Goal: Task Accomplishment & Management: Manage account settings

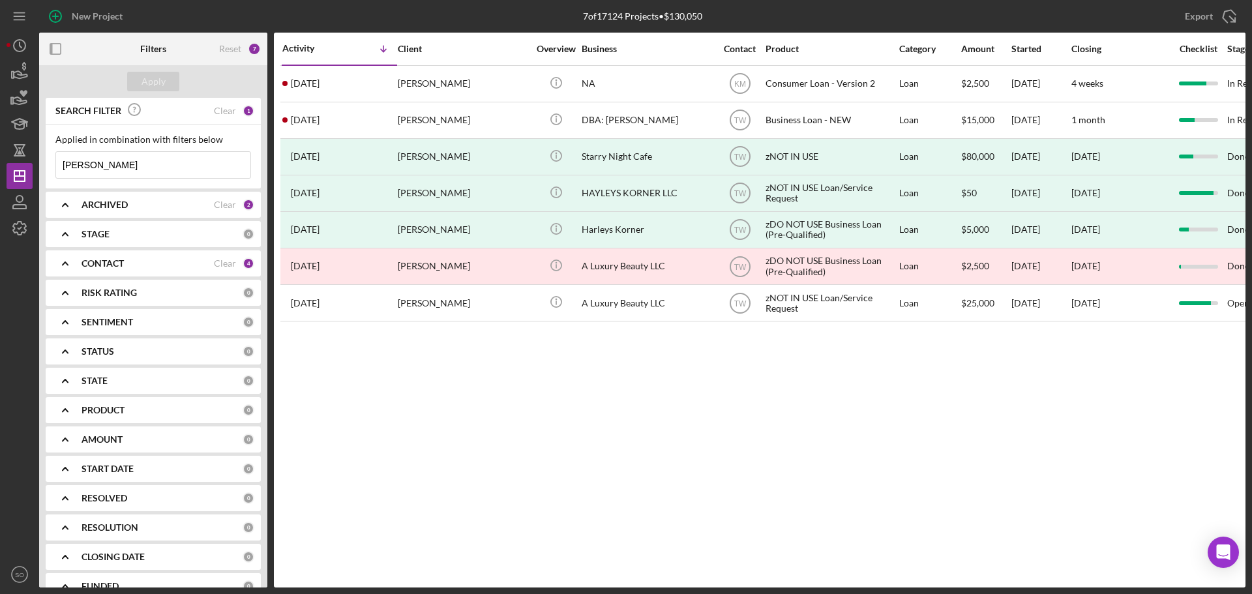
click at [167, 268] on div "CONTACT" at bounding box center [148, 263] width 132 height 10
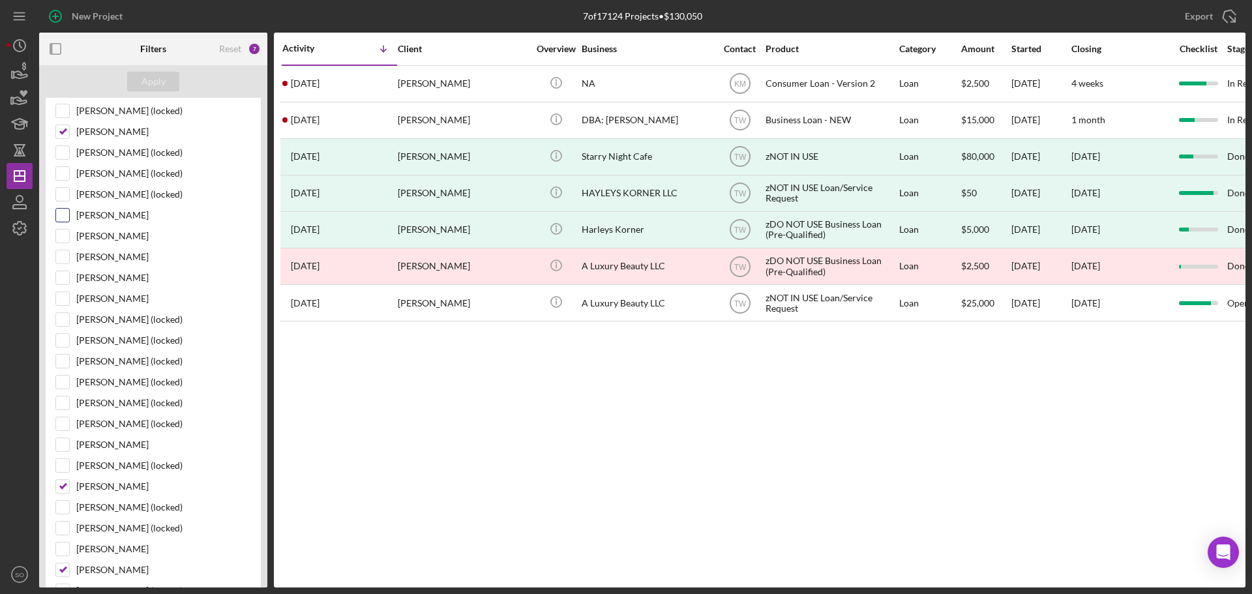
scroll to position [391, 0]
click at [67, 196] on input "Kimberly Moore" at bounding box center [62, 196] width 13 height 13
checkbox input "false"
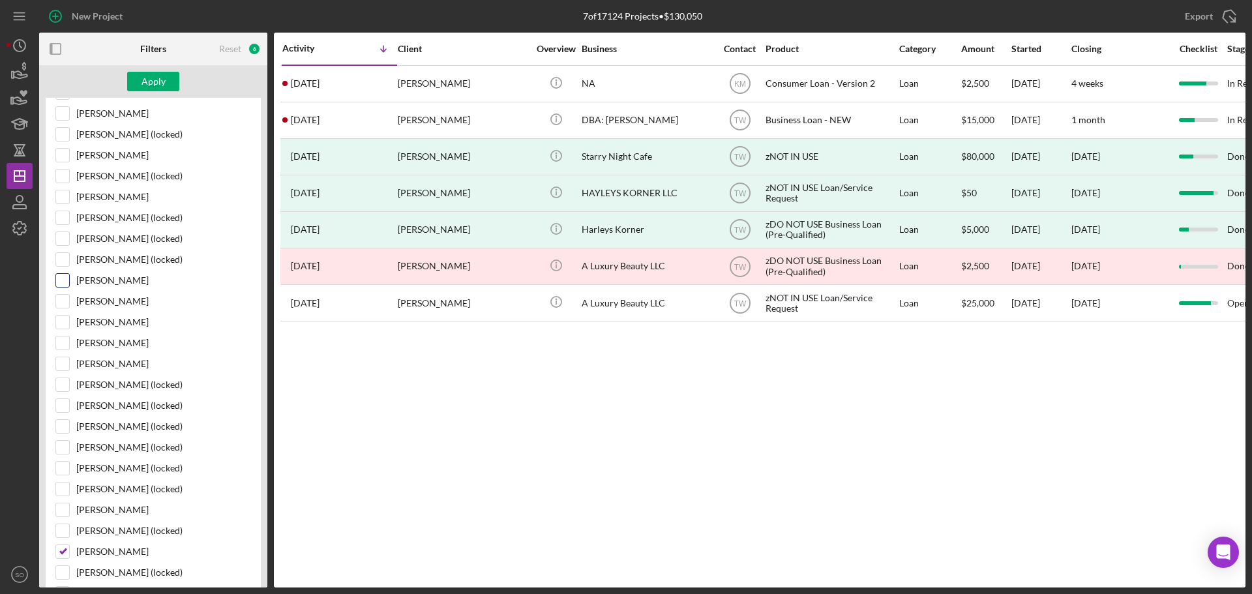
scroll to position [196, 0]
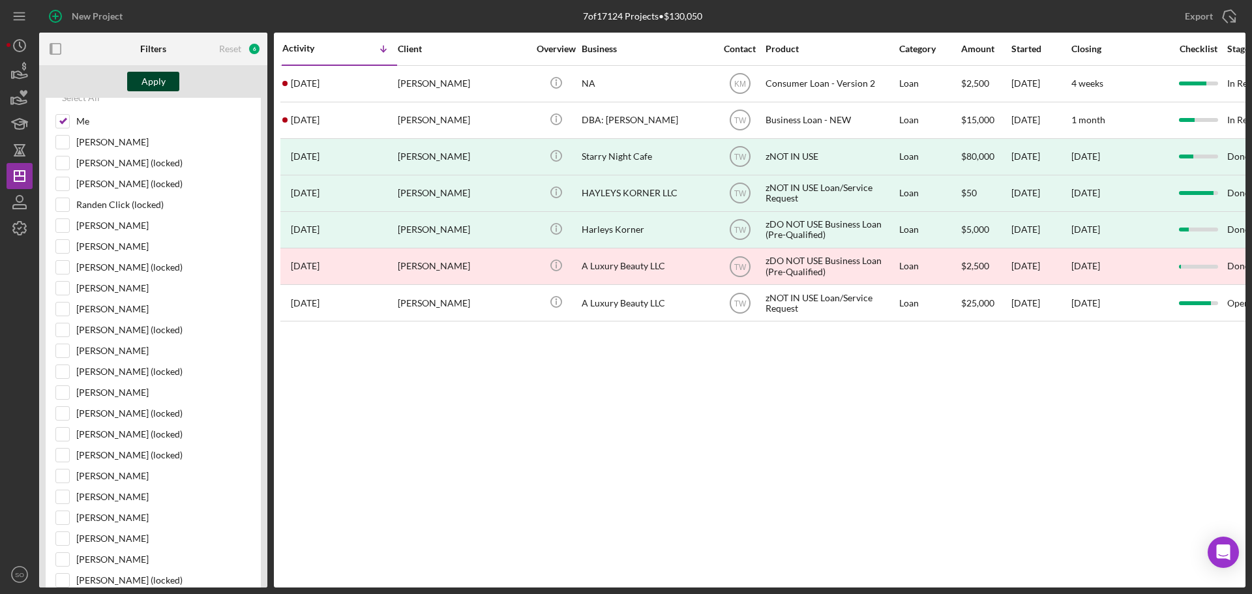
click at [164, 85] on div "Apply" at bounding box center [154, 82] width 24 height 20
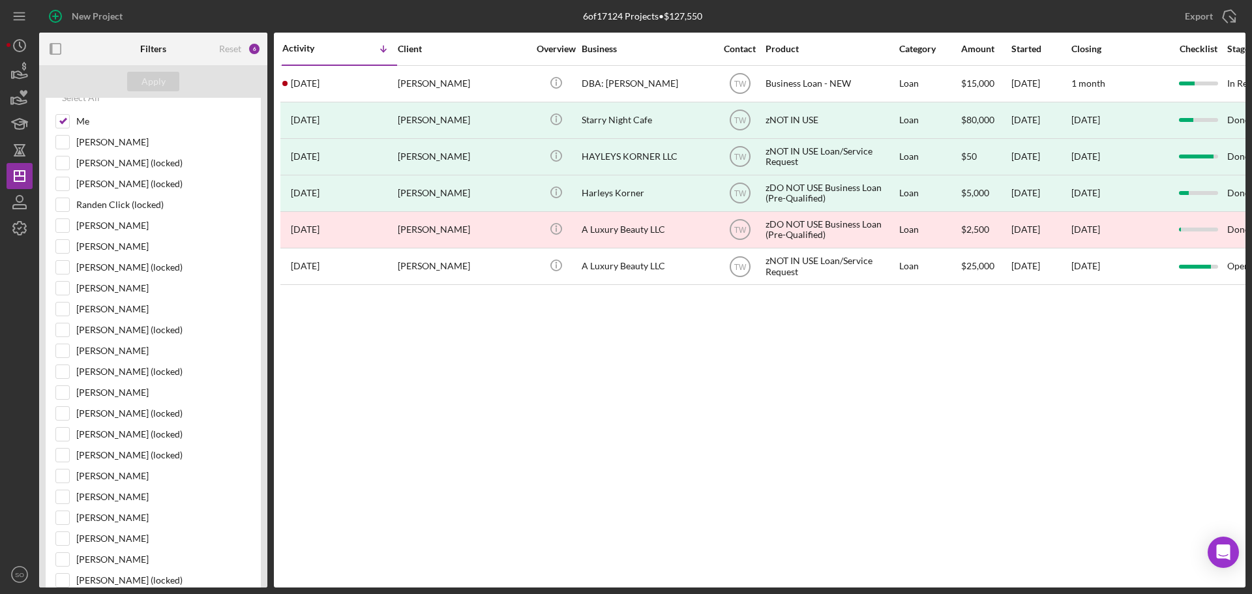
scroll to position [0, 0]
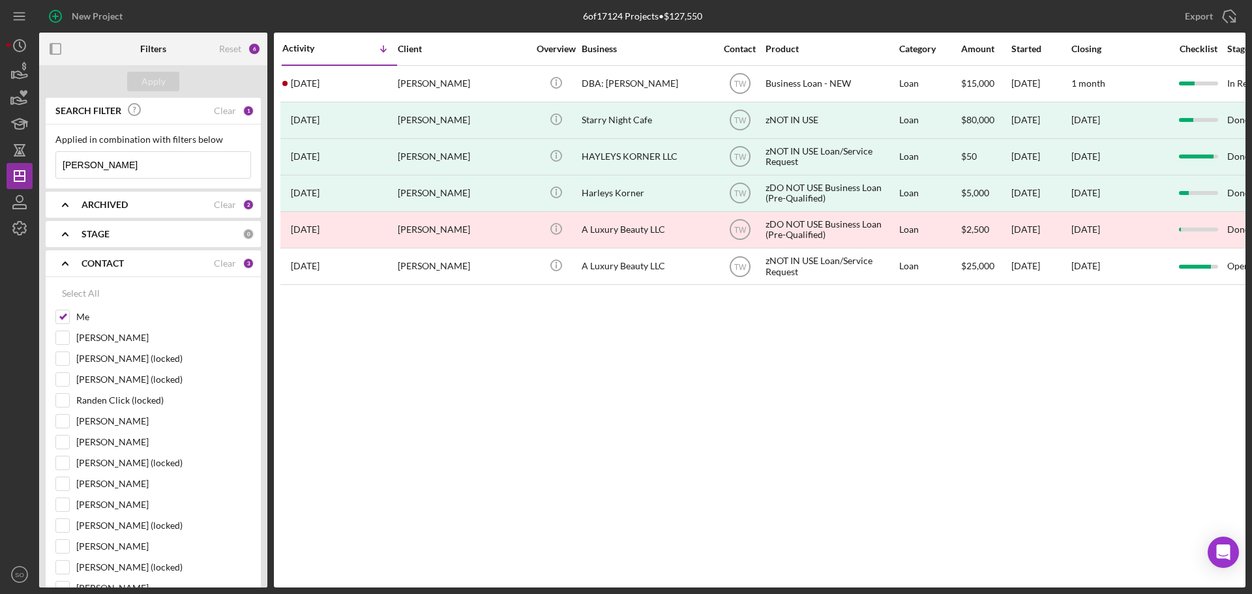
click at [121, 163] on input "haley" at bounding box center [153, 165] width 194 height 26
click at [61, 271] on icon "Icon/Expander" at bounding box center [65, 263] width 33 height 33
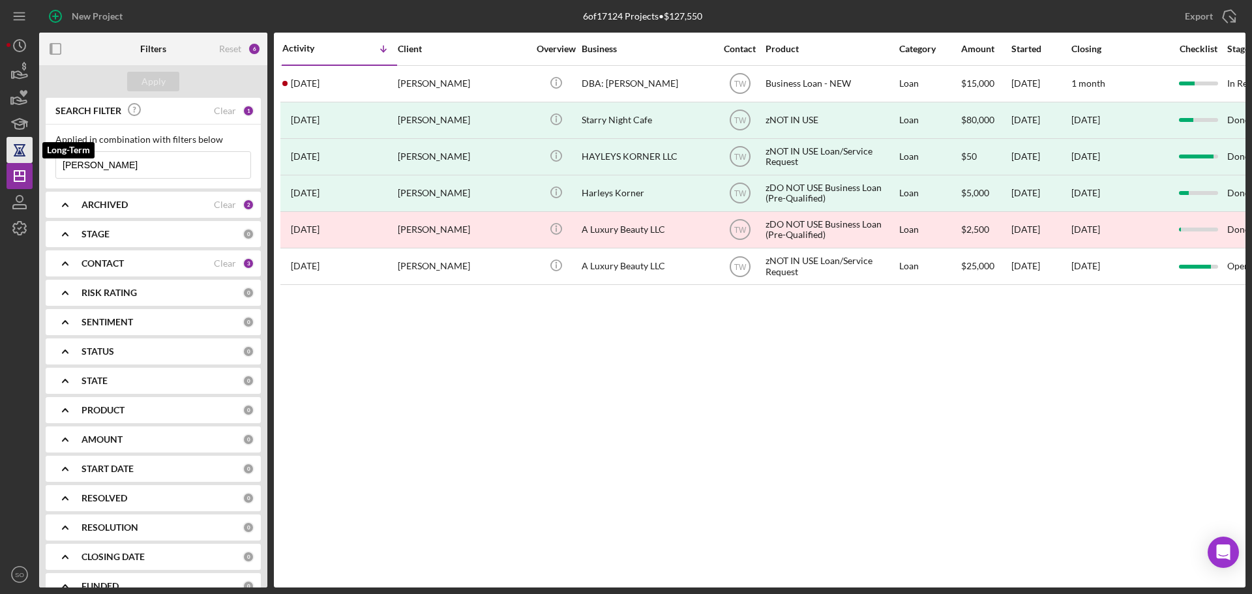
drag, startPoint x: 108, startPoint y: 164, endPoint x: 81, endPoint y: 218, distance: 60.7
click at [29, 156] on div "New Project 6 of 17124 Projects • $127,550 haley Export Icon/Export Filters Res…" at bounding box center [626, 294] width 1239 height 588
type input "chase"
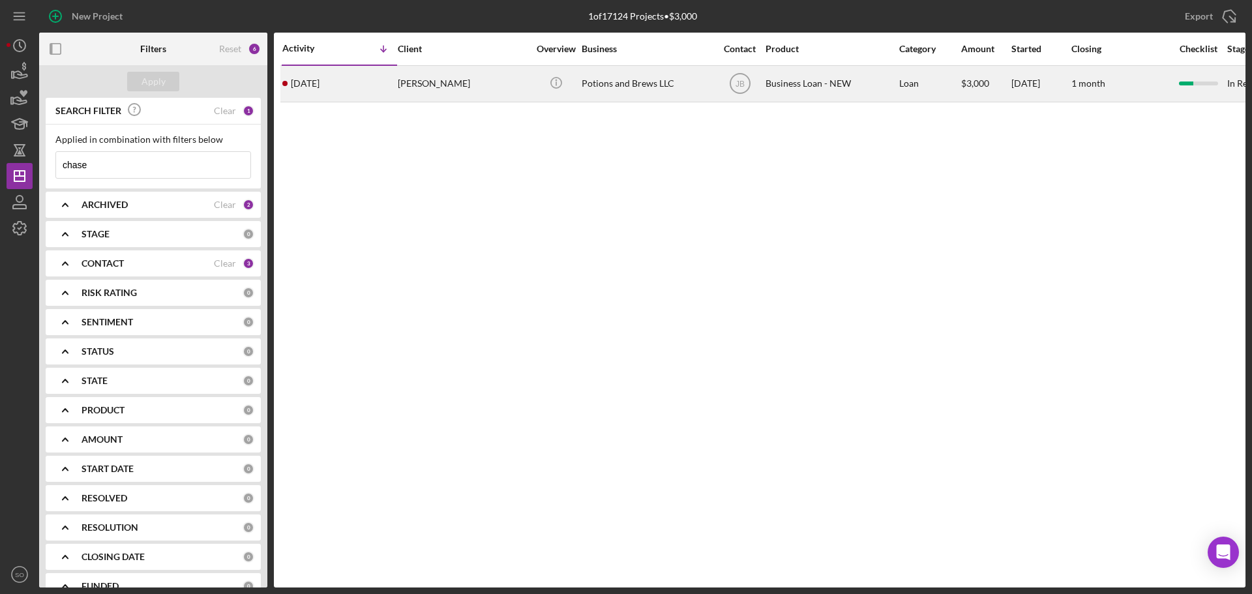
click at [421, 84] on div "[PERSON_NAME]" at bounding box center [463, 84] width 130 height 35
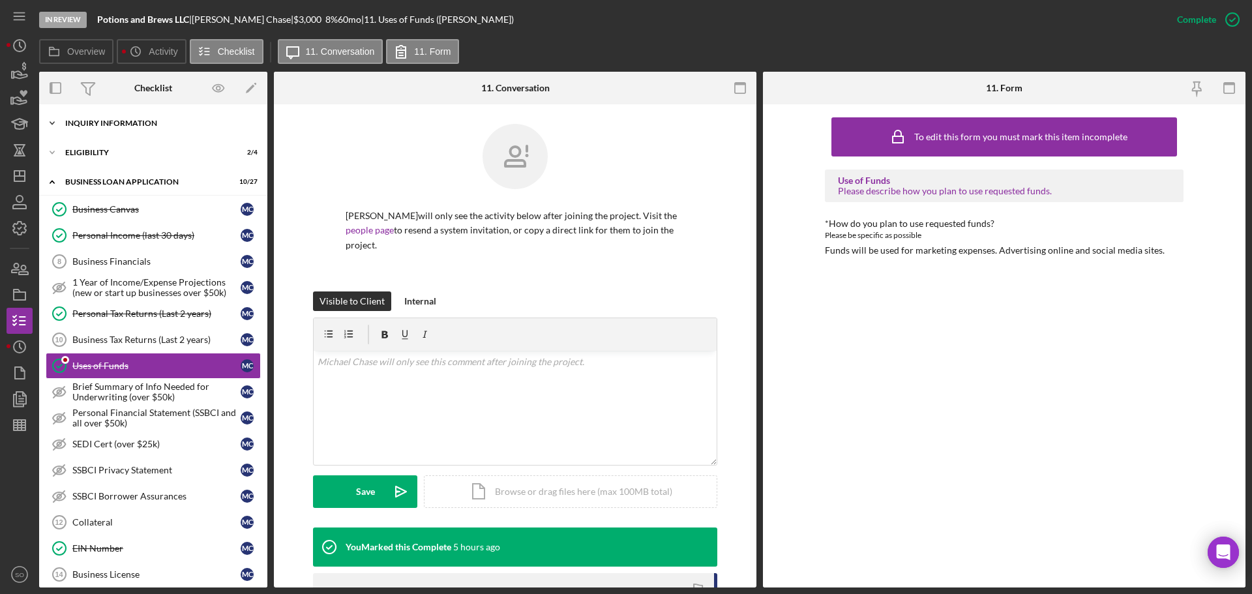
click at [101, 117] on div "Icon/Expander INQUIRY INFORMATION 7 / 11" at bounding box center [153, 123] width 228 height 26
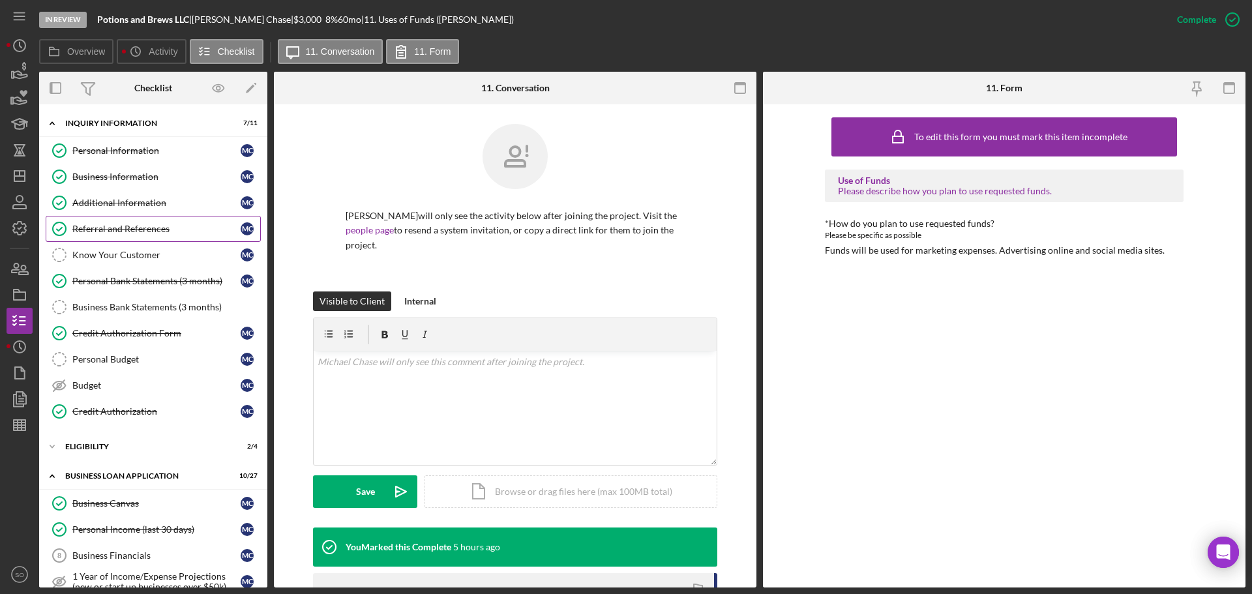
scroll to position [65, 0]
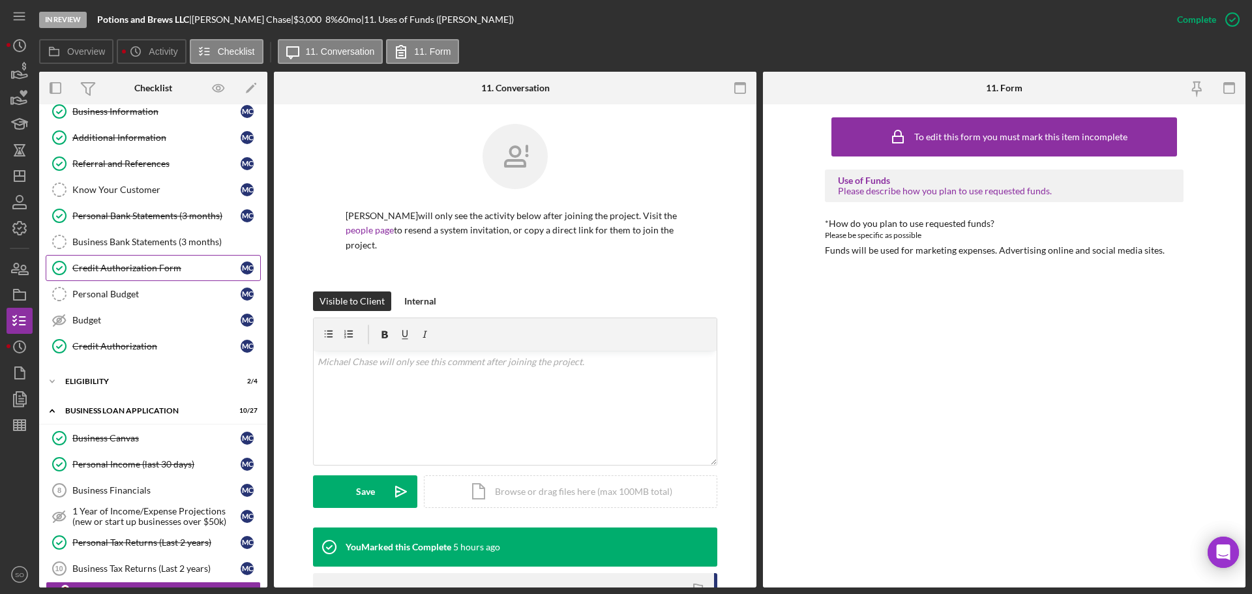
click at [151, 260] on link "Credit Authorization Form Credit Authorization Form M C" at bounding box center [153, 268] width 215 height 26
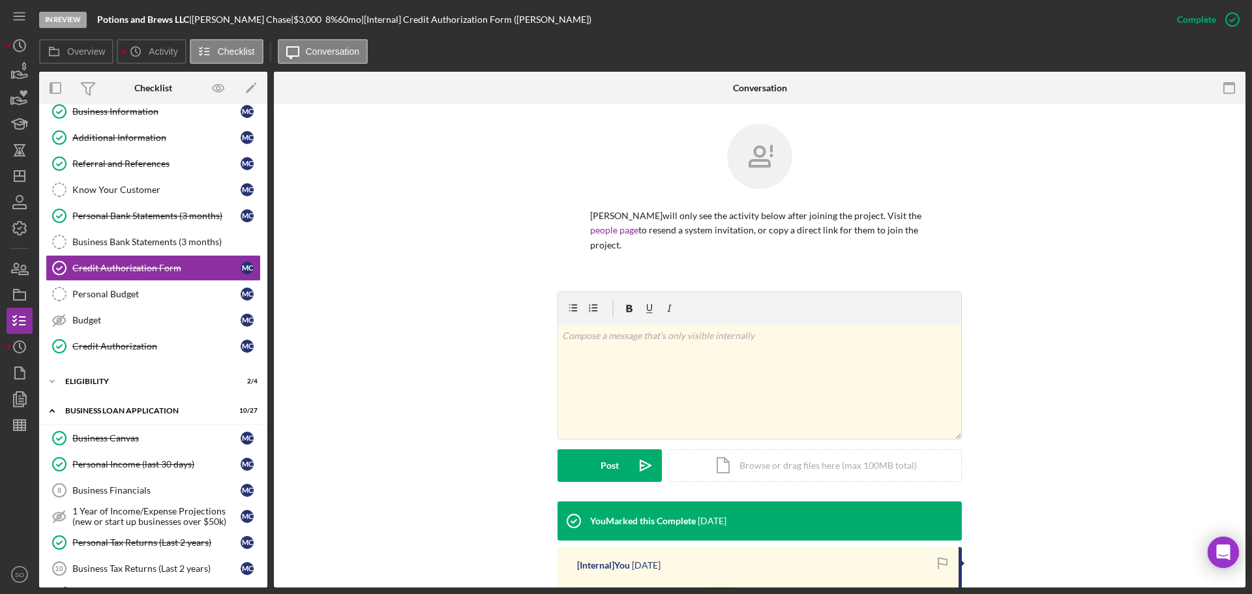
scroll to position [204, 0]
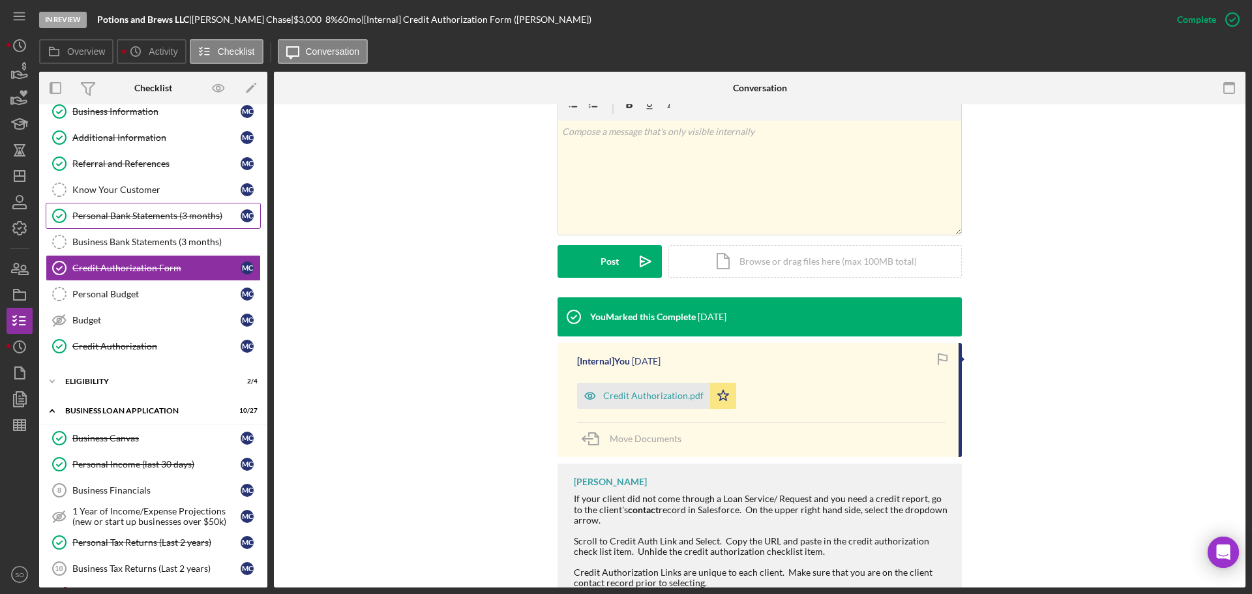
click at [149, 214] on div "Personal Bank Statements (3 months)" at bounding box center [156, 216] width 168 height 10
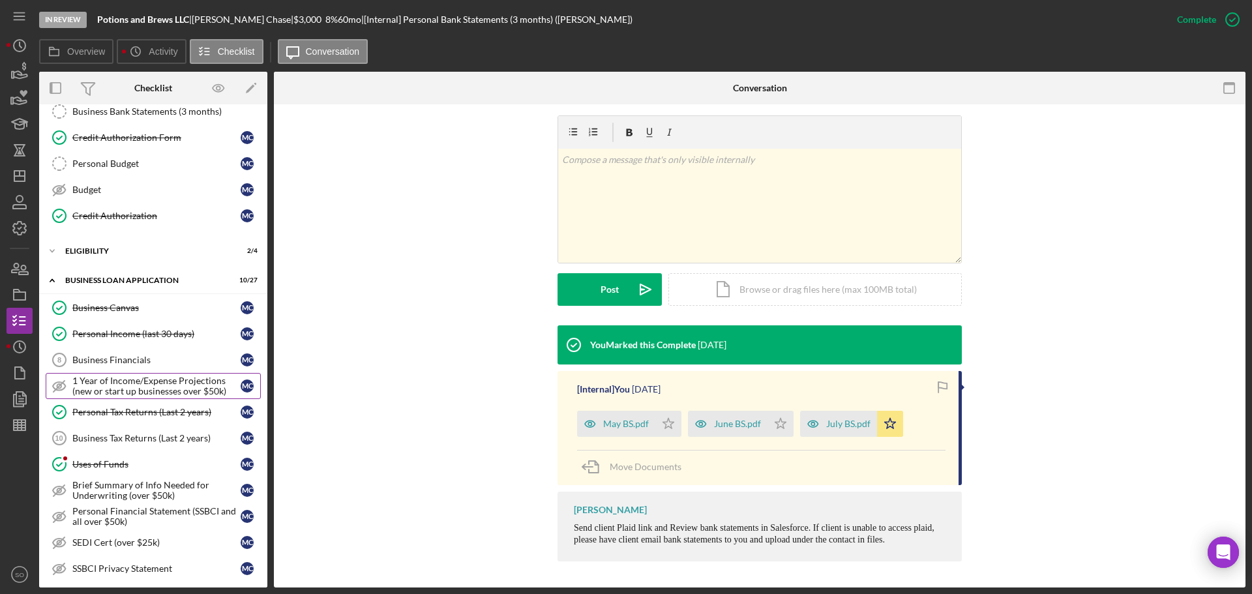
scroll to position [261, 0]
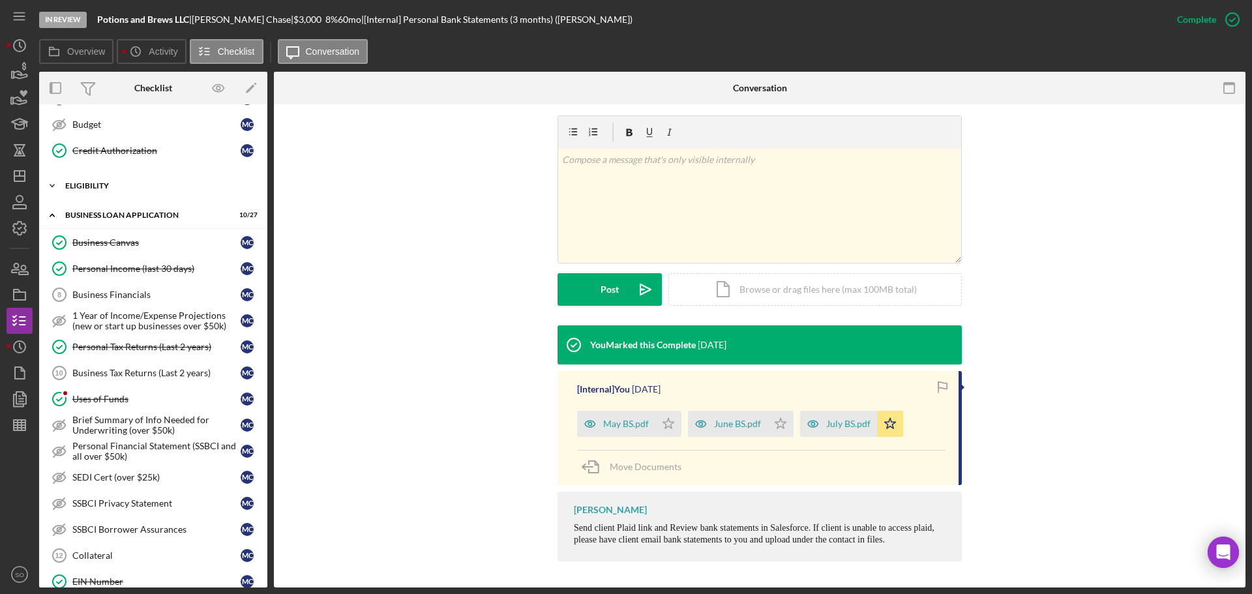
click at [92, 190] on div "Icon/Expander ELIGIBILITY 2 / 4" at bounding box center [153, 186] width 228 height 26
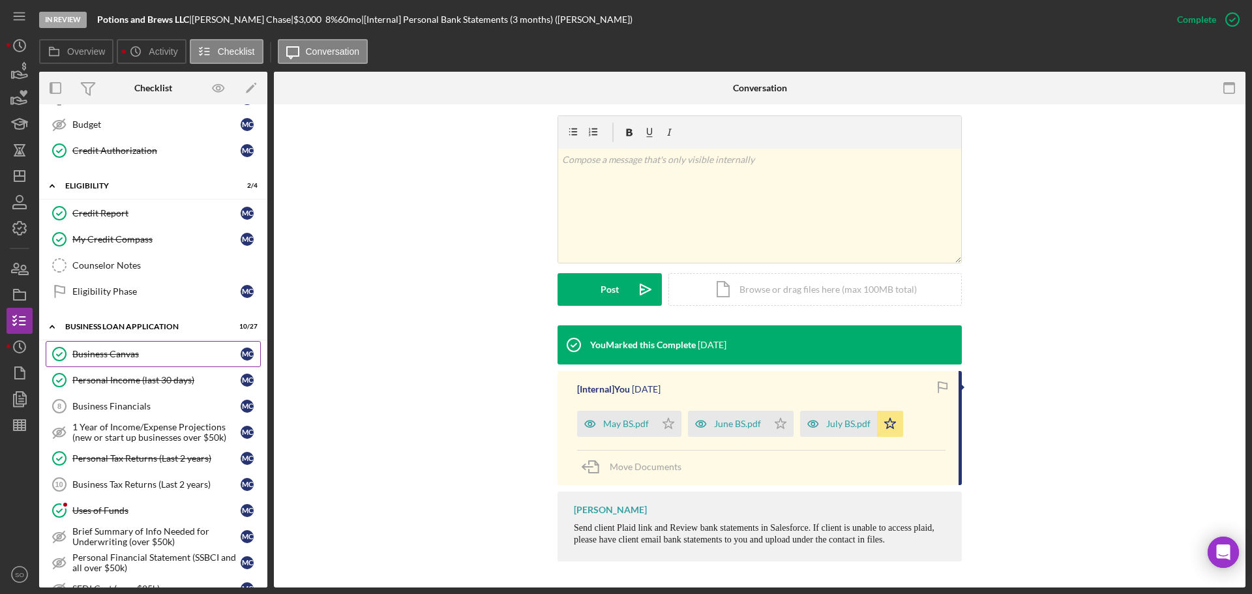
click at [160, 350] on div "Business Canvas" at bounding box center [156, 354] width 168 height 10
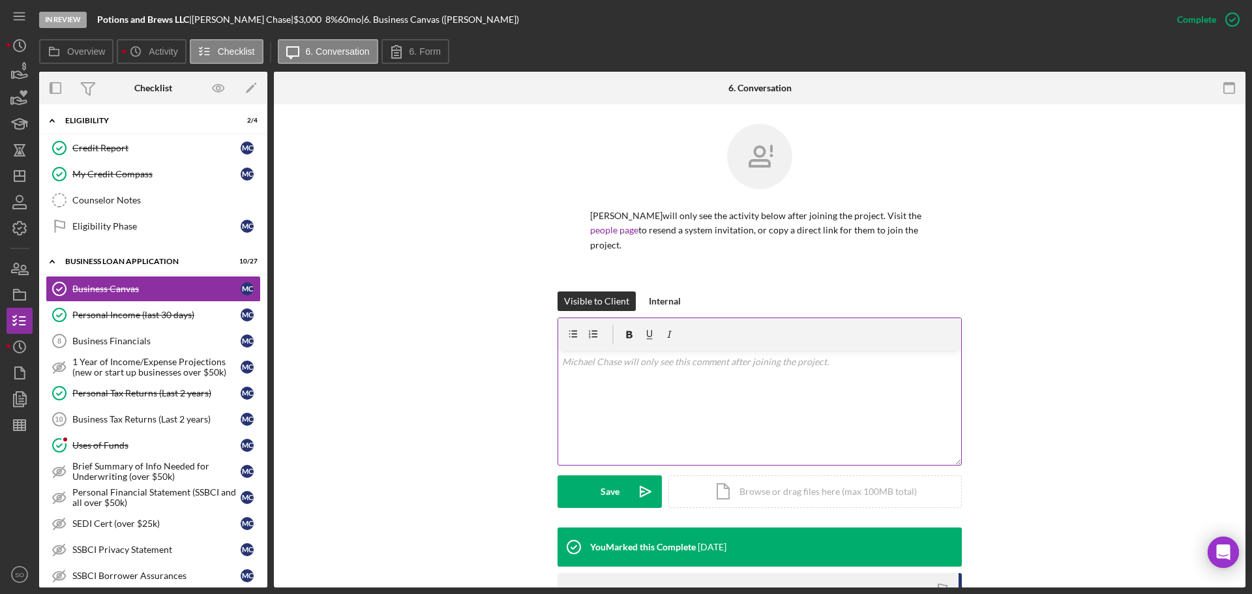
scroll to position [196, 0]
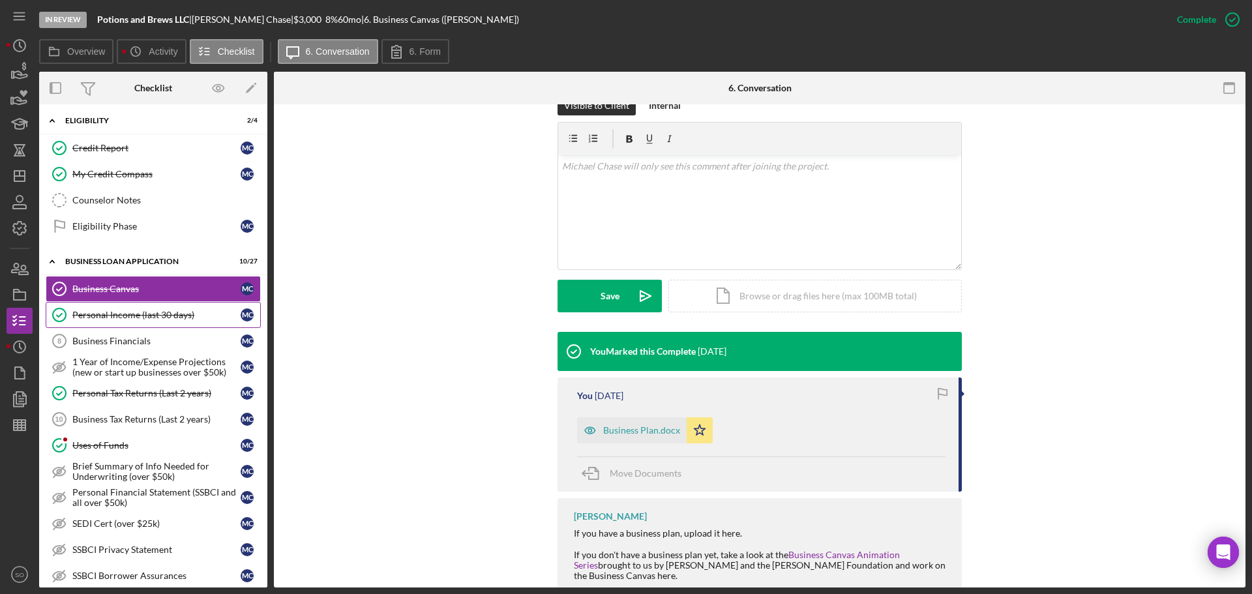
click at [106, 310] on div "Personal Income (last 30 days)" at bounding box center [156, 315] width 168 height 10
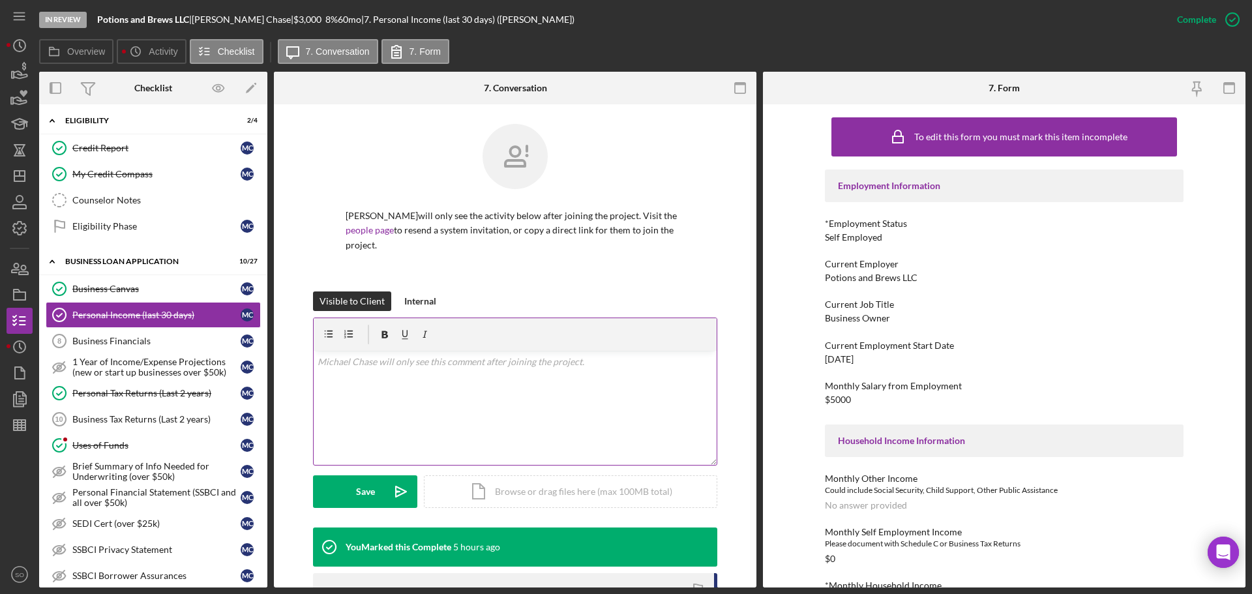
scroll to position [196, 0]
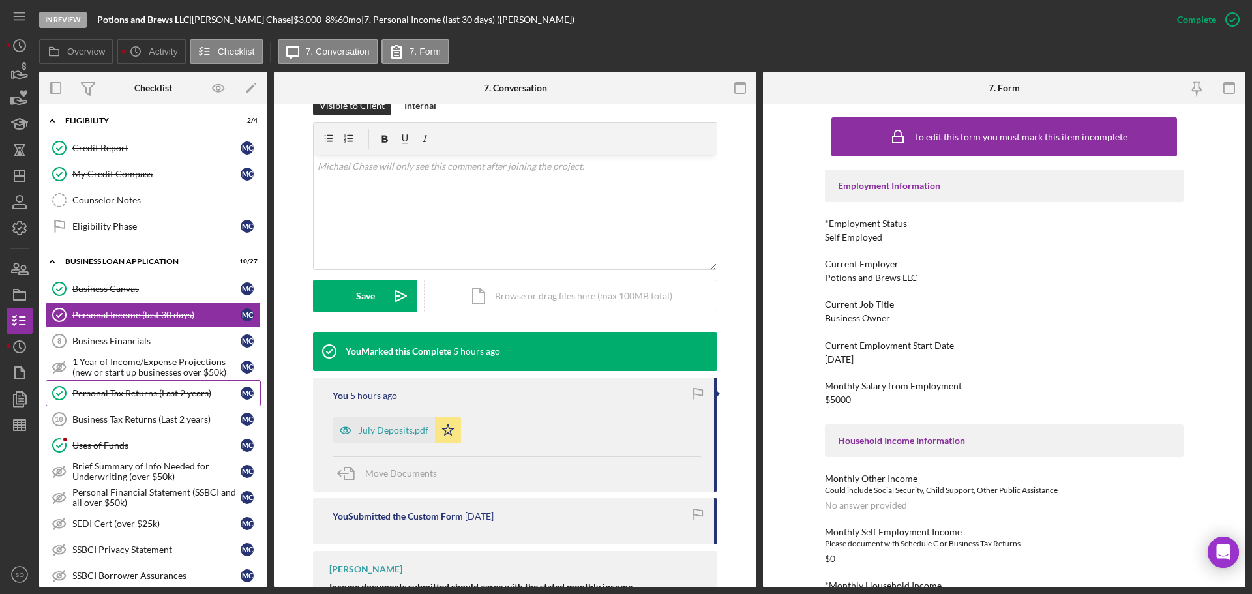
click at [168, 386] on link "Personal Tax Returns (Last 2 years) Personal Tax Returns (Last 2 years) M C" at bounding box center [153, 393] width 215 height 26
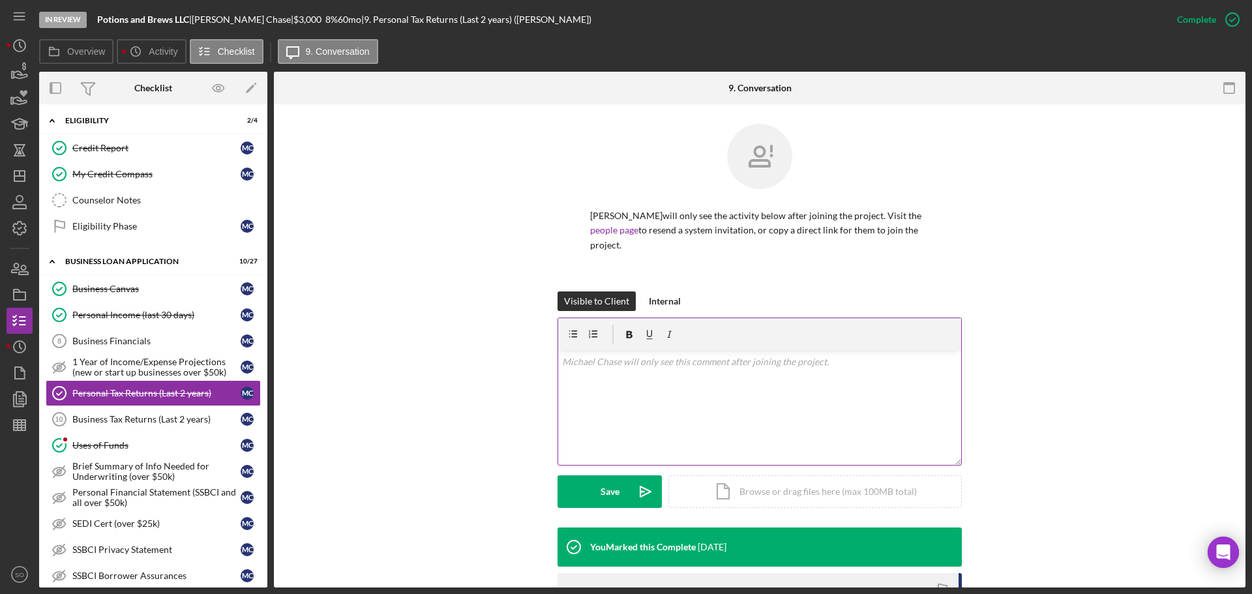
scroll to position [230, 0]
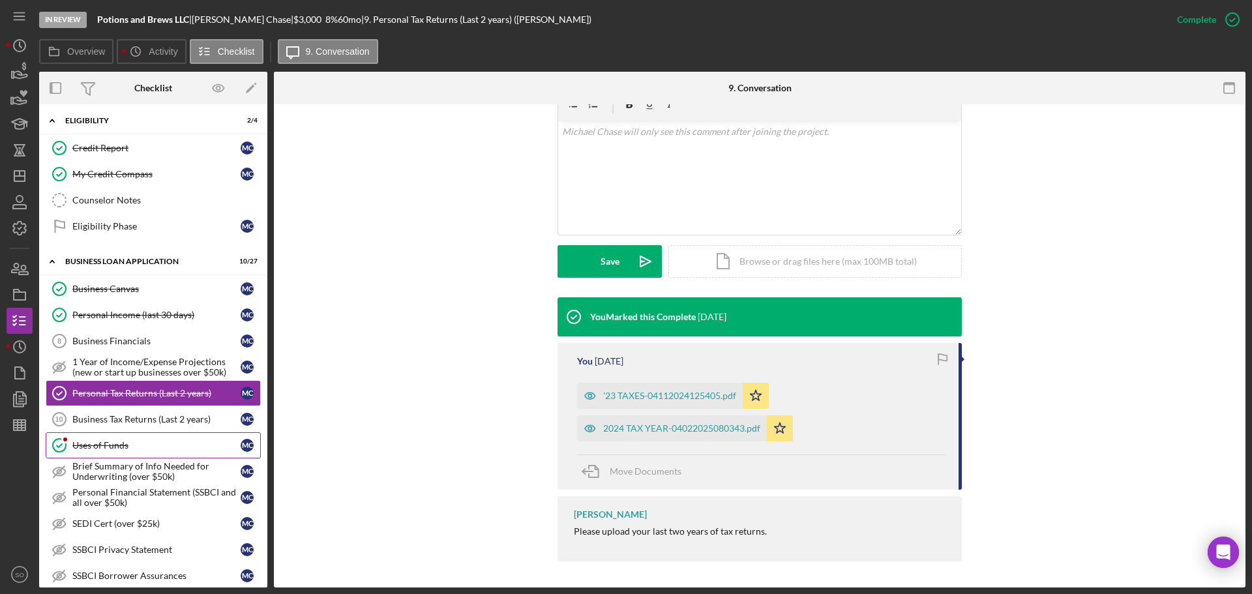
click at [152, 442] on div "Uses of Funds" at bounding box center [156, 445] width 168 height 10
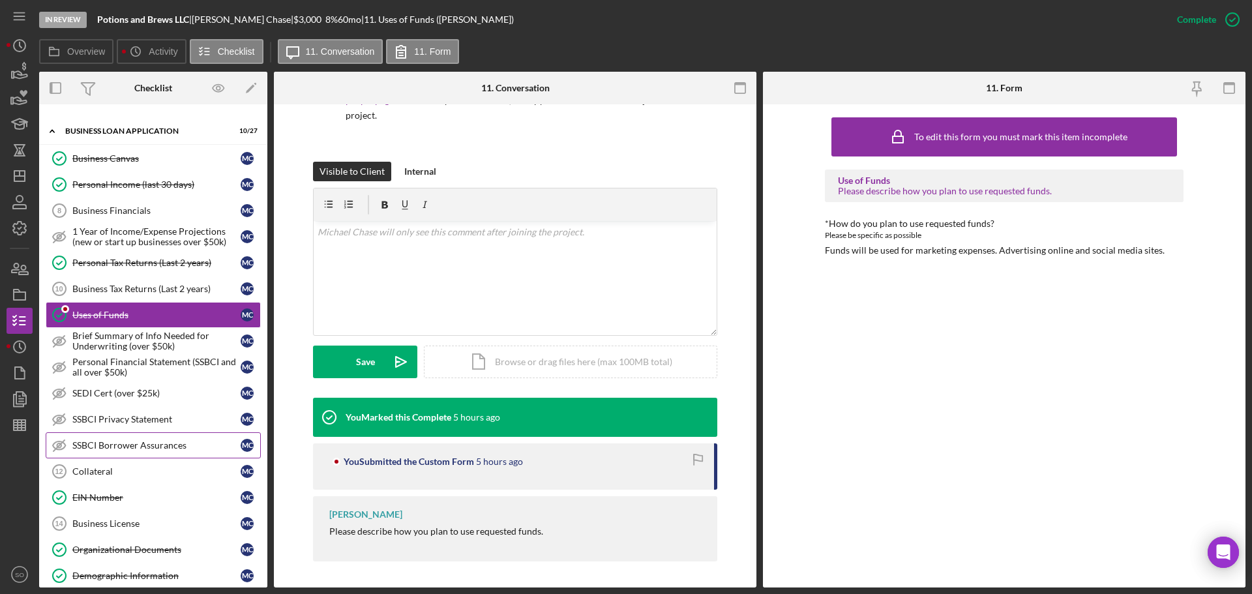
scroll to position [522, 0]
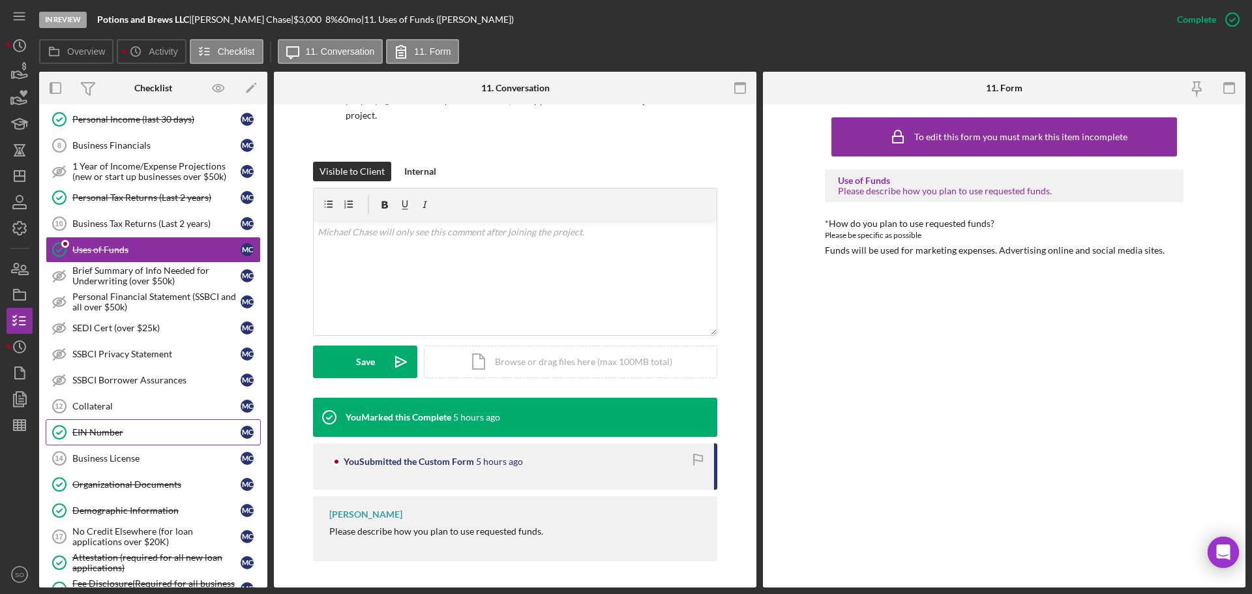
click at [112, 421] on link "EIN Number EIN Number M C" at bounding box center [153, 432] width 215 height 26
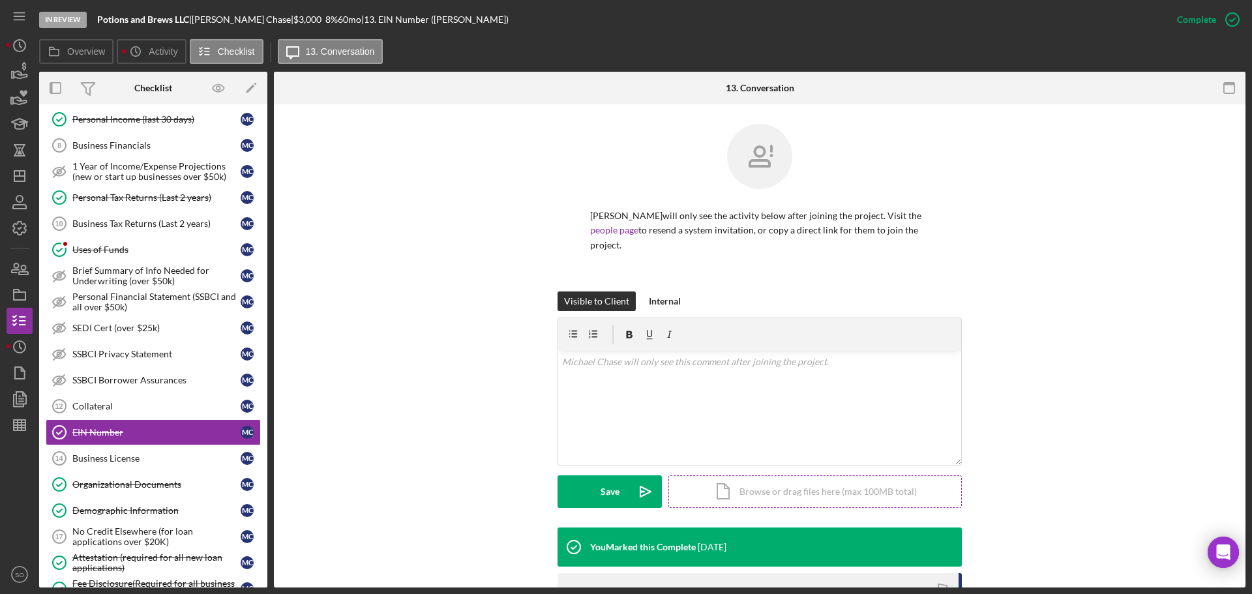
scroll to position [200, 0]
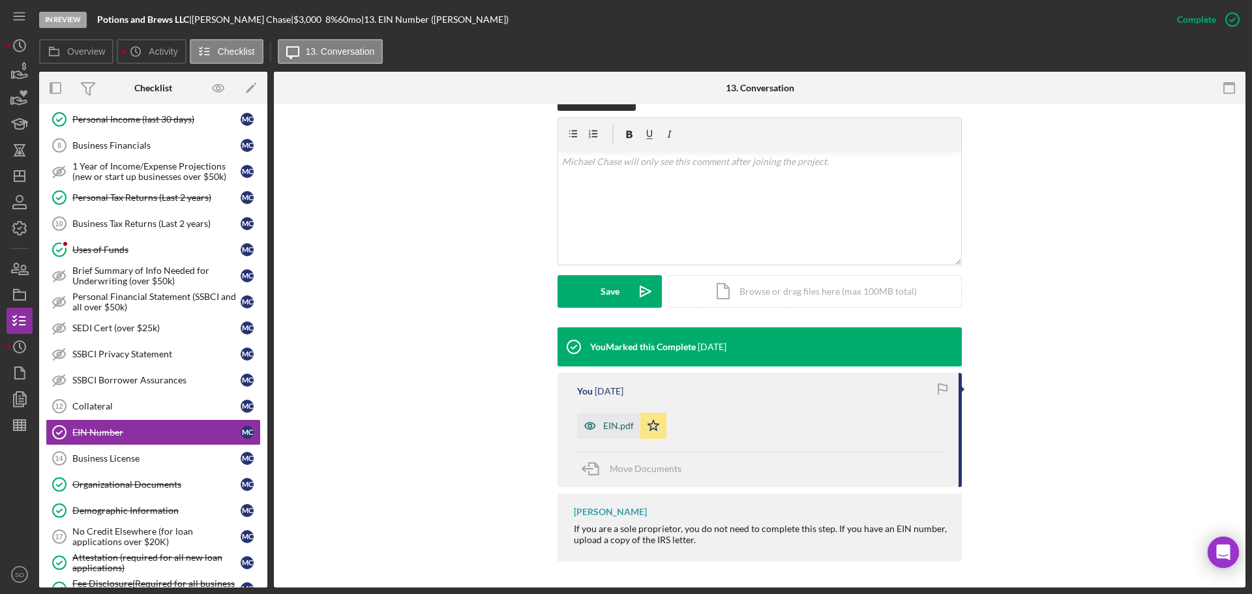
click at [609, 434] on div "EIN.pdf" at bounding box center [608, 426] width 63 height 26
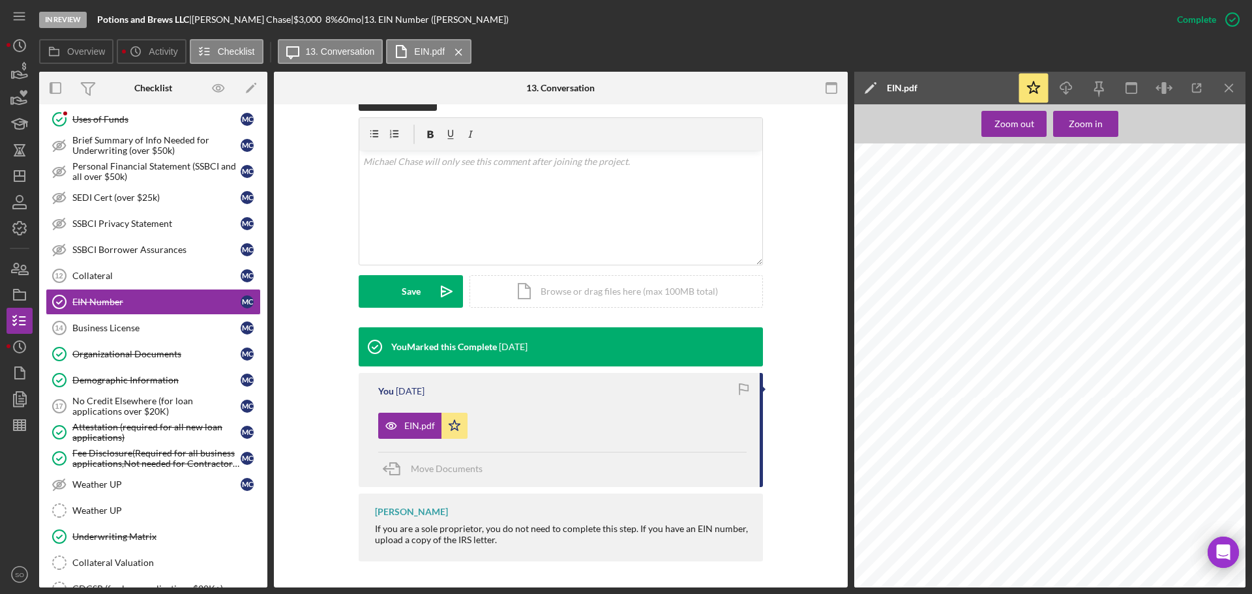
scroll to position [0, 0]
click at [125, 351] on div "Organizational Documents" at bounding box center [156, 354] width 168 height 10
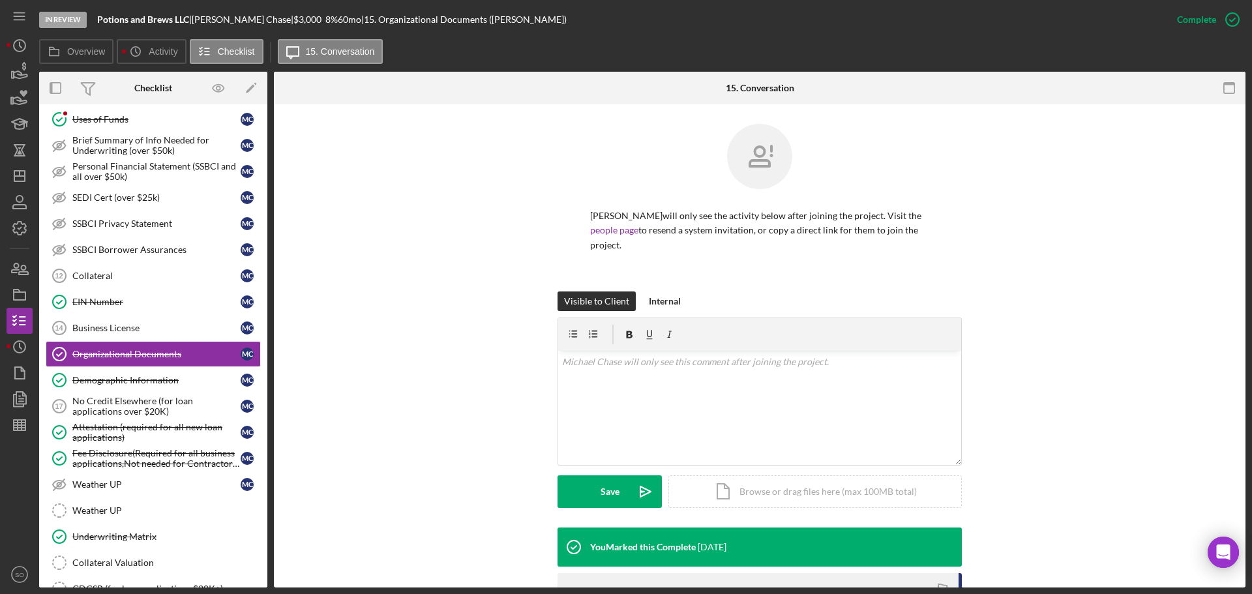
scroll to position [242, 0]
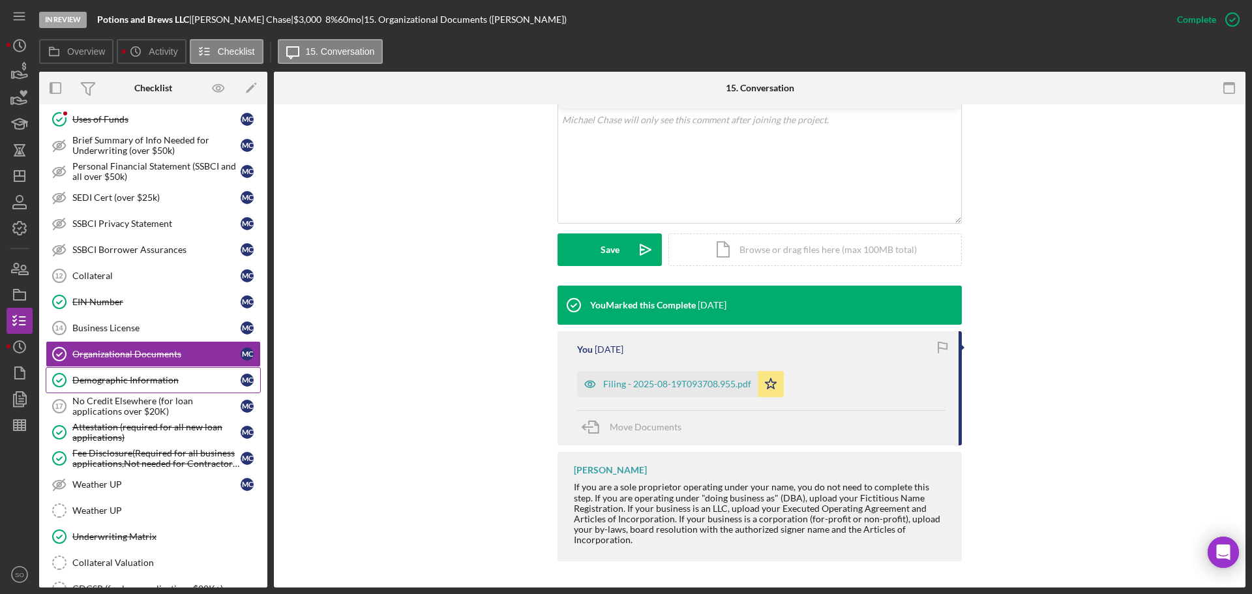
click at [172, 376] on div "Demographic Information" at bounding box center [156, 380] width 168 height 10
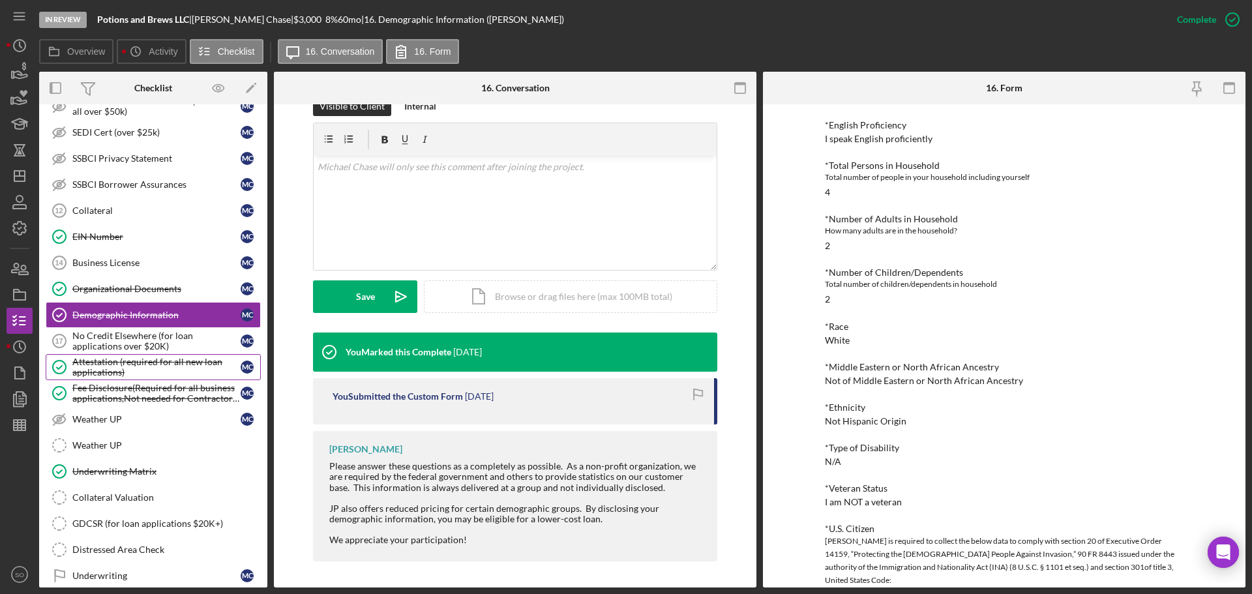
scroll to position [783, 0]
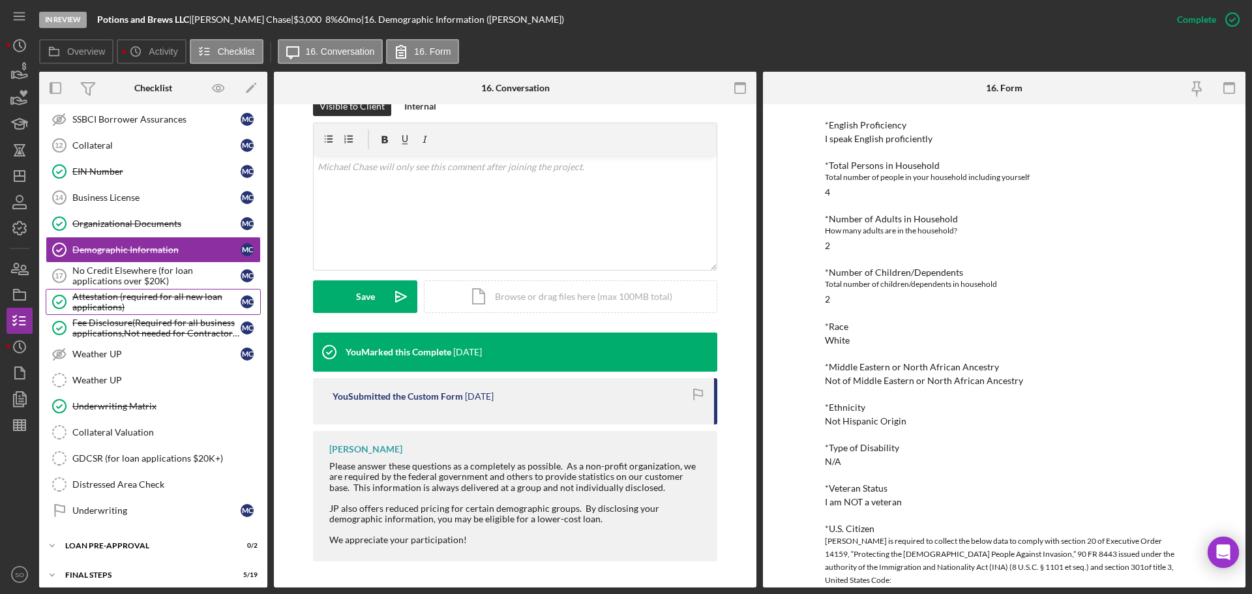
click at [144, 299] on div "Attestation (required for all new loan applications)" at bounding box center [156, 302] width 168 height 21
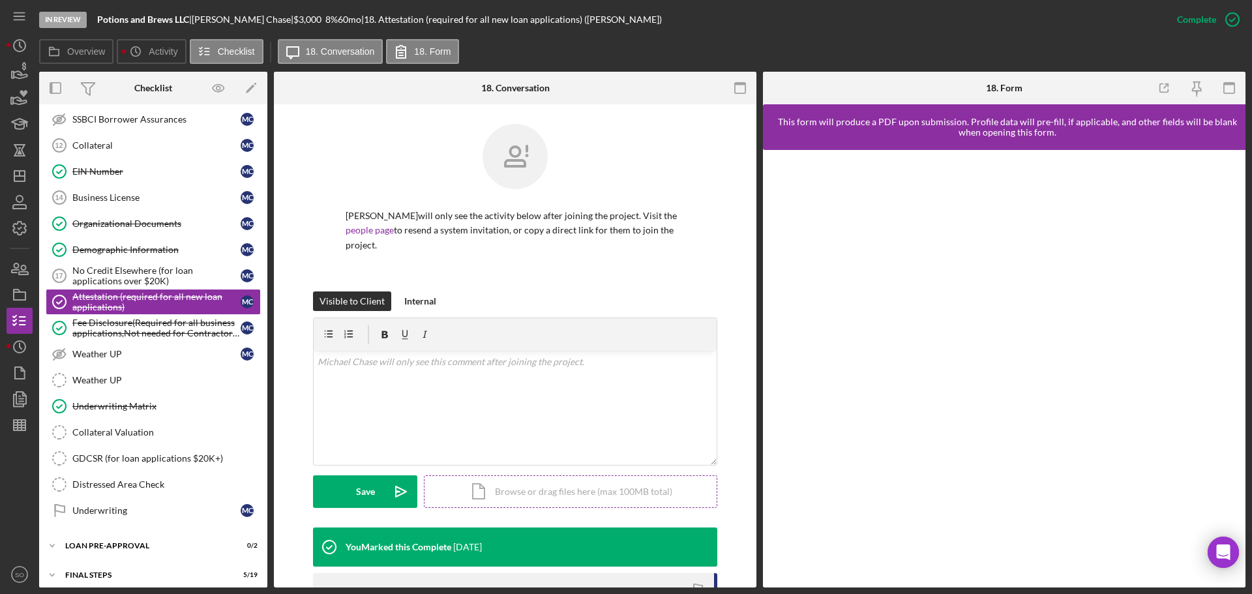
scroll to position [200, 0]
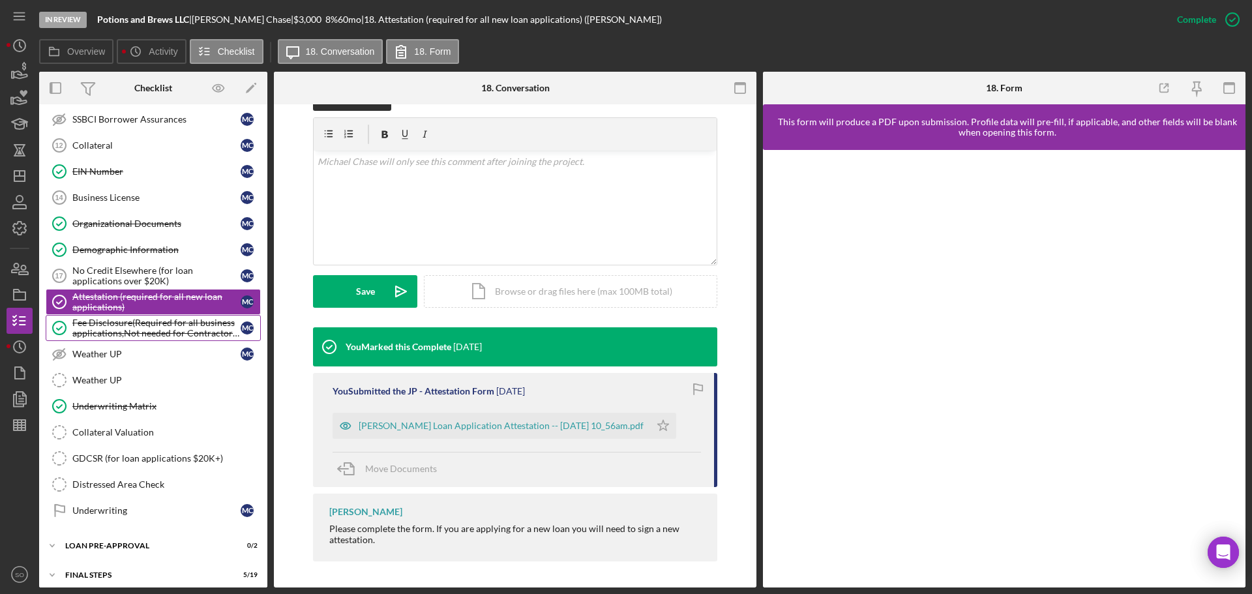
click at [127, 324] on div "Fee Disclosure(Required for all business applications,Not needed for Contractor…" at bounding box center [156, 328] width 168 height 21
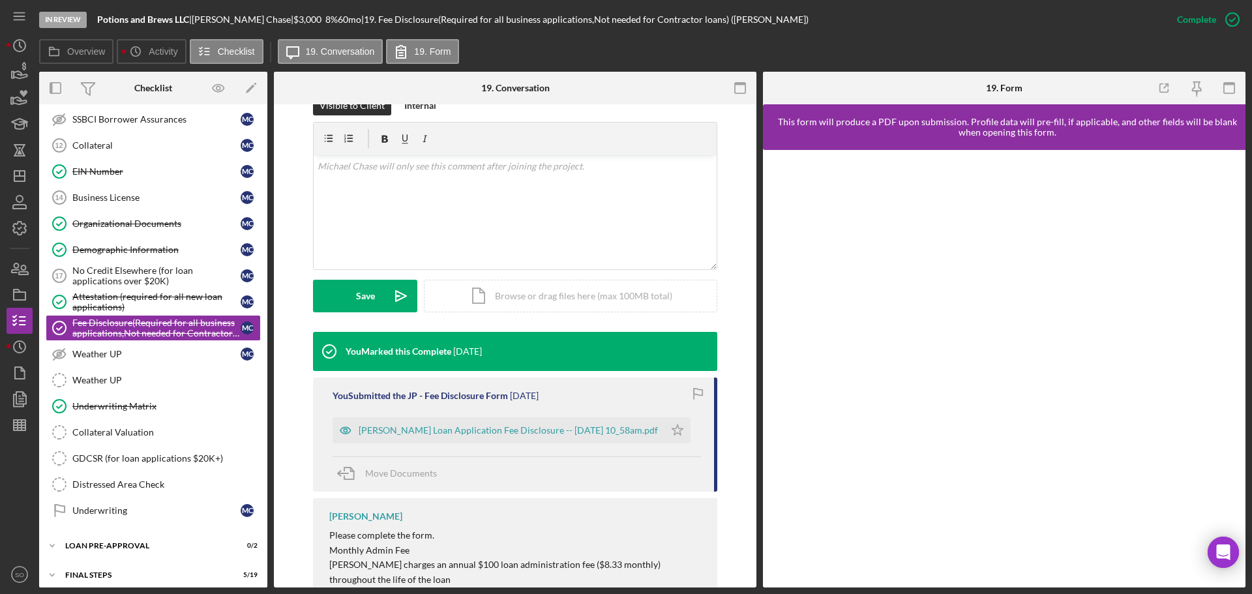
scroll to position [237, 0]
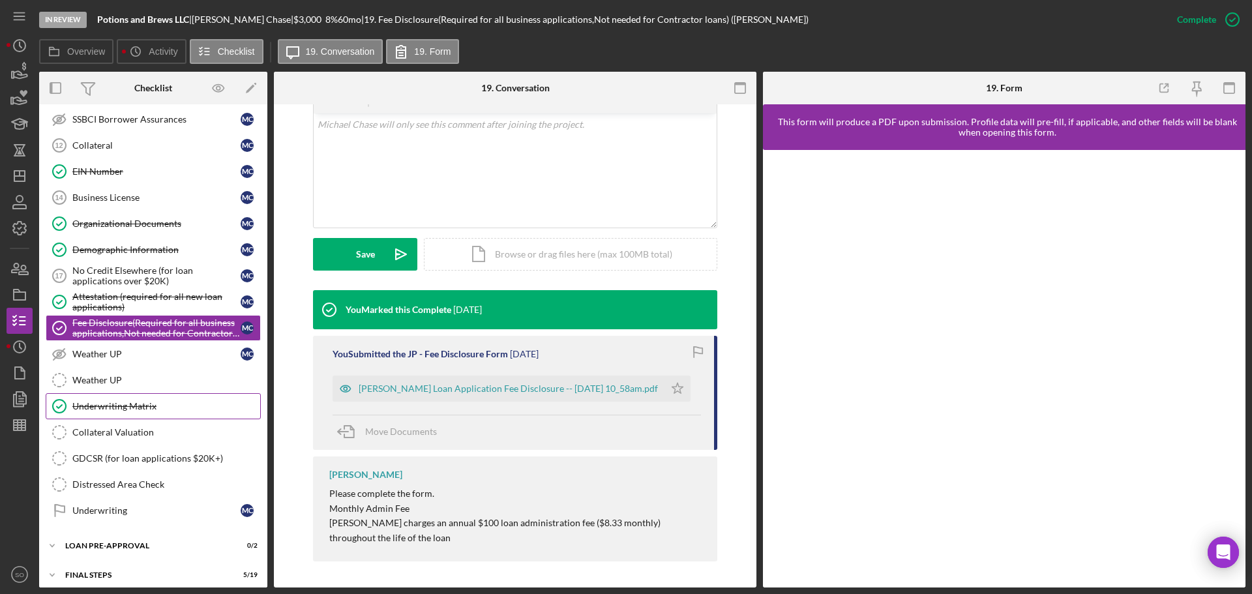
click at [148, 409] on div "Underwriting Matrix" at bounding box center [166, 406] width 188 height 10
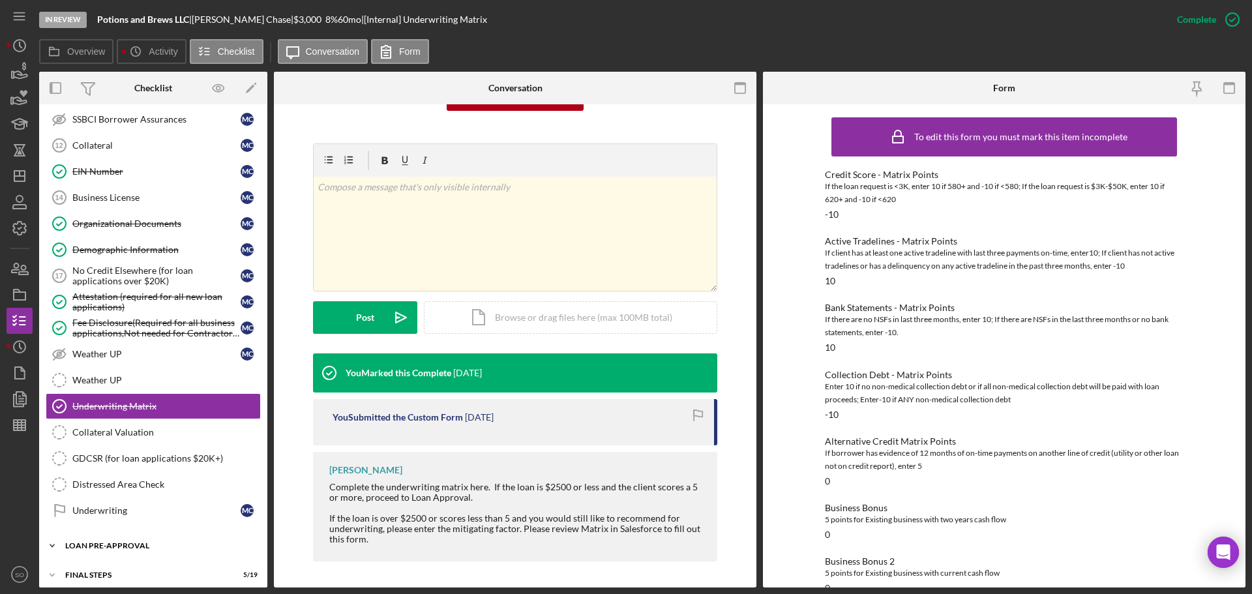
click at [121, 545] on div "LOAN PRE-APPROVAL" at bounding box center [158, 546] width 186 height 8
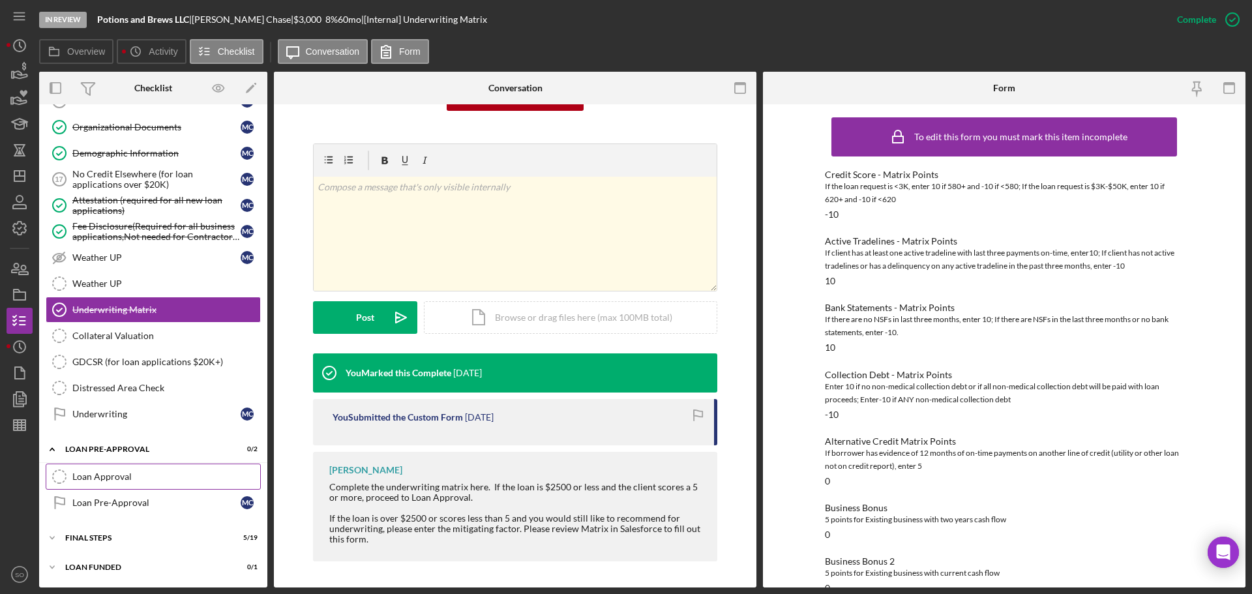
click at [114, 481] on div "Loan Approval" at bounding box center [166, 477] width 188 height 10
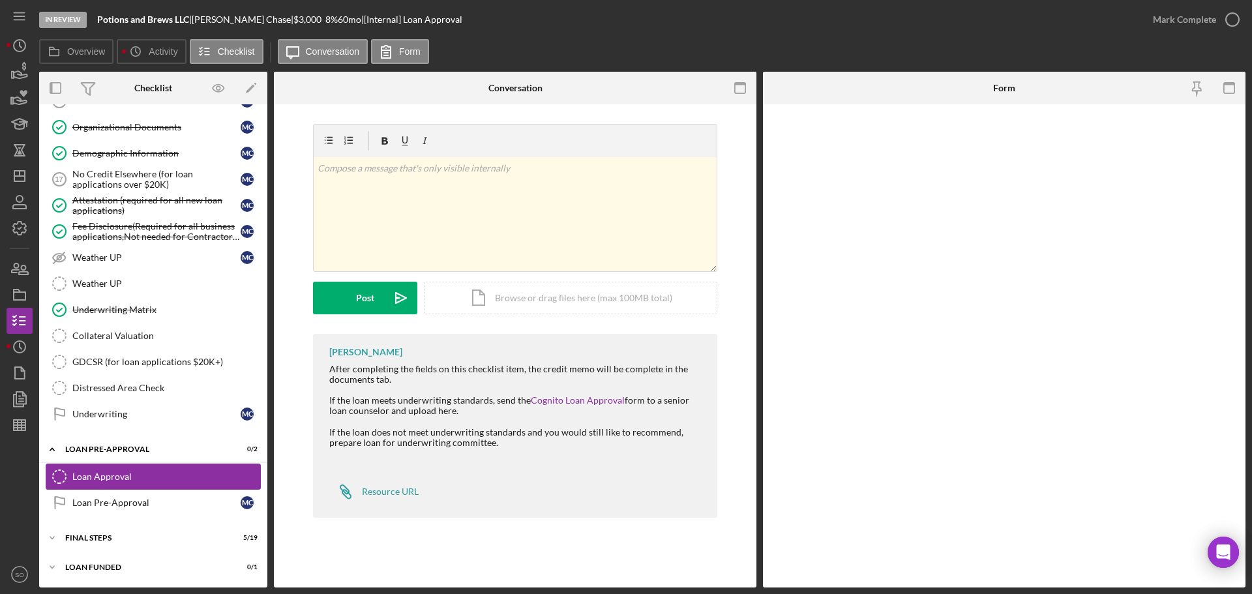
scroll to position [879, 0]
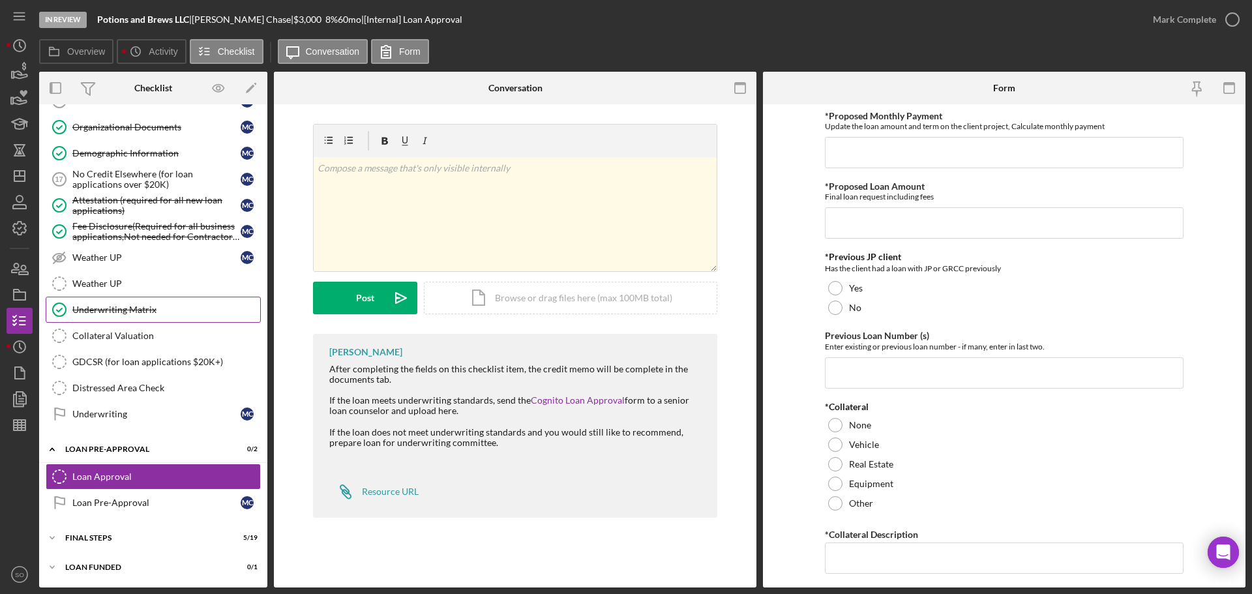
click at [136, 310] on div "Underwriting Matrix" at bounding box center [166, 310] width 188 height 10
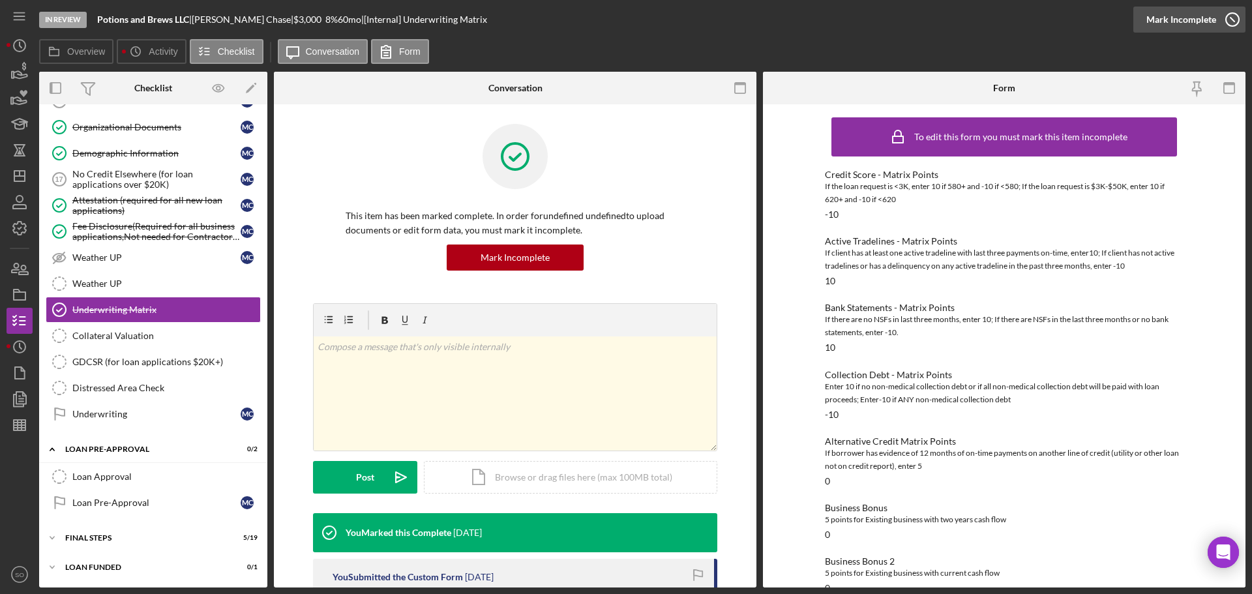
click at [1207, 20] on div "Mark Incomplete" at bounding box center [1182, 20] width 70 height 26
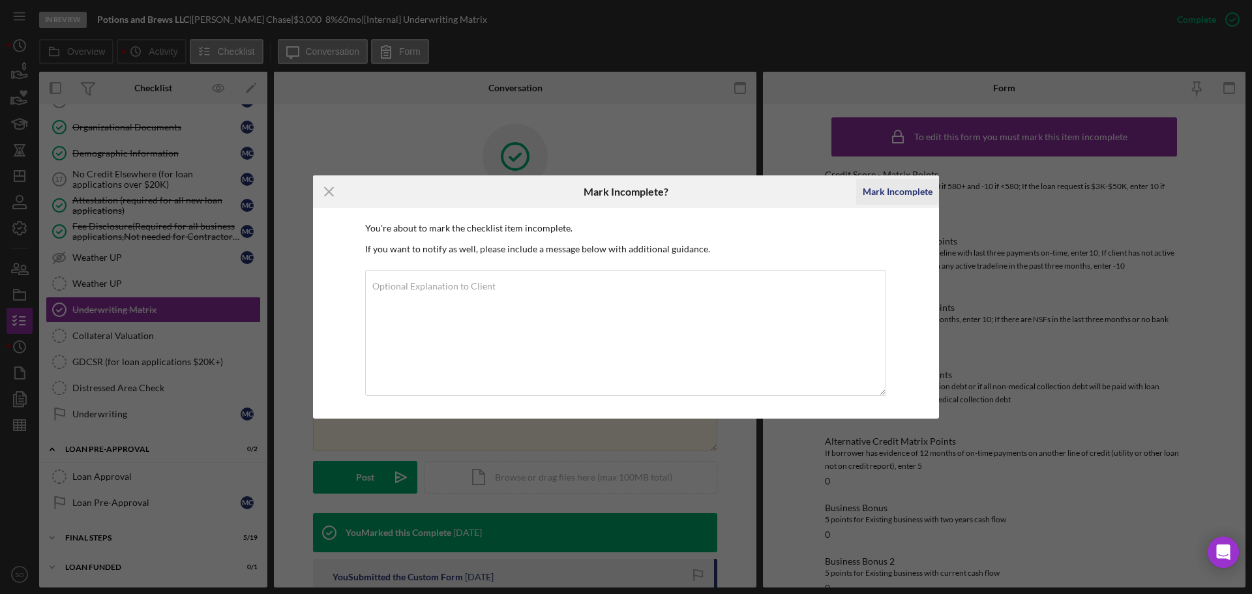
click at [876, 193] on div "Mark Incomplete" at bounding box center [898, 192] width 70 height 26
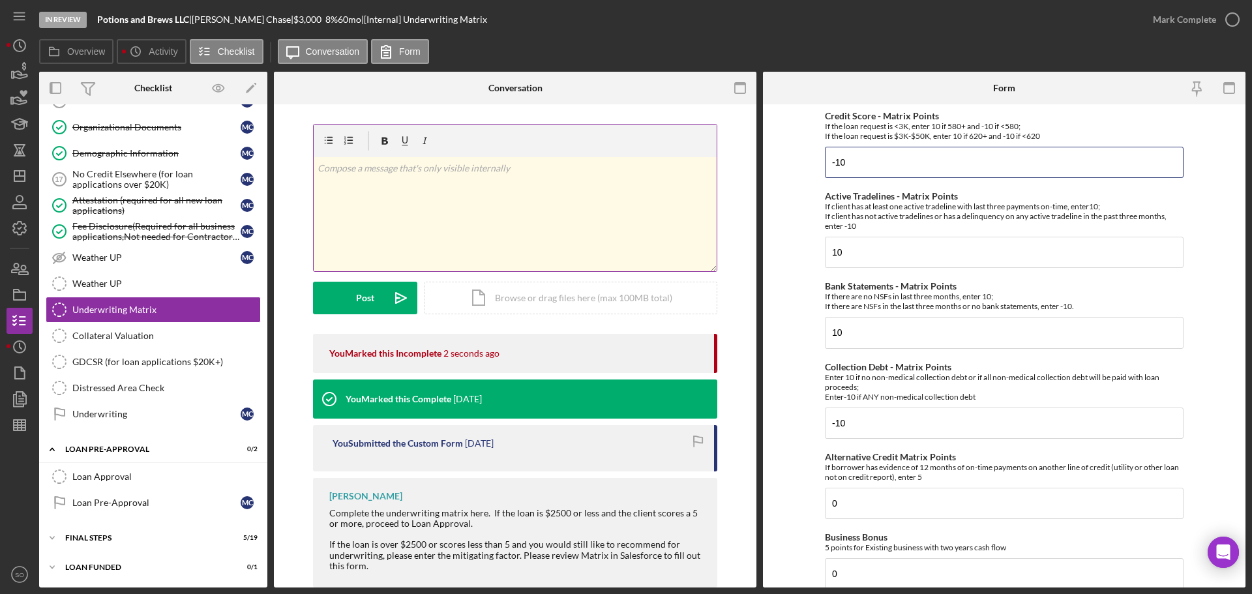
drag, startPoint x: 857, startPoint y: 160, endPoint x: 682, endPoint y: 162, distance: 175.5
click at [689, 162] on div "Overview Internal Workflow Stage In Review Icon/Dropdown Arrow Archive (can una…" at bounding box center [642, 330] width 1207 height 516
type input "10"
click at [791, 274] on form "Credit Score - Matrix Points If the loan request is <3K, enter 10 if 580+ and -…" at bounding box center [1004, 345] width 483 height 483
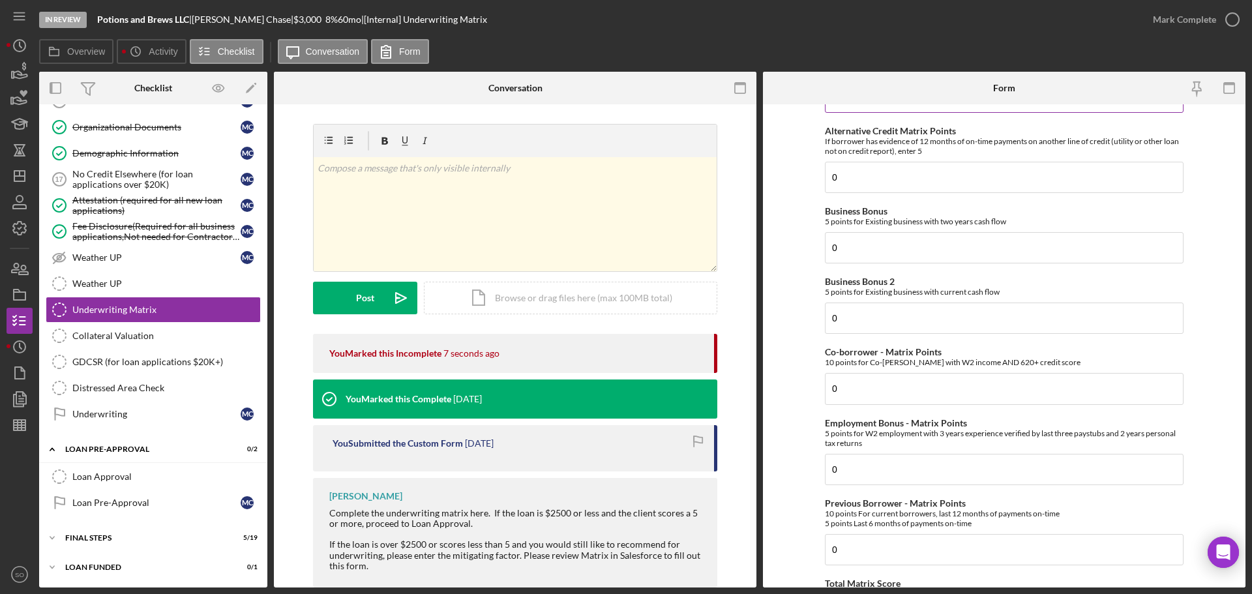
scroll to position [587, 0]
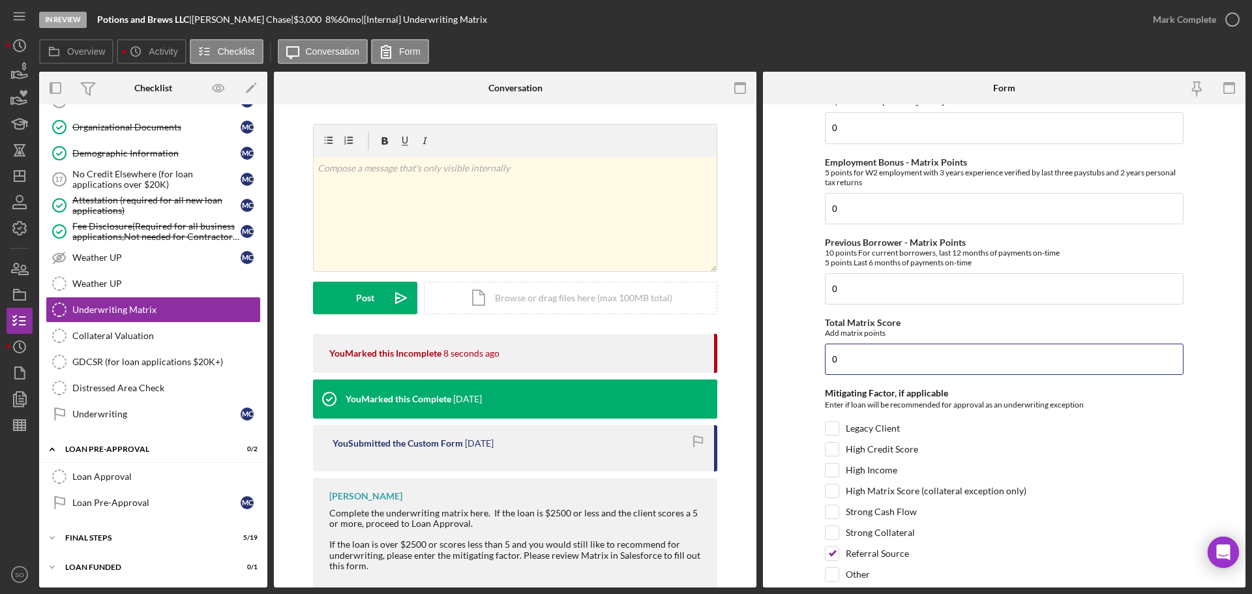
drag, startPoint x: 882, startPoint y: 361, endPoint x: 581, endPoint y: 352, distance: 301.5
click at [586, 352] on div "Overview Internal Workflow Stage In Review Icon/Dropdown Arrow Archive (can una…" at bounding box center [642, 330] width 1207 height 516
type input "20"
drag, startPoint x: 792, startPoint y: 344, endPoint x: 858, endPoint y: 423, distance: 103.3
click at [794, 344] on form "Credit Score - Matrix Points If the loan request is <3K, enter 10 if 580+ and -…" at bounding box center [1004, 345] width 483 height 483
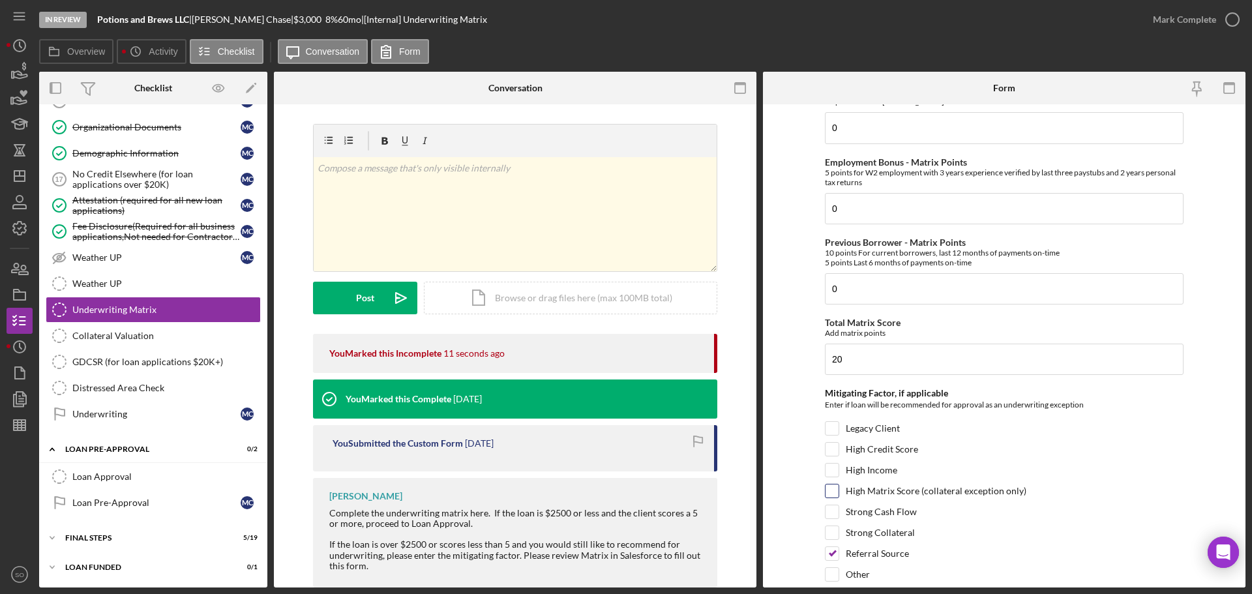
scroll to position [635, 0]
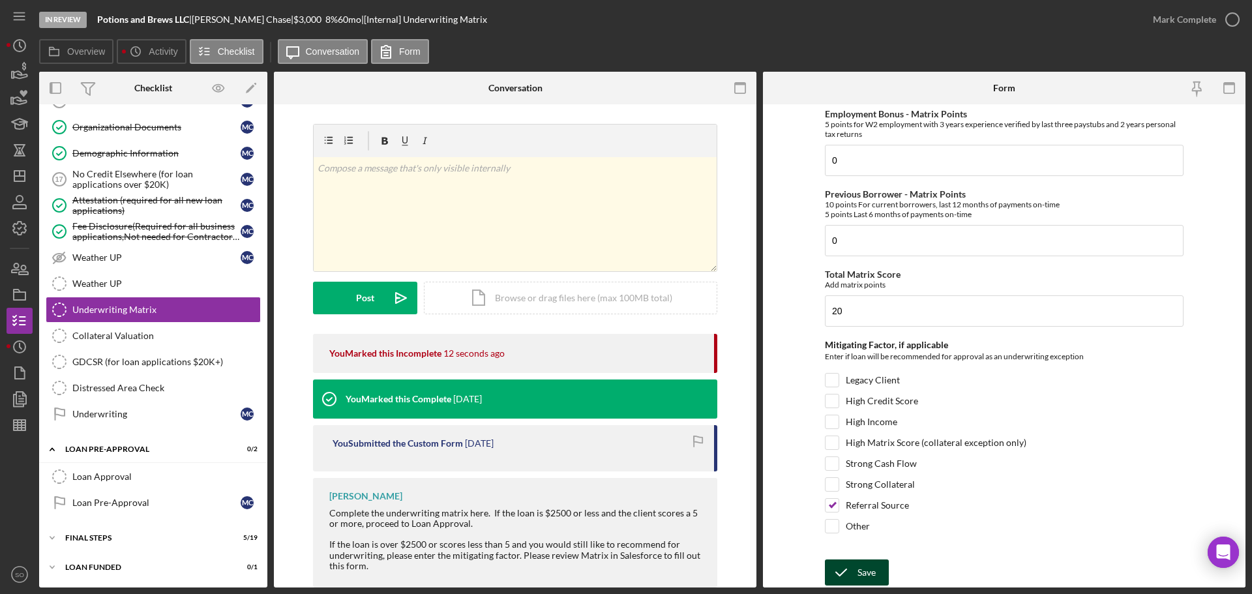
click at [868, 577] on div "Save" at bounding box center [867, 573] width 18 height 26
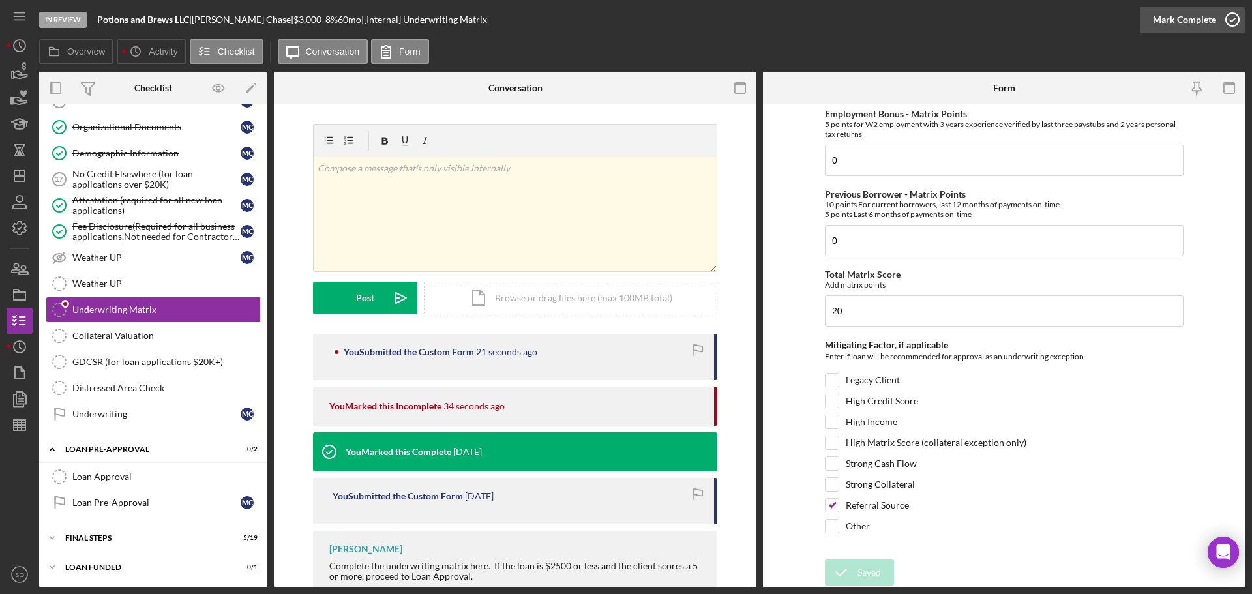
click at [1161, 25] on div "Mark Complete" at bounding box center [1184, 20] width 63 height 26
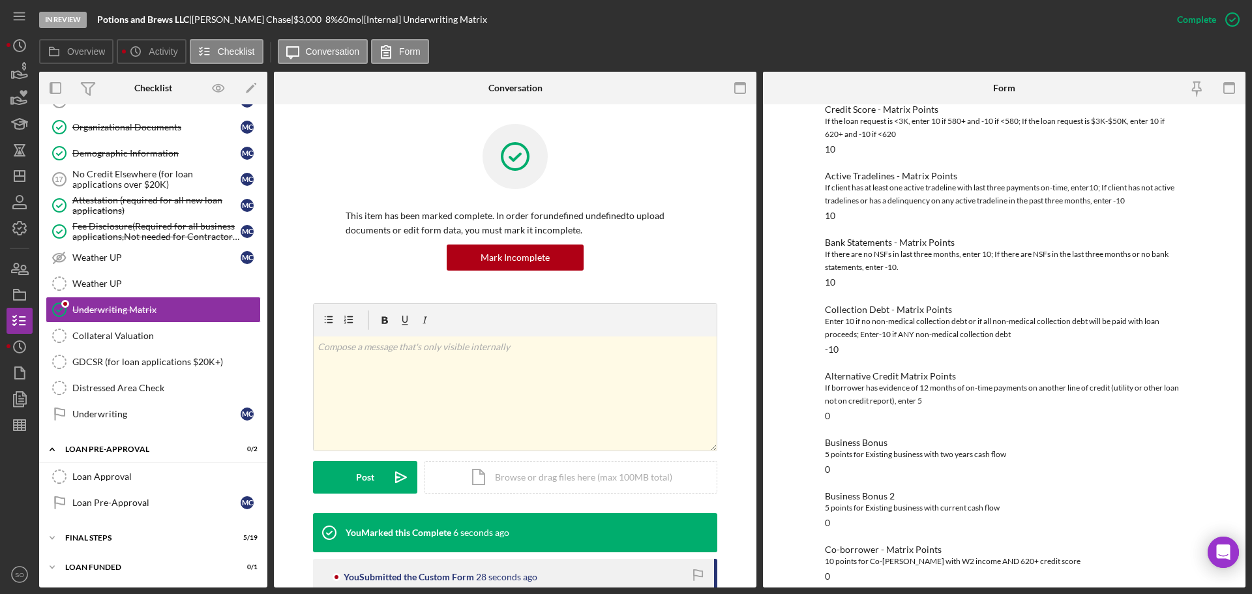
scroll to position [0, 0]
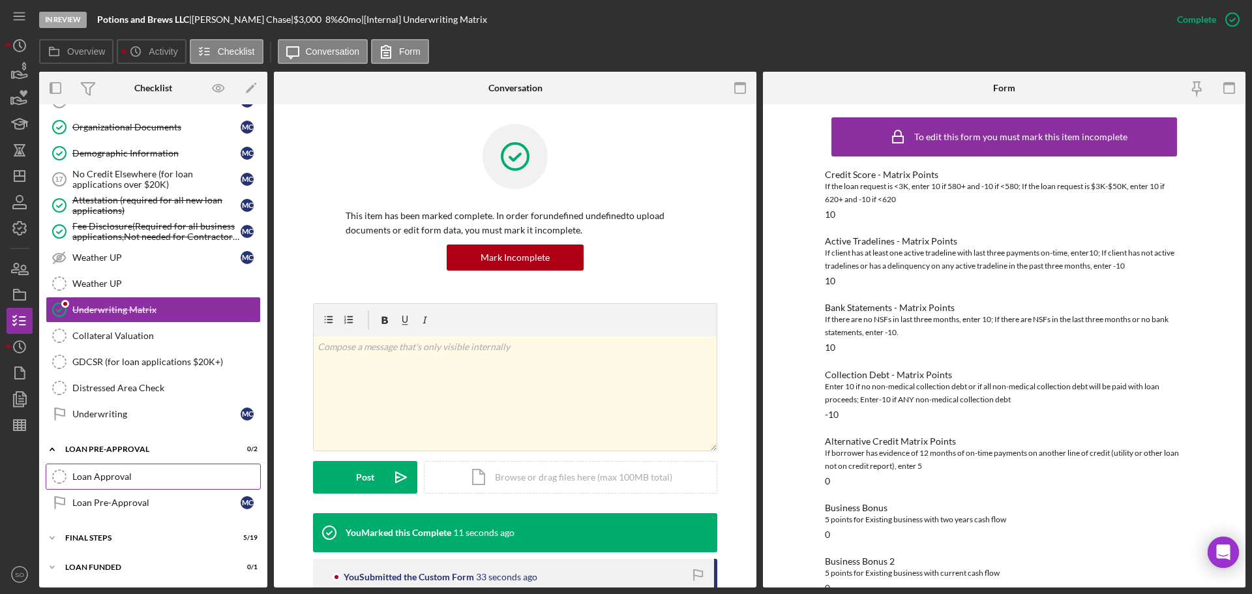
click at [122, 475] on div "Loan Approval" at bounding box center [166, 477] width 188 height 10
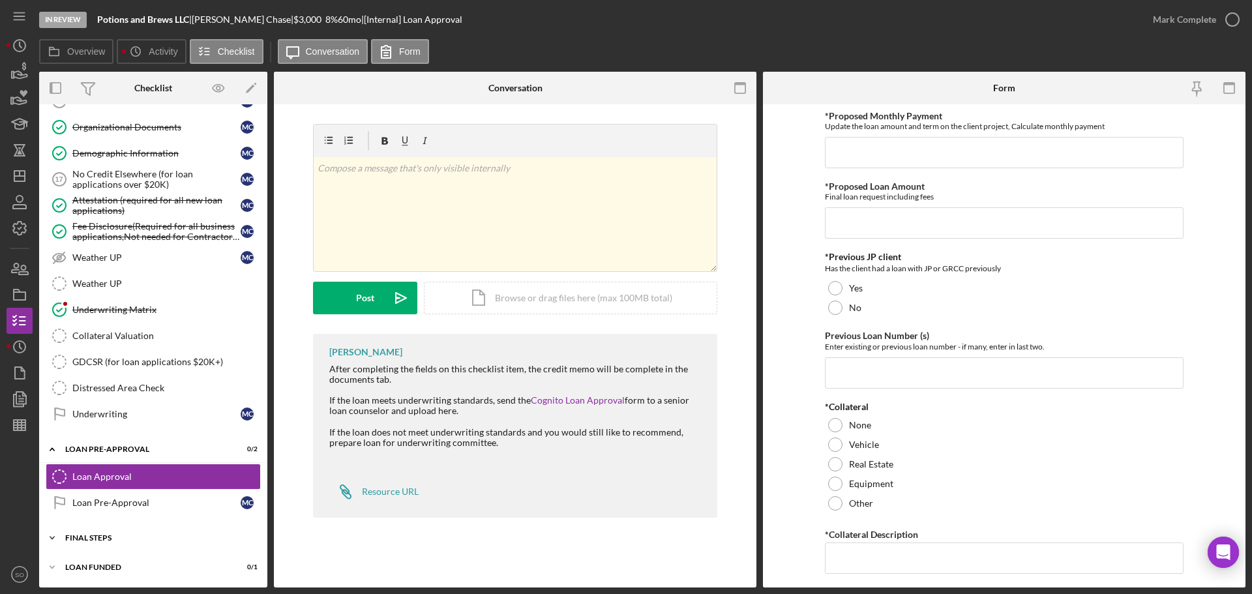
click at [112, 532] on div "Icon/Expander FINAL STEPS 5 / 19" at bounding box center [153, 538] width 228 height 26
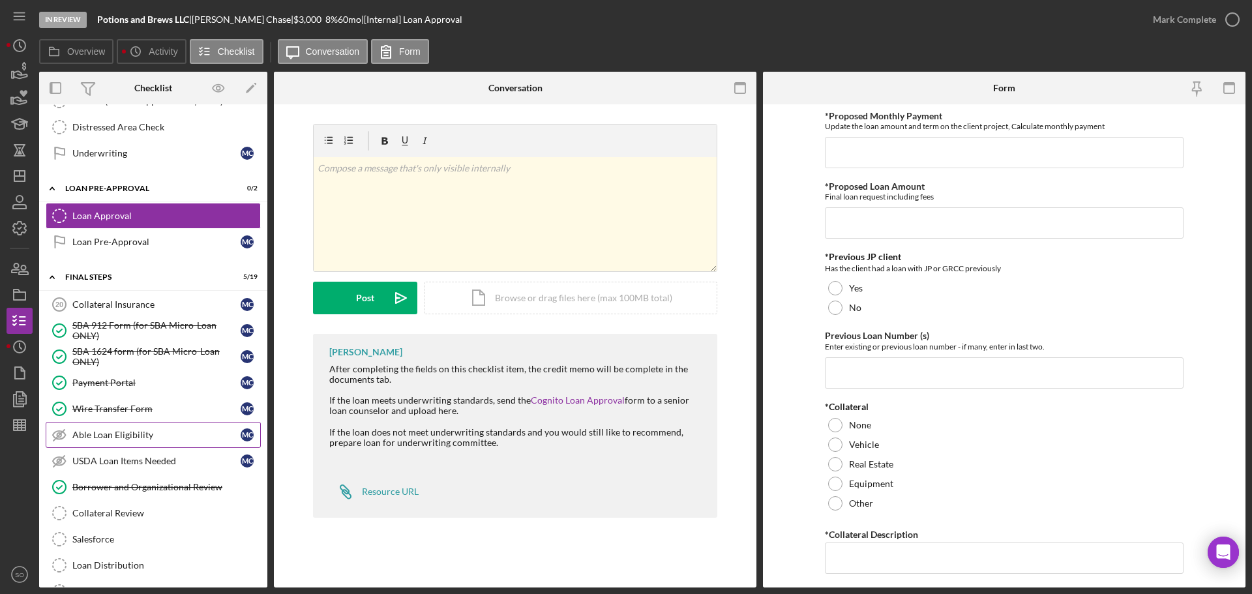
scroll to position [1205, 0]
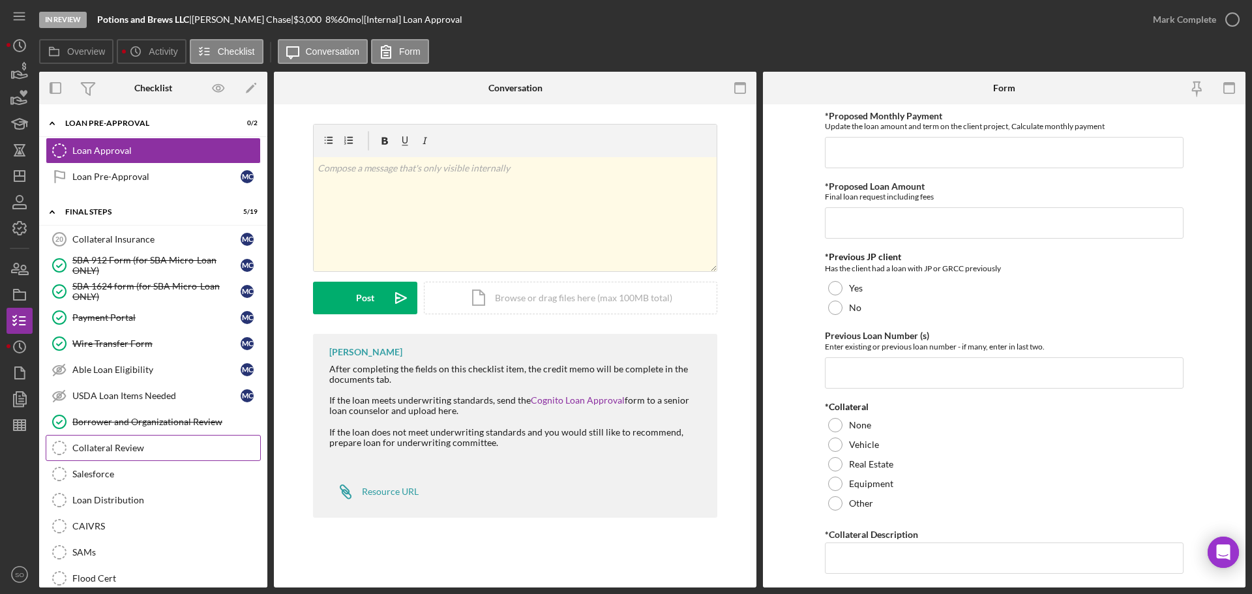
click at [151, 443] on div "Collateral Review" at bounding box center [166, 448] width 188 height 10
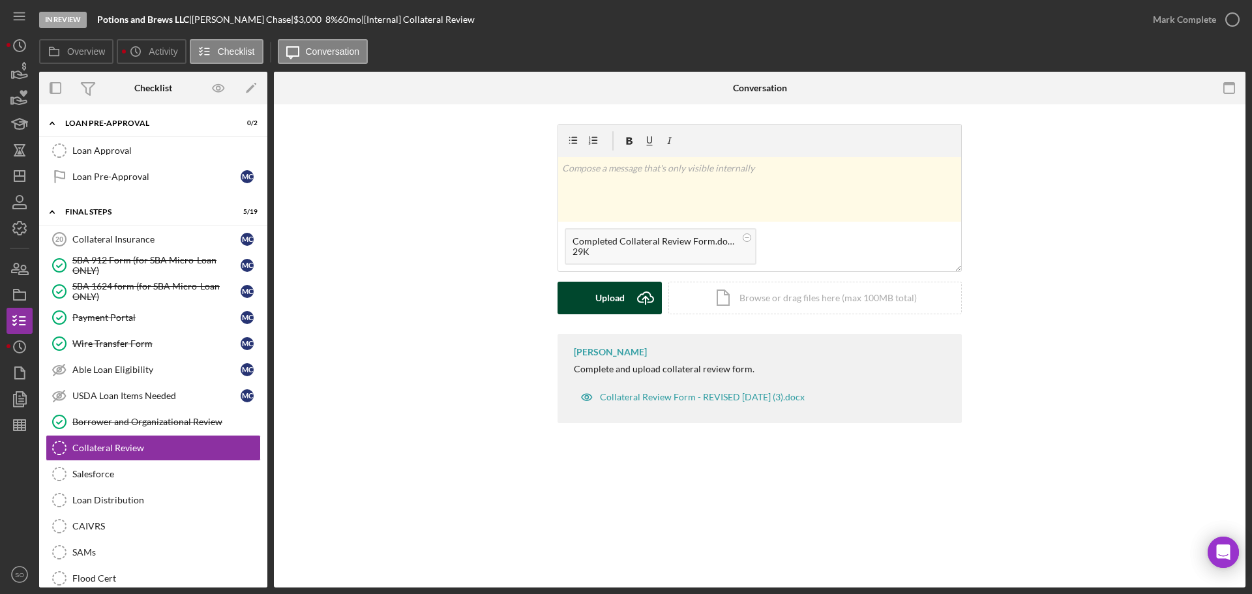
click at [607, 298] on div "Upload" at bounding box center [610, 298] width 29 height 33
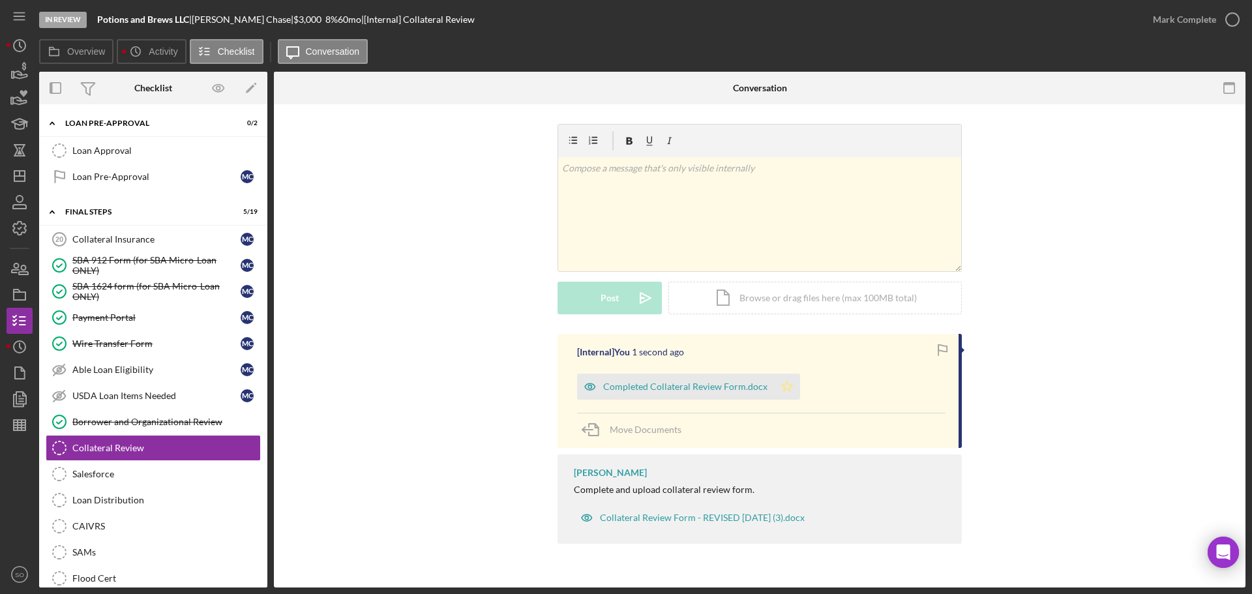
click at [783, 392] on icon "Icon/Star" at bounding box center [787, 387] width 26 height 26
click at [1171, 14] on div "Mark Complete" at bounding box center [1184, 20] width 63 height 26
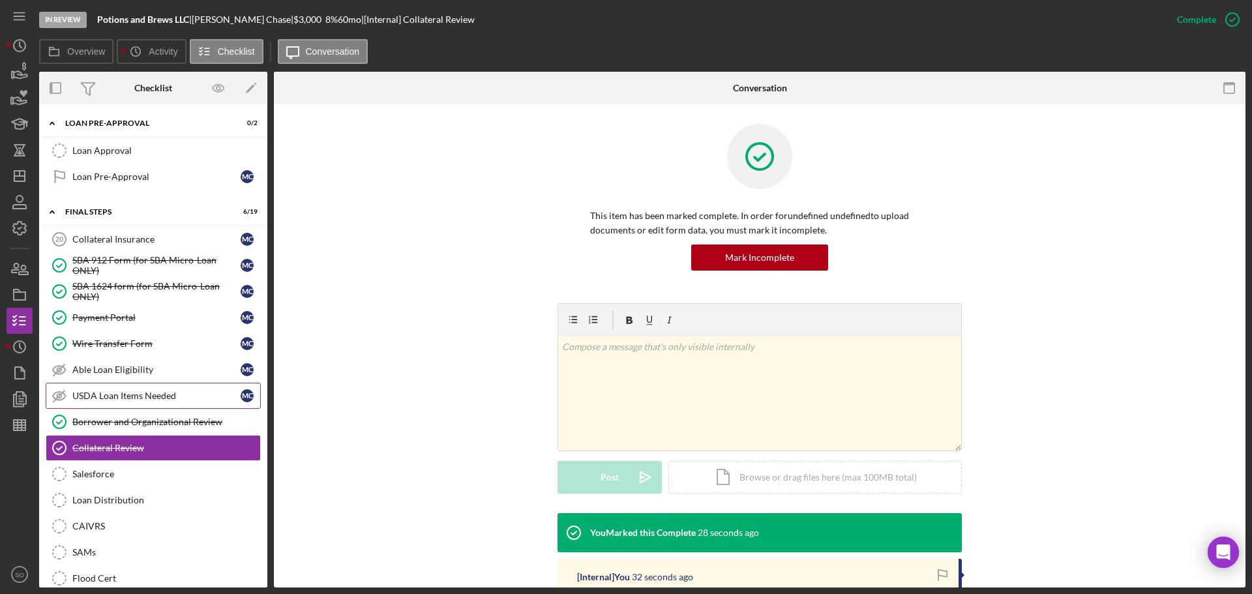
scroll to position [1271, 0]
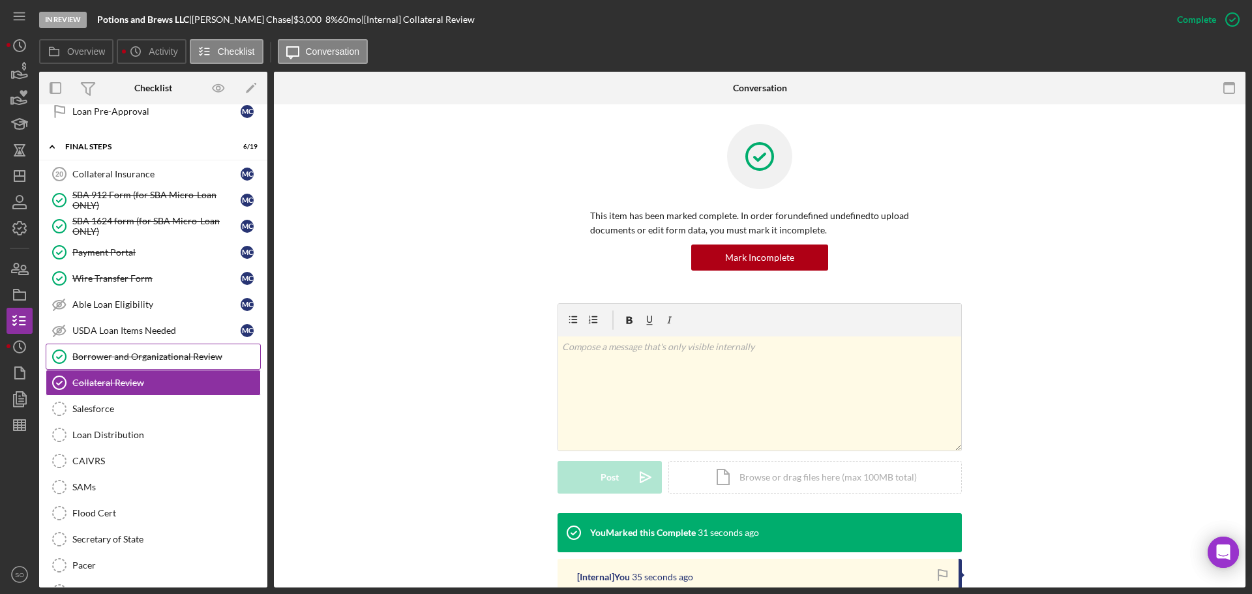
click at [177, 365] on link "Borrower and Organizational Review Borrower and Organizational Review" at bounding box center [153, 357] width 215 height 26
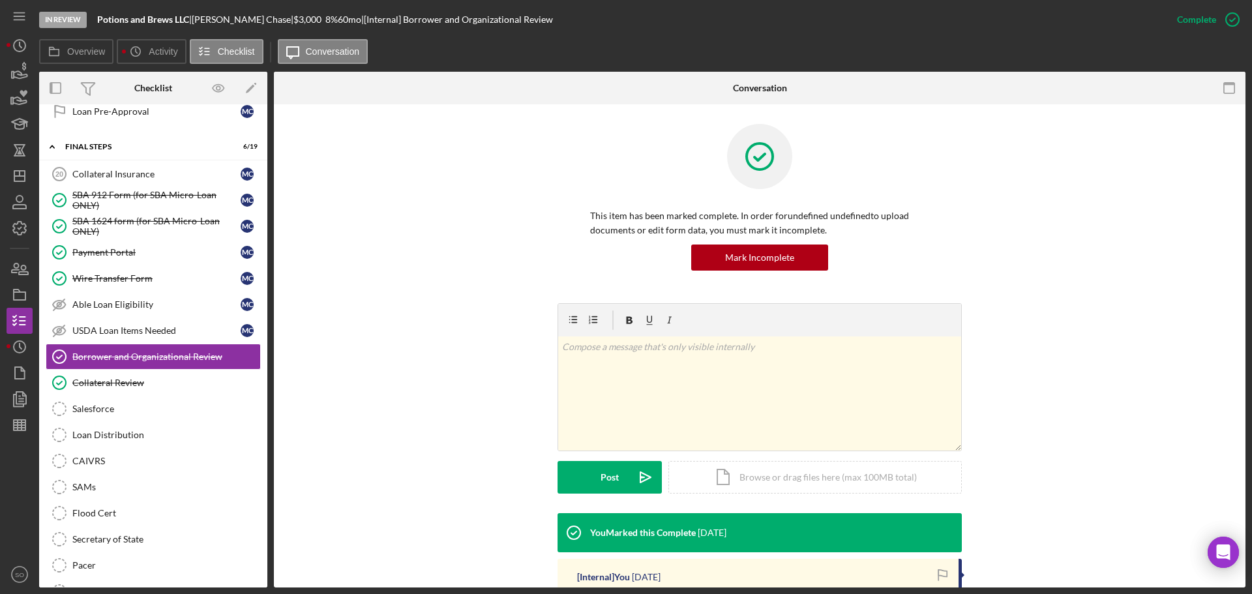
scroll to position [196, 0]
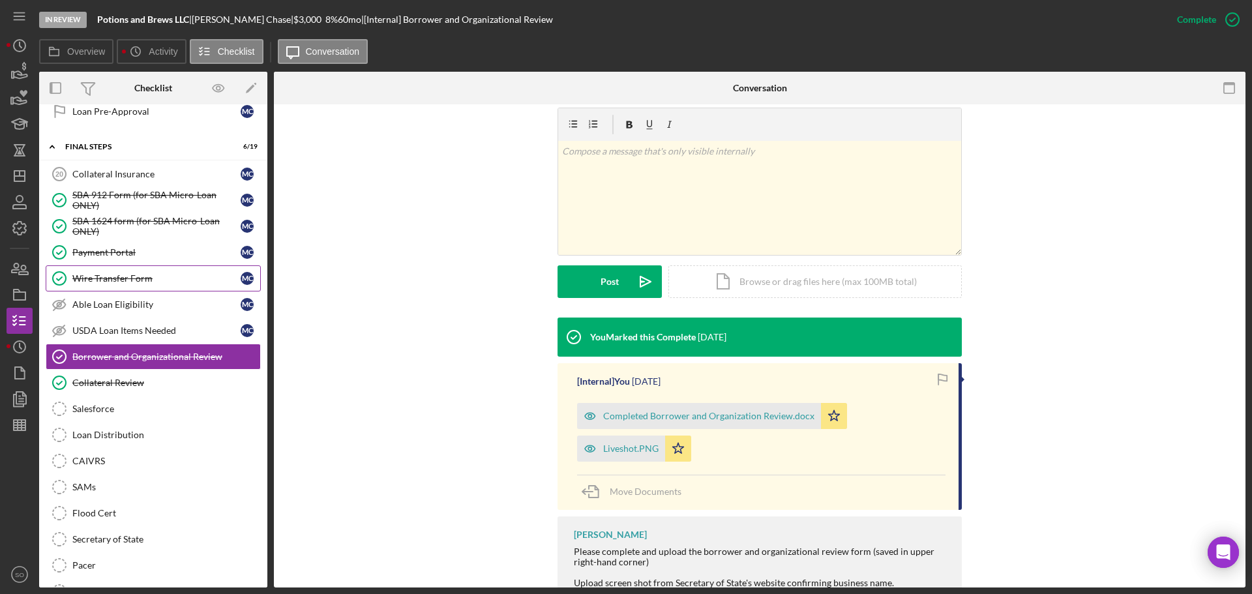
click at [119, 277] on div "Wire Transfer Form" at bounding box center [156, 278] width 168 height 10
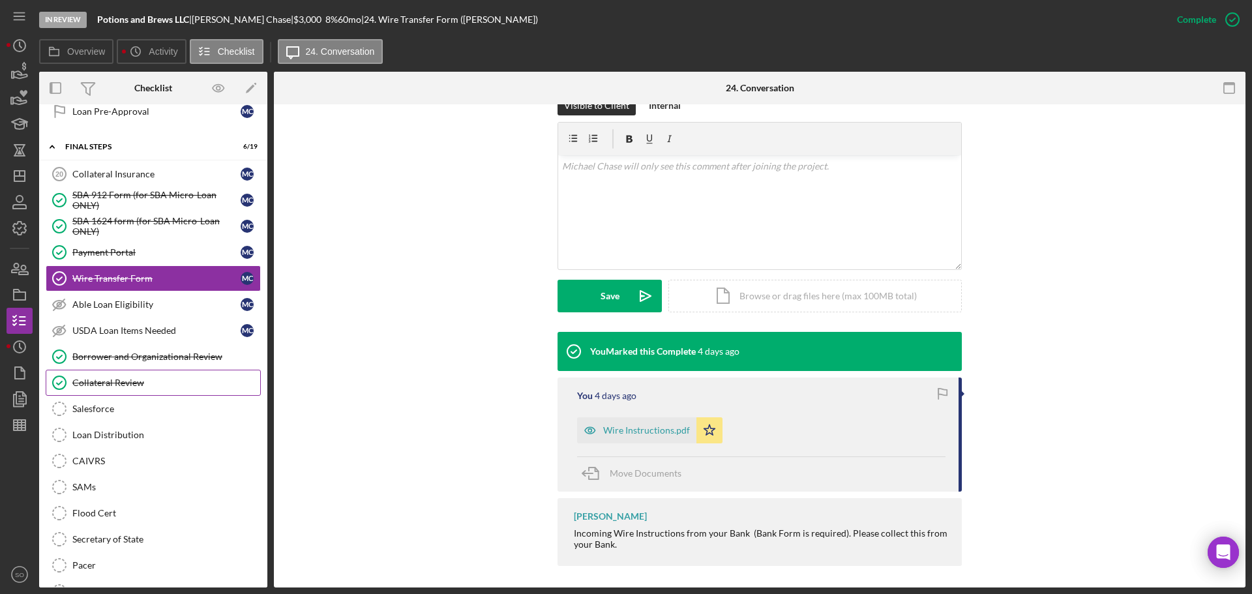
scroll to position [1336, 0]
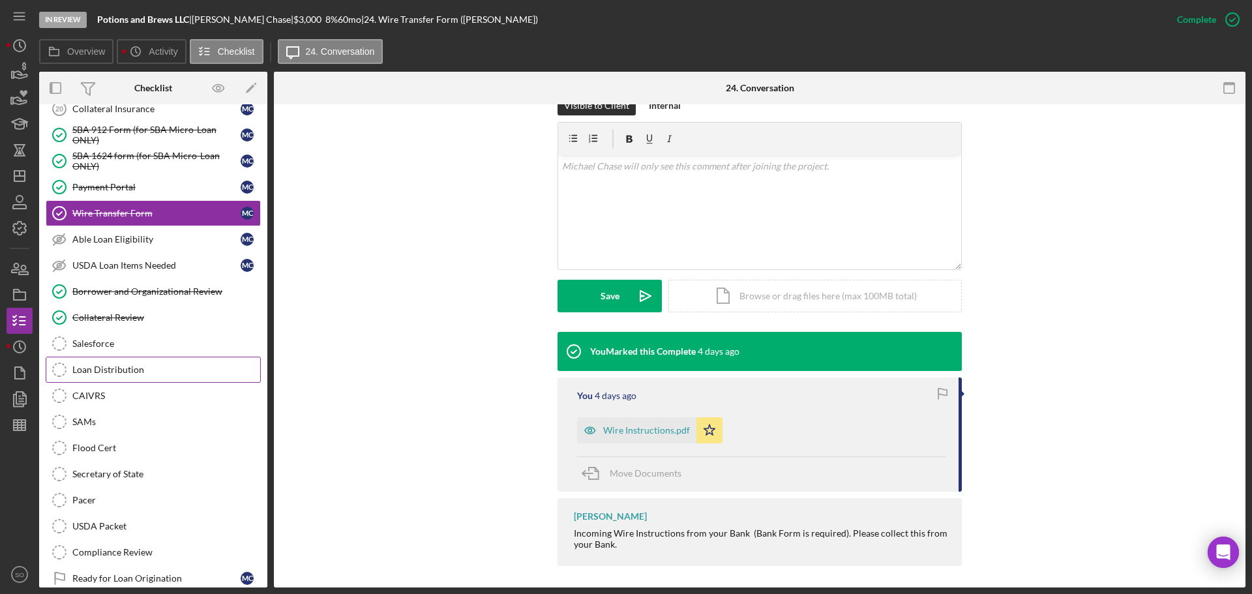
click at [166, 369] on div "Loan Distribution" at bounding box center [166, 370] width 188 height 10
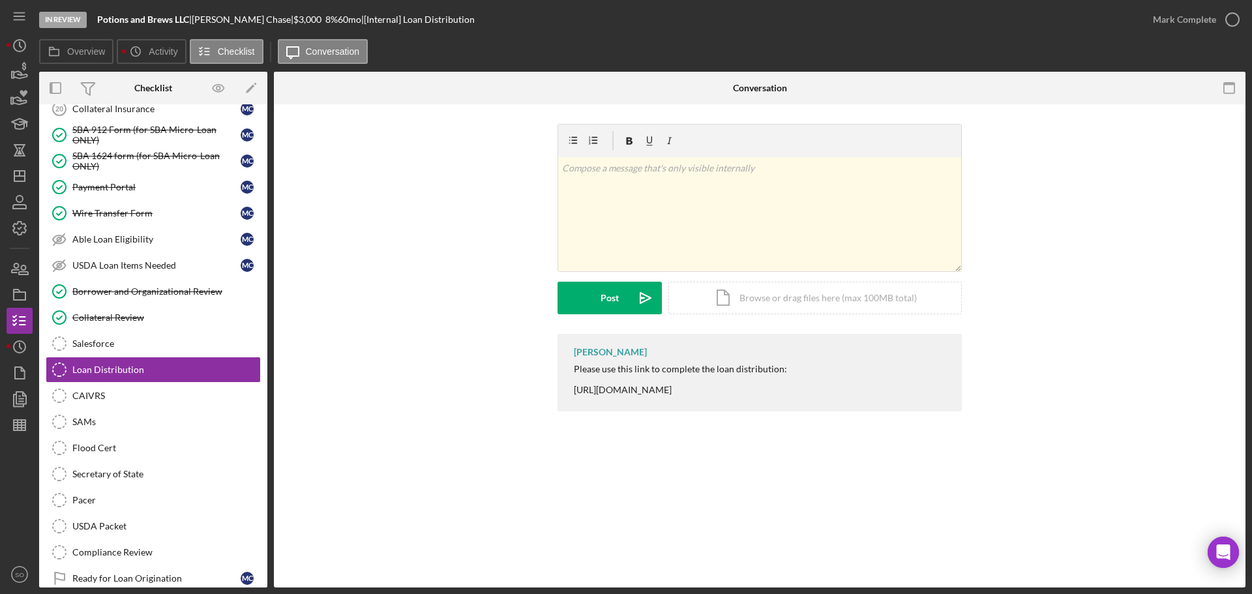
click at [714, 389] on div "Please use this link to complete the loan distribution: [URL][DOMAIN_NAME]" at bounding box center [680, 379] width 213 height 31
click at [716, 389] on div "Please use this link to complete the loan distribution: [URL][DOMAIN_NAME]" at bounding box center [680, 379] width 213 height 31
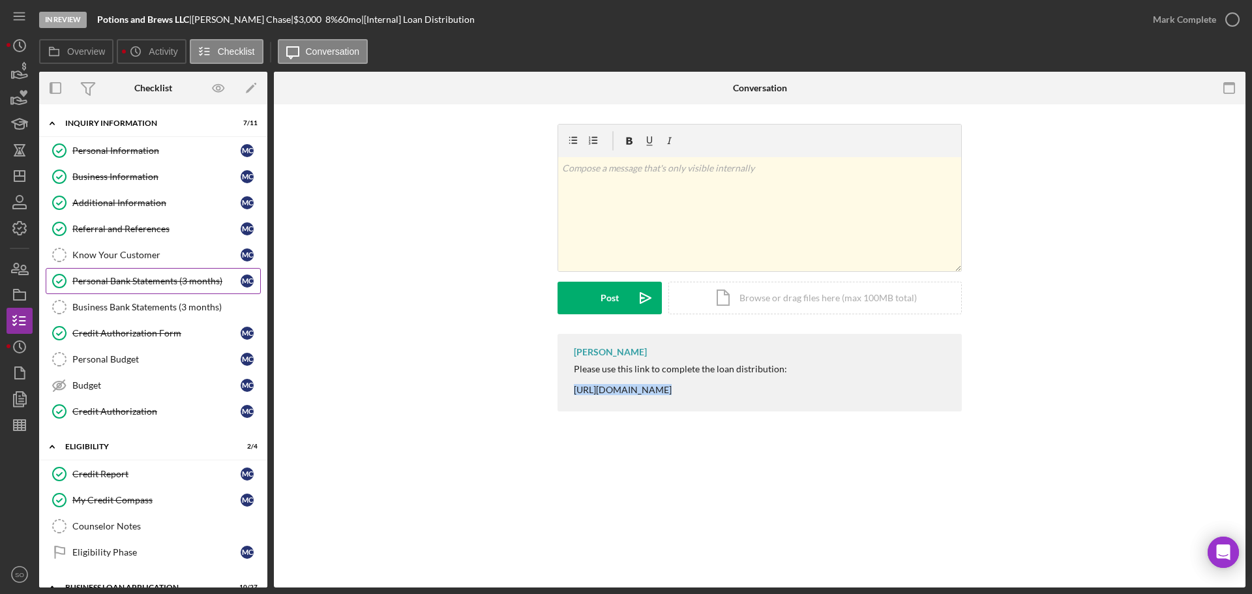
click at [142, 282] on div "Personal Bank Statements (3 months)" at bounding box center [156, 281] width 168 height 10
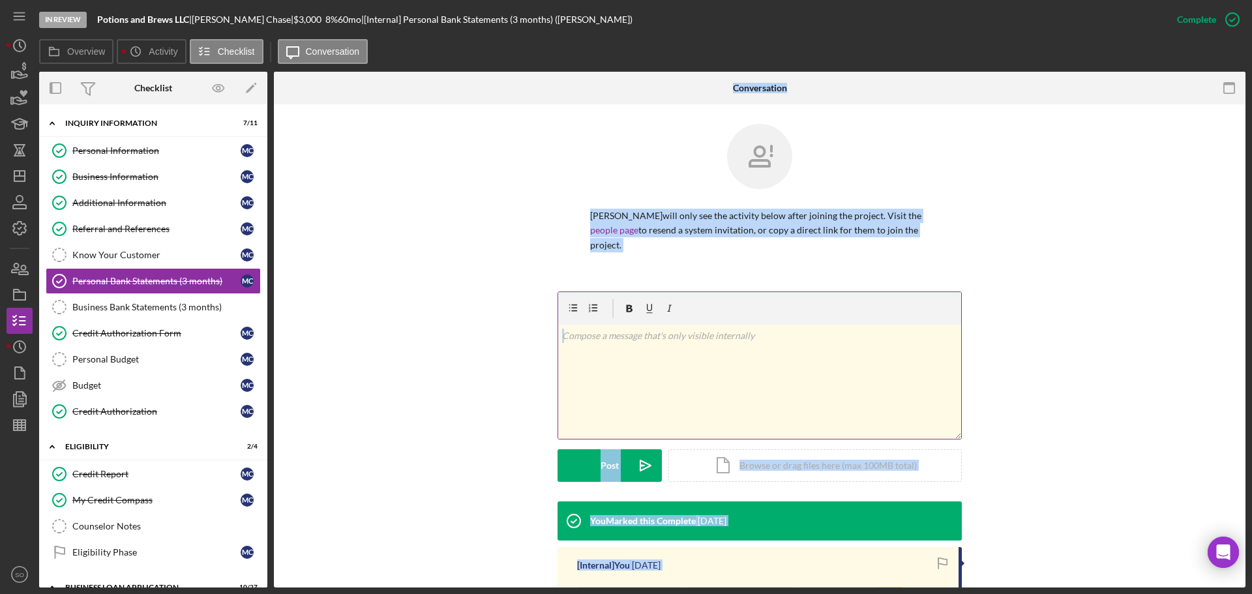
scroll to position [176, 0]
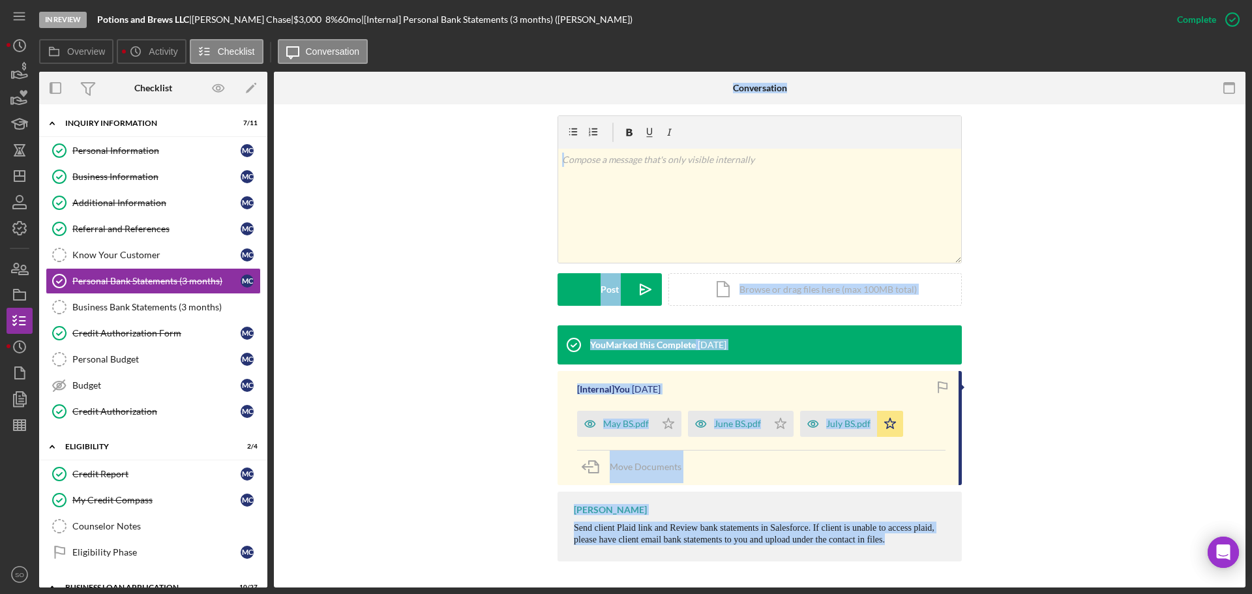
click at [843, 427] on div "July BS.pdf" at bounding box center [848, 424] width 44 height 10
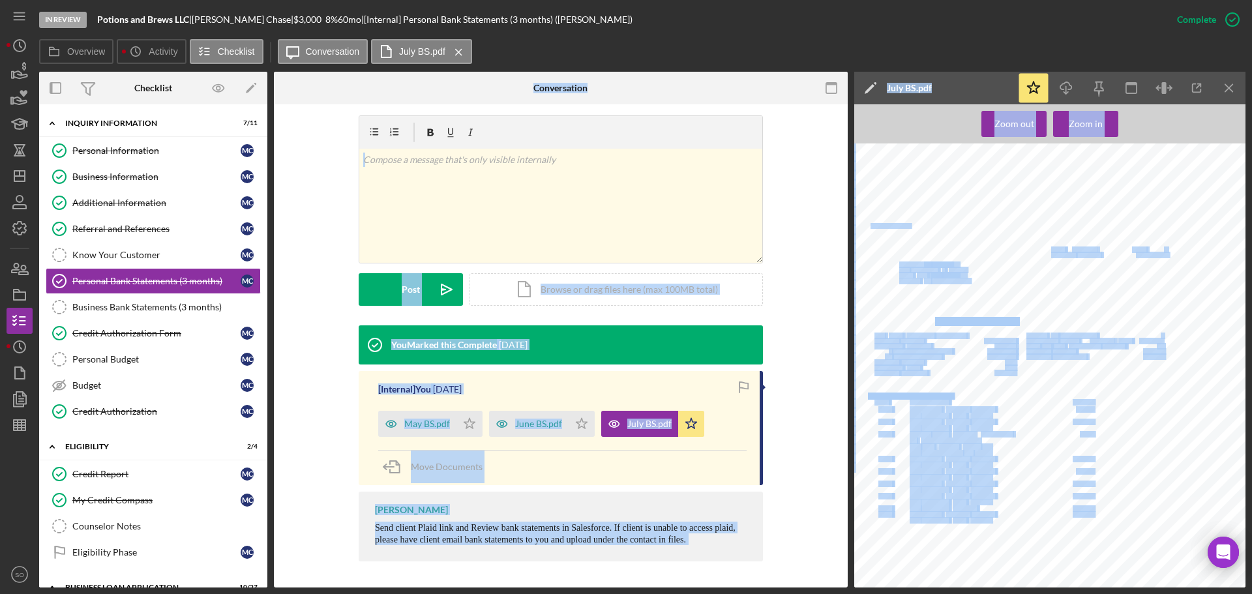
click at [1015, 277] on div "SMB Home Page Date 7/31/25 Page 1 Account Number 311402065 Michael A Chase DBA …" at bounding box center [1053, 401] width 399 height 517
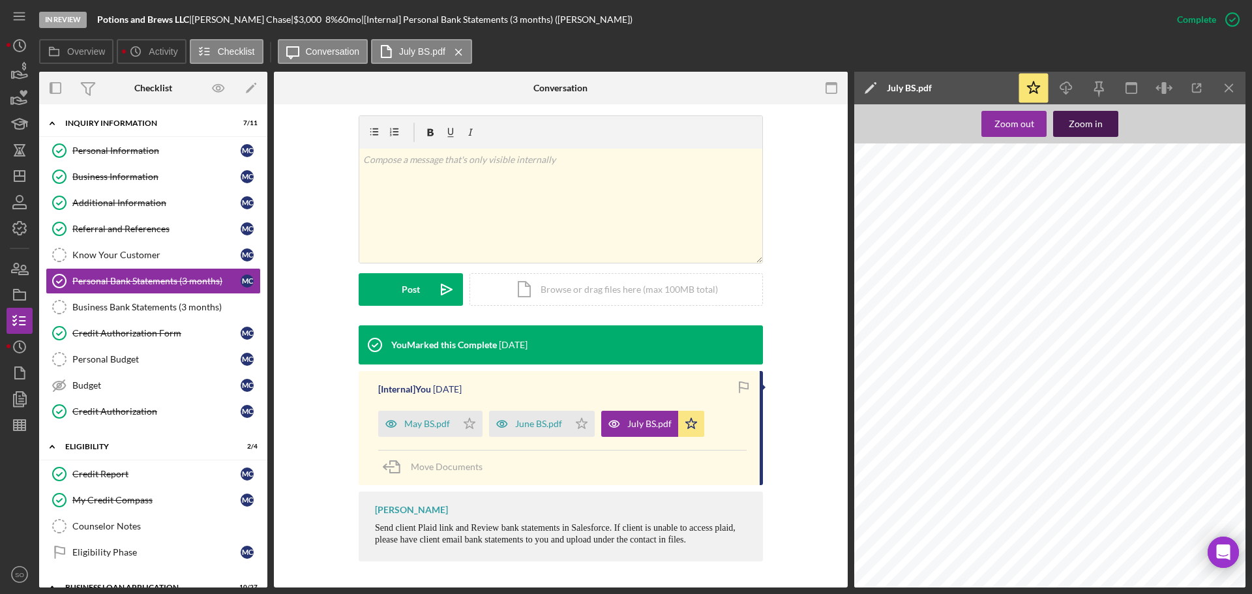
click at [1089, 117] on div "Zoom in" at bounding box center [1086, 124] width 34 height 26
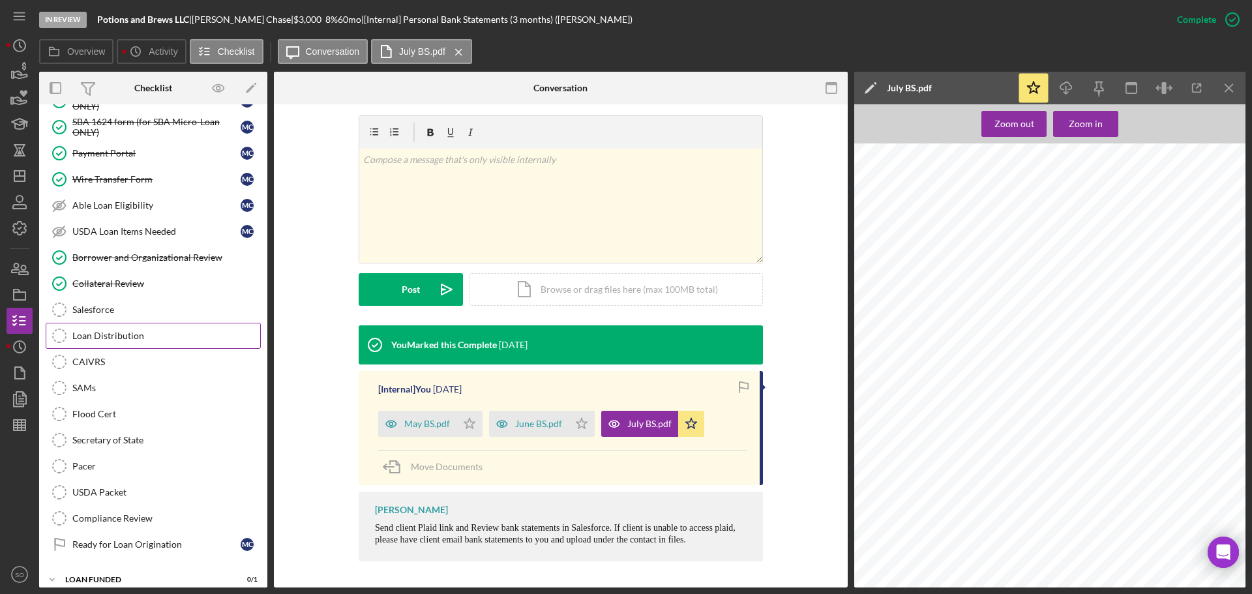
scroll to position [1239, 0]
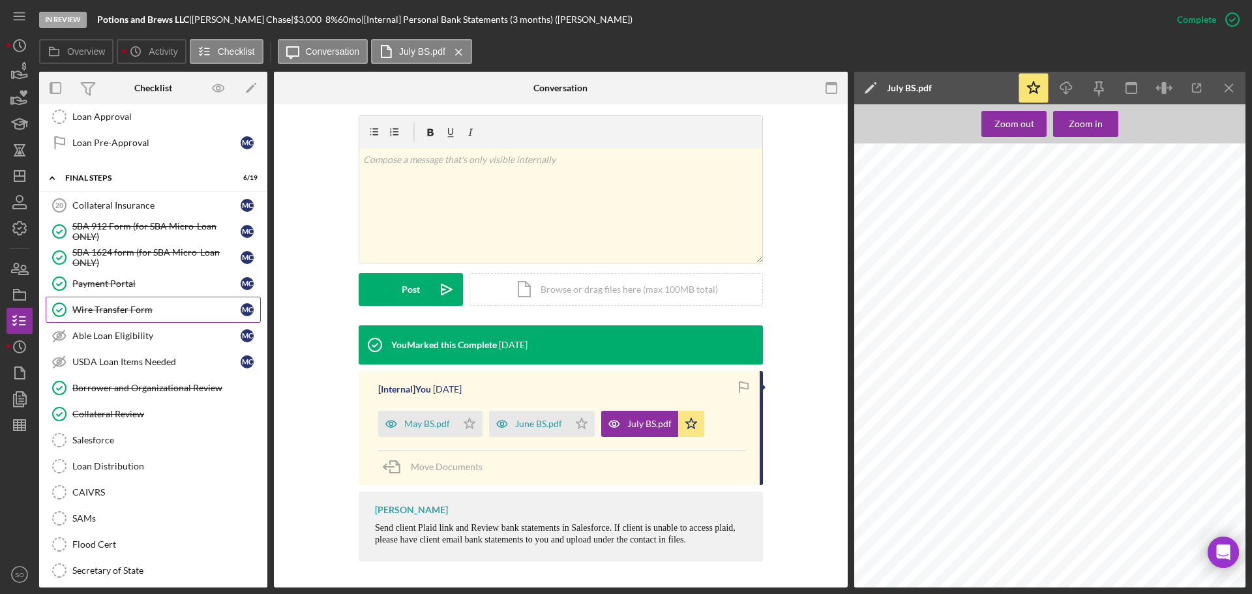
click at [139, 308] on div "Wire Transfer Form" at bounding box center [156, 310] width 168 height 10
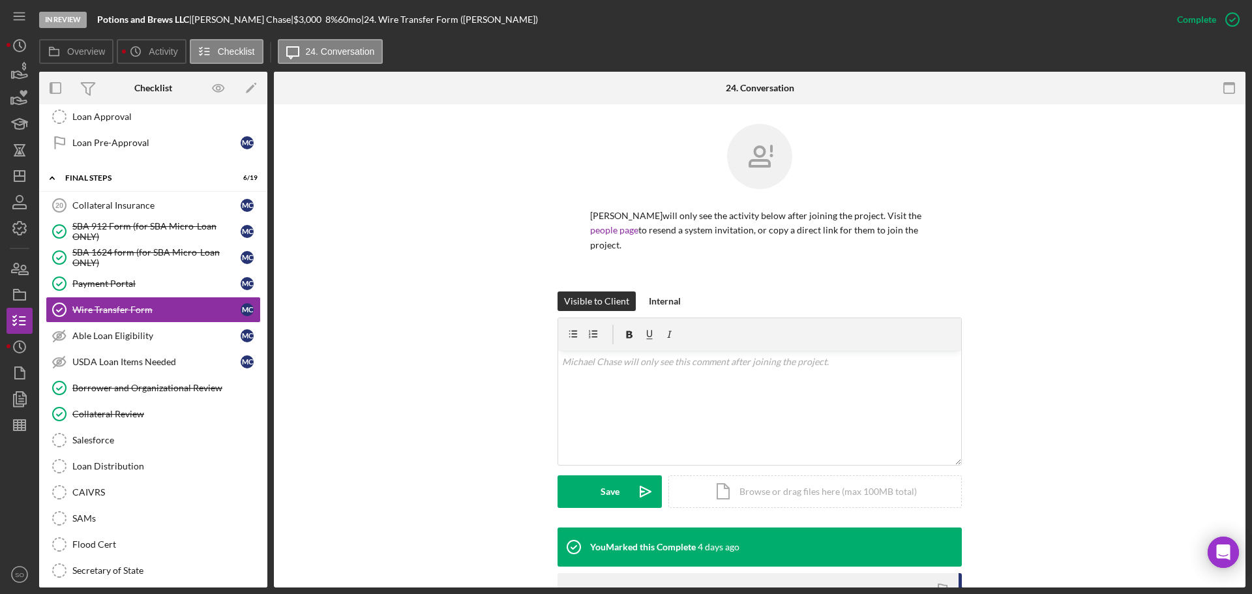
scroll to position [196, 0]
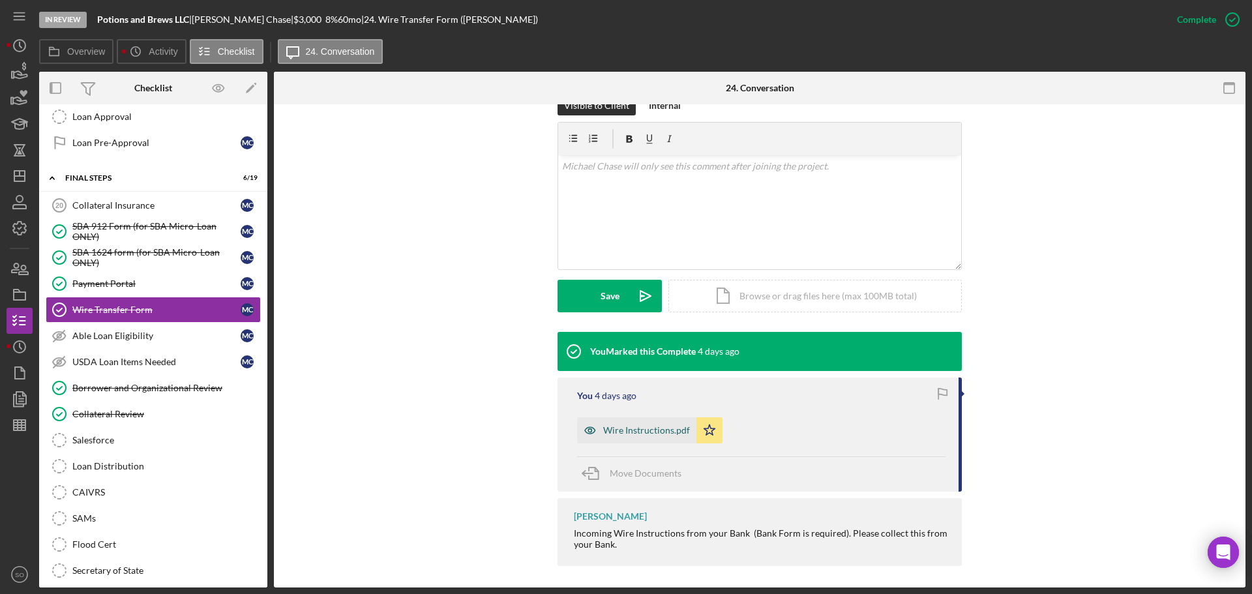
click at [646, 433] on div "Wire Instructions.pdf" at bounding box center [646, 430] width 87 height 10
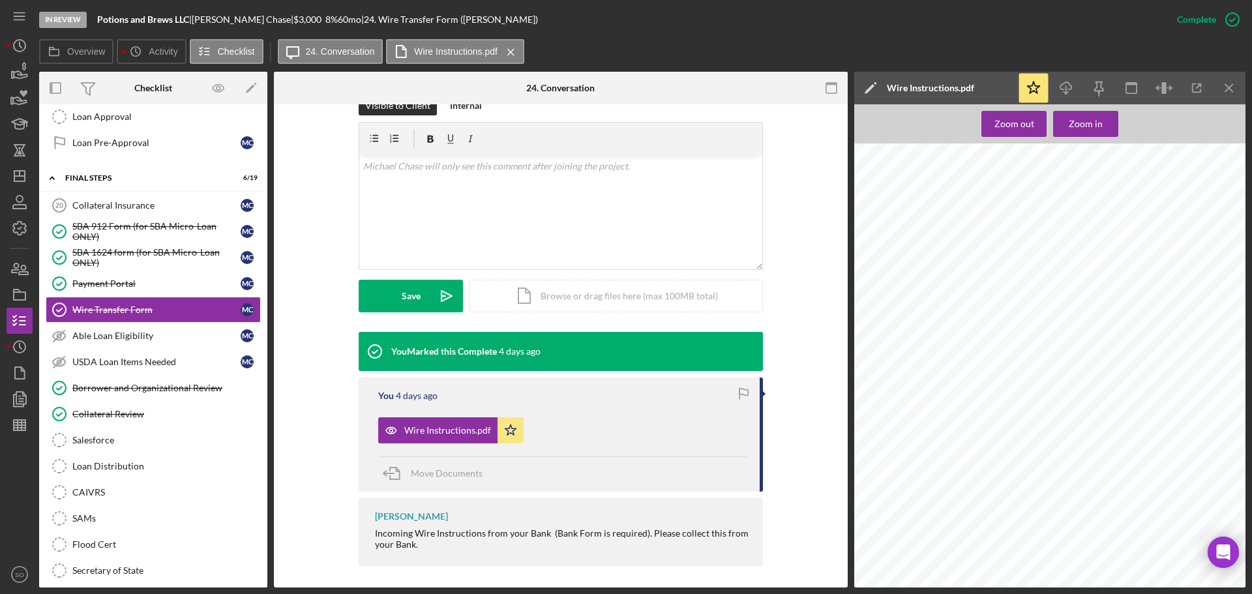
scroll to position [82, 0]
click at [1064, 91] on icon "Icon/Download" at bounding box center [1066, 88] width 29 height 29
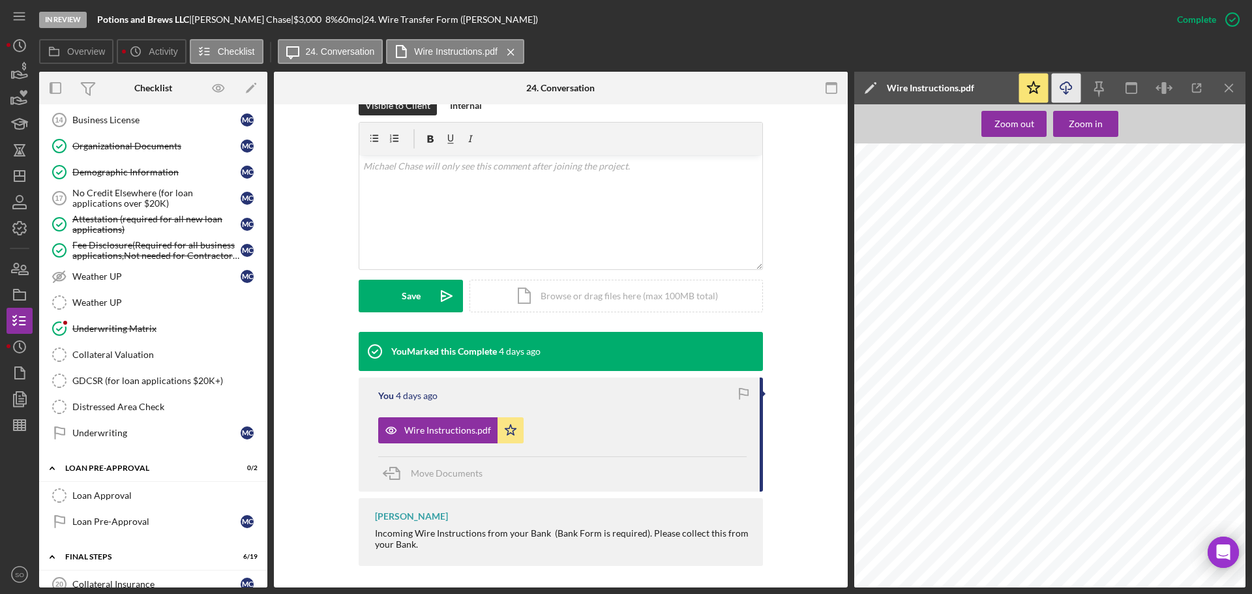
scroll to position [795, 0]
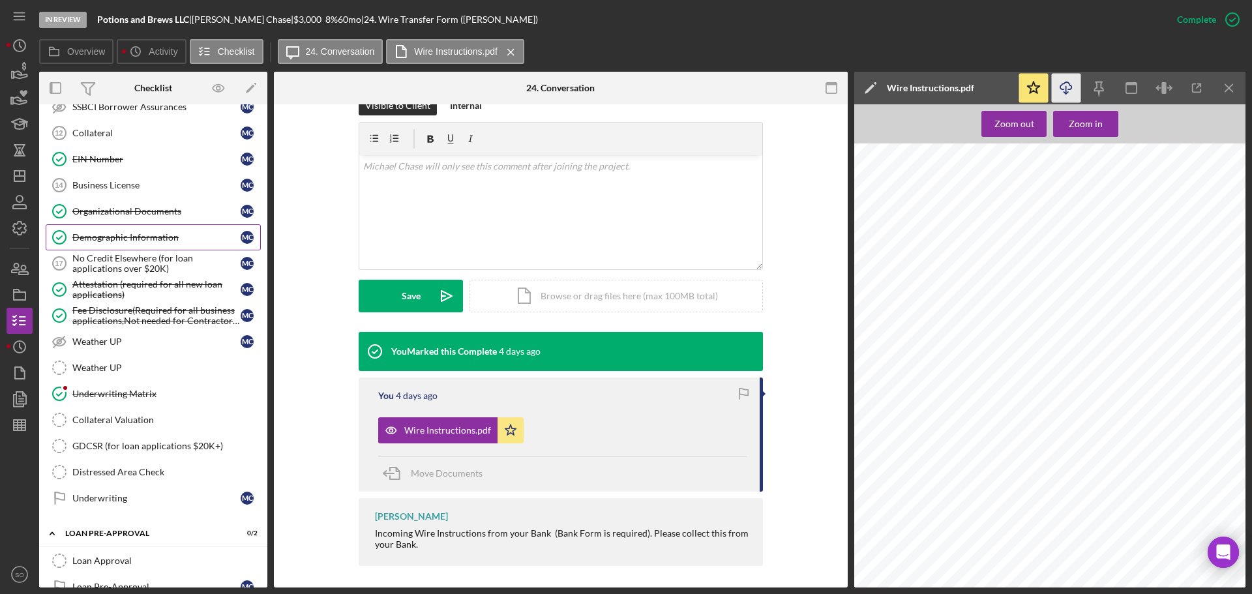
drag, startPoint x: 137, startPoint y: 240, endPoint x: 157, endPoint y: 247, distance: 20.8
click at [137, 240] on div "Demographic Information" at bounding box center [156, 237] width 168 height 10
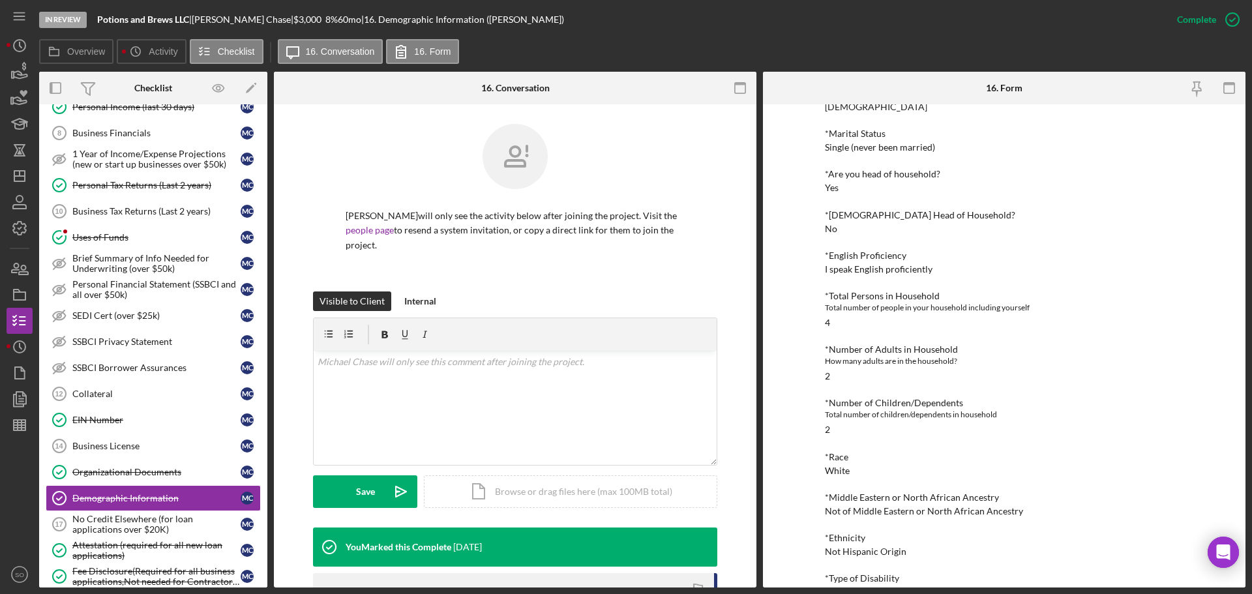
scroll to position [469, 0]
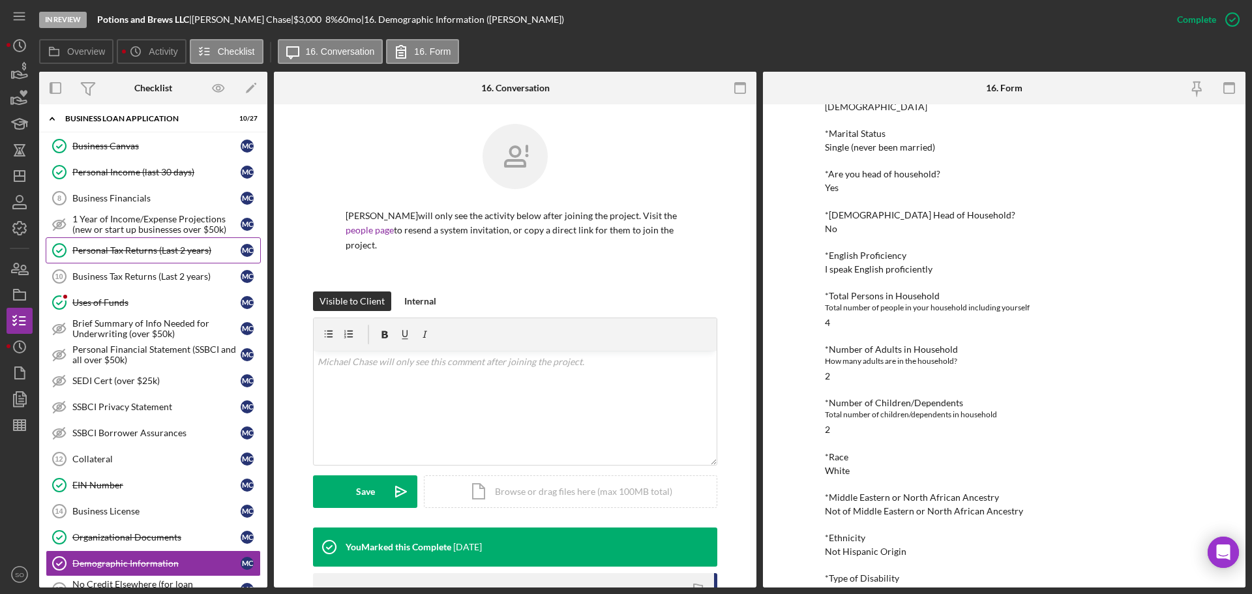
click at [147, 249] on div "Personal Tax Returns (Last 2 years)" at bounding box center [156, 250] width 168 height 10
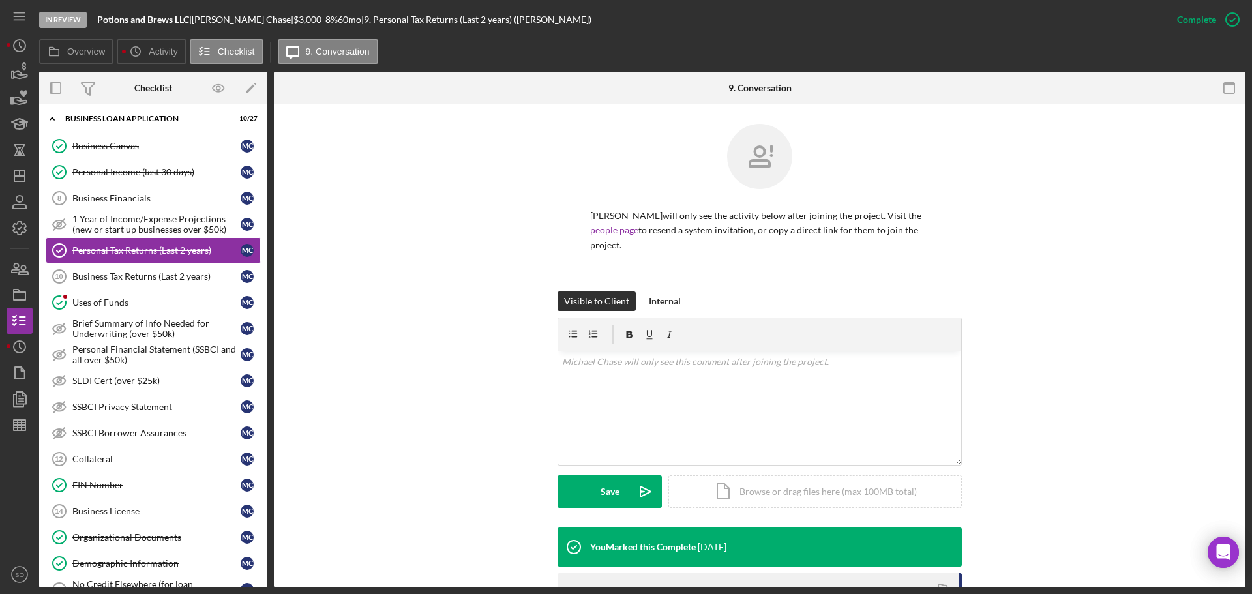
scroll to position [196, 0]
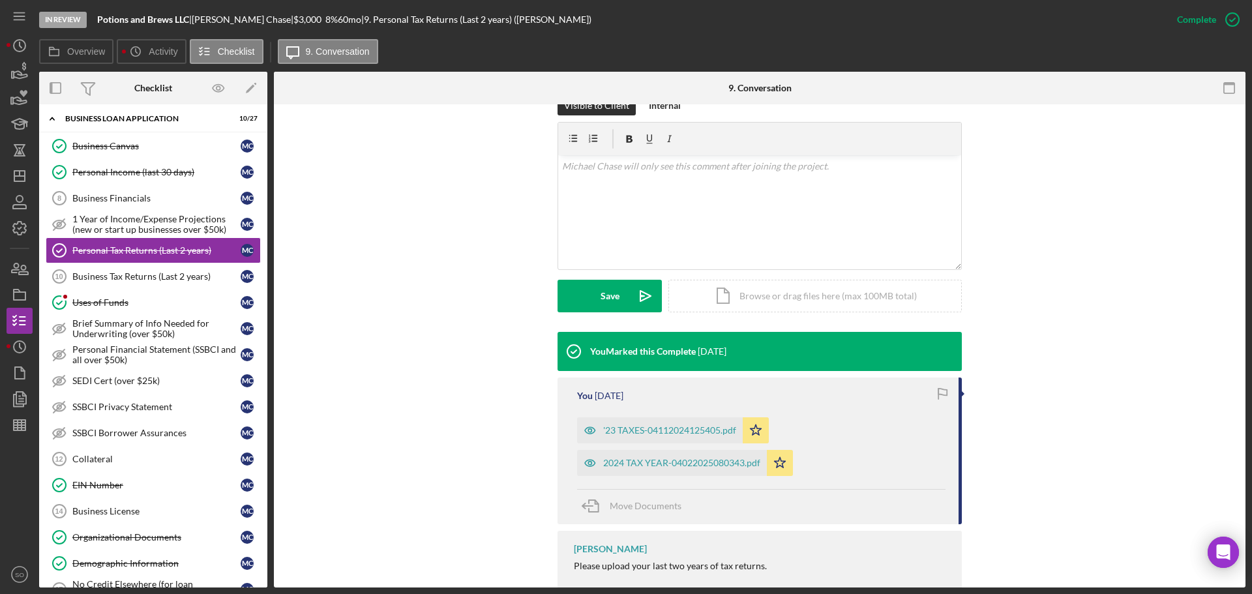
click at [674, 466] on div "2024 TAX YEAR-04022025080343.pdf" at bounding box center [681, 463] width 157 height 10
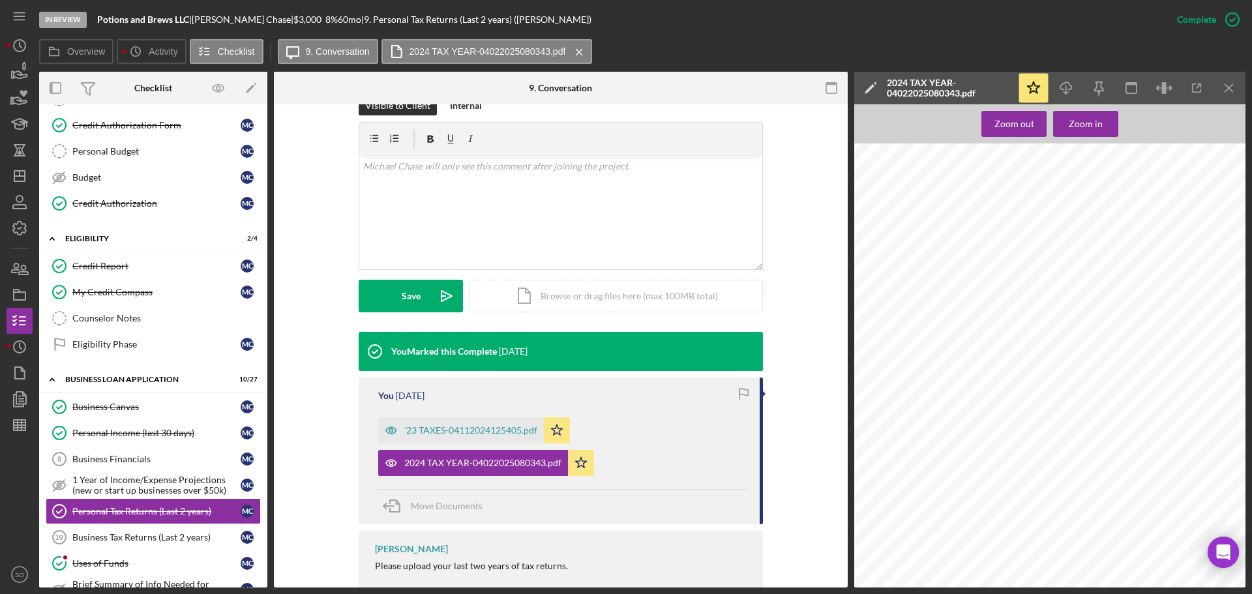
scroll to position [78, 0]
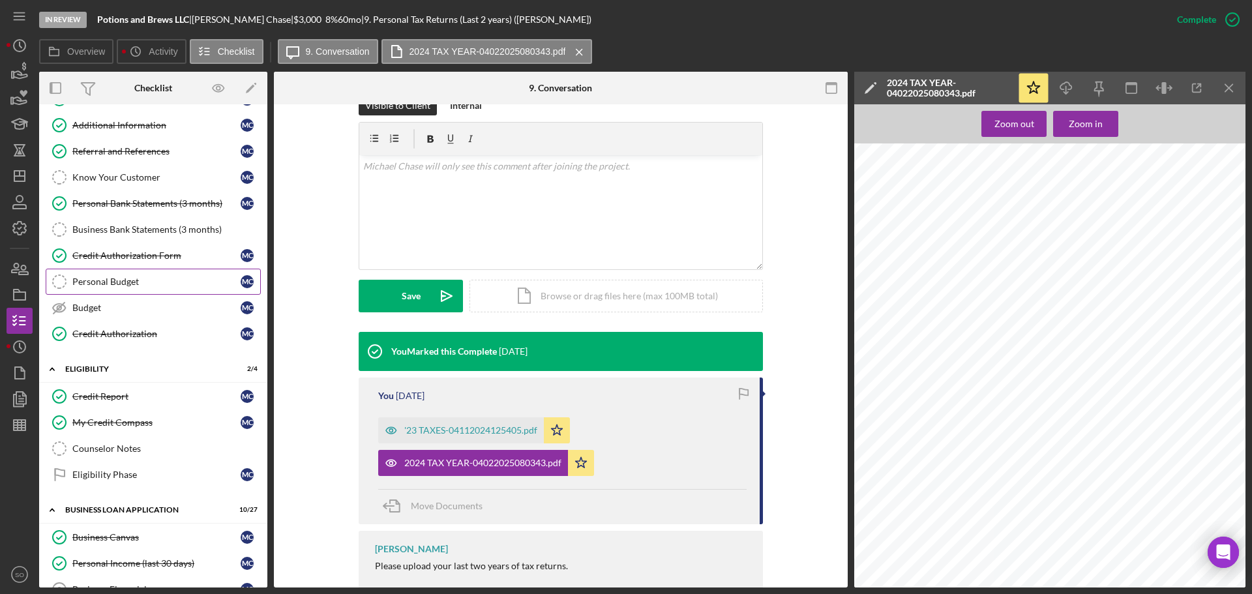
click at [106, 271] on link "Personal Budget Personal Budget M C" at bounding box center [153, 282] width 215 height 26
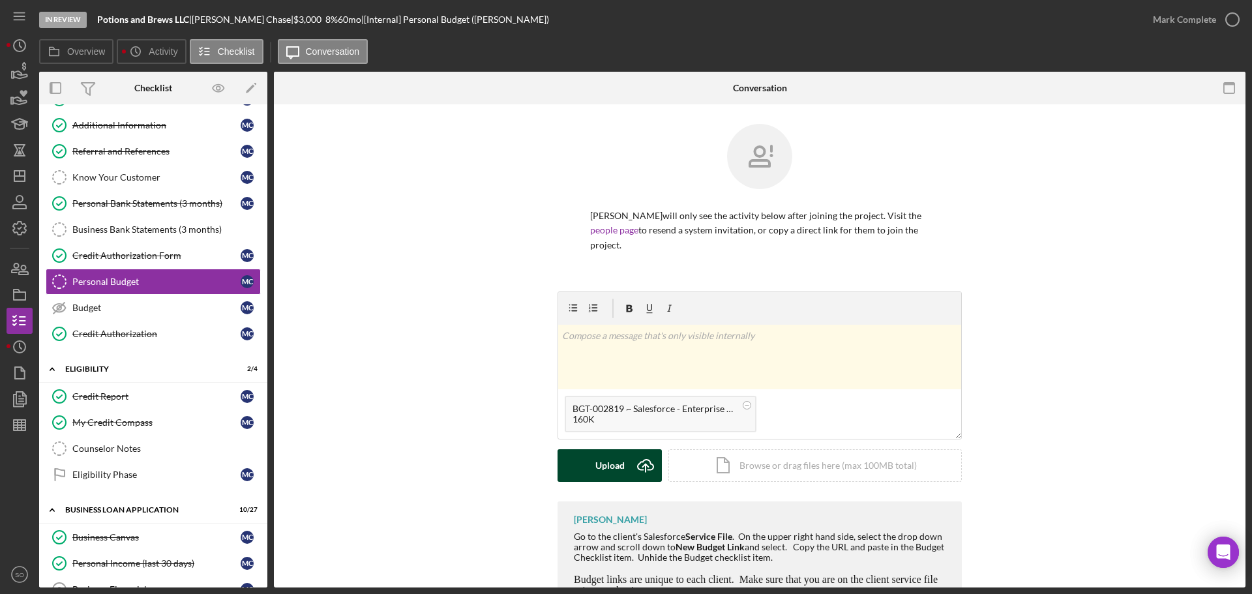
click at [592, 460] on button "Upload Icon/Upload" at bounding box center [610, 465] width 104 height 33
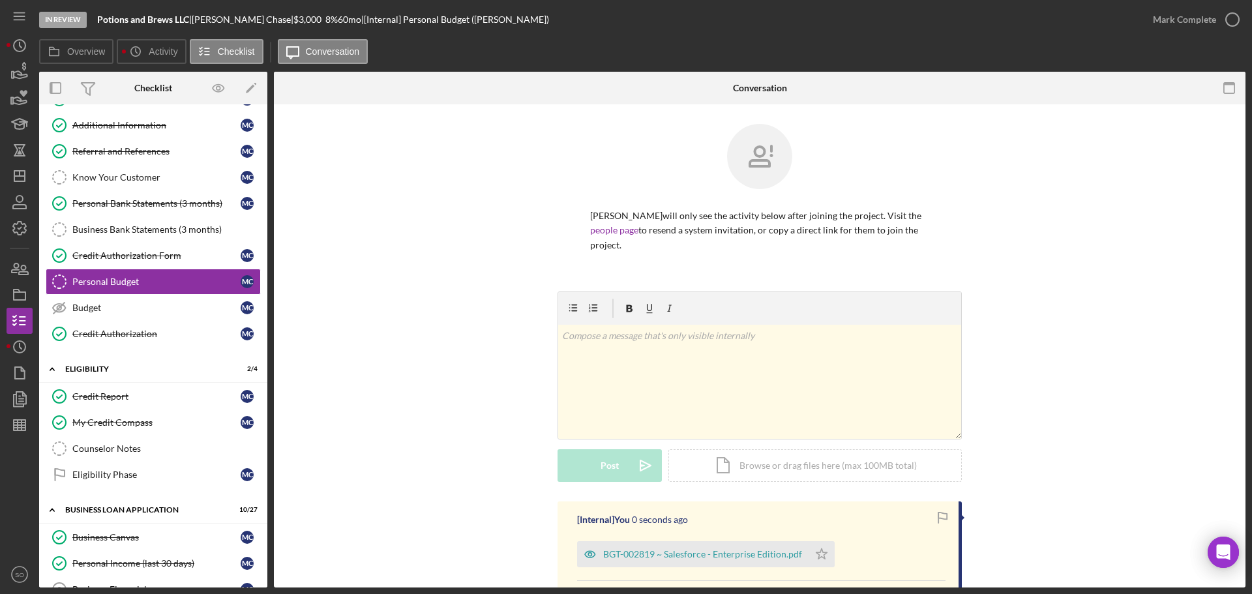
scroll to position [130, 0]
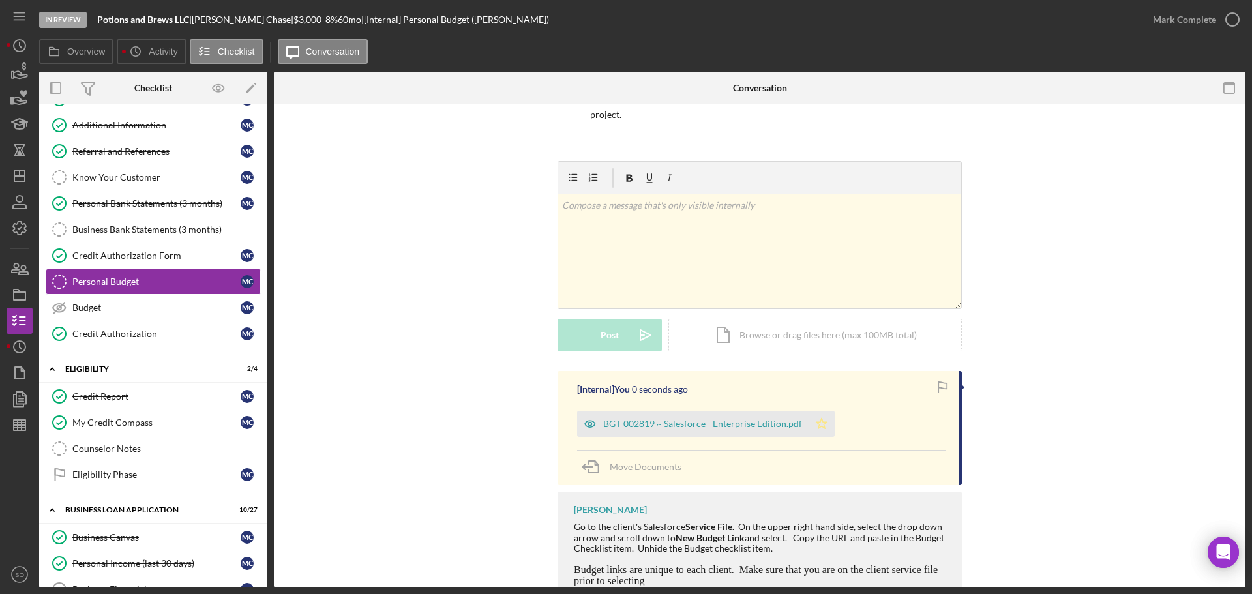
click at [813, 428] on icon "Icon/Star" at bounding box center [822, 424] width 26 height 26
click at [1162, 19] on div "Mark Complete" at bounding box center [1184, 20] width 63 height 26
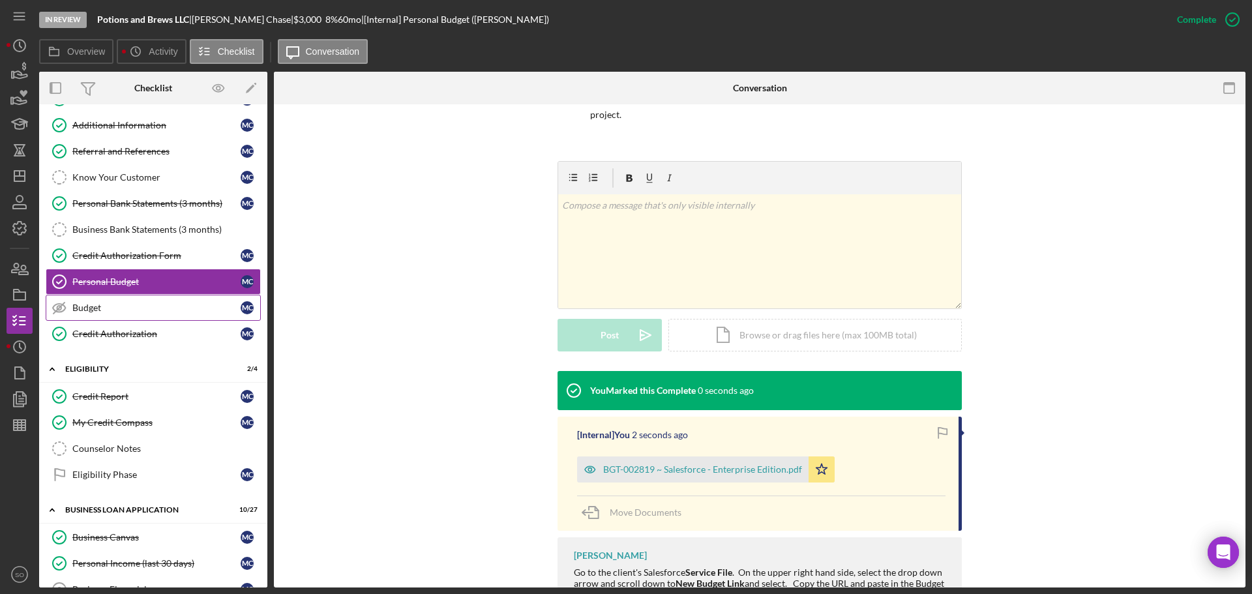
click at [136, 315] on link "Budget Budget M C" at bounding box center [153, 308] width 215 height 26
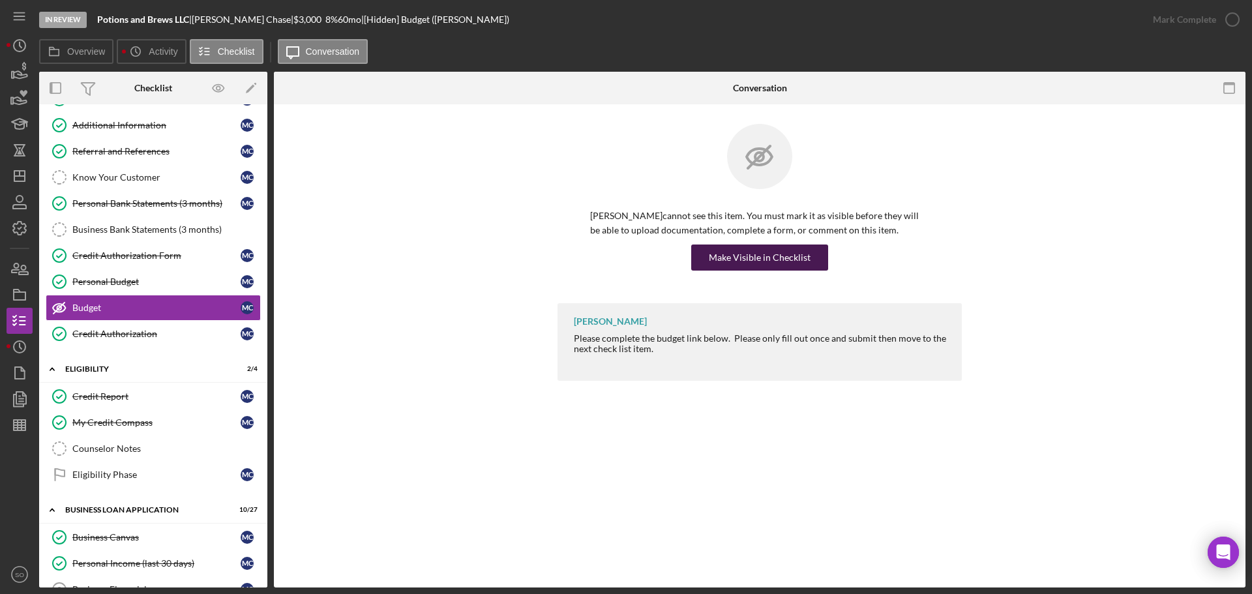
click at [775, 260] on div "Make Visible in Checklist" at bounding box center [760, 258] width 102 height 26
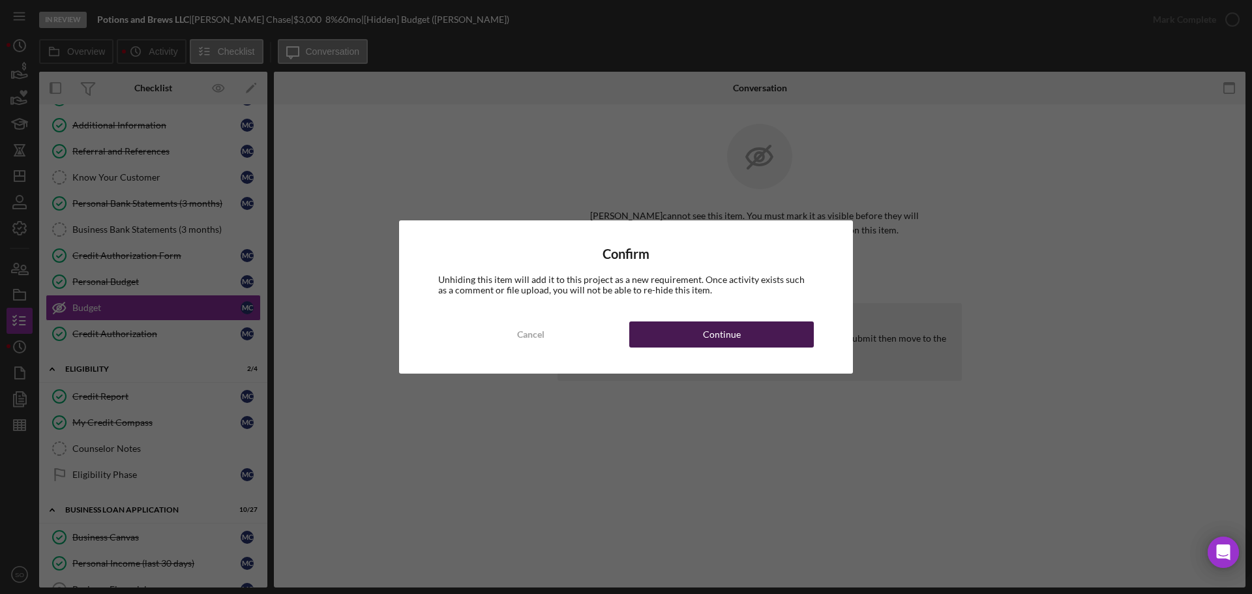
click at [793, 327] on button "Continue" at bounding box center [721, 335] width 185 height 26
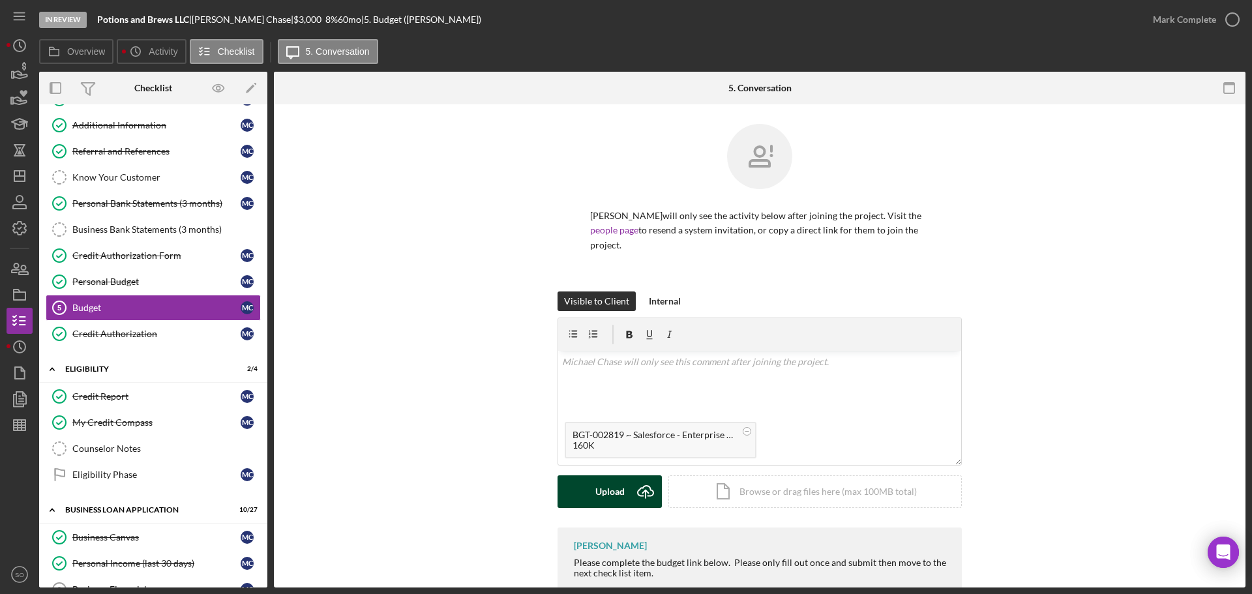
click at [593, 493] on button "Upload Icon/Upload" at bounding box center [610, 491] width 104 height 33
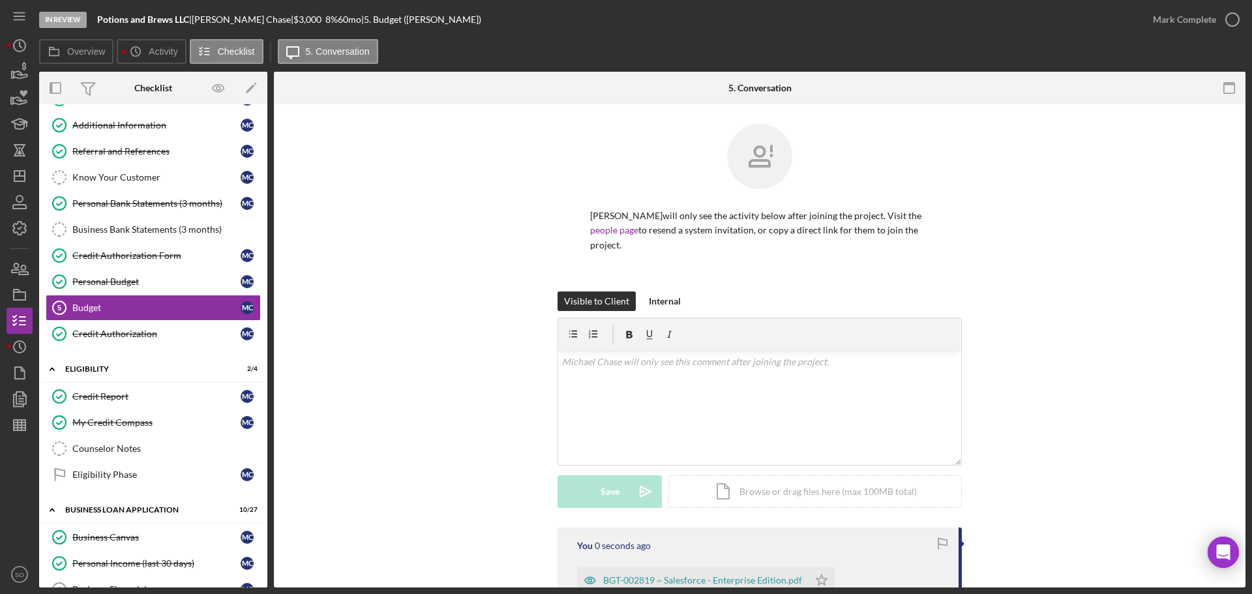
scroll to position [165, 0]
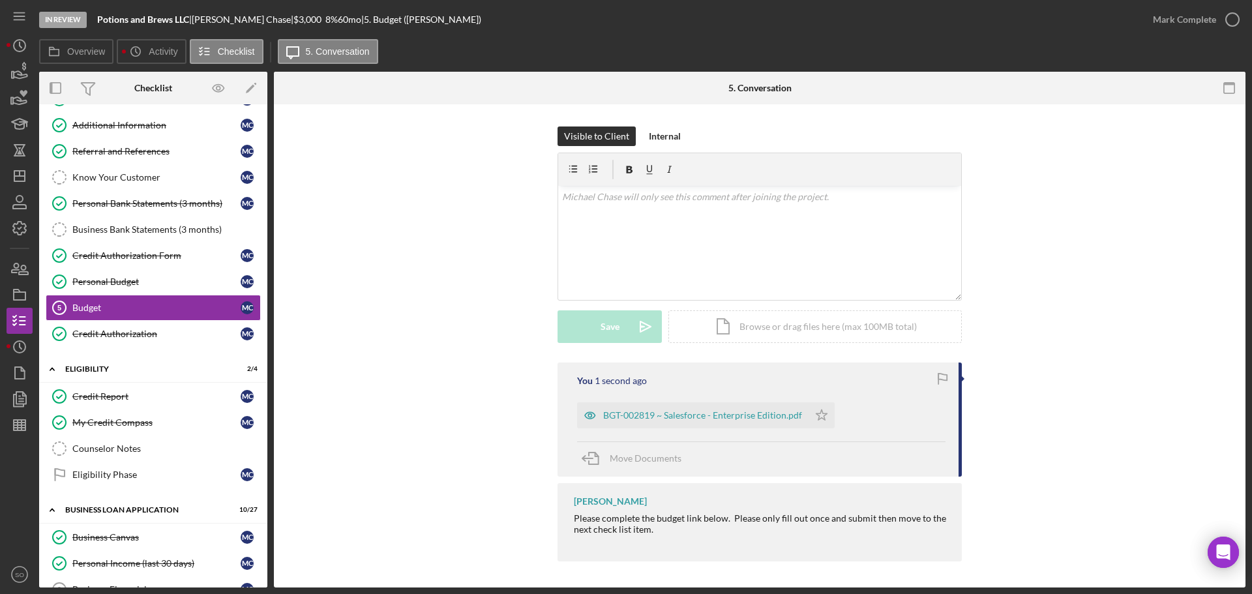
drag, startPoint x: 819, startPoint y: 414, endPoint x: 836, endPoint y: 405, distance: 18.7
click at [821, 414] on polygon "button" at bounding box center [822, 415] width 11 height 10
drag, startPoint x: 1187, startPoint y: 29, endPoint x: 1179, endPoint y: 39, distance: 13.4
click at [1186, 29] on div "Mark Complete" at bounding box center [1184, 20] width 63 height 26
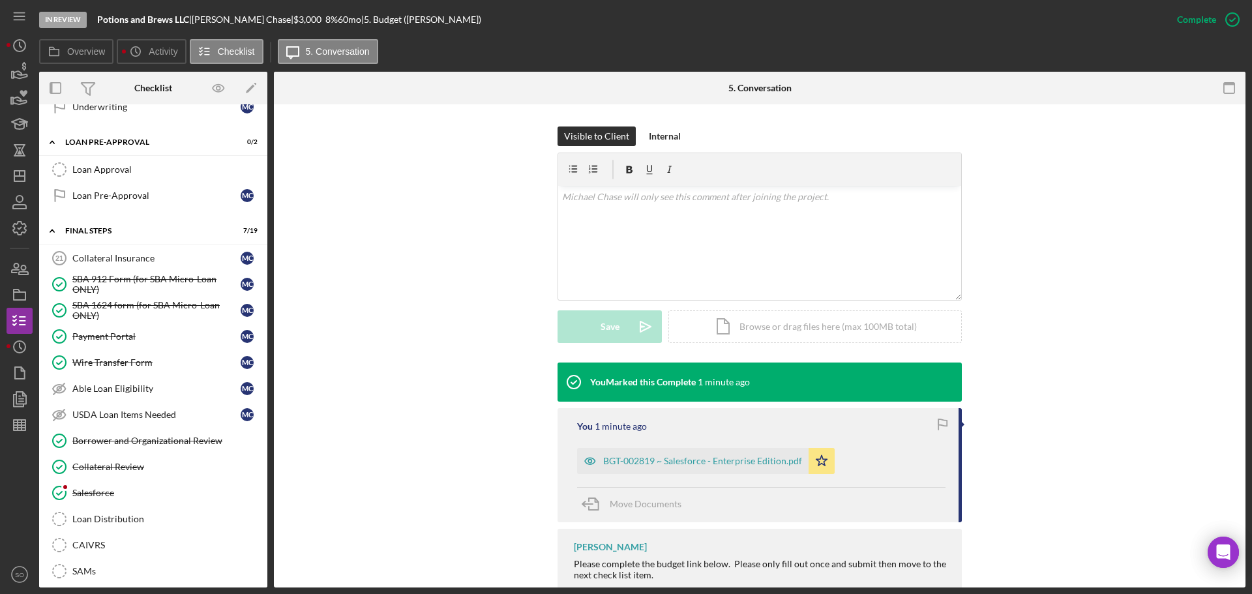
scroll to position [1056, 0]
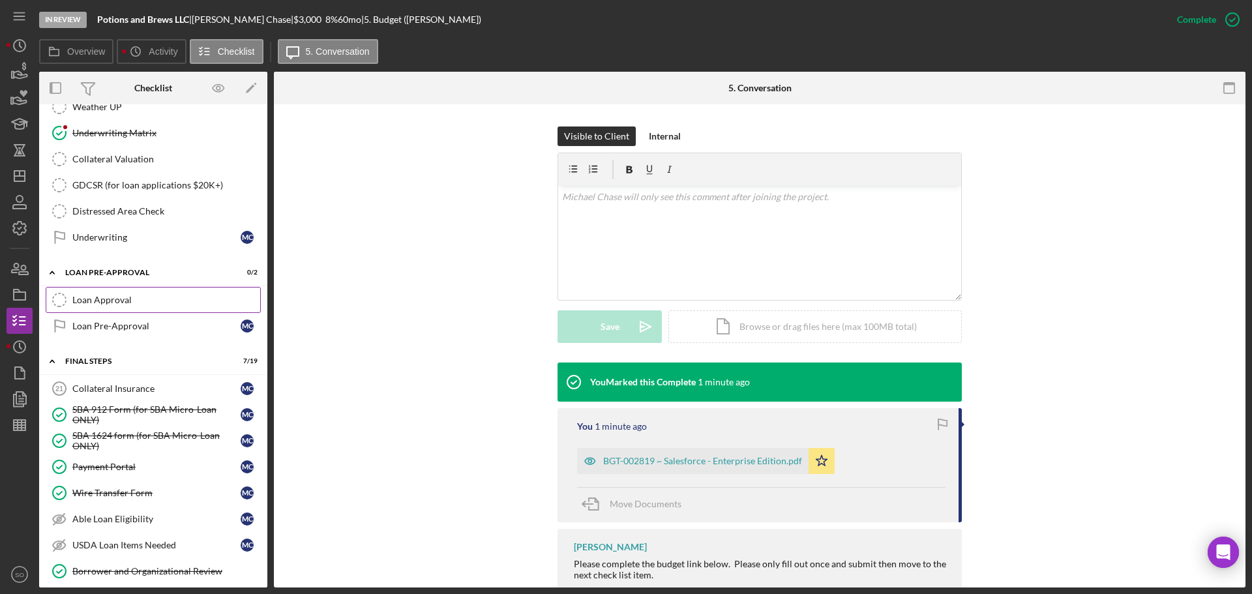
click at [117, 312] on link "Loan Approval Loan Approval" at bounding box center [153, 300] width 215 height 26
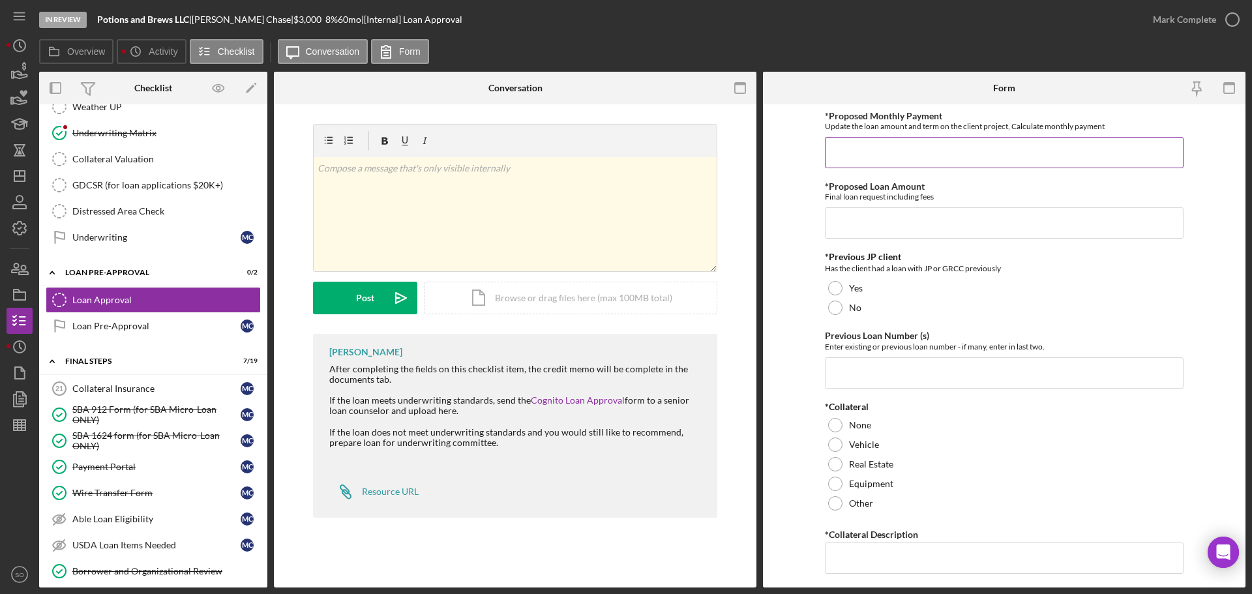
click at [892, 153] on input "*Proposed Monthly Payment" at bounding box center [1004, 152] width 359 height 31
click at [890, 220] on input "*Proposed Loan Amount" at bounding box center [1004, 222] width 359 height 31
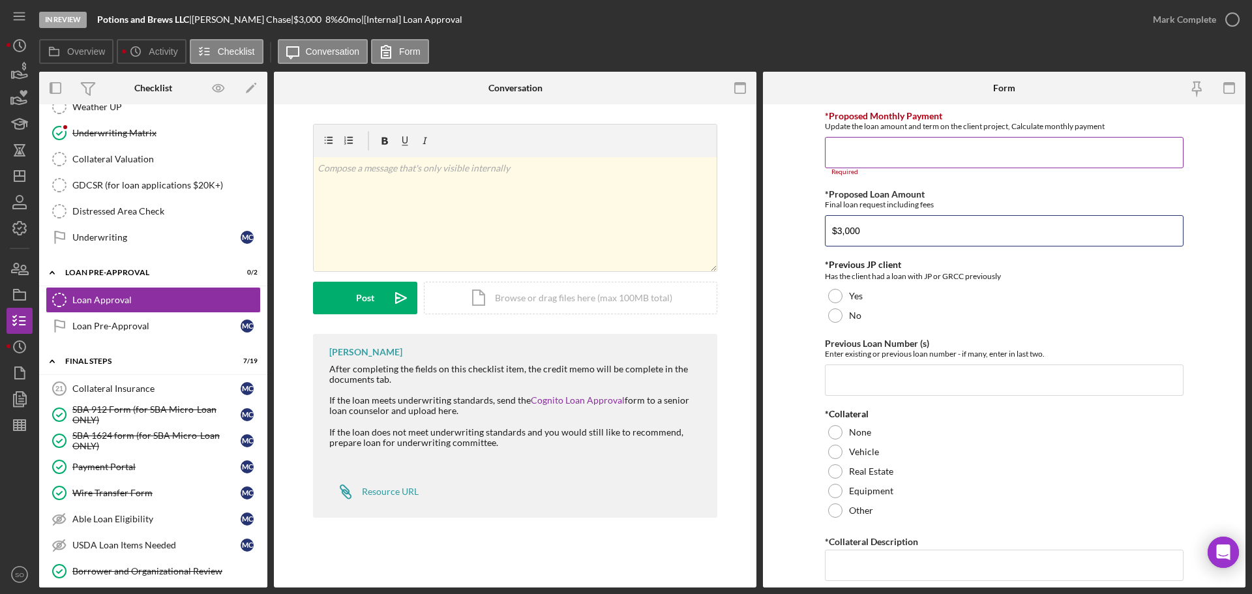
type input "$3,000"
click at [866, 145] on input "*Proposed Monthly Payment" at bounding box center [1004, 152] width 359 height 31
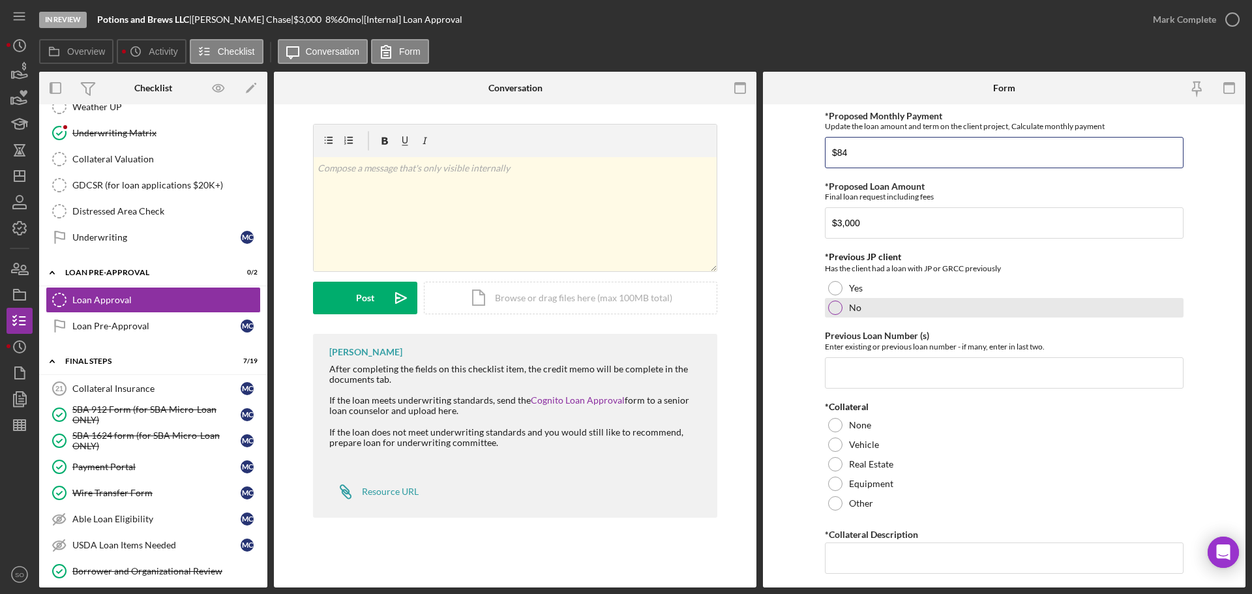
type input "$84"
click at [834, 310] on div at bounding box center [835, 308] width 14 height 14
click at [862, 375] on input "Previous Loan Number (s)" at bounding box center [1004, 372] width 359 height 31
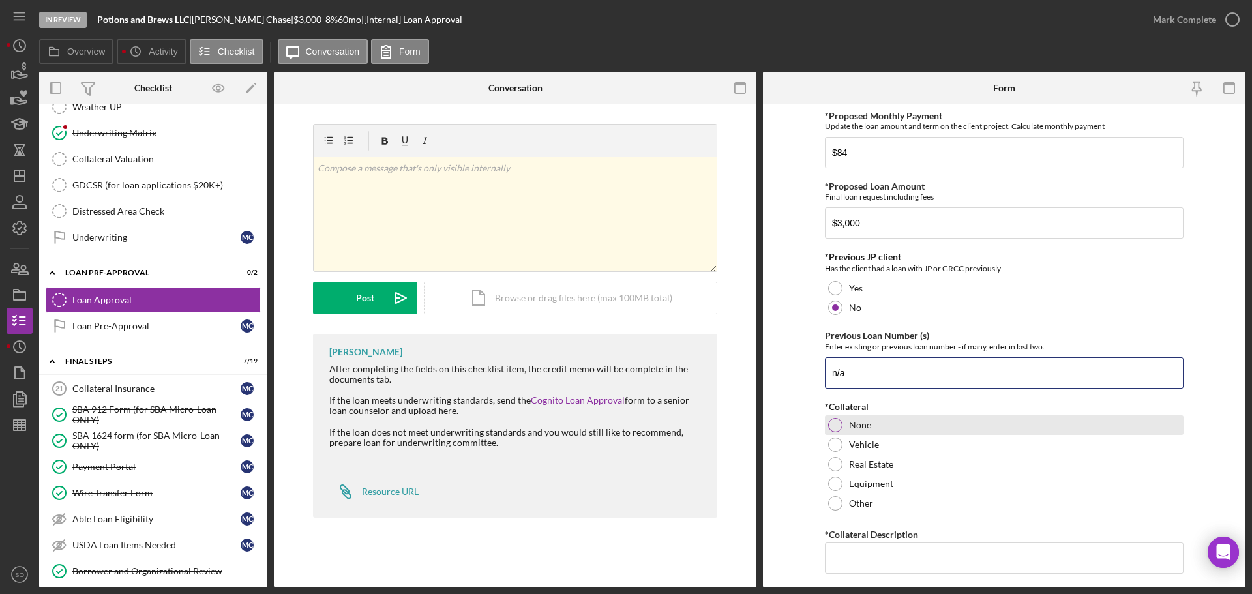
type input "n/a"
click at [836, 425] on div at bounding box center [835, 425] width 14 height 14
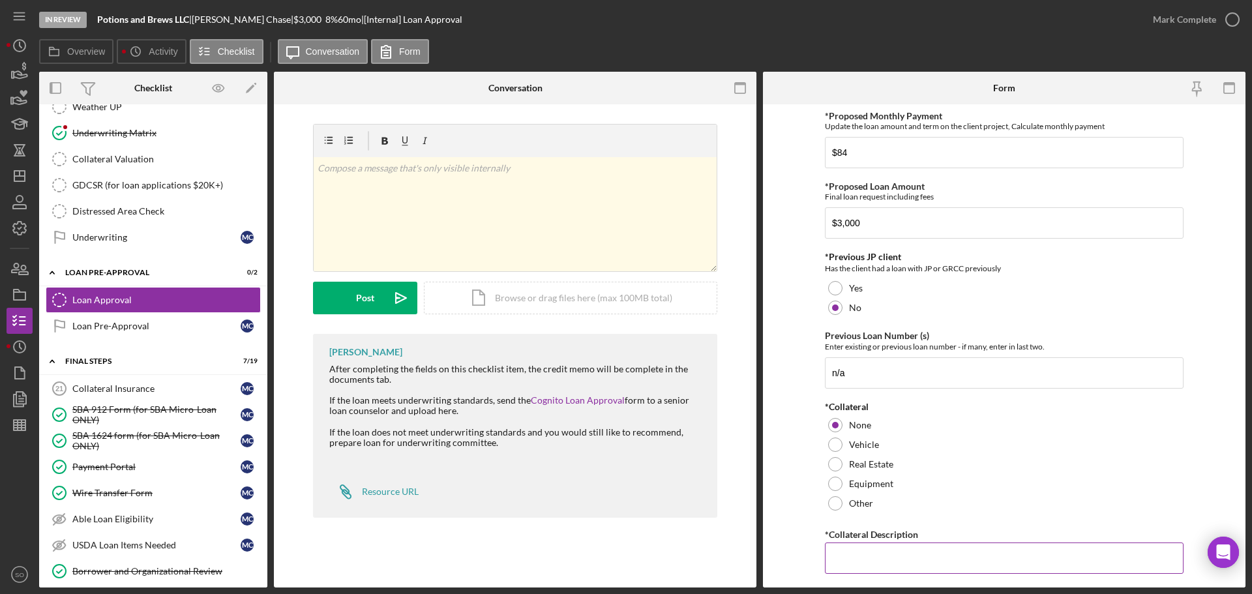
scroll to position [130, 0]
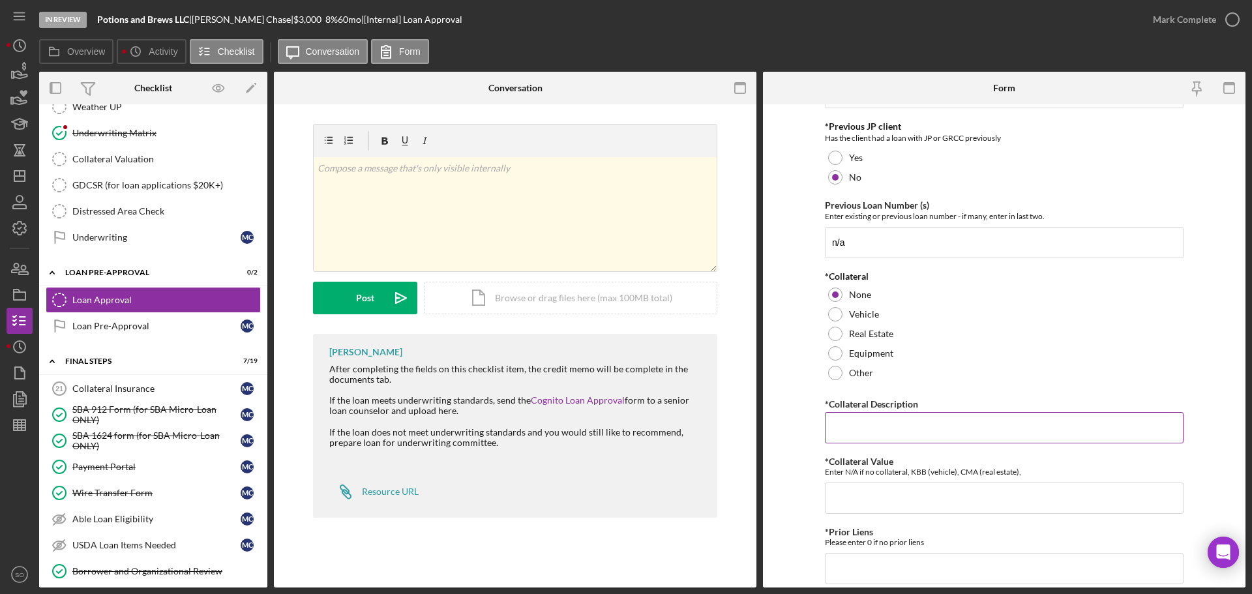
click at [901, 440] on input "*Collateral Description" at bounding box center [1004, 427] width 359 height 31
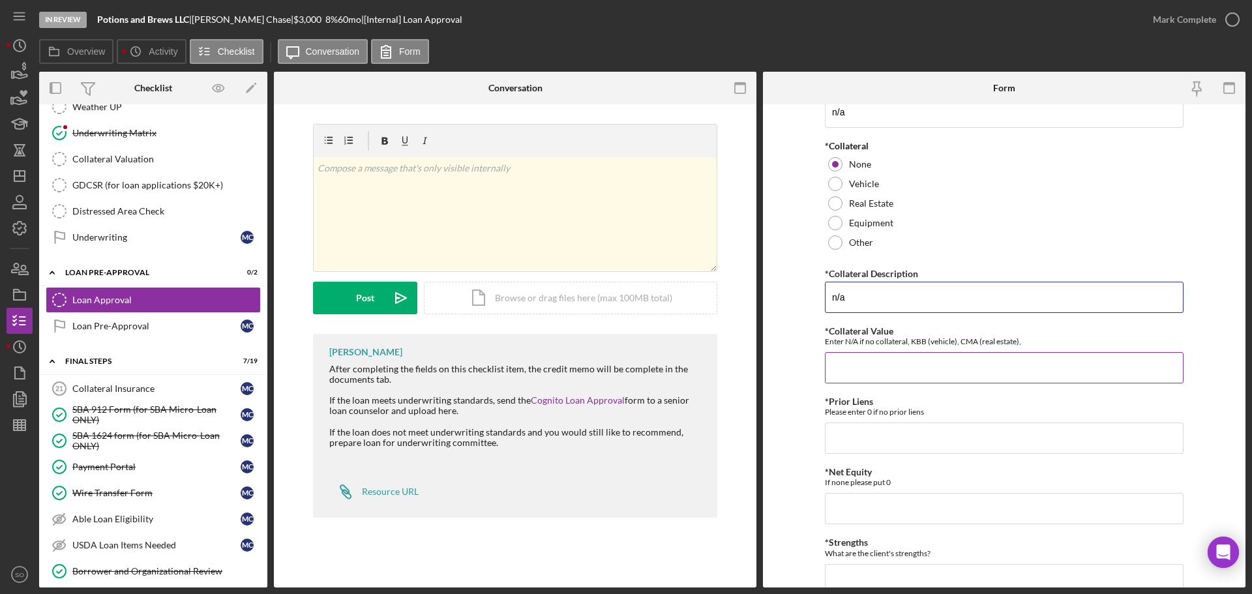
type input "n/a"
click at [867, 367] on input "*Collateral Value" at bounding box center [1004, 367] width 359 height 31
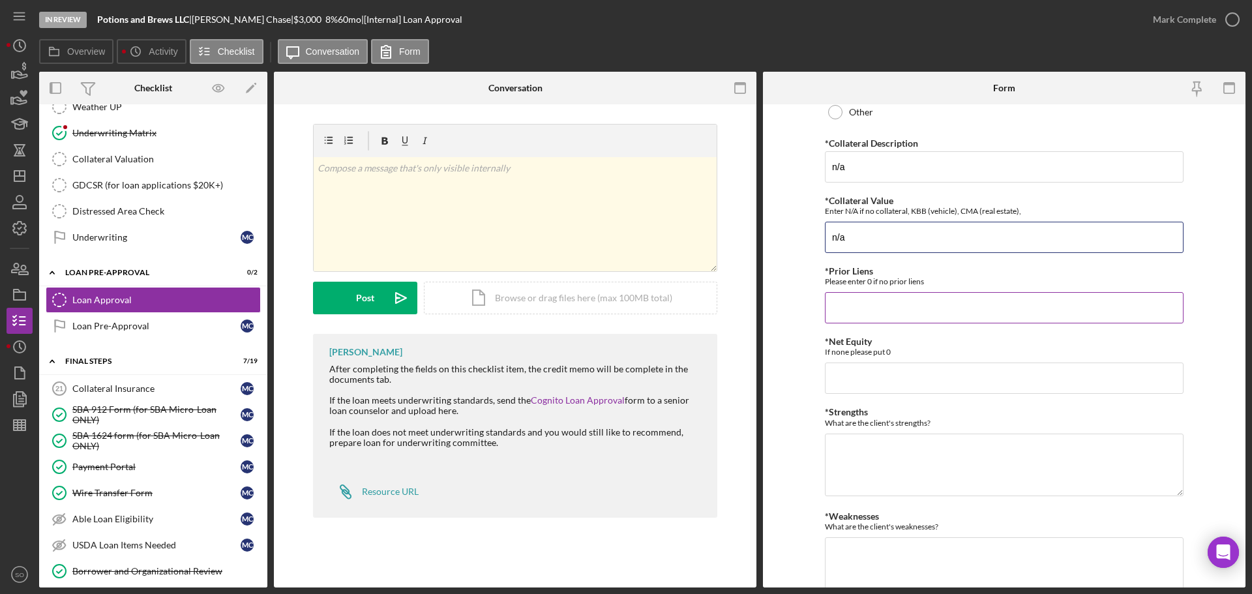
type input "n/a"
click at [857, 307] on input "*Prior Liens" at bounding box center [1004, 307] width 359 height 31
type input "0"
click at [868, 379] on input "*Net Equity" at bounding box center [1004, 378] width 359 height 31
type input "0"
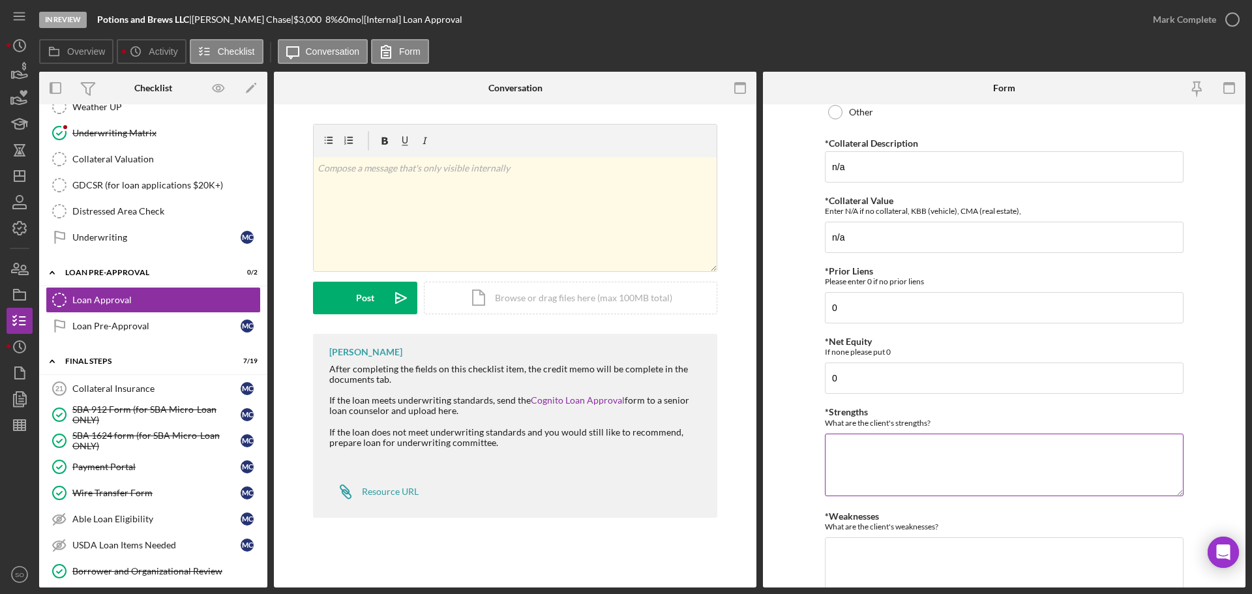
click at [875, 449] on textarea "*Strengths" at bounding box center [1004, 465] width 359 height 63
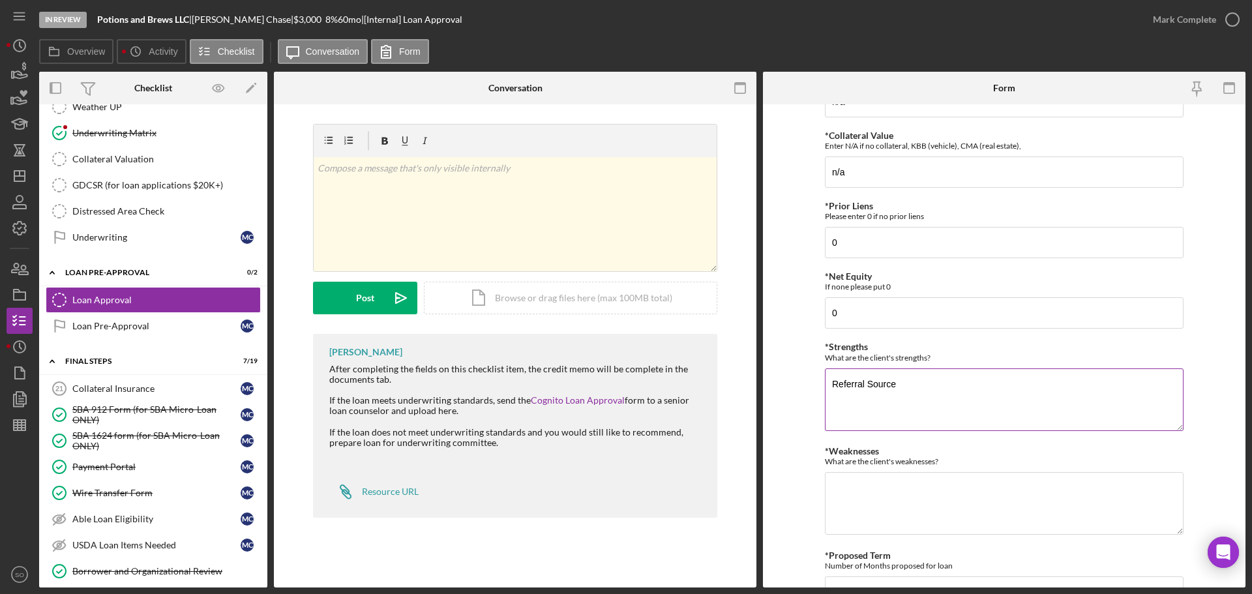
scroll to position [524, 0]
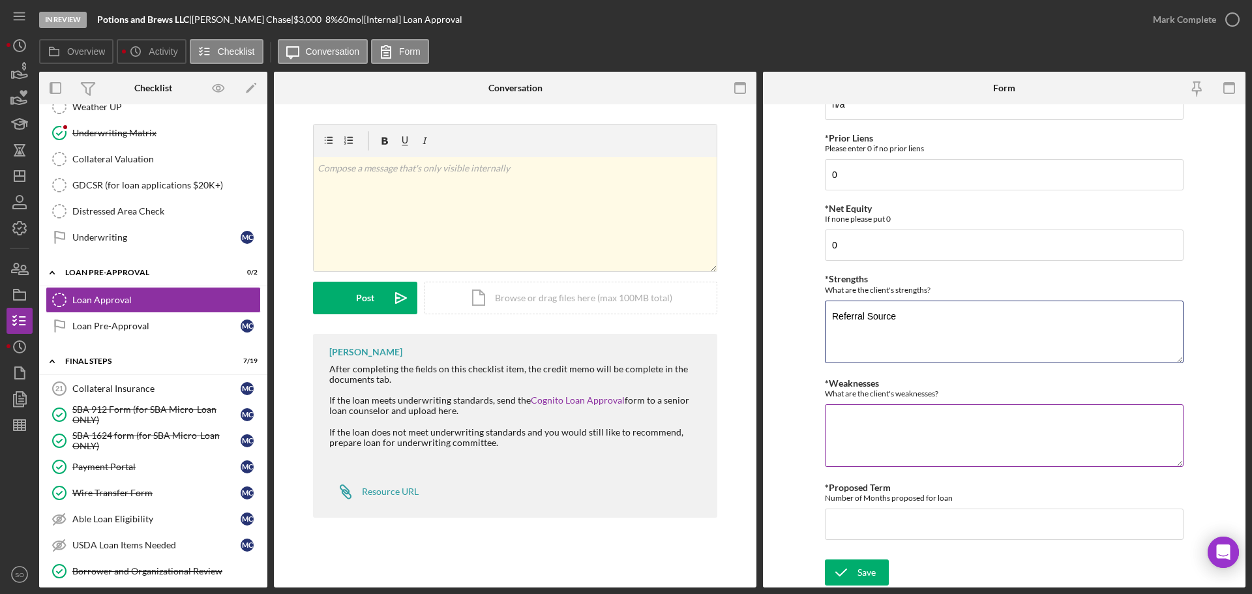
type textarea "Referral Source"
click at [875, 435] on textarea "*Weaknesses" at bounding box center [1004, 435] width 359 height 63
type textarea "Loan Unsecured"
click at [882, 519] on input "*Proposed Term" at bounding box center [1004, 524] width 359 height 31
type input "48"
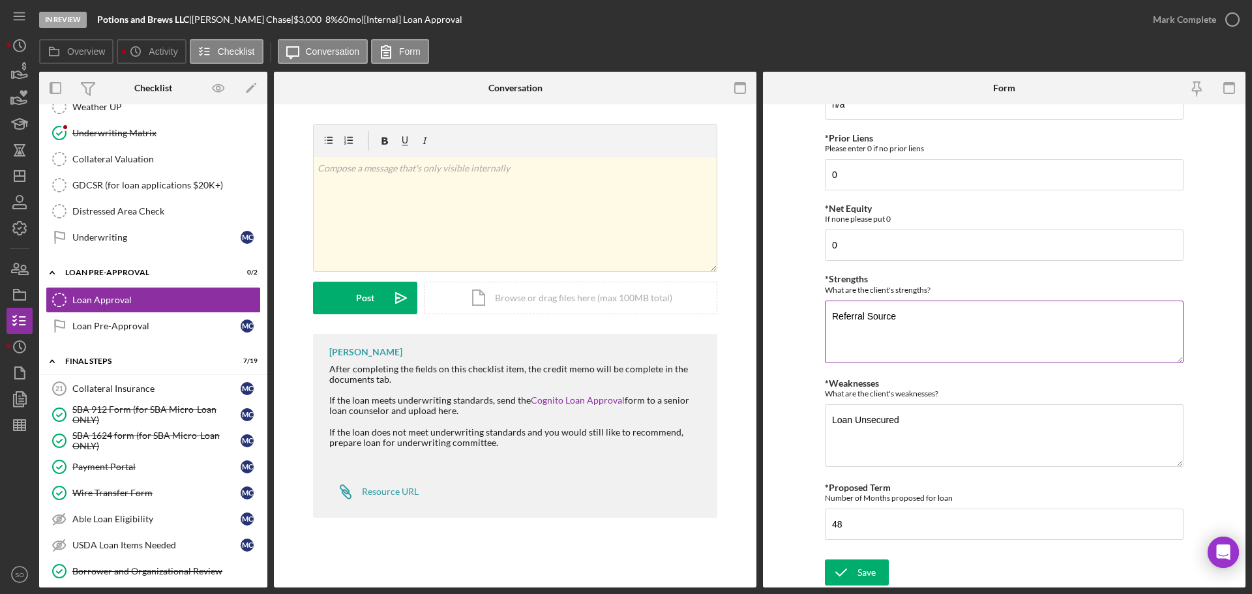
click at [905, 320] on textarea "Referral Source" at bounding box center [1004, 332] width 359 height 63
click at [842, 574] on icon "submit" at bounding box center [841, 572] width 33 height 33
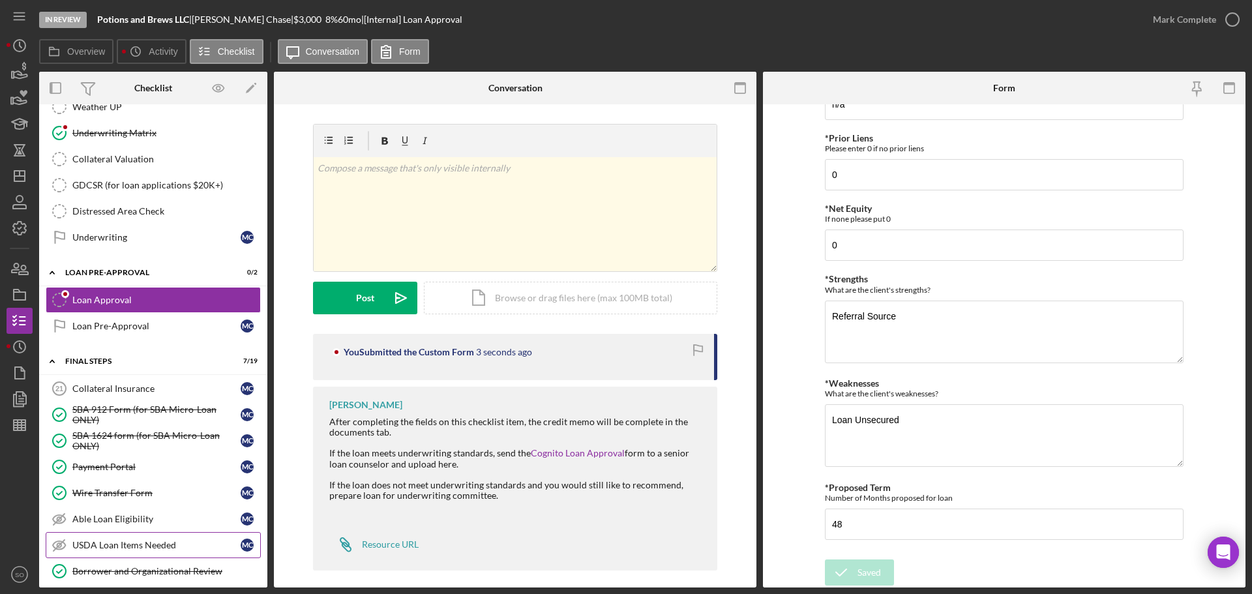
scroll to position [1186, 0]
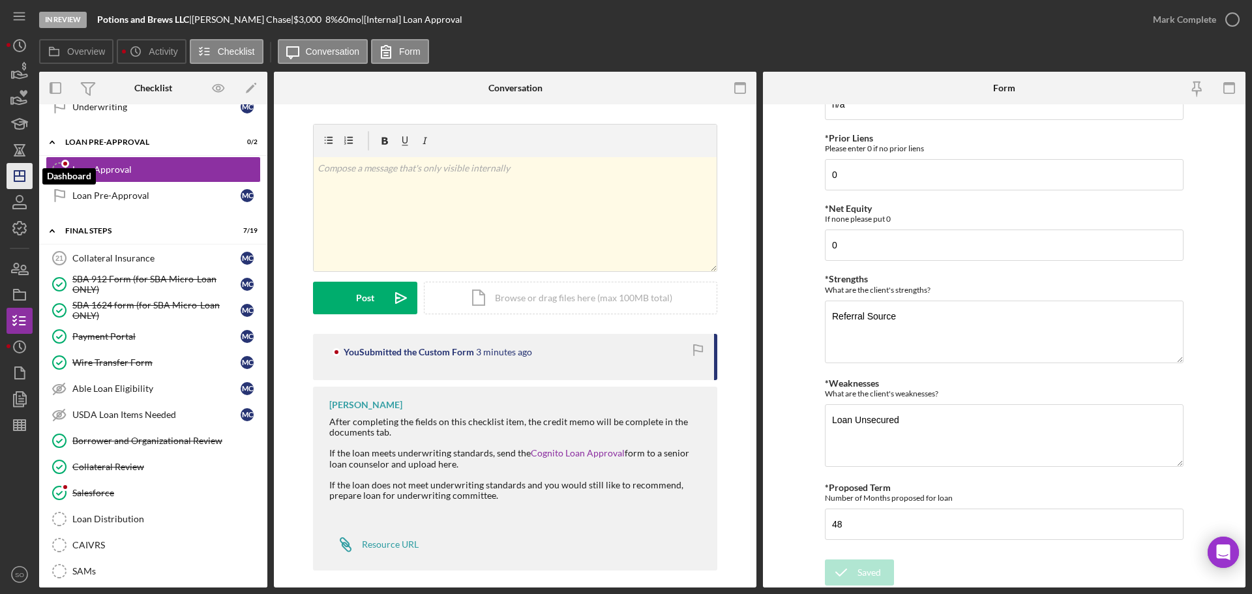
click at [22, 183] on icon "Icon/Dashboard" at bounding box center [19, 176] width 33 height 33
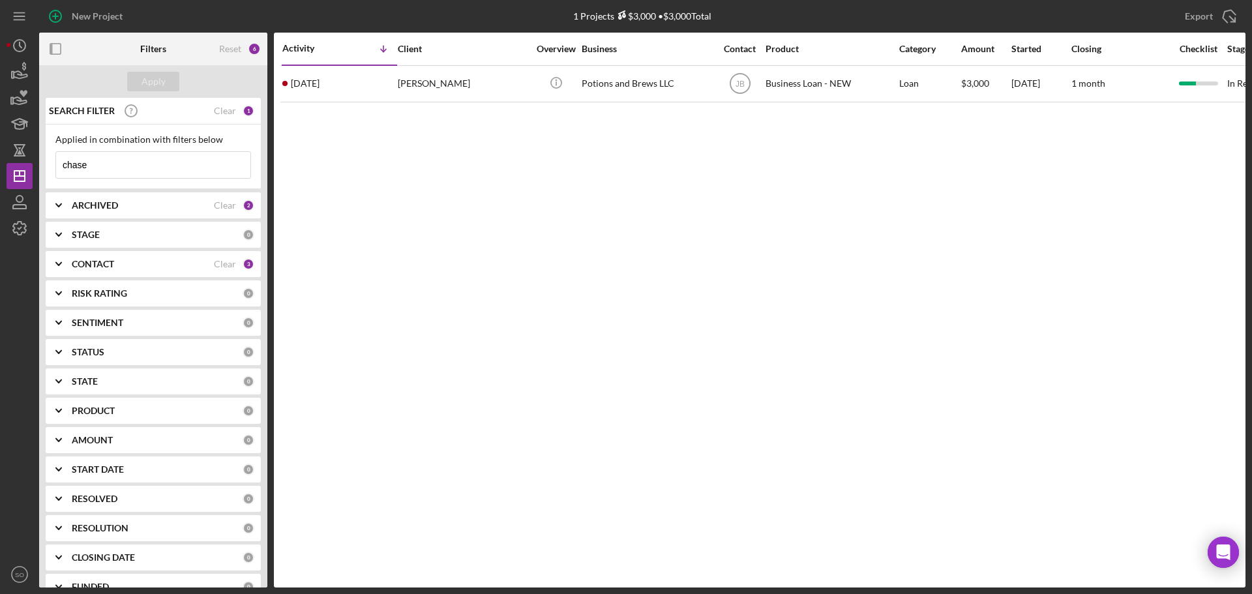
drag, startPoint x: 95, startPoint y: 168, endPoint x: 3, endPoint y: 165, distance: 92.0
click at [3, 165] on div "New Project 1 Projects $3,000 • $3,000 Total chase Export Icon/Export Filters R…" at bounding box center [626, 297] width 1252 height 594
type input "sebok"
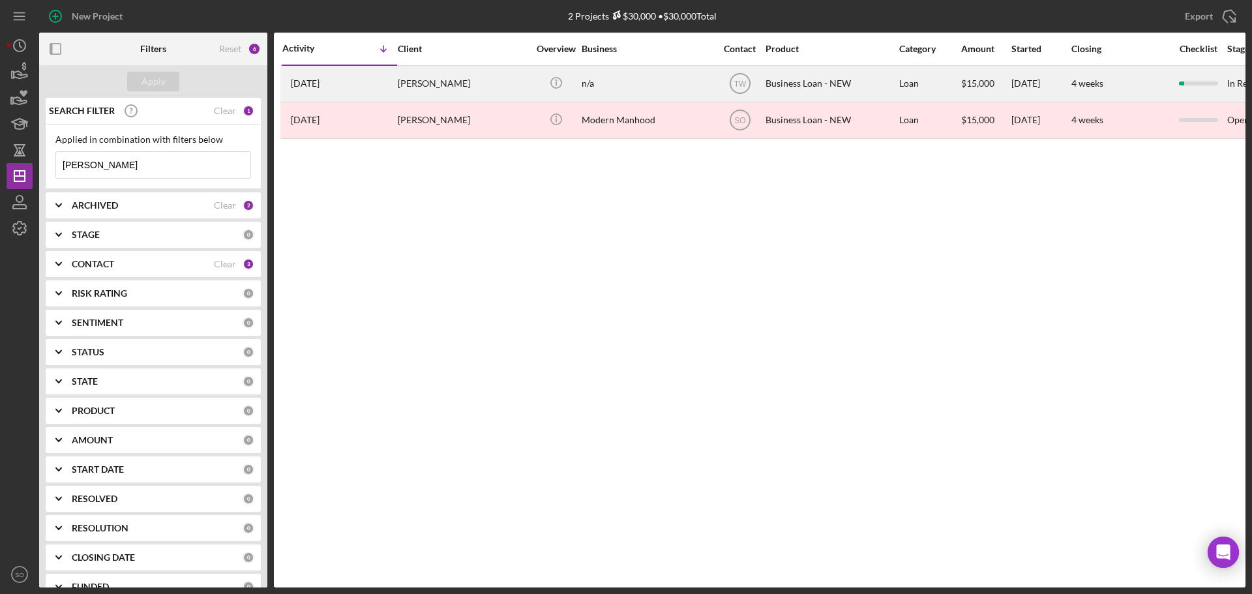
click at [440, 84] on div "Jacob Sebok" at bounding box center [463, 84] width 130 height 35
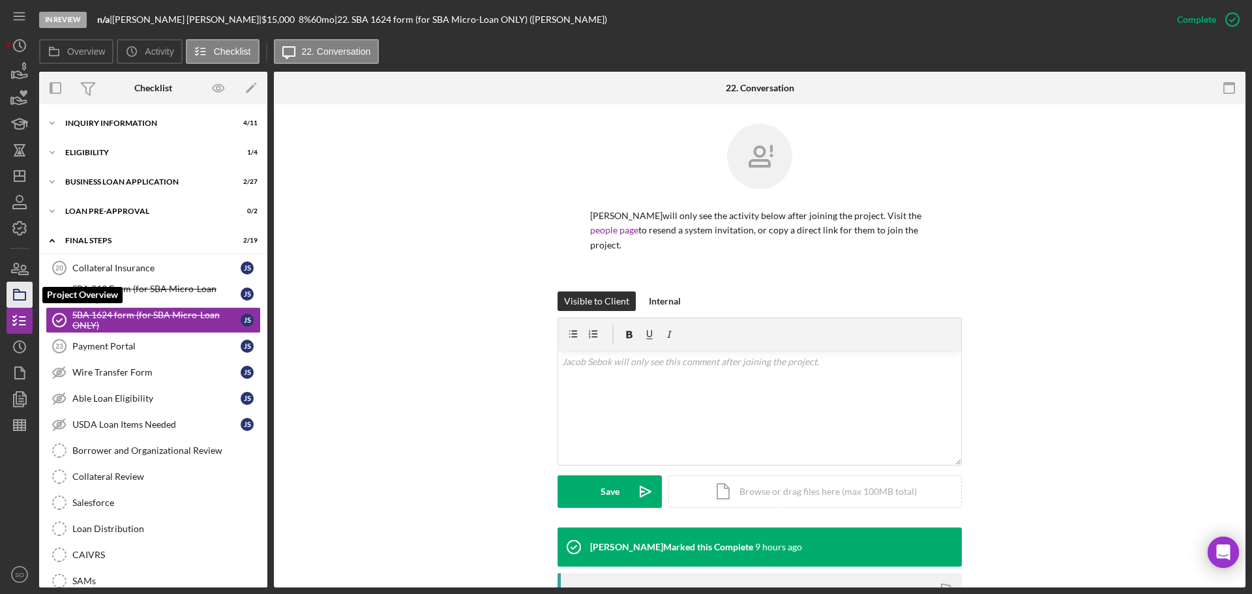
click at [18, 290] on polygon "button" at bounding box center [17, 291] width 7 height 3
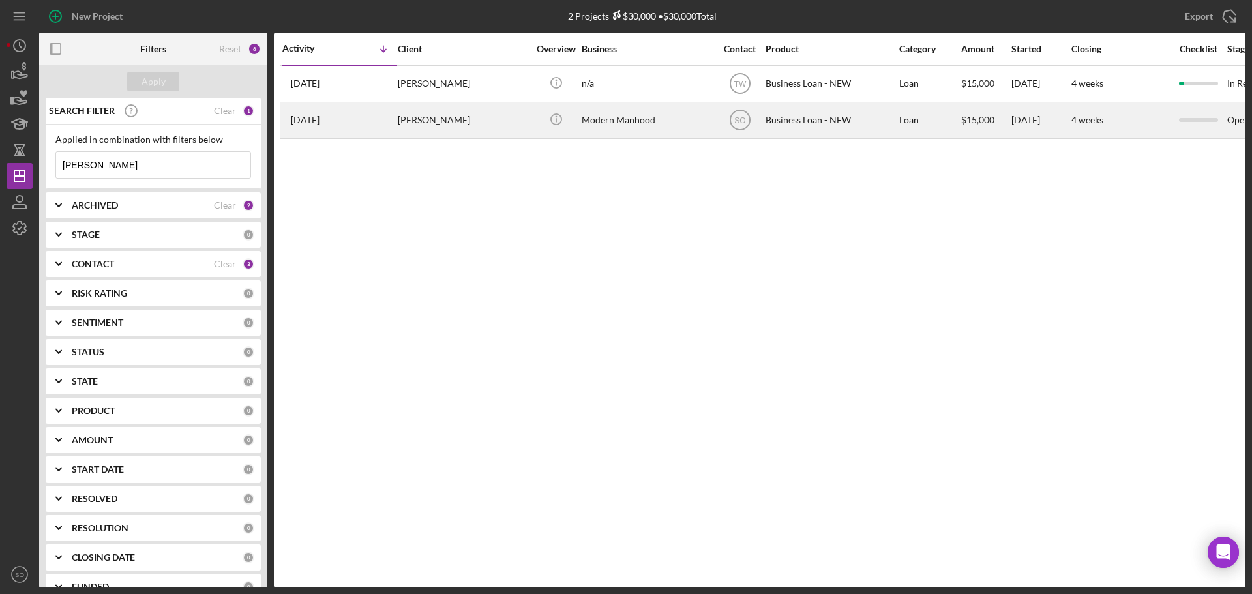
click at [415, 124] on div "Jacob Sebok" at bounding box center [463, 120] width 130 height 35
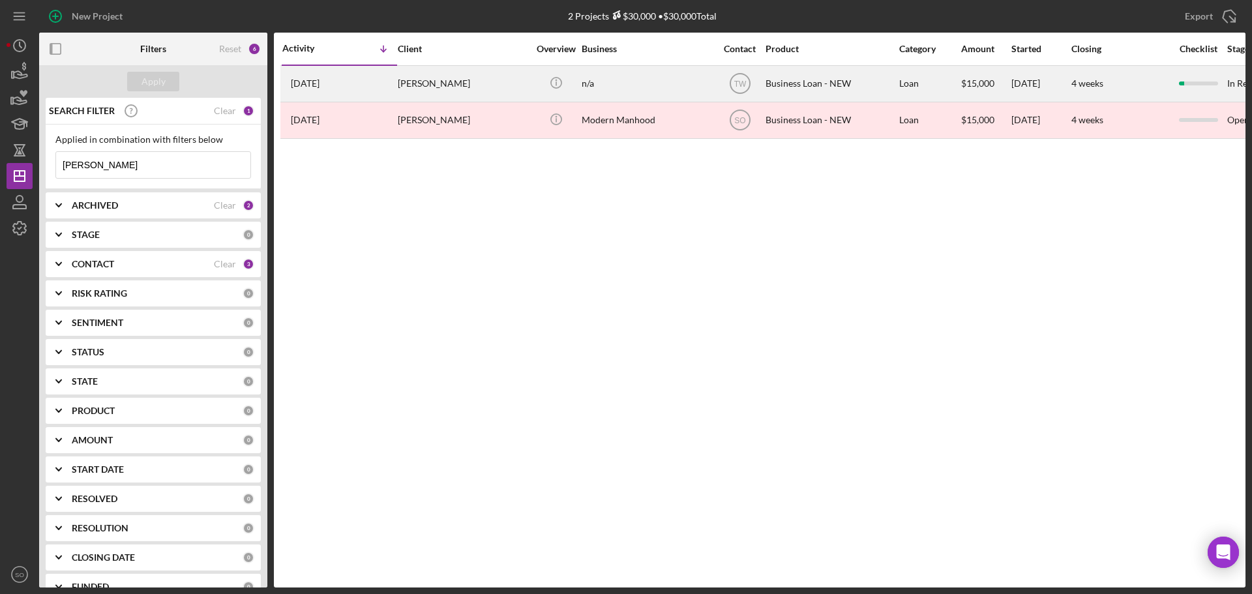
click at [347, 80] on div "2 weeks ago Jacob Sebok" at bounding box center [339, 84] width 114 height 35
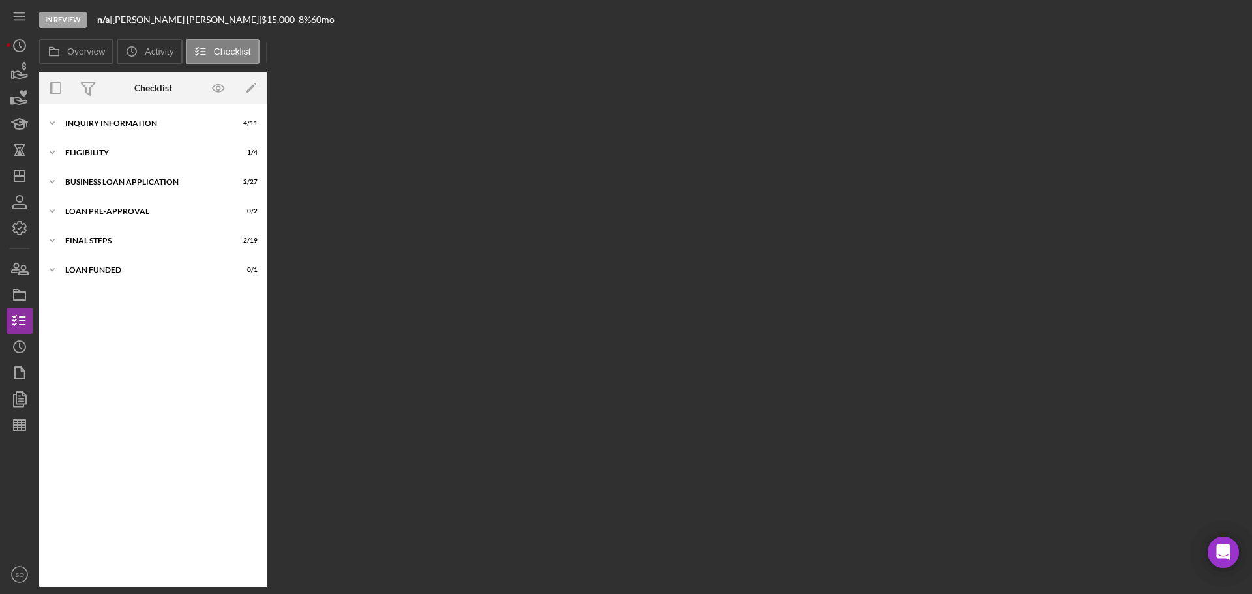
click at [415, 74] on div "Overview Internal Workflow Stage In Review Icon/Dropdown Arrow Archive (can una…" at bounding box center [642, 330] width 1207 height 516
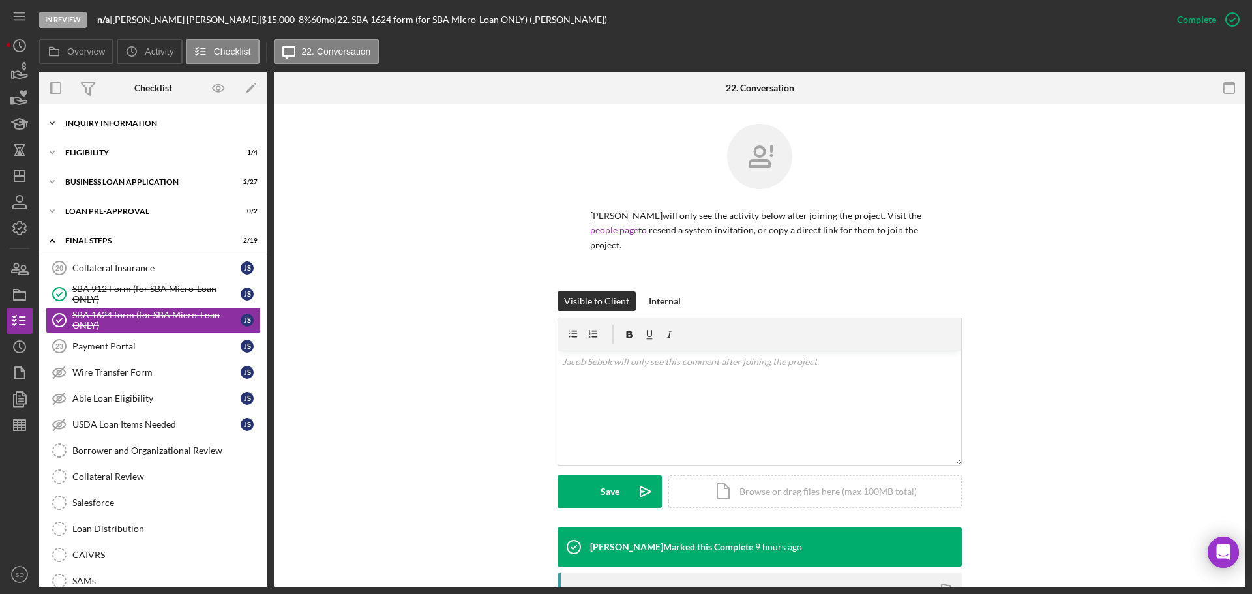
click at [170, 129] on div "Icon/Expander INQUIRY INFORMATION 4 / 11" at bounding box center [153, 123] width 228 height 26
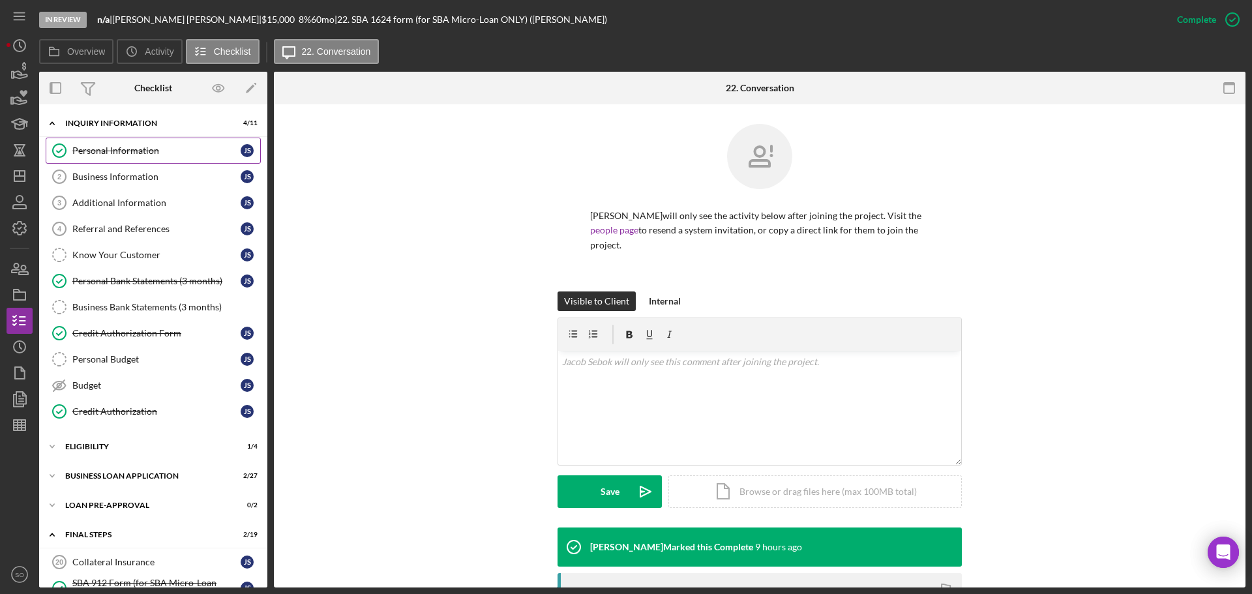
click at [149, 147] on div "Personal Information" at bounding box center [156, 150] width 168 height 10
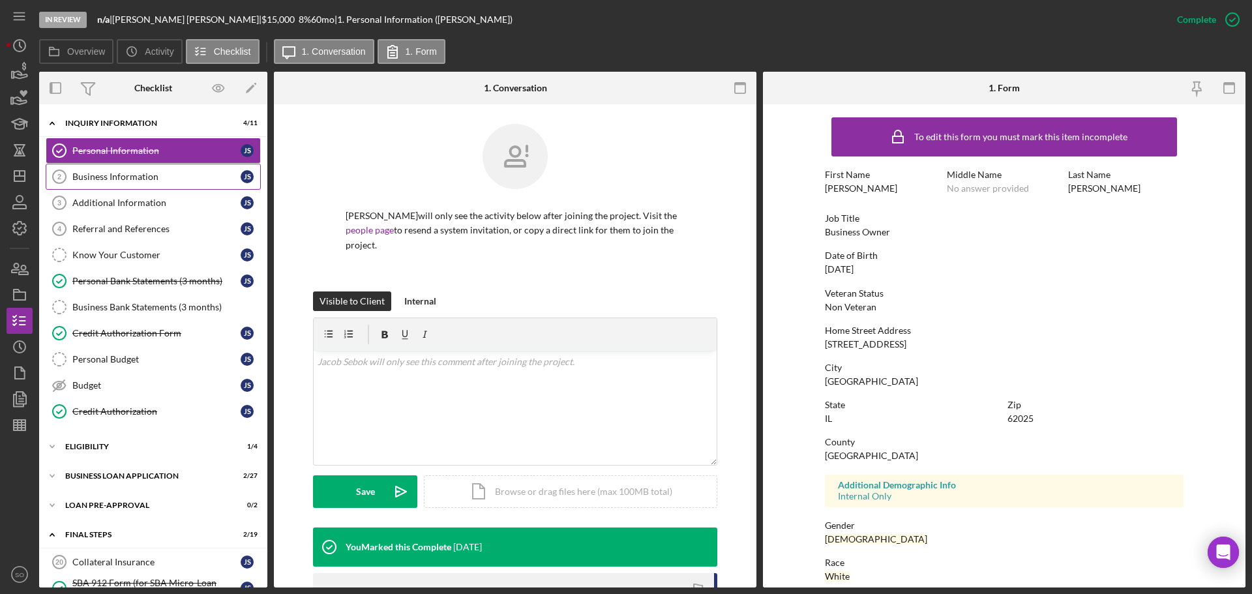
click at [149, 181] on div "Business Information" at bounding box center [156, 177] width 168 height 10
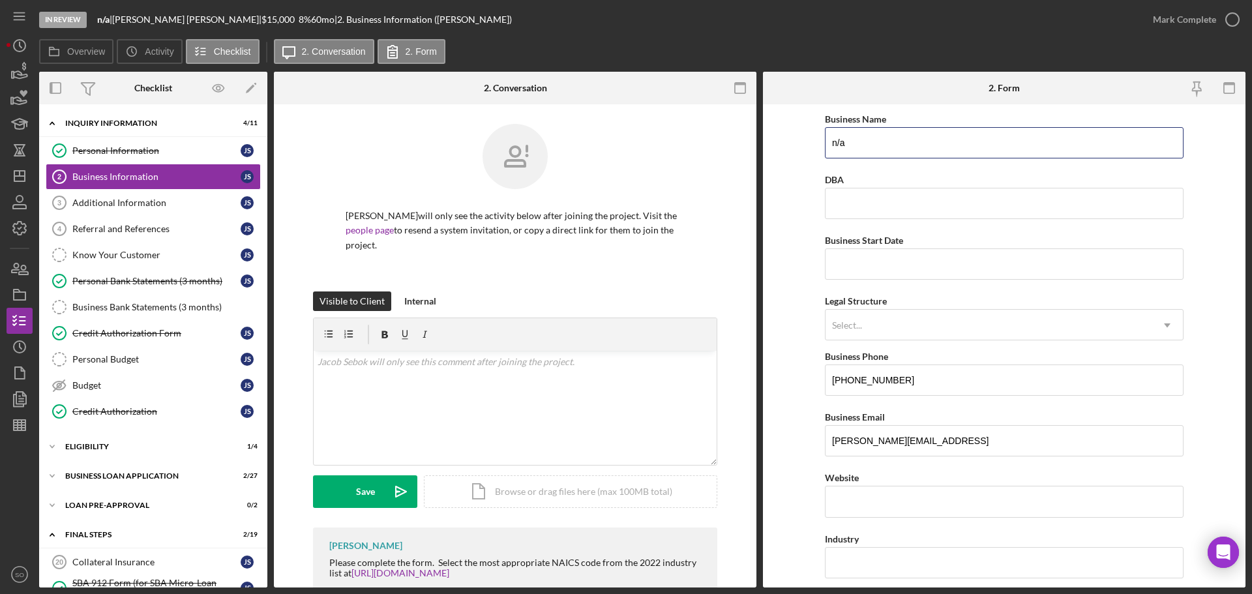
drag, startPoint x: 734, startPoint y: 145, endPoint x: 639, endPoint y: 144, distance: 95.9
click at [639, 143] on div "Overview Internal Workflow Stage In Review Icon/Dropdown Arrow Archive (can una…" at bounding box center [642, 330] width 1207 height 516
type input "DBA: Jacob Sebok"
click at [963, 265] on input "Business Start Date" at bounding box center [1004, 264] width 359 height 31
click at [860, 257] on input "Business Start Date" at bounding box center [1004, 264] width 359 height 31
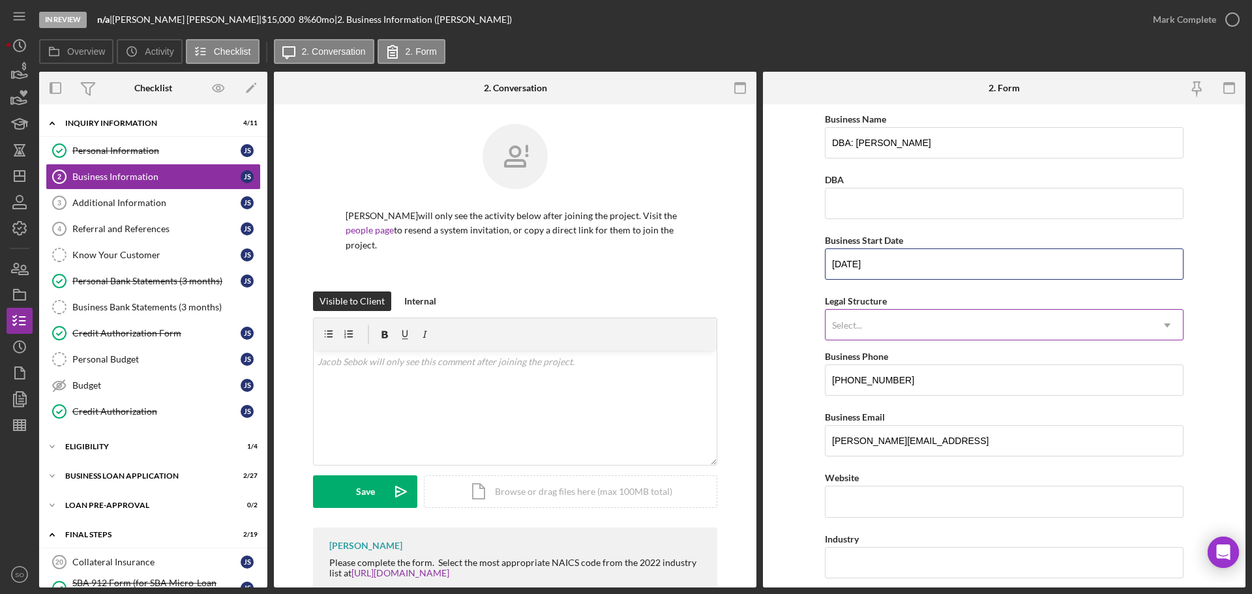
type input "08/01/2023"
click at [924, 325] on div "Select..." at bounding box center [989, 325] width 326 height 30
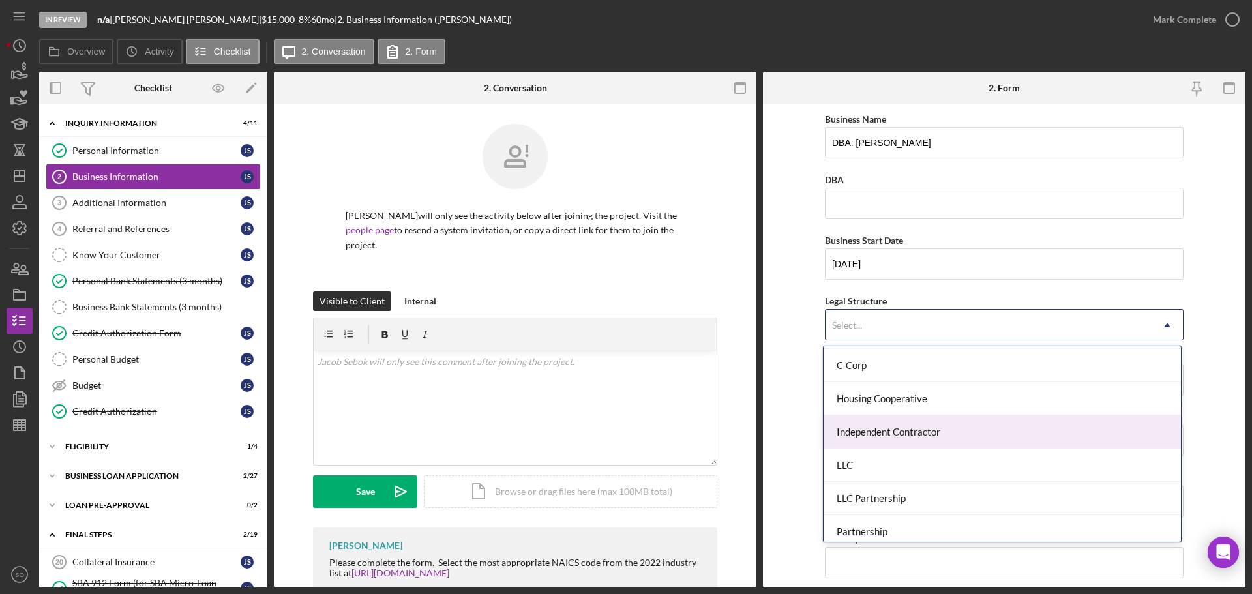
scroll to position [303, 0]
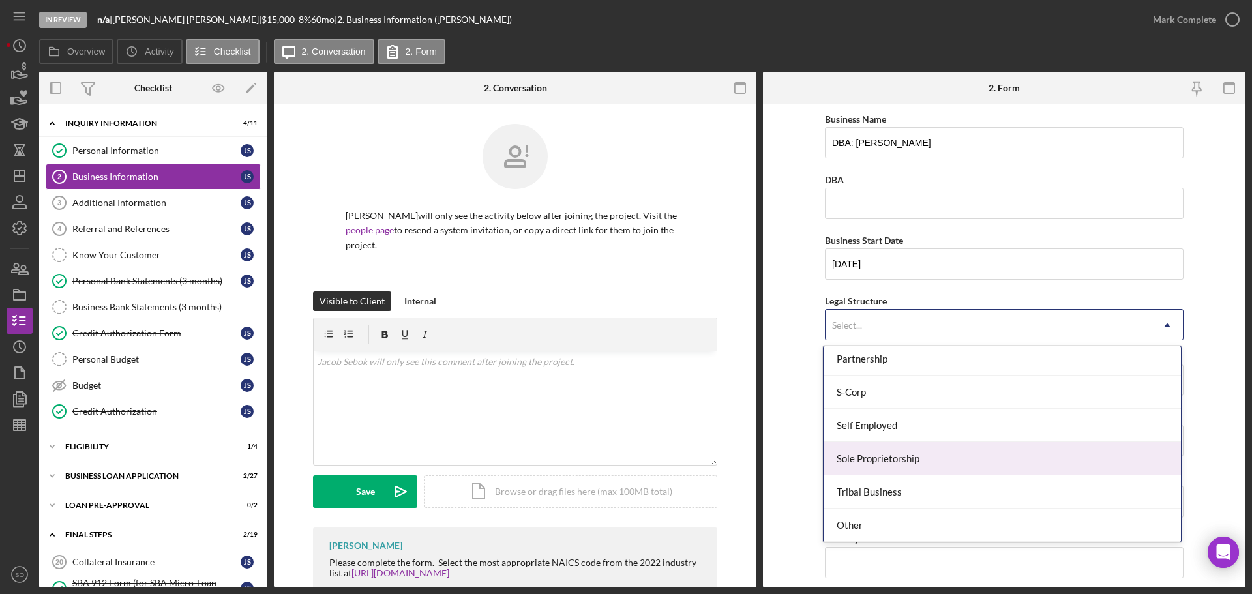
click at [904, 459] on div "Sole Proprietorship" at bounding box center [1002, 458] width 357 height 33
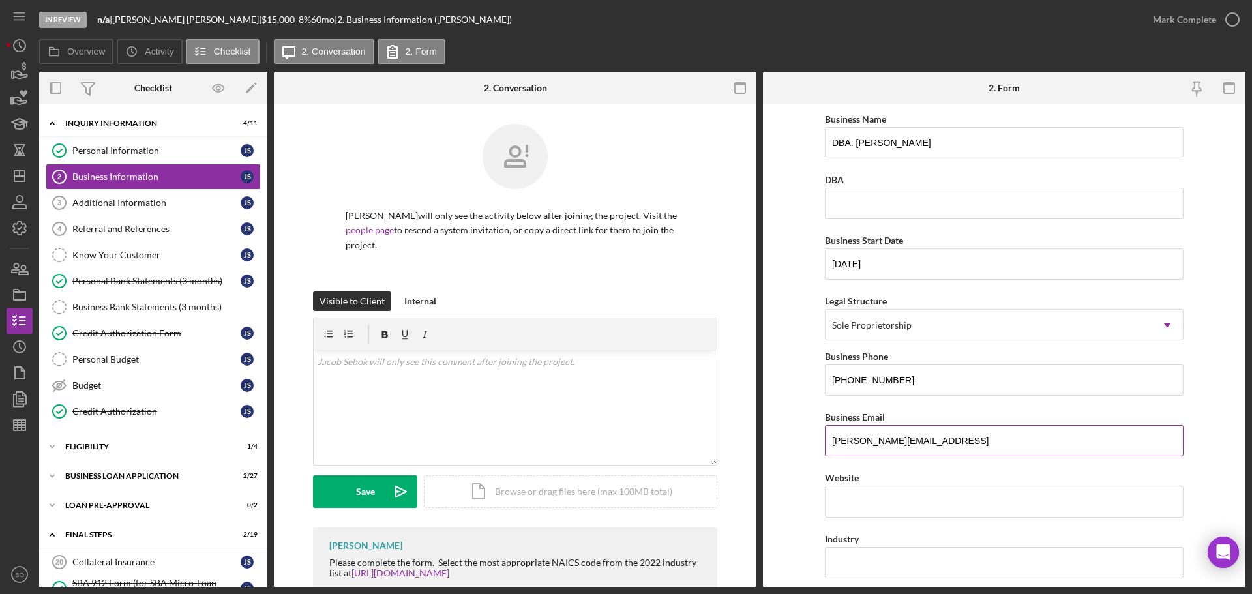
scroll to position [130, 0]
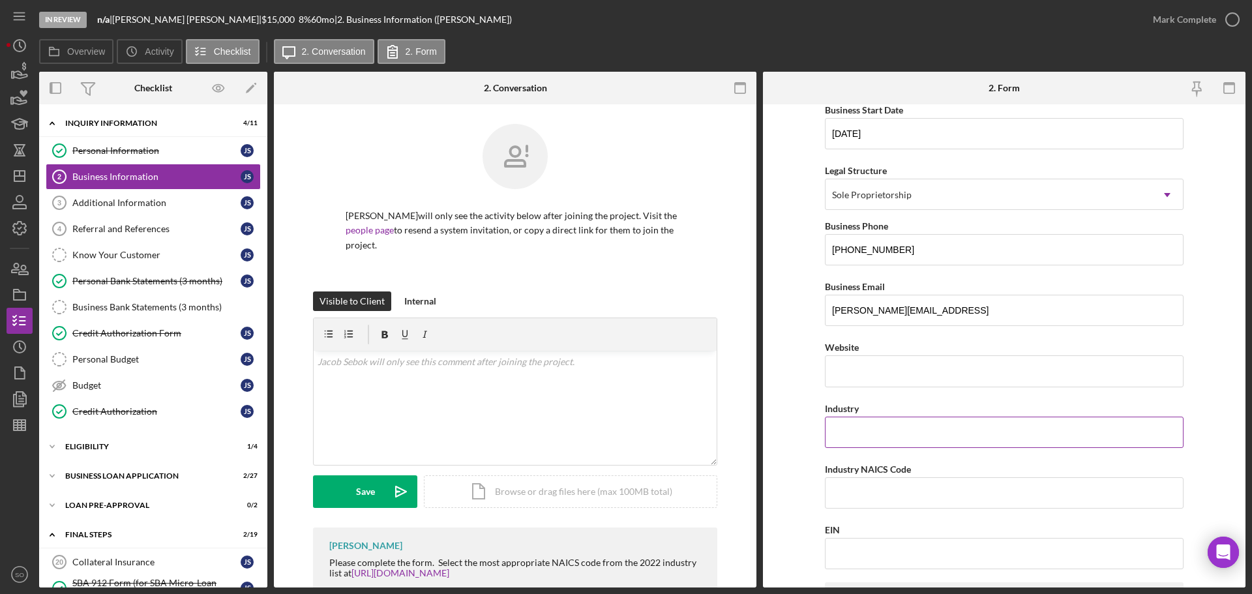
click at [878, 423] on input "Industry" at bounding box center [1004, 432] width 359 height 31
type input "Life Coach"
click at [811, 382] on form "Business Name DBA: Jacob Sebok DBA Business Start Date 08/01/2023 Legal Structu…" at bounding box center [1004, 345] width 483 height 483
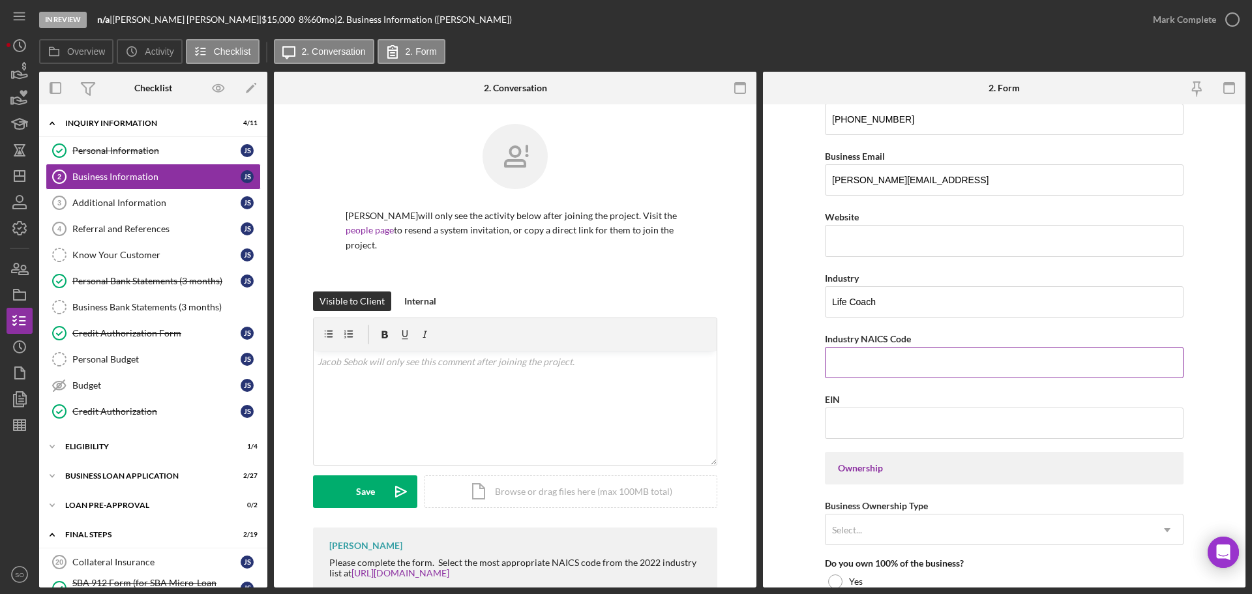
click at [871, 372] on input "Industry NAICS Code" at bounding box center [1004, 362] width 359 height 31
click at [805, 337] on form "Business Name DBA: Jacob Sebok DBA Business Start Date 08/01/2023 Legal Structu…" at bounding box center [1004, 345] width 483 height 483
click at [866, 364] on input "Industry NAICS Code" at bounding box center [1004, 362] width 359 height 31
paste input "611699"
type input "611699"
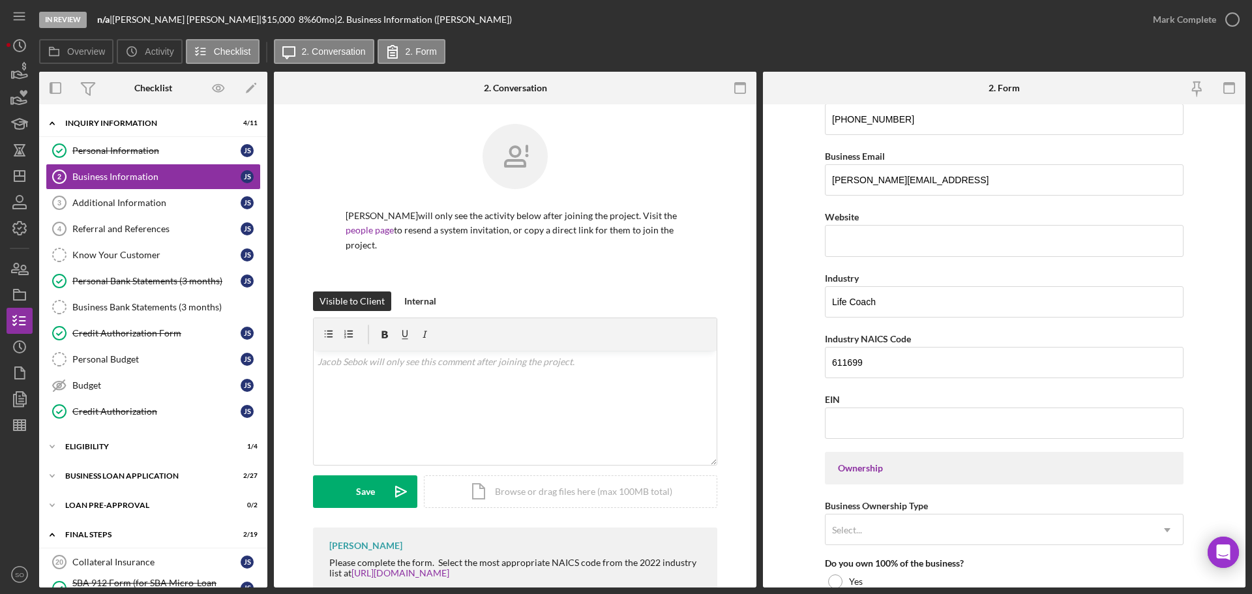
click at [782, 346] on form "Business Name DBA: Jacob Sebok DBA Business Start Date 08/01/2023 Legal Structu…" at bounding box center [1004, 345] width 483 height 483
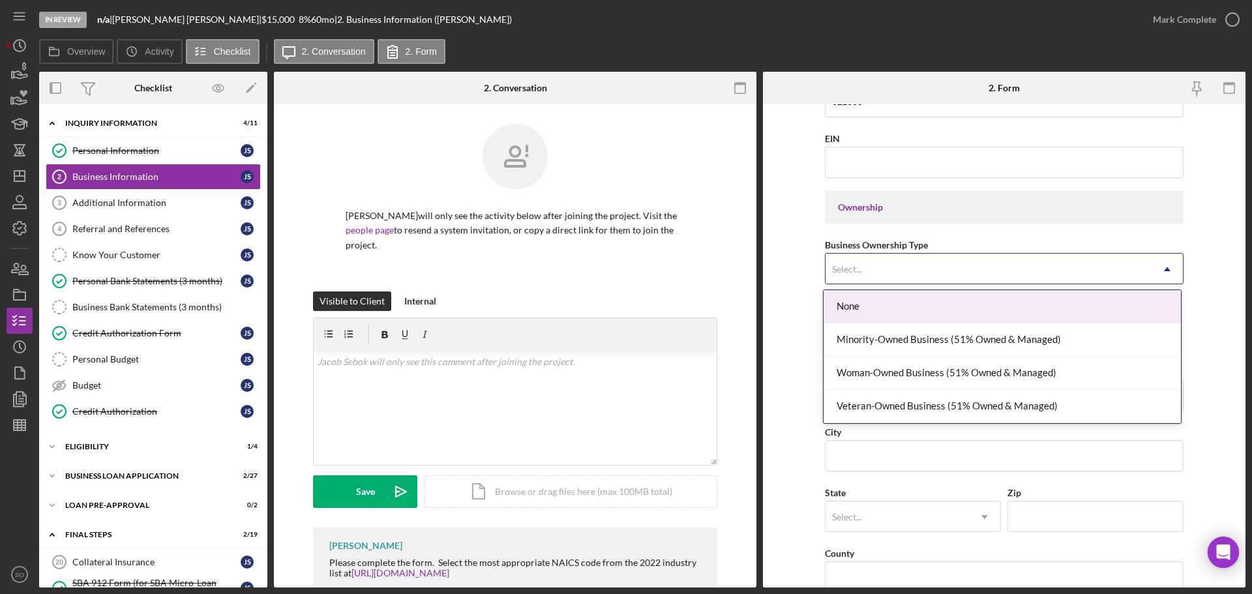
click at [867, 264] on div "Select..." at bounding box center [989, 269] width 326 height 30
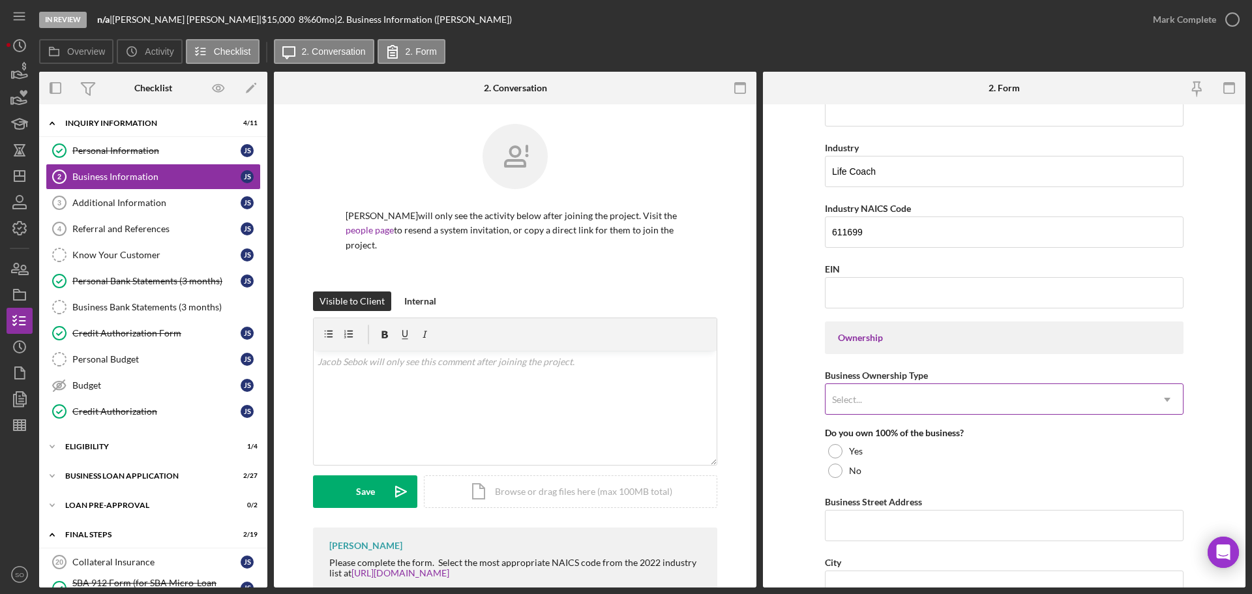
scroll to position [457, 0]
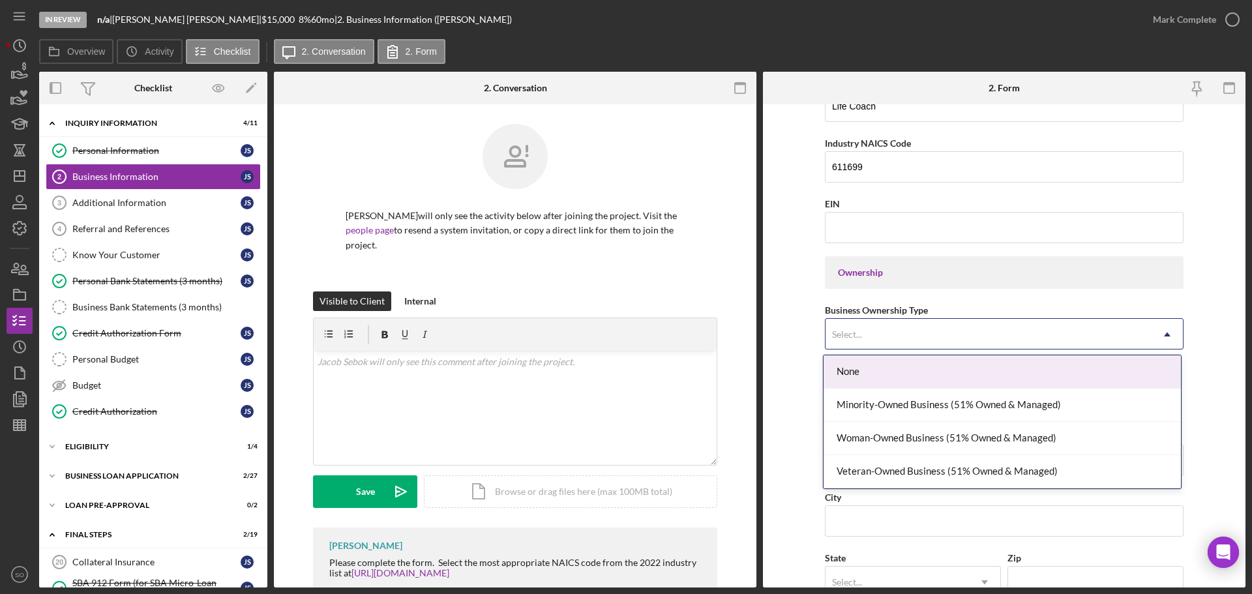
click at [1001, 340] on div "Select..." at bounding box center [989, 335] width 326 height 30
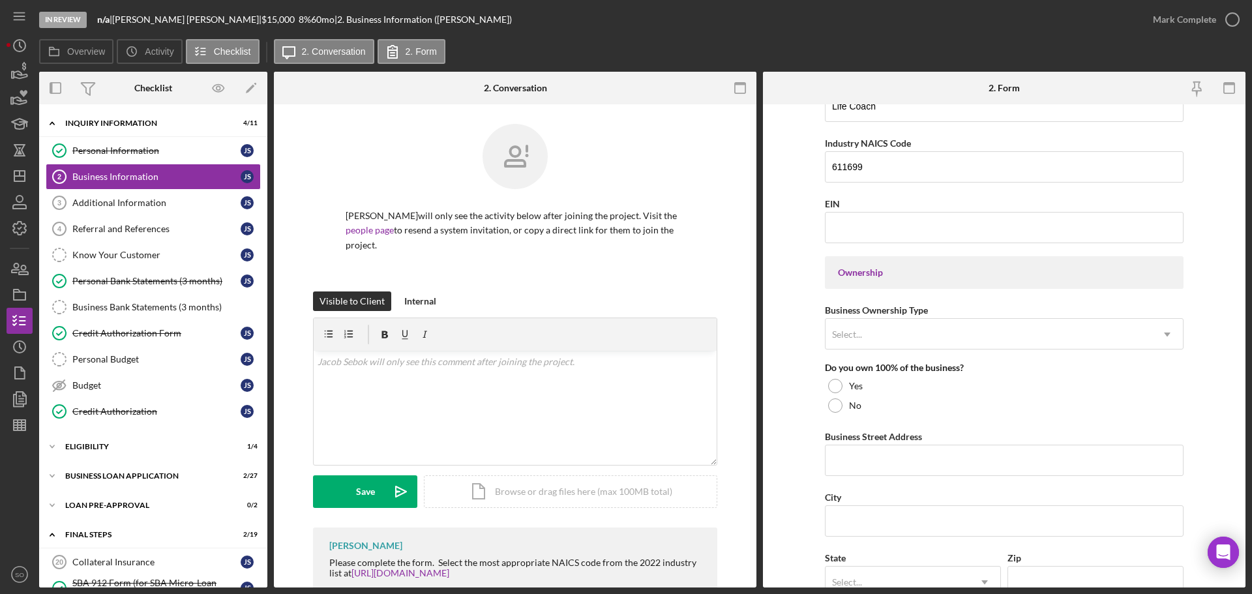
click at [809, 339] on form "Business Name DBA: Jacob Sebok DBA Business Start Date 08/01/2023 Legal Structu…" at bounding box center [1004, 345] width 483 height 483
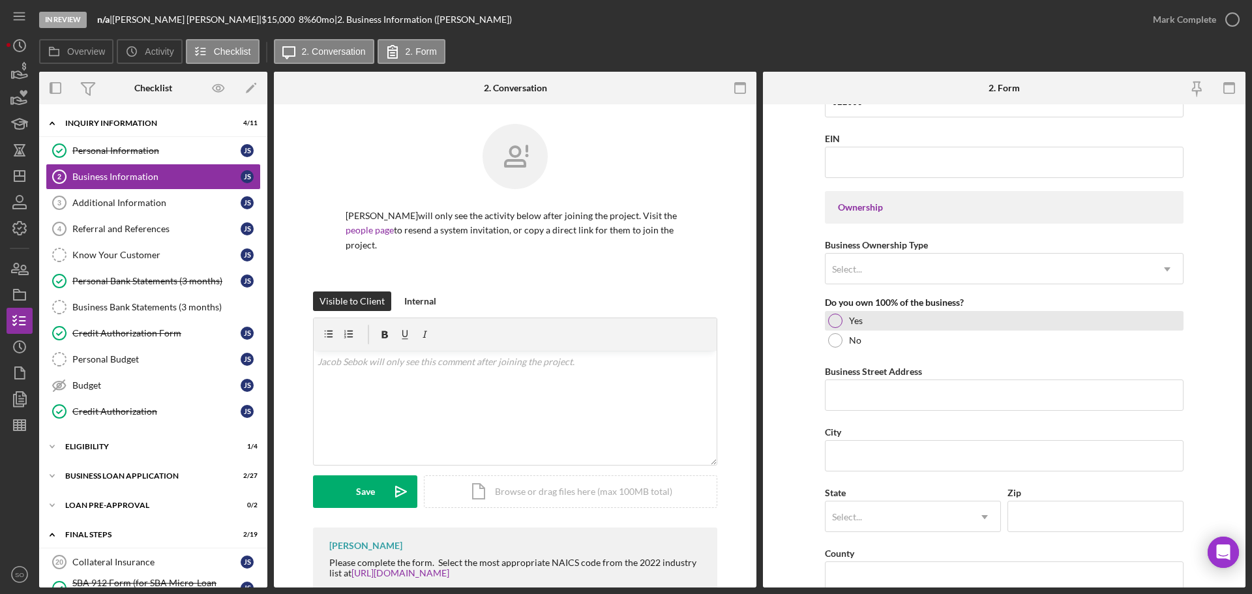
click at [836, 323] on div at bounding box center [835, 321] width 14 height 14
click at [879, 393] on input "Business Street Address" at bounding box center [1004, 395] width 359 height 31
paste input "678 E Vandalia St"
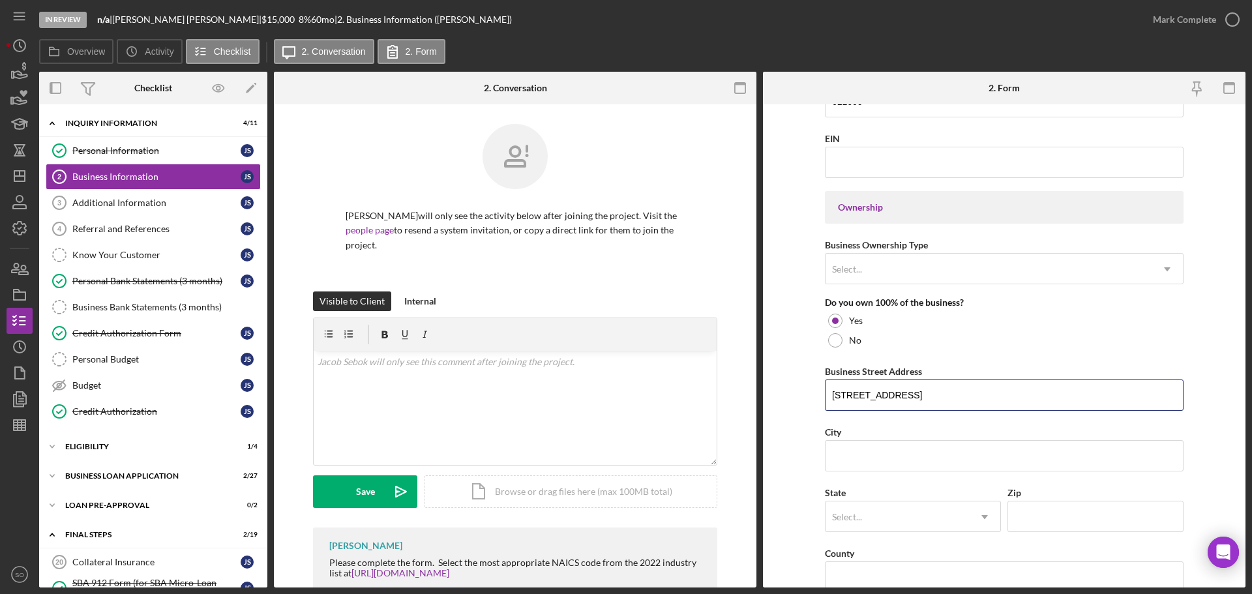
type input "678 E Vandalia St"
click at [847, 454] on input "City" at bounding box center [1004, 455] width 359 height 31
paste input "Edwardsville"
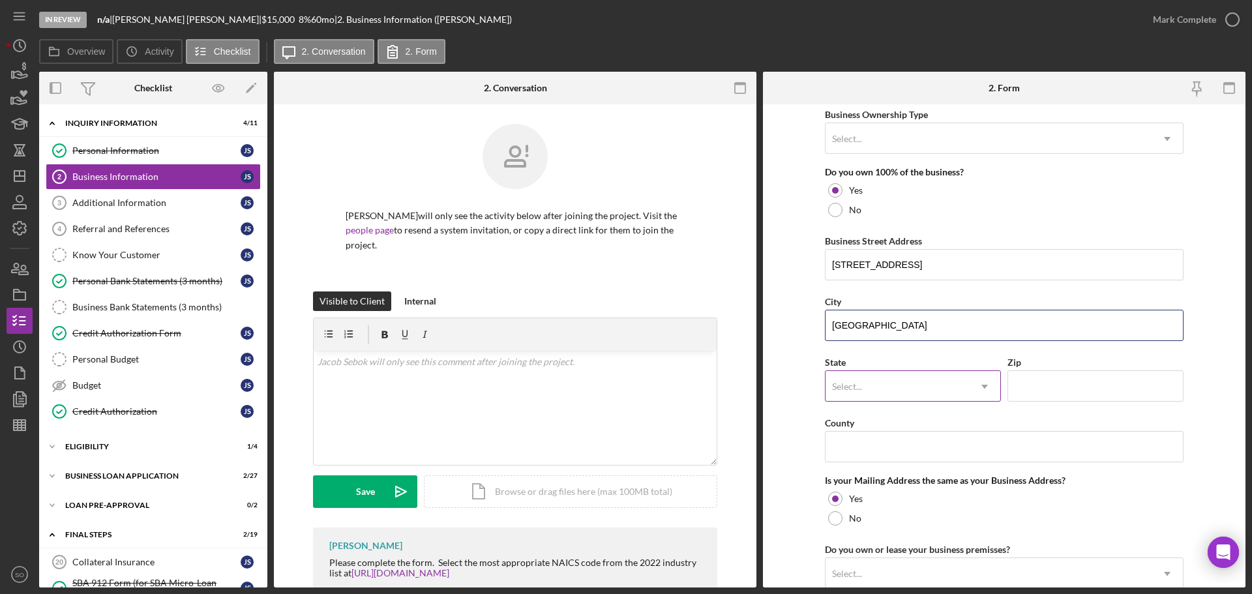
type input "Edwardsville"
click at [897, 380] on div "Select..." at bounding box center [897, 387] width 143 height 30
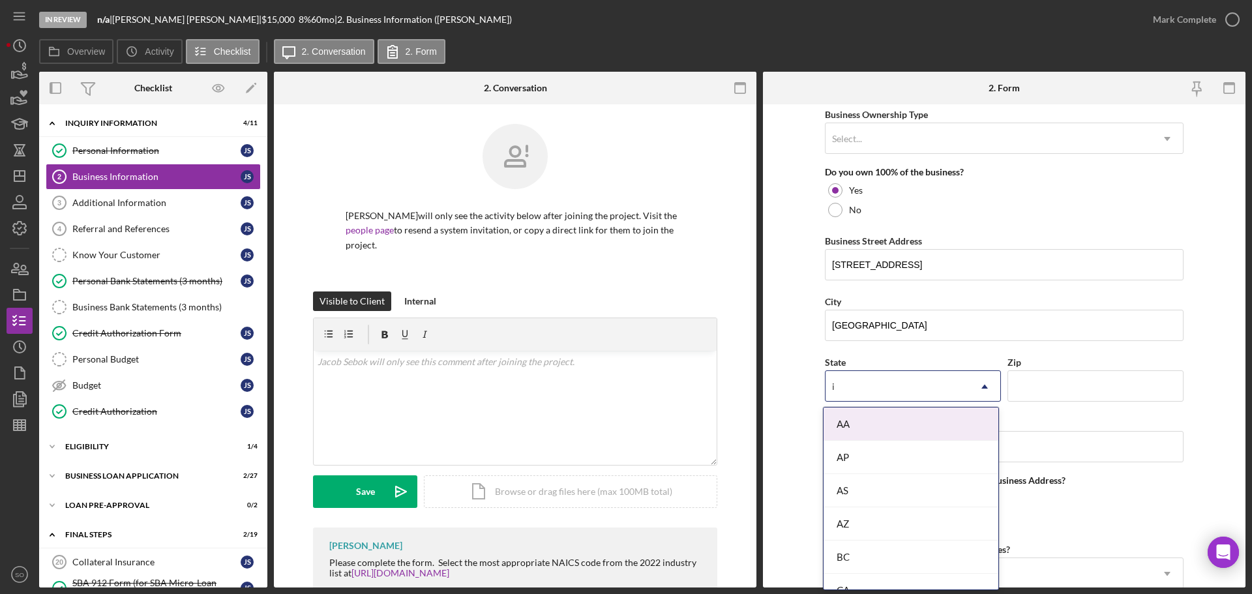
type input "il"
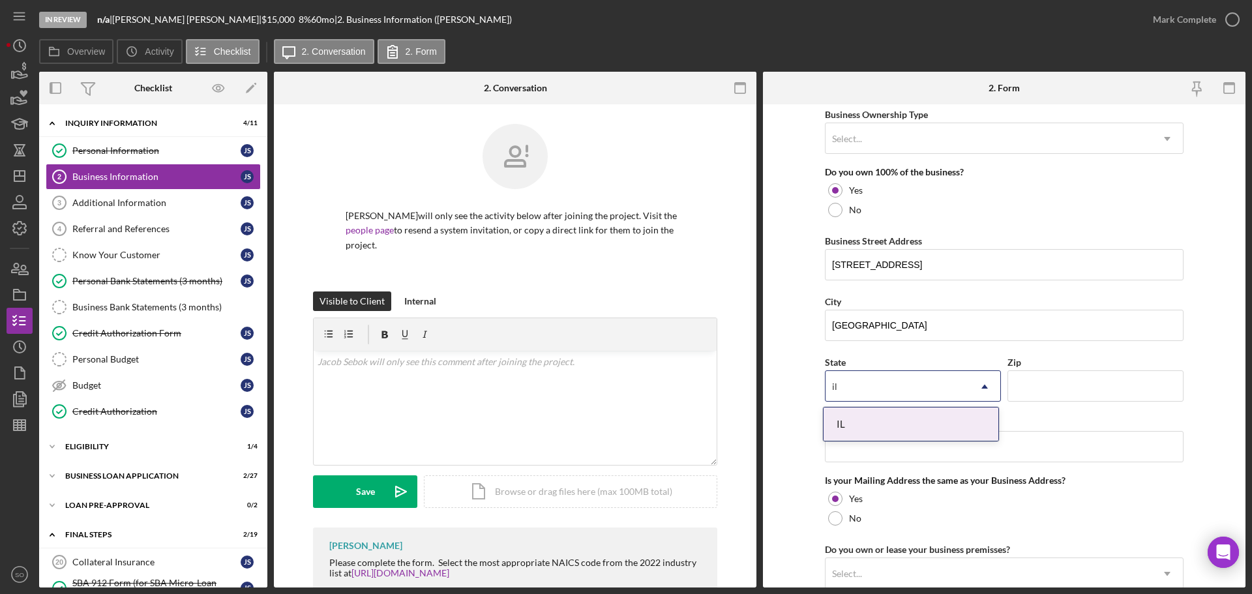
click at [877, 428] on div "IL" at bounding box center [911, 424] width 175 height 33
click at [1035, 379] on input "Zip" at bounding box center [1096, 385] width 176 height 31
paste input "62025"
type input "62025"
click at [860, 454] on input "County" at bounding box center [1004, 446] width 359 height 31
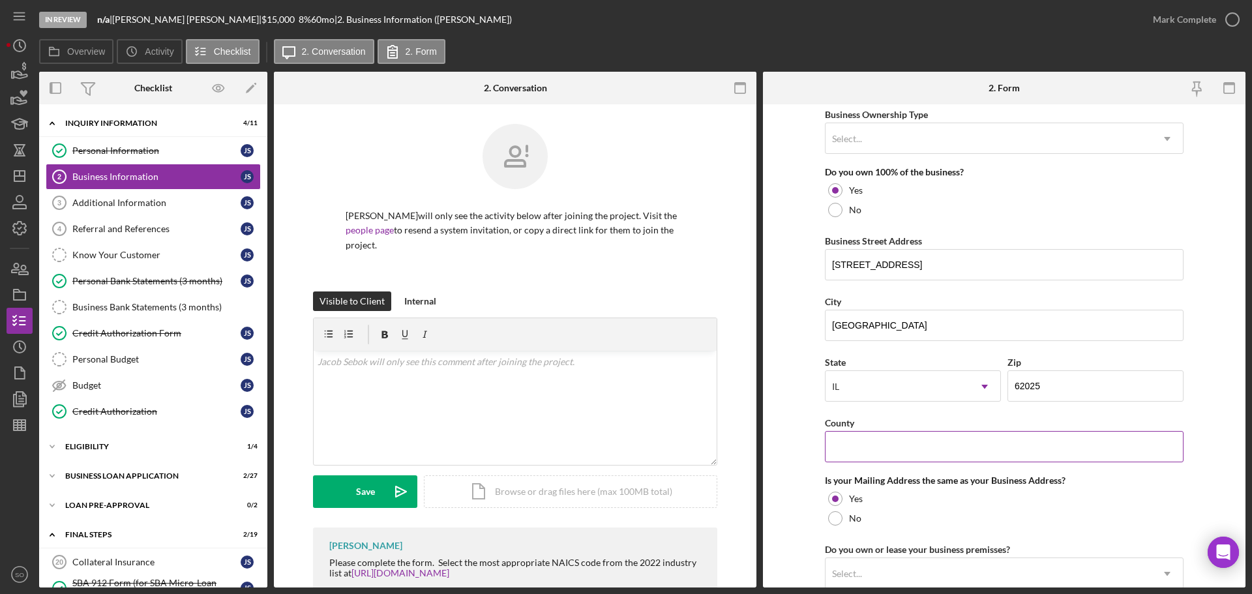
paste input "Madison County"
type input "Madison County"
click at [785, 425] on form "Business Name DBA: Jacob Sebok DBA Business Start Date 08/01/2023 Legal Structu…" at bounding box center [1004, 345] width 483 height 483
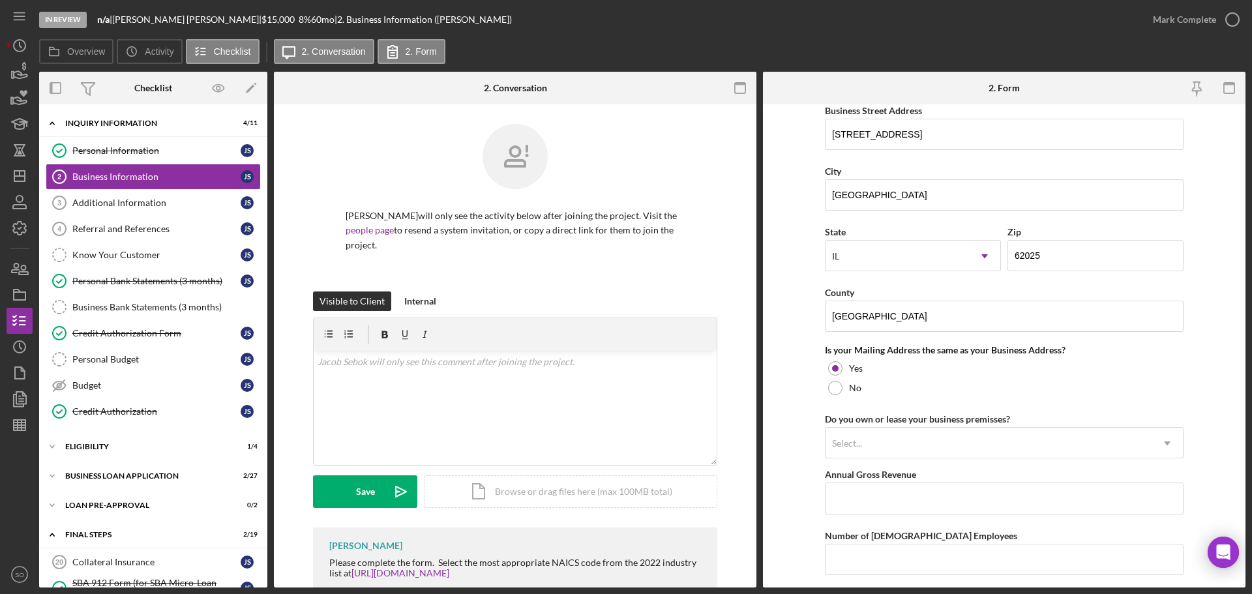
scroll to position [848, 0]
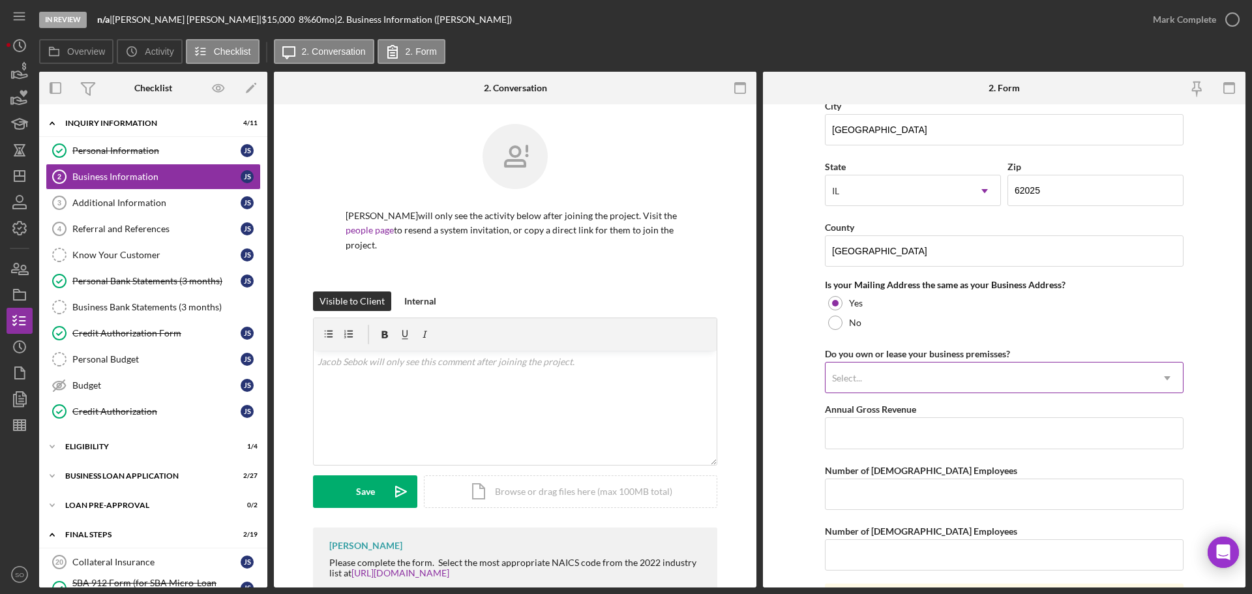
click at [941, 363] on div "Select... Icon/Dropdown Arrow" at bounding box center [1004, 377] width 359 height 31
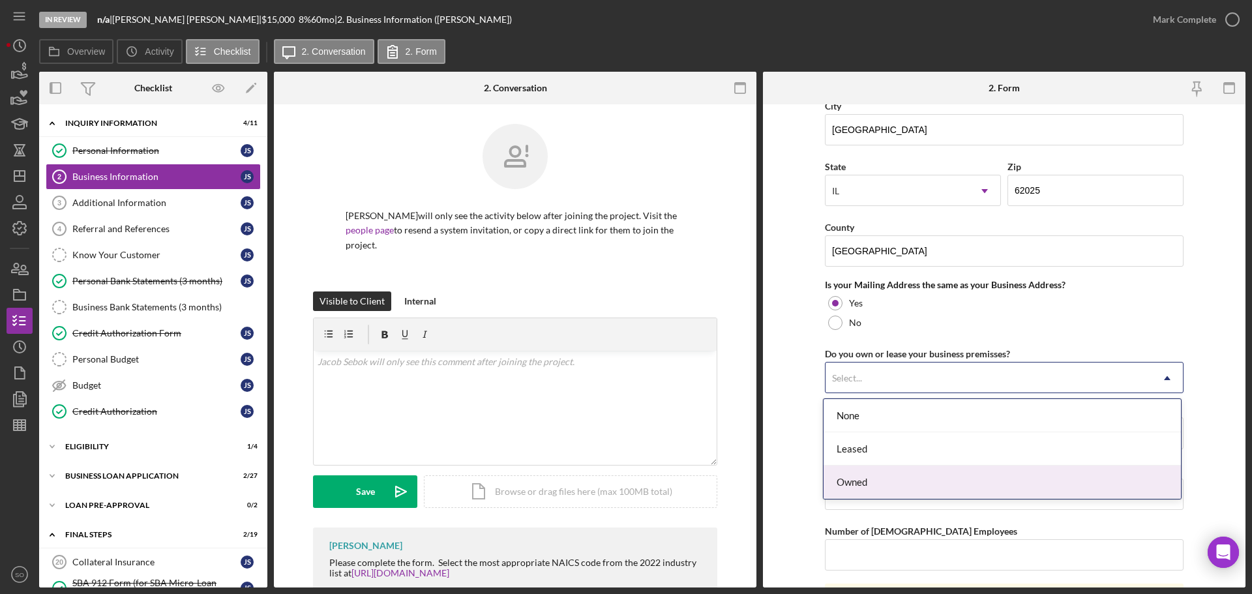
click at [865, 478] on div "Owned" at bounding box center [1002, 482] width 357 height 33
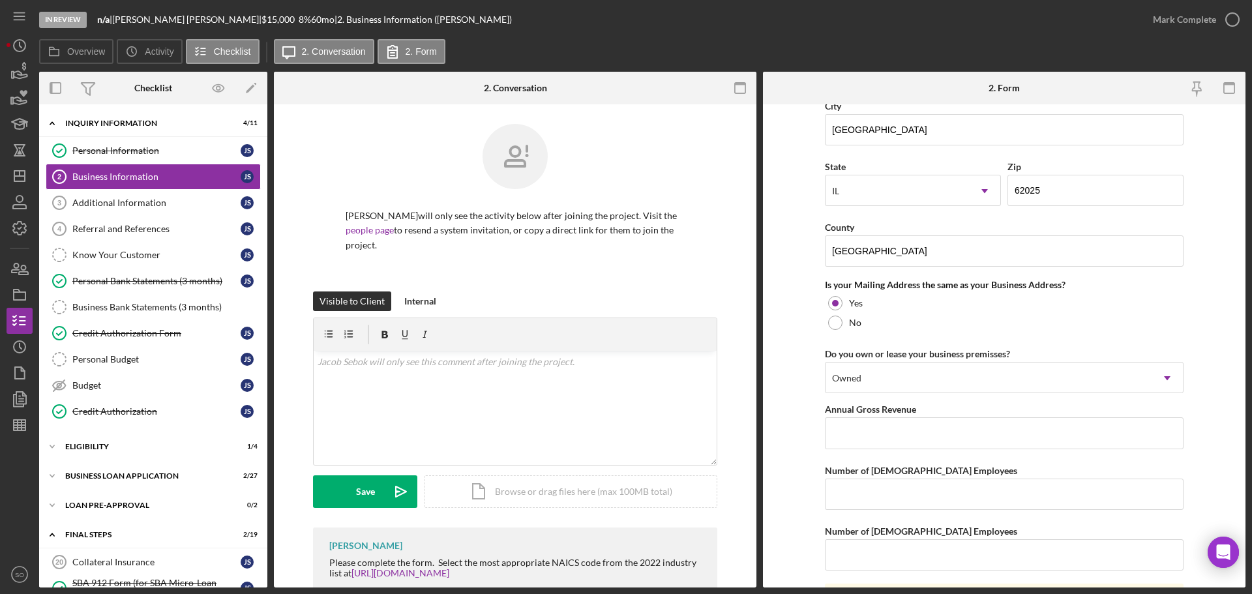
click at [809, 448] on form "Business Name DBA: Jacob Sebok DBA Business Start Date 08/01/2023 Legal Structu…" at bounding box center [1004, 345] width 483 height 483
click at [862, 438] on input "Annual Gross Revenue" at bounding box center [1004, 432] width 359 height 31
click at [934, 440] on input "Annual Gross Revenue" at bounding box center [1004, 432] width 359 height 31
type input "$88,000"
click at [805, 427] on form "Business Name DBA: Jacob Sebok DBA Business Start Date 08/01/2023 Legal Structu…" at bounding box center [1004, 345] width 483 height 483
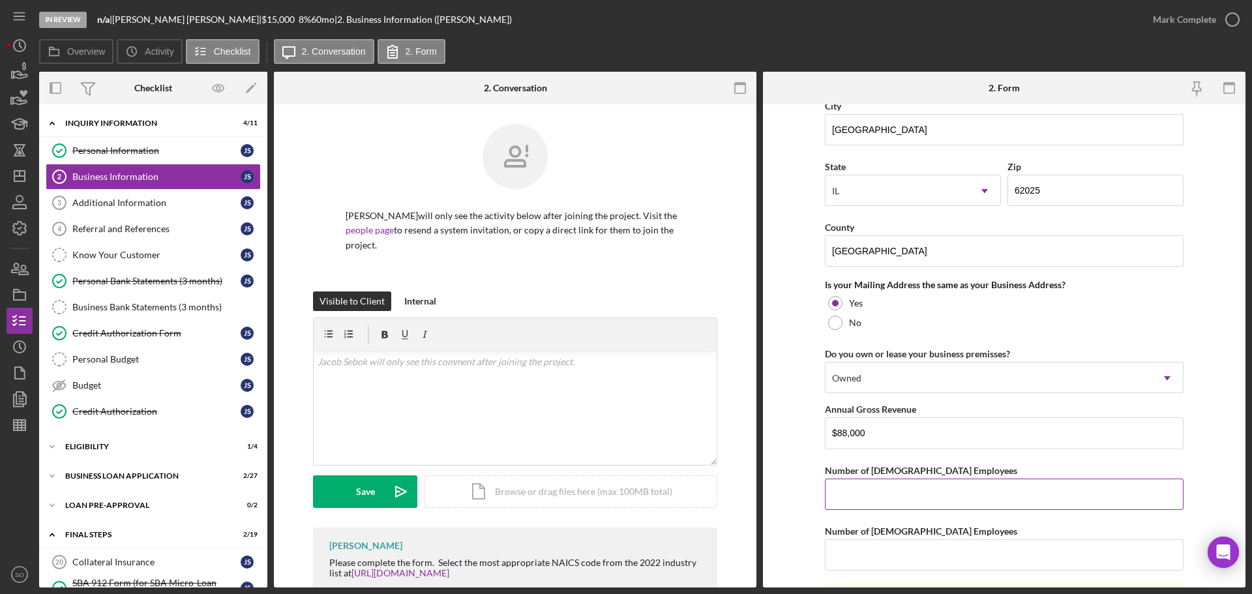
click at [919, 498] on input "Number of Full-Time Employees" at bounding box center [1004, 494] width 359 height 31
type input "1"
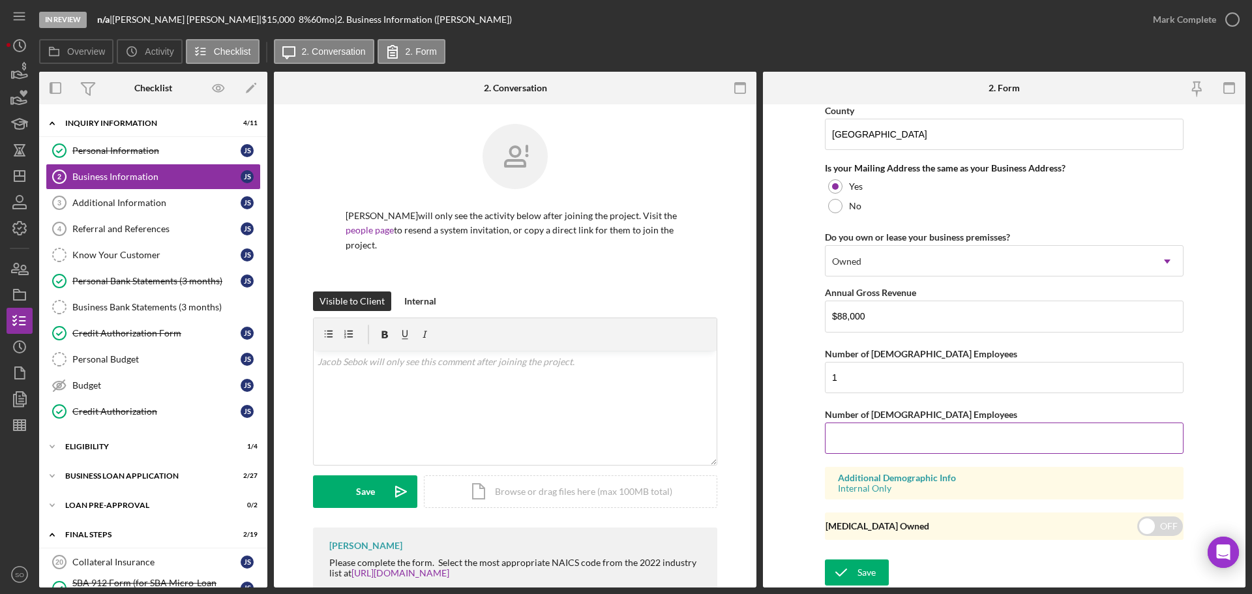
click at [861, 442] on input "Number of Part-Time Employees" at bounding box center [1004, 438] width 359 height 31
type input "0"
click at [874, 568] on button "Save" at bounding box center [857, 573] width 64 height 26
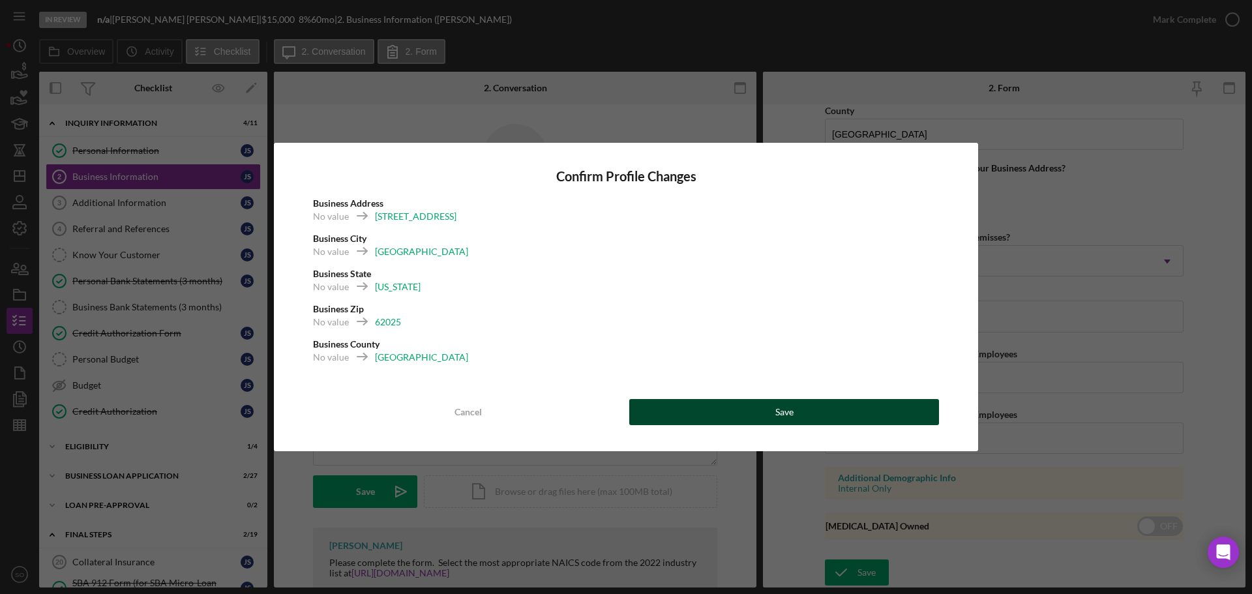
click at [831, 406] on button "Save" at bounding box center [784, 412] width 310 height 26
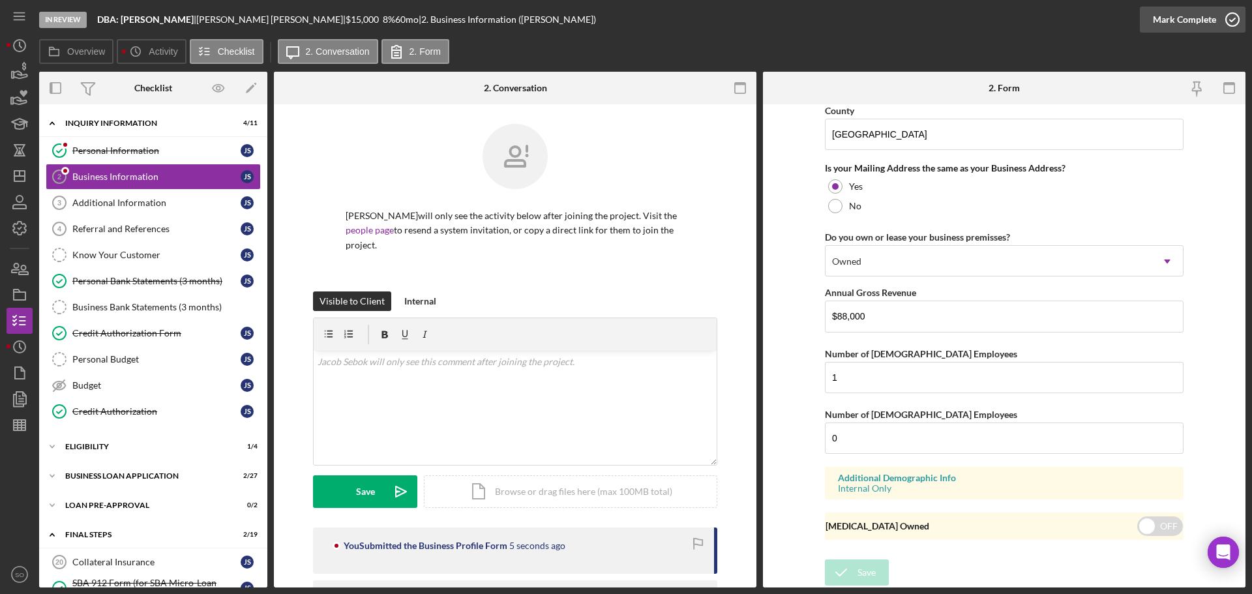
click at [1168, 23] on div "Mark Complete" at bounding box center [1184, 20] width 63 height 26
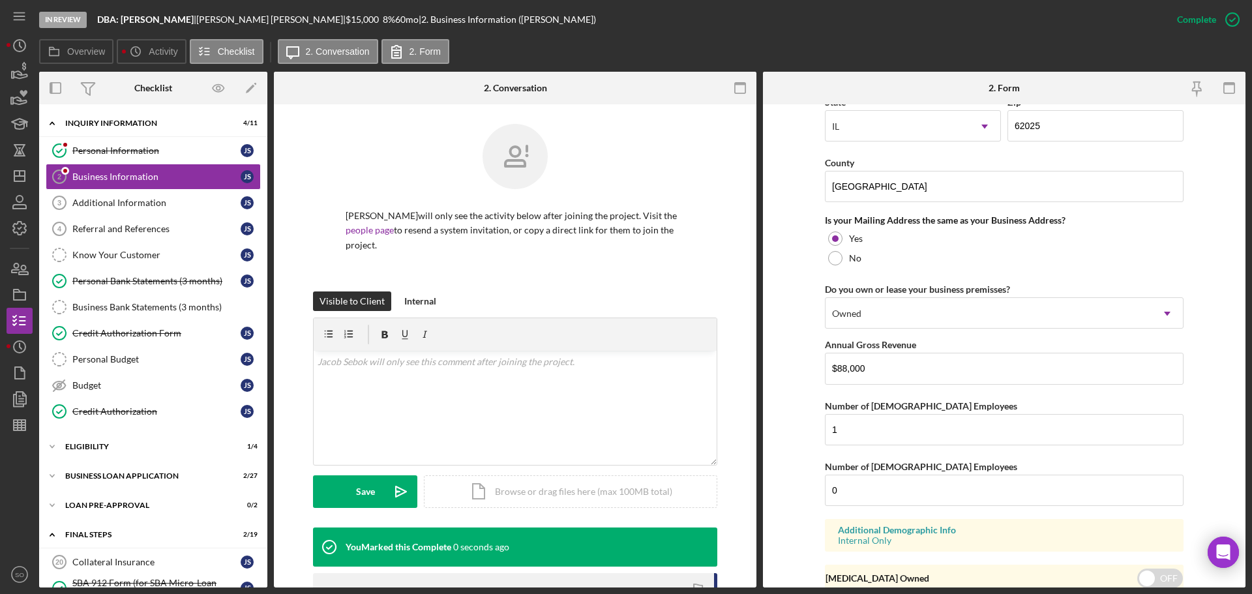
scroll to position [500, 0]
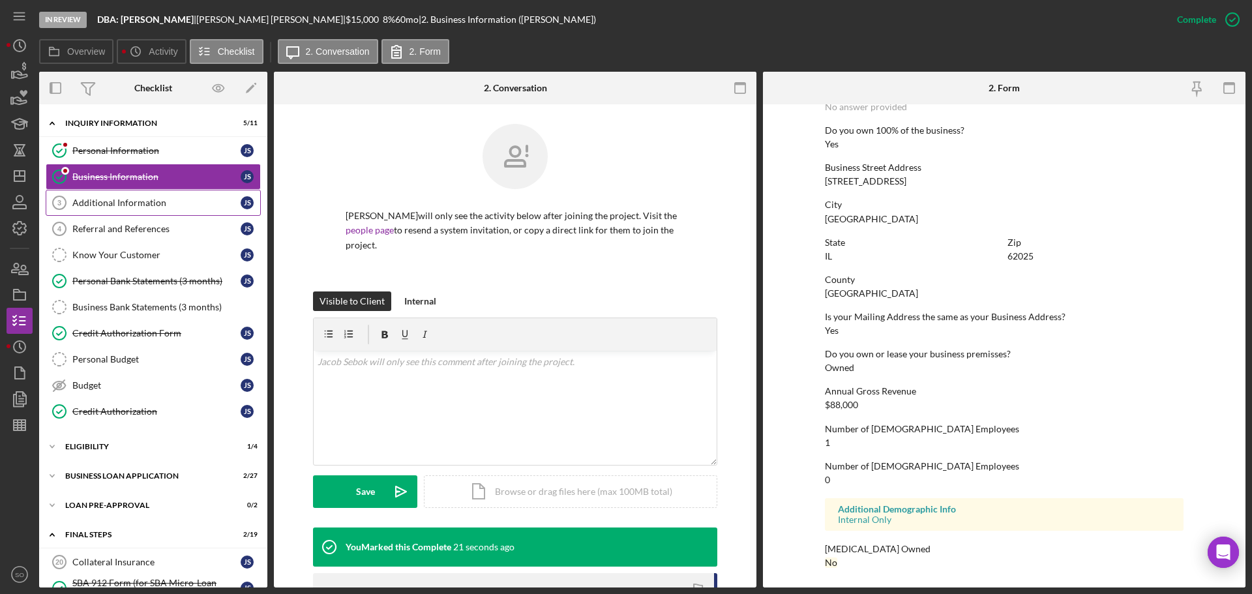
click at [154, 198] on div "Additional Information" at bounding box center [156, 203] width 168 height 10
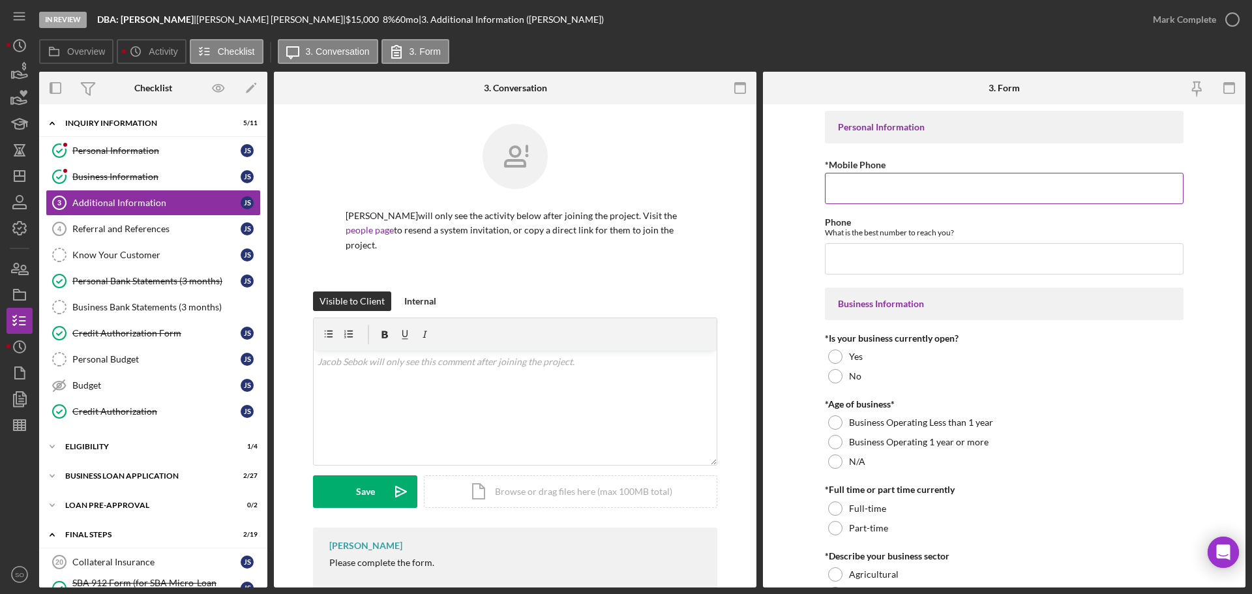
click at [910, 187] on input "*Mobile Phone" at bounding box center [1004, 188] width 359 height 31
paste input "(217) 521-9778"
type input "(217) 521-9778"
click at [928, 265] on input "Phone" at bounding box center [1004, 258] width 359 height 31
paste input "(217) 521-9778"
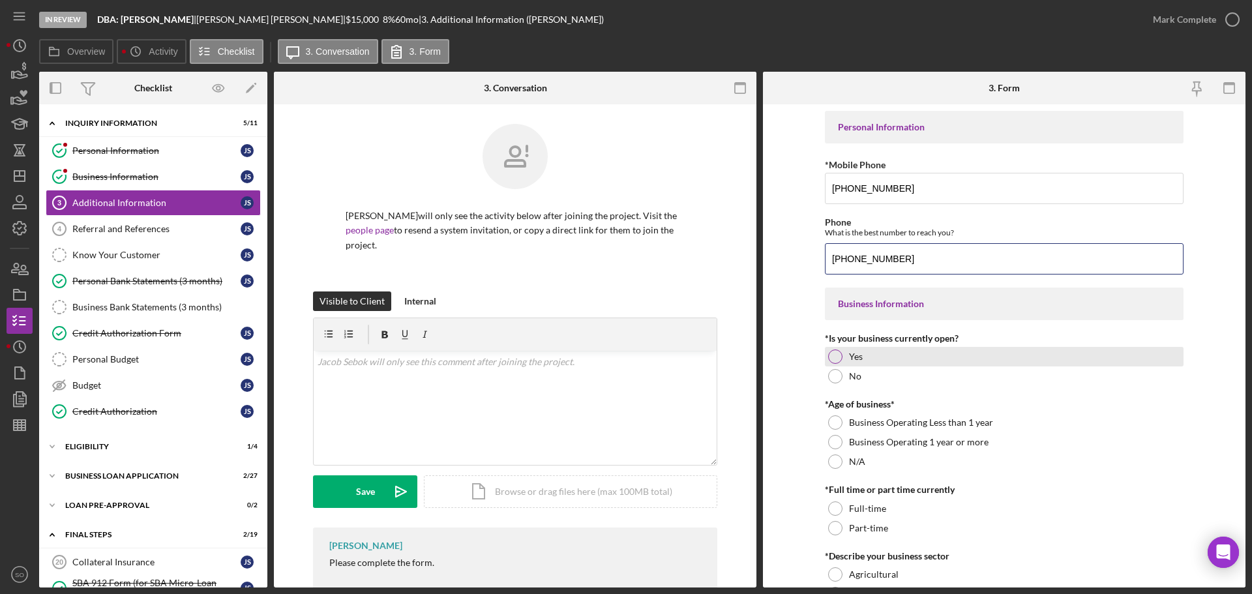
type input "(217) 521-9778"
click at [834, 352] on div at bounding box center [835, 357] width 14 height 14
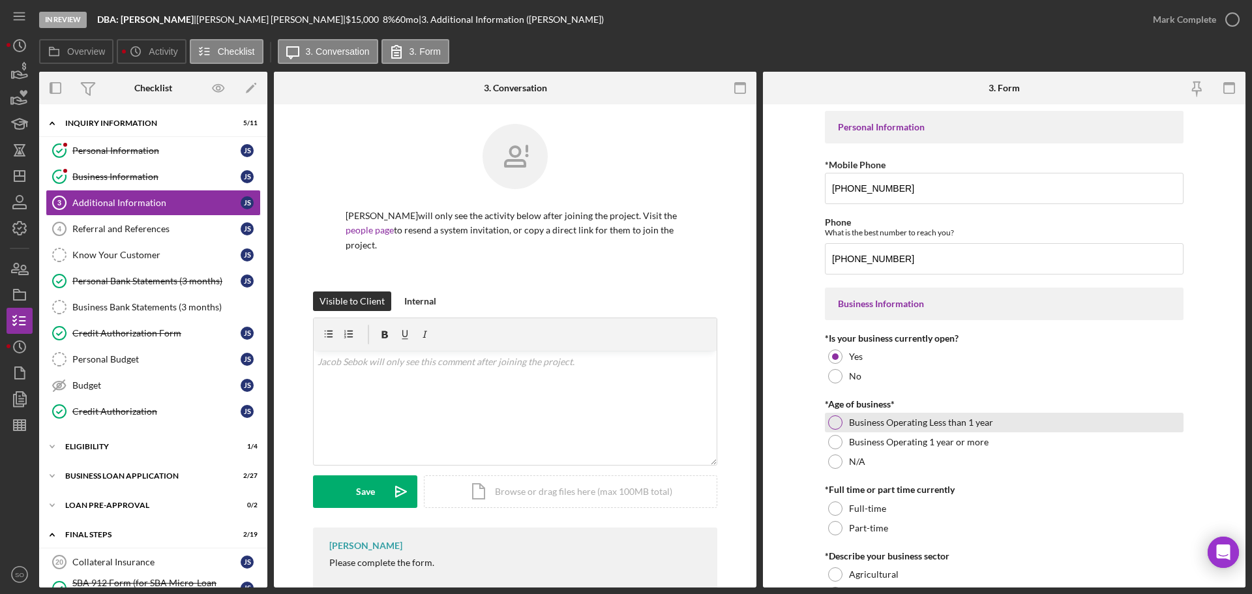
click at [828, 424] on div at bounding box center [835, 422] width 14 height 14
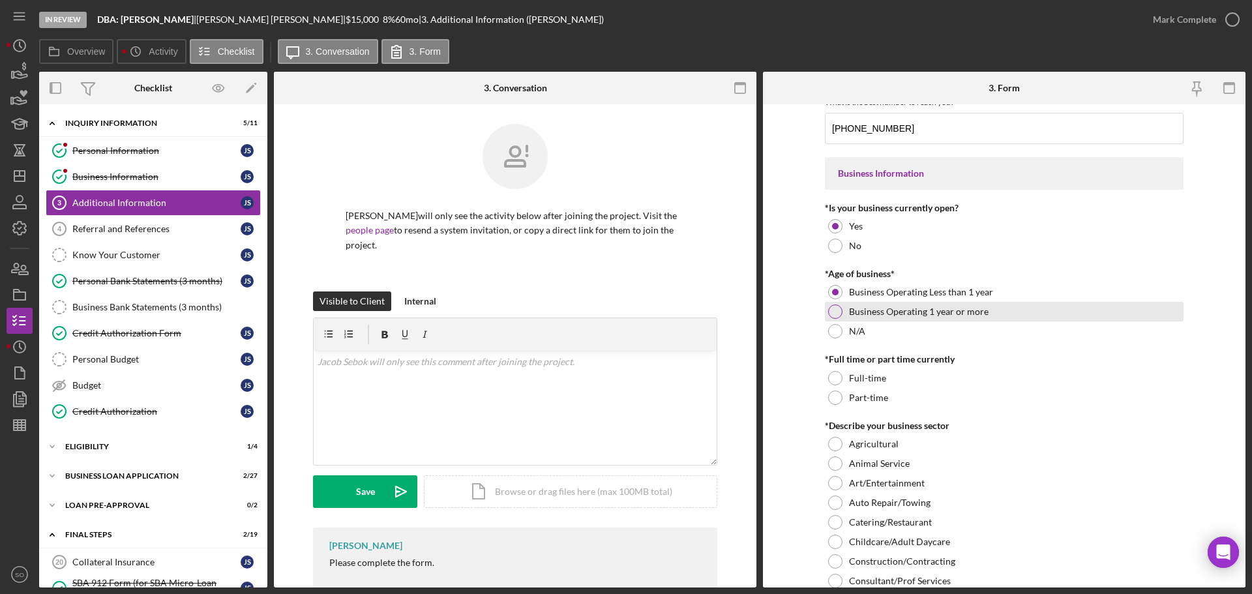
click at [836, 304] on div "Business Operating 1 year or more" at bounding box center [1004, 312] width 359 height 20
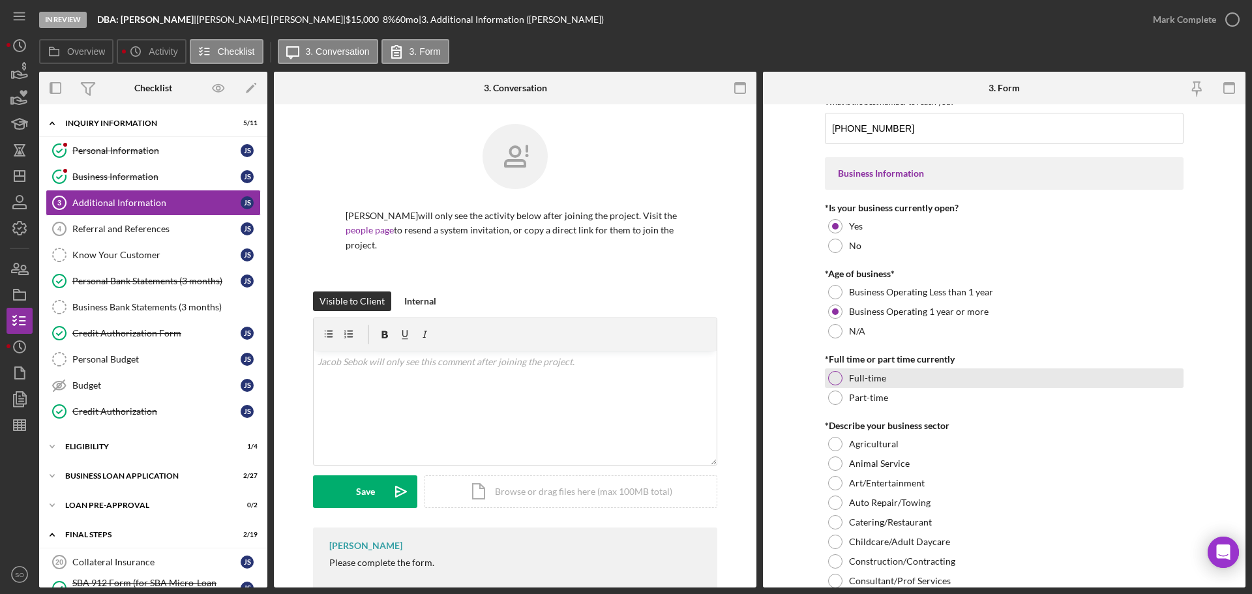
click at [836, 380] on div at bounding box center [835, 378] width 14 height 14
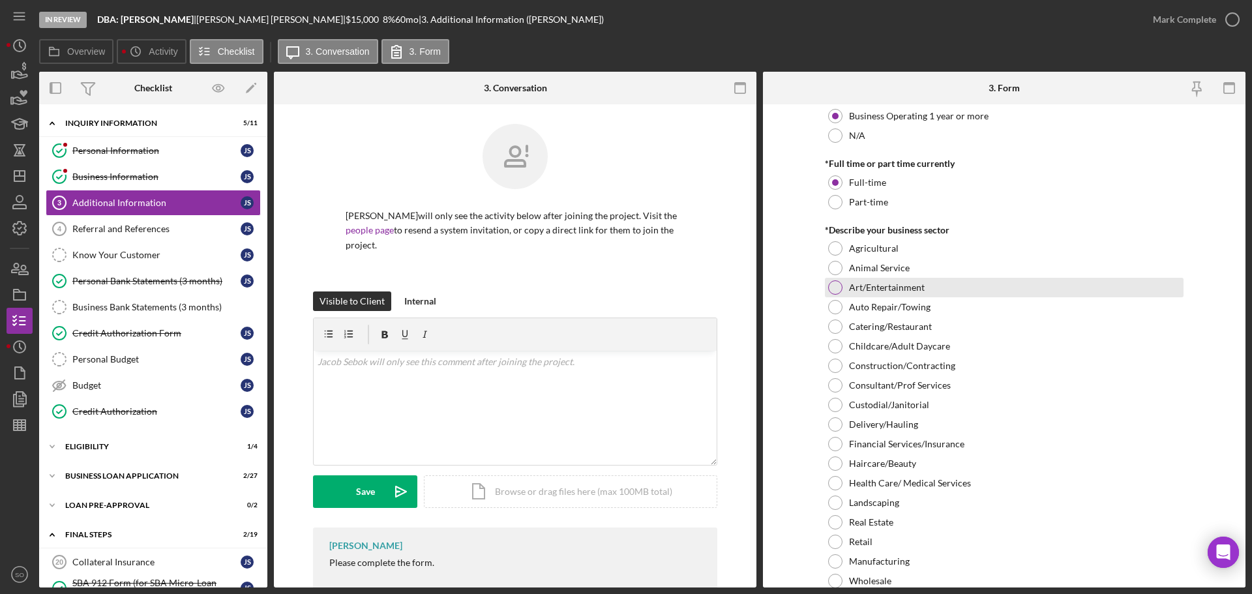
scroll to position [391, 0]
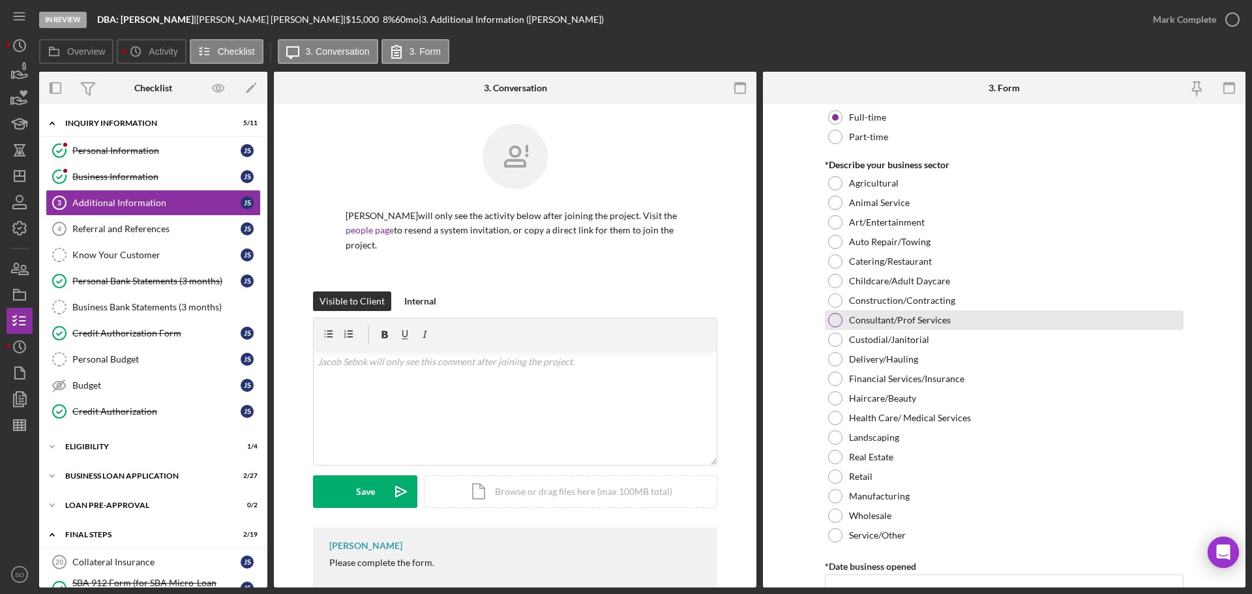
click at [832, 315] on div at bounding box center [835, 320] width 14 height 14
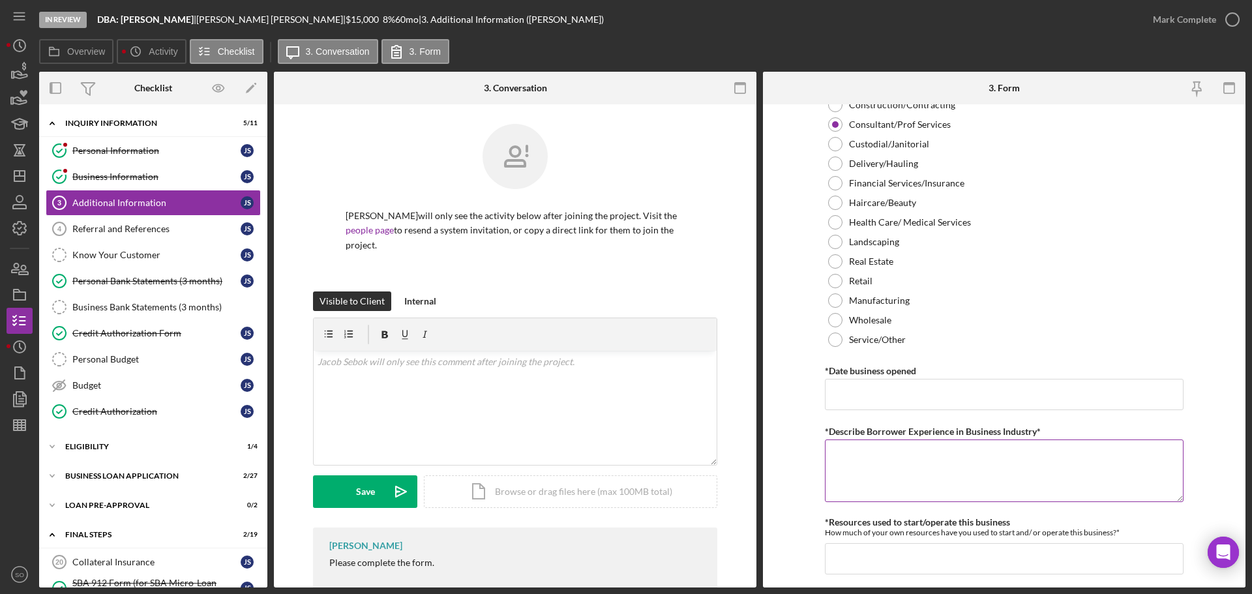
scroll to position [652, 0]
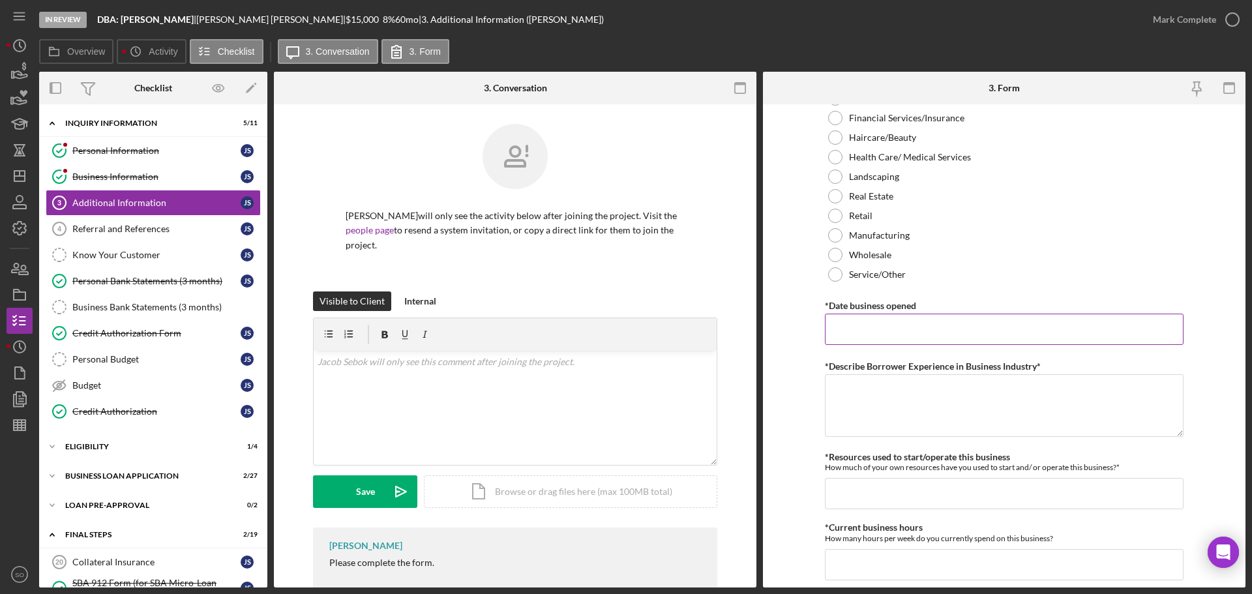
click at [849, 329] on input "*Date business opened" at bounding box center [1004, 329] width 359 height 31
paste input "08/01/2023"
type input "08/01/2023"
click at [930, 399] on textarea "*Describe Borrower Experience in Business Industry*" at bounding box center [1004, 405] width 359 height 63
click at [883, 402] on textarea "*Describe Borrower Experience in Business Industry*" at bounding box center [1004, 405] width 359 height 63
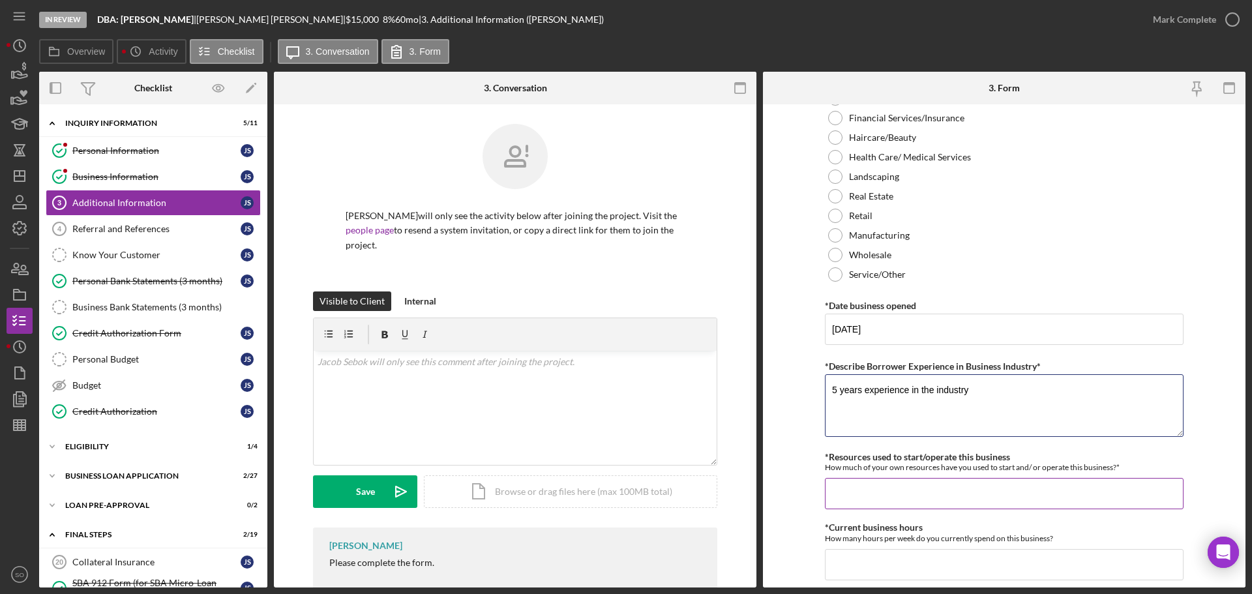
type textarea "5 years experience in the industry"
click at [849, 500] on input "*Resources used to start/operate this business" at bounding box center [1004, 493] width 359 height 31
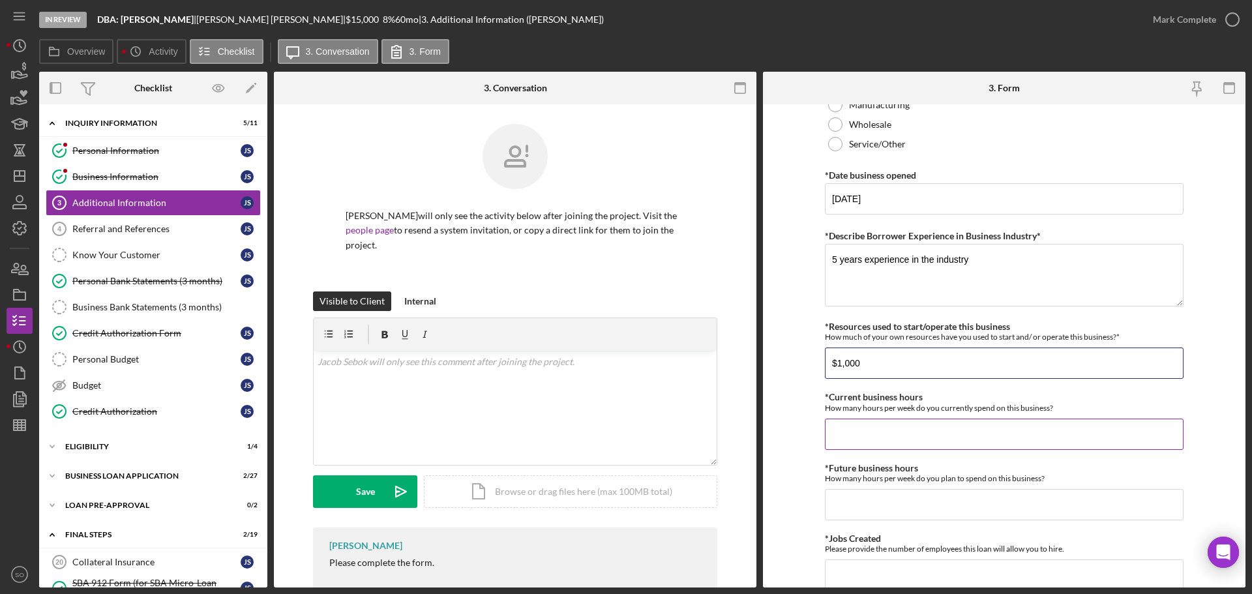
type input "$1,000"
click at [886, 434] on input "*Current business hours" at bounding box center [1004, 434] width 359 height 31
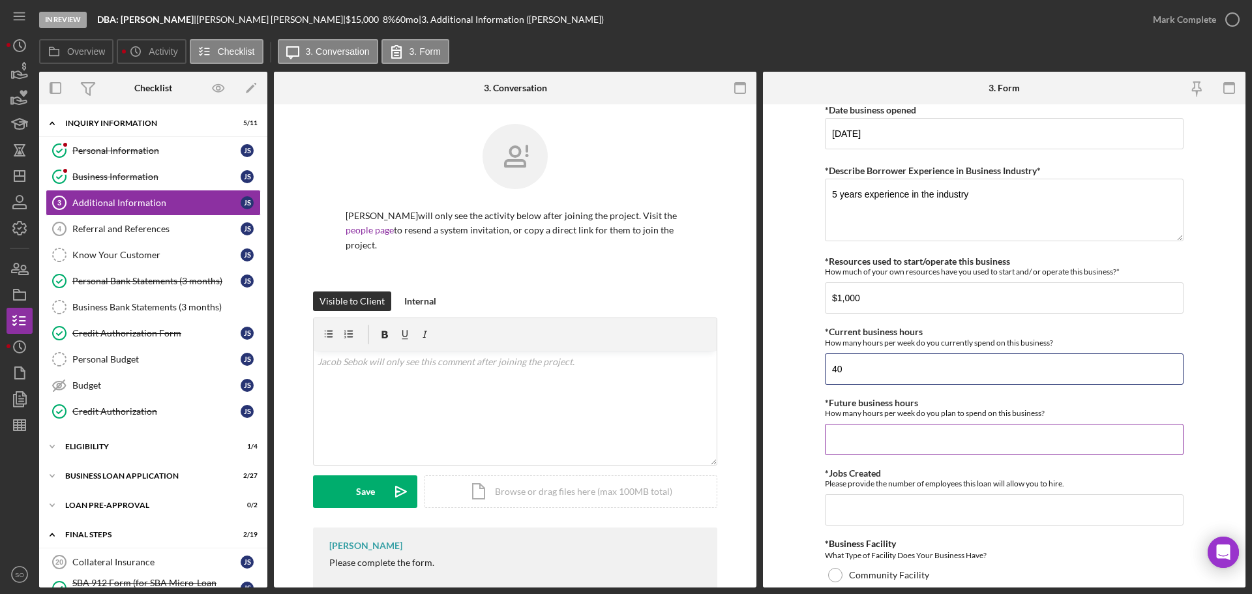
type input "40"
click at [896, 430] on input "*Future business hours" at bounding box center [1004, 439] width 359 height 31
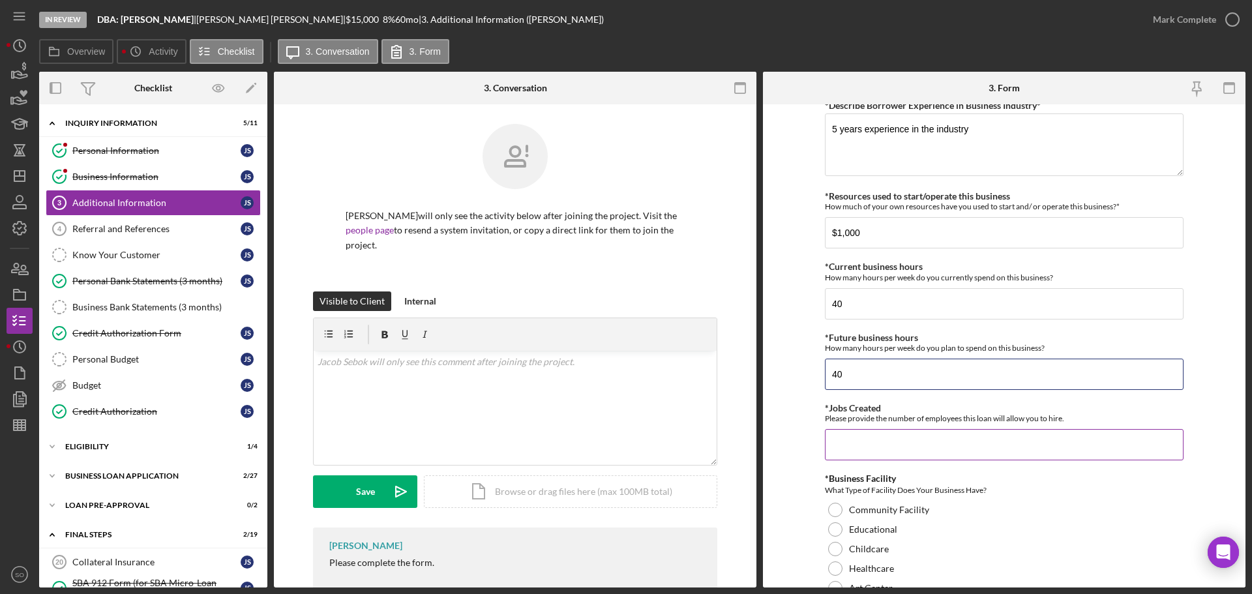
type input "40"
click at [890, 442] on input "*Jobs Created" at bounding box center [1004, 444] width 359 height 31
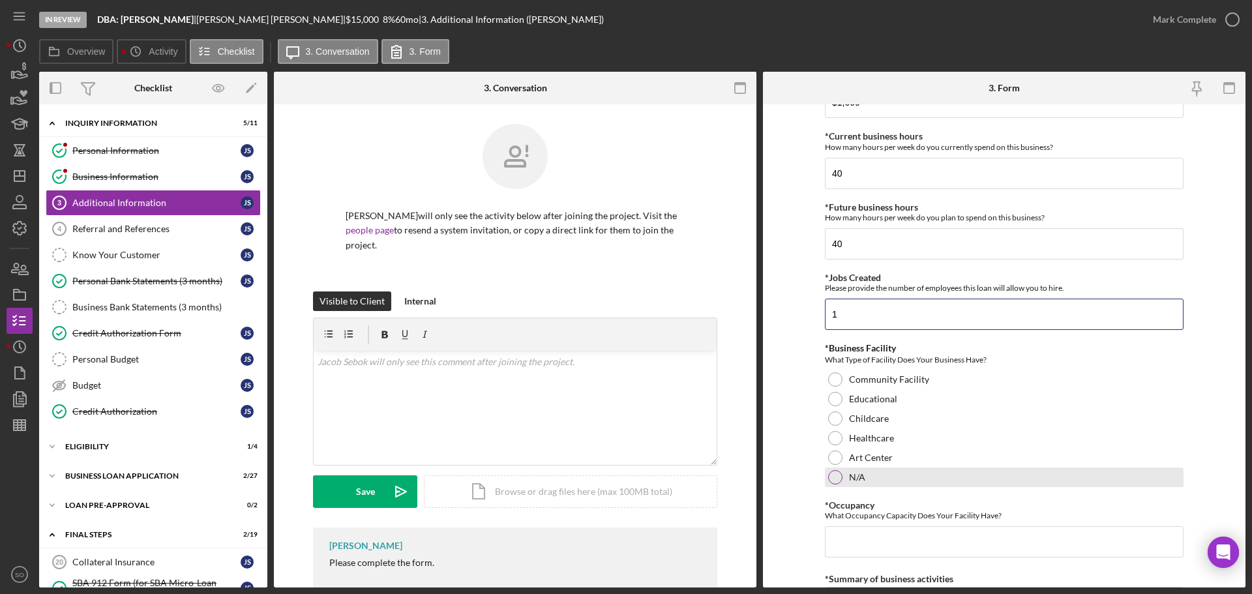
type input "1"
click at [842, 477] on div "N/A" at bounding box center [1004, 478] width 359 height 20
click at [807, 447] on form "Personal Information *Mobile Phone (217) 521-9778 Phone What is the best number…" at bounding box center [1004, 345] width 483 height 483
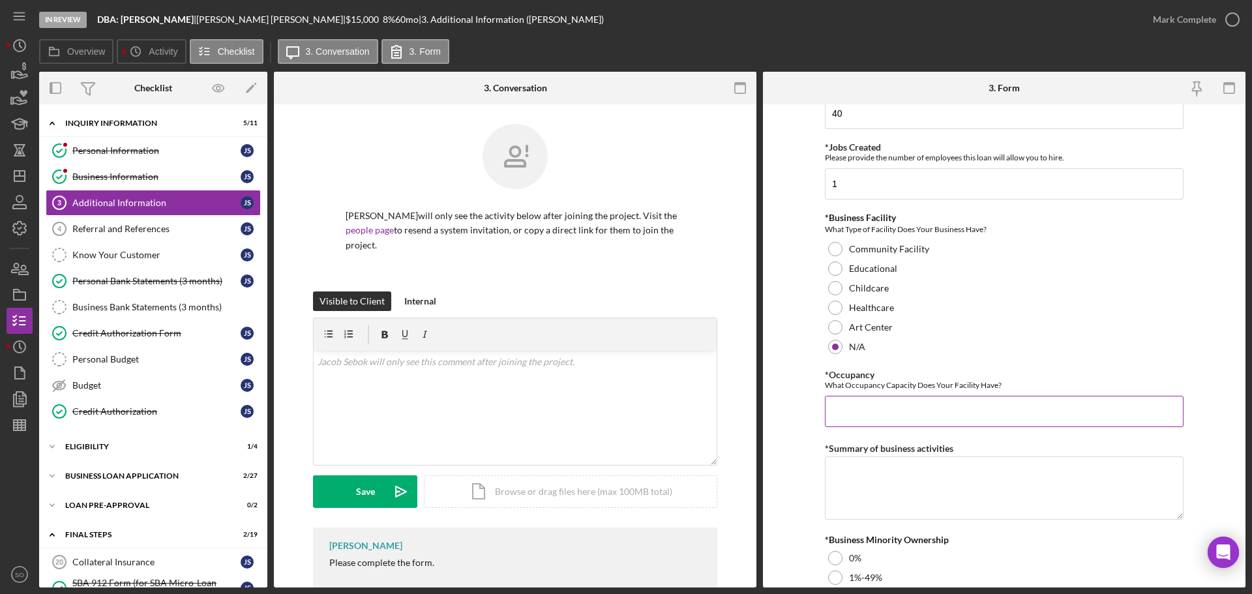
click at [871, 408] on input "*Occupancy" at bounding box center [1004, 411] width 359 height 31
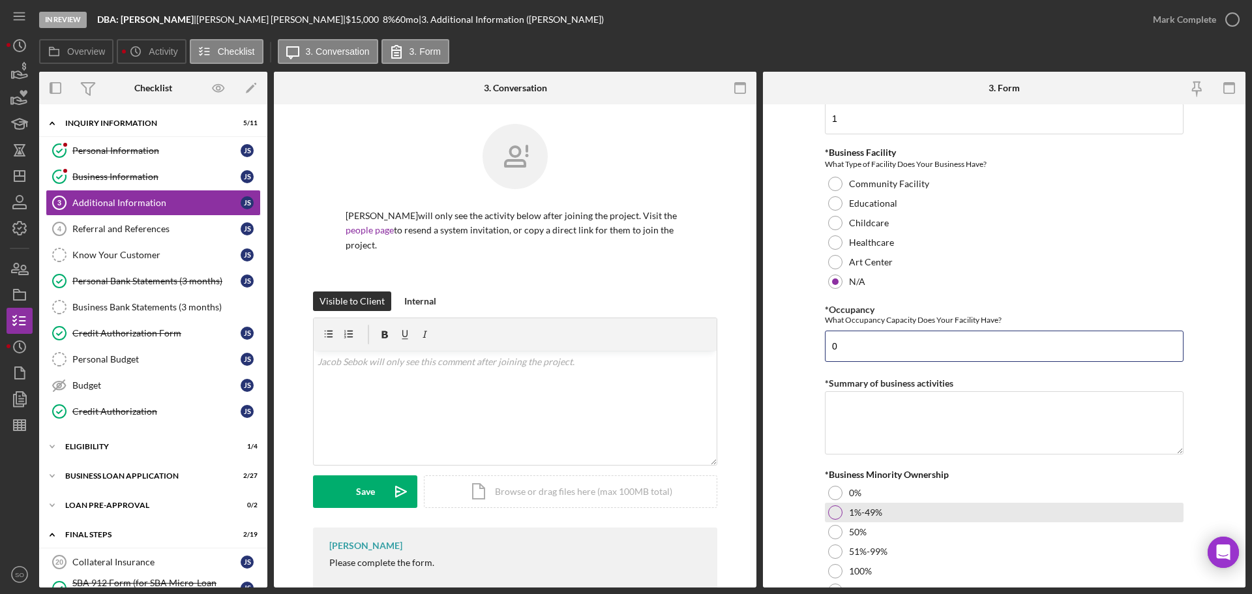
scroll to position [1305, 0]
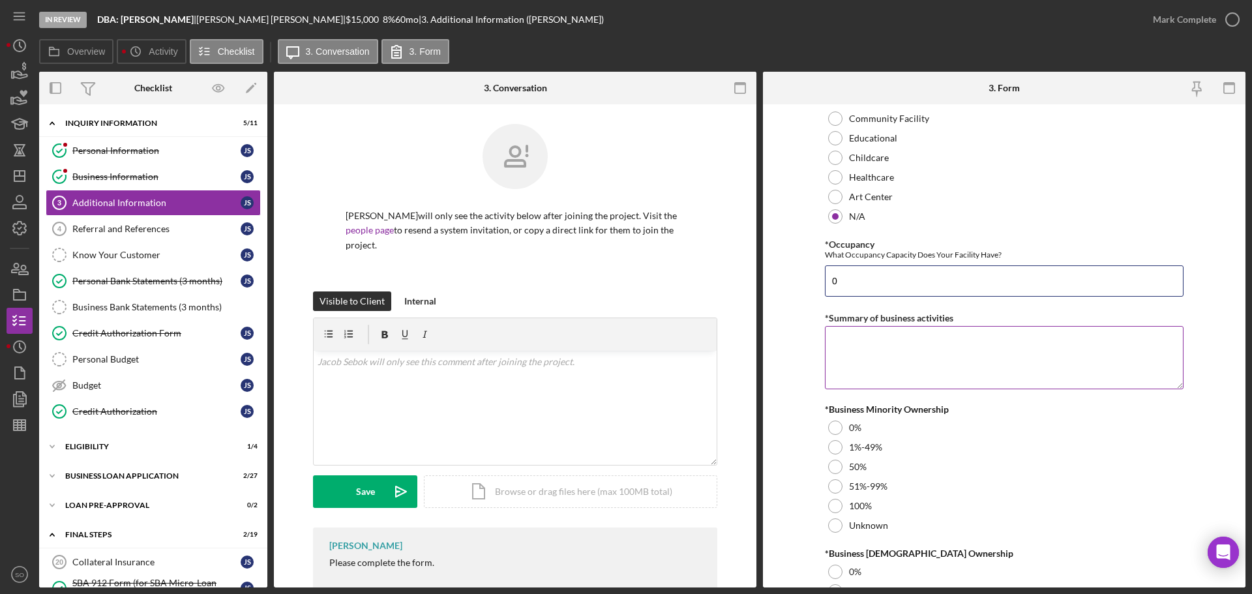
type input "0"
click at [913, 364] on textarea "*Summary of business activities" at bounding box center [1004, 357] width 359 height 63
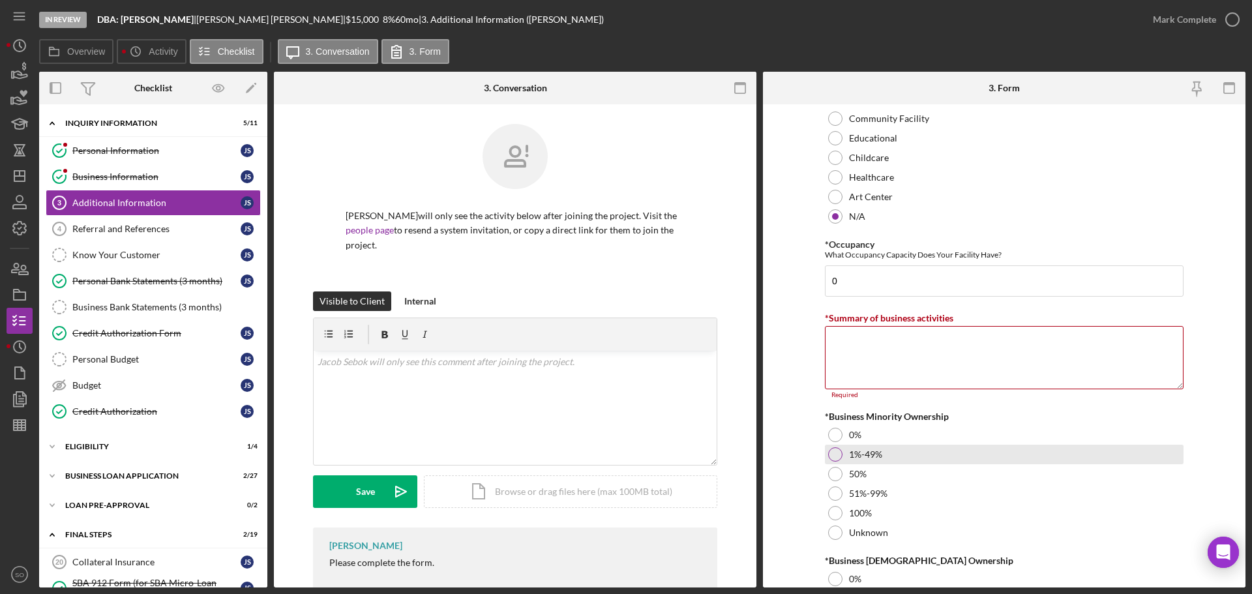
drag, startPoint x: 836, startPoint y: 429, endPoint x: 845, endPoint y: 452, distance: 25.4
click at [836, 430] on div at bounding box center [835, 435] width 14 height 14
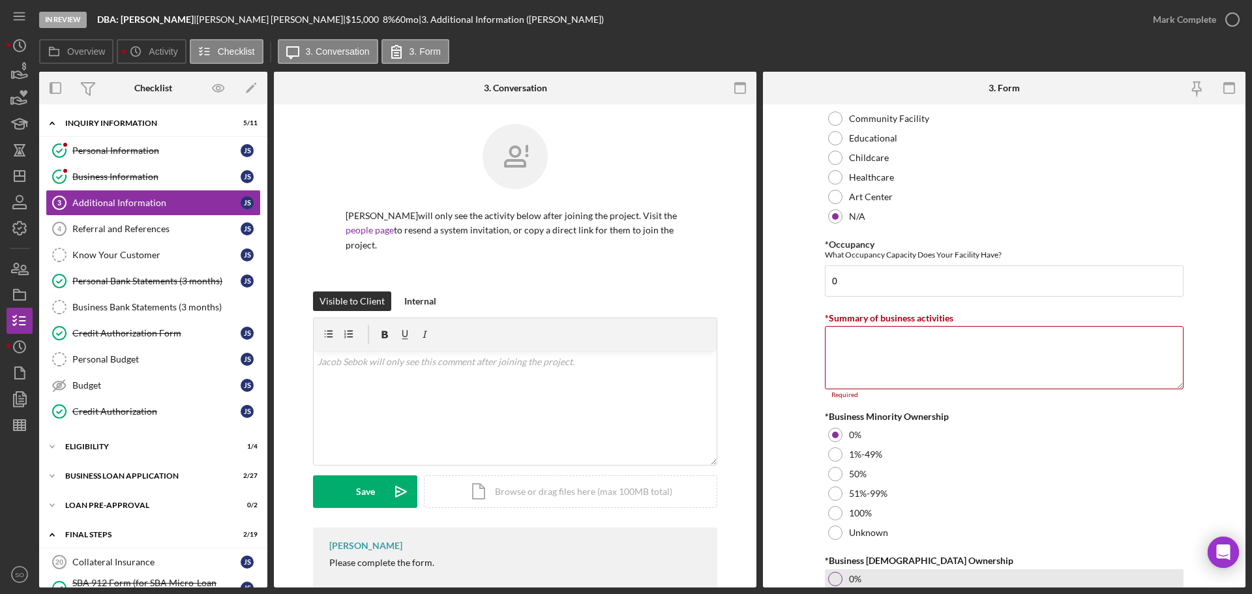
click at [831, 579] on div at bounding box center [835, 579] width 14 height 14
click at [864, 357] on textarea "*Summary of business activities" at bounding box center [1004, 357] width 359 height 63
paste textarea "Life Coach"
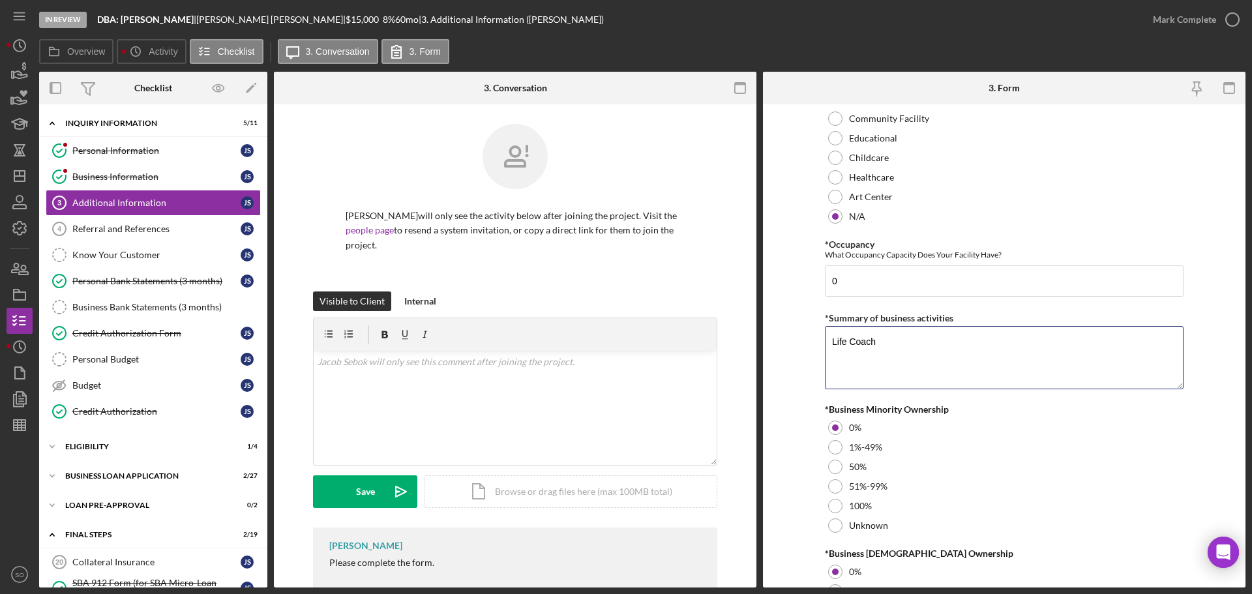
type textarea "Life Coach"
click at [800, 354] on form "Personal Information *Mobile Phone (217) 521-9778 Phone What is the best number…" at bounding box center [1004, 345] width 483 height 483
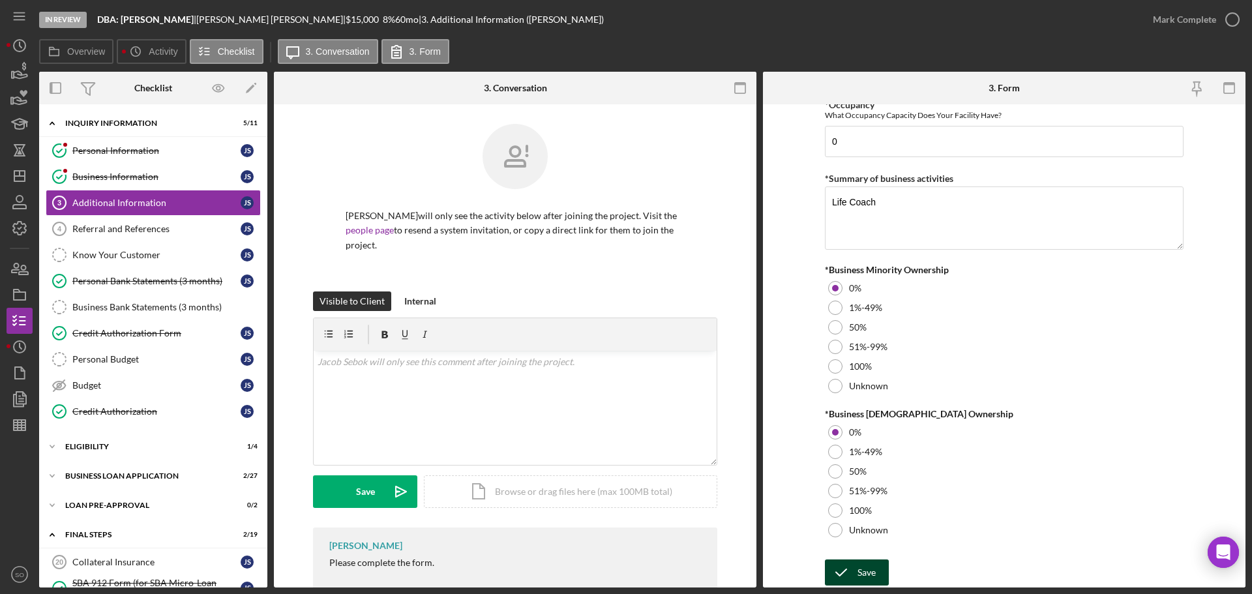
click at [864, 562] on div "Save" at bounding box center [867, 573] width 18 height 26
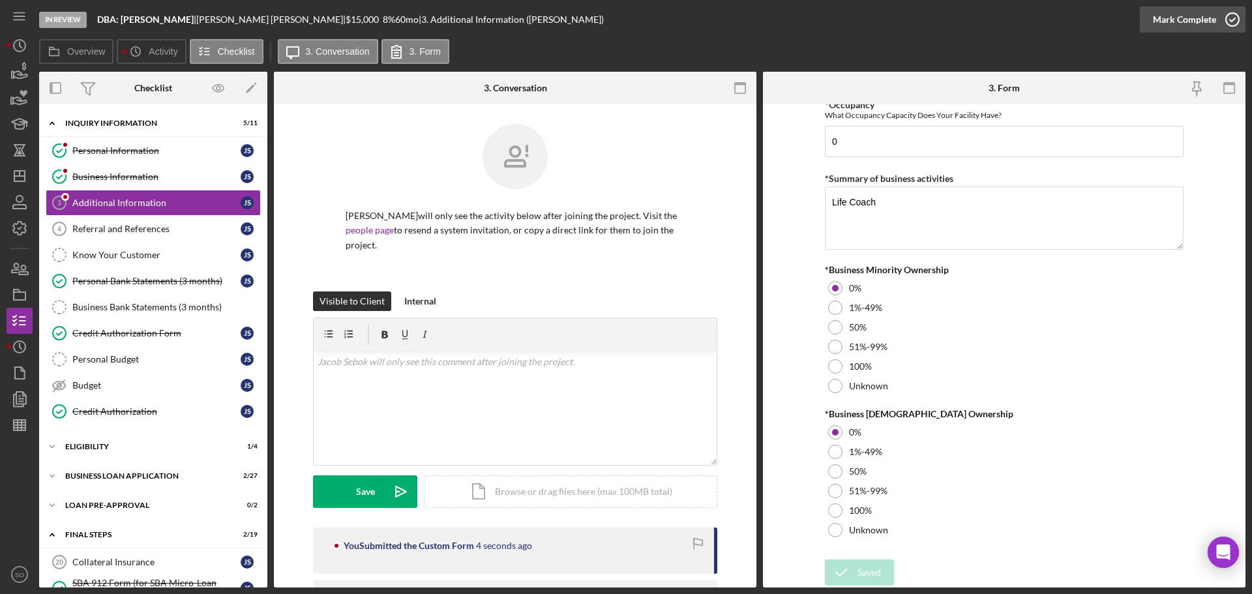
click at [1189, 20] on div "Mark Complete" at bounding box center [1184, 20] width 63 height 26
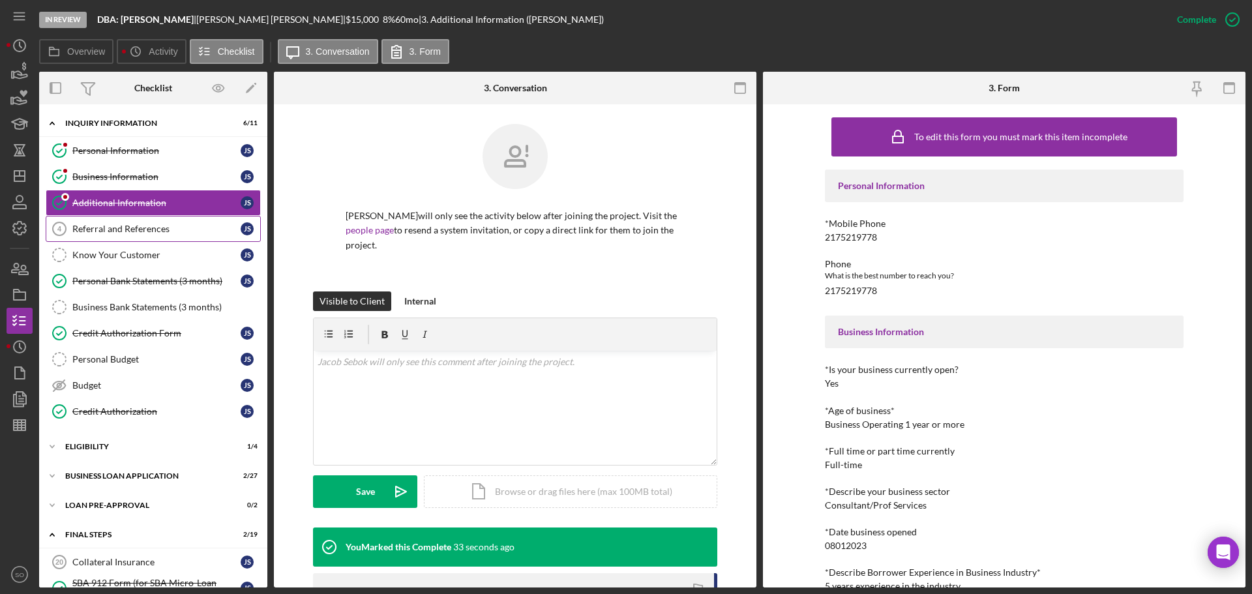
click at [131, 228] on div "Referral and References" at bounding box center [156, 229] width 168 height 10
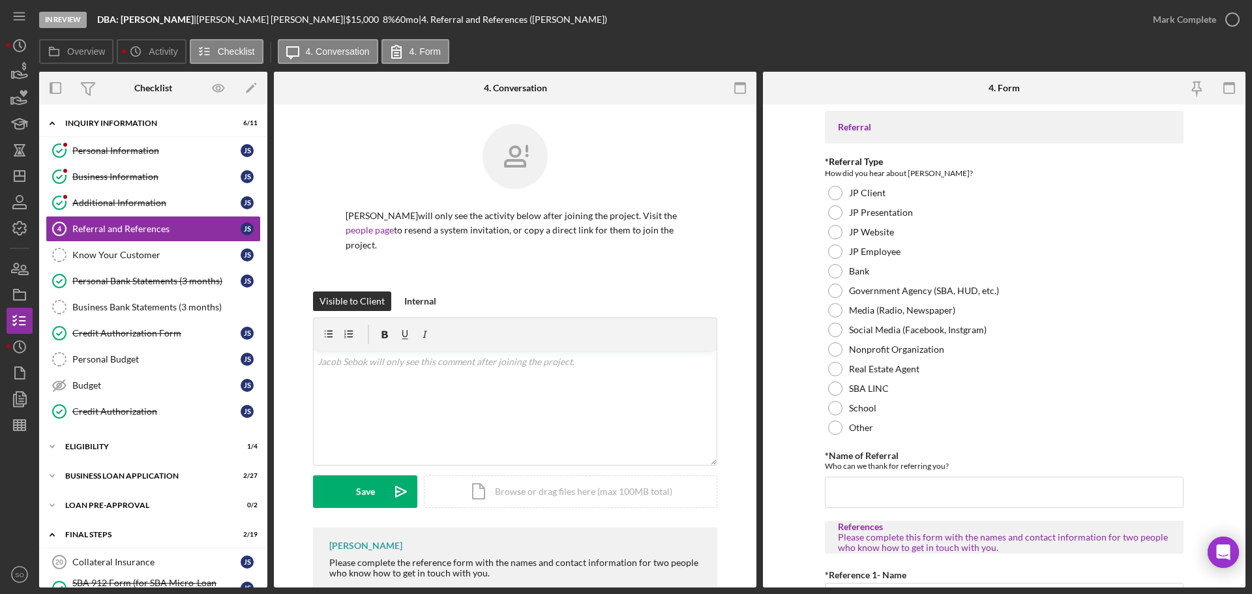
scroll to position [196, 0]
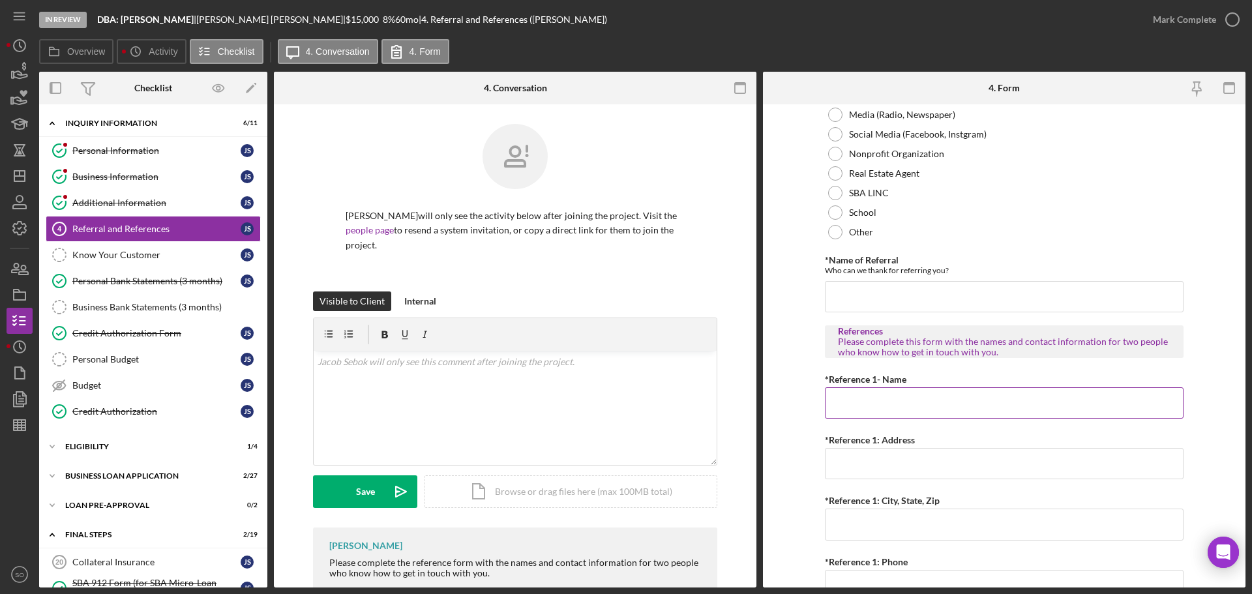
click at [864, 401] on input "*Reference 1- Name" at bounding box center [1004, 402] width 359 height 31
paste input "Ashlei Washington"
type input "Ashlei Washington"
click at [877, 463] on input "*Reference 1: Address" at bounding box center [1004, 463] width 359 height 31
paste input "107 woodland hills"
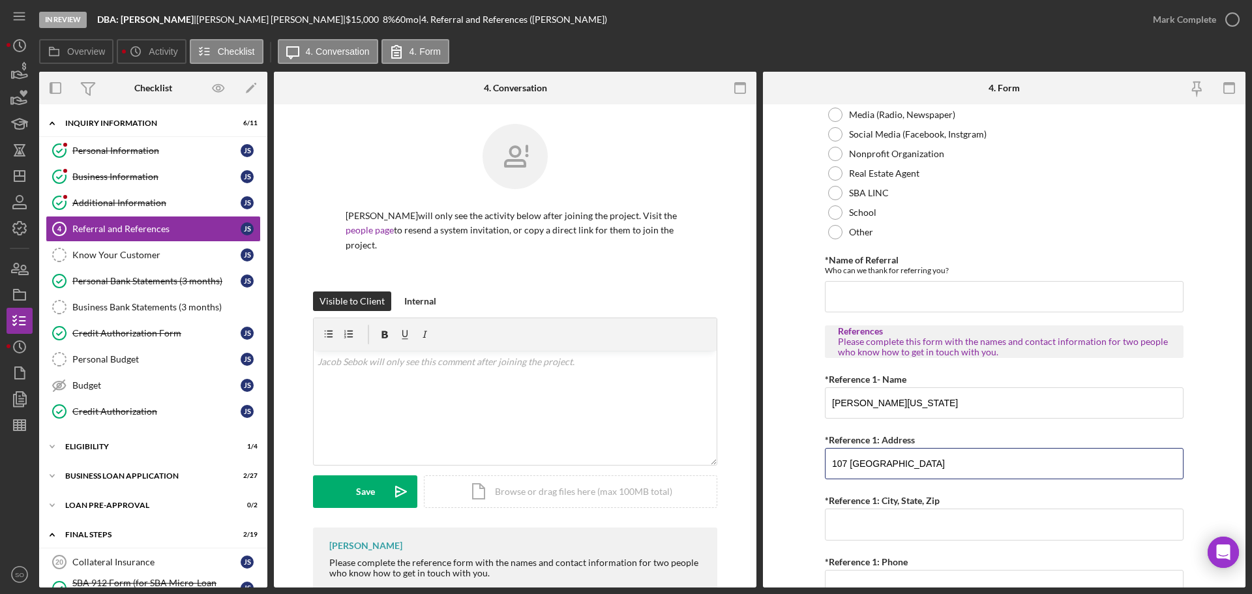
type input "107 woodland hills"
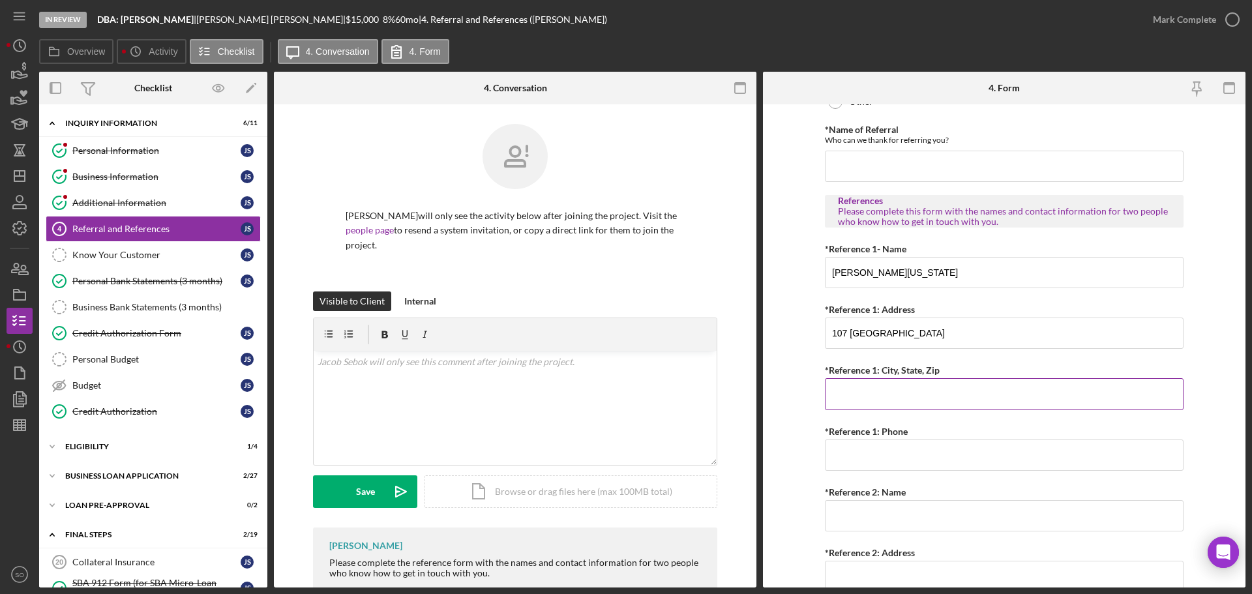
click at [883, 398] on input "*Reference 1: City, State, Zip" at bounding box center [1004, 393] width 359 height 31
paste input "belleville, il 62221"
type input "belleville, il 62221"
click at [875, 459] on input "*Reference 1: Phone" at bounding box center [1004, 455] width 359 height 31
paste input "(314) 369-2556"
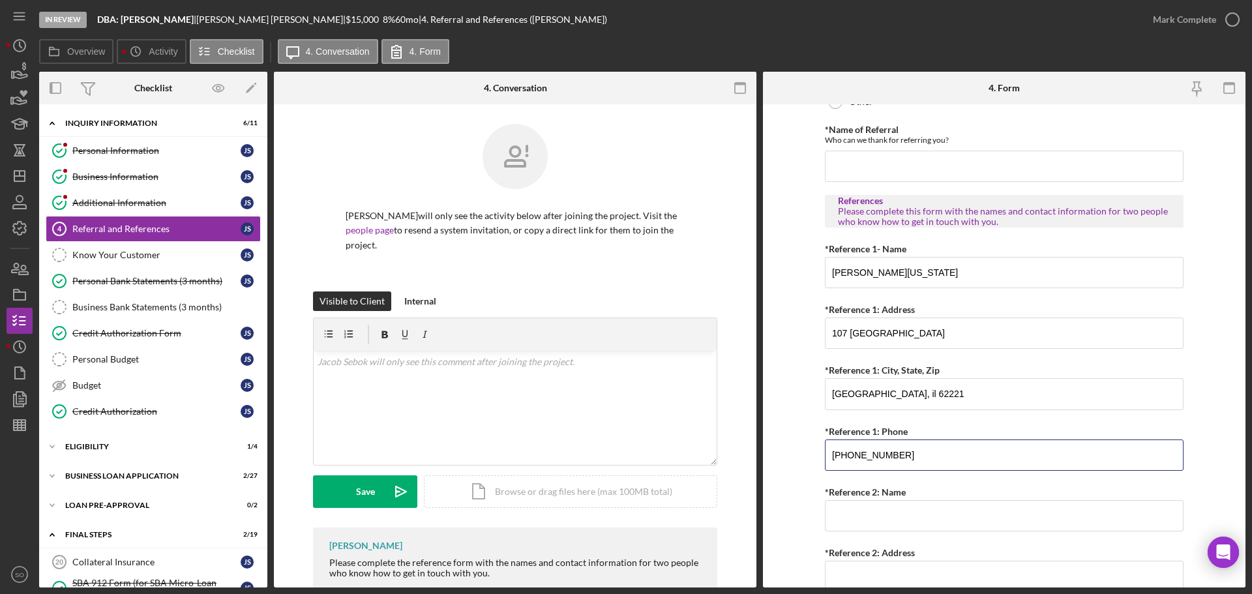
type input "(314) 369-2556"
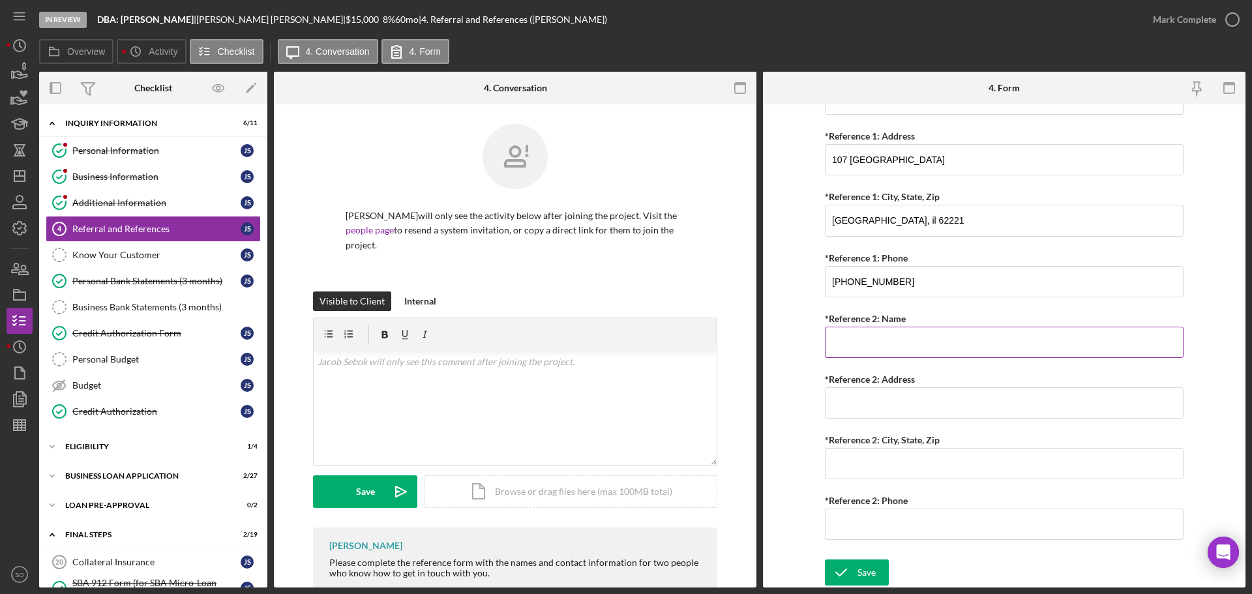
click at [851, 338] on input "*Reference 2: Name" at bounding box center [1004, 342] width 359 height 31
paste input "Melanie Armstead"
type input "Melanie Armstead"
click at [926, 401] on input "*Reference 2: Address" at bounding box center [1004, 402] width 359 height 31
paste input "115 4th Avenue"
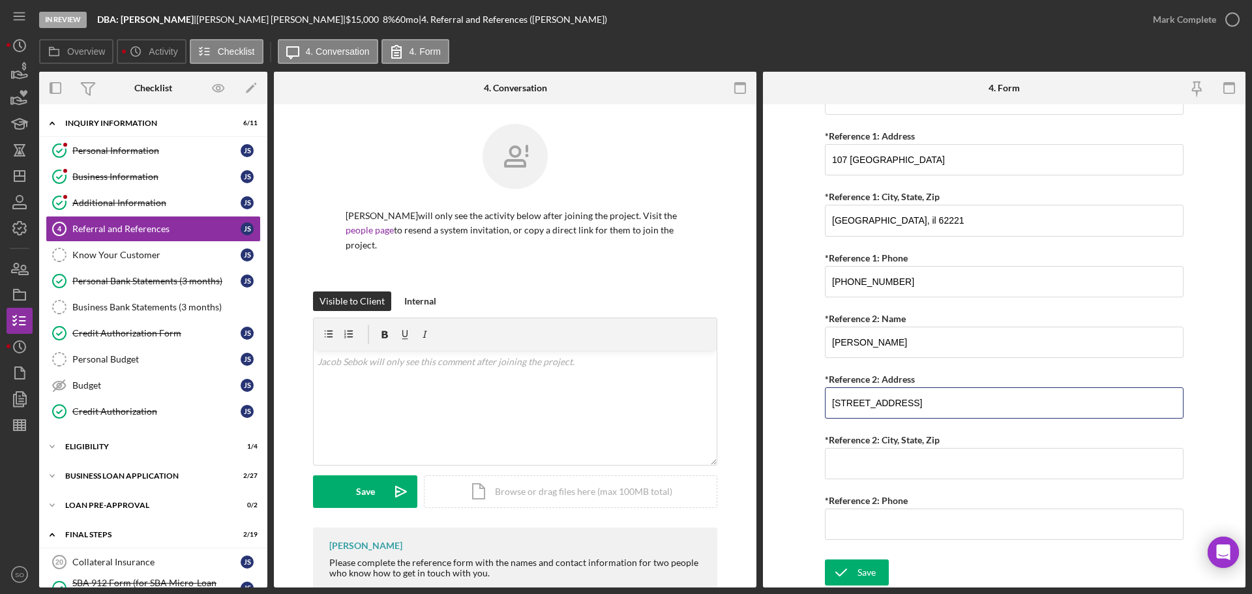
type input "115 4th Avenue"
click at [945, 455] on input "*Reference 2: City, State, Zip" at bounding box center [1004, 463] width 359 height 31
paste input "Edwardsville, Illinois 62025"
type input "Edwardsville, Illinois 62025"
click at [922, 513] on input "*Reference 2: Phone" at bounding box center [1004, 524] width 359 height 31
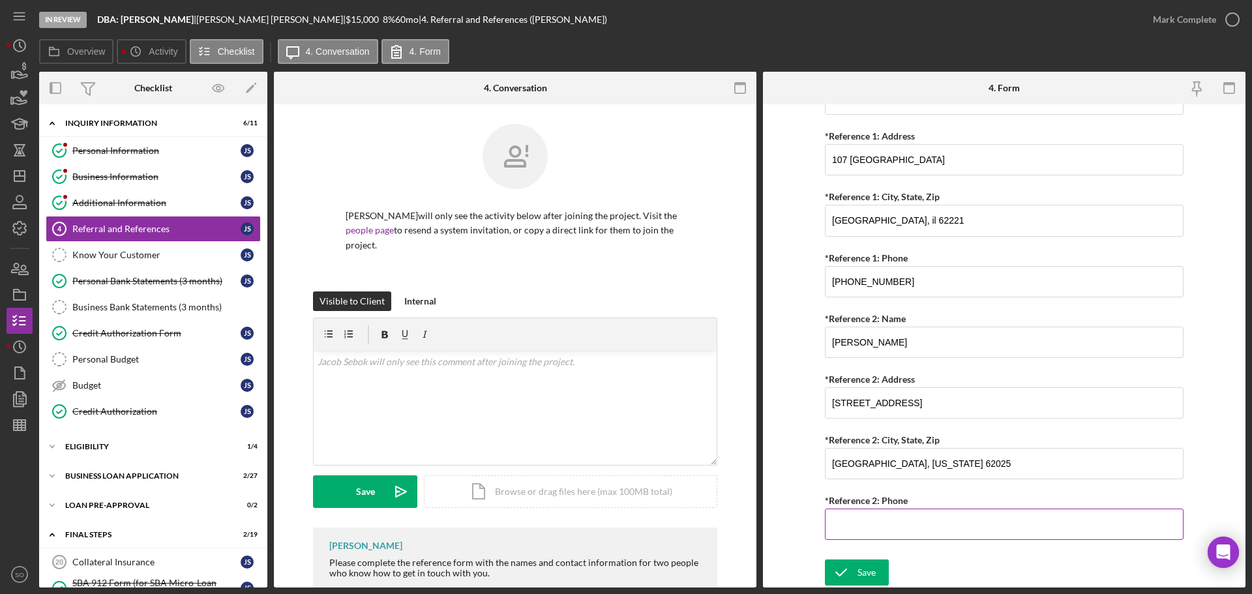
paste input "(618) 593-1687"
click at [876, 520] on input "(618) 593-1687" at bounding box center [1004, 524] width 359 height 31
type input "(618) 593-3687"
click at [875, 280] on input "(314) 369-2556" at bounding box center [1004, 281] width 359 height 31
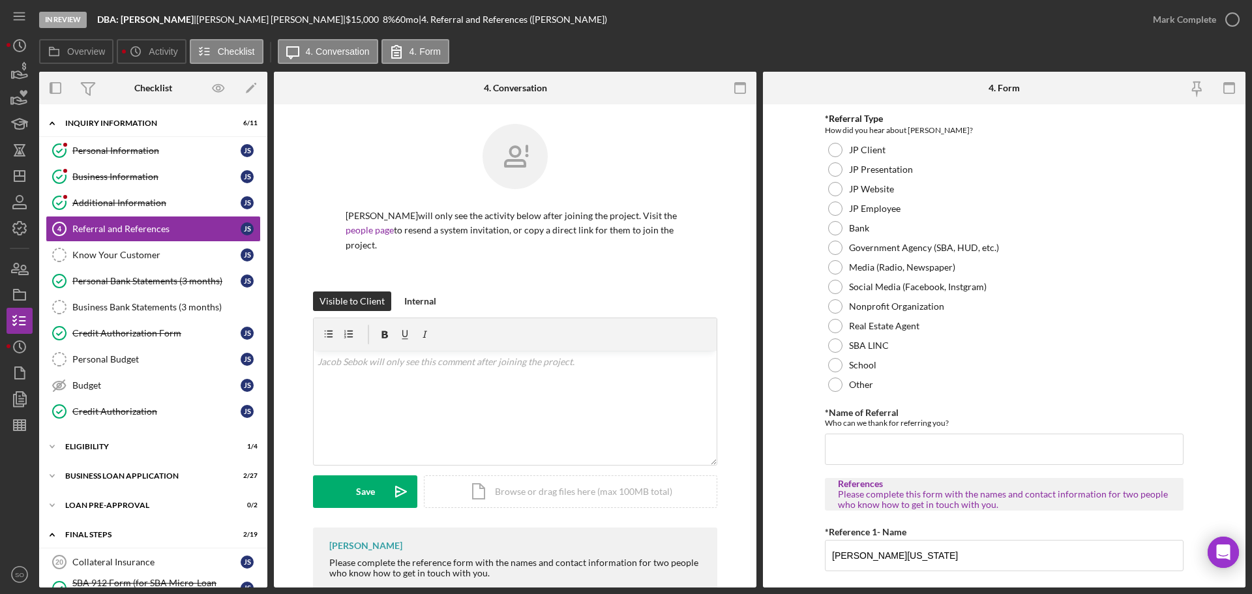
scroll to position [0, 0]
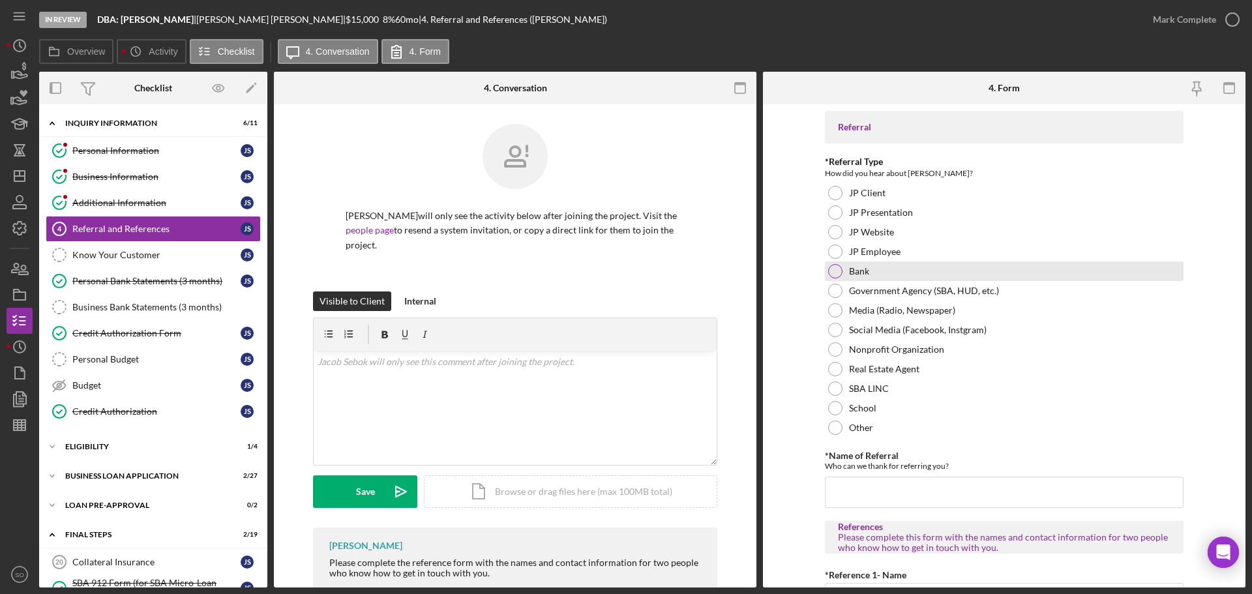
type input "(314) 369-7556"
click at [832, 274] on div at bounding box center [835, 271] width 14 height 14
click at [912, 490] on input "*Name of Referral" at bounding box center [1004, 492] width 359 height 31
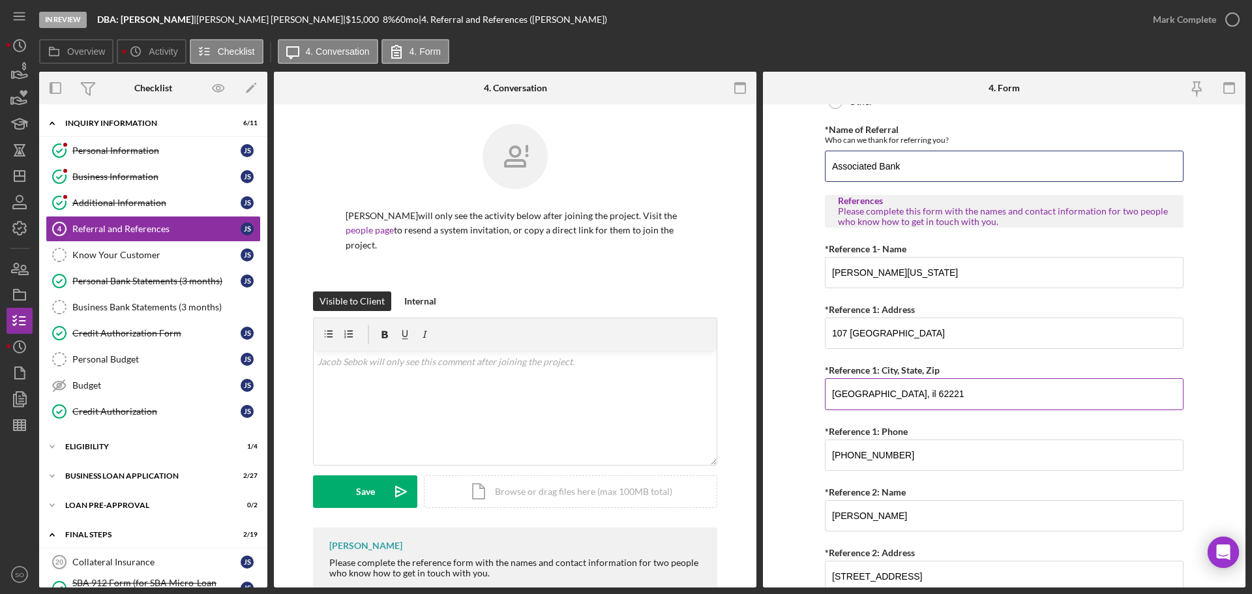
scroll to position [500, 0]
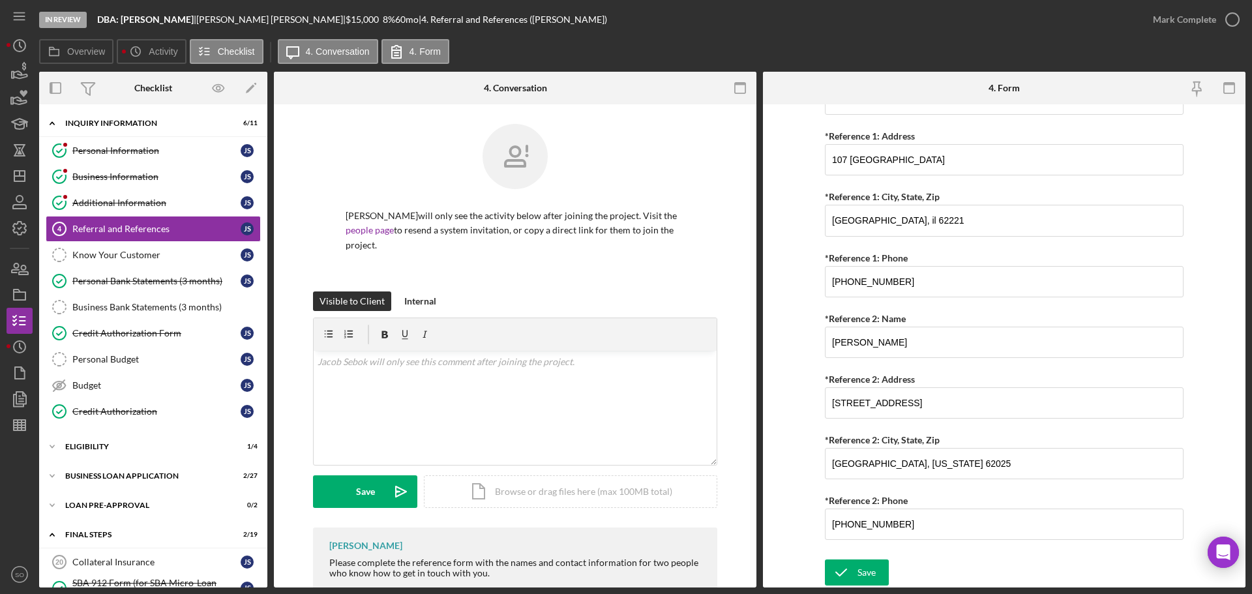
type input "Associated Bank"
click at [888, 575] on div "Save Save" at bounding box center [1004, 574] width 359 height 28
click at [875, 572] on button "Save" at bounding box center [857, 573] width 64 height 26
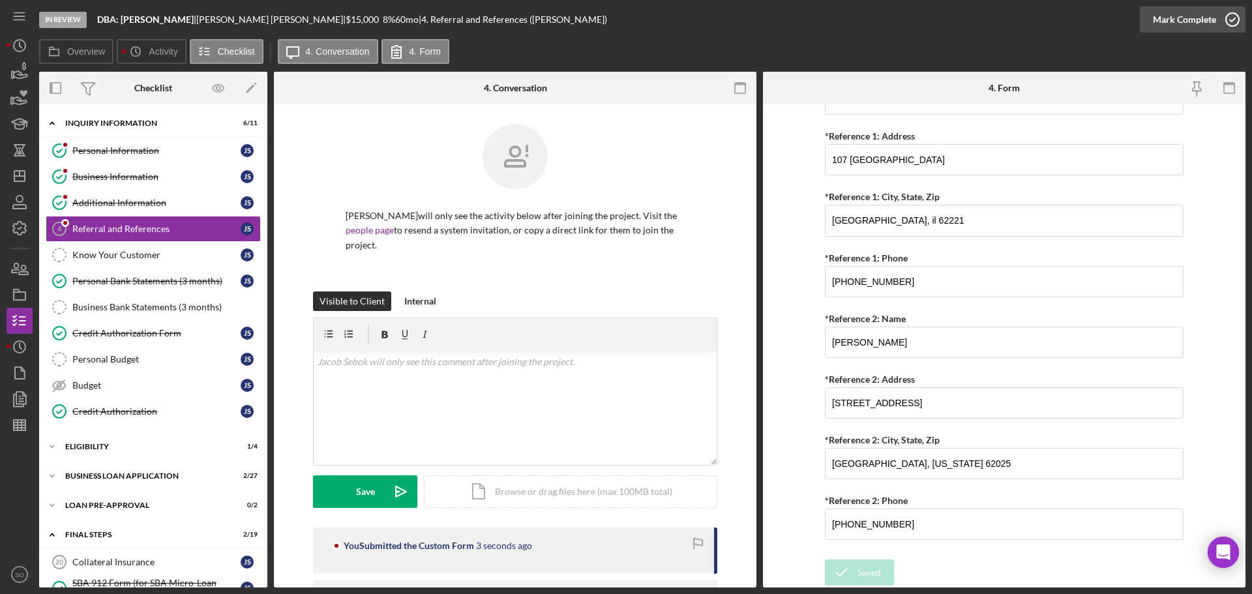
click at [1157, 23] on div "Mark Complete" at bounding box center [1184, 20] width 63 height 26
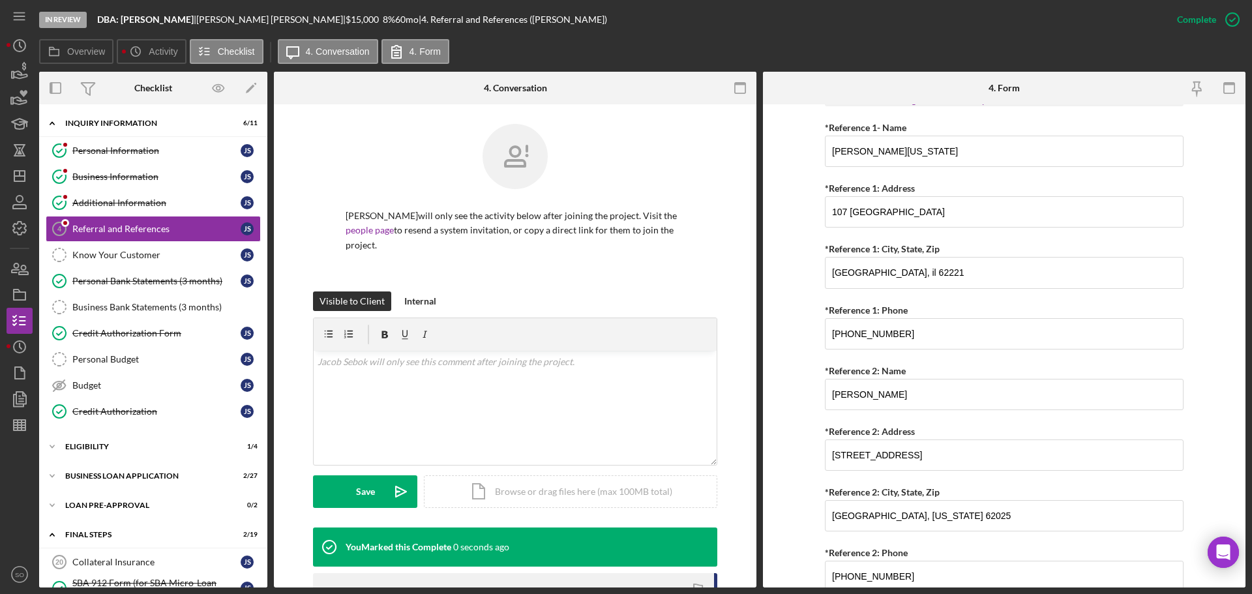
scroll to position [552, 0]
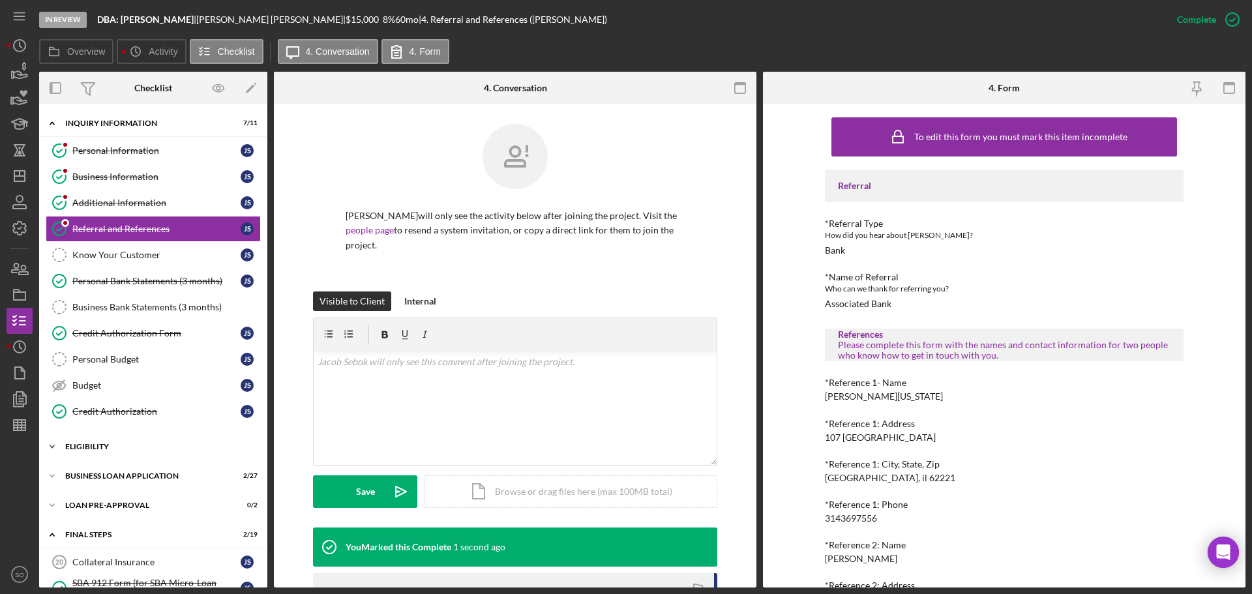
click at [118, 444] on div "ELIGIBILITY" at bounding box center [158, 447] width 186 height 8
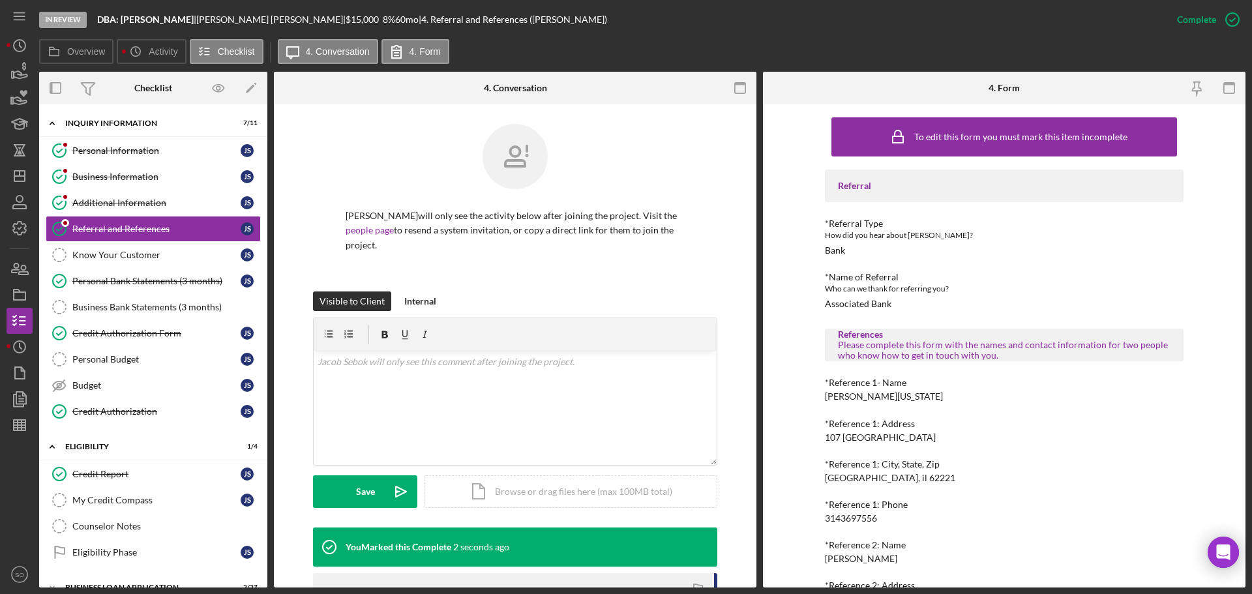
scroll to position [196, 0]
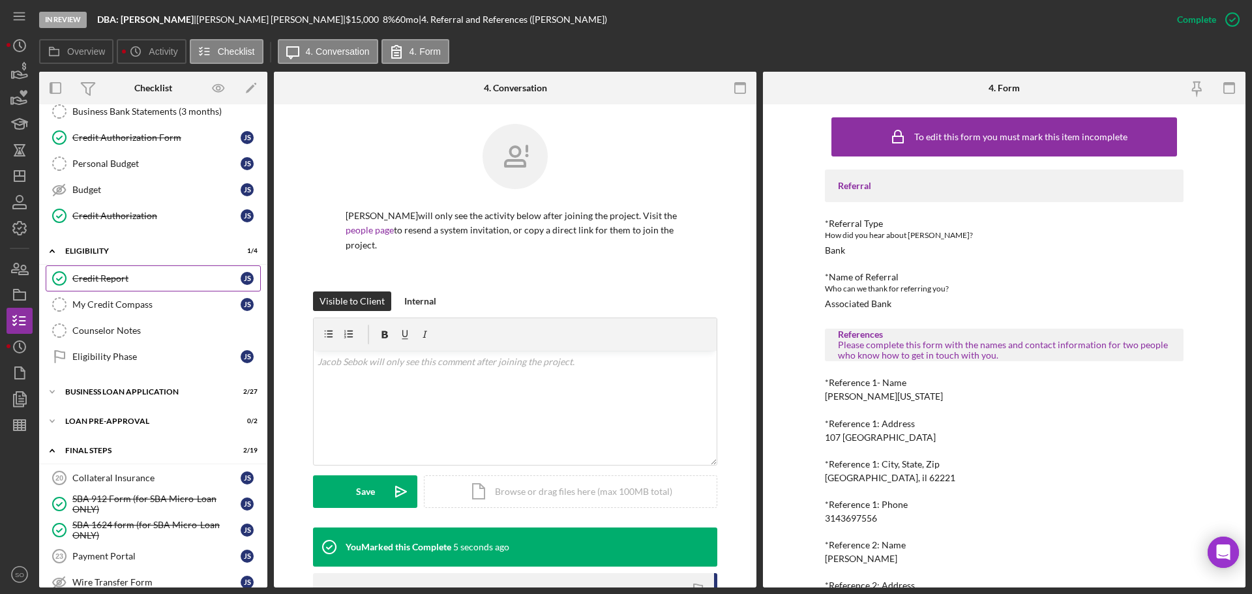
click at [111, 274] on div "Credit Report" at bounding box center [156, 278] width 168 height 10
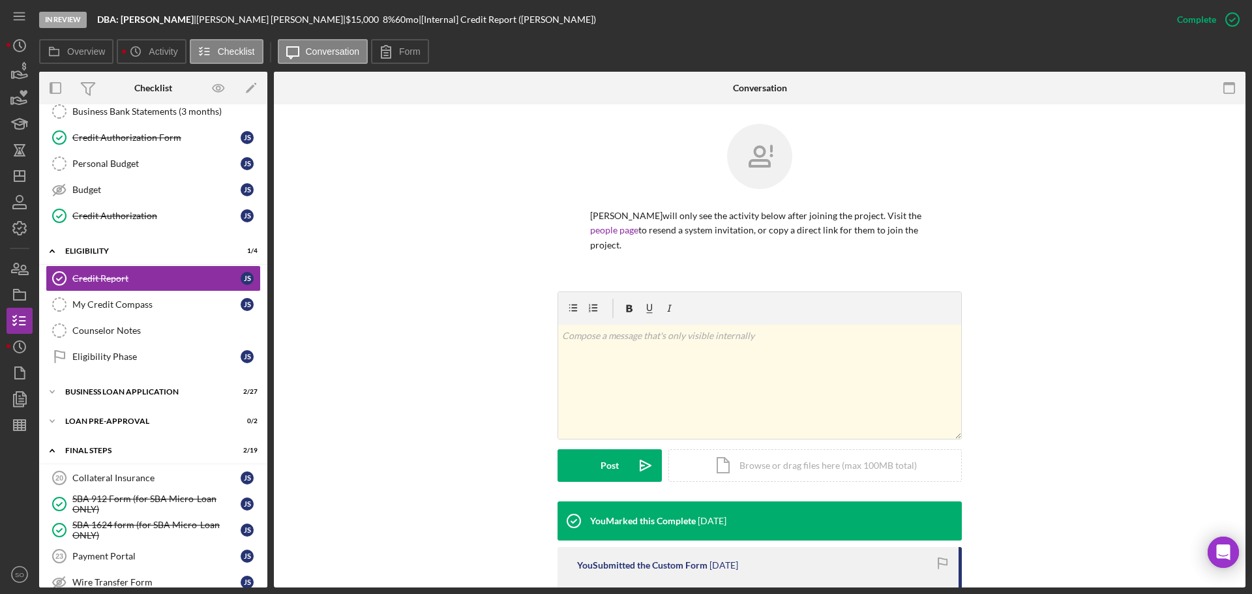
scroll to position [196, 0]
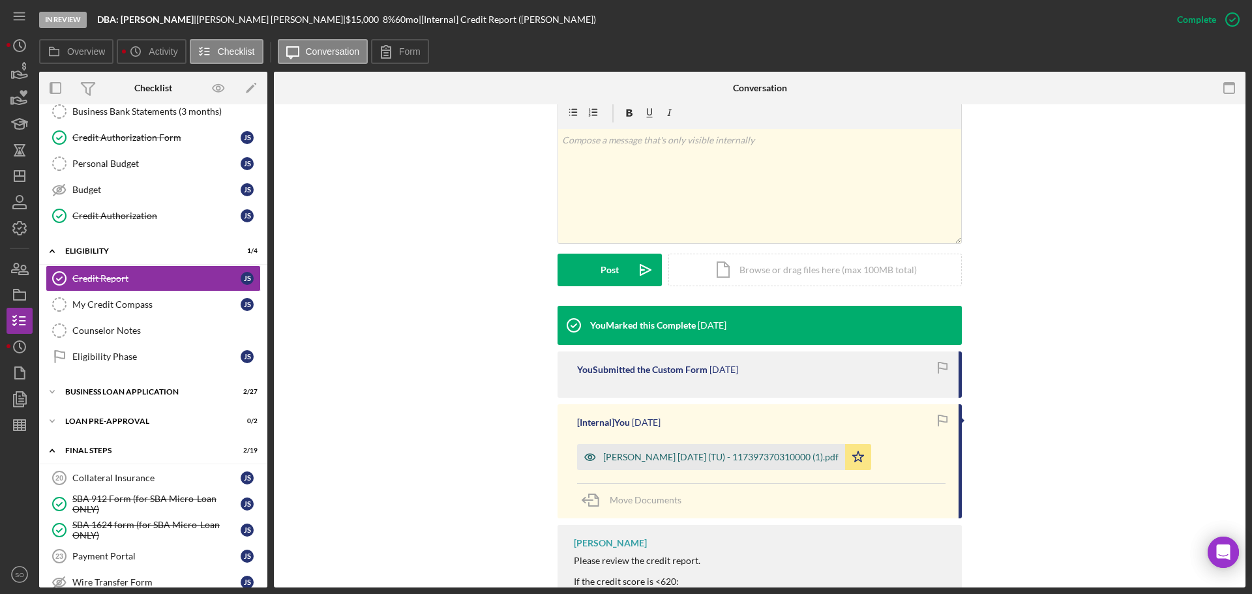
click at [665, 452] on div "Sebok, Jacob 2025-08-11 (TU) - 117397370310000 (1).pdf" at bounding box center [720, 457] width 235 height 10
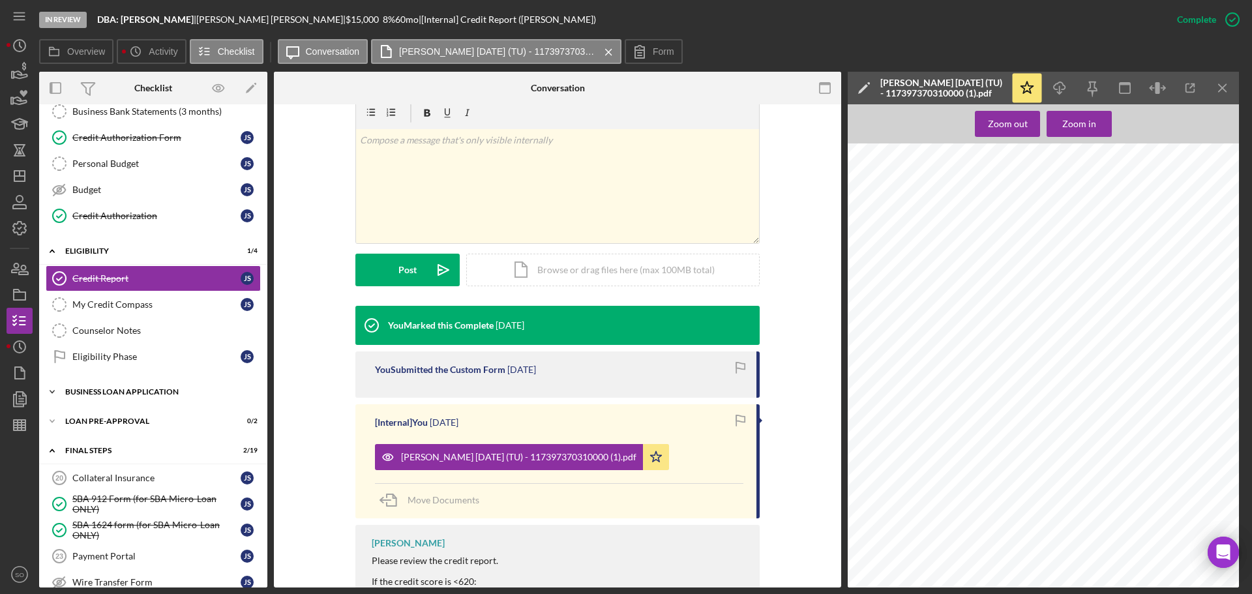
scroll to position [261, 0]
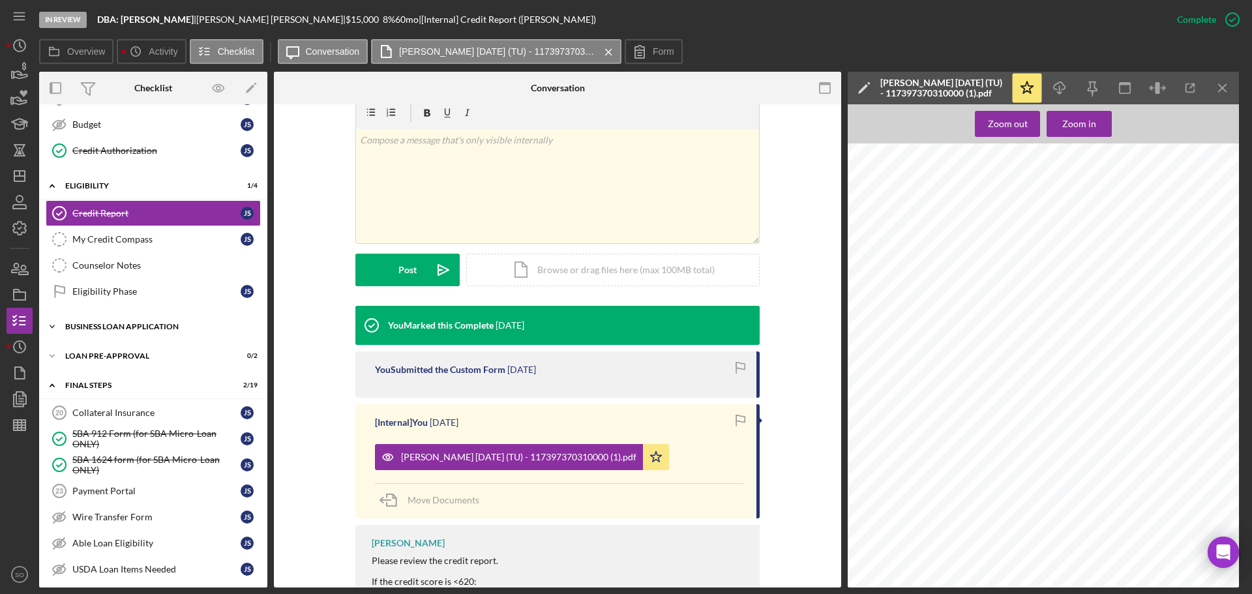
click at [143, 329] on div "BUSINESS LOAN APPLICATION" at bounding box center [158, 327] width 186 height 8
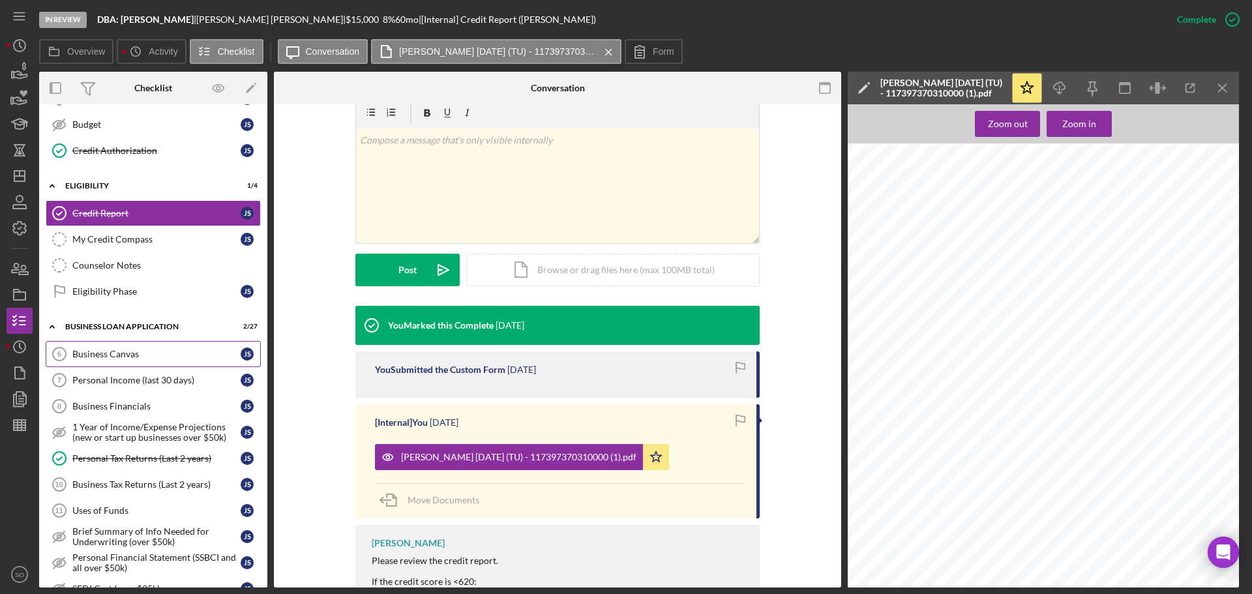
click at [136, 352] on div "Business Canvas" at bounding box center [156, 354] width 168 height 10
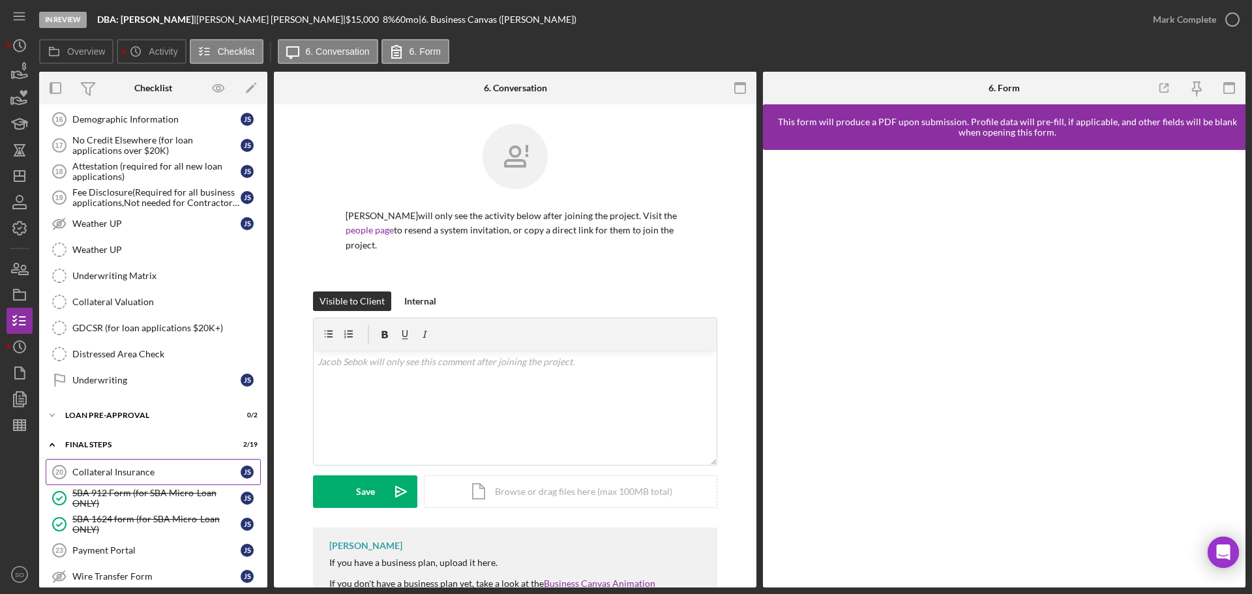
scroll to position [1174, 0]
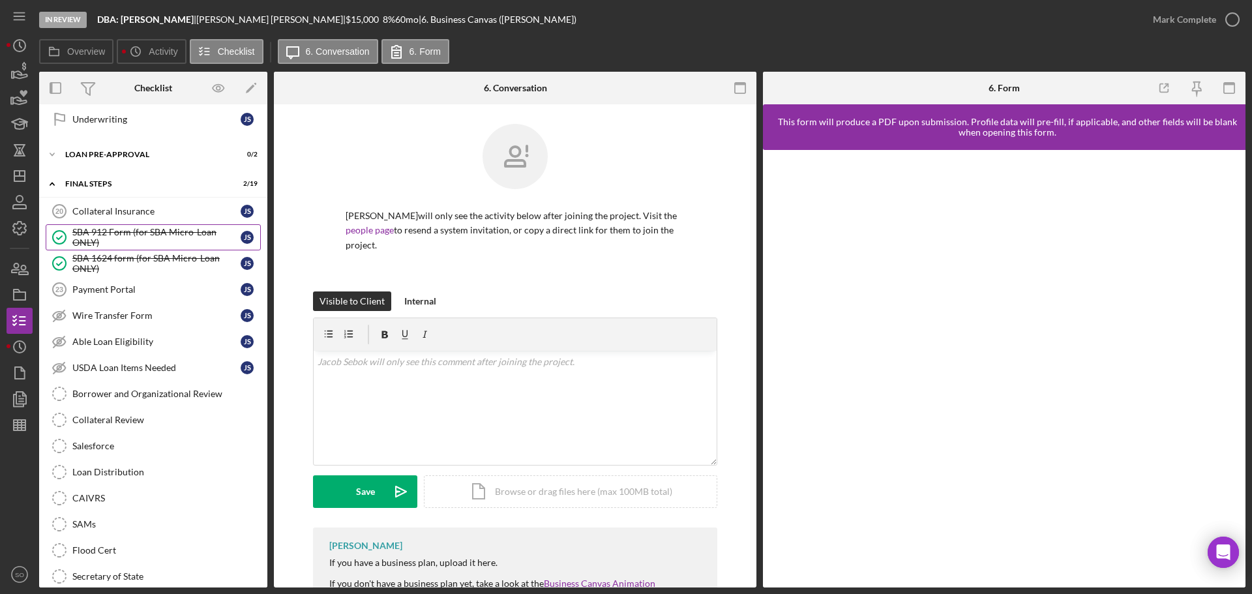
click at [135, 243] on div "SBA 912 Form (for SBA Micro-Loan ONLY)" at bounding box center [156, 237] width 168 height 21
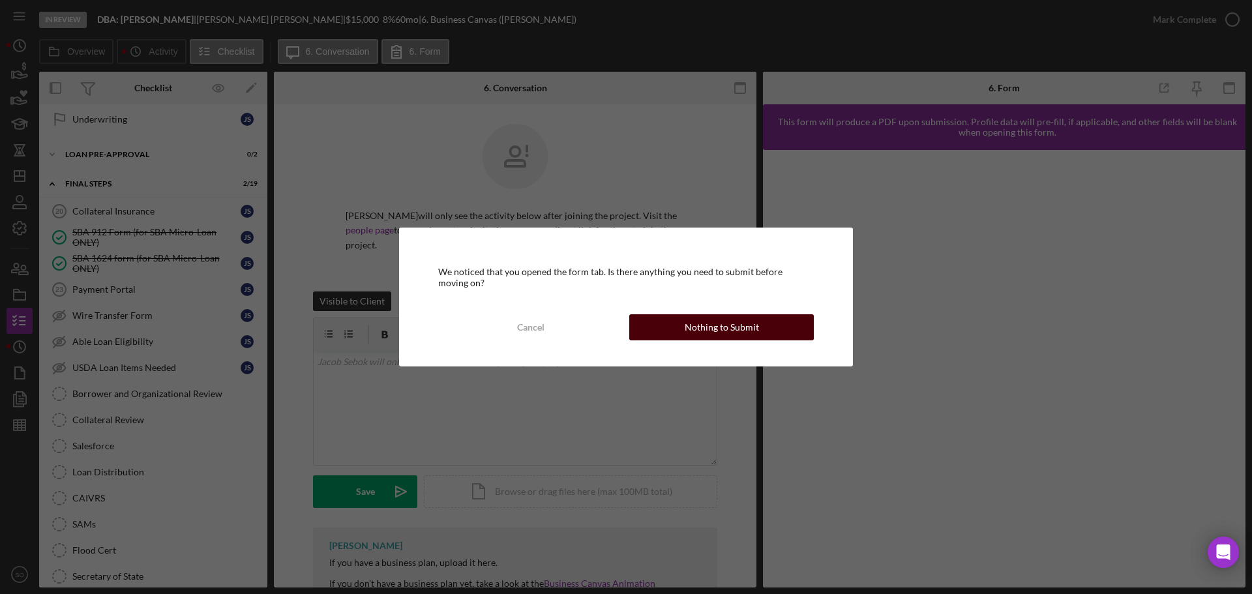
click at [676, 323] on button "Nothing to Submit" at bounding box center [721, 327] width 185 height 26
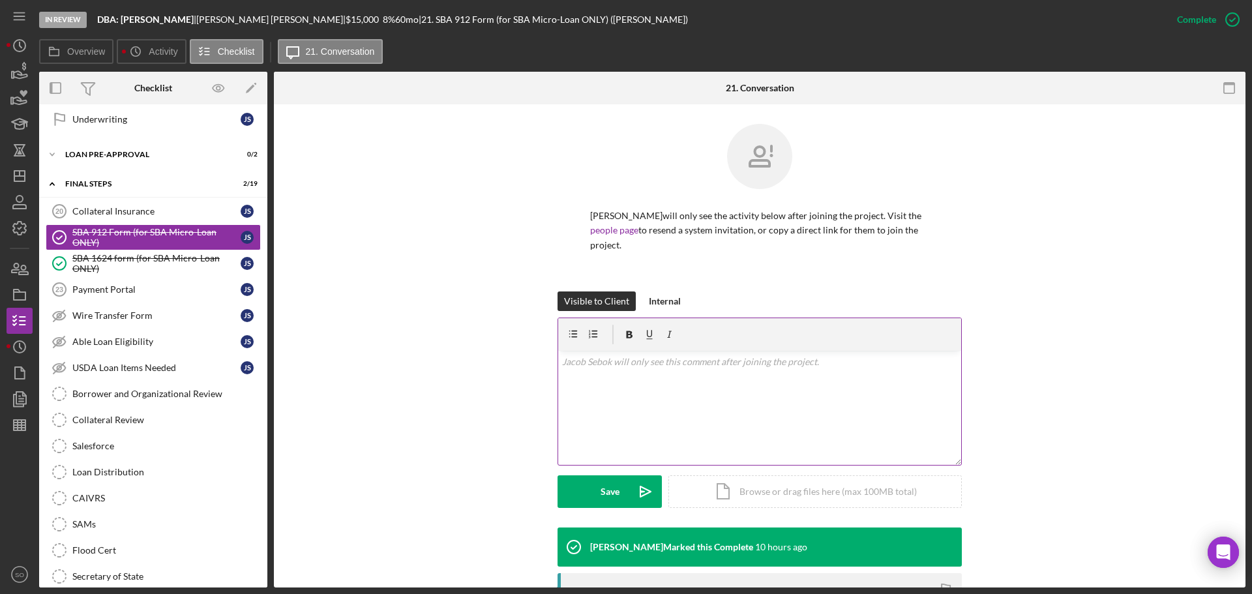
scroll to position [207, 0]
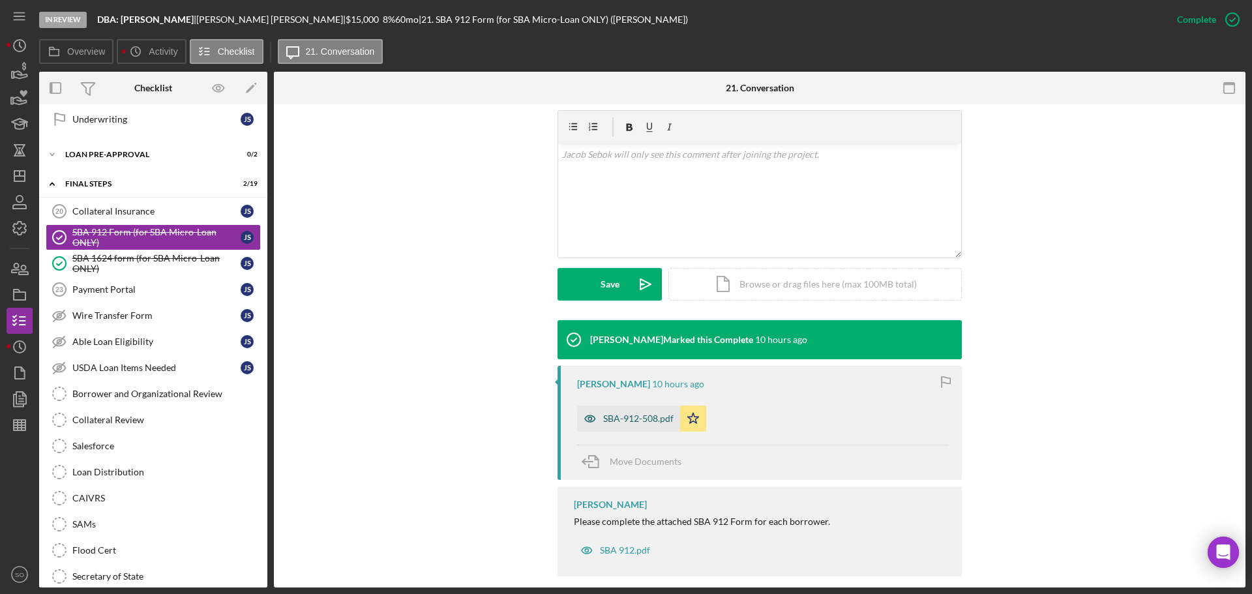
click at [641, 414] on div "SBA-912-508.pdf" at bounding box center [638, 419] width 70 height 10
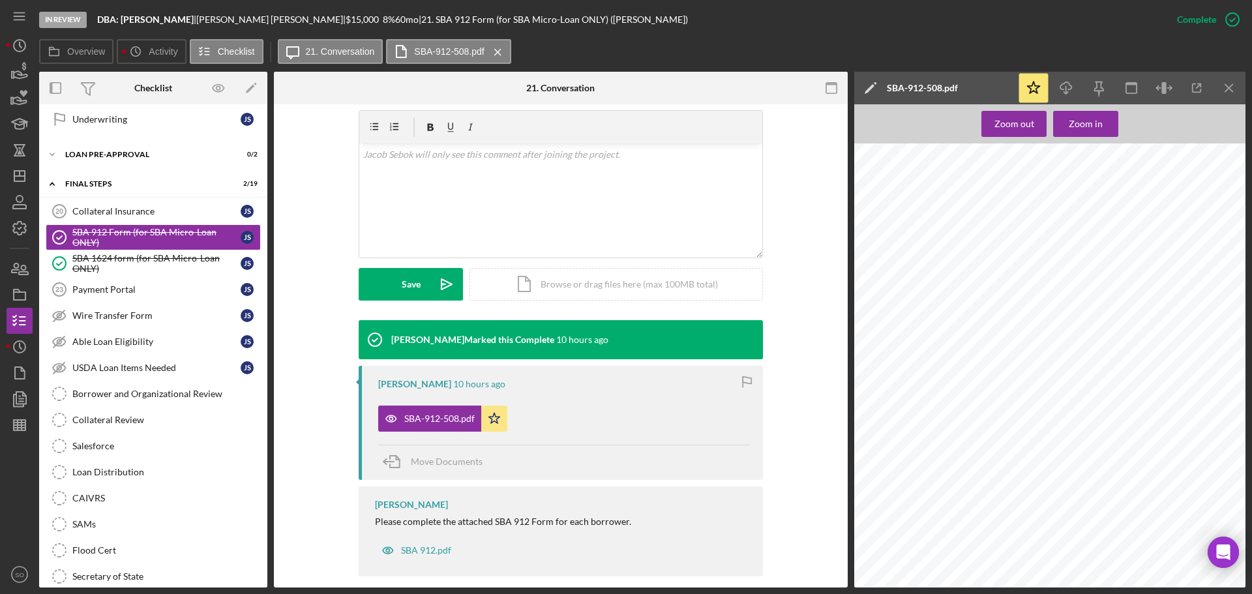
scroll to position [0, 0]
click at [134, 260] on div "SBA 1624 form (for SBA Micro-Loan ONLY)" at bounding box center [156, 263] width 168 height 21
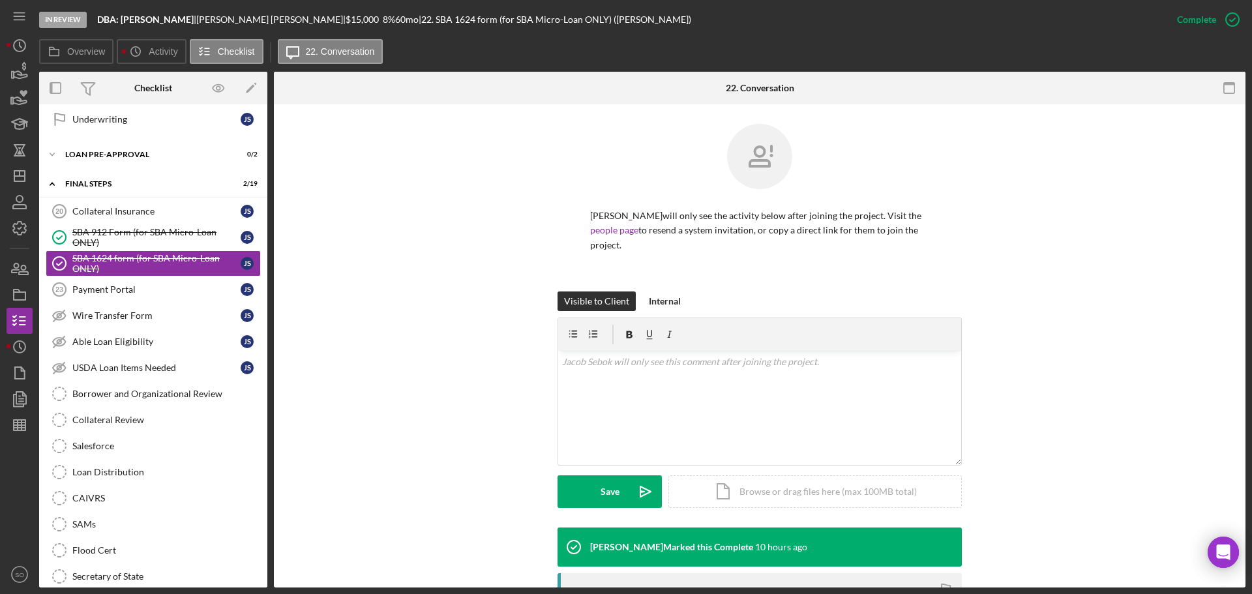
scroll to position [207, 0]
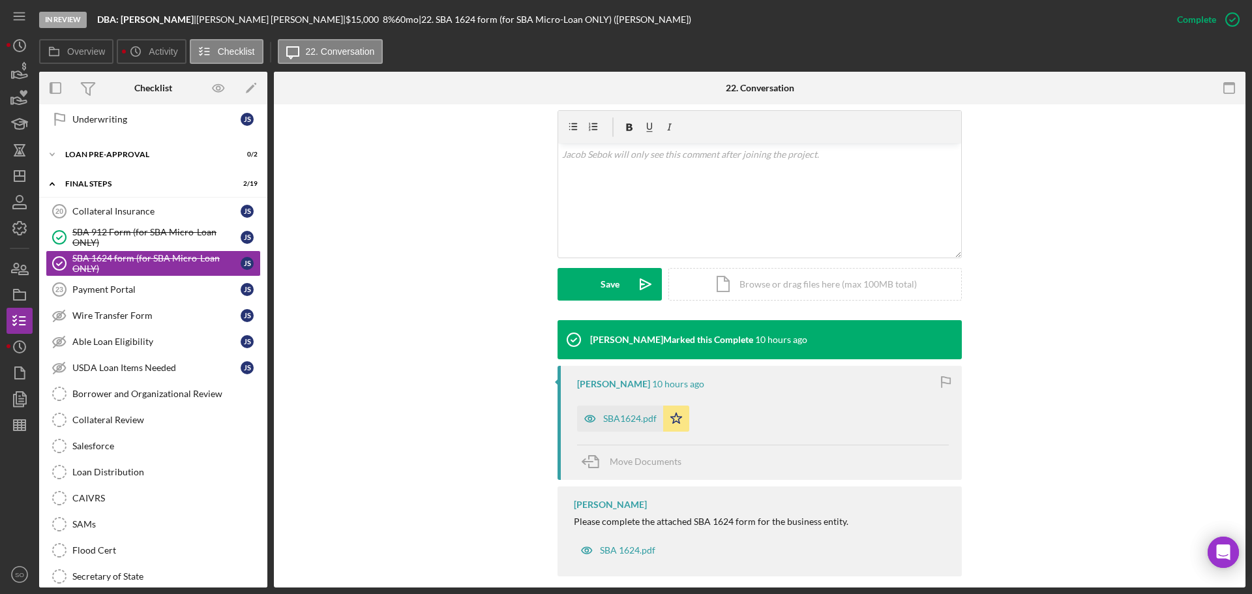
drag, startPoint x: 619, startPoint y: 399, endPoint x: 630, endPoint y: 399, distance: 11.1
click at [621, 414] on div "SBA1624.pdf" at bounding box center [629, 419] width 53 height 10
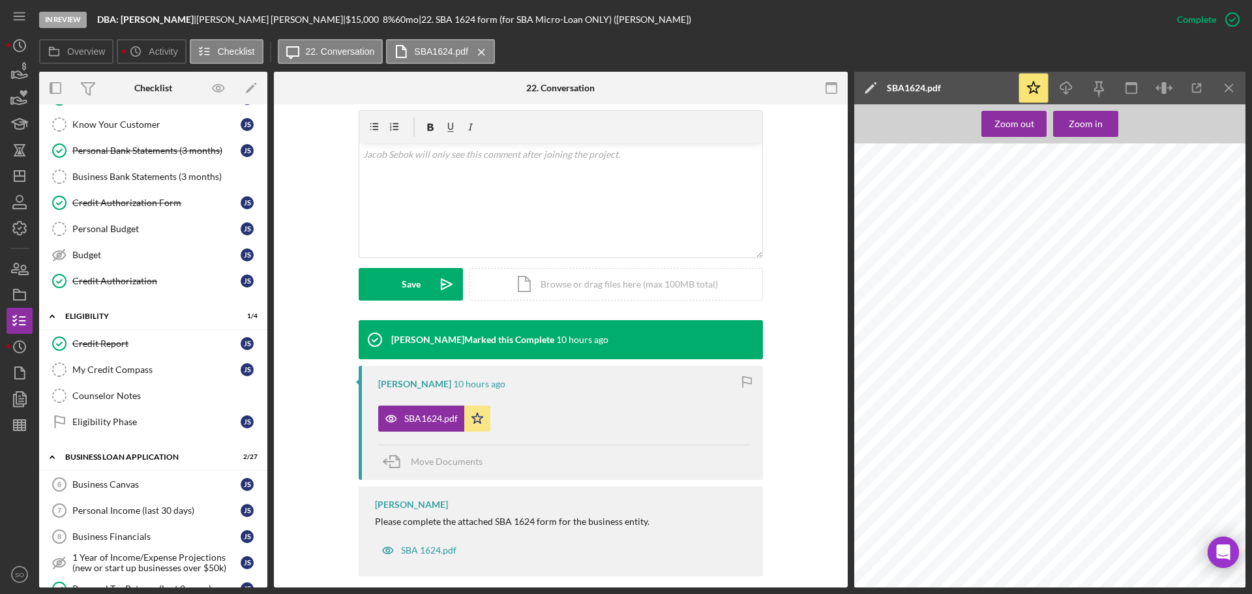
scroll to position [0, 0]
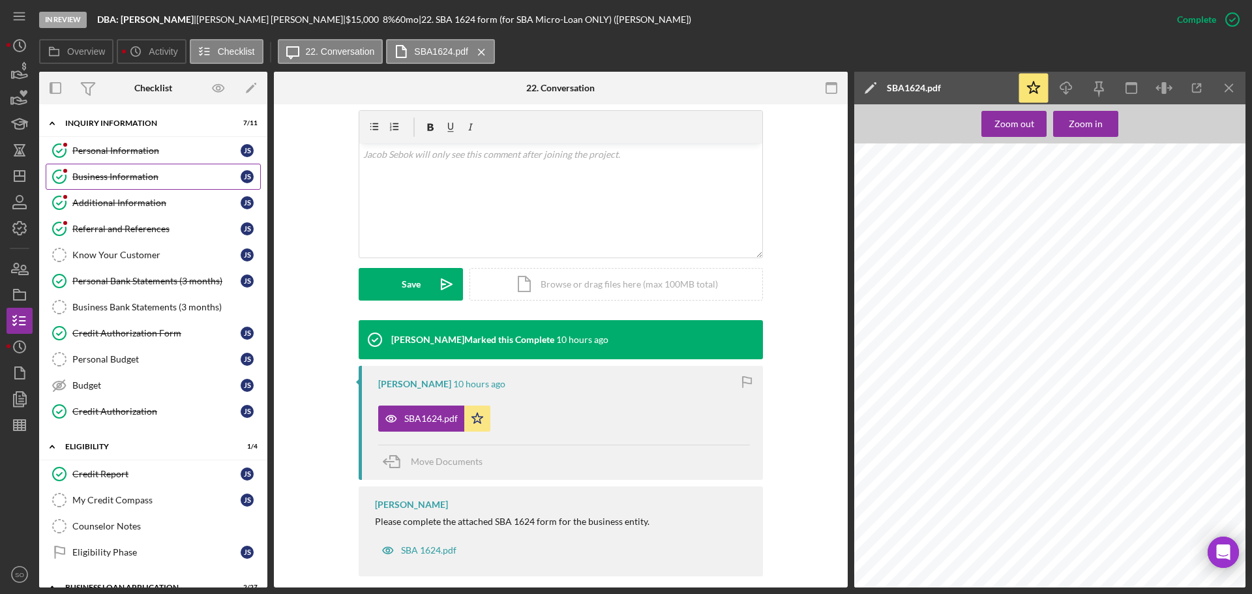
click at [119, 179] on div "Business Information" at bounding box center [156, 177] width 168 height 10
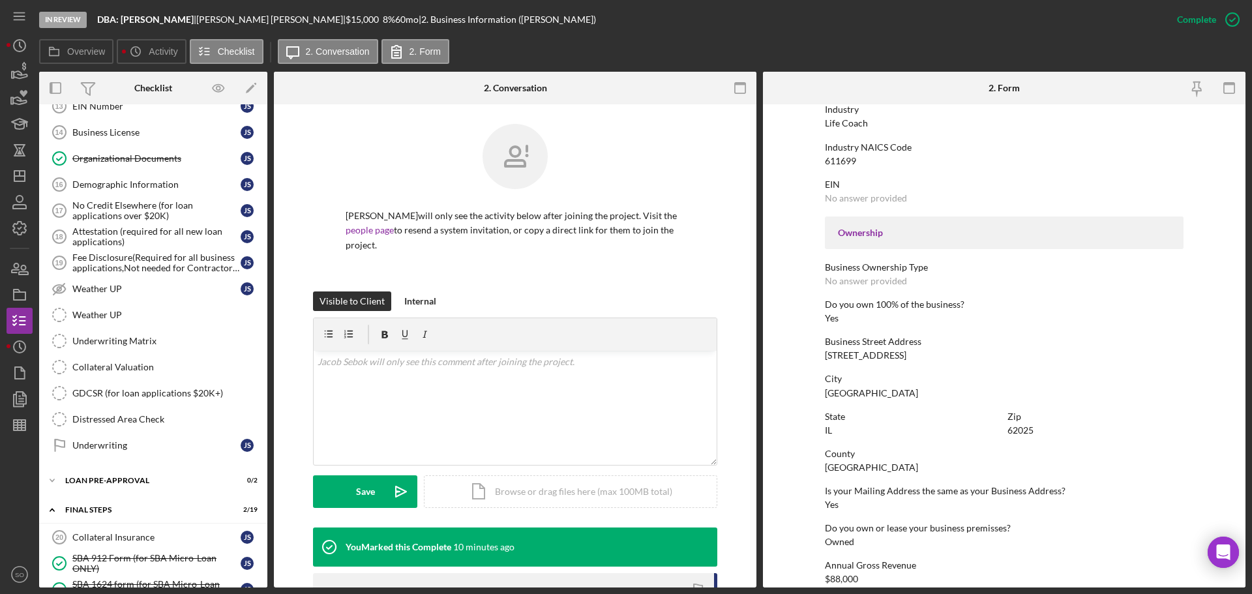
scroll to position [1109, 0]
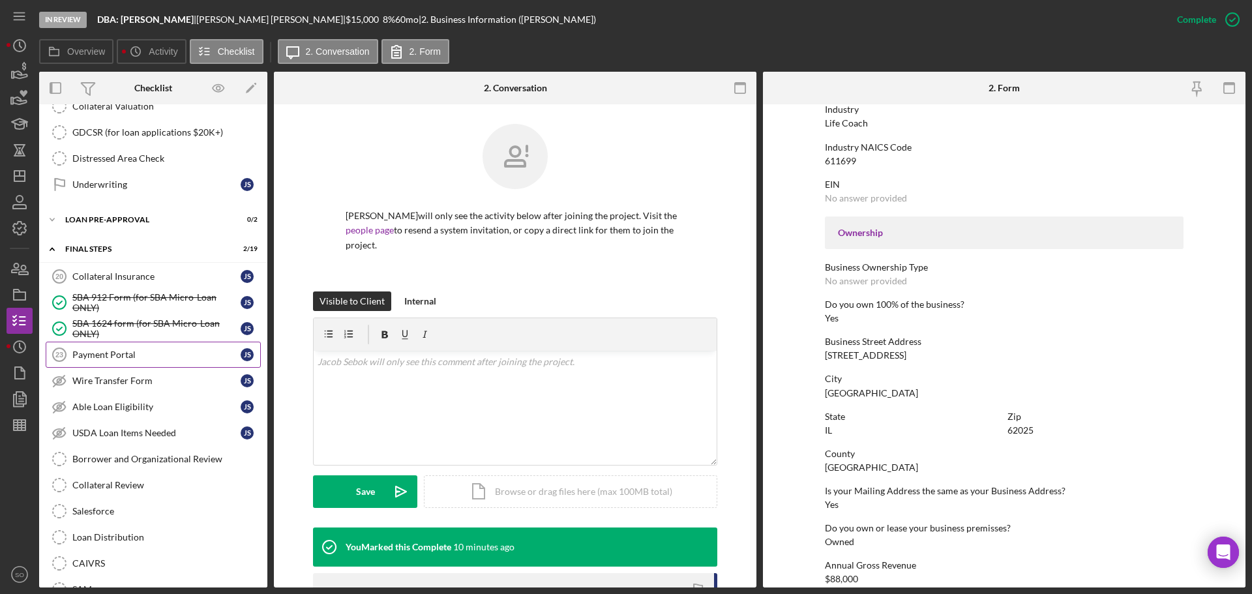
click at [115, 348] on link "Payment Portal 23 Payment Portal J S" at bounding box center [153, 355] width 215 height 26
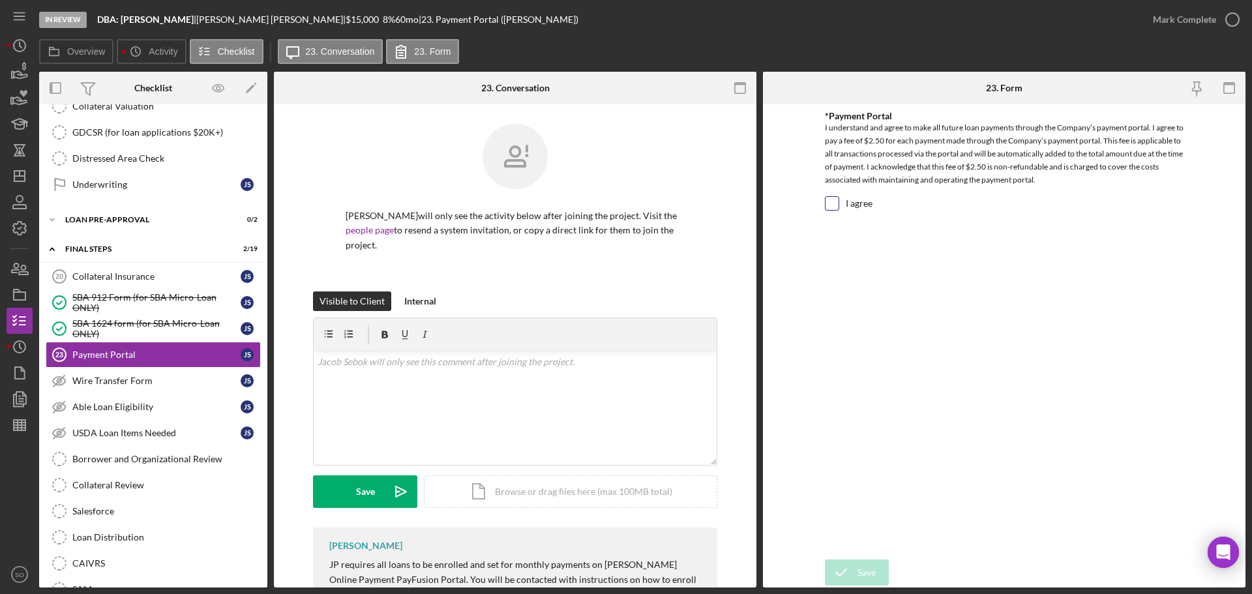
click at [834, 204] on input "I agree" at bounding box center [832, 203] width 13 height 13
checkbox input "true"
drag, startPoint x: 859, startPoint y: 566, endPoint x: 867, endPoint y: 568, distance: 8.1
click at [860, 567] on div "Save" at bounding box center [867, 573] width 18 height 26
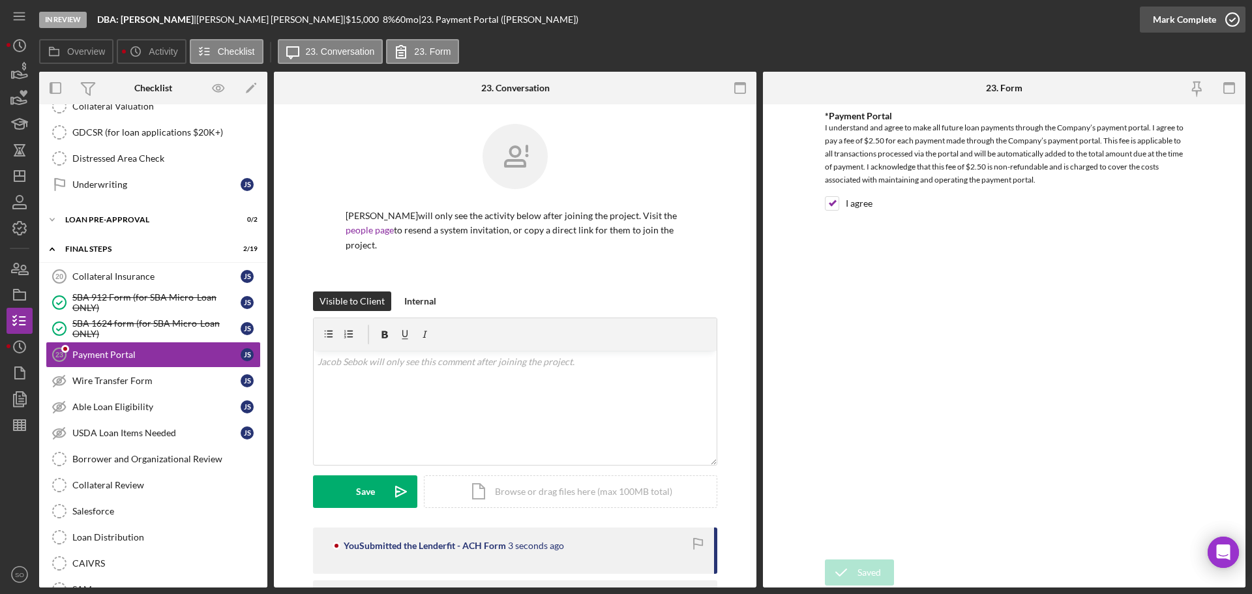
click at [1188, 22] on div "Mark Complete" at bounding box center [1184, 20] width 63 height 26
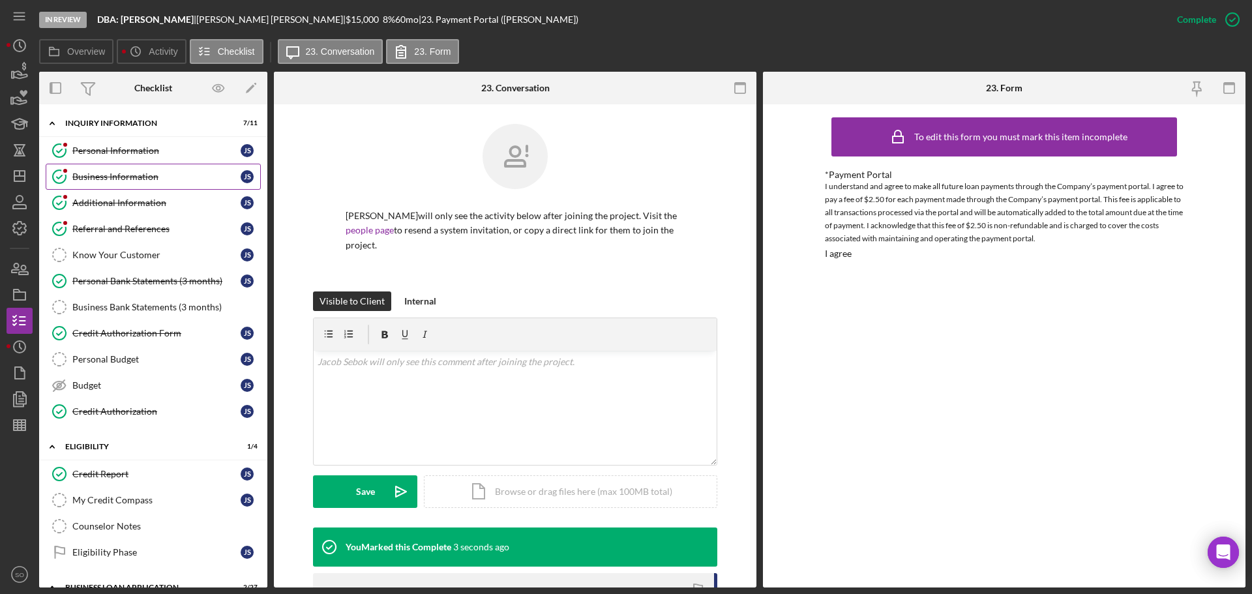
click at [174, 168] on link "Business Information Business Information J S" at bounding box center [153, 177] width 215 height 26
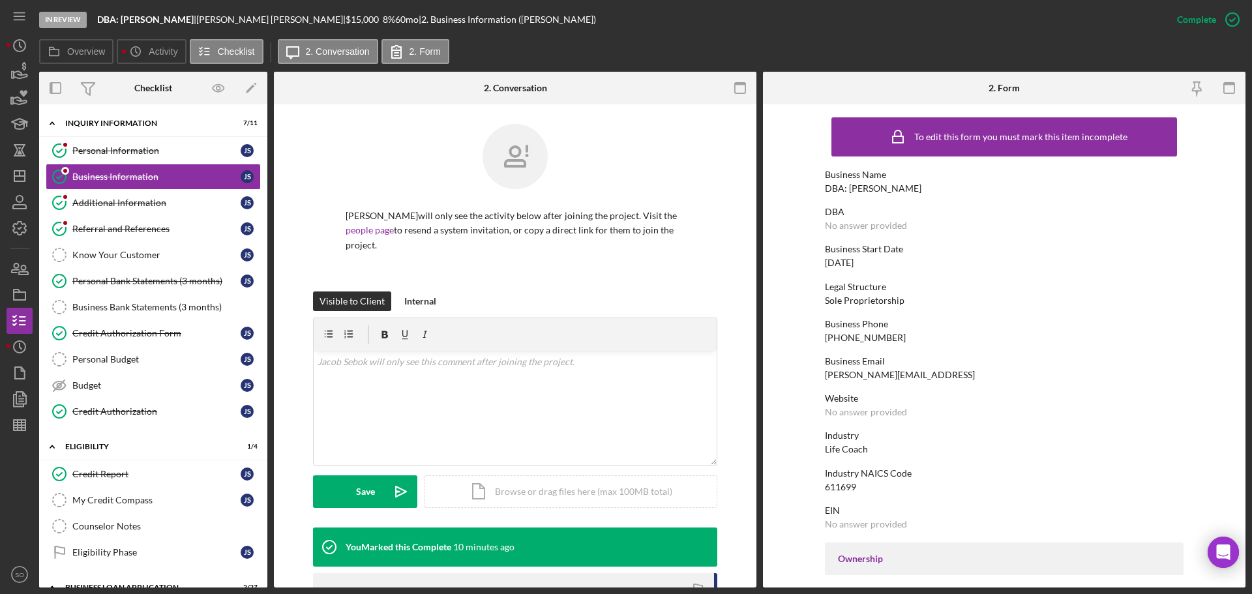
scroll to position [261, 0]
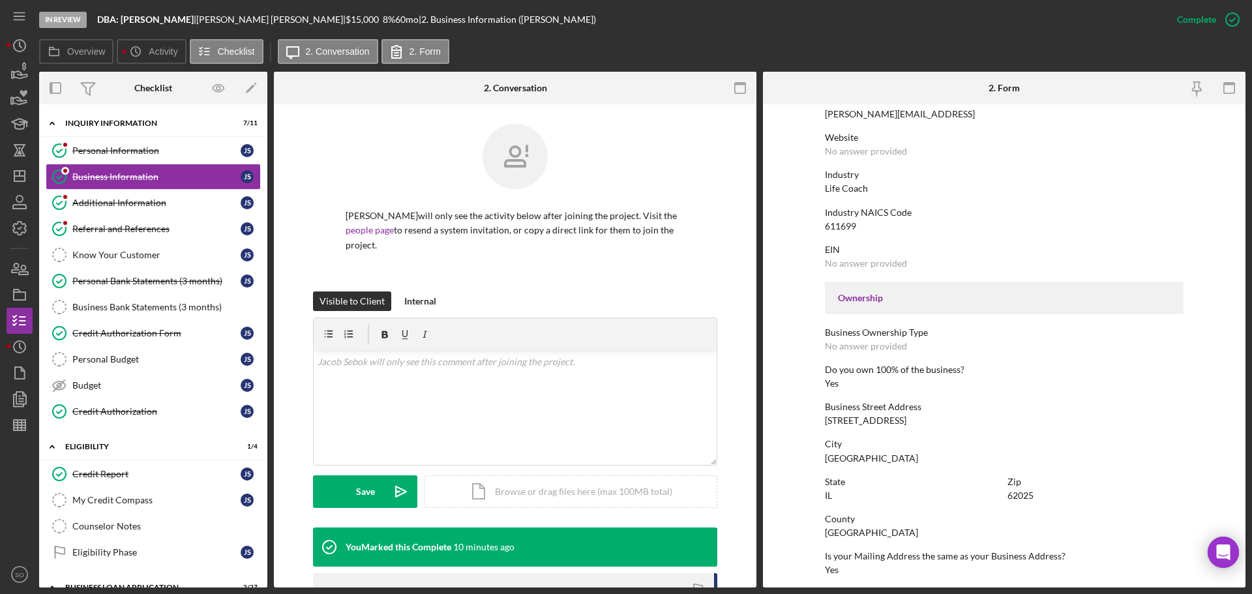
click at [875, 421] on div "678 E Vandalia St" at bounding box center [866, 420] width 82 height 10
copy div "678 E Vandalia St"
click at [855, 458] on div "Edwardsville" at bounding box center [871, 458] width 93 height 10
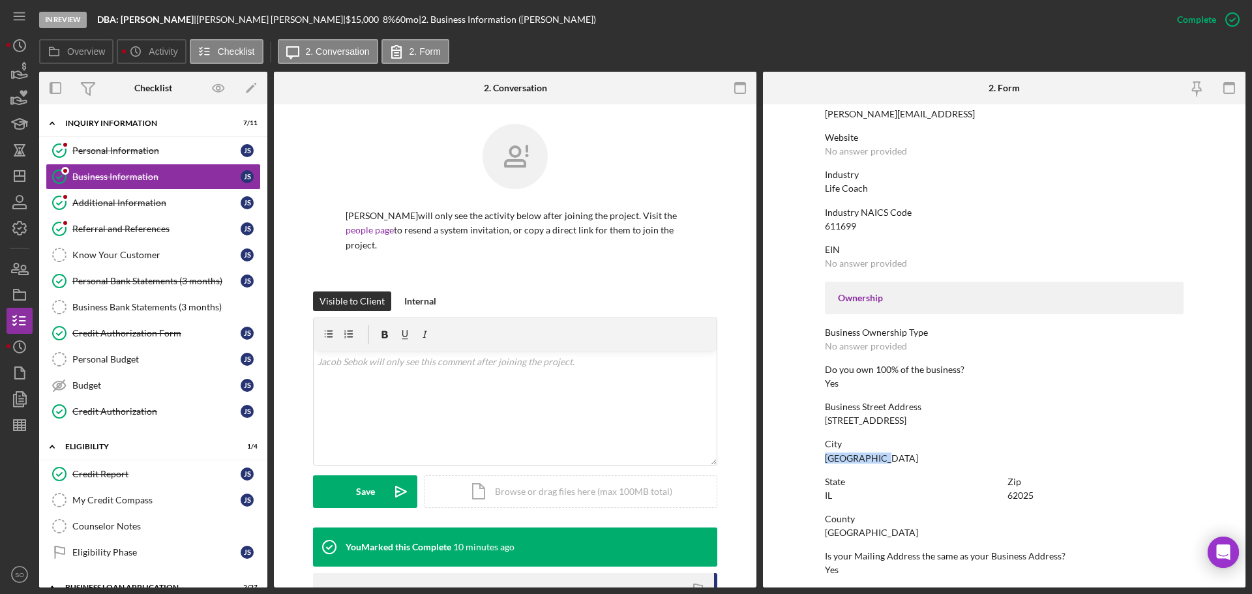
click at [855, 458] on div "Edwardsville" at bounding box center [871, 458] width 93 height 10
copy div "Edwardsville"
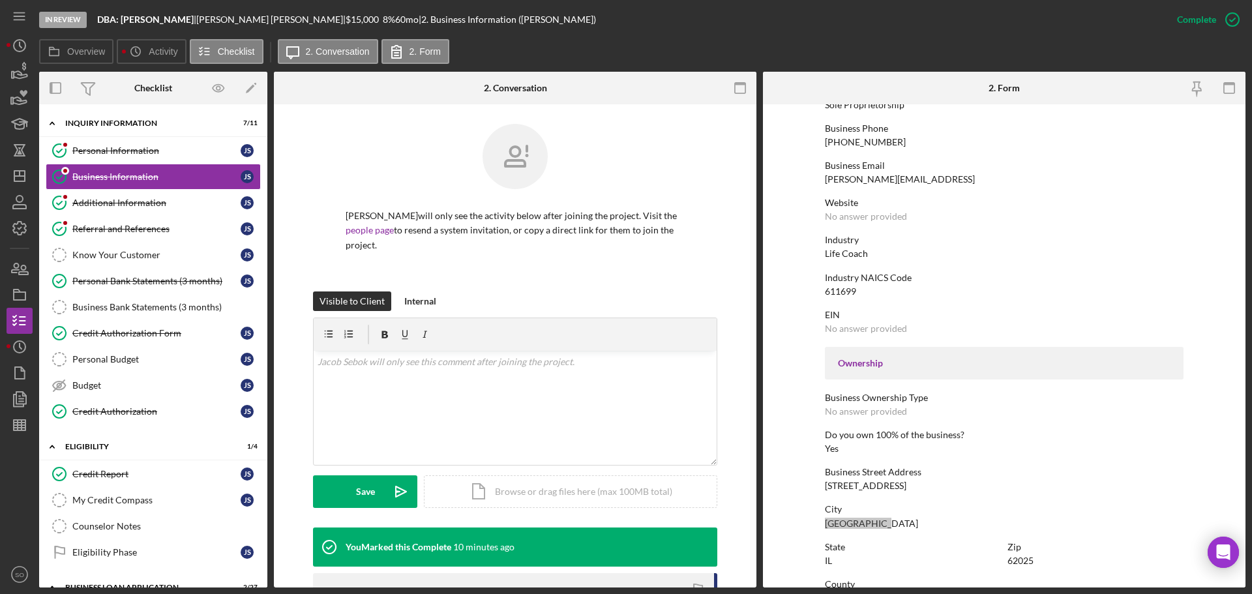
scroll to position [65, 0]
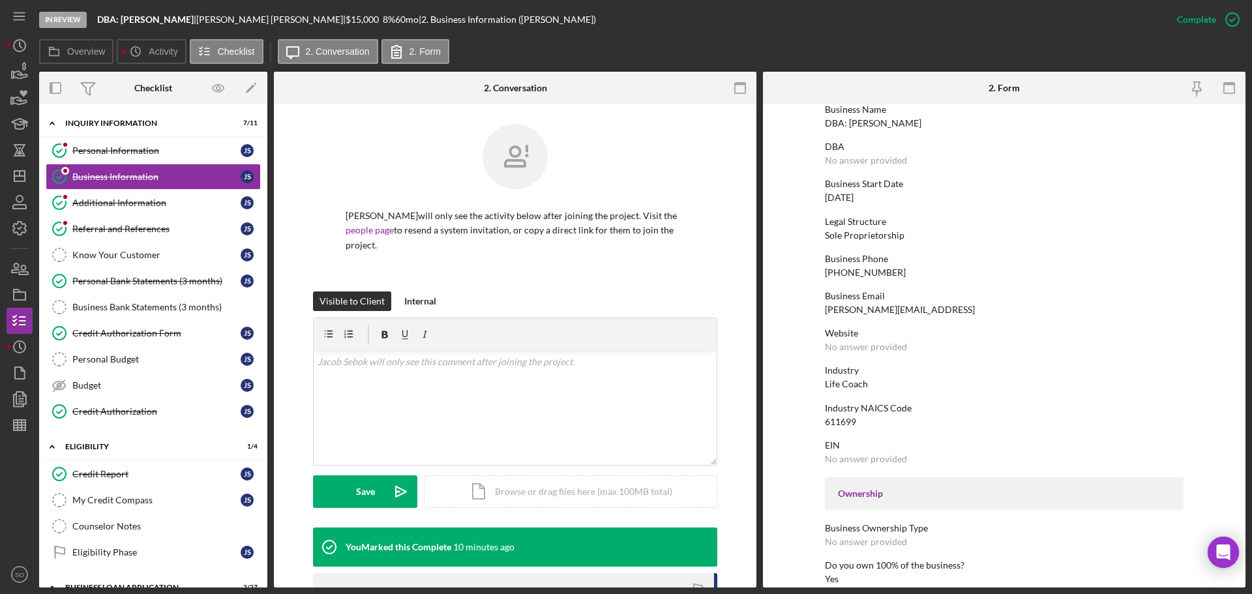
click at [857, 275] on div "(217) 521-9778" at bounding box center [865, 272] width 81 height 10
copy div "(217) 521-9778"
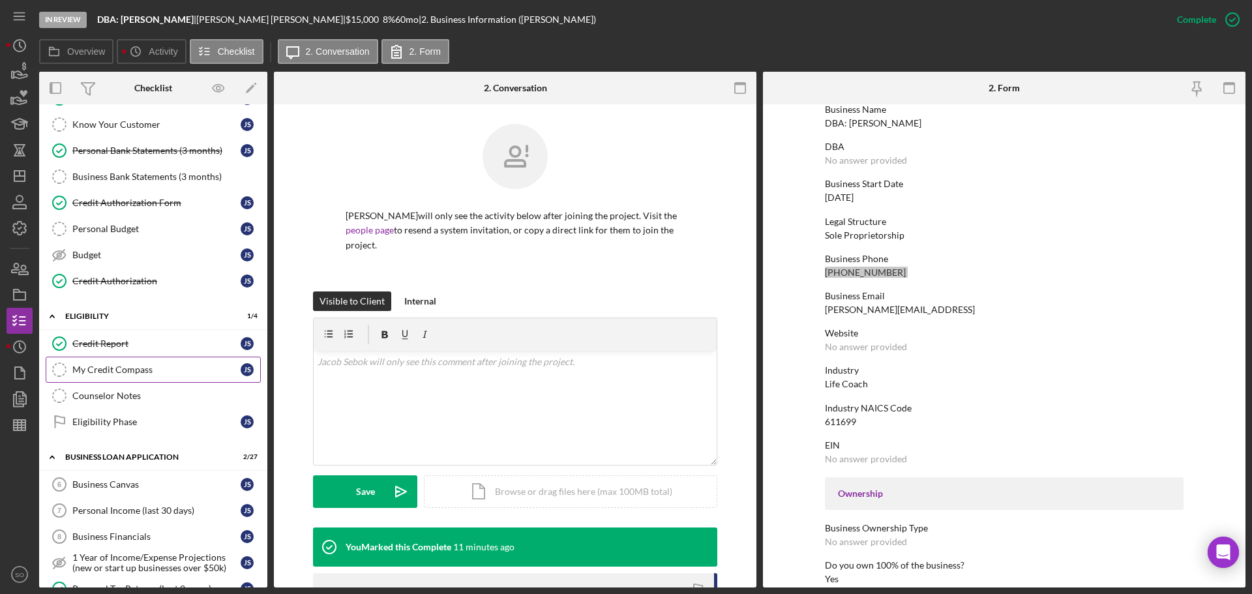
scroll to position [261, 0]
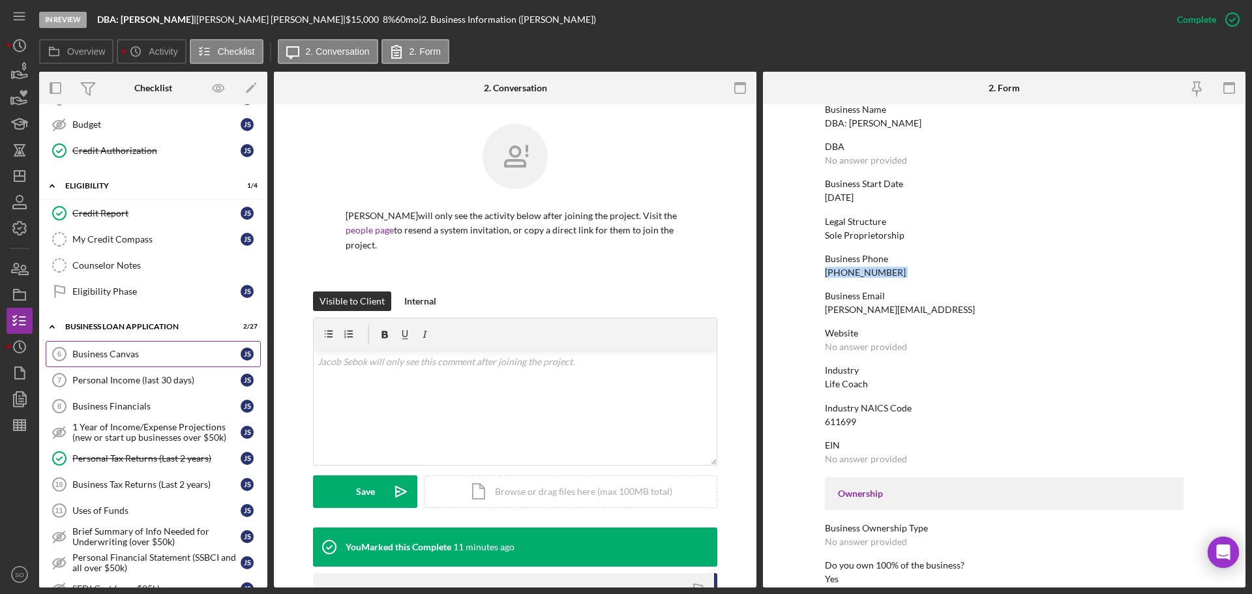
click at [117, 359] on div "Business Canvas" at bounding box center [156, 354] width 168 height 10
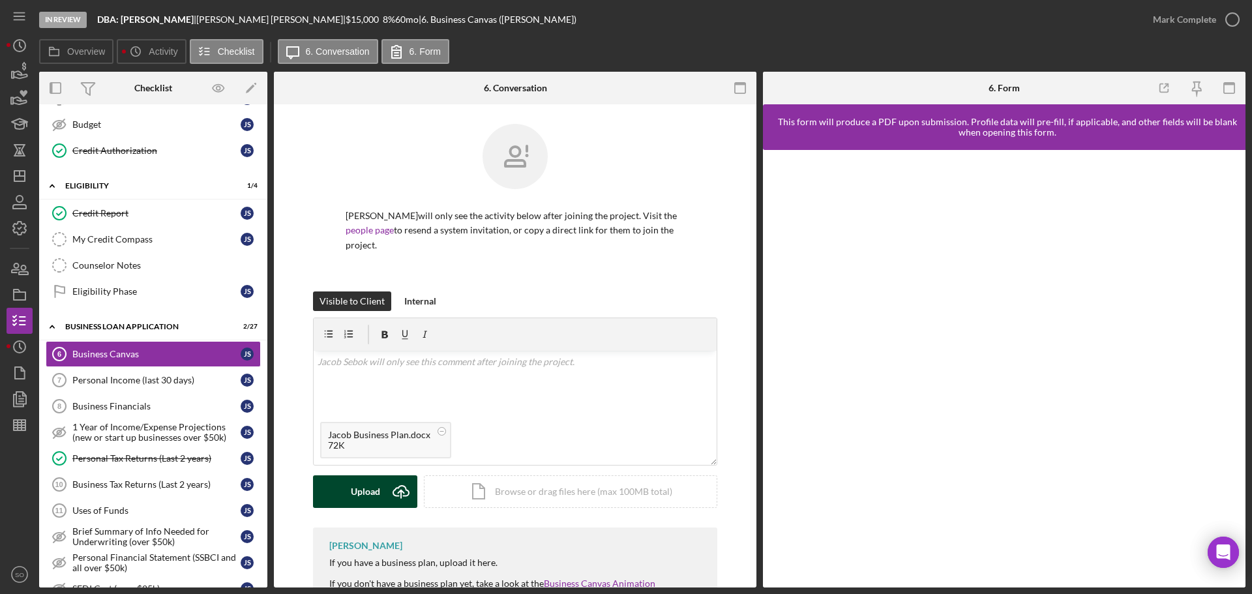
click at [347, 477] on button "Upload Icon/Upload" at bounding box center [365, 491] width 104 height 33
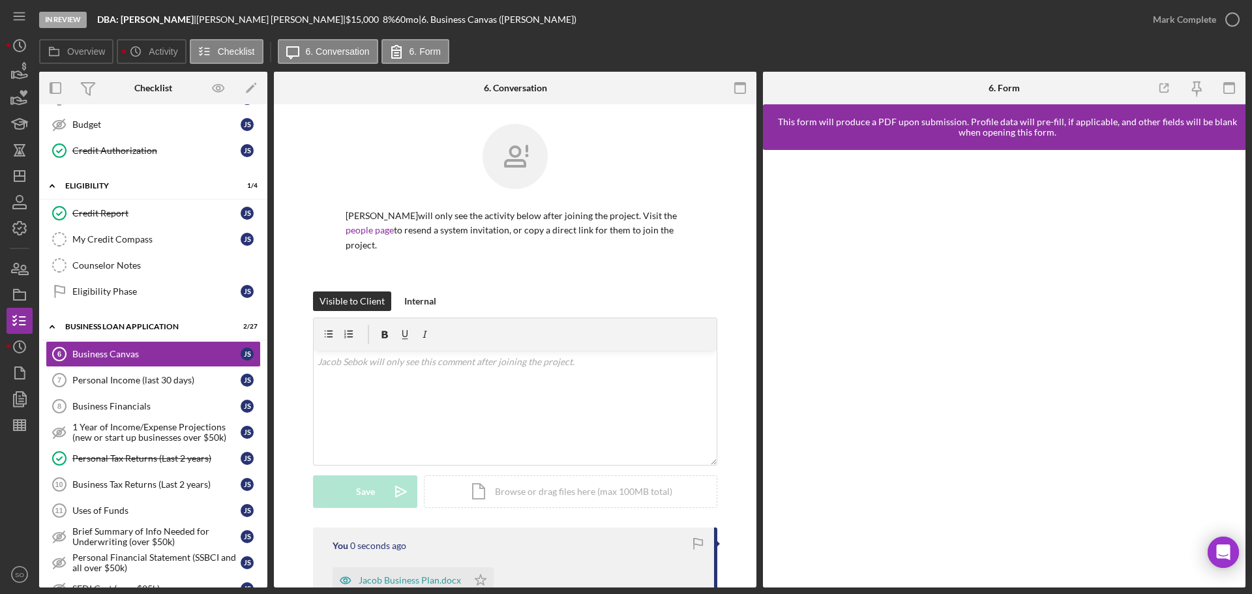
scroll to position [196, 0]
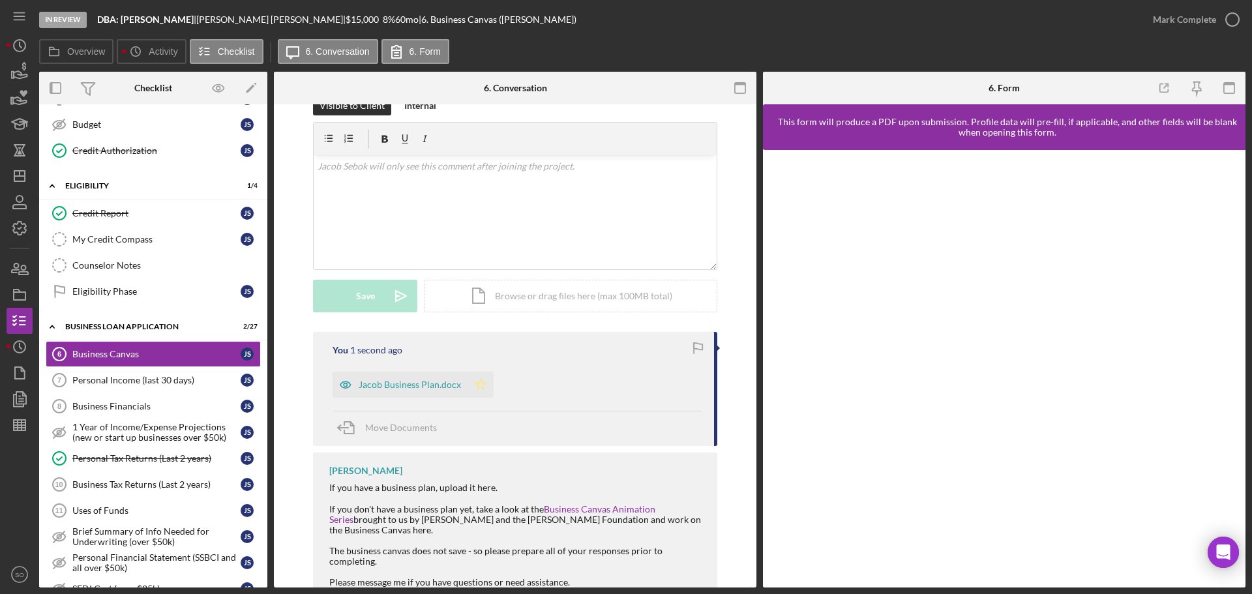
click at [475, 374] on icon "Icon/Star" at bounding box center [481, 385] width 26 height 26
click at [1174, 28] on div "Mark Complete" at bounding box center [1184, 20] width 63 height 26
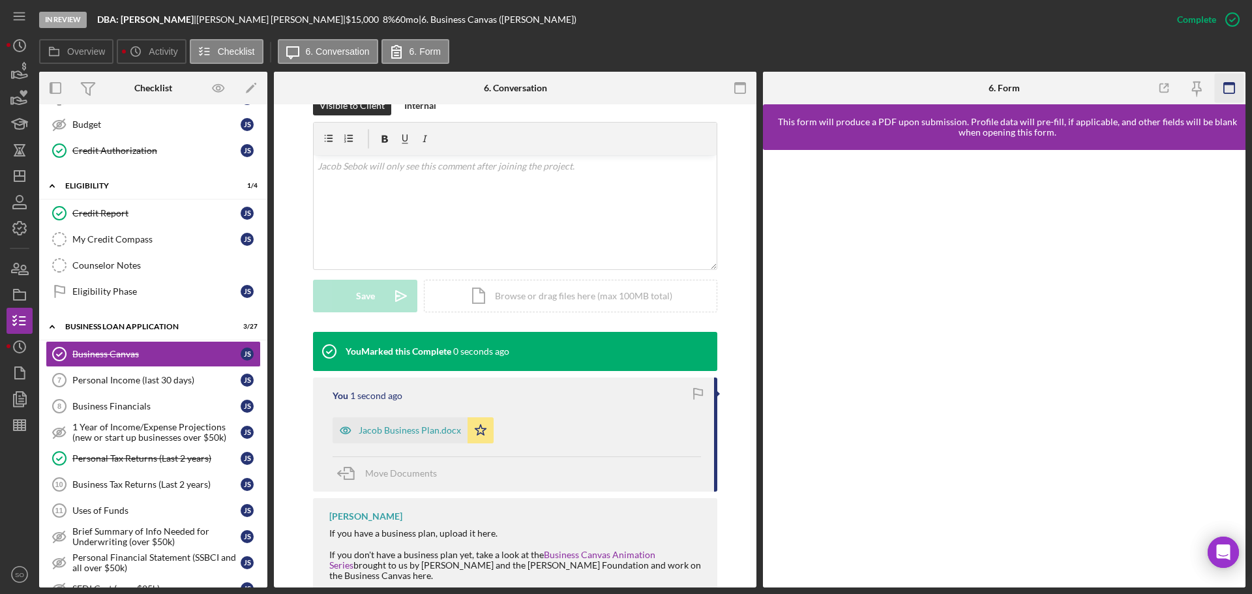
click at [1226, 90] on icon "button" at bounding box center [1229, 88] width 29 height 29
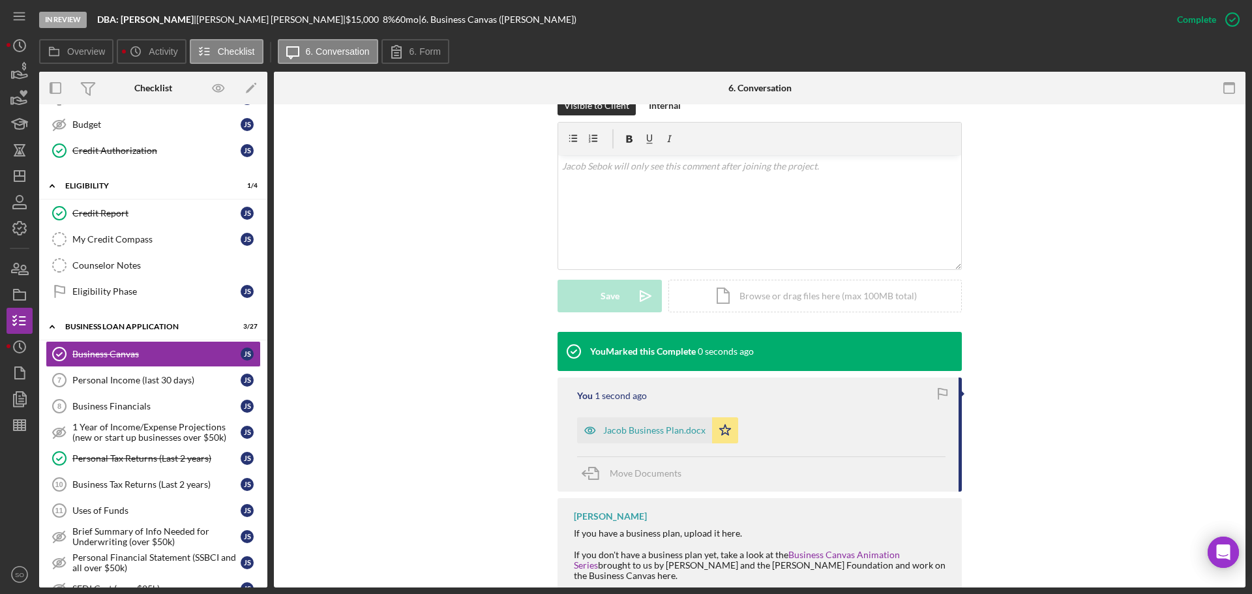
drag, startPoint x: 637, startPoint y: 417, endPoint x: 688, endPoint y: 430, distance: 52.4
click at [638, 425] on div "Jacob Business Plan.docx" at bounding box center [654, 430] width 102 height 10
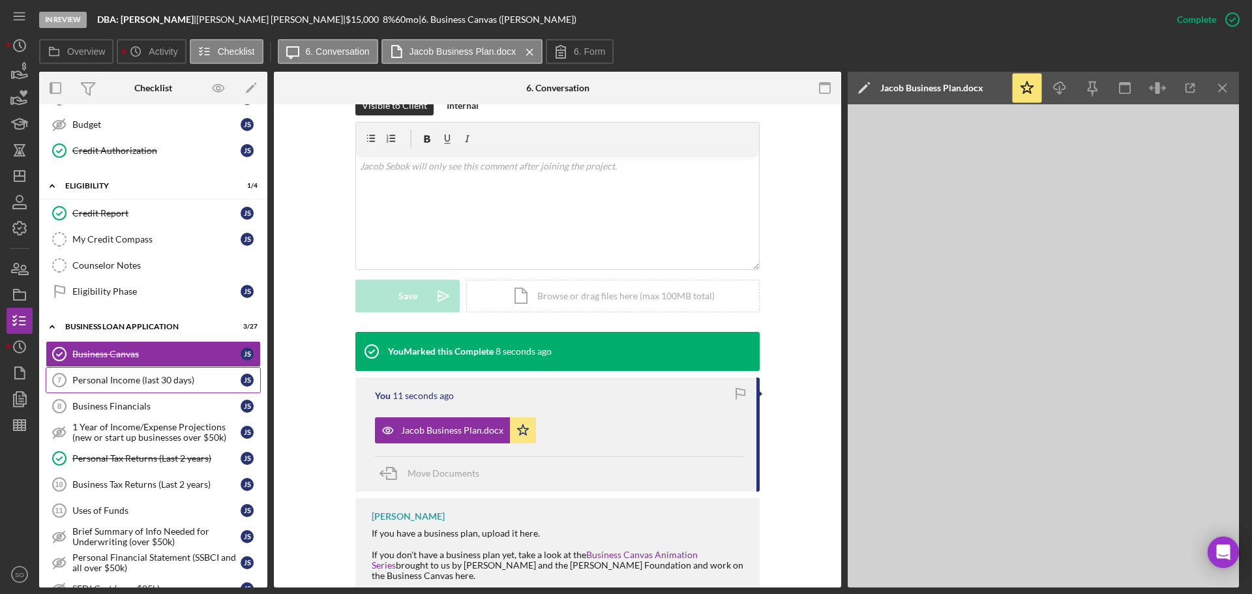
click at [168, 378] on div "Personal Income (last 30 days)" at bounding box center [156, 380] width 168 height 10
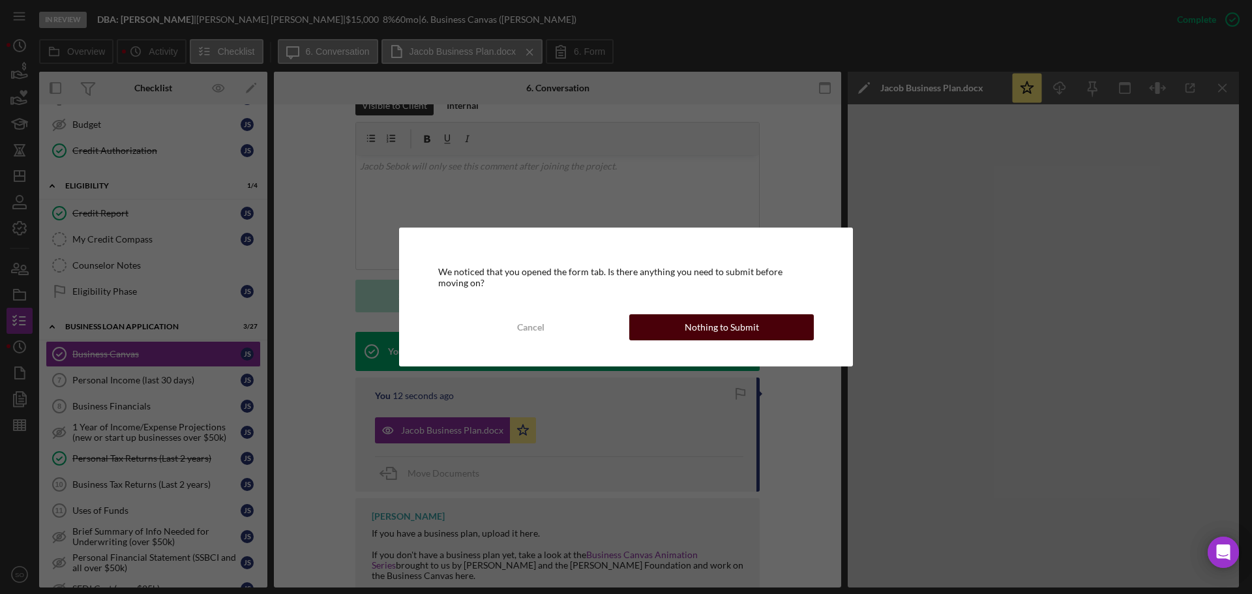
click at [736, 319] on div "Nothing to Submit" at bounding box center [722, 327] width 74 height 26
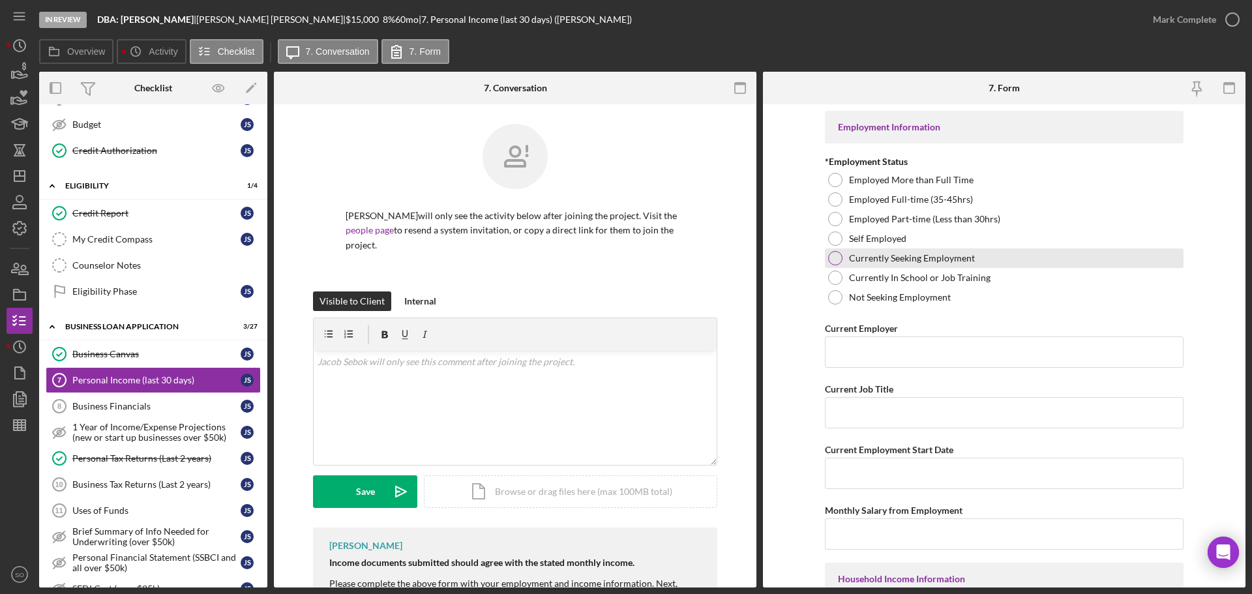
click at [836, 235] on div at bounding box center [835, 239] width 14 height 14
click at [886, 335] on div "Current Employer" at bounding box center [1004, 328] width 359 height 16
click at [894, 349] on input "Current Employer" at bounding box center [1004, 352] width 359 height 31
click at [909, 351] on input "Current Employer" at bounding box center [1004, 352] width 359 height 31
paste input "DBA: Jacob Sebok"
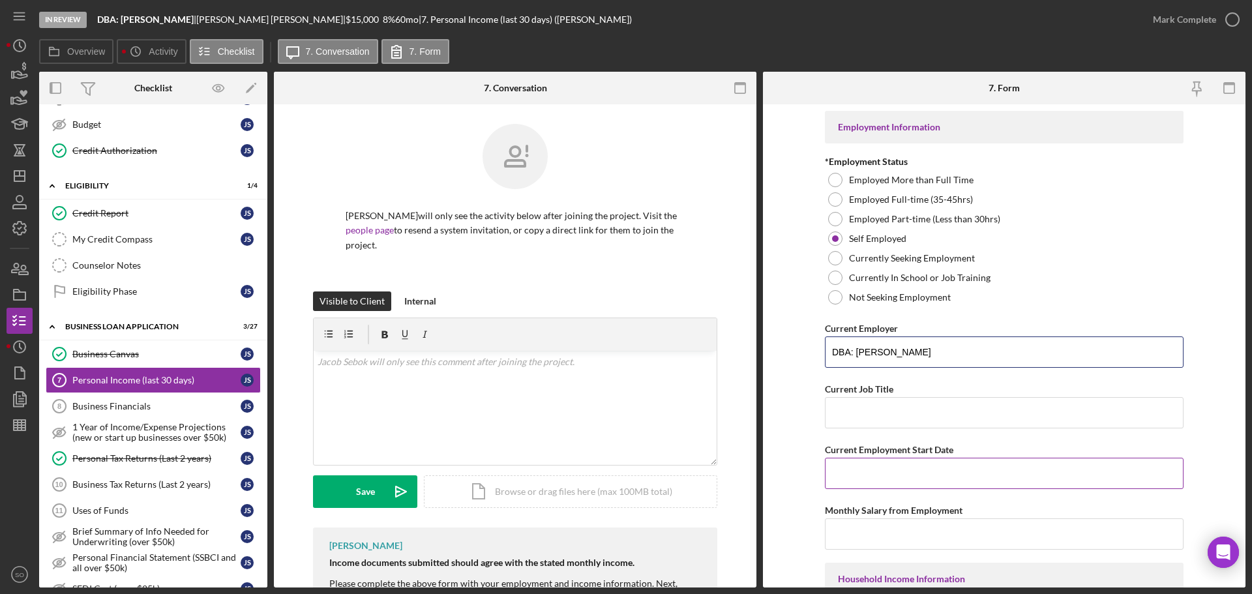
scroll to position [130, 0]
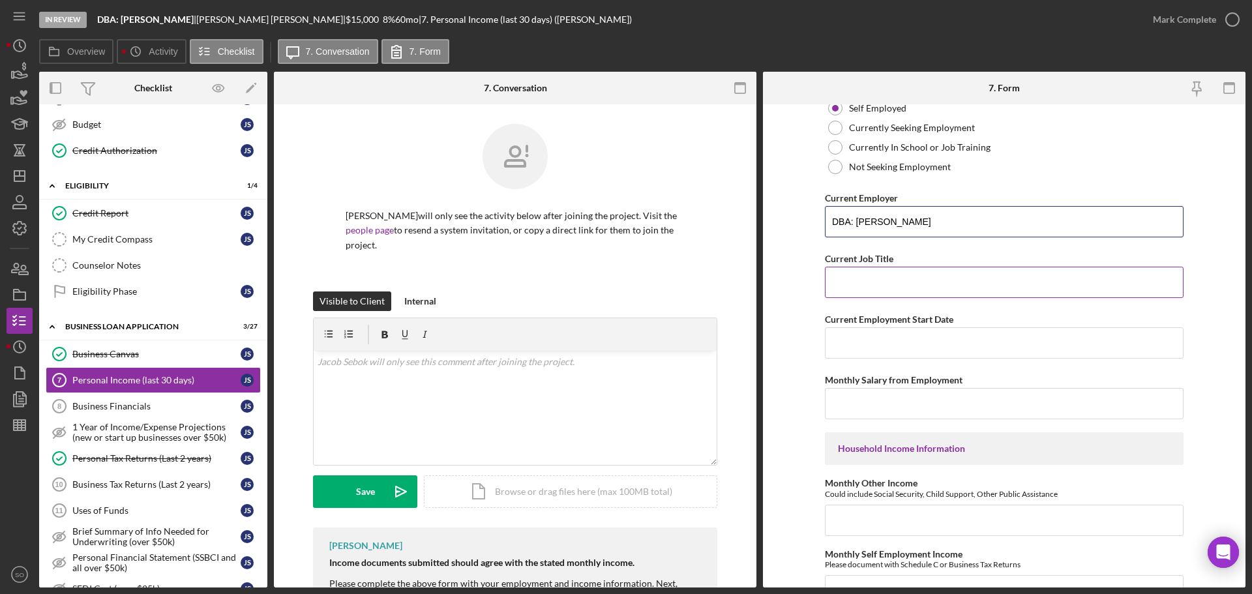
type input "DBA: Jacob Sebok"
click at [874, 289] on input "Current Job Title" at bounding box center [1004, 282] width 359 height 31
type input "b"
click at [896, 287] on input "Current Job Title" at bounding box center [1004, 282] width 359 height 31
paste input "Business Owner"
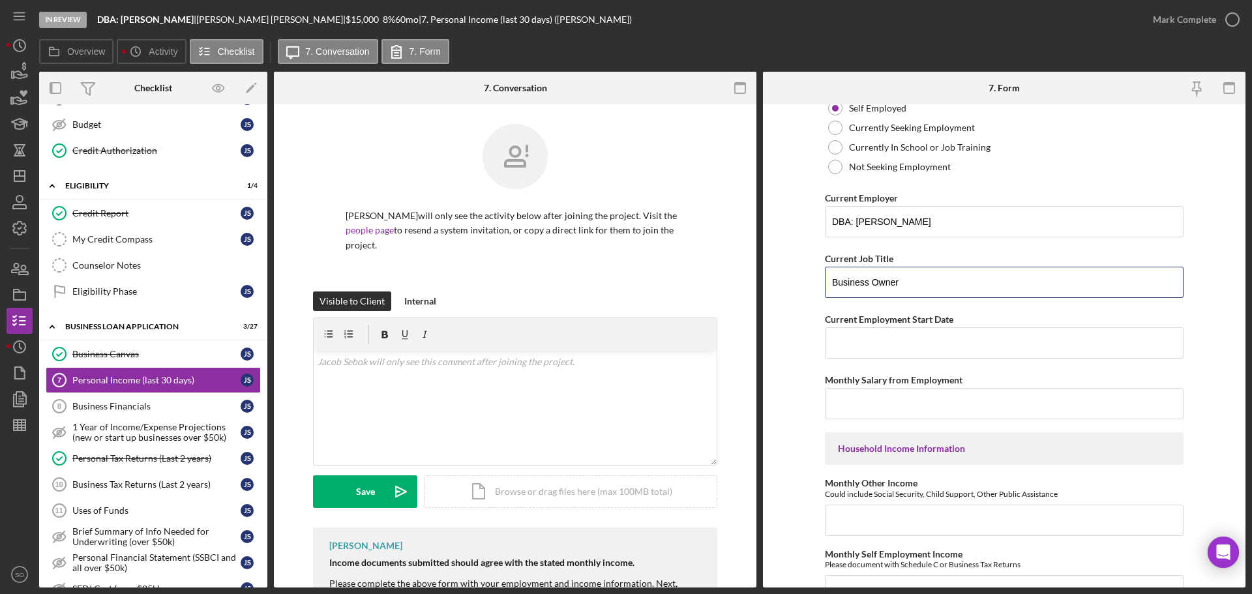
type input "Business Owner"
click at [894, 338] on input "Current Employment Start Date" at bounding box center [1004, 342] width 359 height 31
paste input "08/01/2023"
type input "08/01/2023"
click at [893, 403] on input "Monthly Salary from Employment" at bounding box center [1004, 403] width 359 height 31
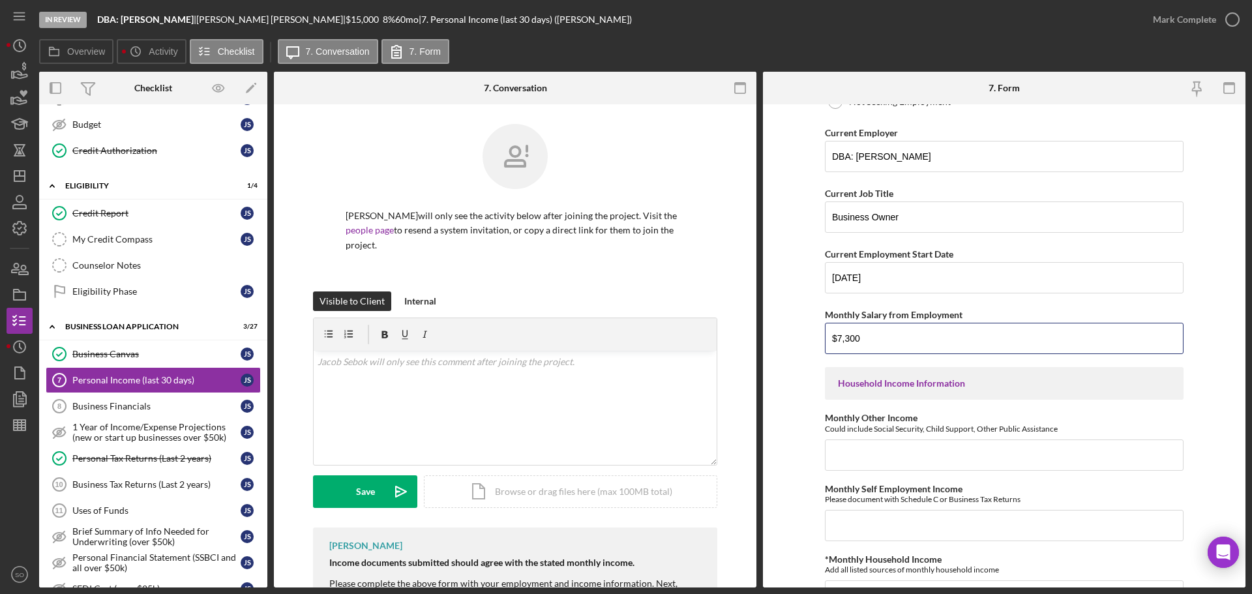
scroll to position [261, 0]
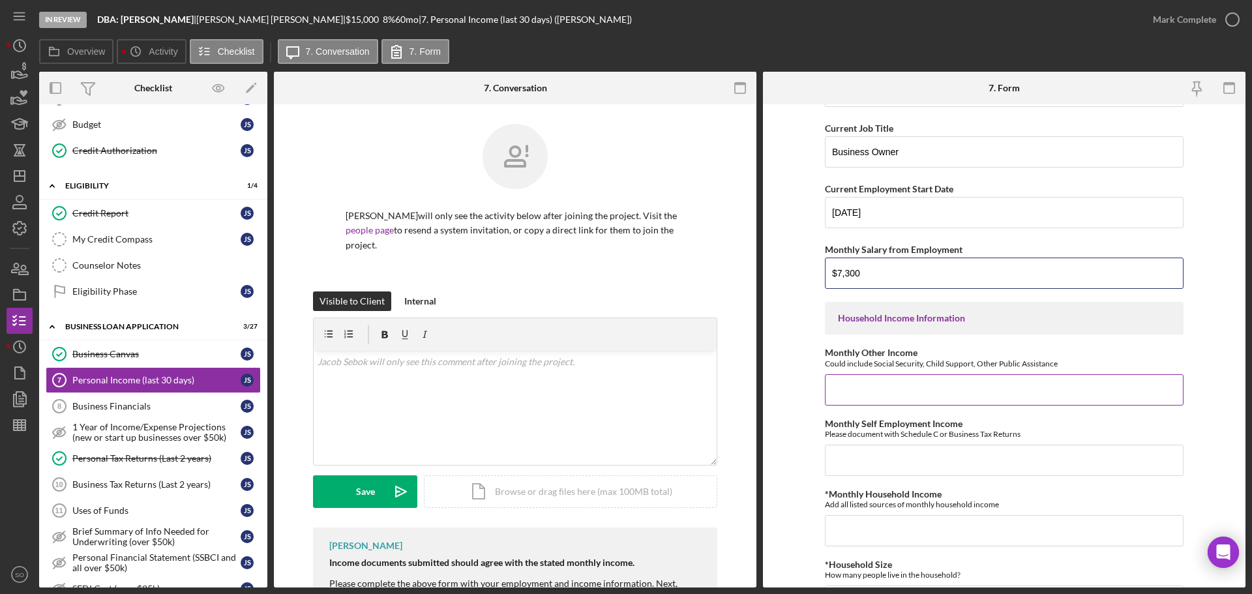
type input "$7,300"
click at [894, 393] on input "Monthly Other Income" at bounding box center [1004, 389] width 359 height 31
type input "$0"
click at [899, 453] on input "Monthly Self Employment Income" at bounding box center [1004, 460] width 359 height 31
type input "$7,300"
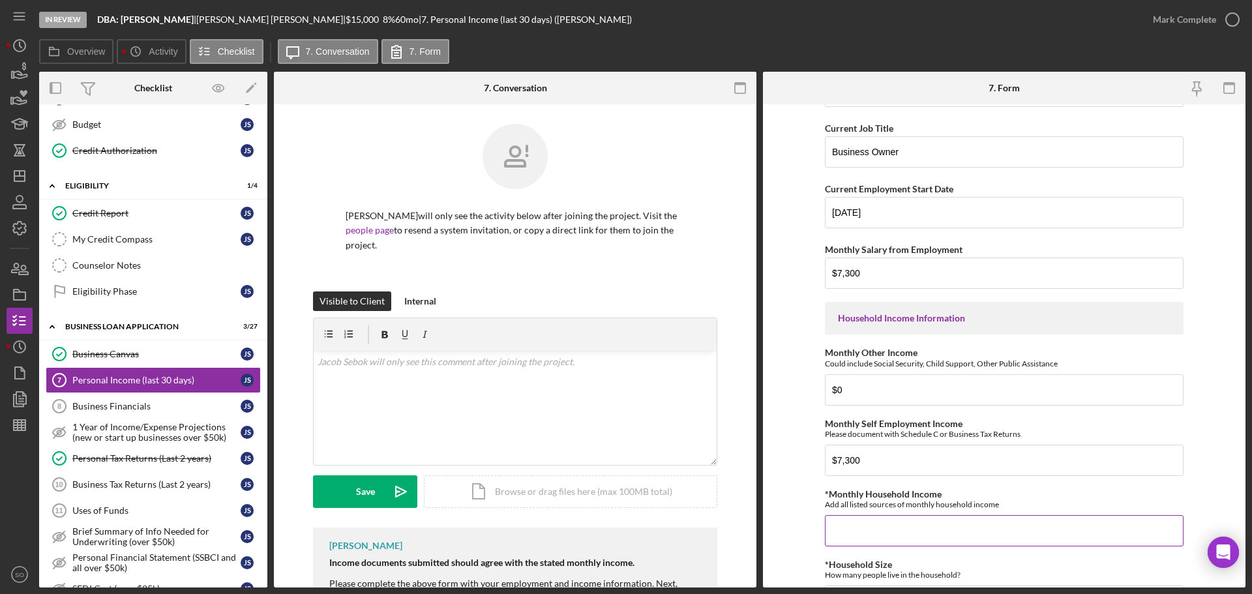
click at [890, 524] on input "*Monthly Household Income" at bounding box center [1004, 530] width 359 height 31
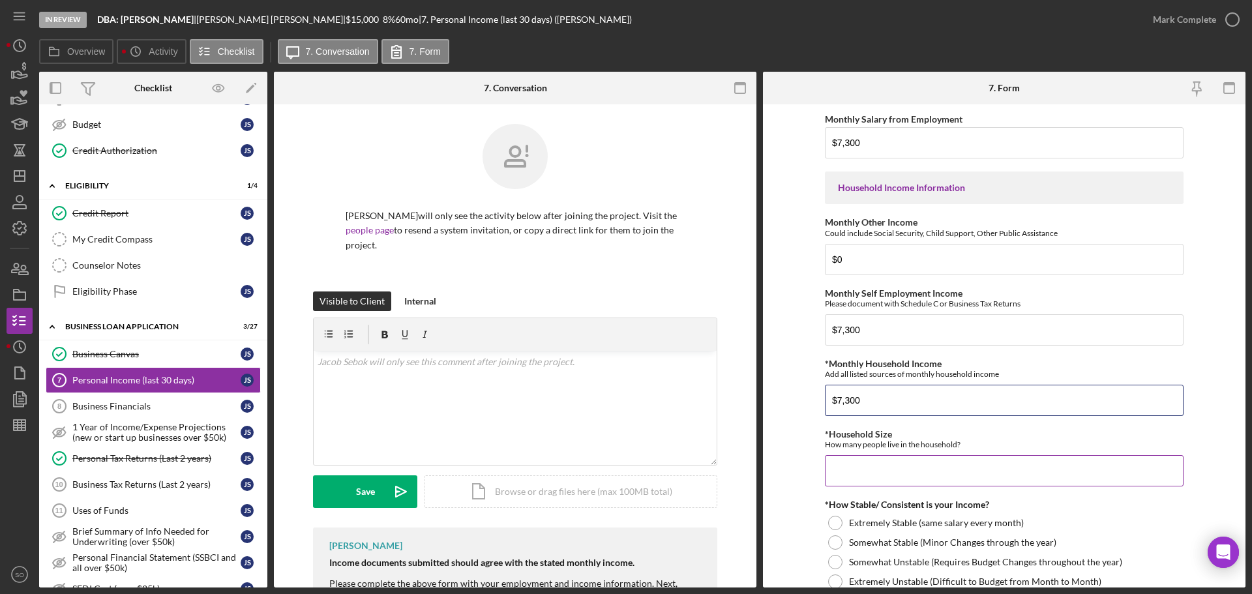
type input "$7,300"
click at [916, 467] on input "*Household Size" at bounding box center [1004, 470] width 359 height 31
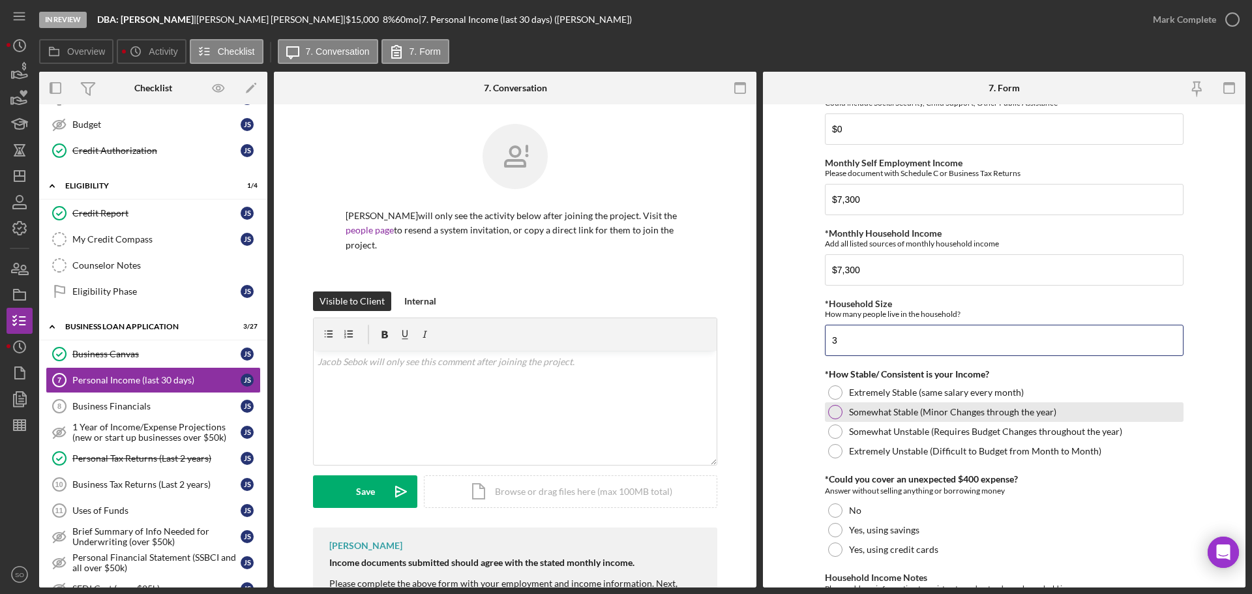
type input "3"
click at [831, 416] on div at bounding box center [835, 412] width 14 height 14
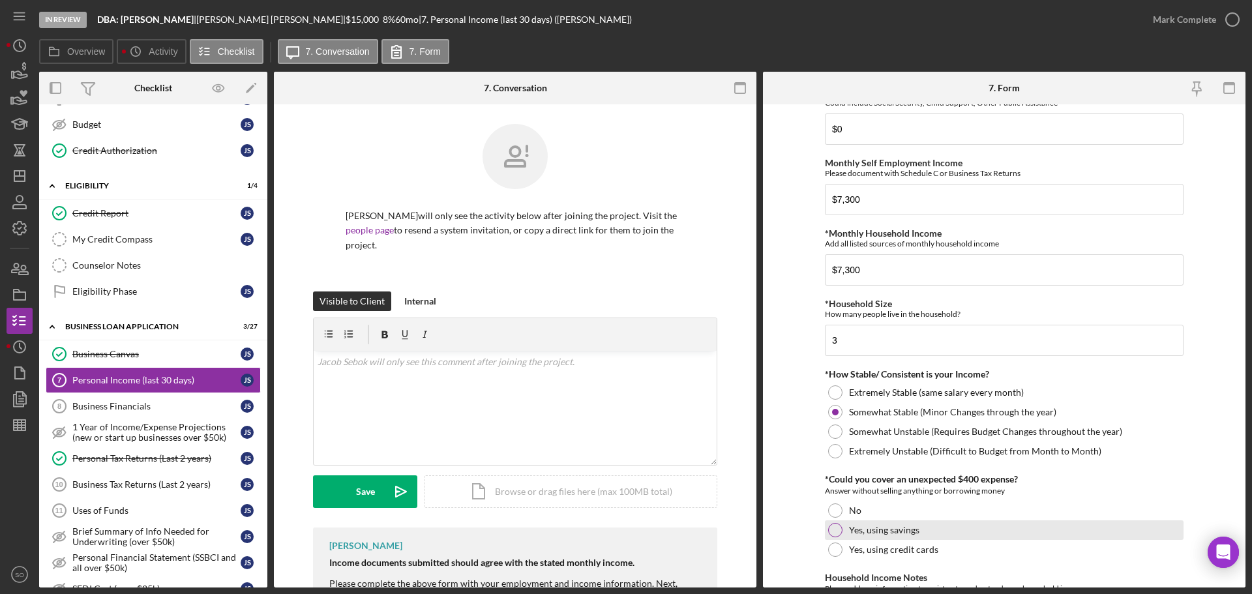
click at [836, 531] on div at bounding box center [835, 530] width 14 height 14
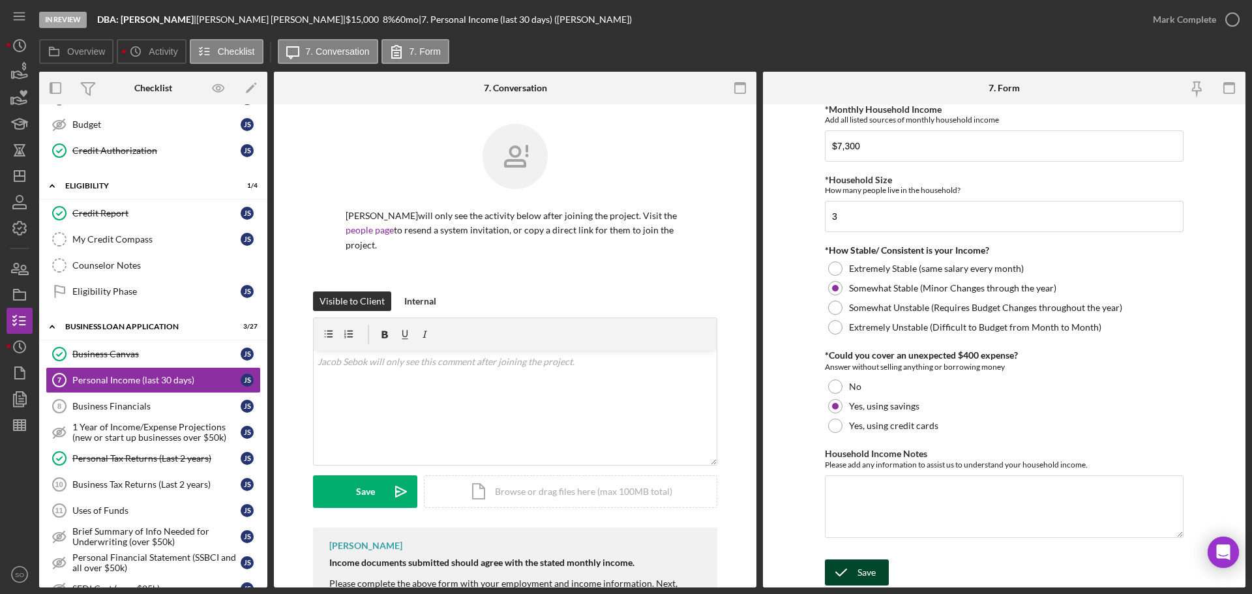
click at [870, 575] on div "Save" at bounding box center [867, 573] width 18 height 26
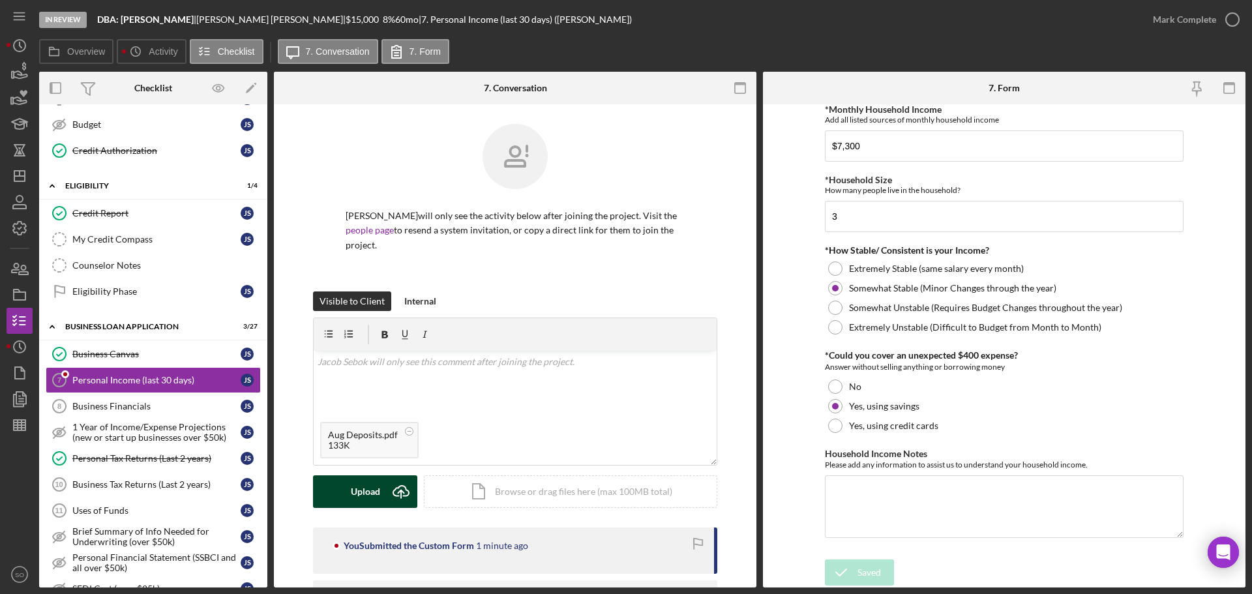
click at [390, 475] on icon "Icon/Upload" at bounding box center [401, 491] width 33 height 33
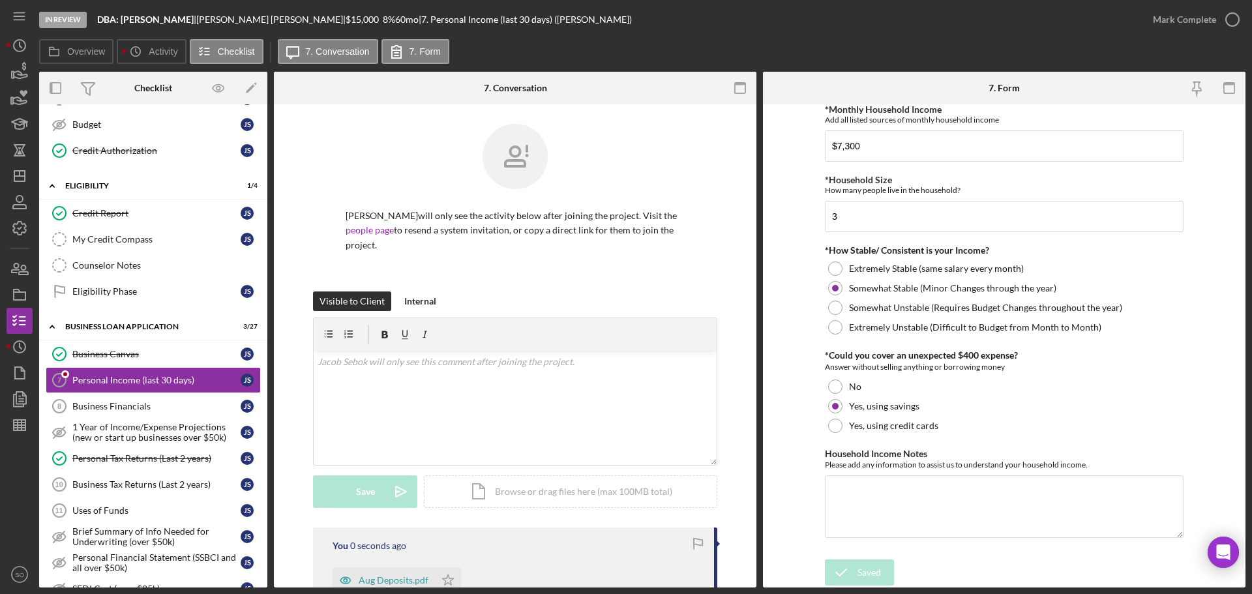
scroll to position [130, 0]
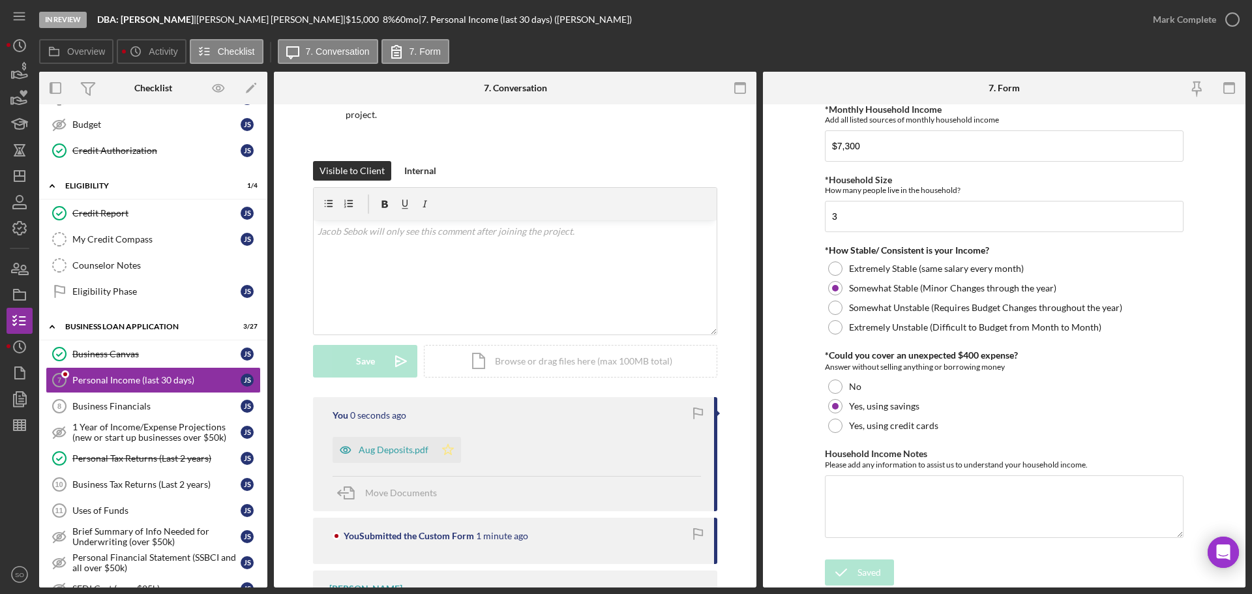
click at [444, 444] on polygon "button" at bounding box center [448, 449] width 11 height 10
click at [1191, 28] on div "Mark Complete" at bounding box center [1184, 20] width 63 height 26
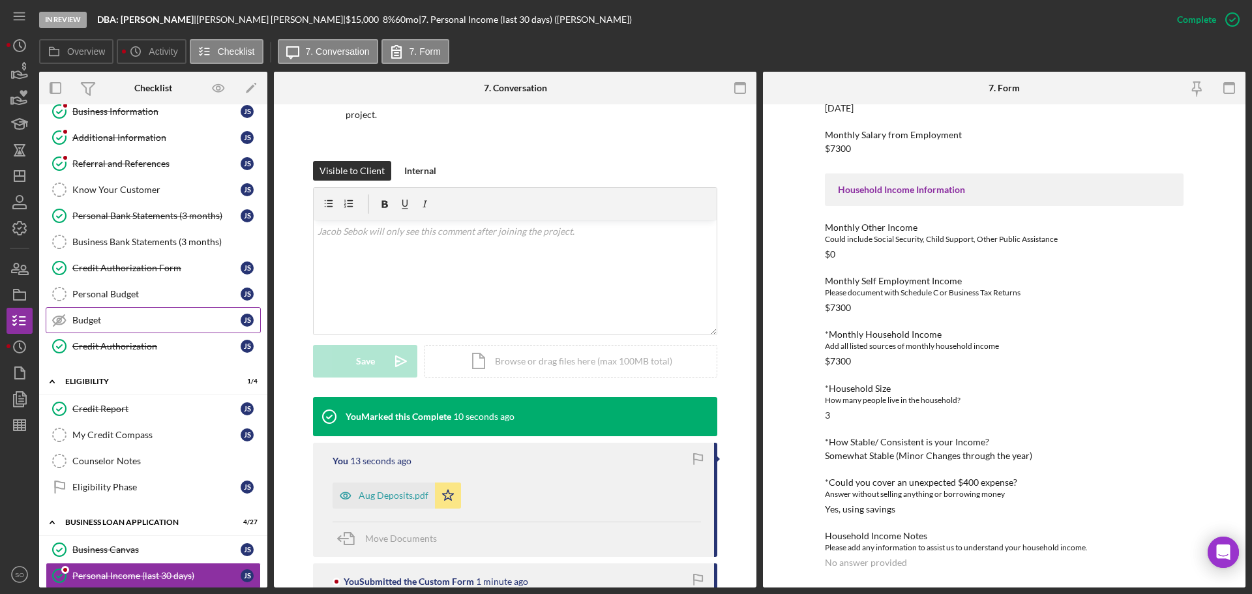
scroll to position [0, 0]
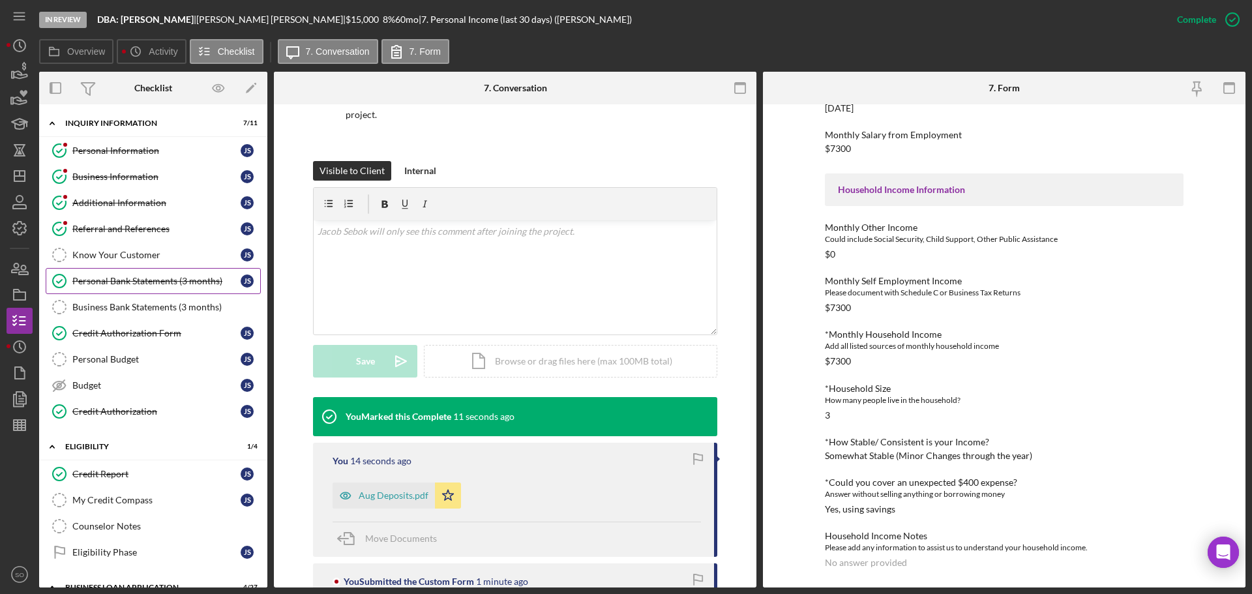
click at [149, 284] on div "Personal Bank Statements (3 months)" at bounding box center [156, 281] width 168 height 10
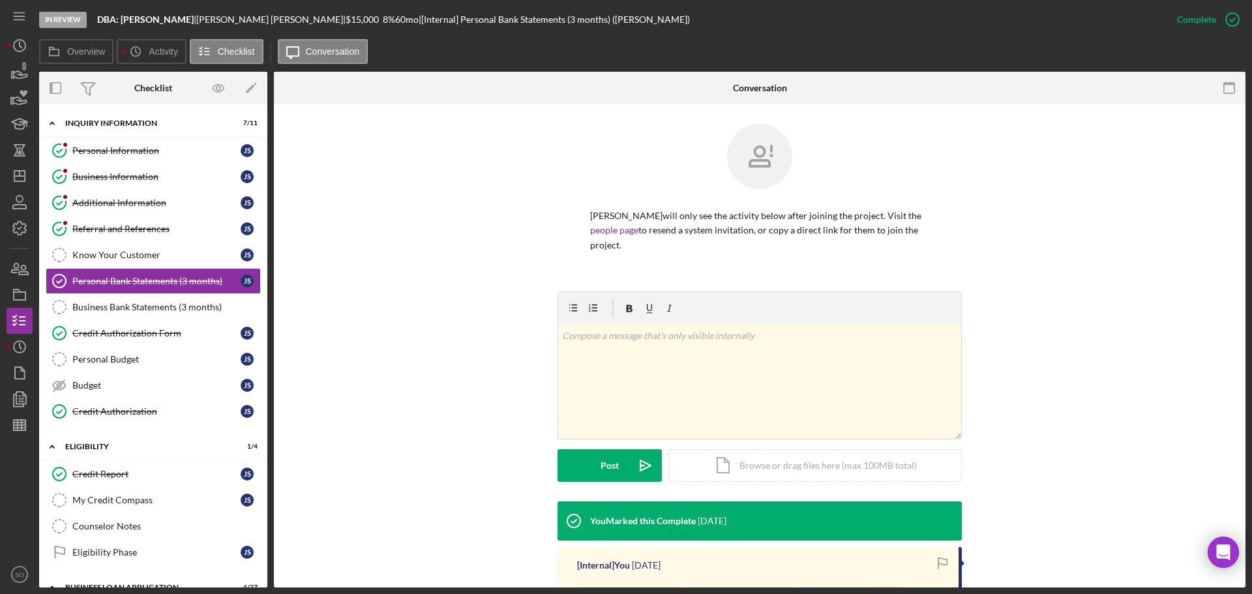
scroll to position [162, 0]
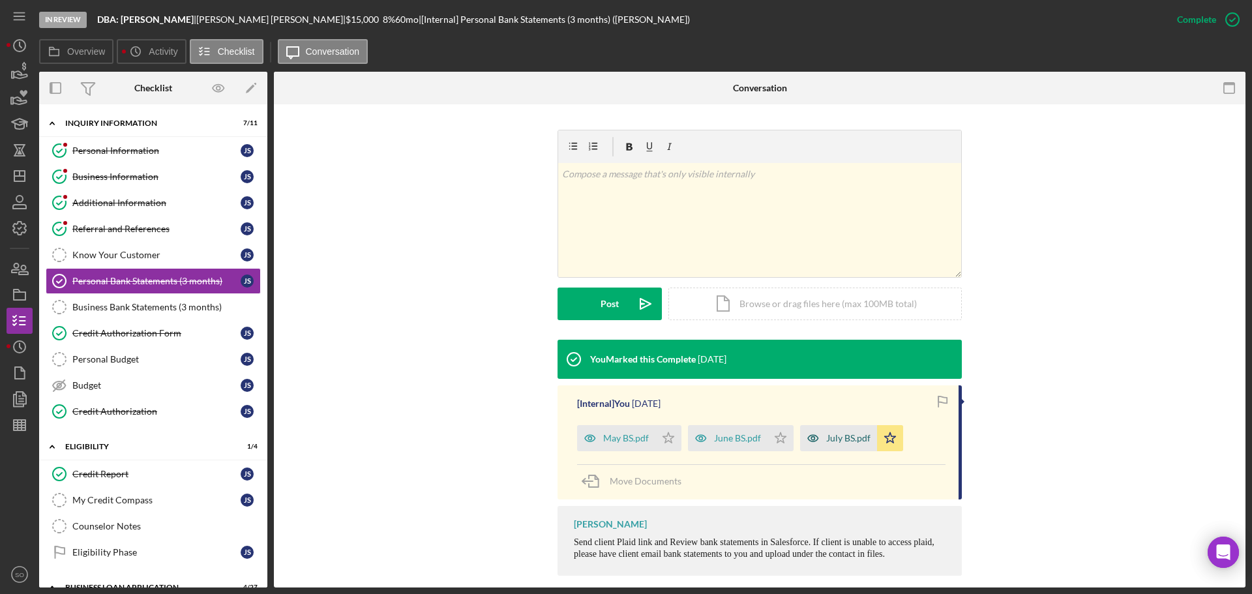
click at [830, 433] on div "July BS.pdf" at bounding box center [848, 438] width 44 height 10
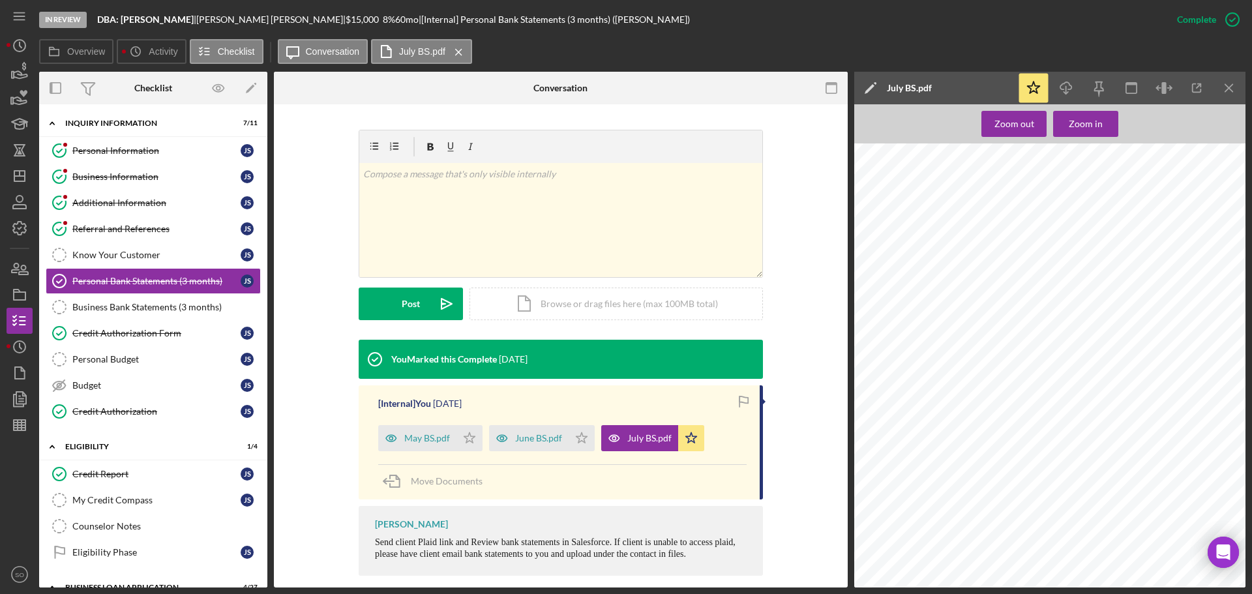
scroll to position [0, 0]
click at [415, 433] on div "May BS.pdf" at bounding box center [427, 438] width 46 height 10
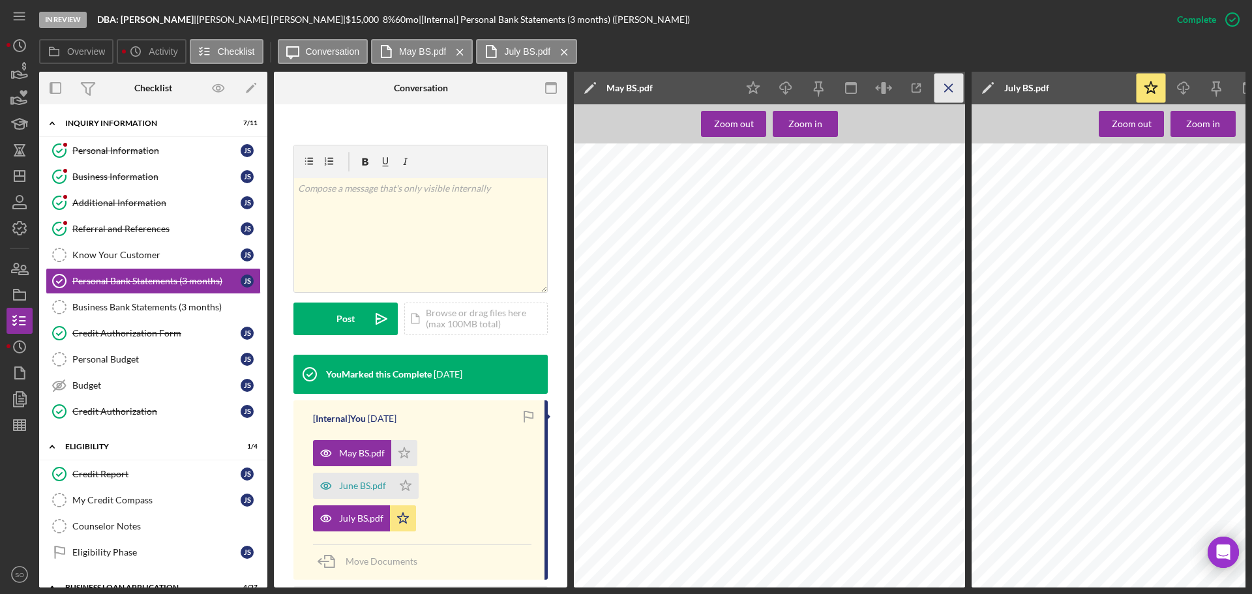
click at [952, 84] on line "button" at bounding box center [948, 87] width 7 height 7
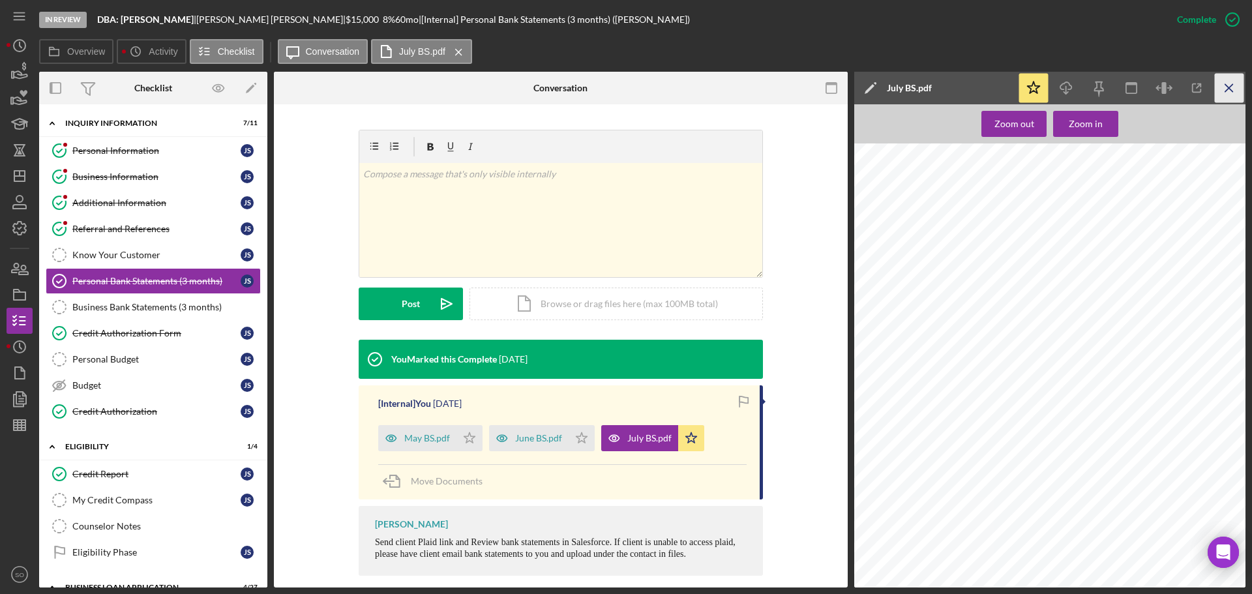
click at [1226, 87] on icon "Icon/Menu Close" at bounding box center [1229, 88] width 29 height 29
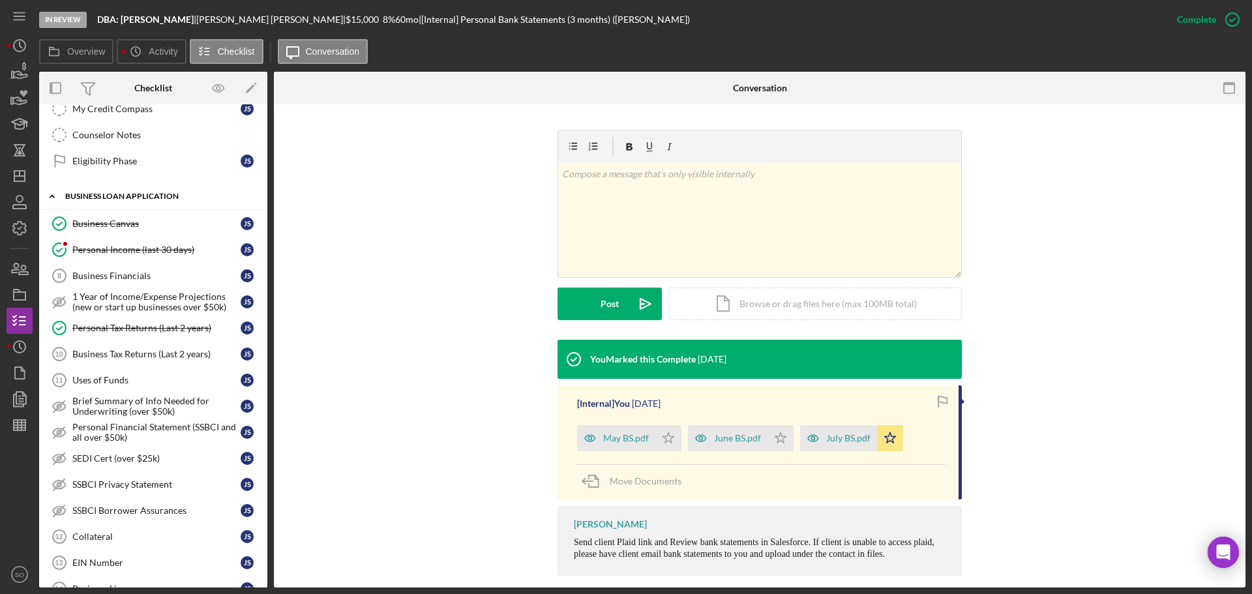
scroll to position [457, 0]
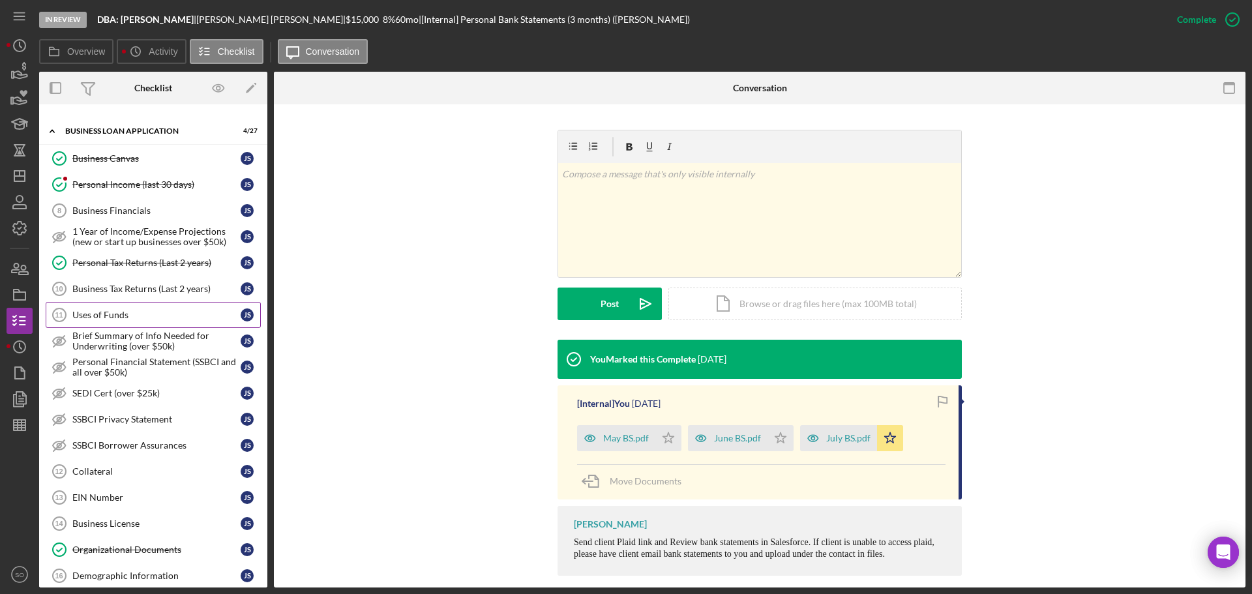
click at [127, 316] on div "Uses of Funds" at bounding box center [156, 315] width 168 height 10
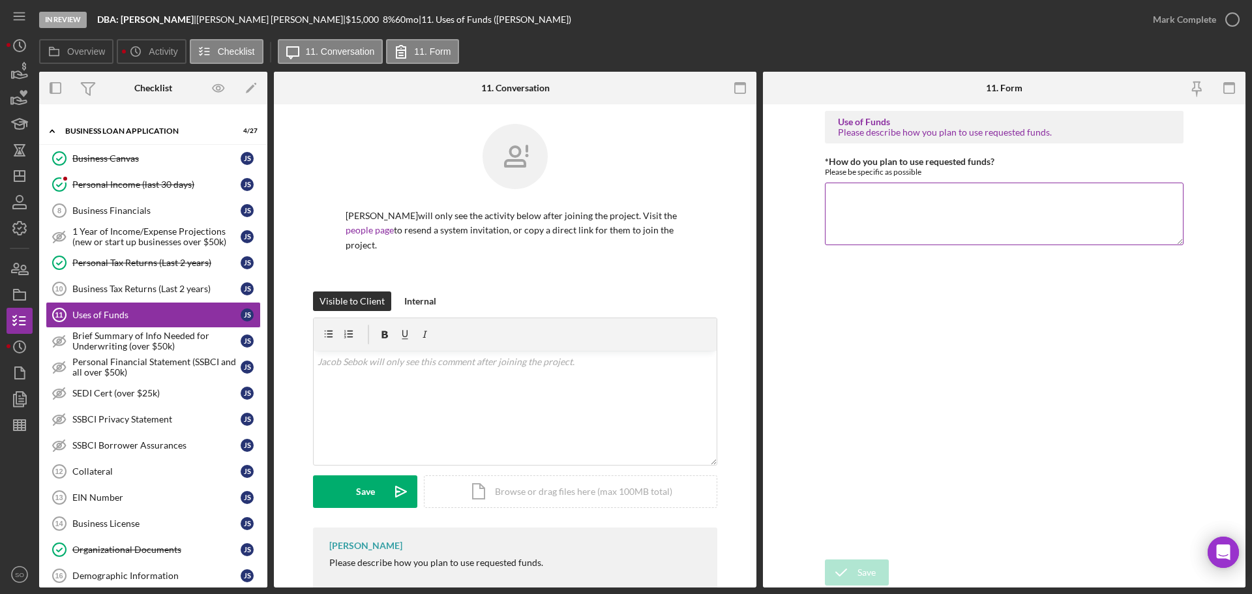
click at [905, 198] on textarea "*How do you plan to use requested funds?" at bounding box center [1004, 214] width 359 height 63
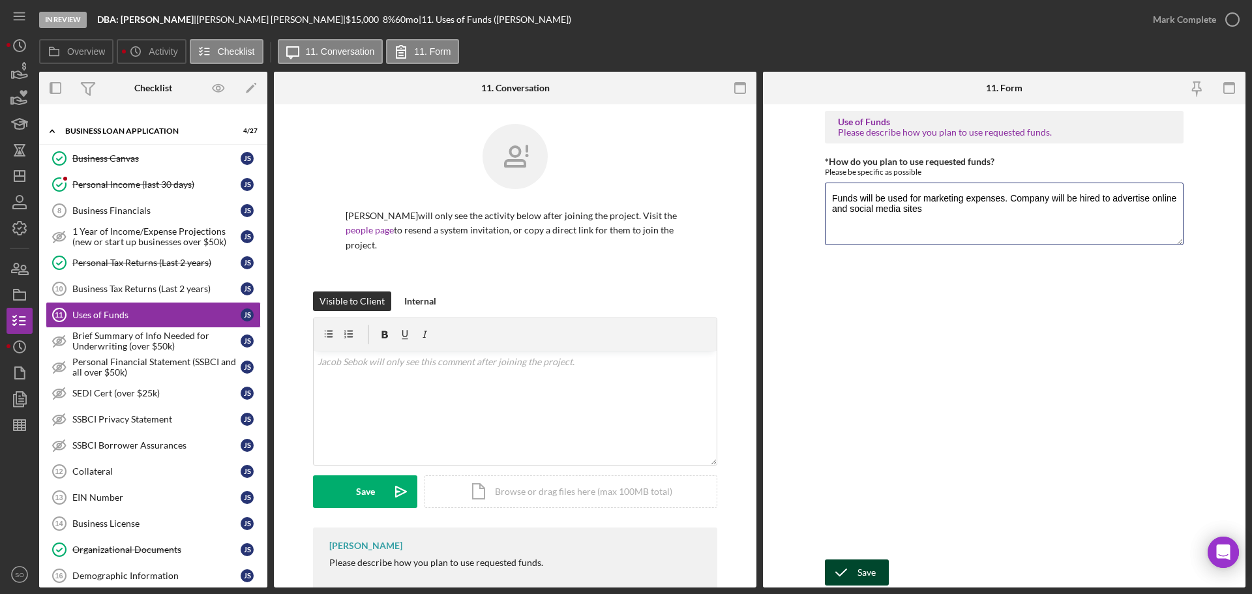
type textarea "Funds will be used for marketing expenses. Company will be hired to advertise o…"
click at [867, 579] on div "Save" at bounding box center [867, 573] width 18 height 26
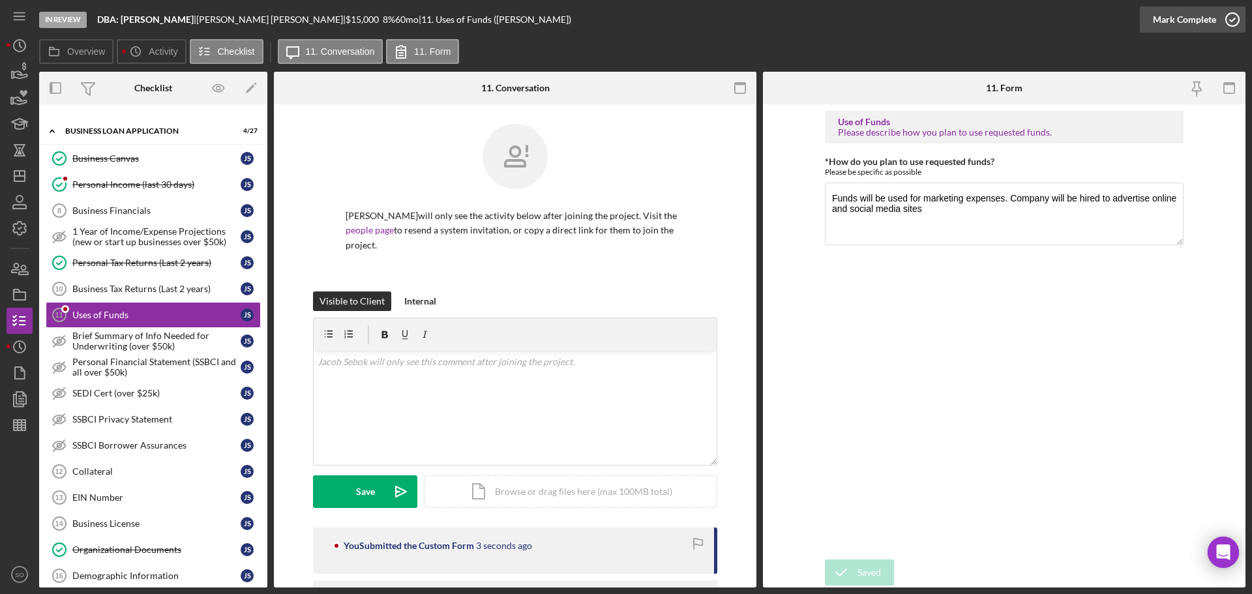
drag, startPoint x: 1181, startPoint y: 24, endPoint x: 1170, endPoint y: 59, distance: 36.1
click at [1181, 23] on div "Mark Complete" at bounding box center [1184, 20] width 63 height 26
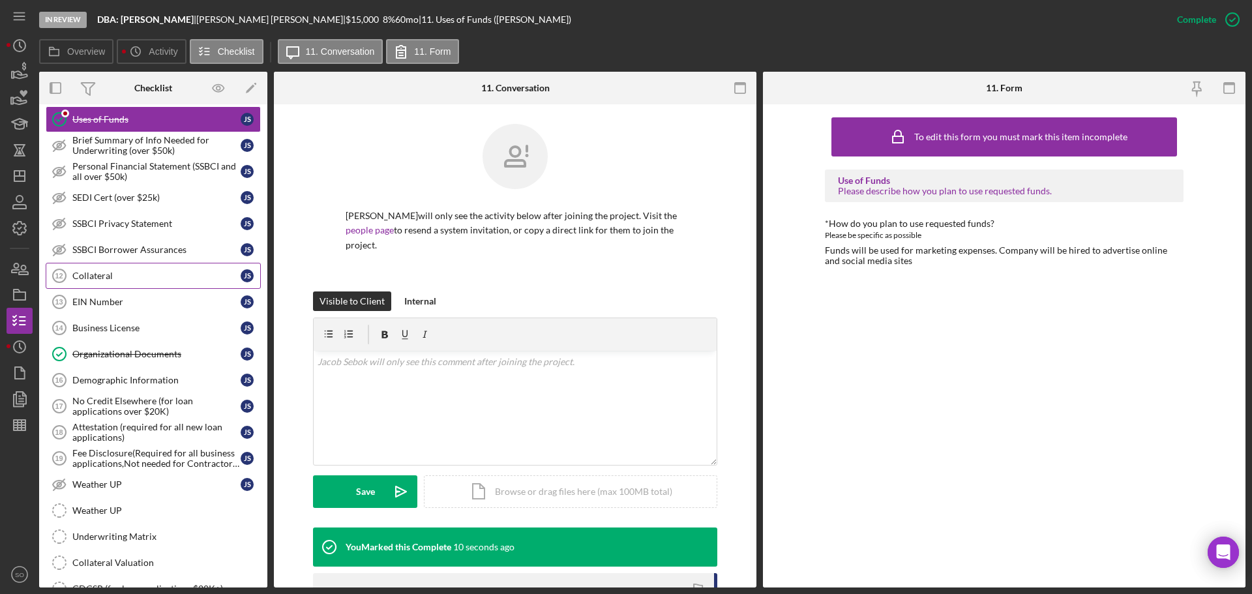
scroll to position [717, 0]
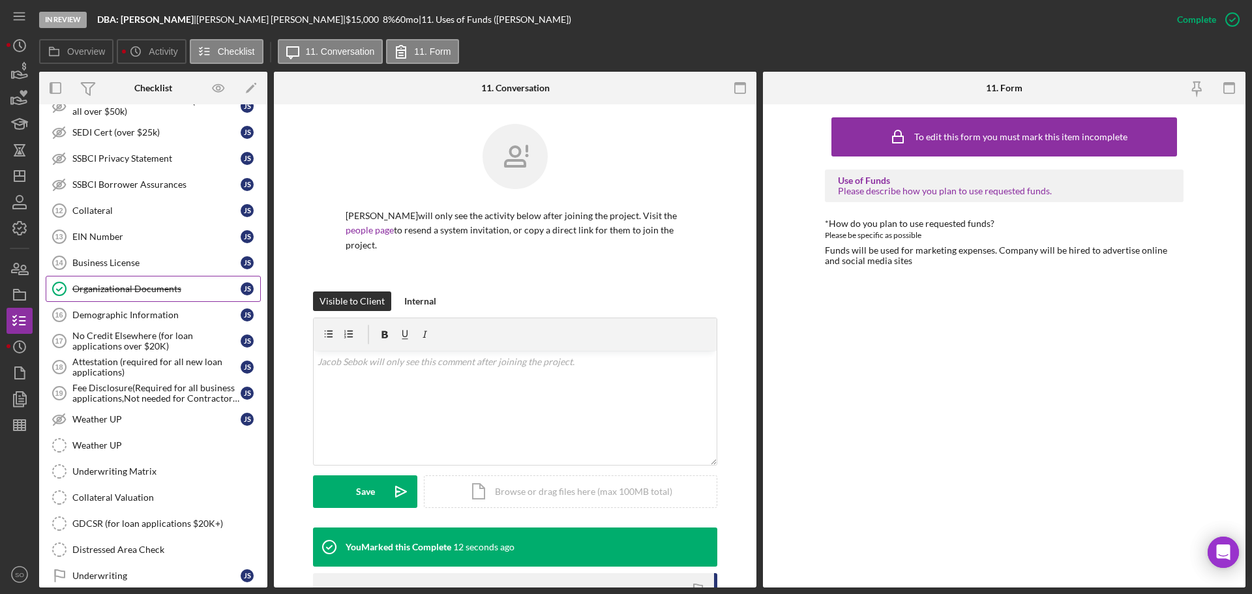
click at [138, 293] on div "Organizational Documents" at bounding box center [156, 289] width 168 height 10
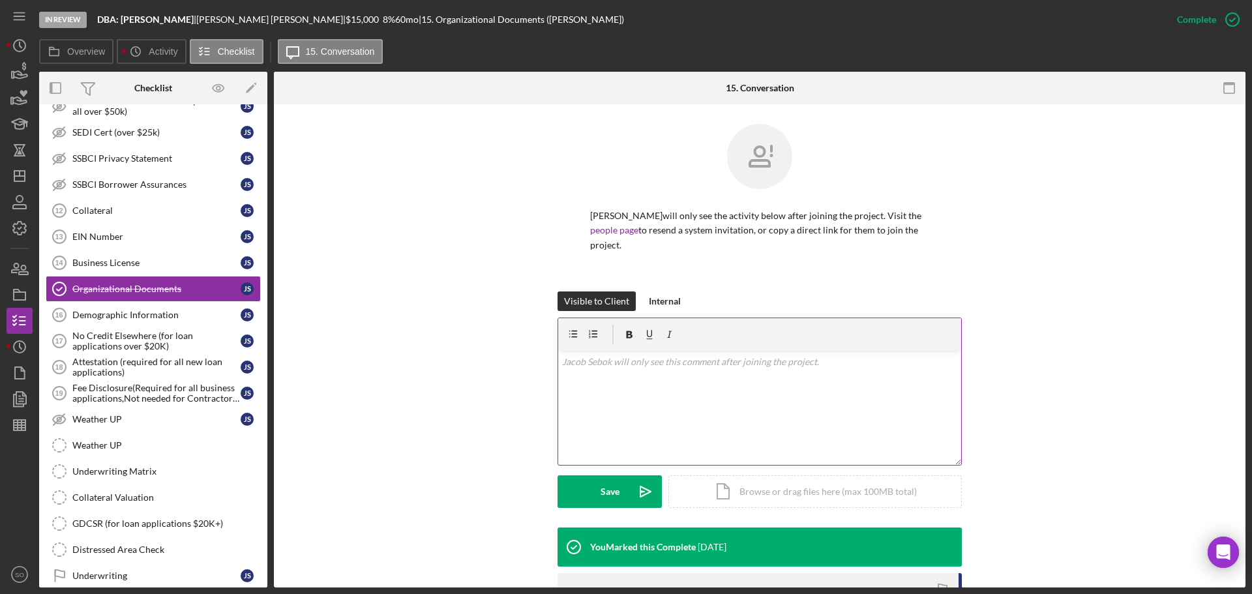
scroll to position [196, 0]
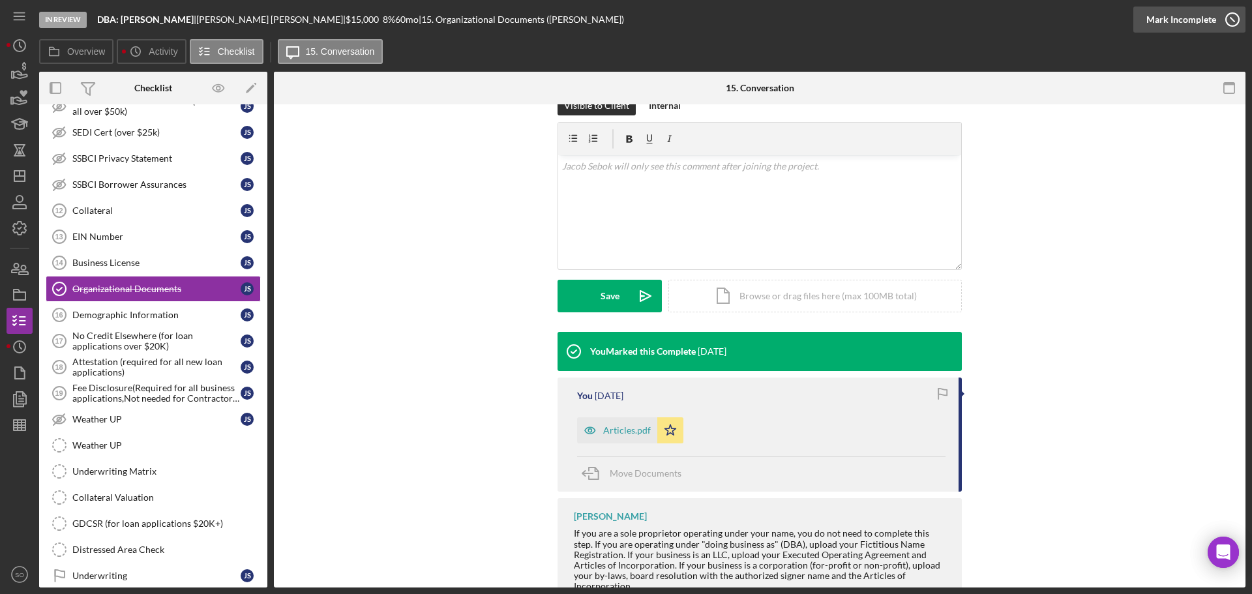
click at [1196, 23] on div "Mark Incomplete" at bounding box center [1182, 20] width 70 height 26
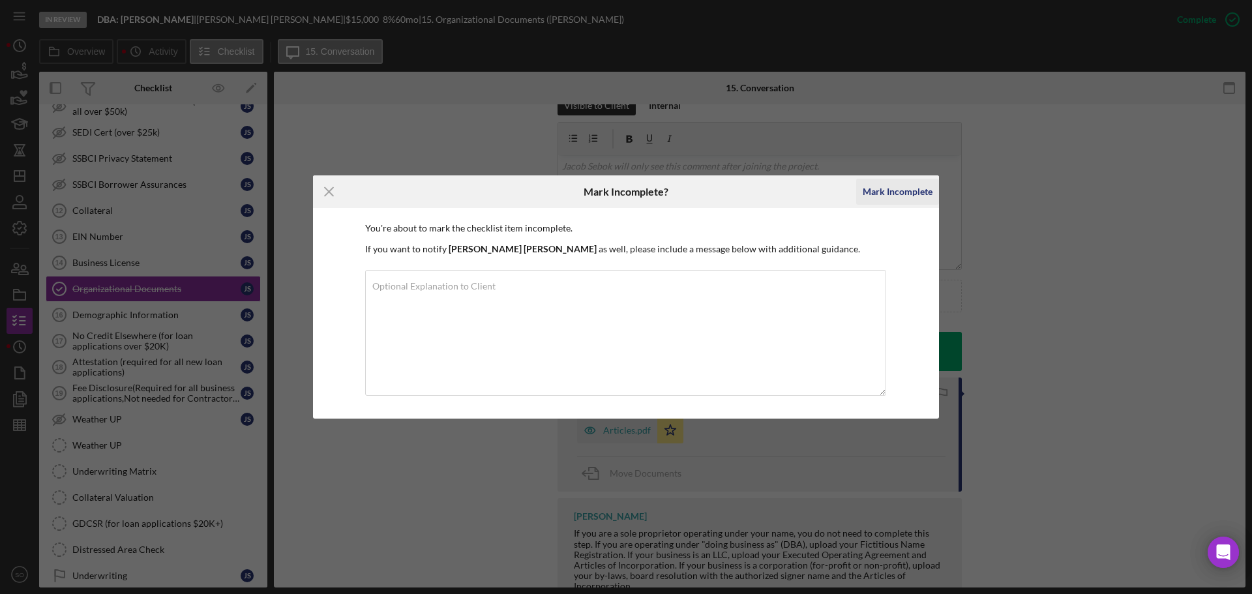
click at [877, 190] on div "Mark Incomplete" at bounding box center [898, 192] width 70 height 26
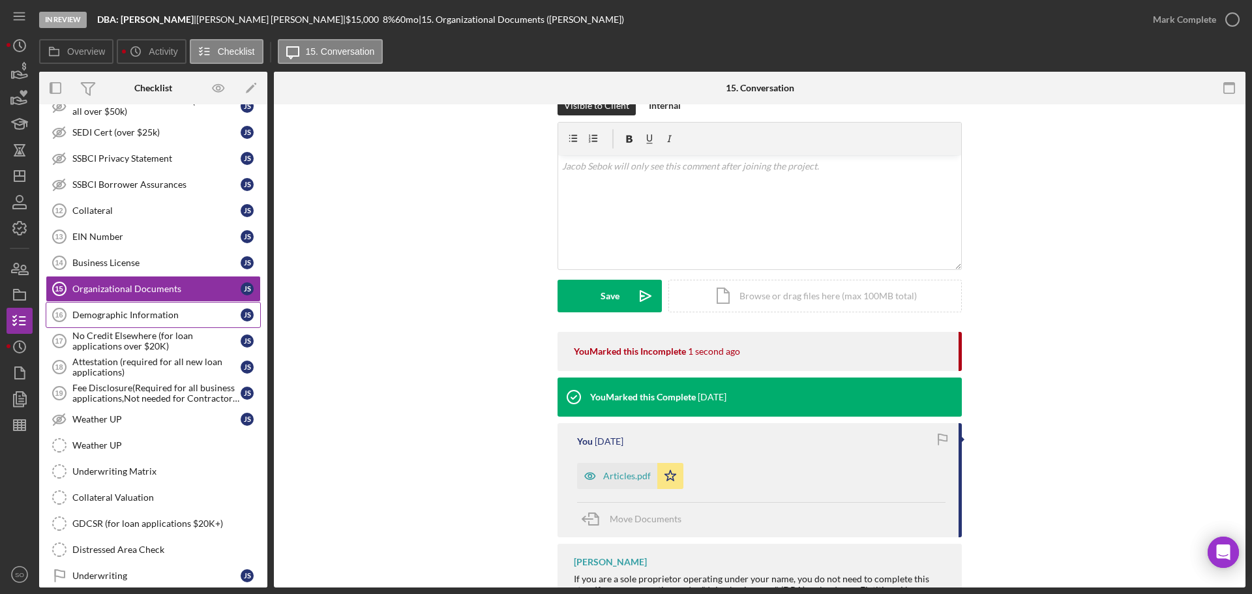
click at [133, 307] on link "Demographic Information 16 Demographic Information J S" at bounding box center [153, 315] width 215 height 26
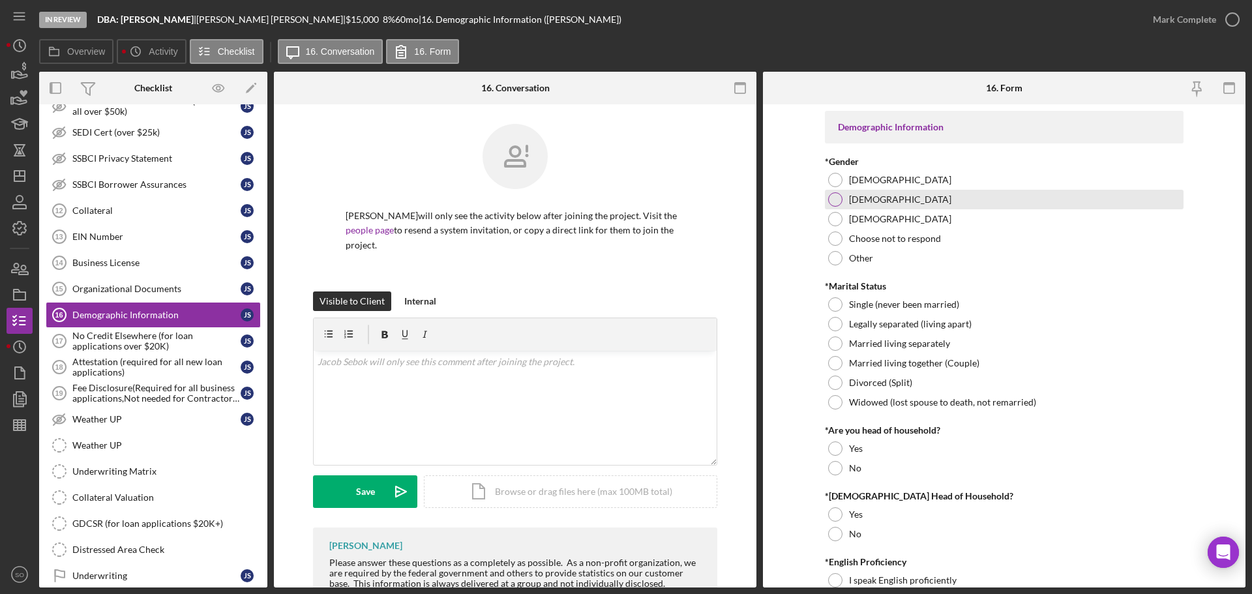
click at [837, 203] on div at bounding box center [835, 199] width 14 height 14
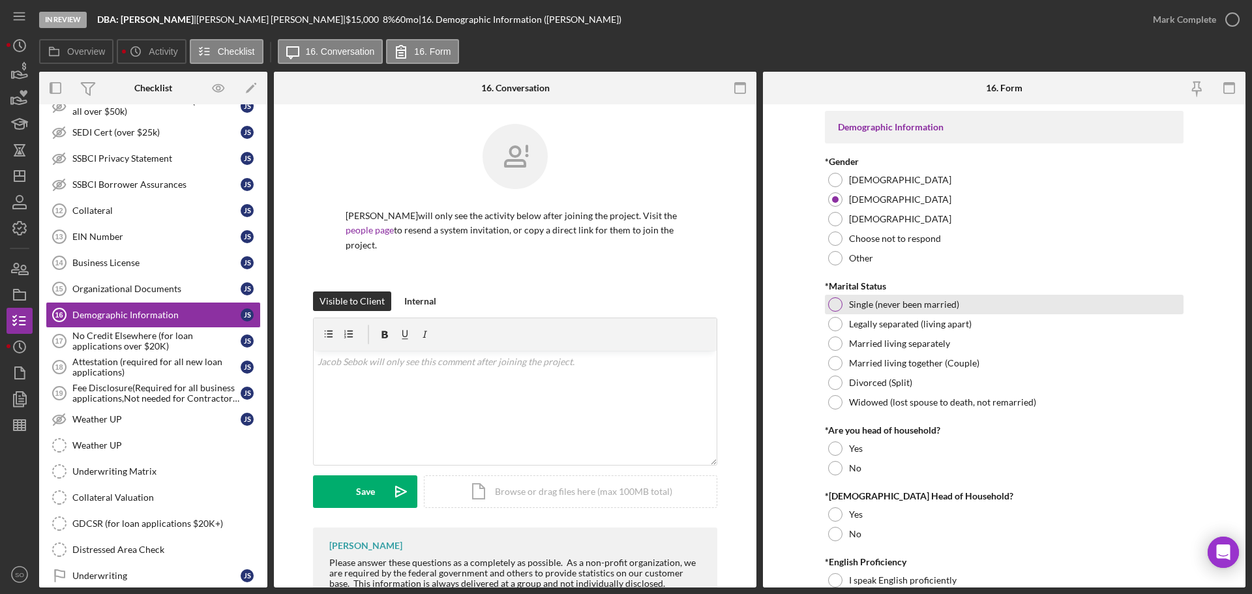
click at [830, 307] on div at bounding box center [835, 304] width 14 height 14
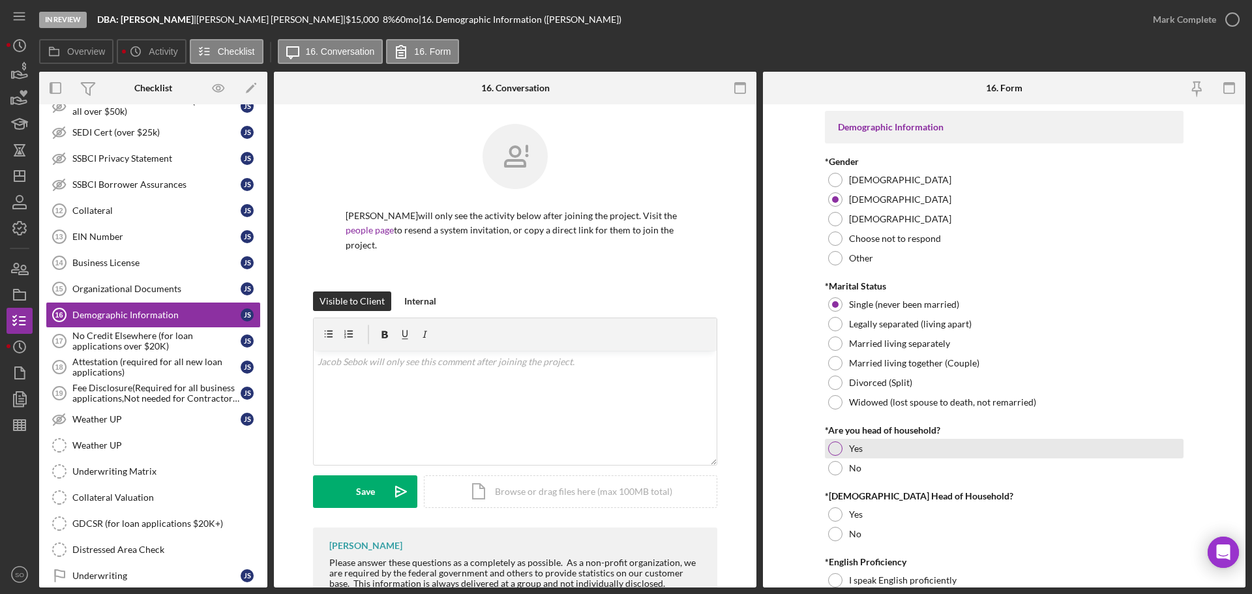
click at [834, 445] on div at bounding box center [835, 449] width 14 height 14
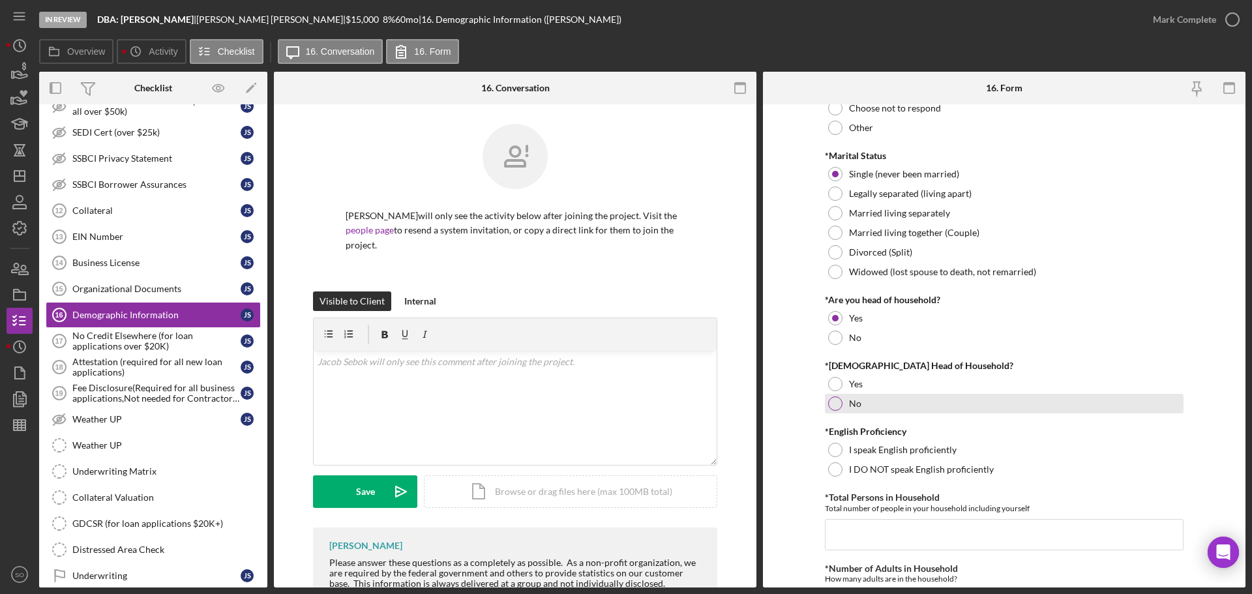
click at [841, 409] on div "No" at bounding box center [1004, 404] width 359 height 20
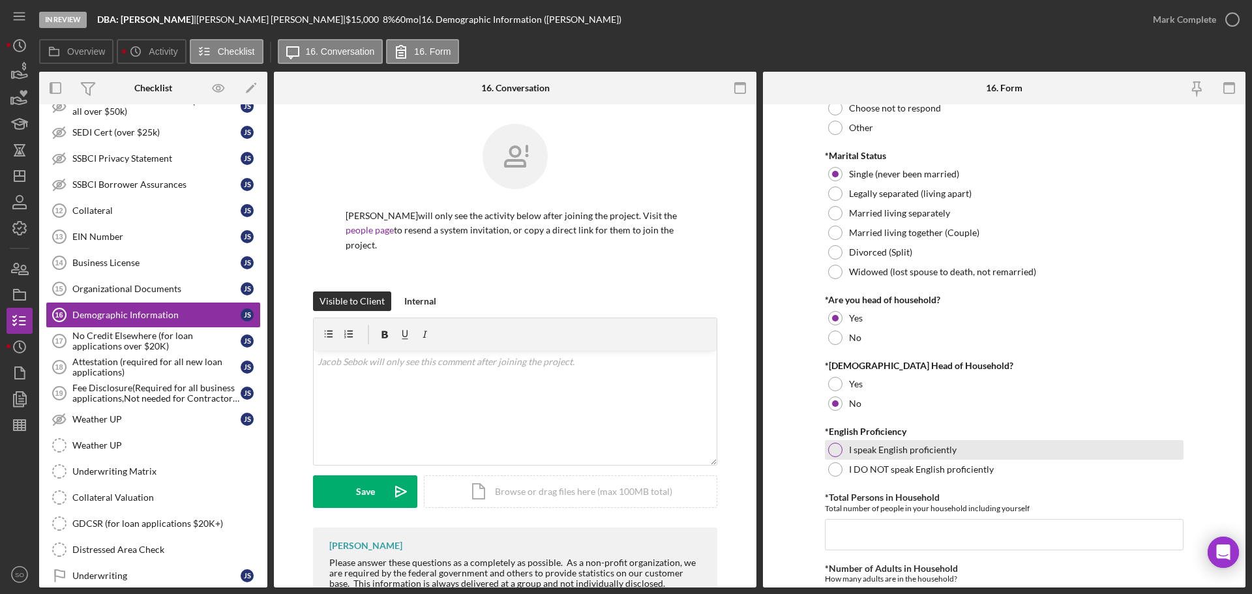
click at [832, 454] on div at bounding box center [835, 450] width 14 height 14
click at [879, 527] on input "*Total Persons in Household" at bounding box center [1004, 534] width 359 height 31
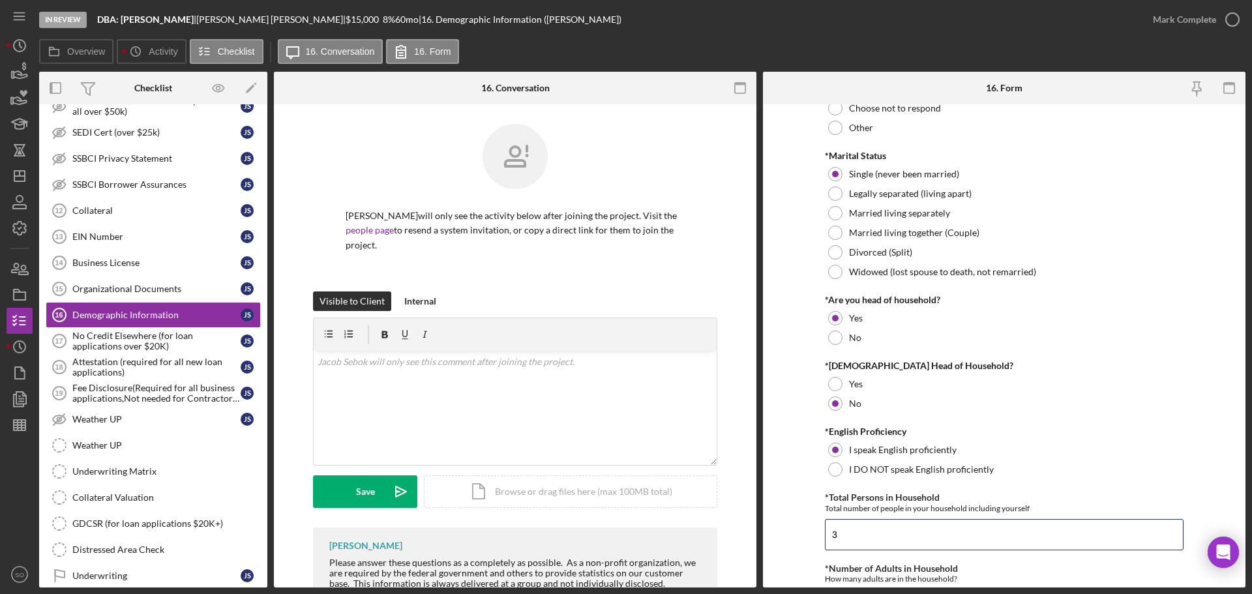
scroll to position [326, 0]
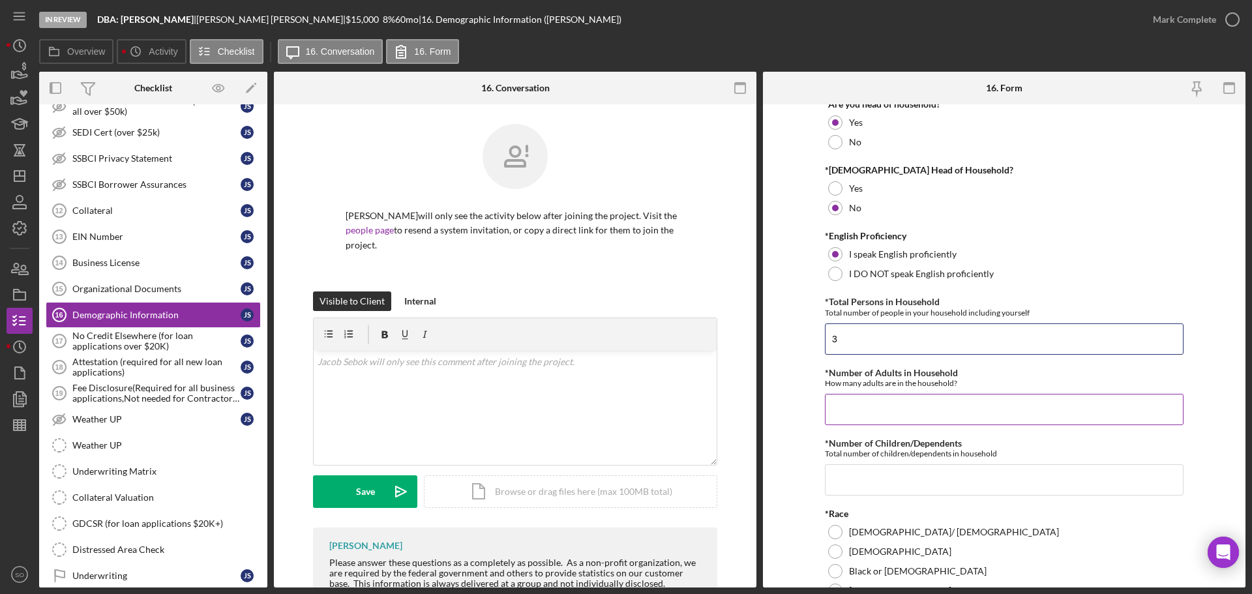
type input "3"
click at [895, 413] on input "*Number of Adults in Household" at bounding box center [1004, 409] width 359 height 31
type input "2"
click at [909, 474] on input "*Number of Children/Dependents" at bounding box center [1004, 479] width 359 height 31
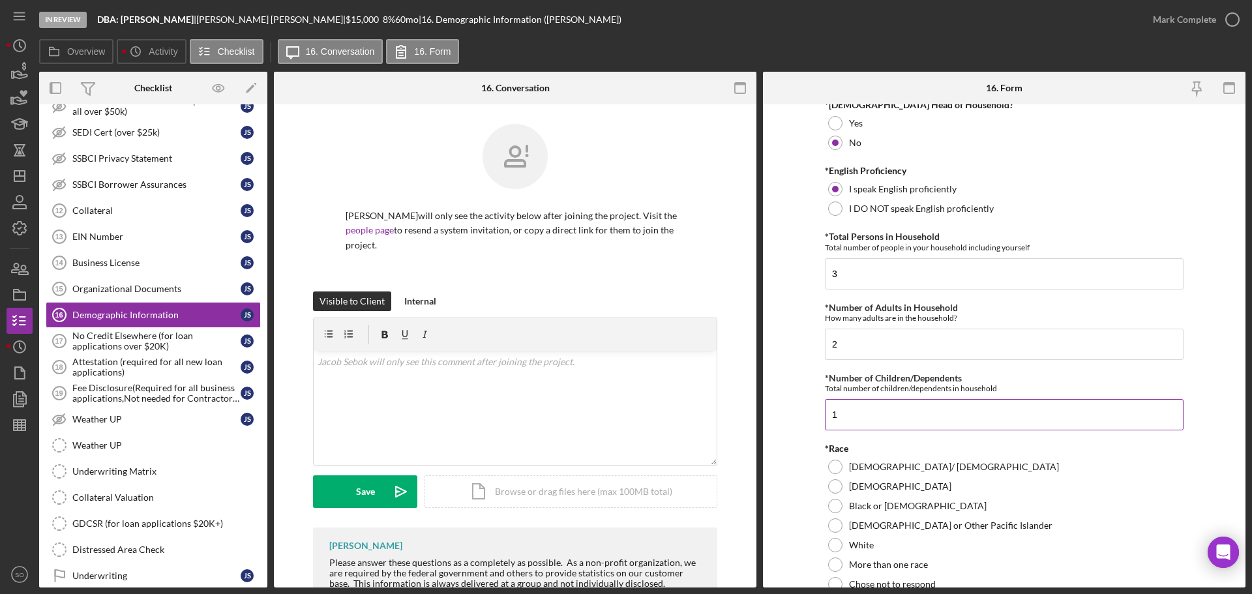
scroll to position [457, 0]
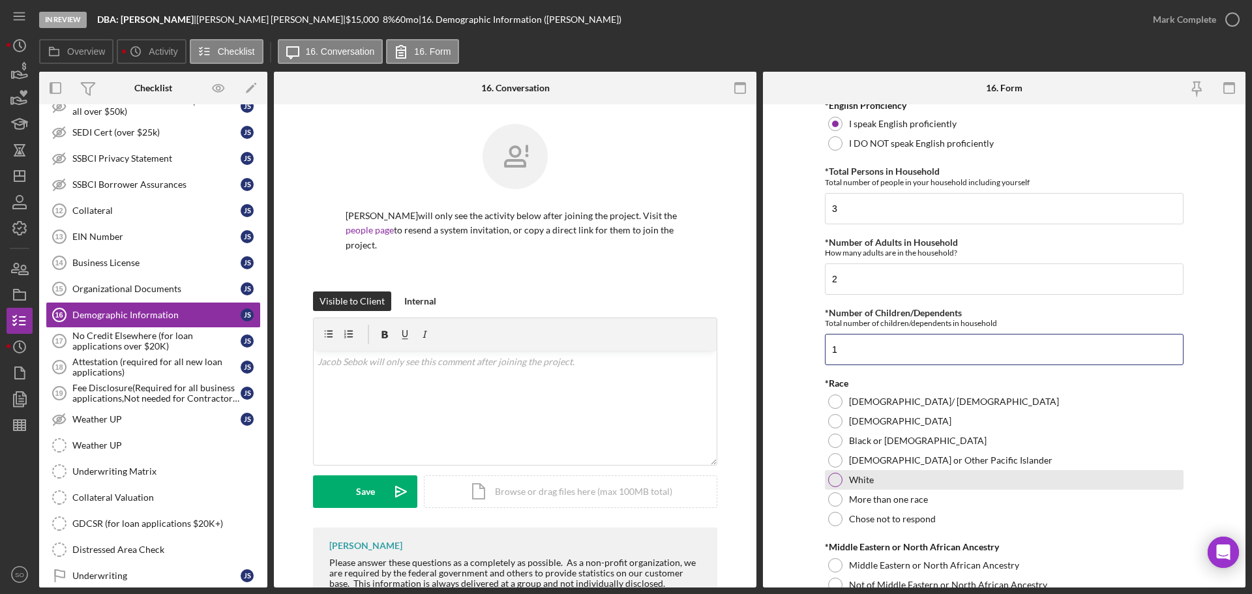
type input "1"
click at [828, 482] on div at bounding box center [835, 480] width 14 height 14
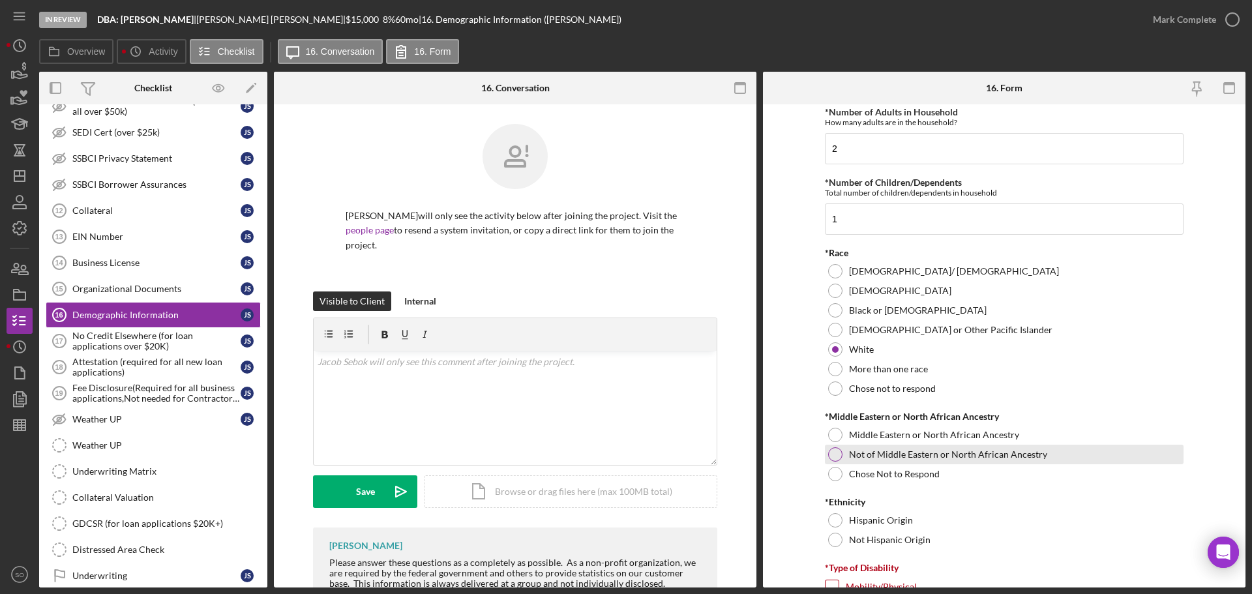
click at [835, 453] on div at bounding box center [835, 454] width 14 height 14
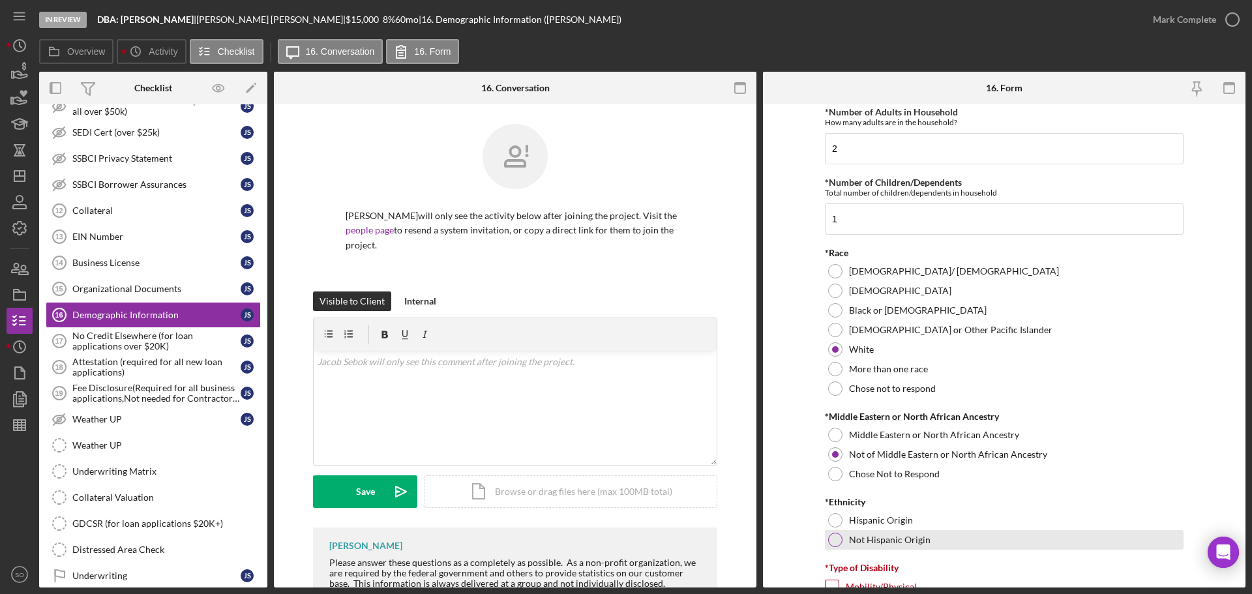
click at [836, 545] on div at bounding box center [835, 540] width 14 height 14
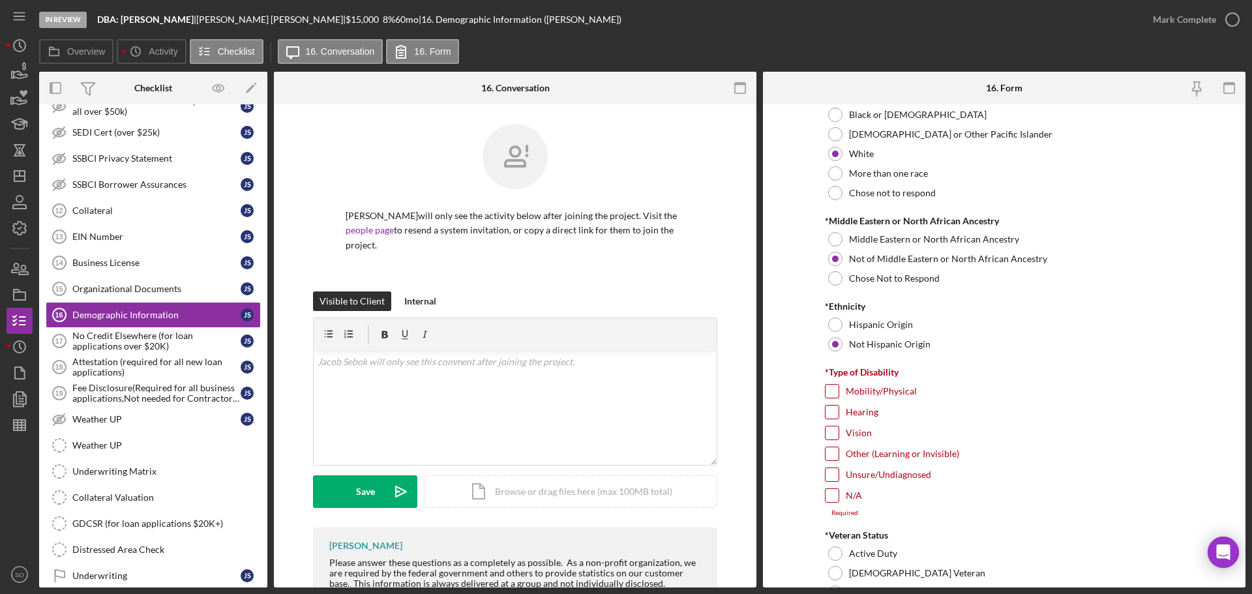
click at [828, 496] on input "N/A" at bounding box center [832, 495] width 13 height 13
checkbox input "true"
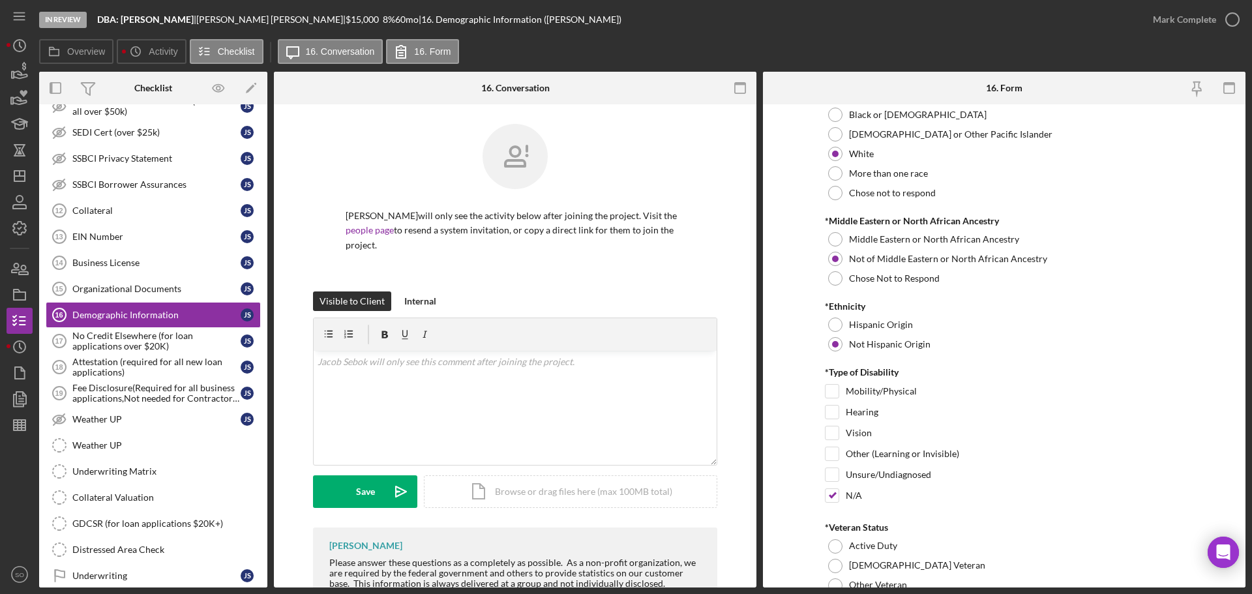
scroll to position [978, 0]
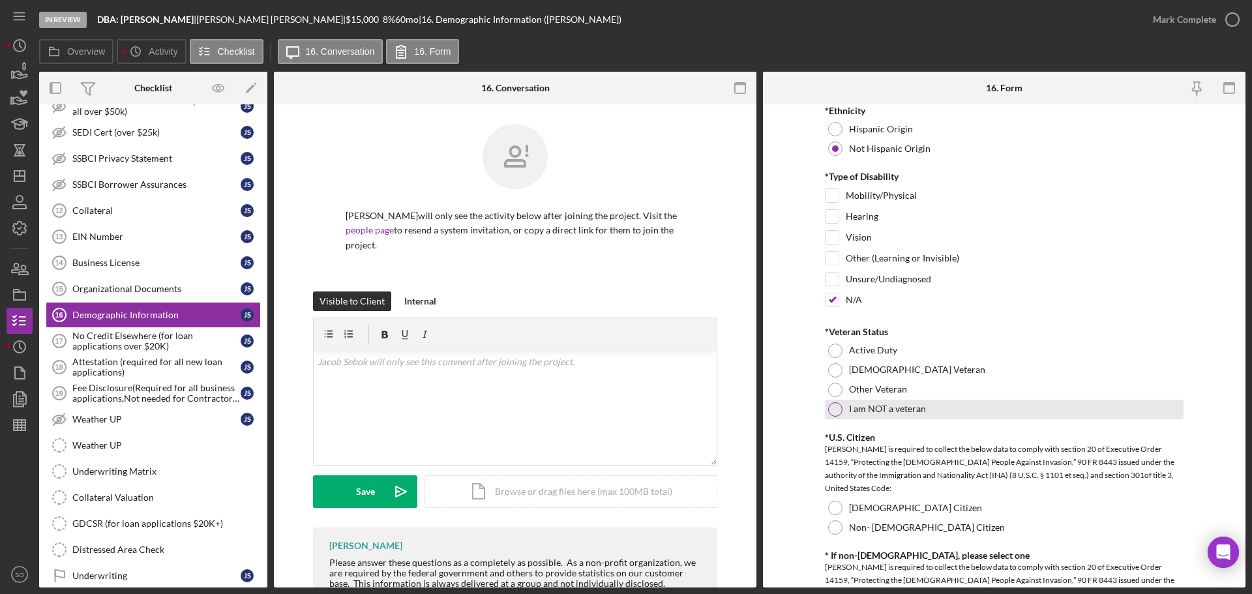
click at [831, 406] on div at bounding box center [835, 409] width 14 height 14
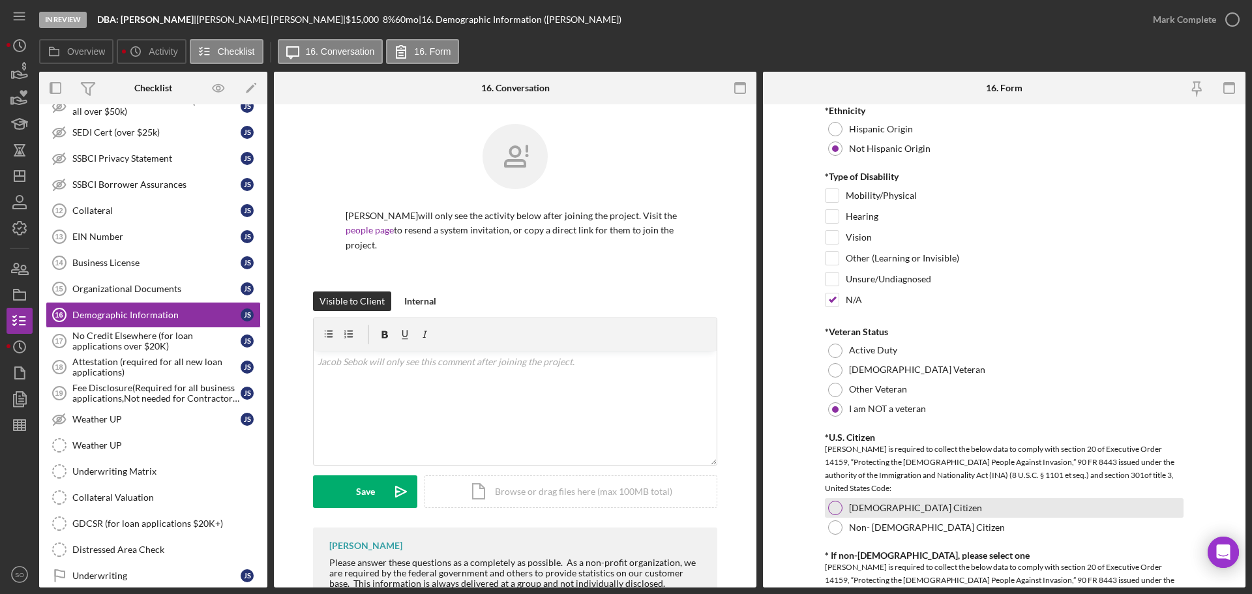
click at [837, 507] on div at bounding box center [835, 508] width 14 height 14
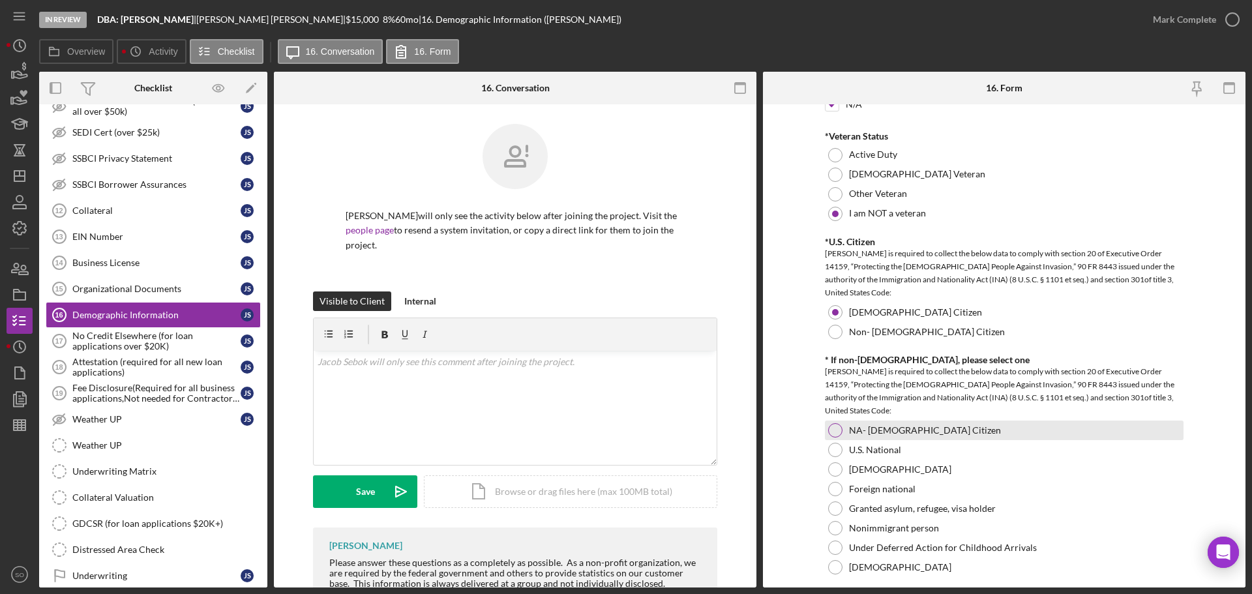
click at [829, 432] on div at bounding box center [835, 430] width 14 height 14
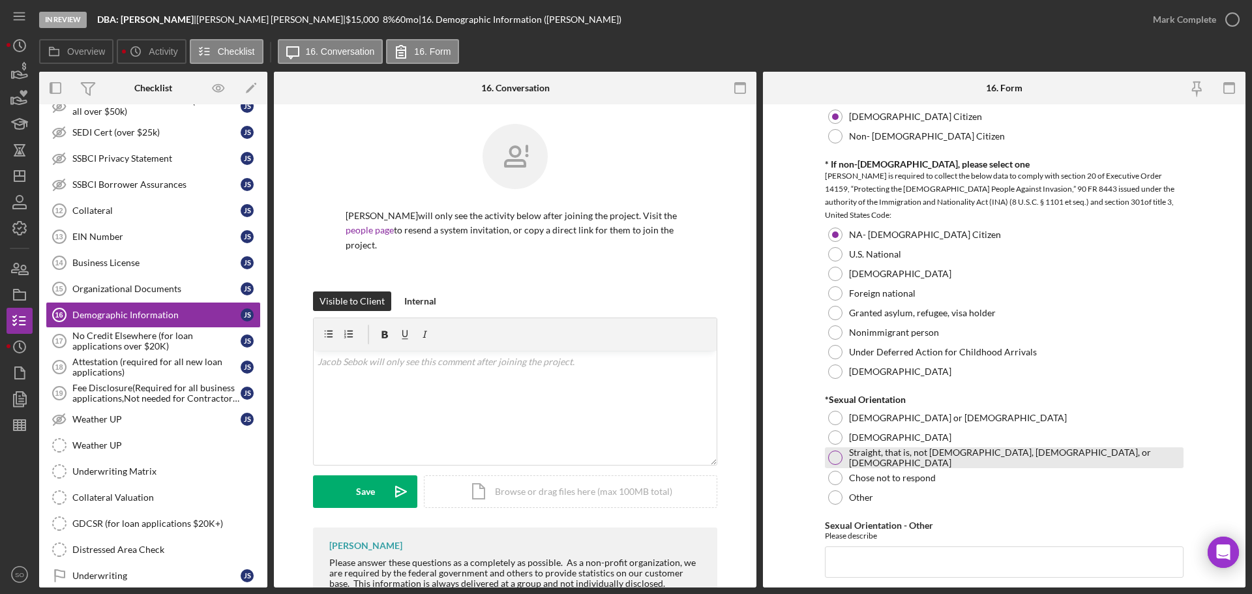
click at [833, 457] on div at bounding box center [835, 458] width 14 height 14
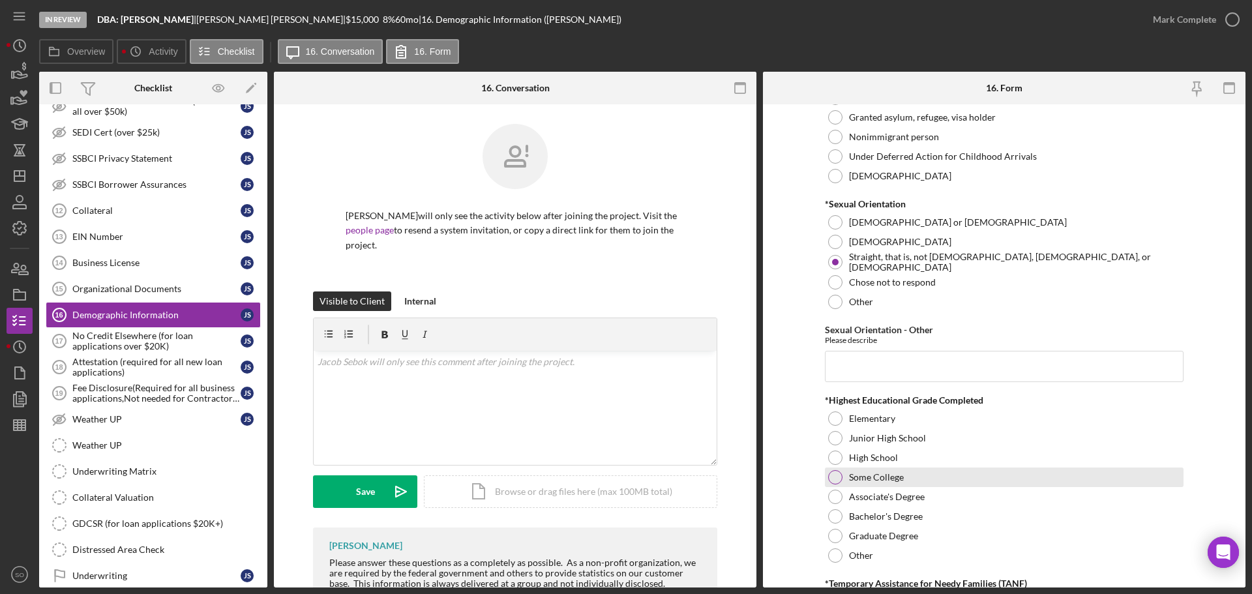
click at [834, 479] on div at bounding box center [835, 477] width 14 height 14
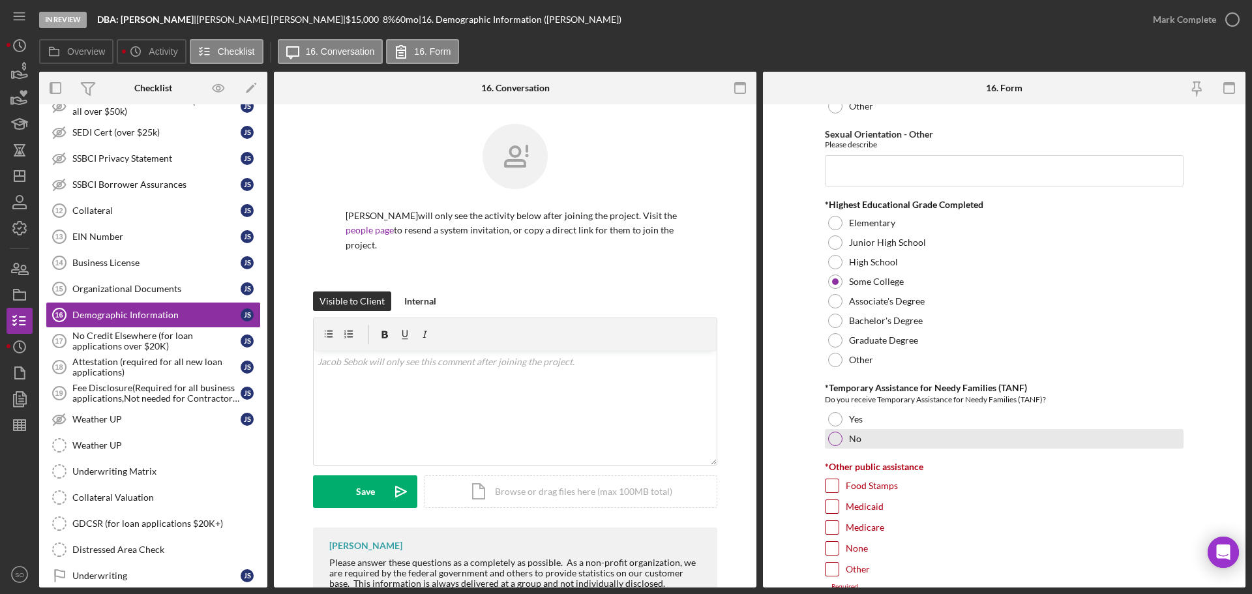
click at [834, 440] on div at bounding box center [835, 439] width 14 height 14
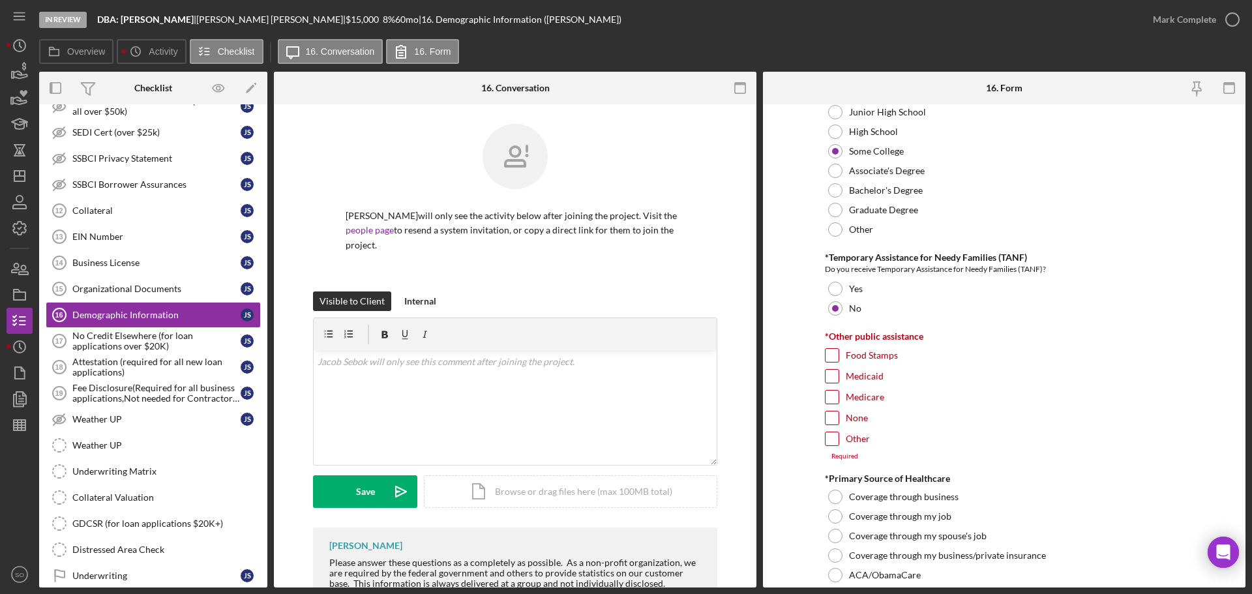
click at [832, 416] on input "None" at bounding box center [832, 418] width 13 height 13
checkbox input "true"
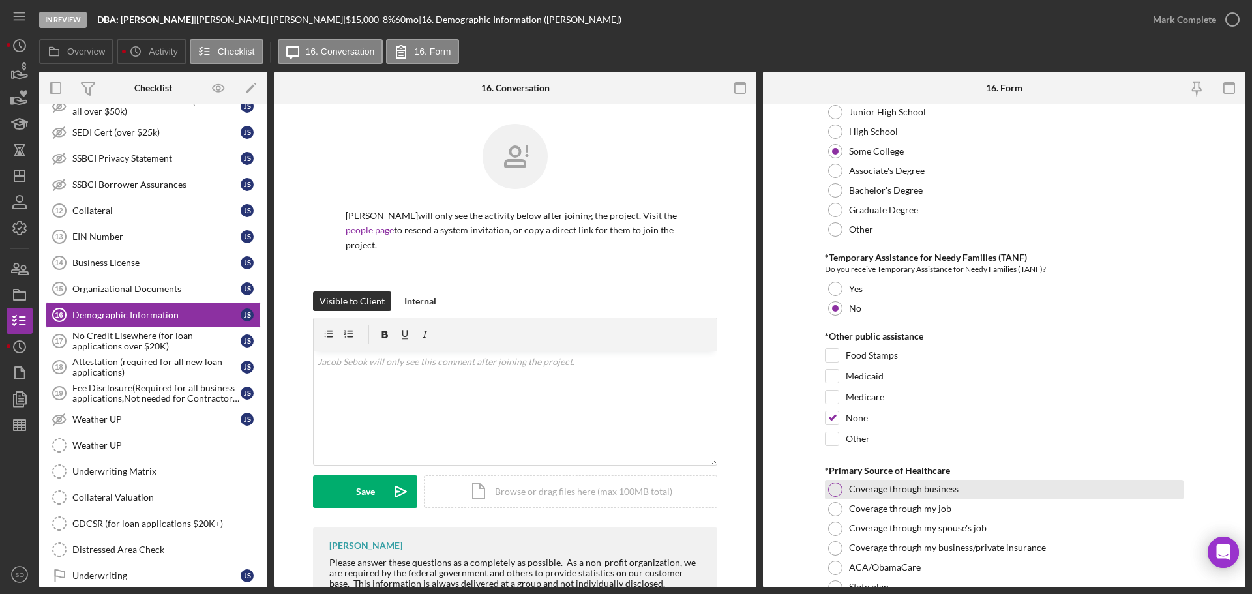
scroll to position [1957, 0]
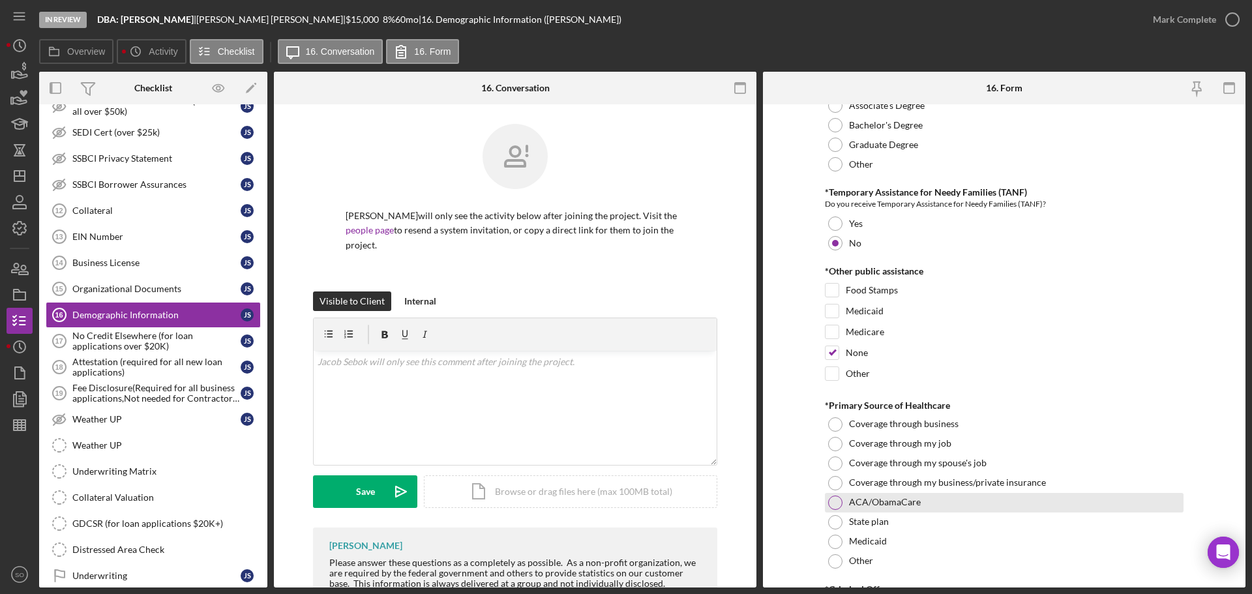
click at [830, 500] on div at bounding box center [835, 503] width 14 height 14
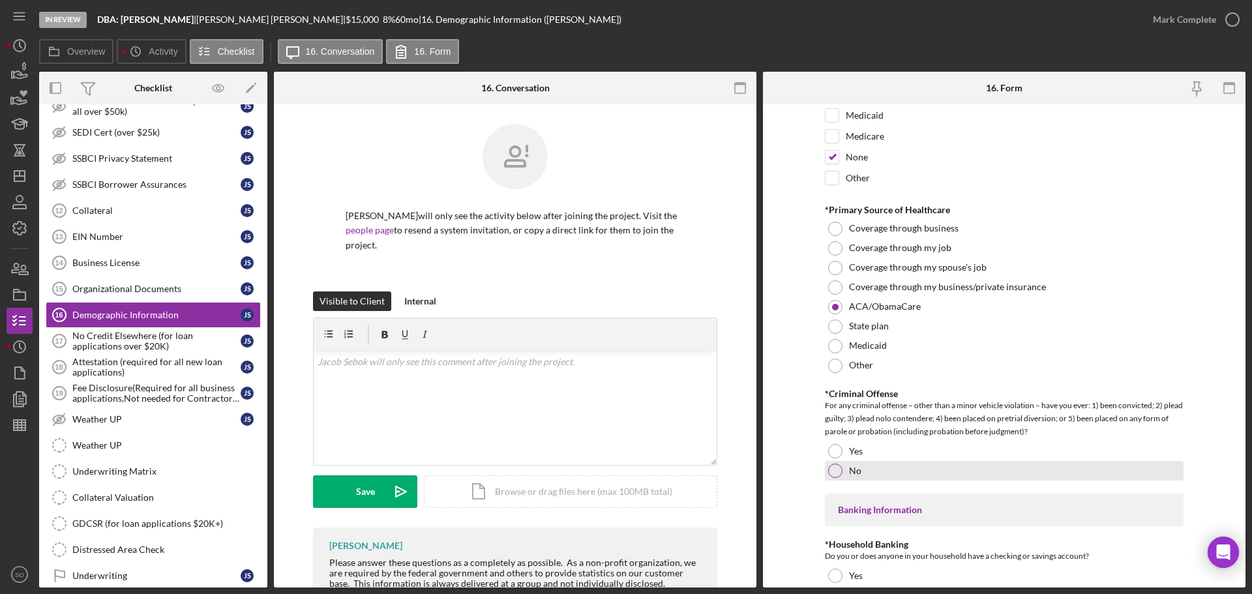
click at [828, 471] on div at bounding box center [835, 471] width 14 height 14
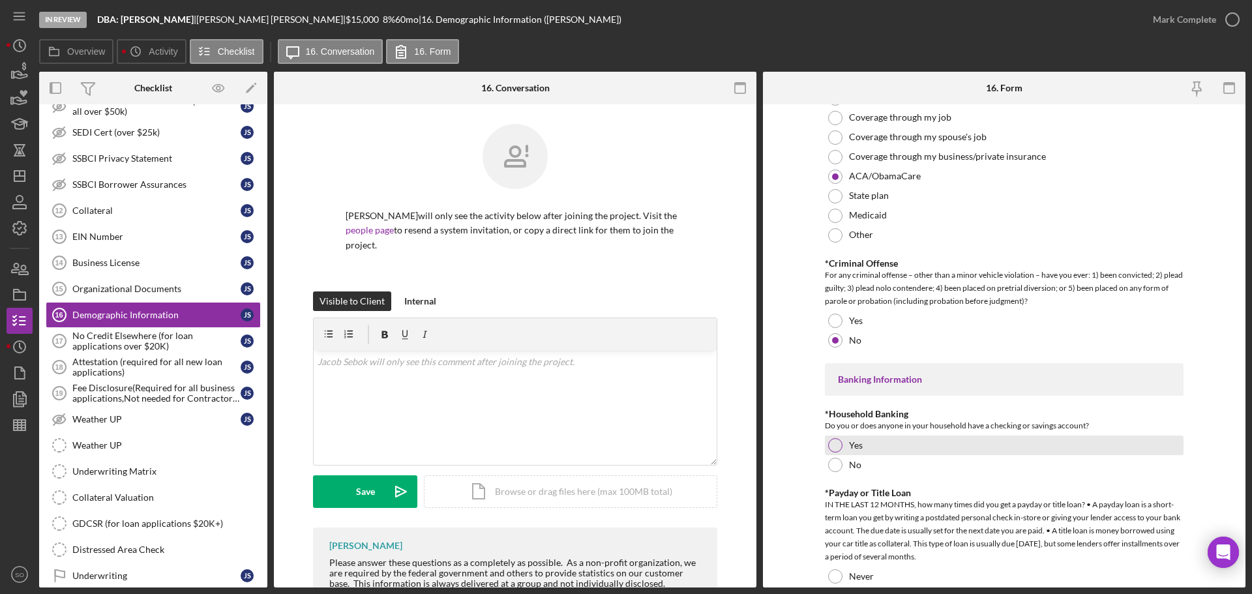
click at [838, 449] on div at bounding box center [835, 445] width 14 height 14
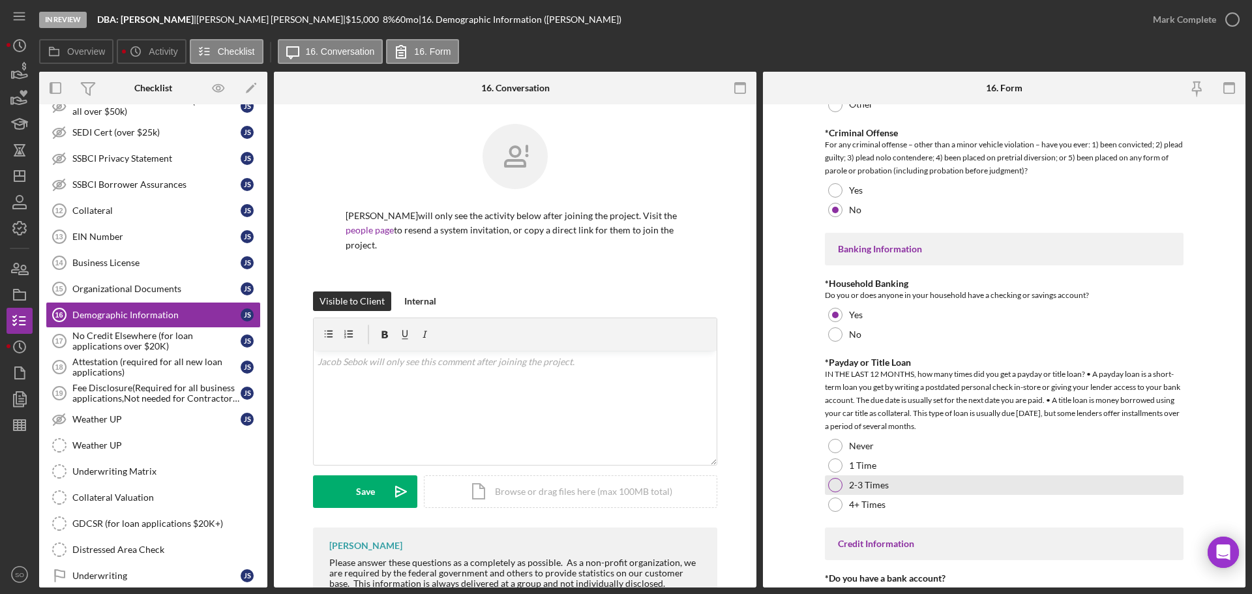
drag, startPoint x: 837, startPoint y: 446, endPoint x: 866, endPoint y: 476, distance: 41.1
click at [837, 445] on div at bounding box center [835, 446] width 14 height 14
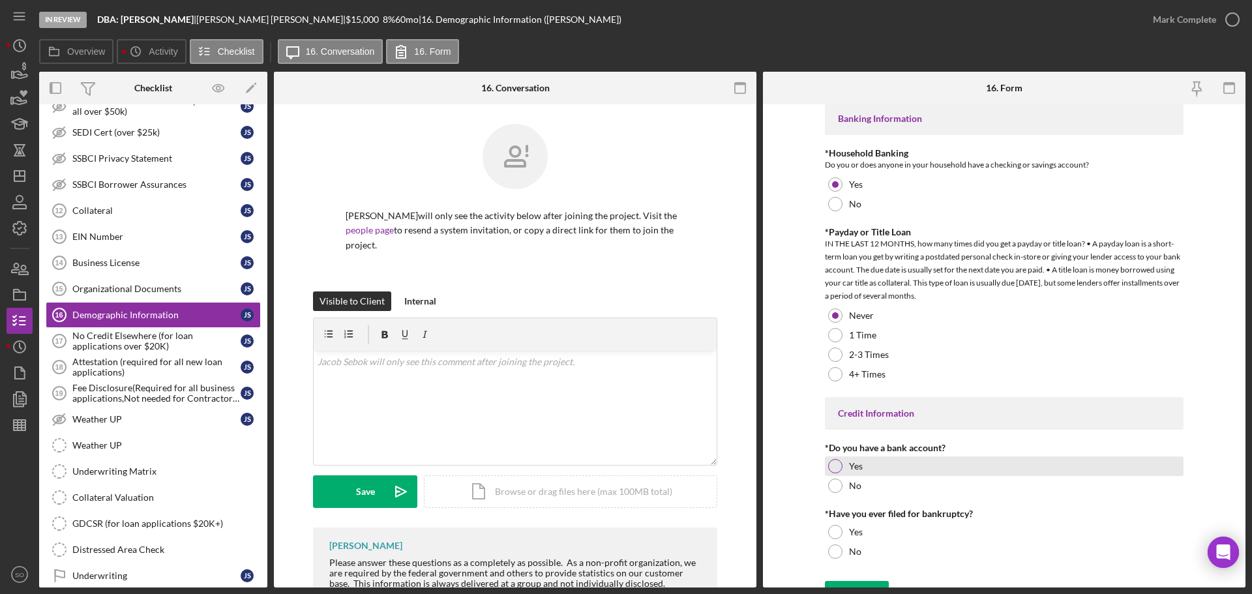
click at [835, 464] on div at bounding box center [835, 466] width 14 height 14
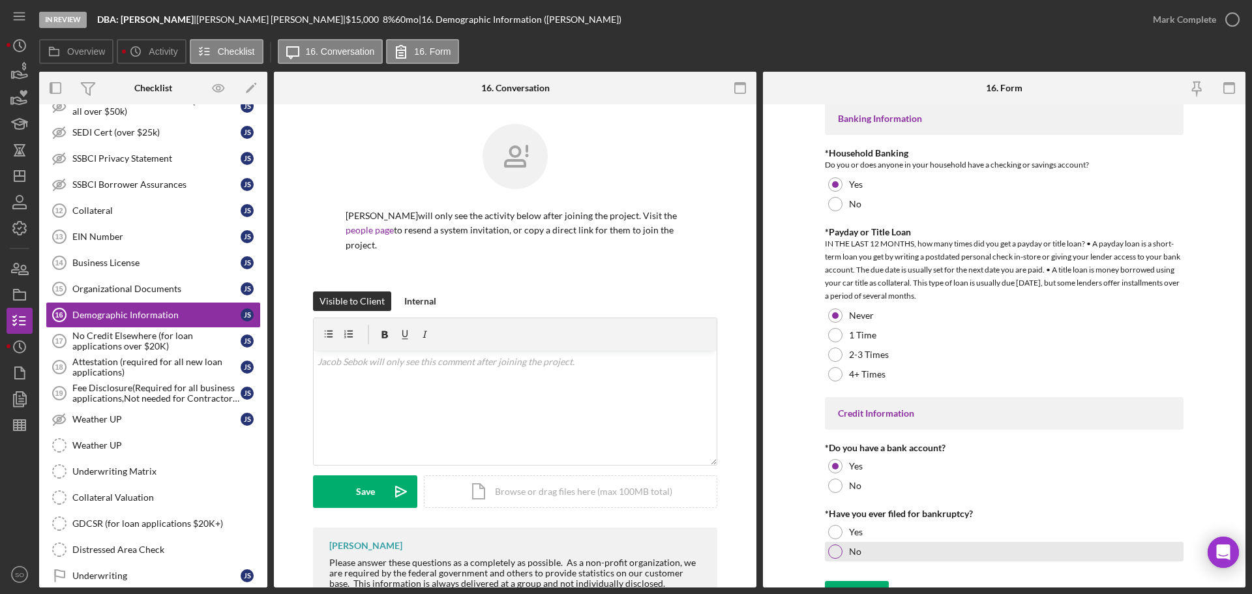
click at [838, 547] on div at bounding box center [835, 552] width 14 height 14
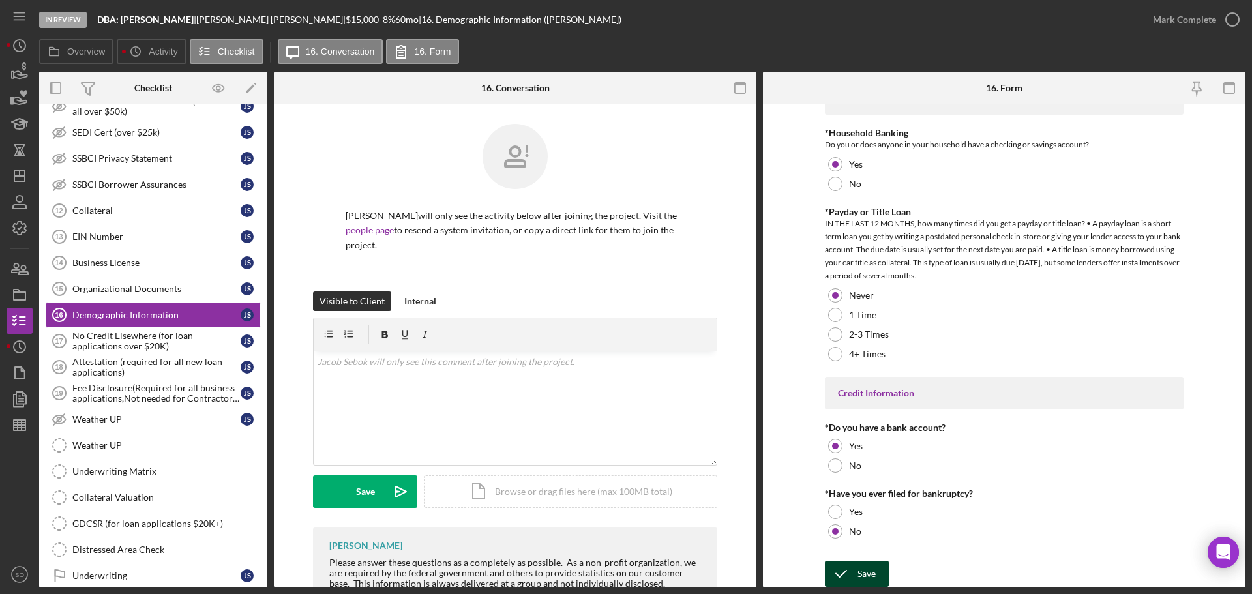
click at [873, 564] on div "Save" at bounding box center [867, 574] width 18 height 26
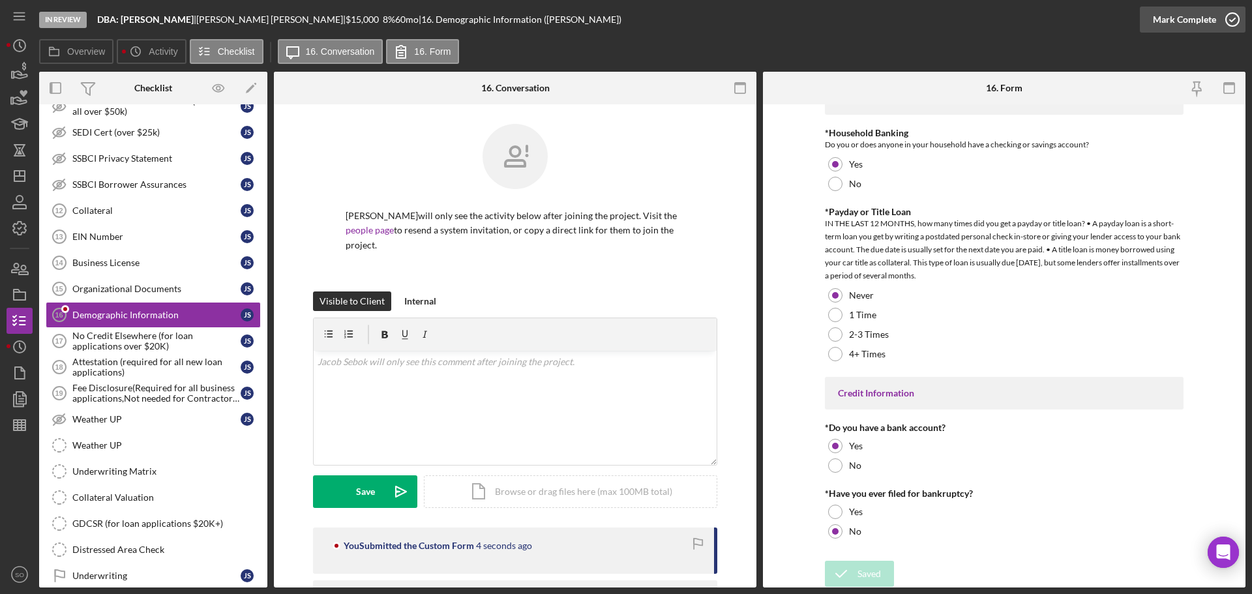
click at [1173, 21] on div "Mark Complete" at bounding box center [1184, 20] width 63 height 26
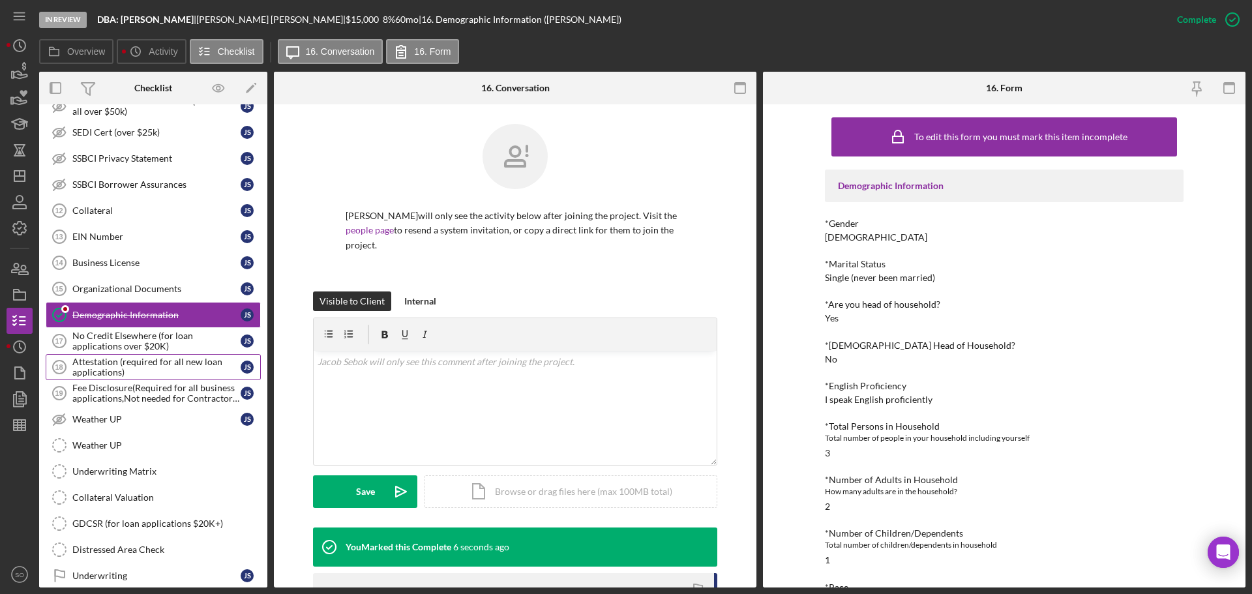
click at [145, 360] on div "Attestation (required for all new loan applications)" at bounding box center [156, 367] width 168 height 21
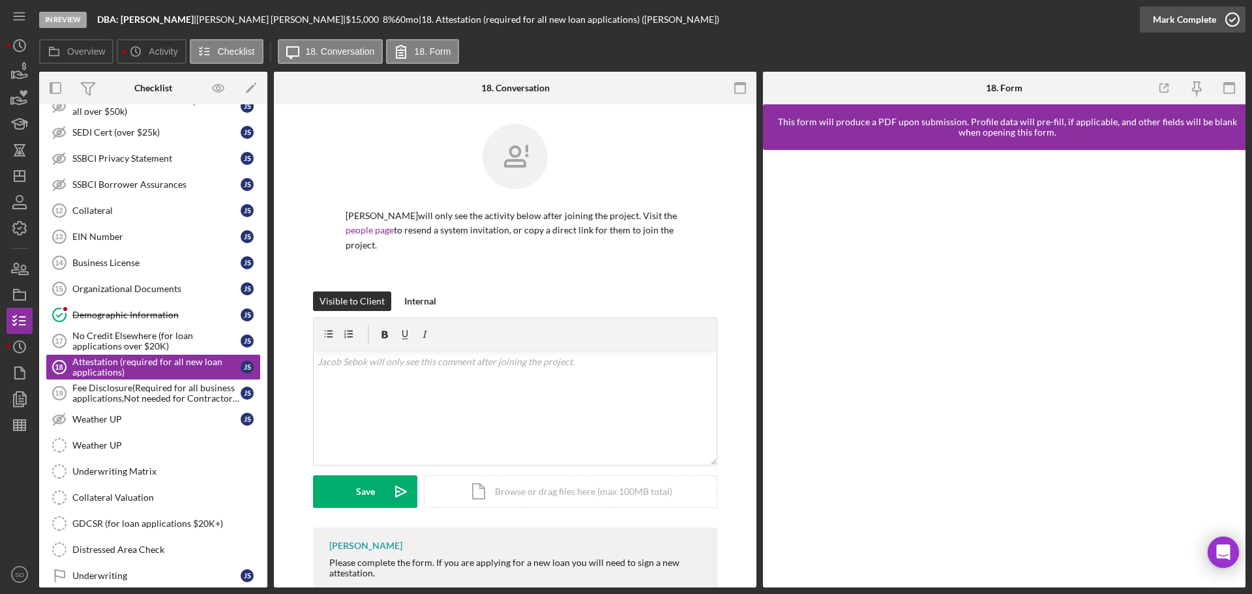
click at [1167, 27] on div "Mark Complete" at bounding box center [1184, 20] width 63 height 26
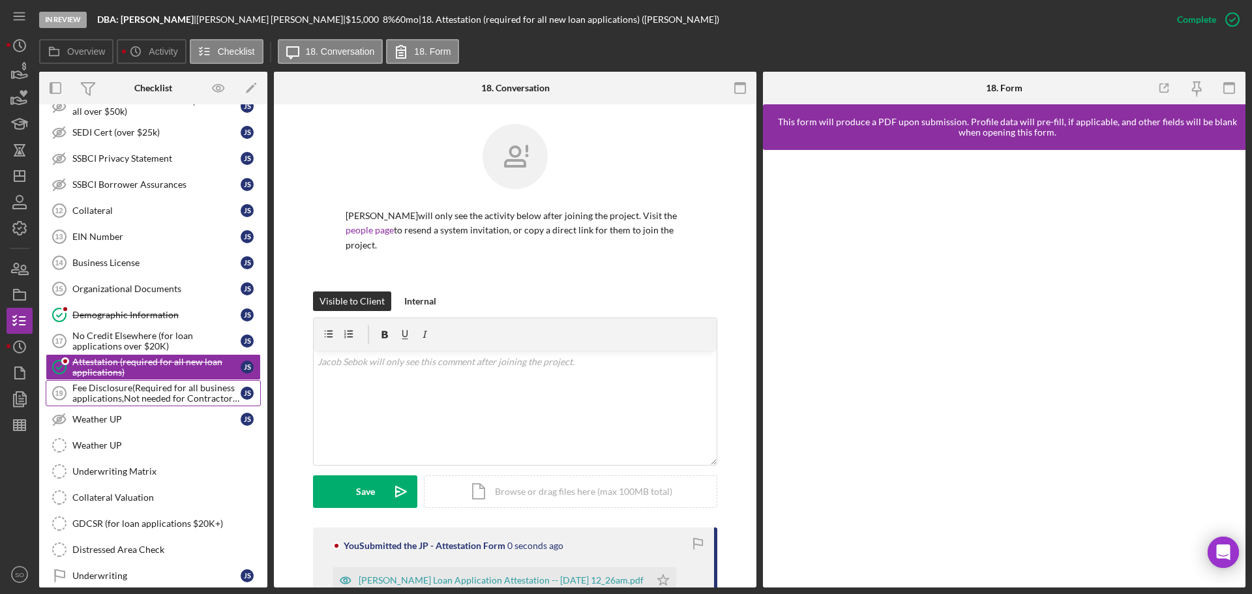
drag, startPoint x: 130, startPoint y: 402, endPoint x: 131, endPoint y: 416, distance: 13.8
click at [130, 402] on div "Fee Disclosure(Required for all business applications,Not needed for Contractor…" at bounding box center [156, 393] width 168 height 21
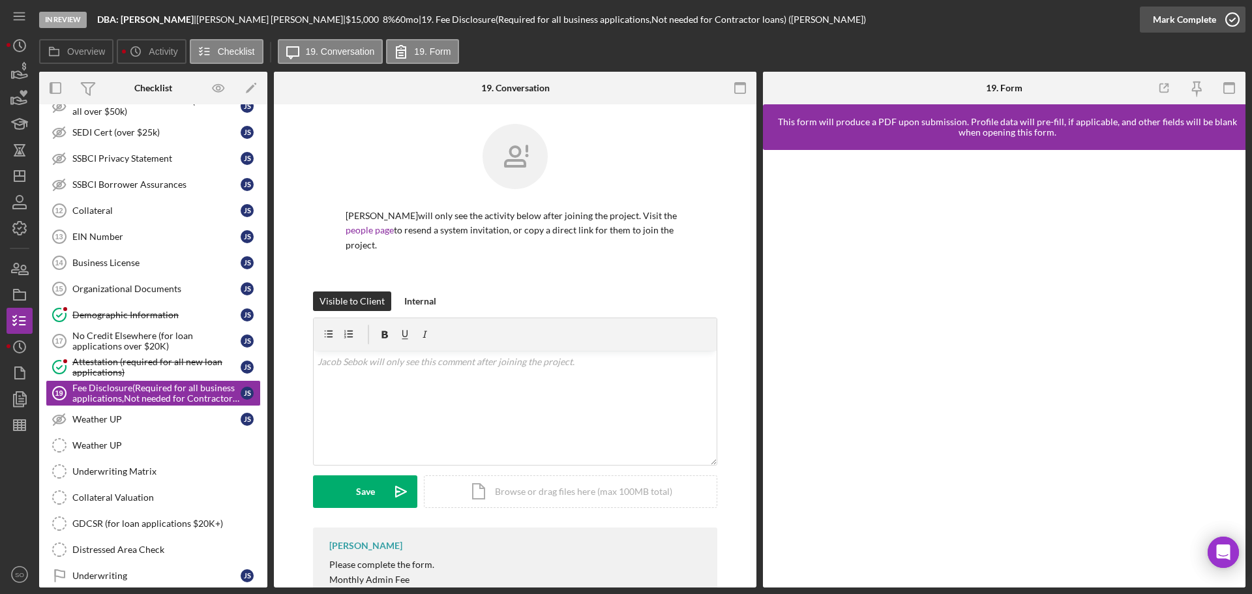
click at [1186, 20] on div "Mark Complete" at bounding box center [1184, 20] width 63 height 26
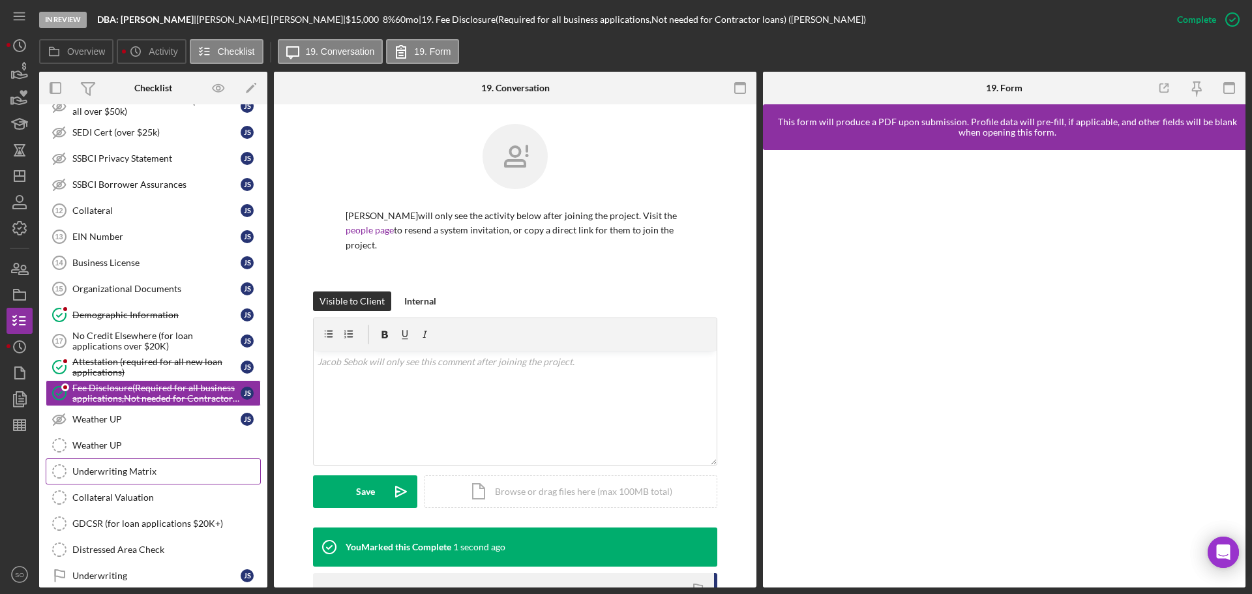
click at [128, 472] on div "Underwriting Matrix" at bounding box center [166, 471] width 188 height 10
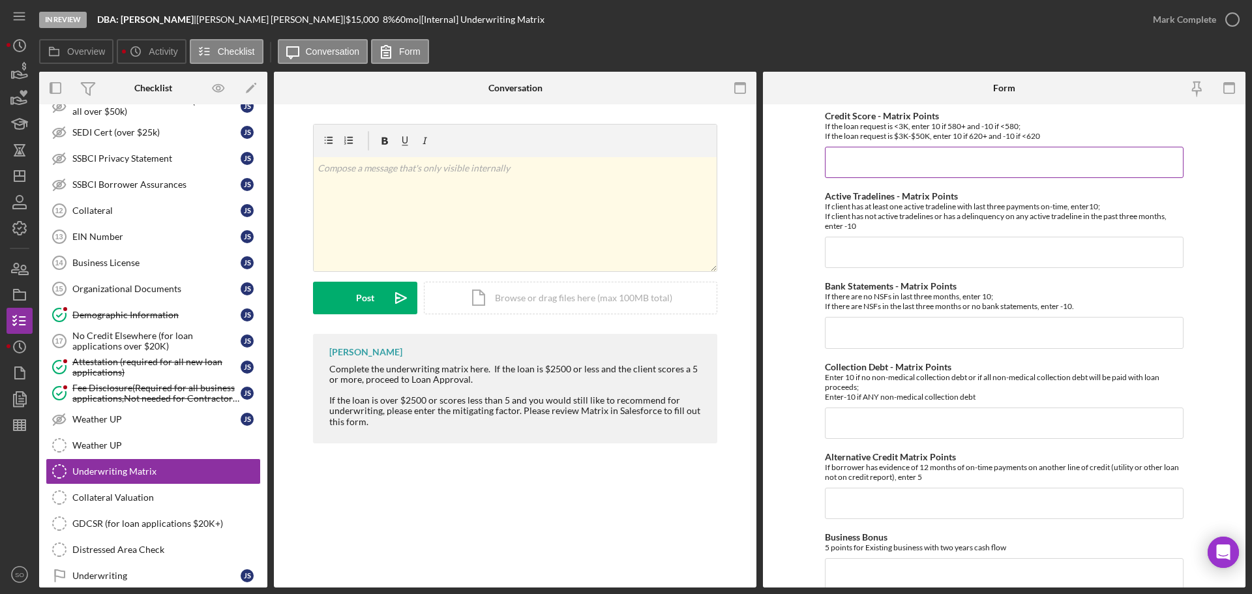
click at [871, 157] on input "Credit Score - Matrix Points" at bounding box center [1004, 162] width 359 height 31
type input "10"
click at [888, 258] on input "Active Tradelines - Matrix Points" at bounding box center [1004, 252] width 359 height 31
type input "10"
drag, startPoint x: 884, startPoint y: 324, endPoint x: 882, endPoint y: 346, distance: 22.9
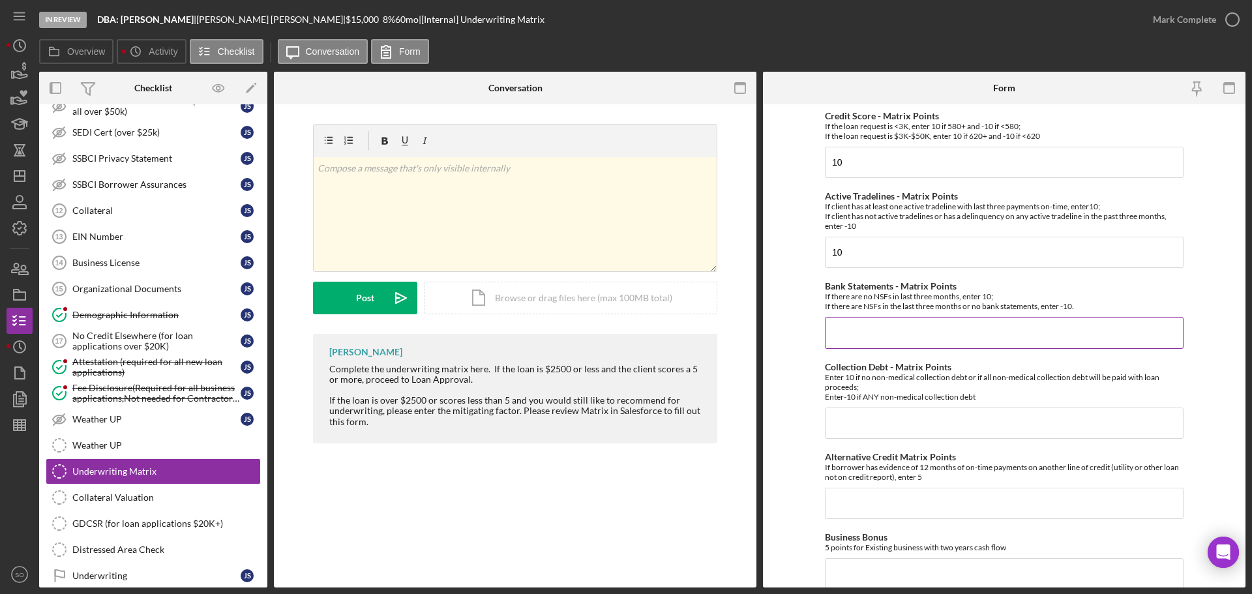
click at [884, 324] on input "Bank Statements - Matrix Points" at bounding box center [1004, 332] width 359 height 31
type input "10"
drag, startPoint x: 883, startPoint y: 419, endPoint x: 894, endPoint y: 419, distance: 11.1
click at [884, 419] on input "Collection Debt - Matrix Points" at bounding box center [1004, 423] width 359 height 31
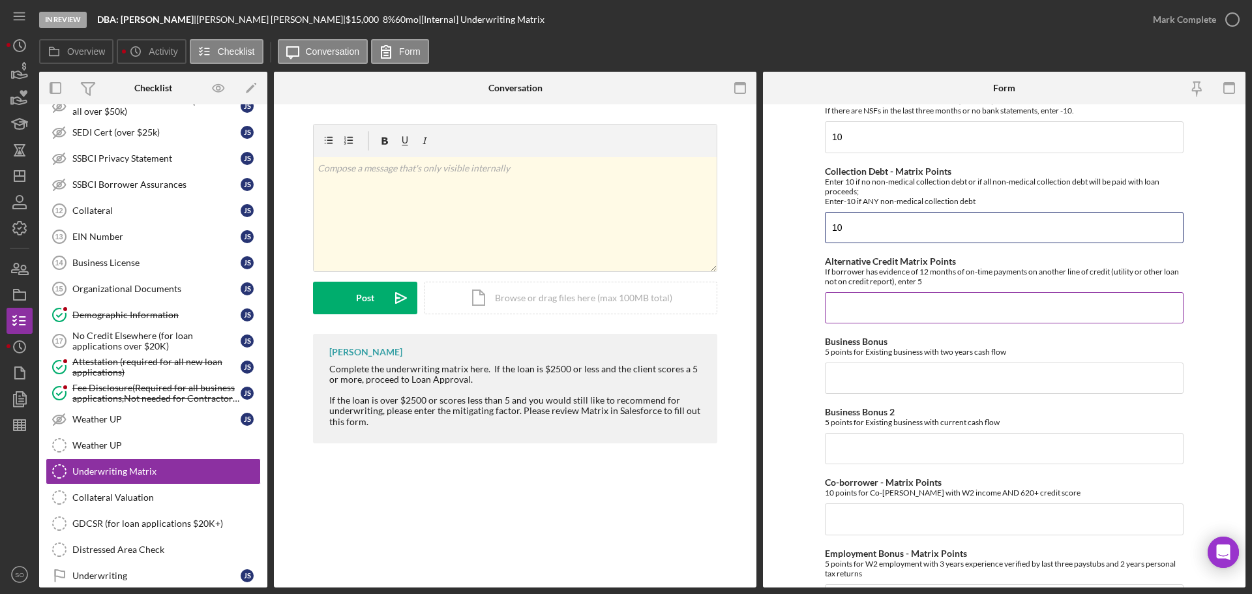
type input "10"
click at [858, 299] on input "Alternative Credit Matrix Points" at bounding box center [1004, 307] width 359 height 31
type input "0"
click at [868, 376] on input "Business Bonus" at bounding box center [1004, 378] width 359 height 31
type input "0"
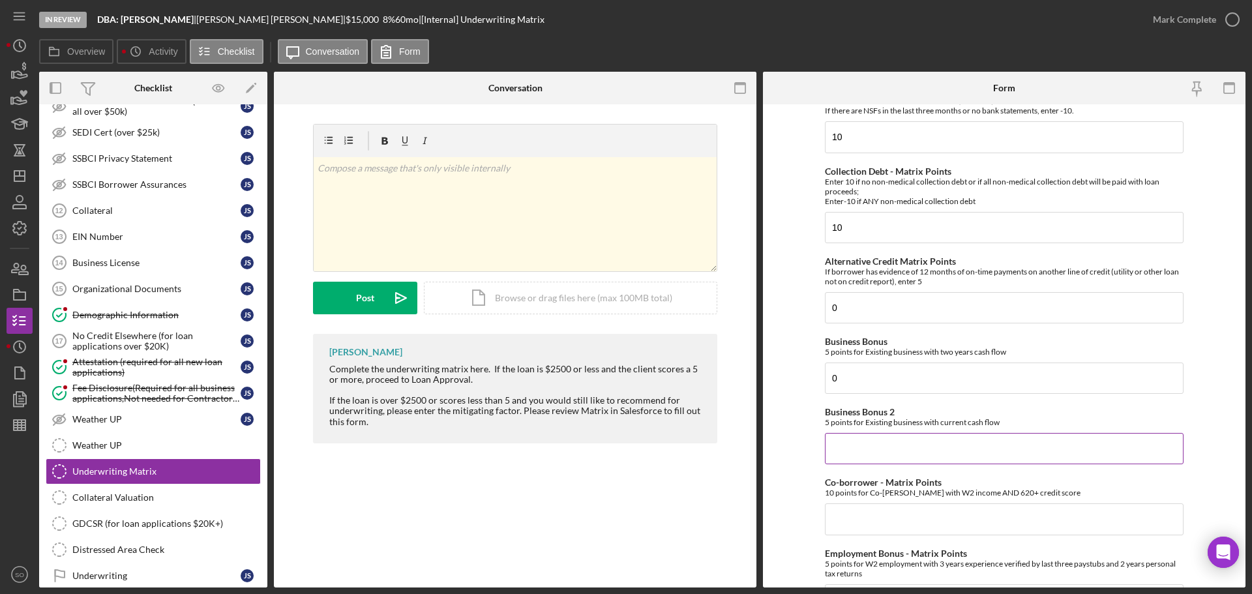
click at [882, 445] on input "Business Bonus 2" at bounding box center [1004, 448] width 359 height 31
type input "00"
click at [890, 511] on input "Co-borrower - Matrix Points" at bounding box center [1004, 519] width 359 height 31
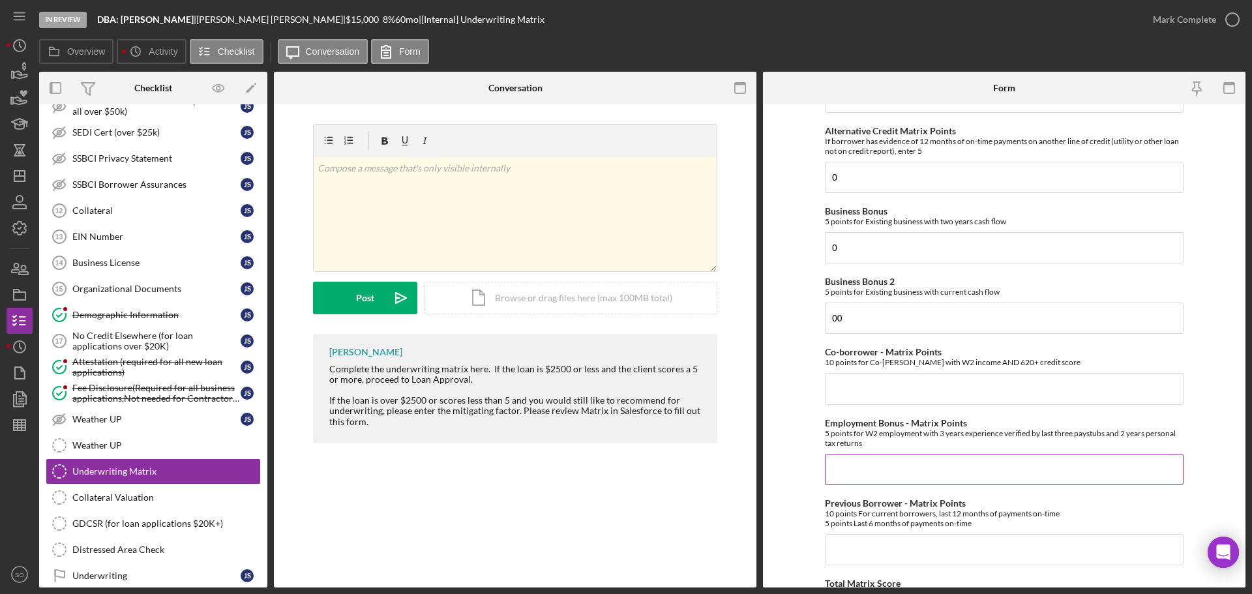
click at [882, 477] on input "Employment Bonus - Matrix Points" at bounding box center [1004, 469] width 359 height 31
type input "0"
click at [849, 386] on input "Co-borrower - Matrix Points" at bounding box center [1004, 388] width 359 height 31
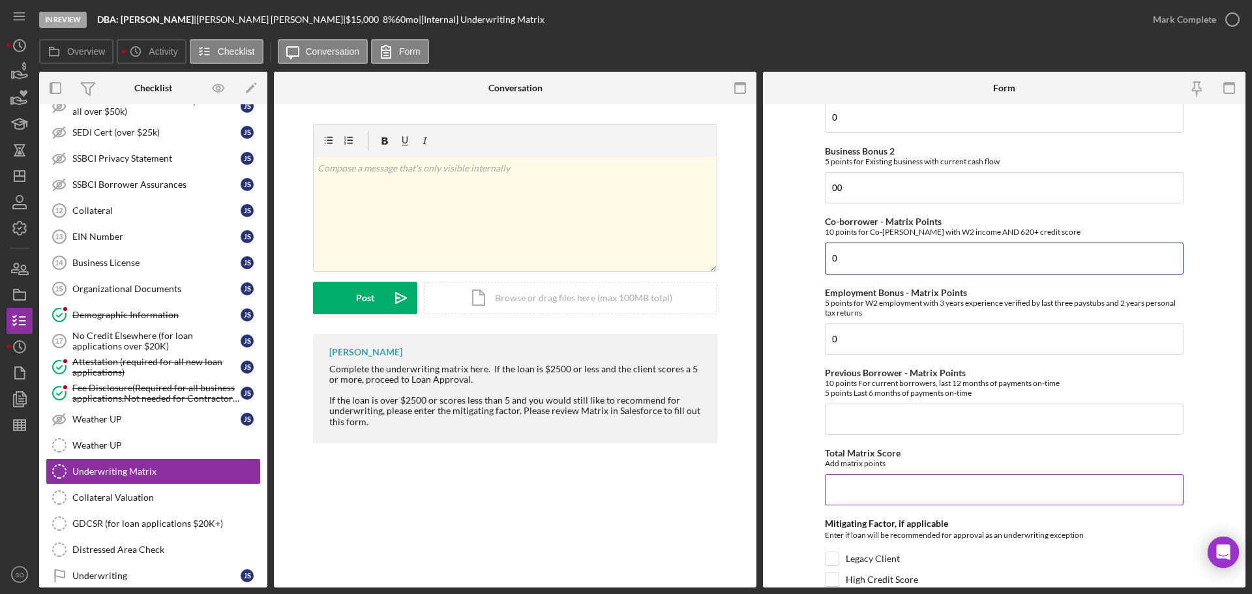
scroll to position [522, 0]
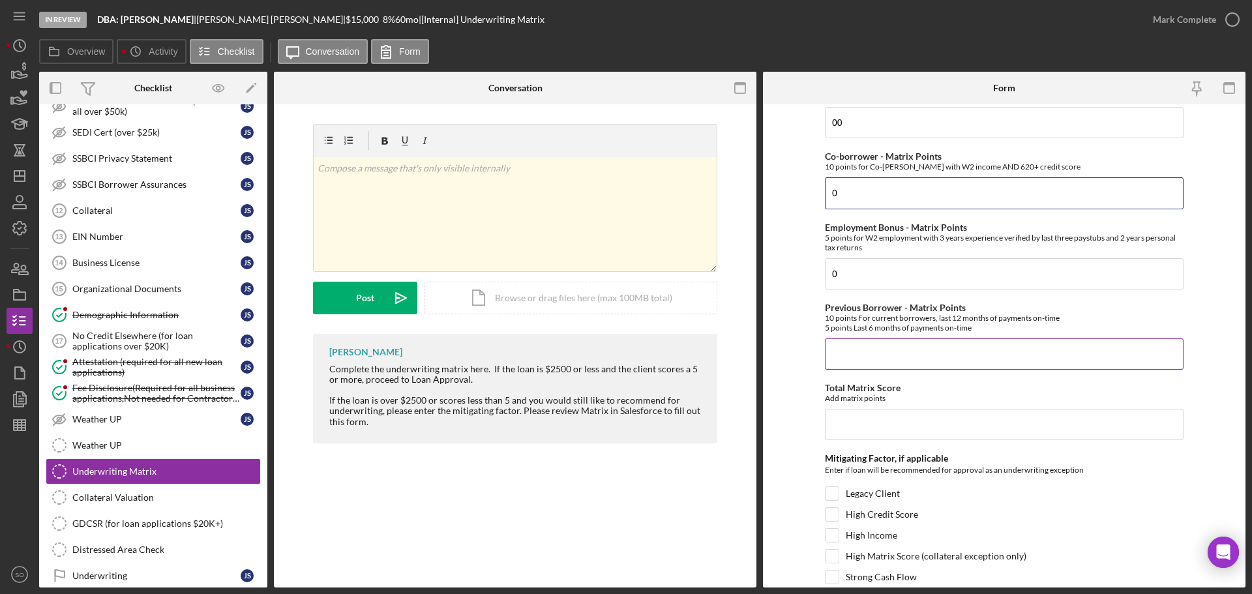
type input "0"
click at [853, 346] on input "Previous Borrower - Matrix Points" at bounding box center [1004, 354] width 359 height 31
type input "0"
click at [896, 423] on input "Total Matrix Score" at bounding box center [1004, 424] width 359 height 31
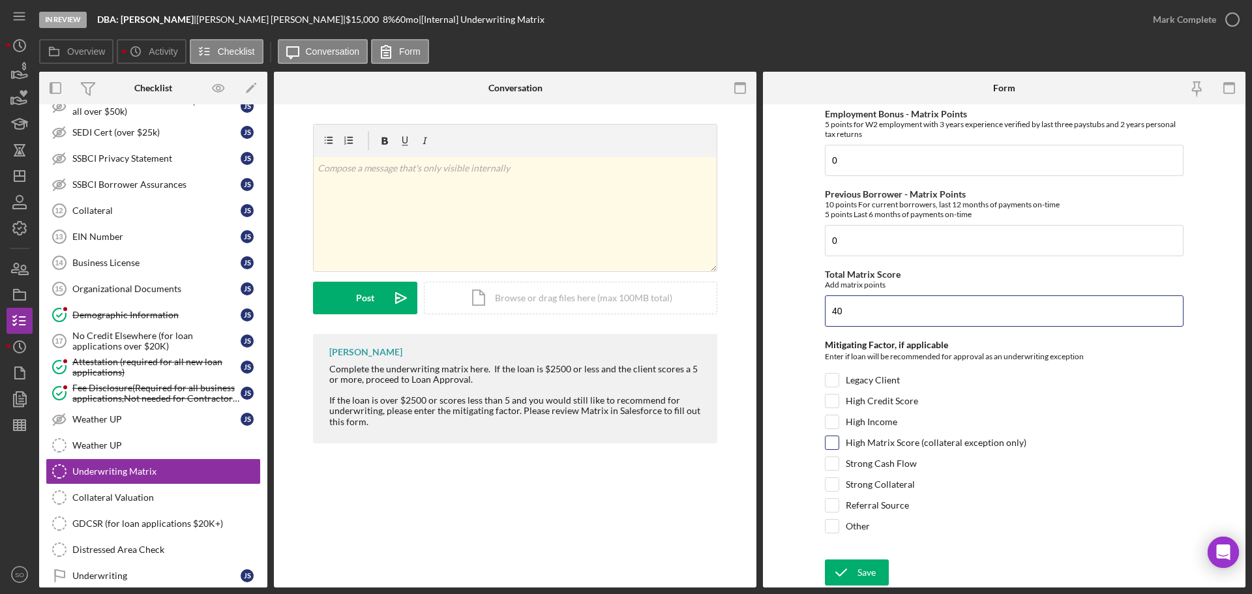
type input "40"
click at [834, 442] on input "High Matrix Score (collateral exception only)" at bounding box center [832, 442] width 13 height 13
checkbox input "true"
click at [878, 563] on button "Save" at bounding box center [857, 573] width 64 height 26
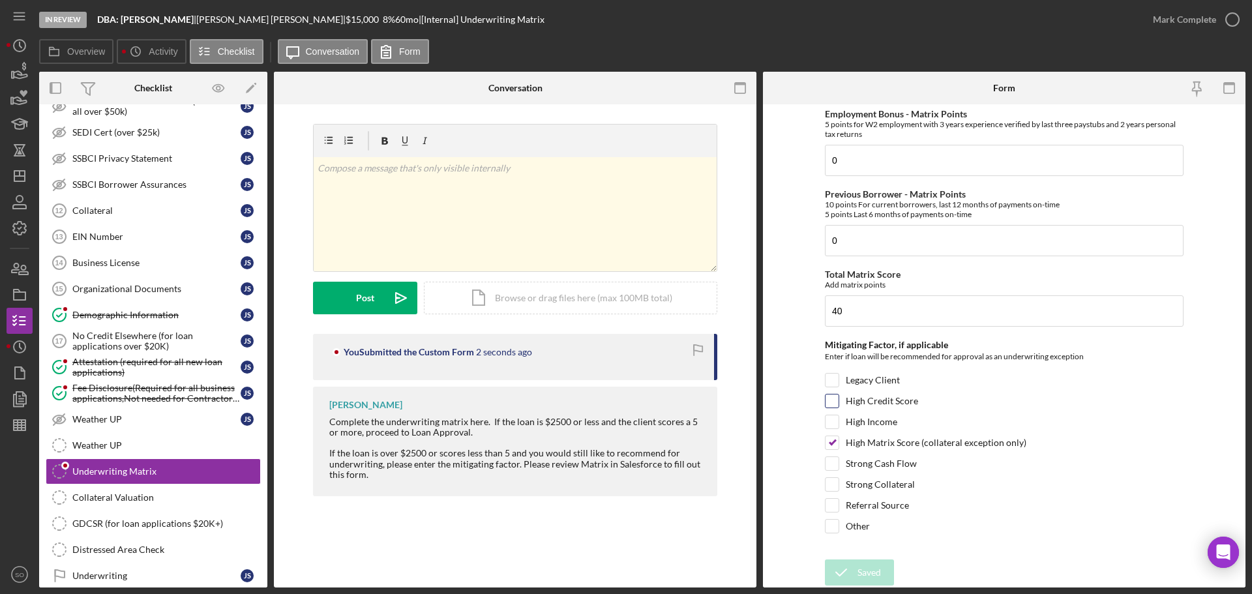
click at [830, 403] on input "High Credit Score" at bounding box center [832, 401] width 13 height 13
checkbox input "true"
click at [875, 573] on button "Save" at bounding box center [857, 573] width 64 height 26
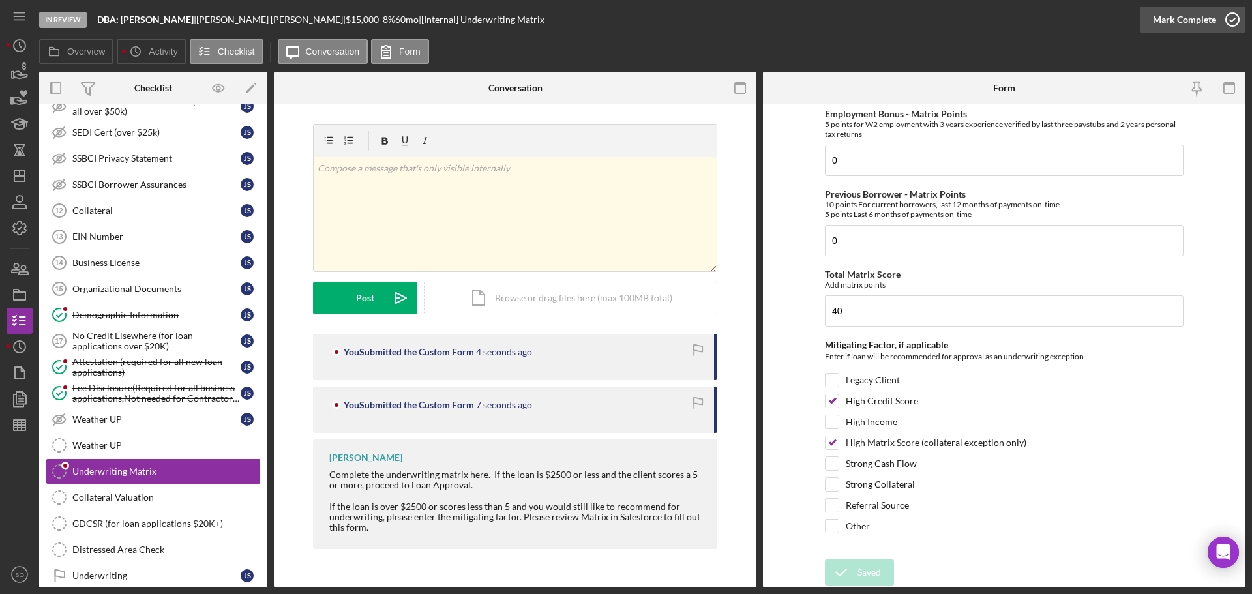
click at [1170, 16] on div "Mark Complete" at bounding box center [1184, 20] width 63 height 26
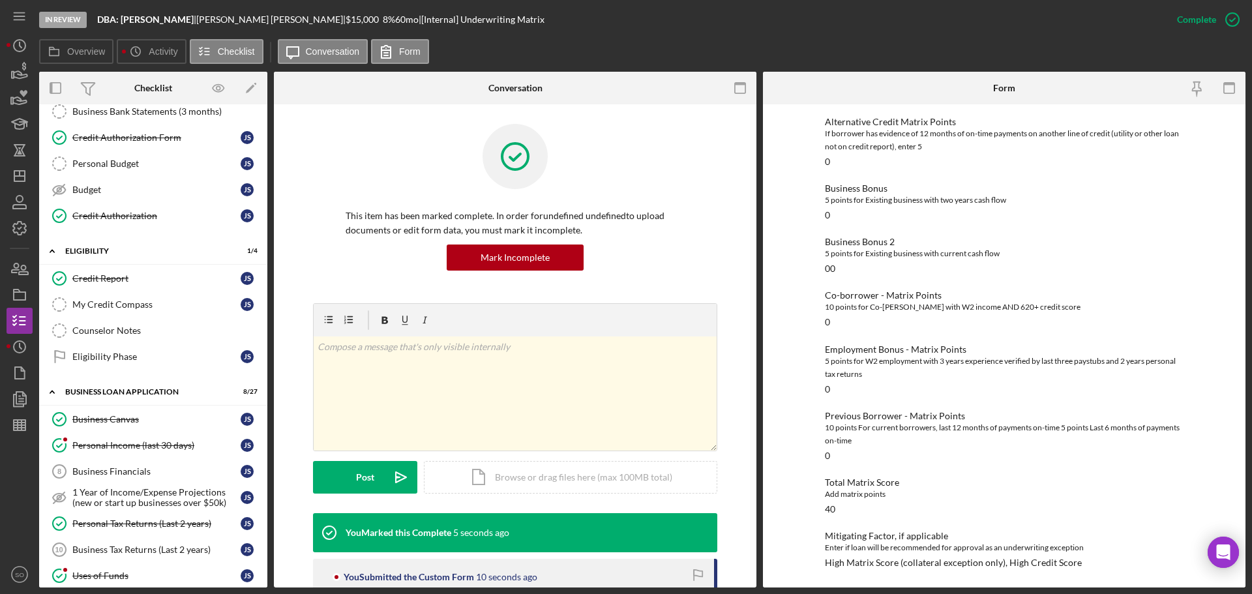
scroll to position [0, 0]
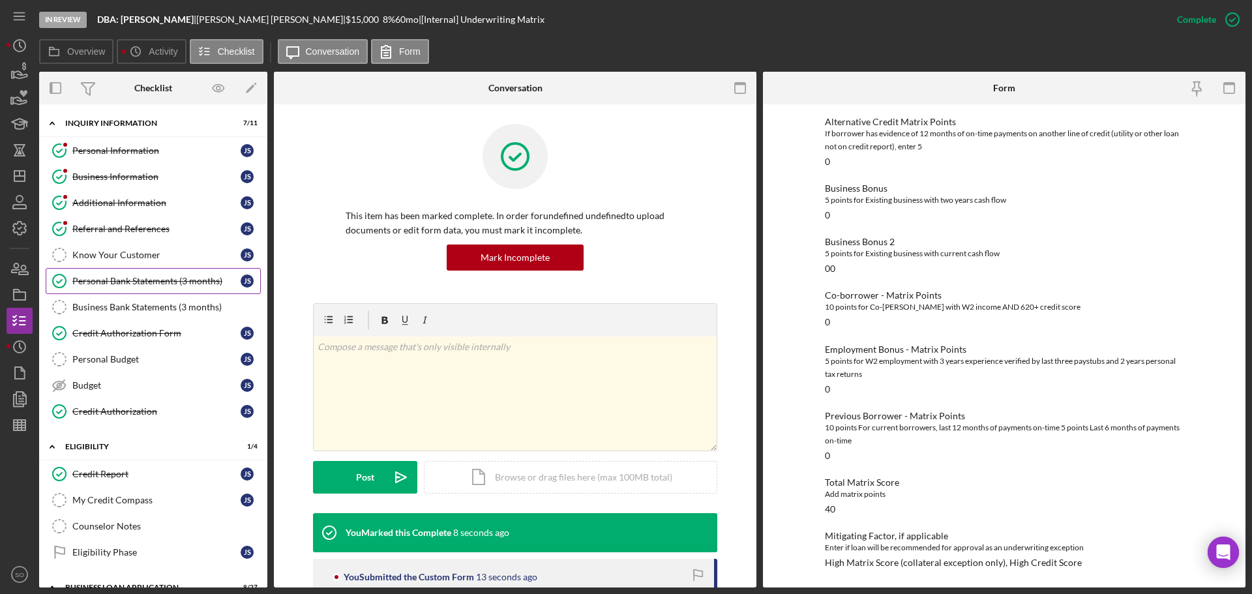
drag, startPoint x: 153, startPoint y: 275, endPoint x: 237, endPoint y: 290, distance: 85.6
click at [155, 275] on link "Personal Bank Statements (3 months) Personal Bank Statements (3 months) J S" at bounding box center [153, 281] width 215 height 26
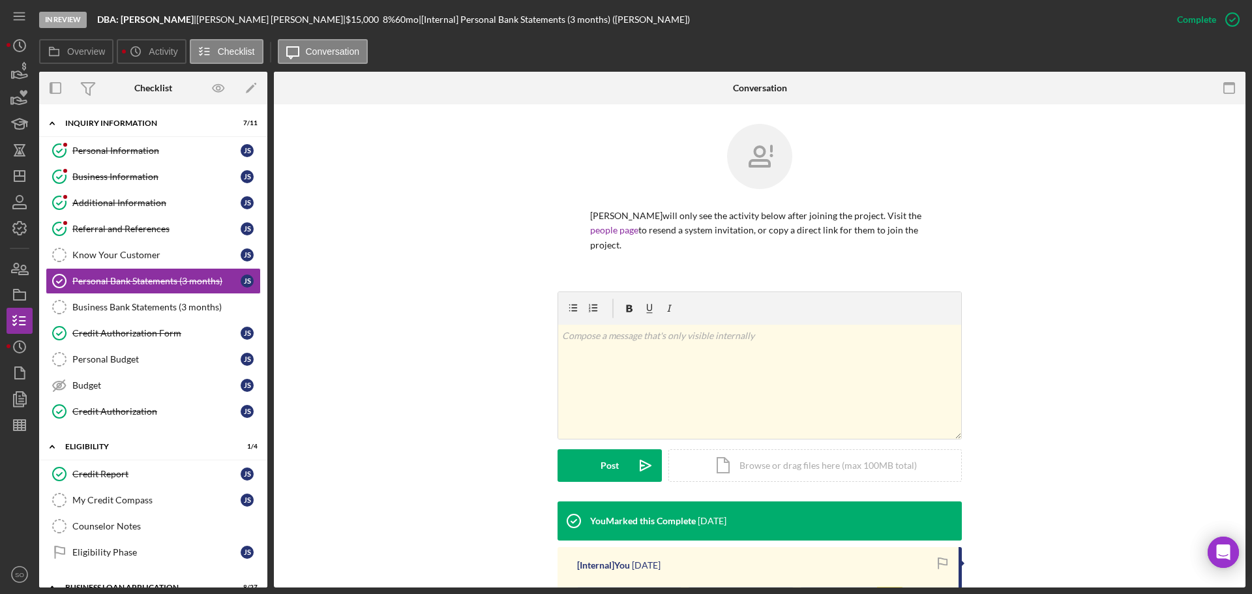
scroll to position [162, 0]
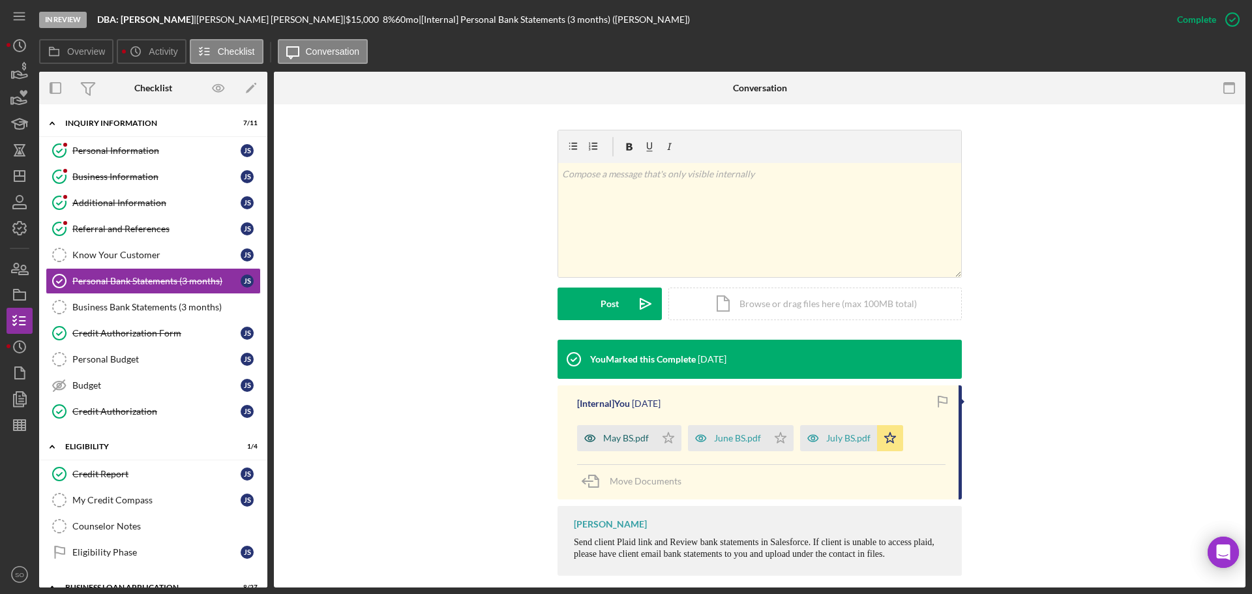
click at [624, 433] on div "May BS.pdf" at bounding box center [626, 438] width 46 height 10
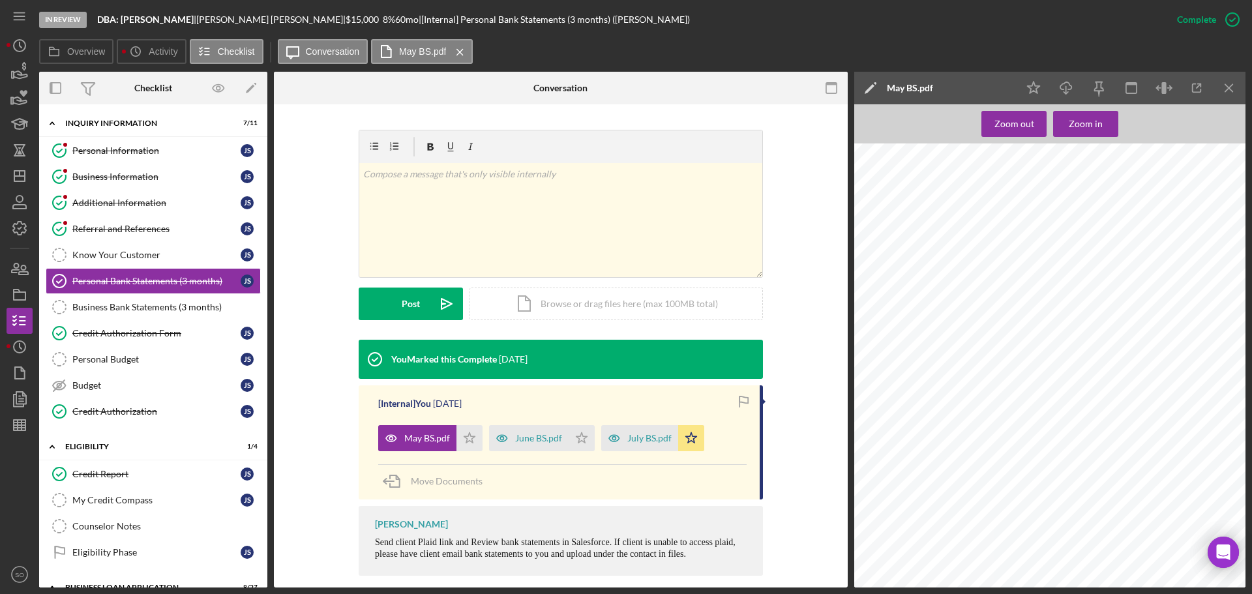
scroll to position [12, 0]
click at [533, 433] on div "June BS.pdf" at bounding box center [538, 438] width 47 height 10
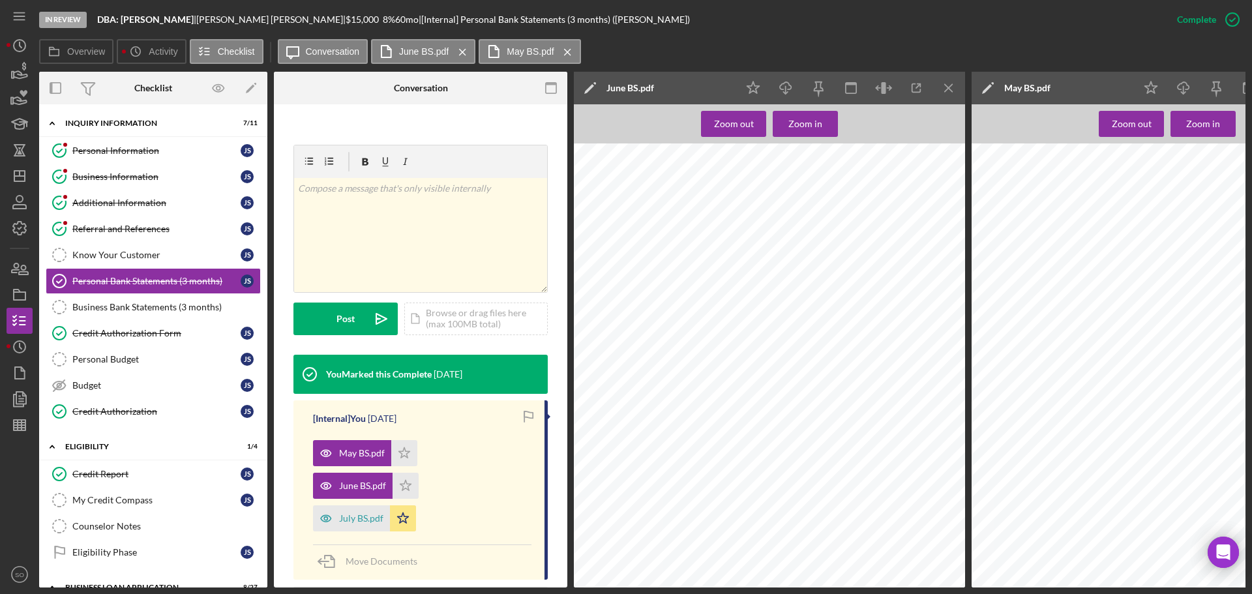
scroll to position [1119, 0]
drag, startPoint x: 360, startPoint y: 520, endPoint x: 367, endPoint y: 520, distance: 7.2
click at [361, 520] on div "July BS.pdf" at bounding box center [361, 518] width 44 height 10
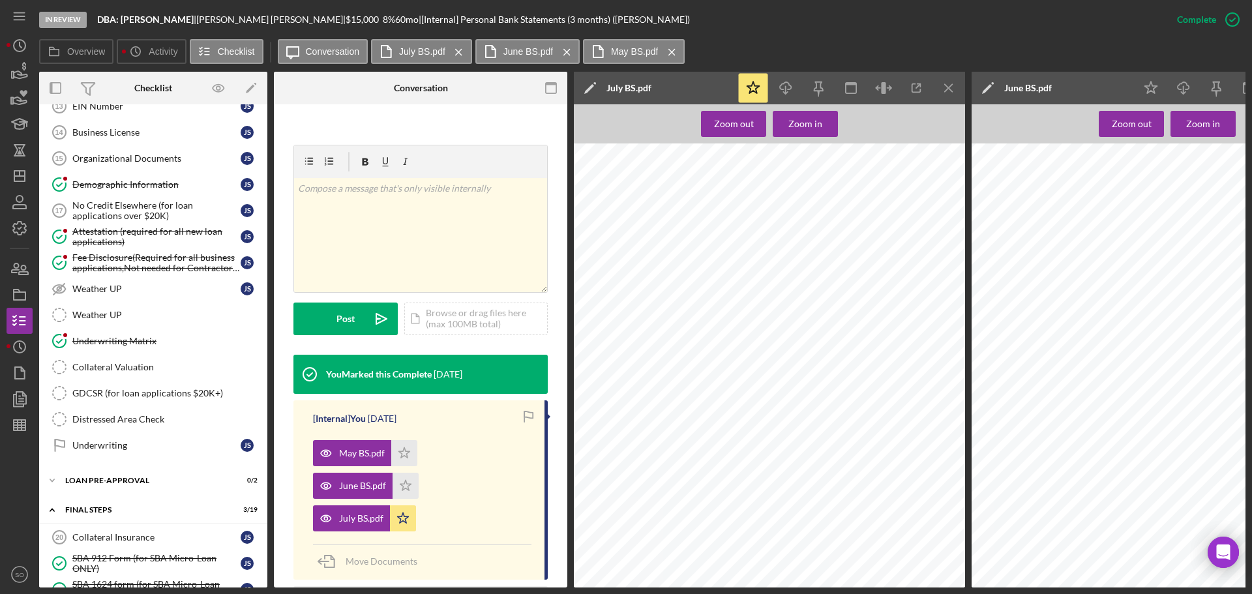
scroll to position [1044, 0]
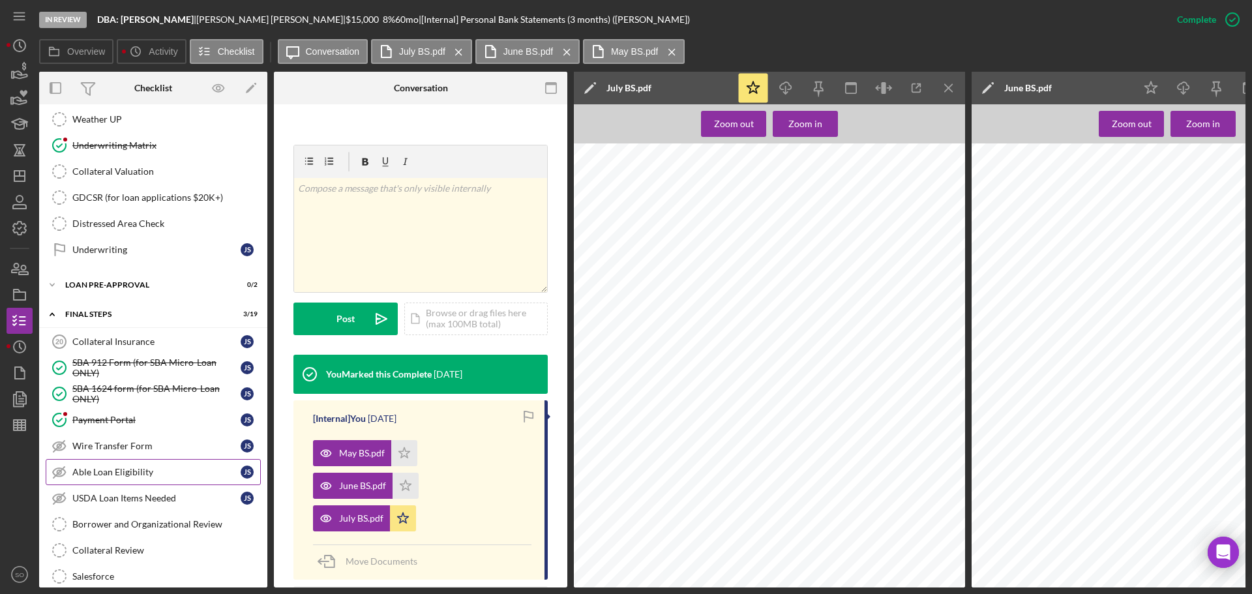
click at [183, 471] on div "Able Loan Eligibility" at bounding box center [156, 472] width 168 height 10
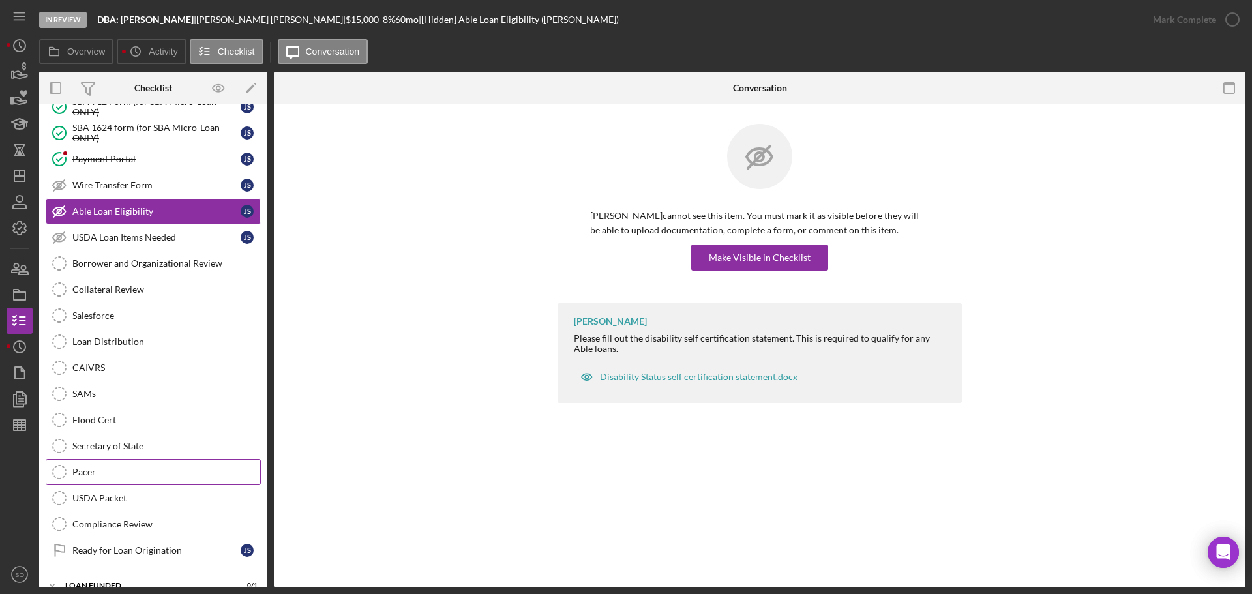
scroll to position [1174, 0]
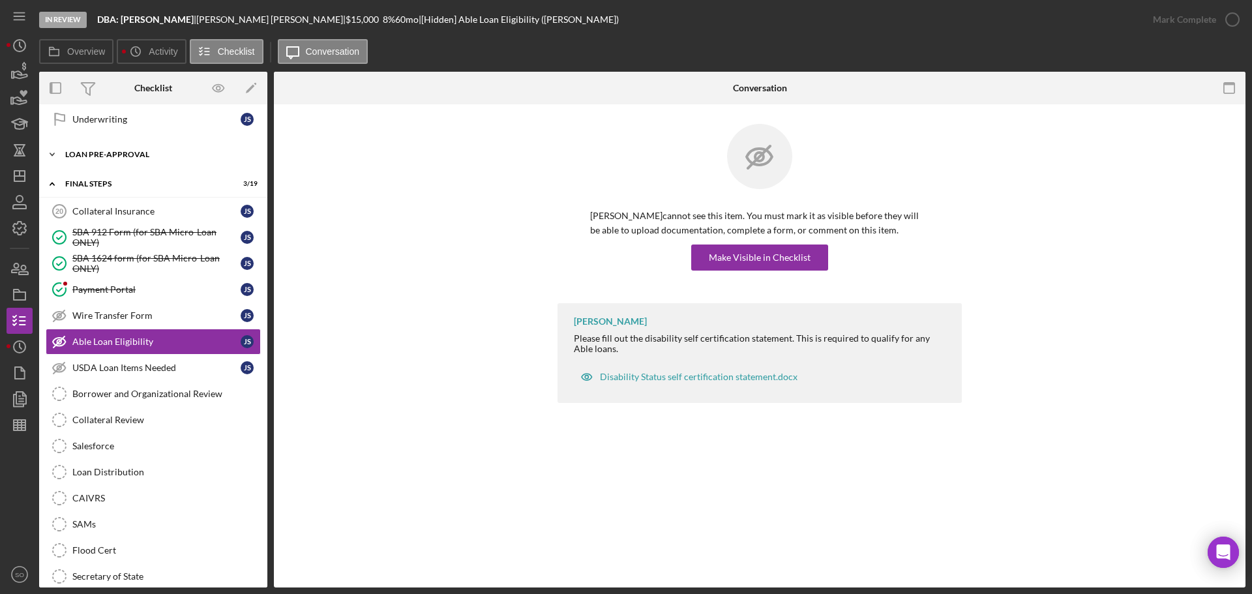
click at [125, 155] on div "LOAN PRE-APPROVAL" at bounding box center [158, 155] width 186 height 8
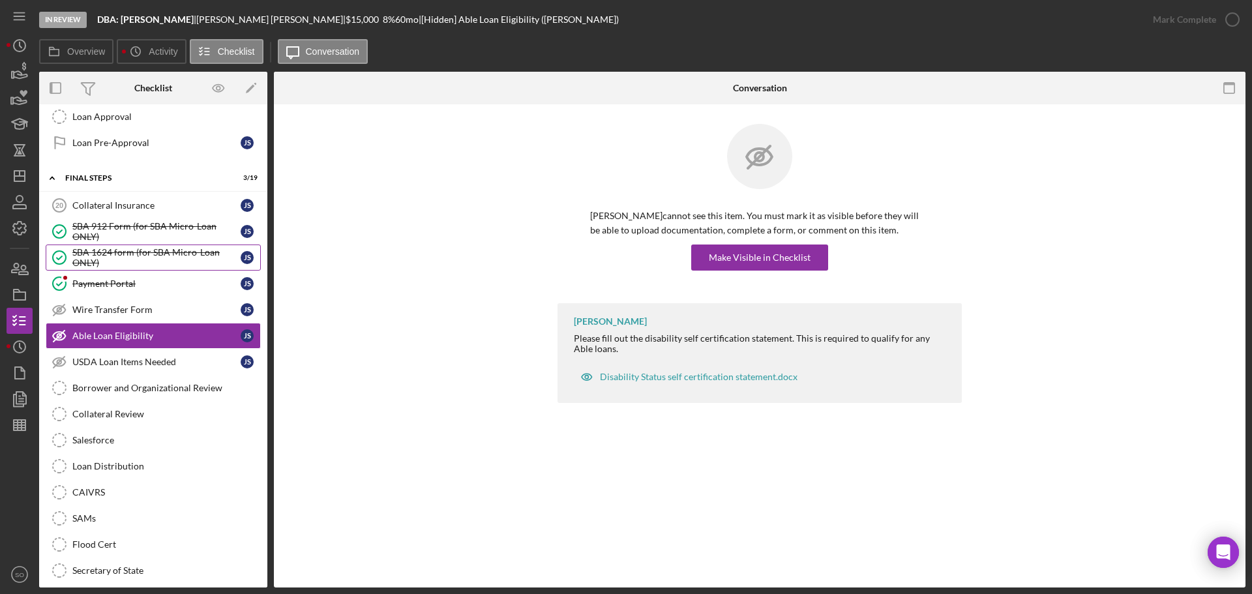
scroll to position [1305, 0]
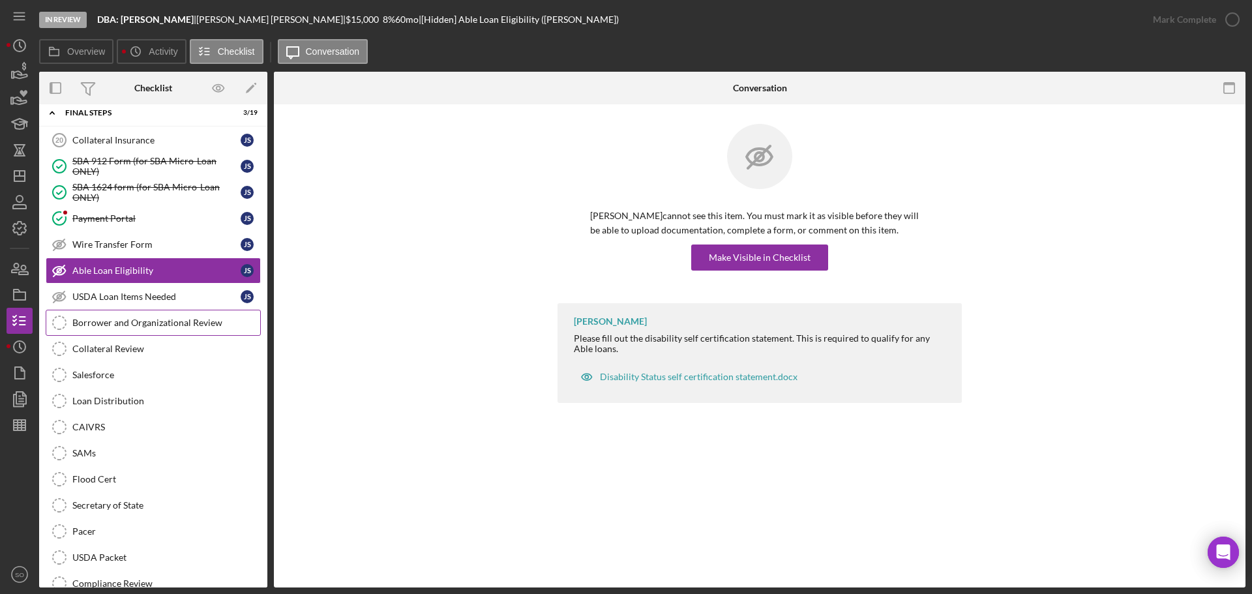
click at [182, 322] on div "Borrower and Organizational Review" at bounding box center [166, 323] width 188 height 10
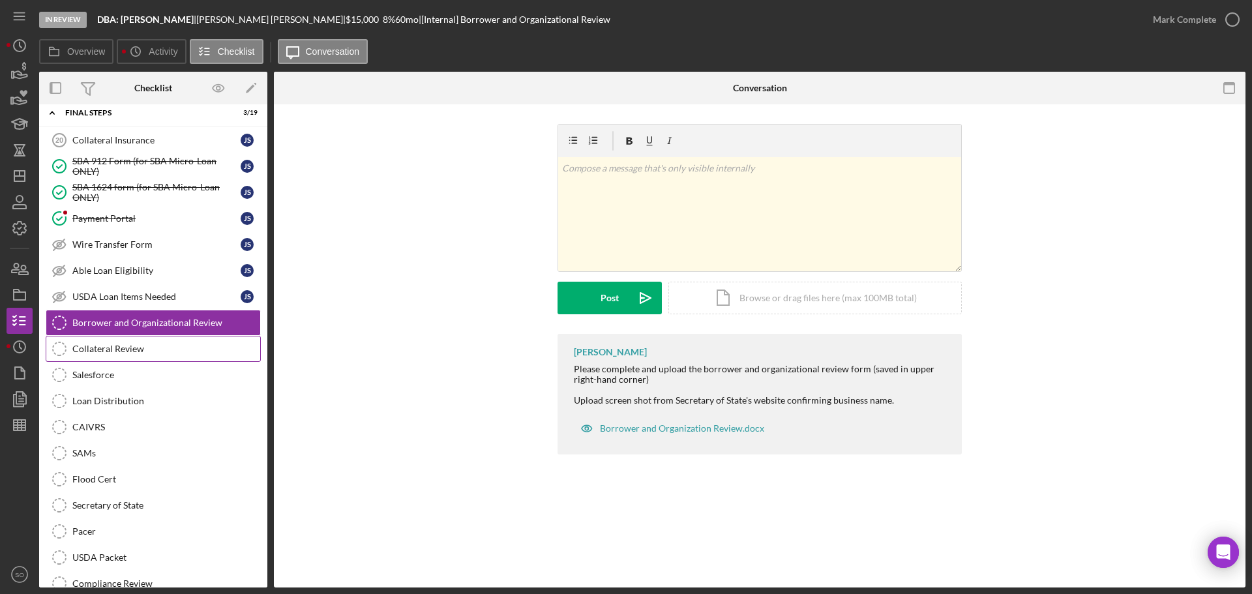
click at [164, 355] on link "Collateral Review Collateral Review" at bounding box center [153, 349] width 215 height 26
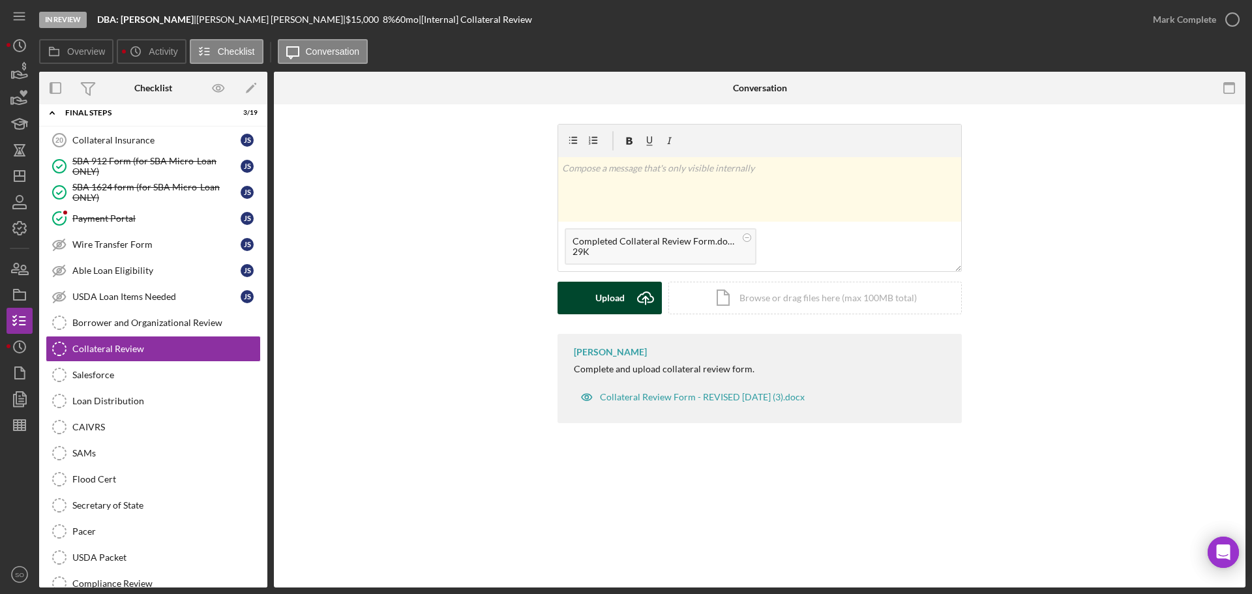
click at [592, 297] on button "Upload Icon/Upload" at bounding box center [610, 298] width 104 height 33
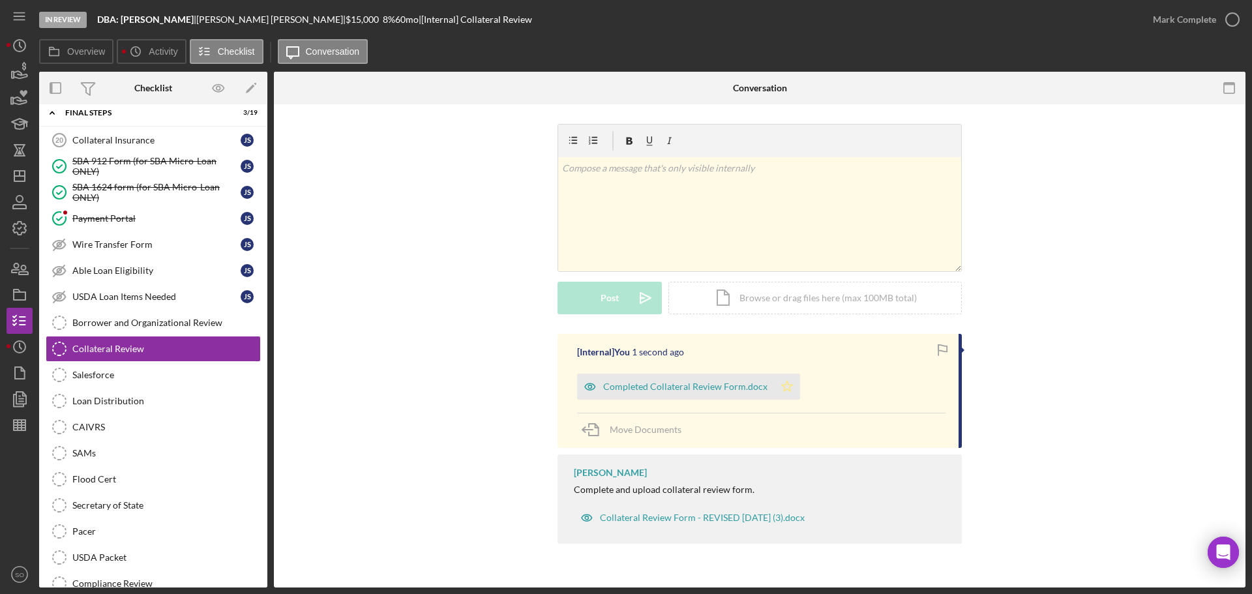
click at [782, 385] on polygon "button" at bounding box center [787, 386] width 11 height 10
drag, startPoint x: 1167, startPoint y: 20, endPoint x: 1150, endPoint y: 40, distance: 26.4
click at [1167, 20] on div "Mark Complete" at bounding box center [1184, 20] width 63 height 26
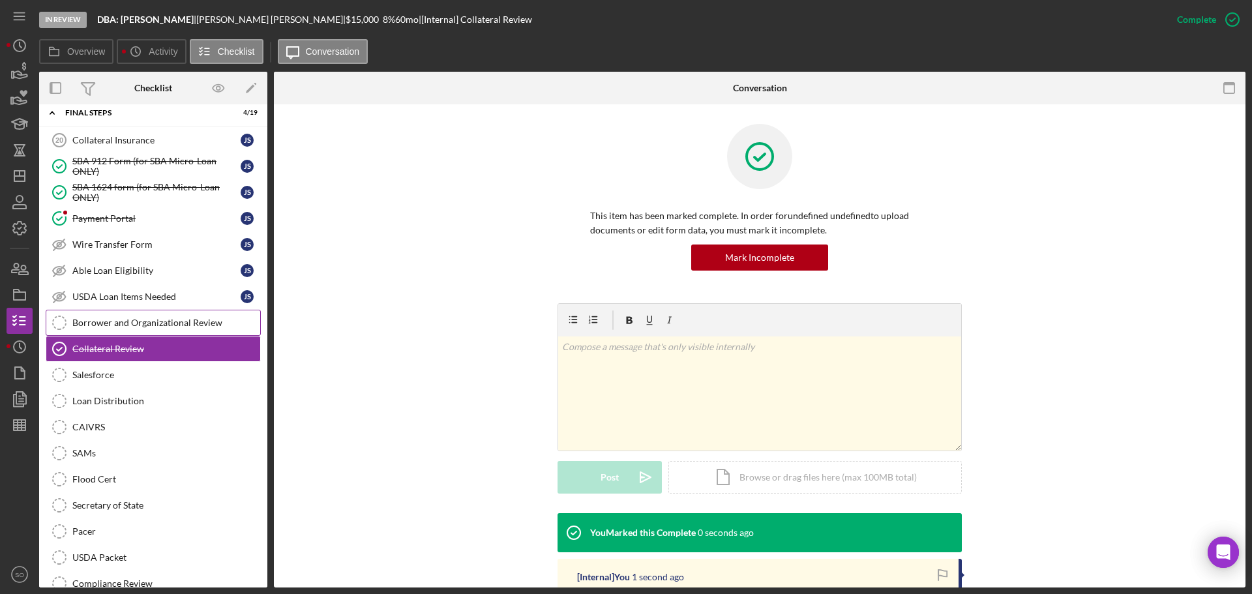
drag, startPoint x: 162, startPoint y: 322, endPoint x: 180, endPoint y: 325, distance: 18.7
click at [164, 323] on div "Borrower and Organizational Review" at bounding box center [166, 323] width 188 height 10
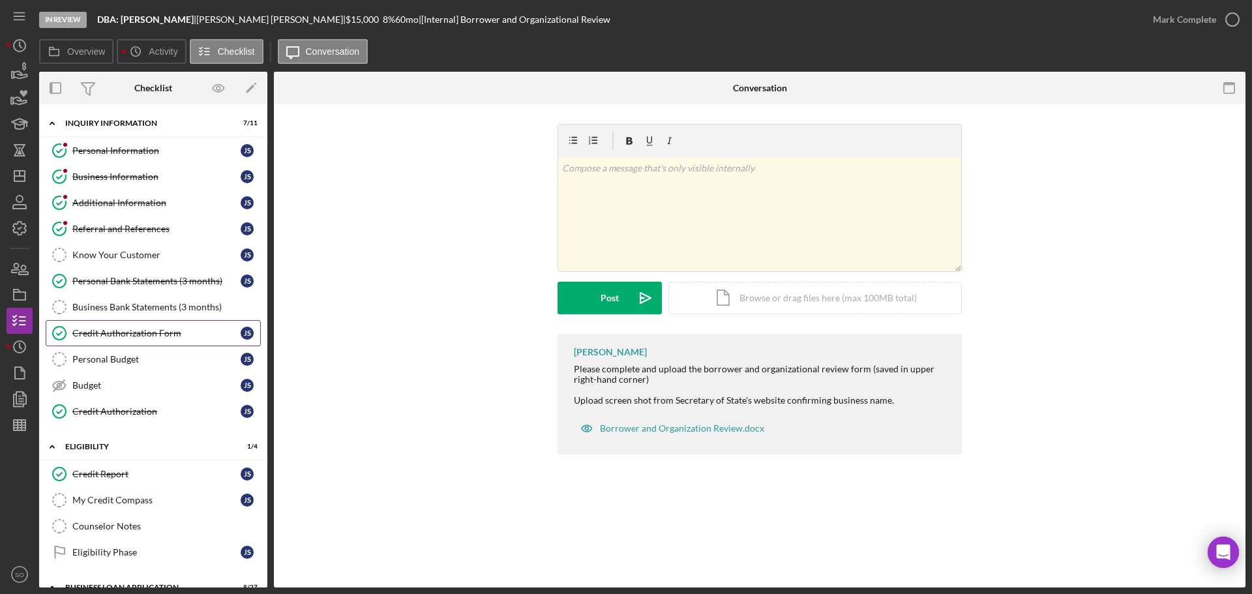
click at [166, 332] on div "Credit Authorization Form" at bounding box center [156, 333] width 168 height 10
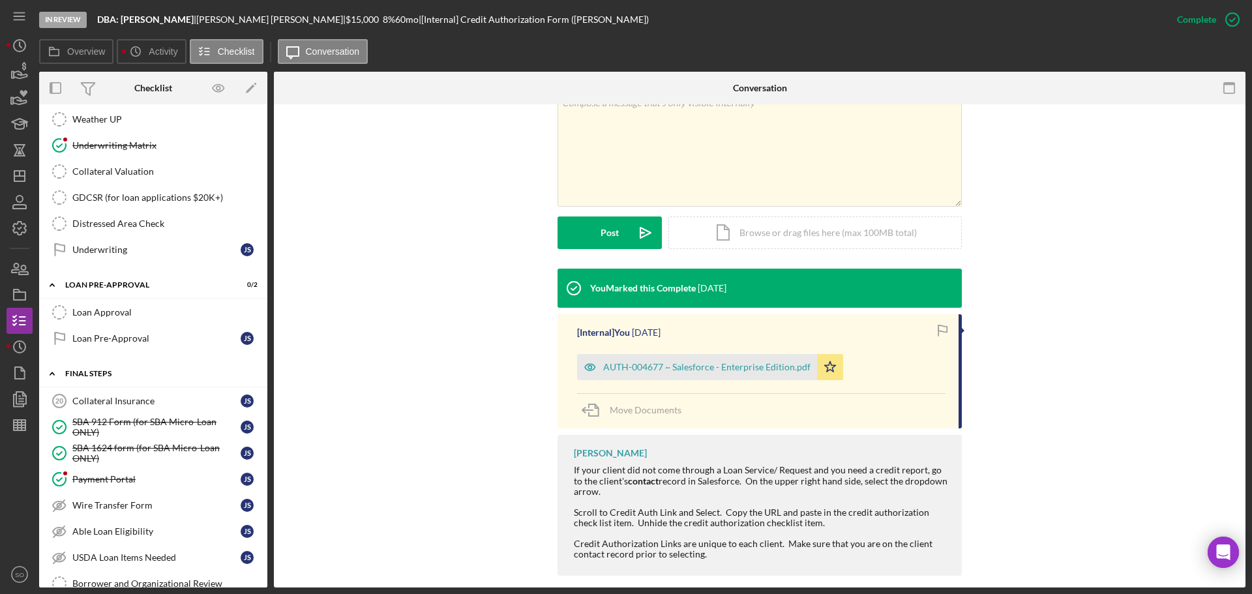
scroll to position [1174, 0]
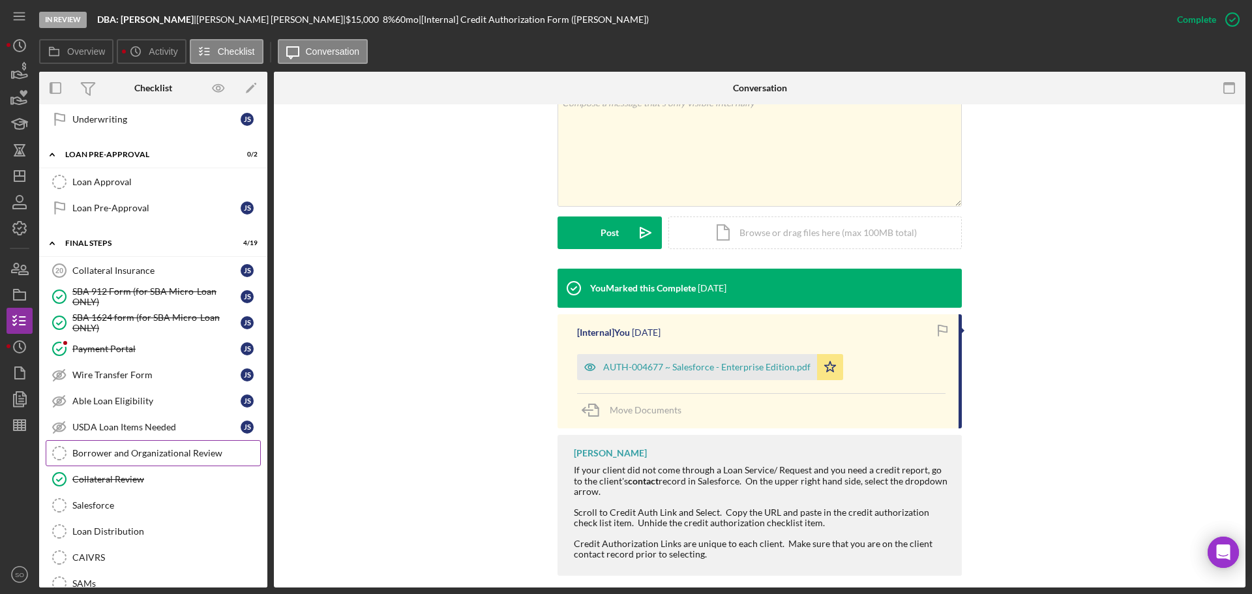
click at [144, 449] on div "Borrower and Organizational Review" at bounding box center [166, 453] width 188 height 10
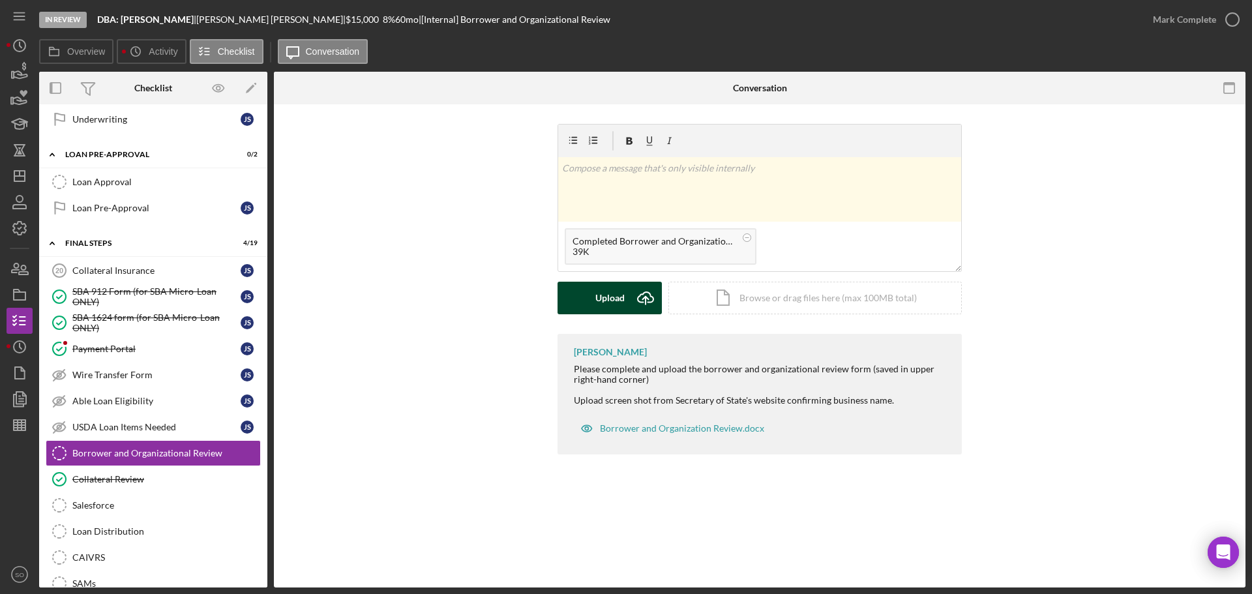
click at [603, 294] on div "Upload" at bounding box center [610, 298] width 29 height 33
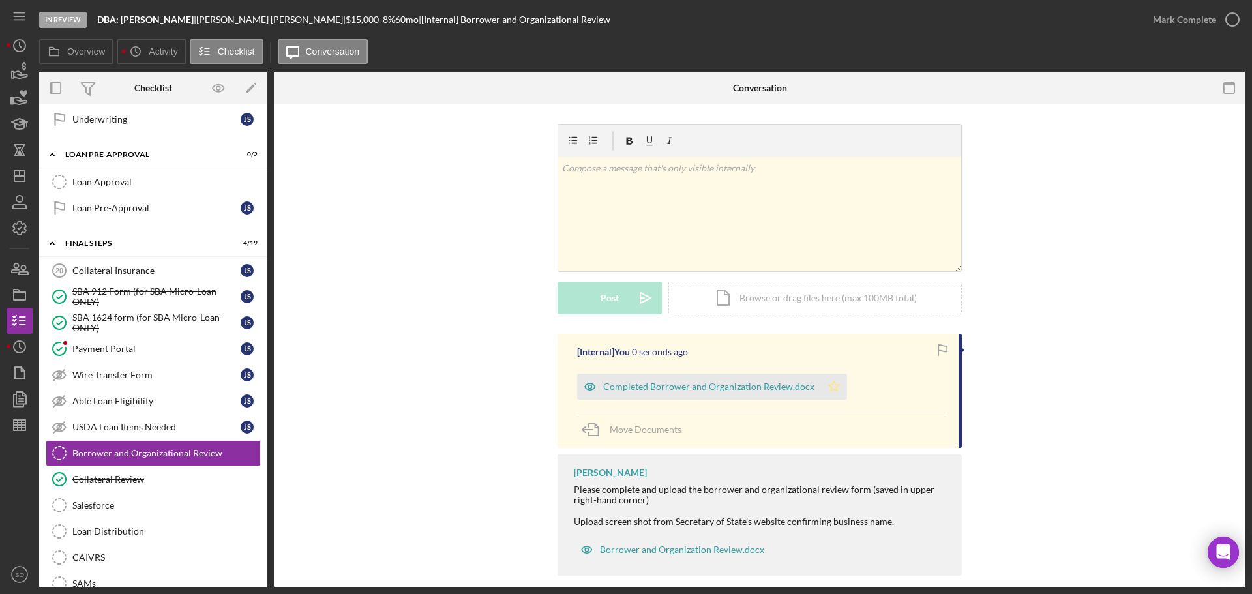
click at [829, 389] on icon "Icon/Star" at bounding box center [834, 387] width 26 height 26
click at [1172, 22] on div "Mark Complete" at bounding box center [1184, 20] width 63 height 26
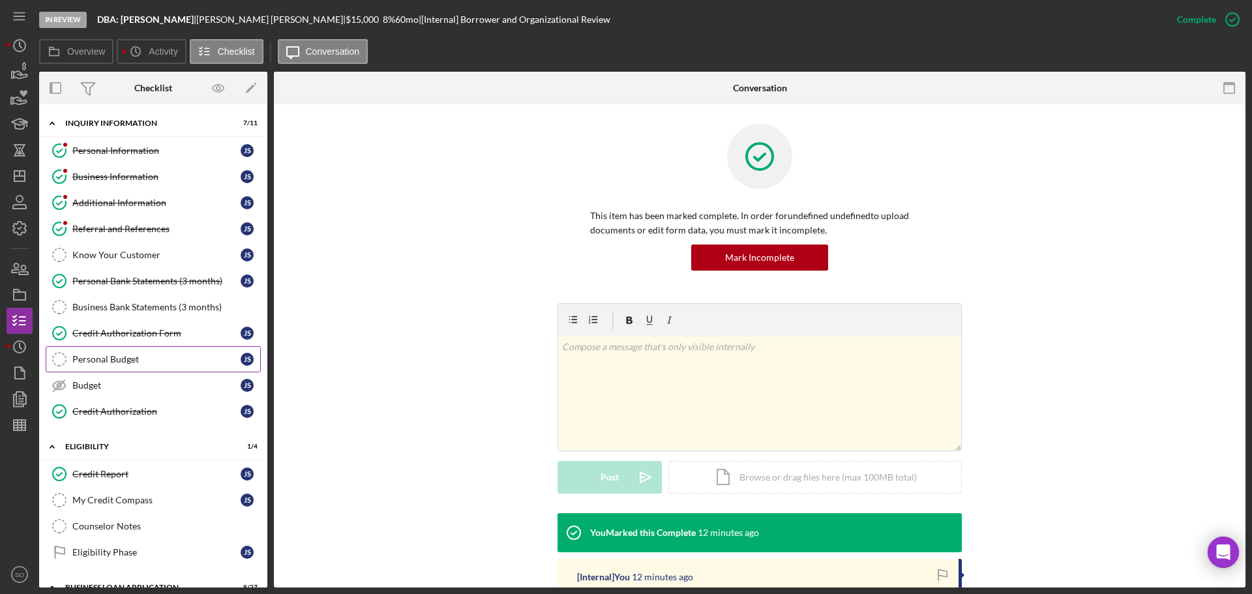
click at [154, 364] on div "Personal Budget" at bounding box center [156, 359] width 168 height 10
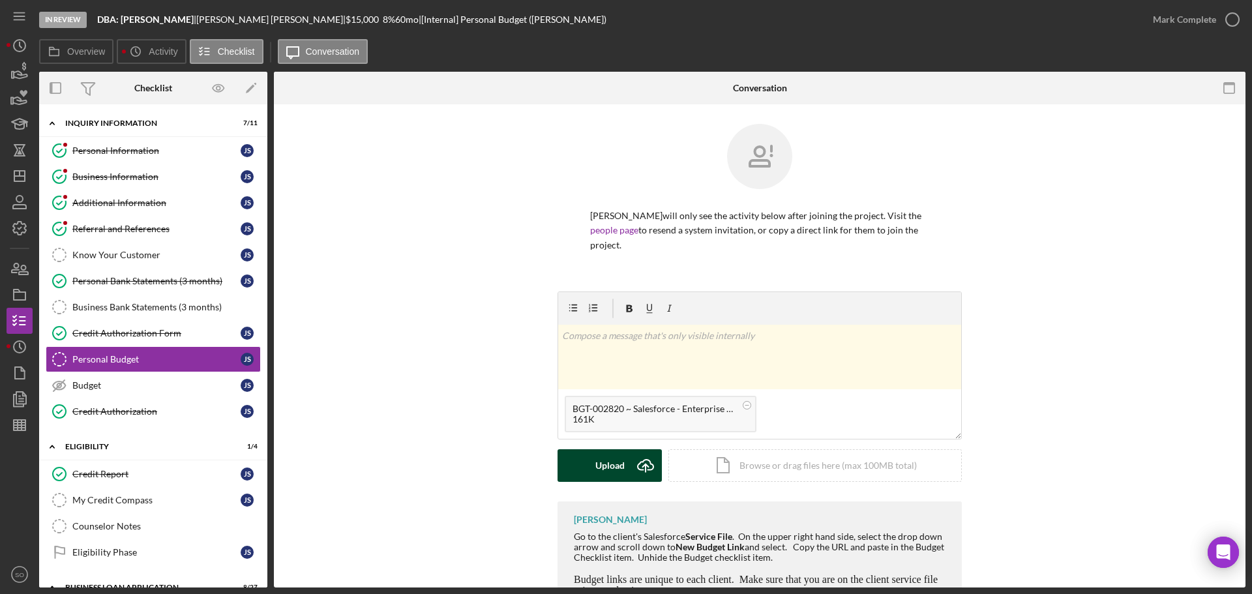
drag, startPoint x: 627, startPoint y: 459, endPoint x: 615, endPoint y: 459, distance: 11.7
click at [626, 459] on button "Upload Icon/Upload" at bounding box center [610, 465] width 104 height 33
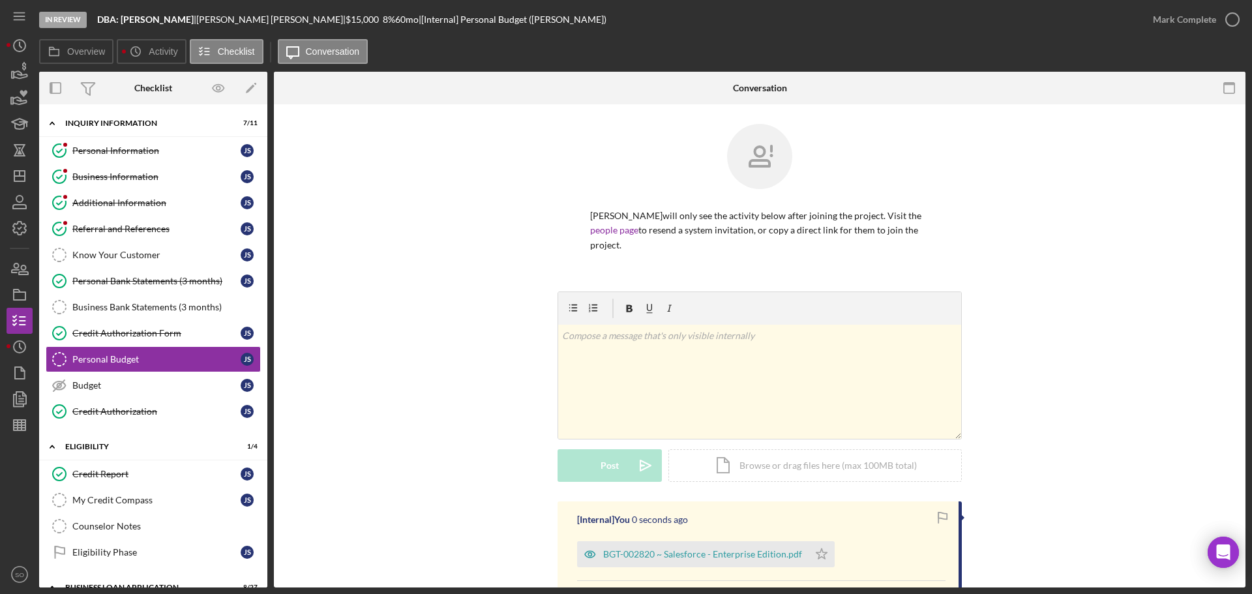
scroll to position [157, 0]
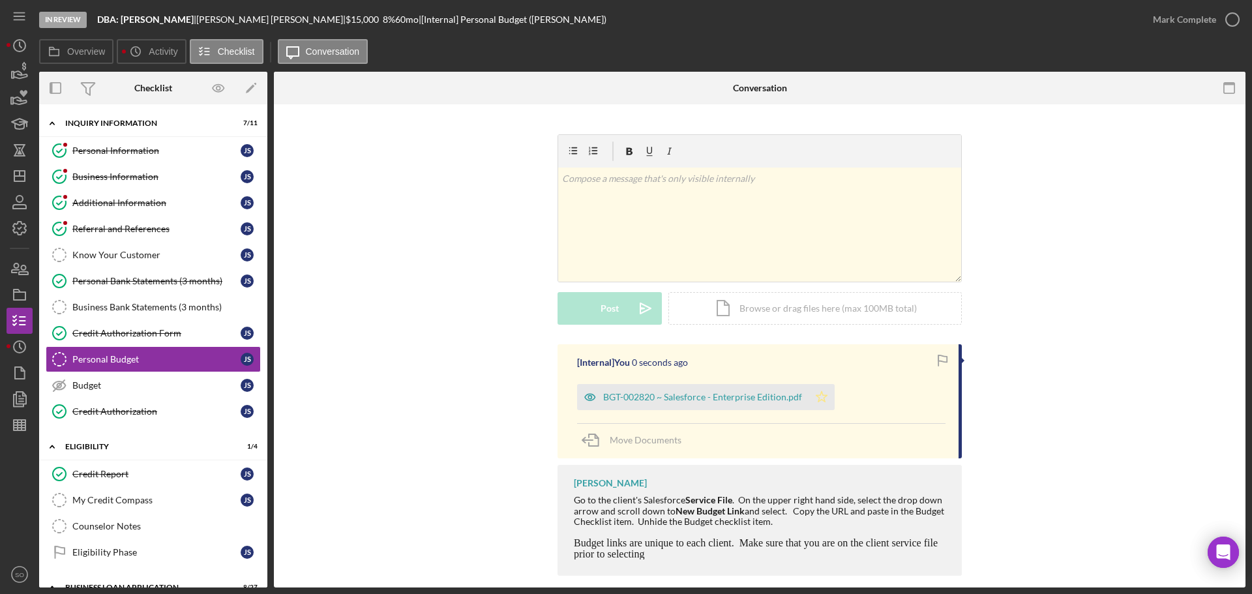
click at [819, 385] on icon "Icon/Star" at bounding box center [822, 397] width 26 height 26
click at [1184, 18] on div "Mark Complete" at bounding box center [1184, 20] width 63 height 26
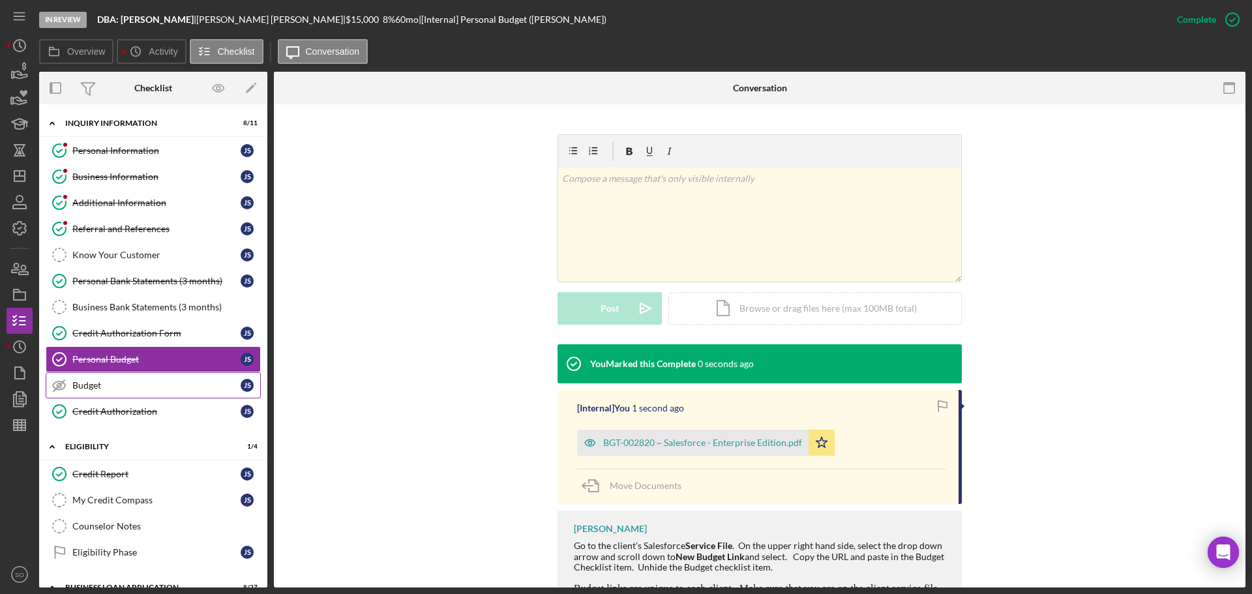
click at [189, 382] on link "Budget Budget J S" at bounding box center [153, 385] width 215 height 26
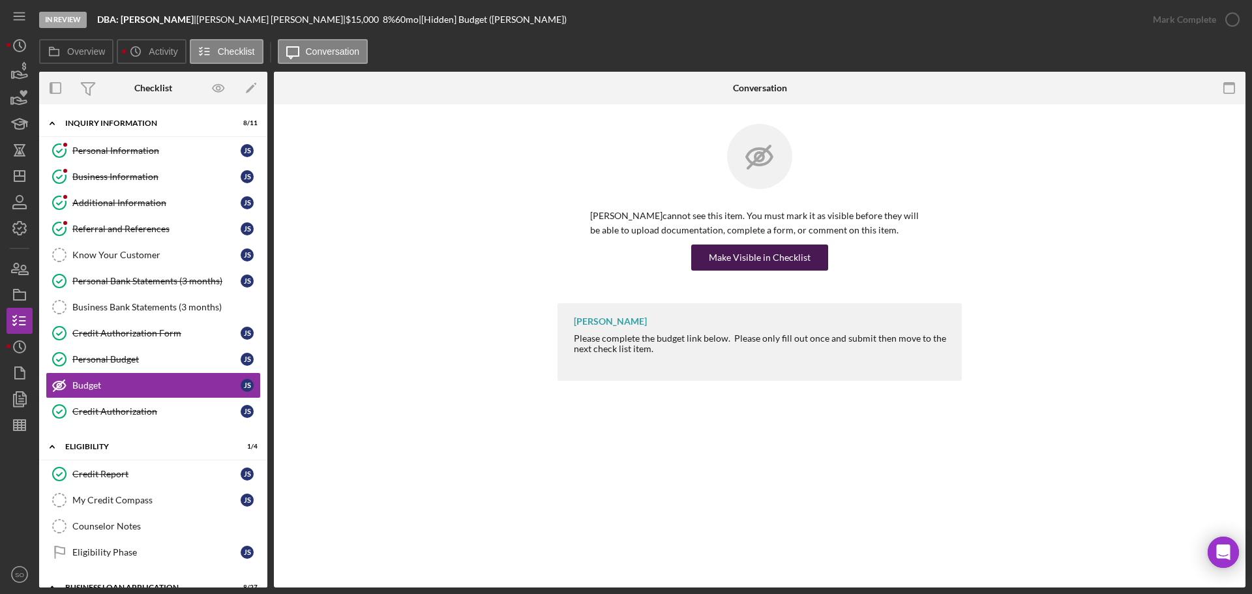
click at [716, 258] on div "Make Visible in Checklist" at bounding box center [760, 258] width 102 height 26
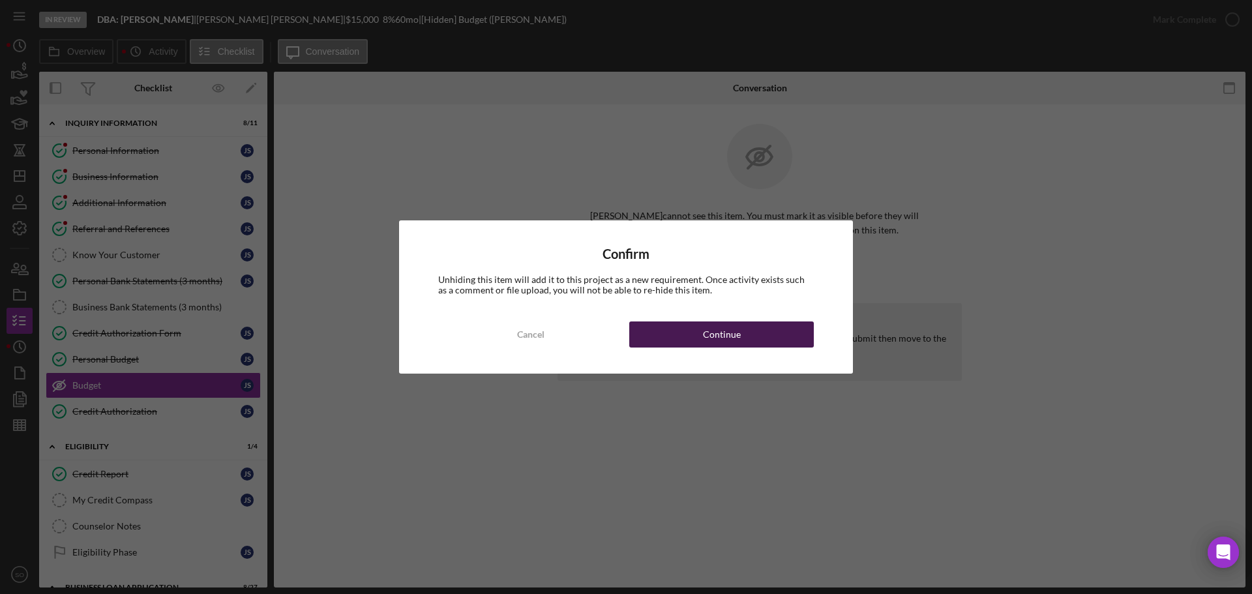
click at [745, 337] on button "Continue" at bounding box center [721, 335] width 185 height 26
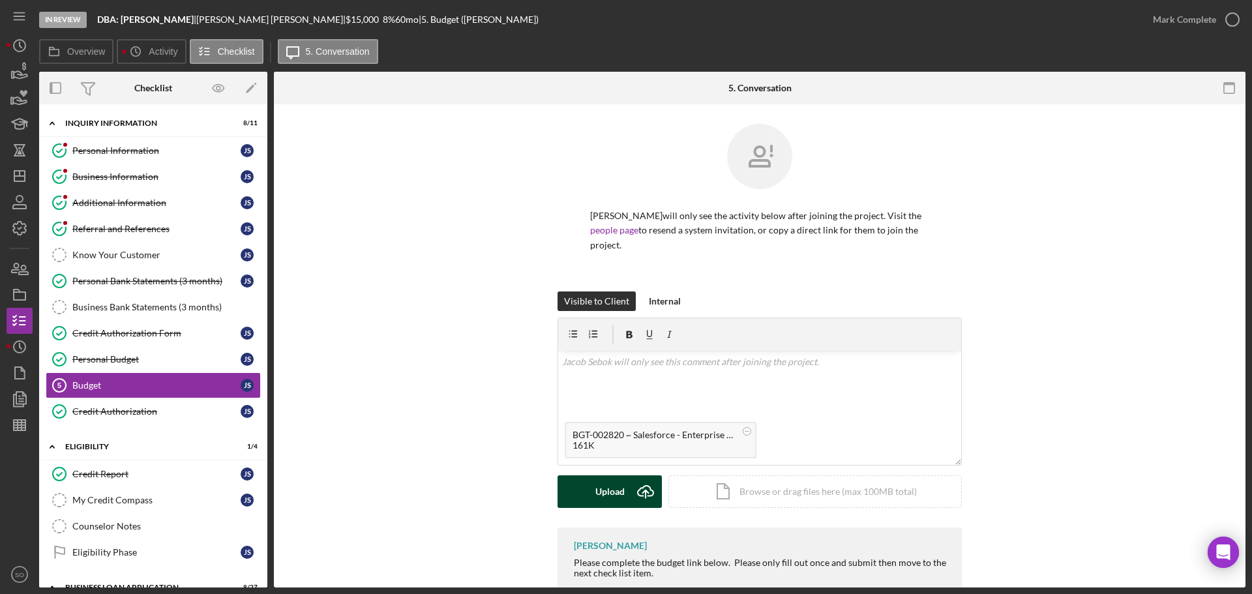
click at [598, 478] on div "Upload" at bounding box center [610, 491] width 29 height 33
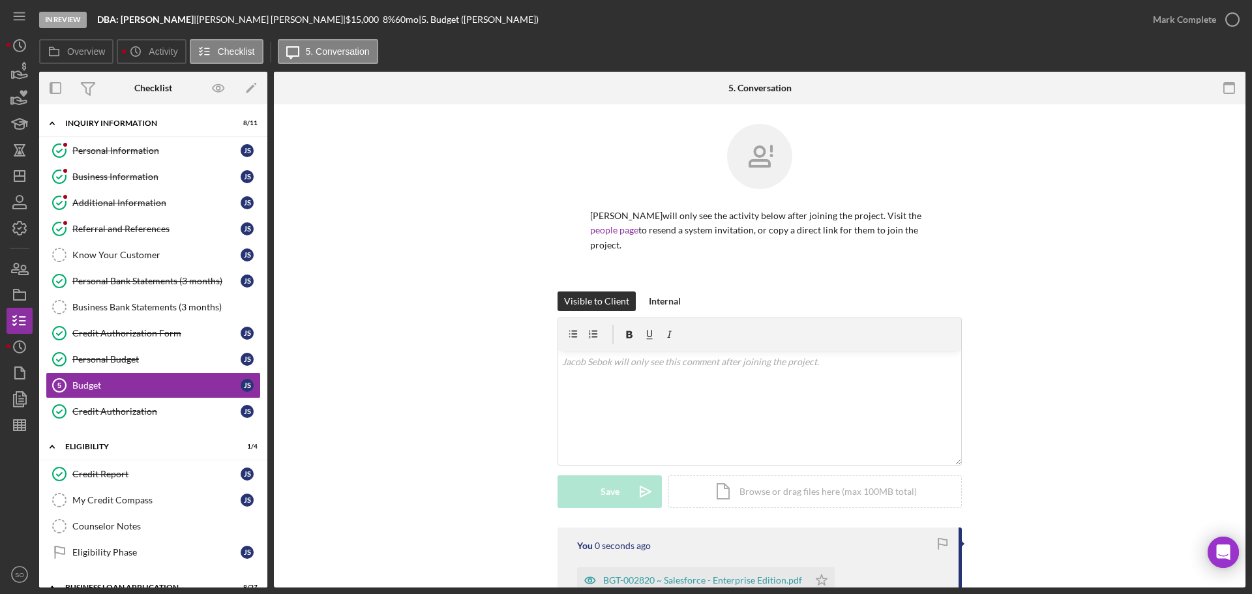
scroll to position [130, 0]
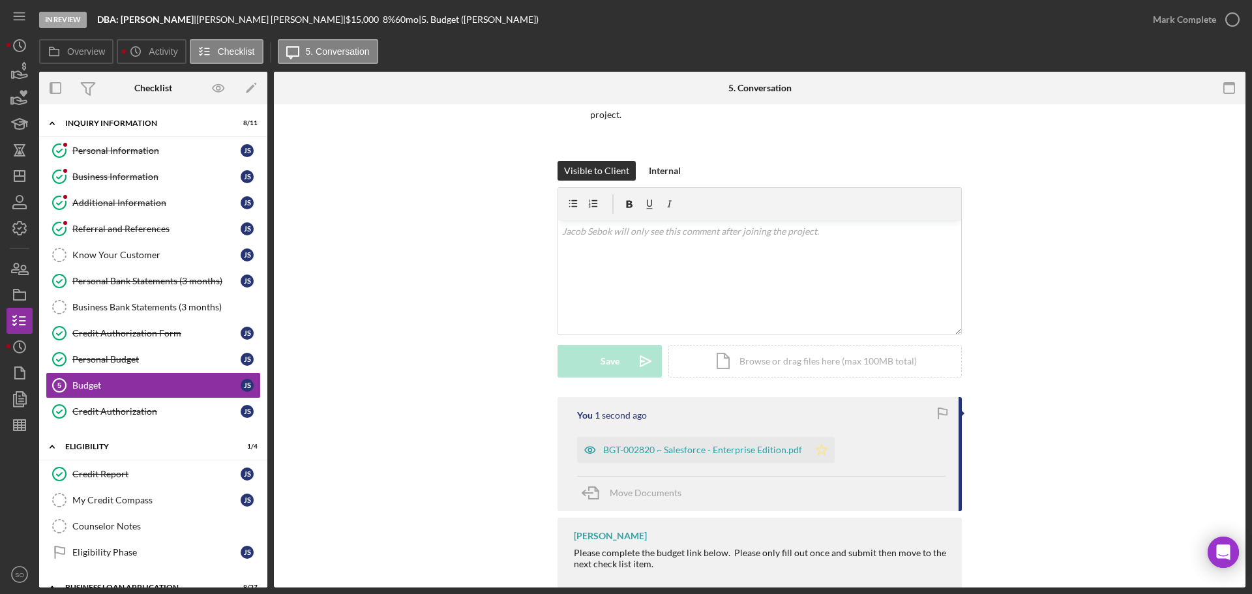
click at [809, 440] on icon "Icon/Star" at bounding box center [822, 450] width 26 height 26
click at [1185, 22] on div "Mark Complete" at bounding box center [1184, 20] width 63 height 26
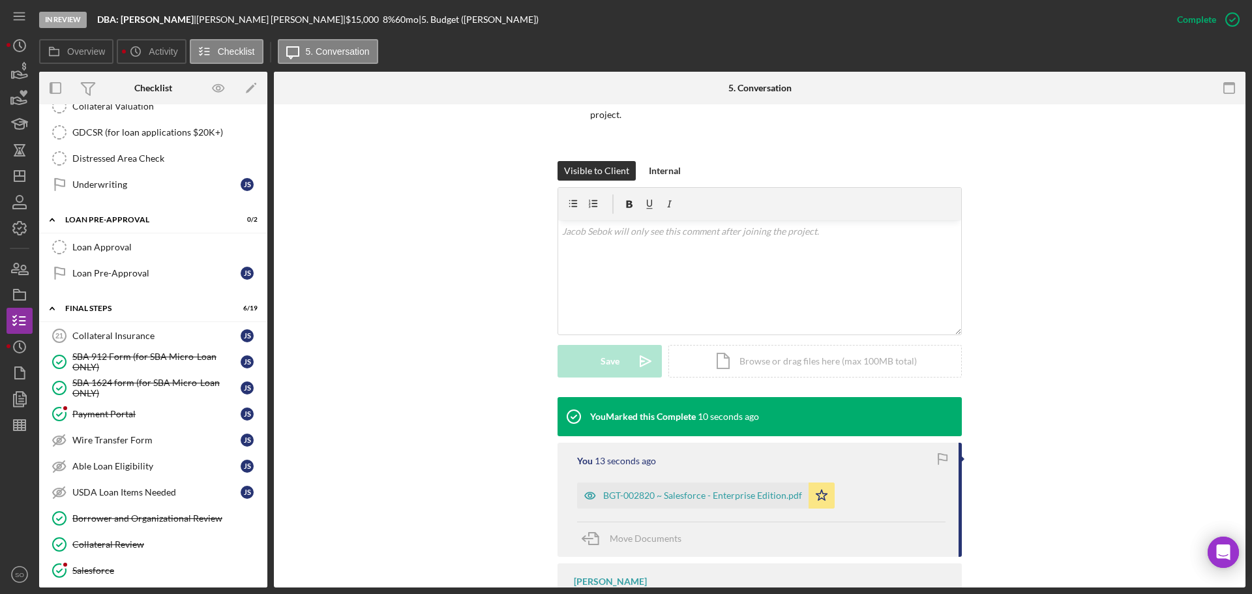
scroll to position [1239, 0]
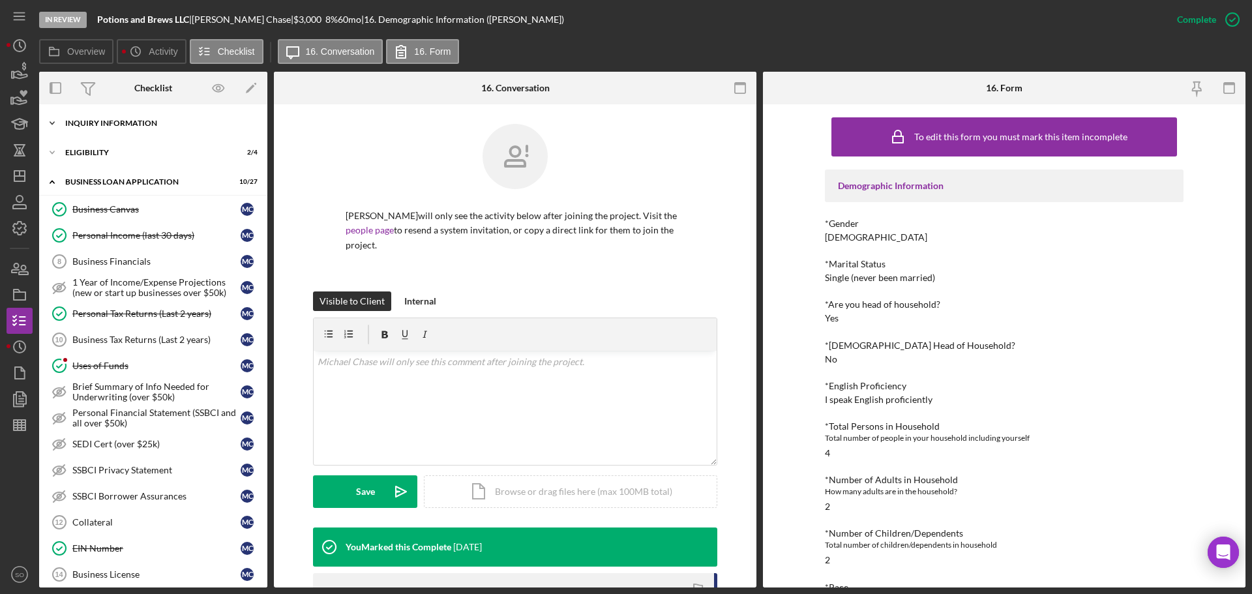
click at [125, 125] on div "INQUIRY INFORMATION" at bounding box center [158, 123] width 186 height 8
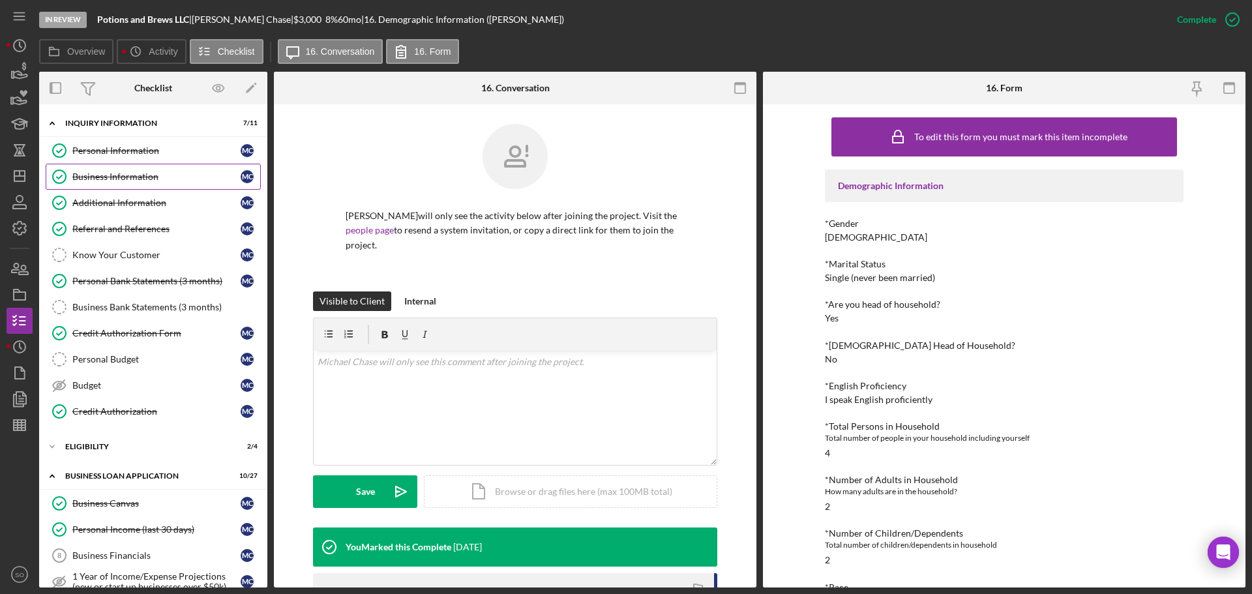
click at [113, 173] on div "Business Information" at bounding box center [156, 177] width 168 height 10
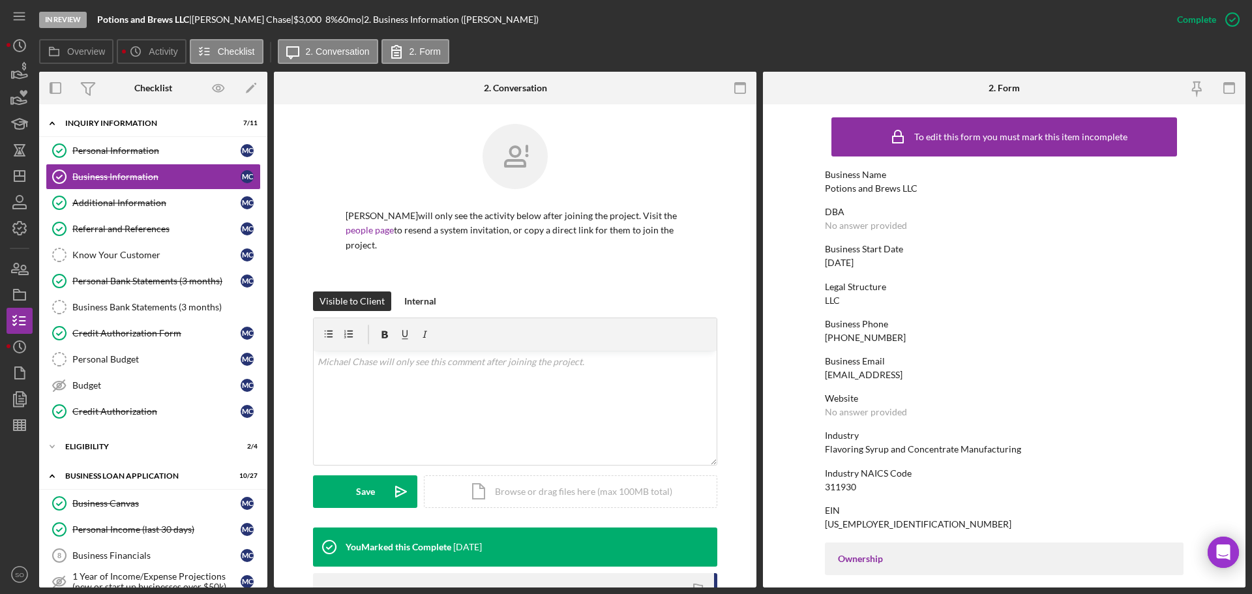
click at [885, 189] on div "Potions and Brews LLC" at bounding box center [871, 188] width 93 height 10
copy div "Potions and Brews LLC"
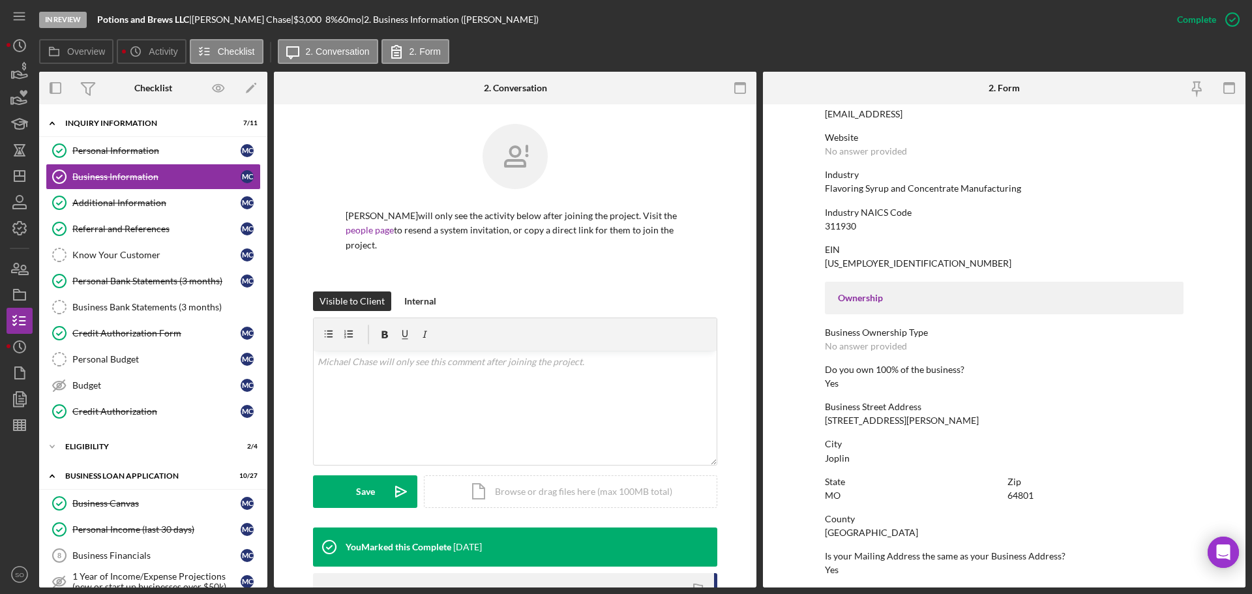
click at [873, 421] on div "1707 Rex Ave H 188" at bounding box center [902, 420] width 154 height 10
copy div "1707 Rex Ave H 188"
click at [841, 457] on div "Joplin" at bounding box center [837, 458] width 25 height 10
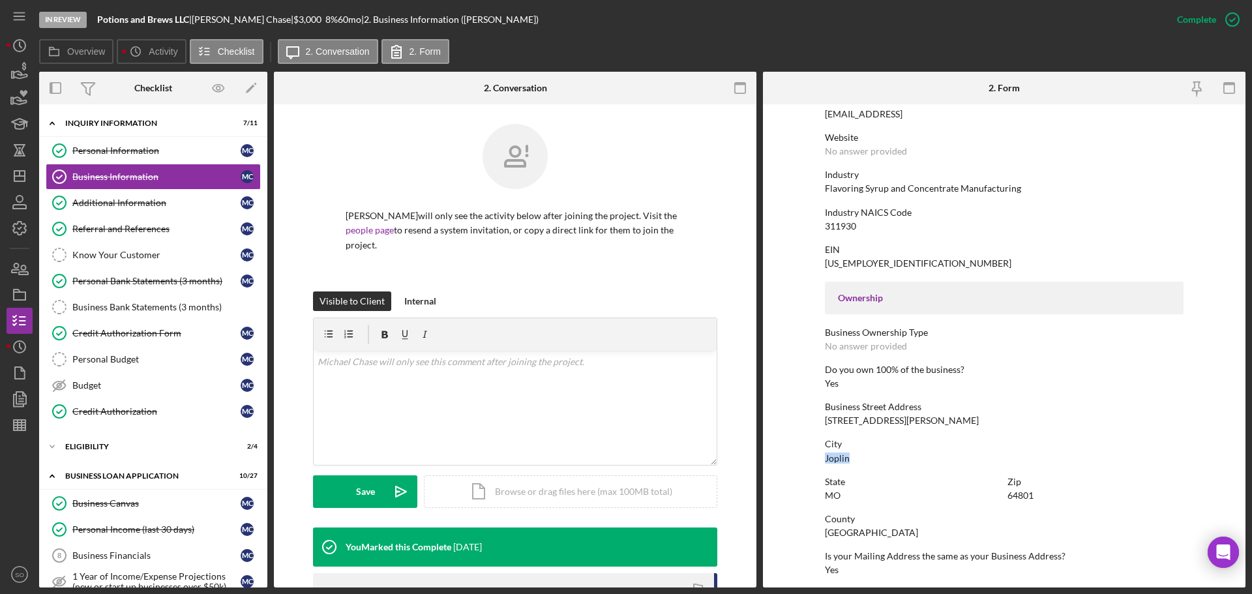
click at [841, 457] on div "Joplin" at bounding box center [837, 458] width 25 height 10
copy div "Joplin"
click at [1025, 496] on div "64801" at bounding box center [1021, 495] width 26 height 10
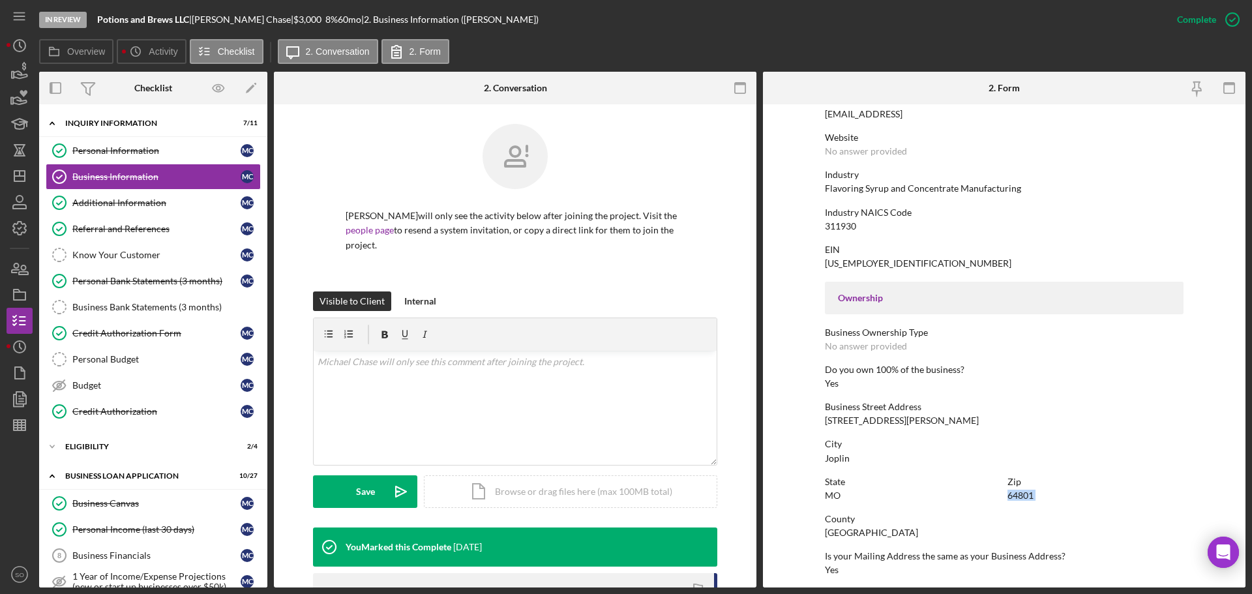
copy div "64801"
click at [851, 536] on div "Jasper County" at bounding box center [871, 533] width 93 height 10
copy div "Jasper County"
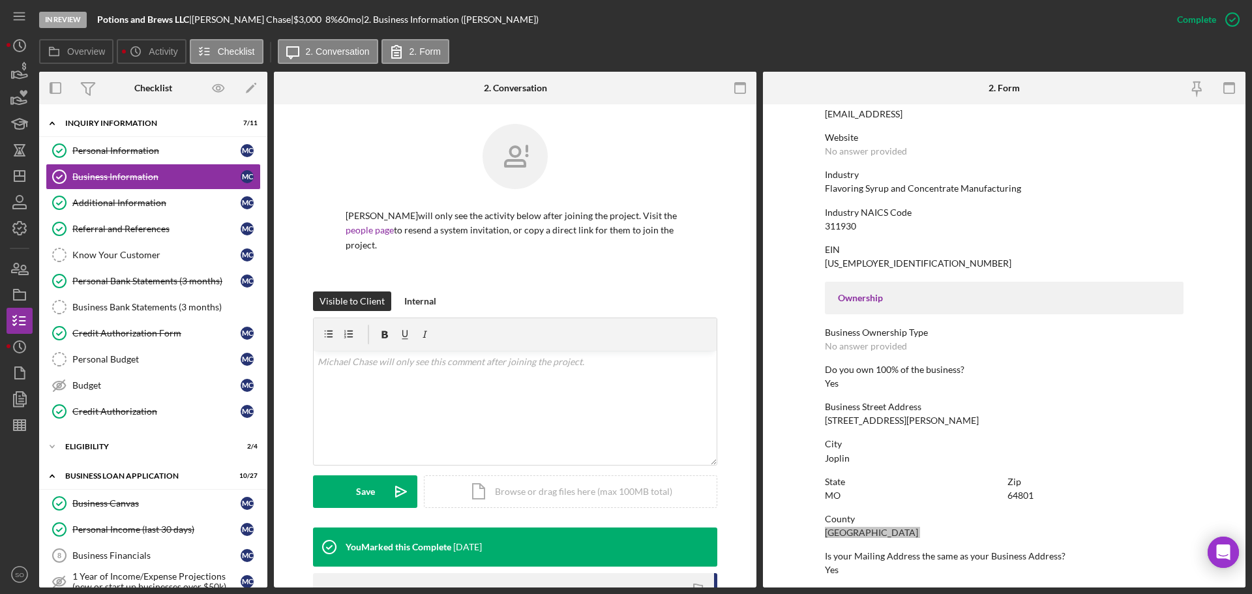
scroll to position [196, 0]
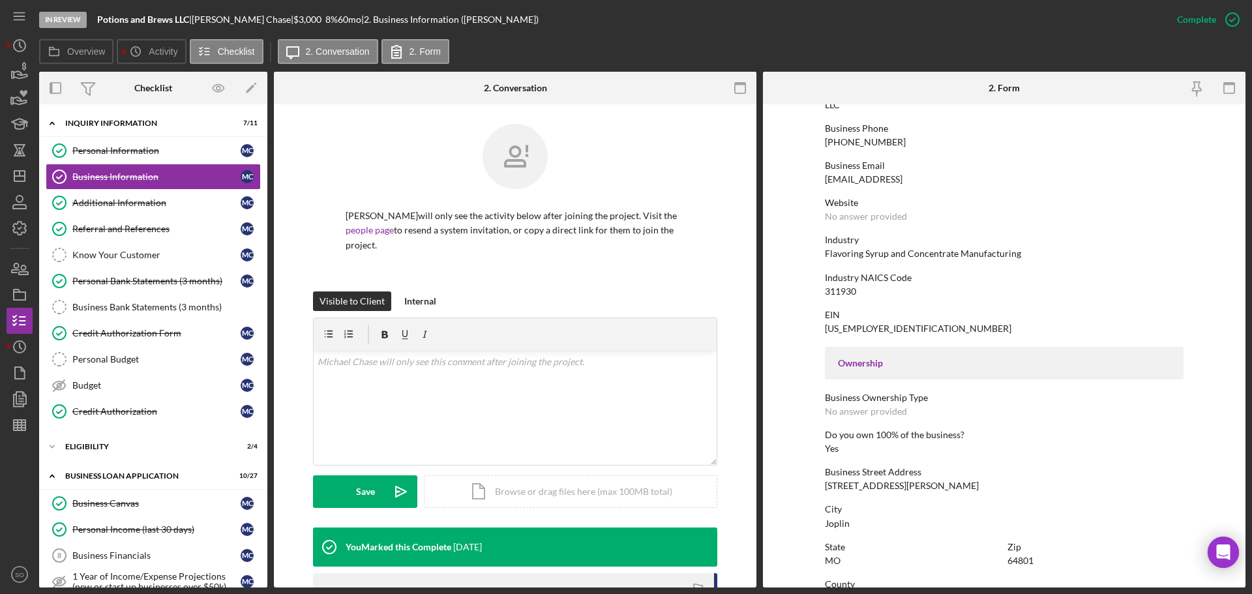
click at [870, 251] on div "Flavoring Syrup and Concentrate Manufacturing" at bounding box center [923, 254] width 196 height 10
copy div "Flavoring Syrup and Concentrate Manufacturing"
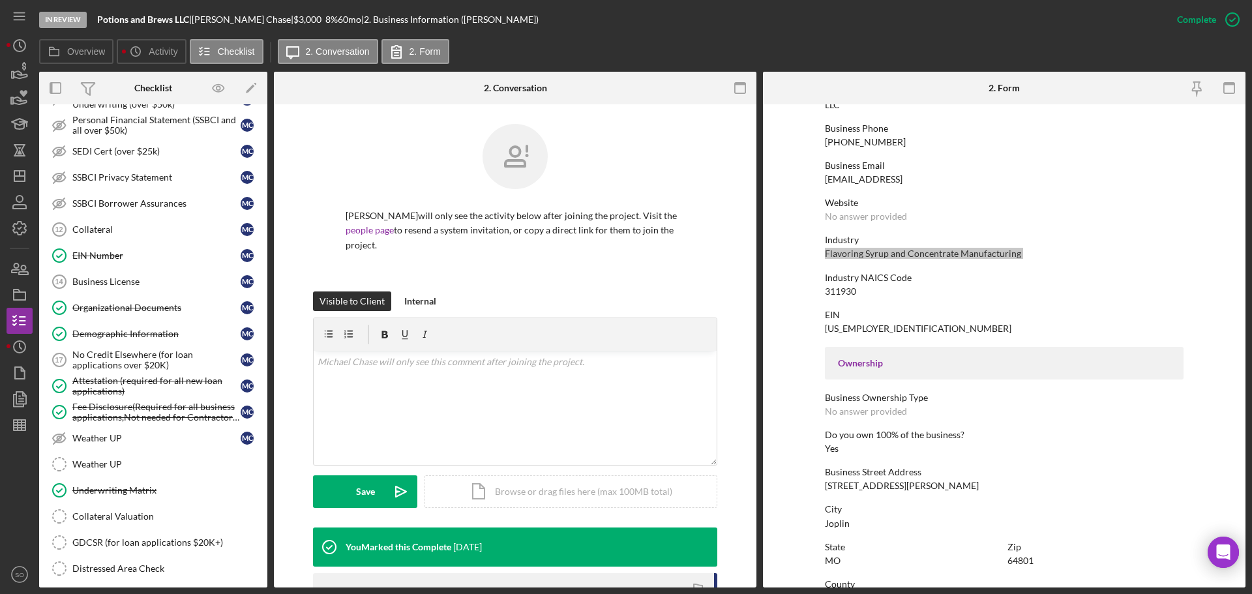
scroll to position [708, 0]
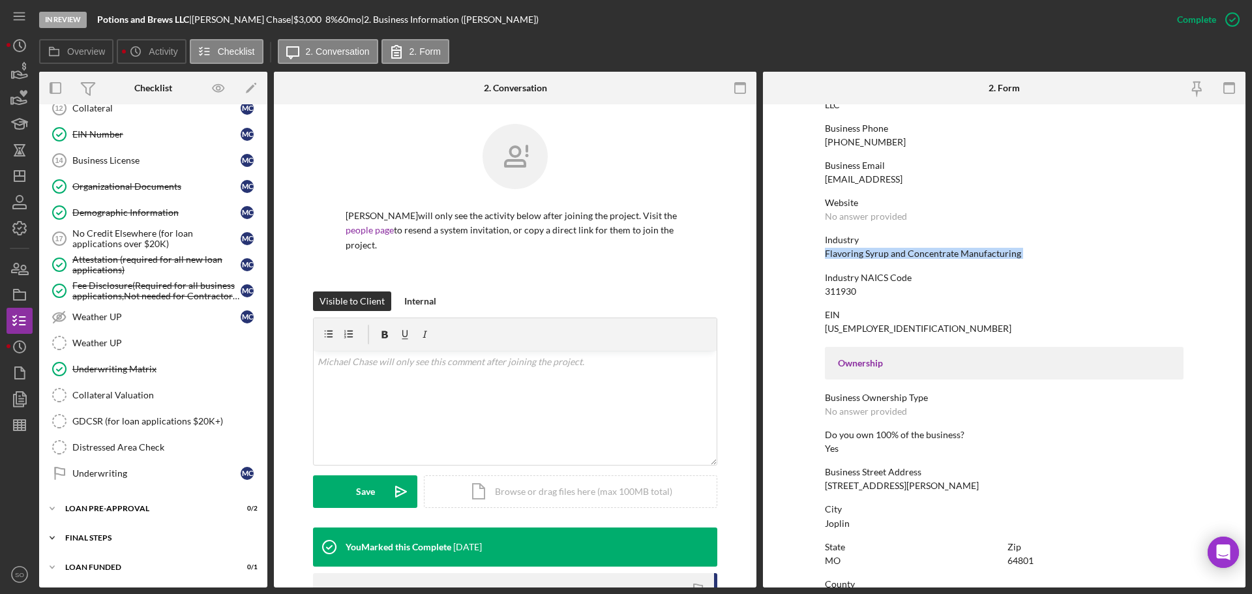
click at [116, 530] on div "Icon/Expander FINAL STEPS 5 / 19" at bounding box center [153, 538] width 228 height 26
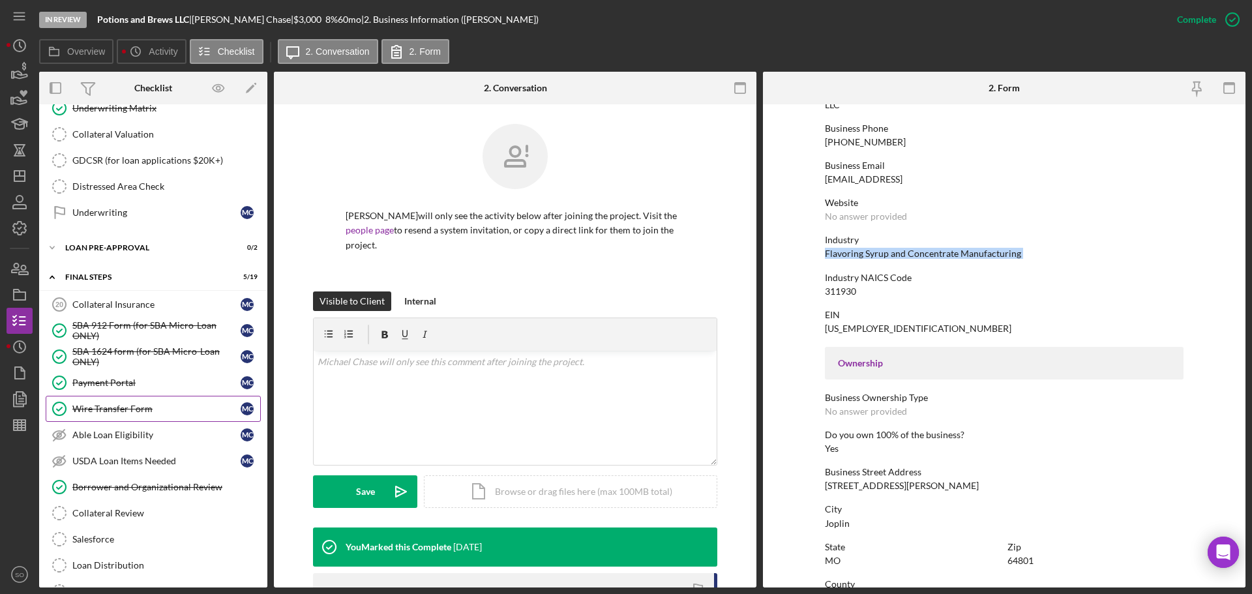
click at [155, 410] on div "Wire Transfer Form" at bounding box center [156, 409] width 168 height 10
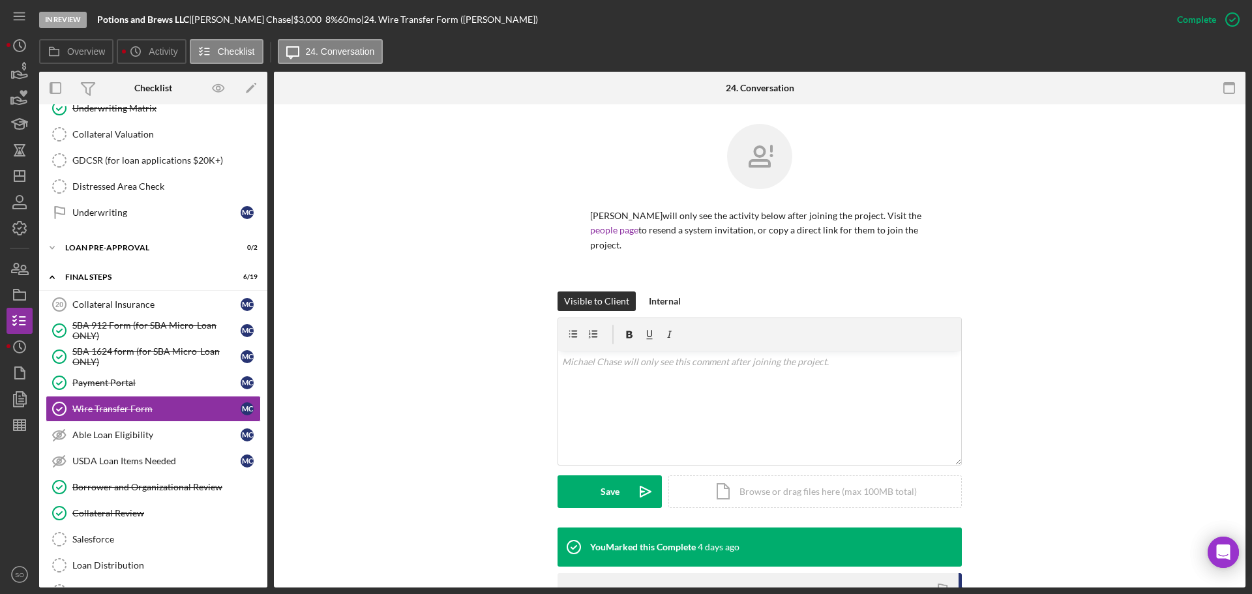
scroll to position [200, 0]
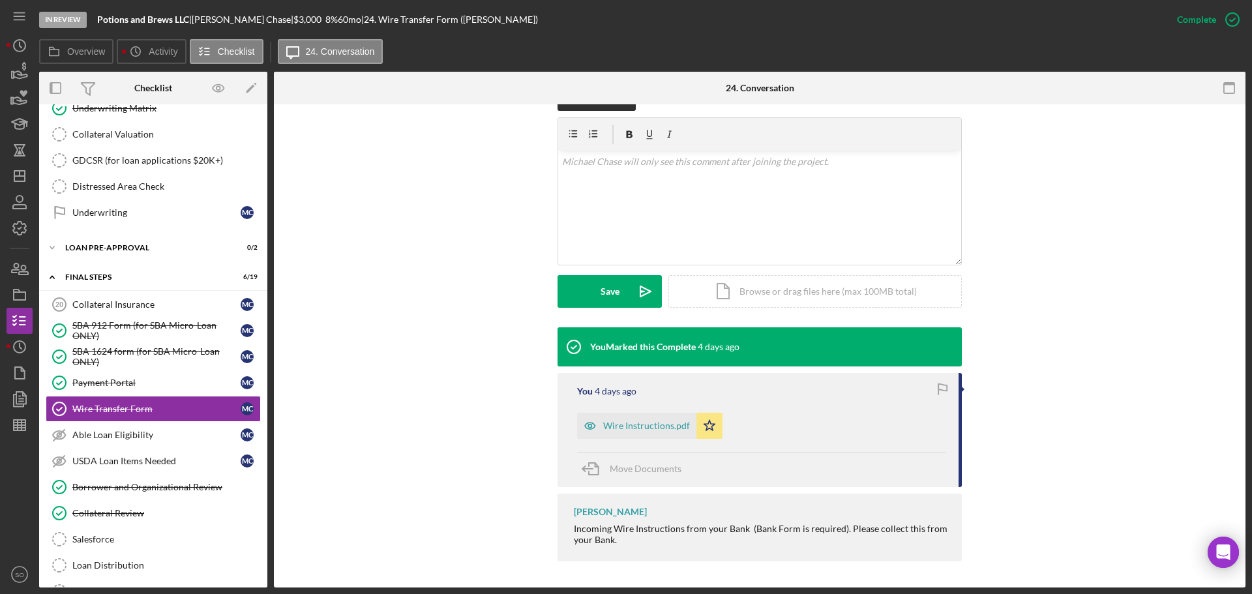
click at [638, 425] on div "Wire Instructions.pdf" at bounding box center [646, 426] width 87 height 10
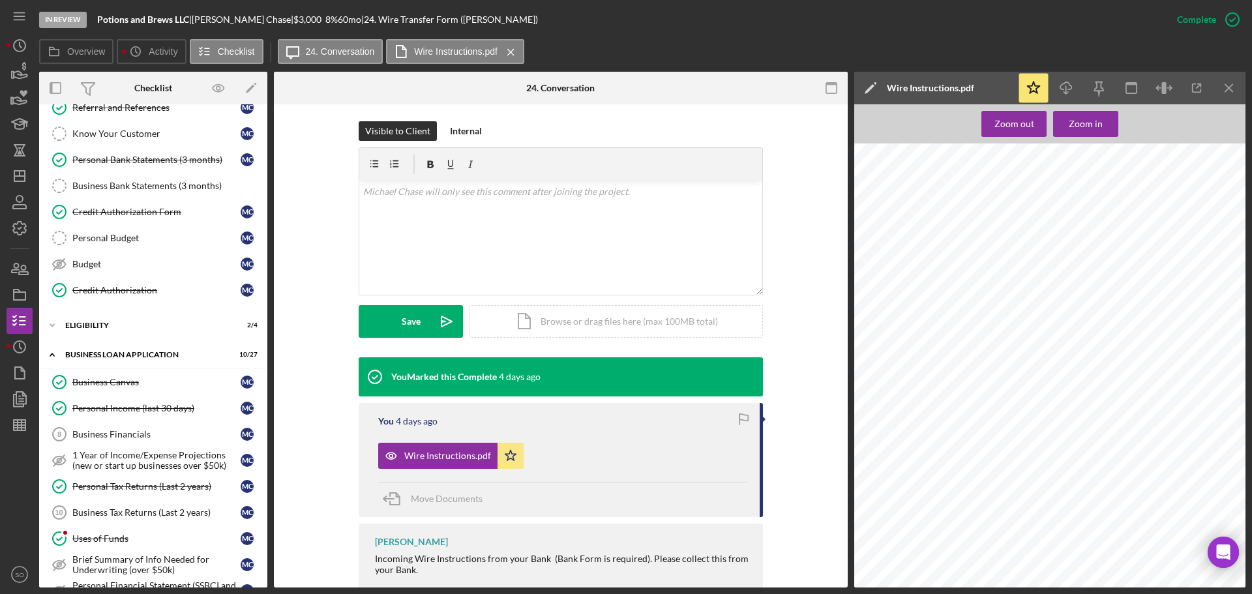
scroll to position [0, 0]
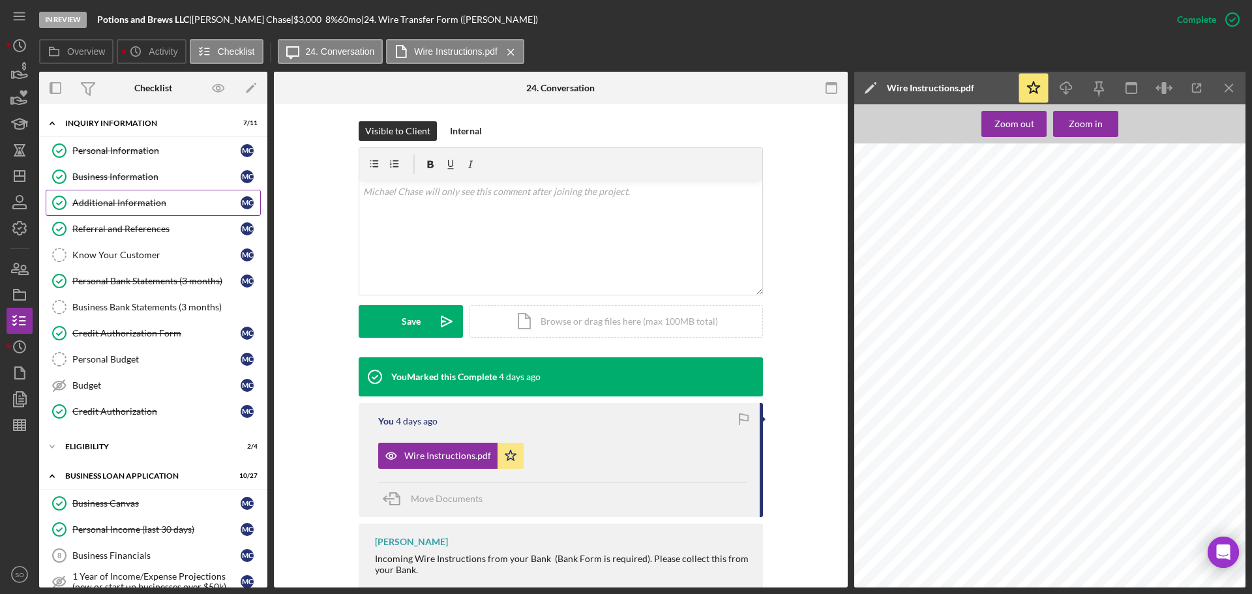
drag, startPoint x: 140, startPoint y: 188, endPoint x: 153, endPoint y: 197, distance: 15.4
click at [140, 187] on link "Business Information Business Information M C" at bounding box center [153, 177] width 215 height 26
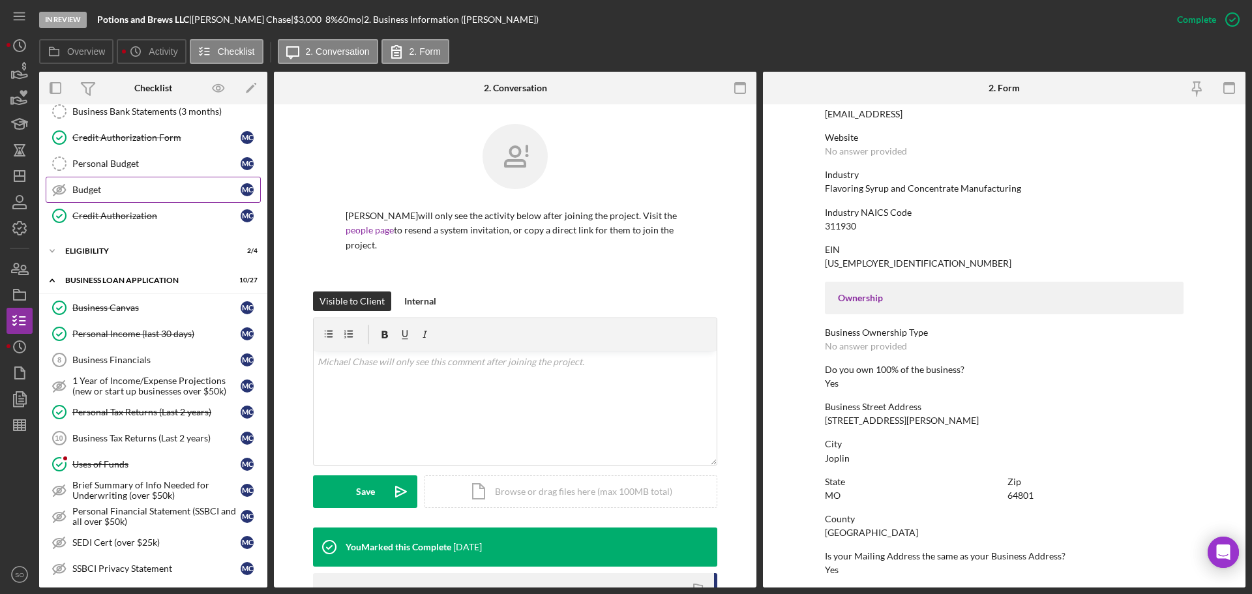
scroll to position [261, 0]
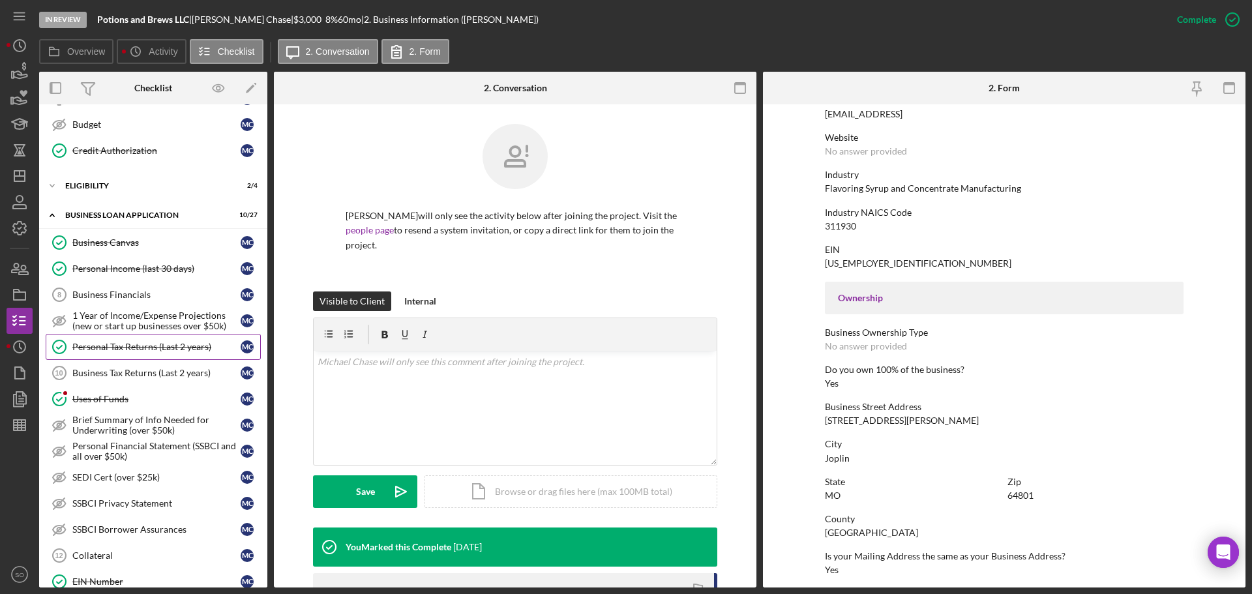
click at [153, 352] on div "Personal Tax Returns (Last 2 years)" at bounding box center [156, 347] width 168 height 10
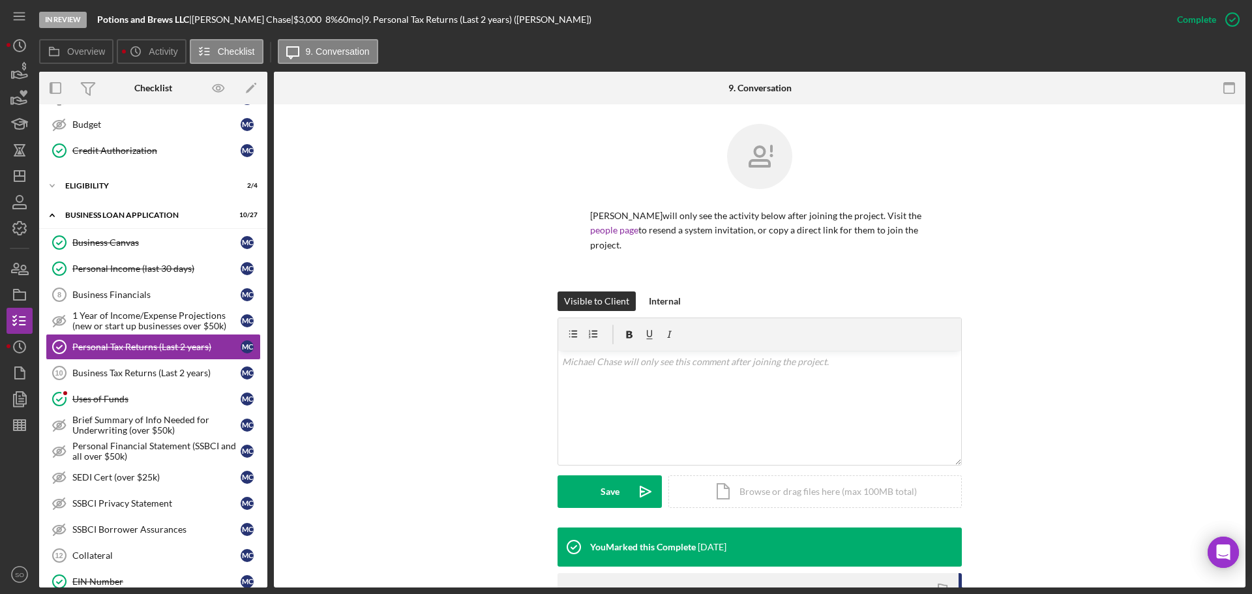
scroll to position [230, 0]
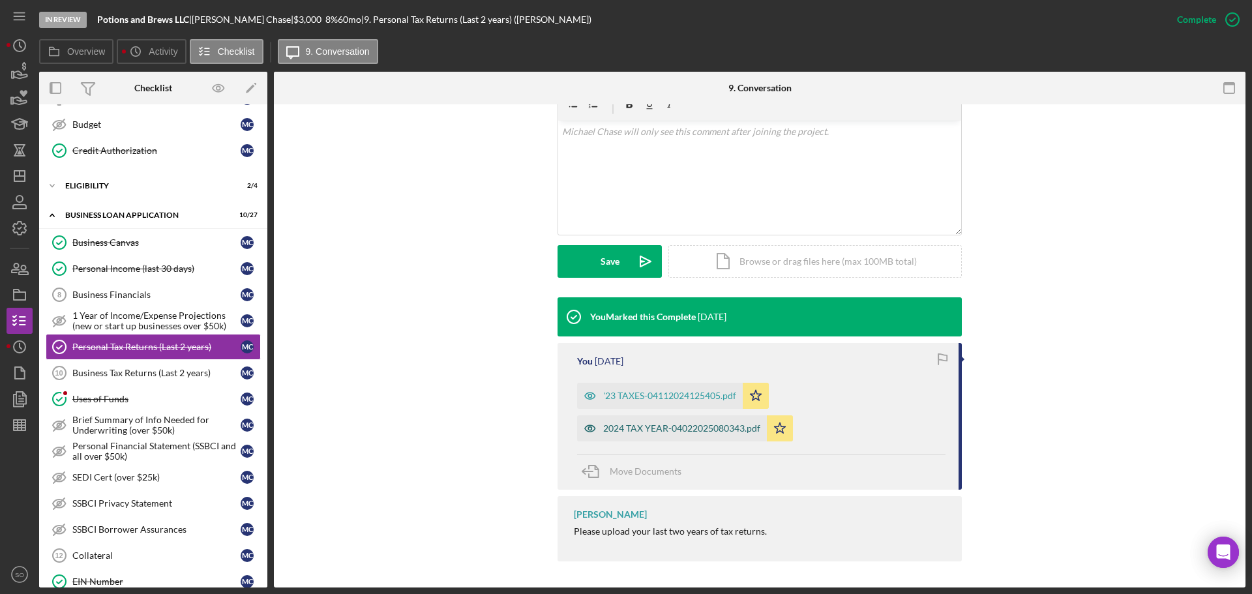
click at [686, 423] on div "2024 TAX YEAR-04022025080343.pdf" at bounding box center [681, 428] width 157 height 10
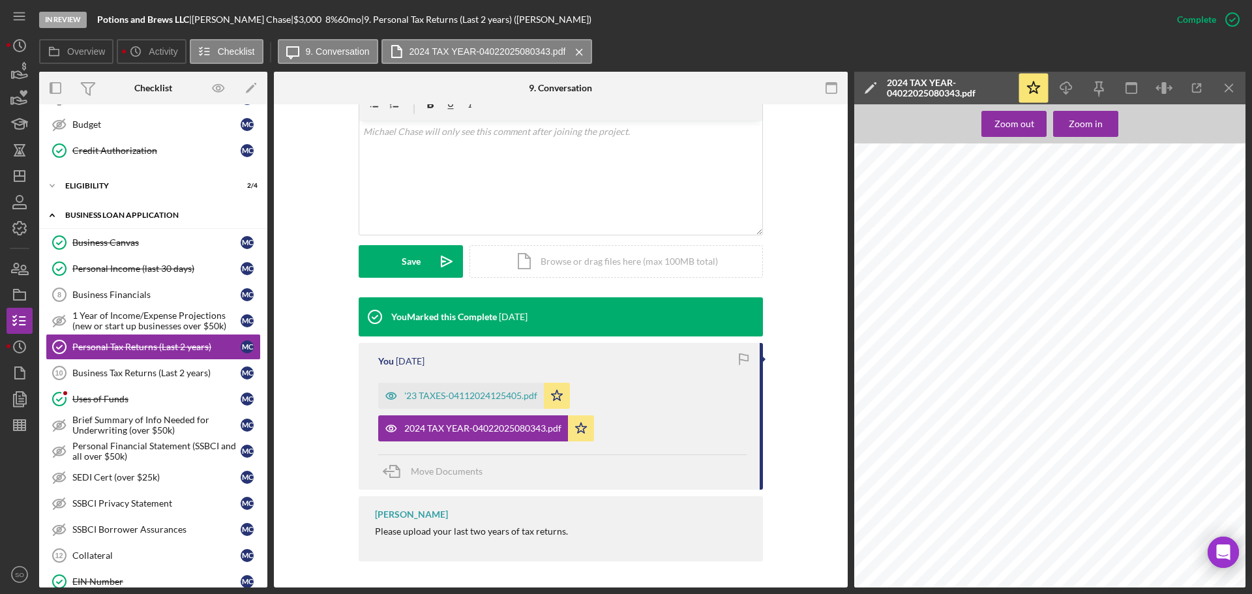
scroll to position [65, 0]
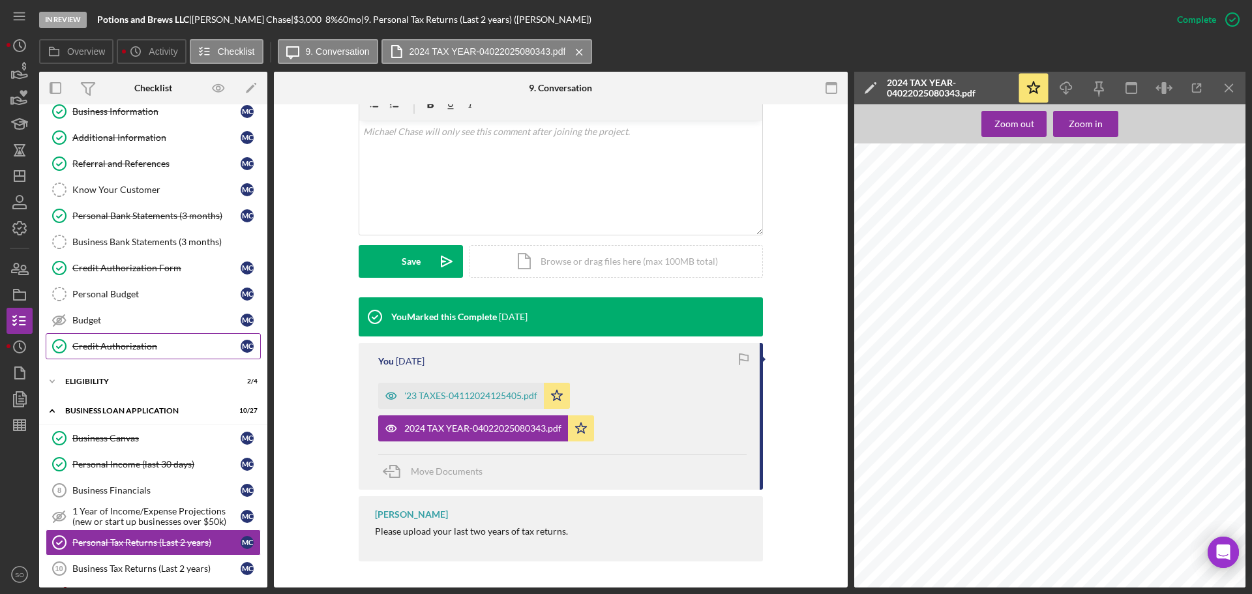
drag, startPoint x: 136, startPoint y: 339, endPoint x: 178, endPoint y: 350, distance: 43.2
click at [136, 339] on link "Credit Authorization Credit Authorization M C" at bounding box center [153, 346] width 215 height 26
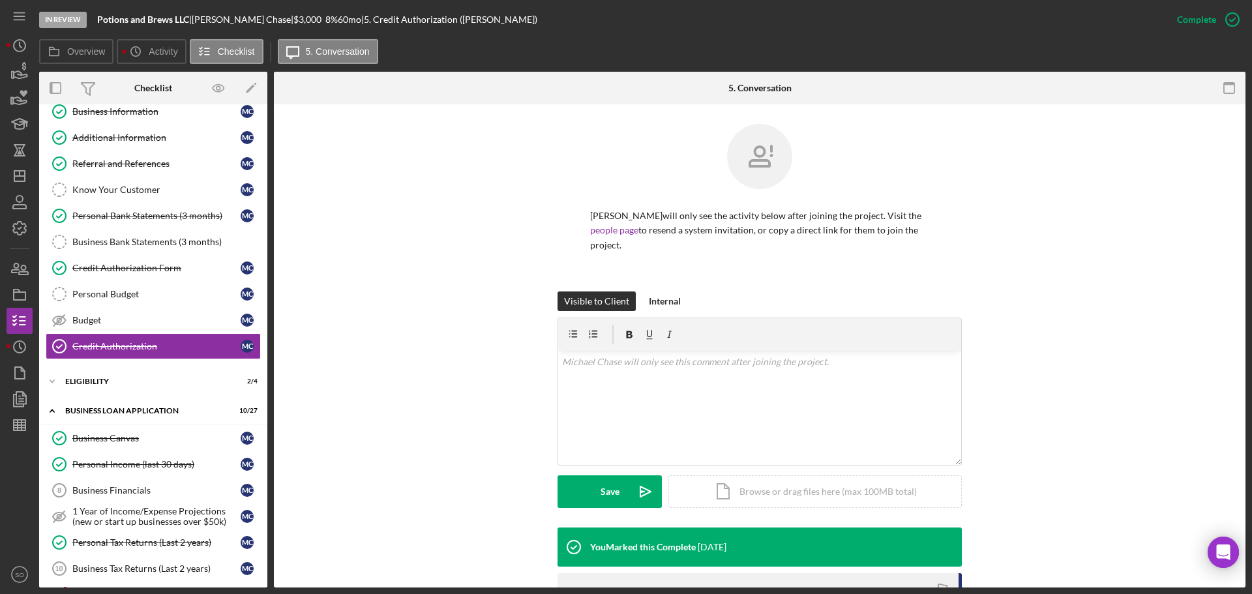
scroll to position [211, 0]
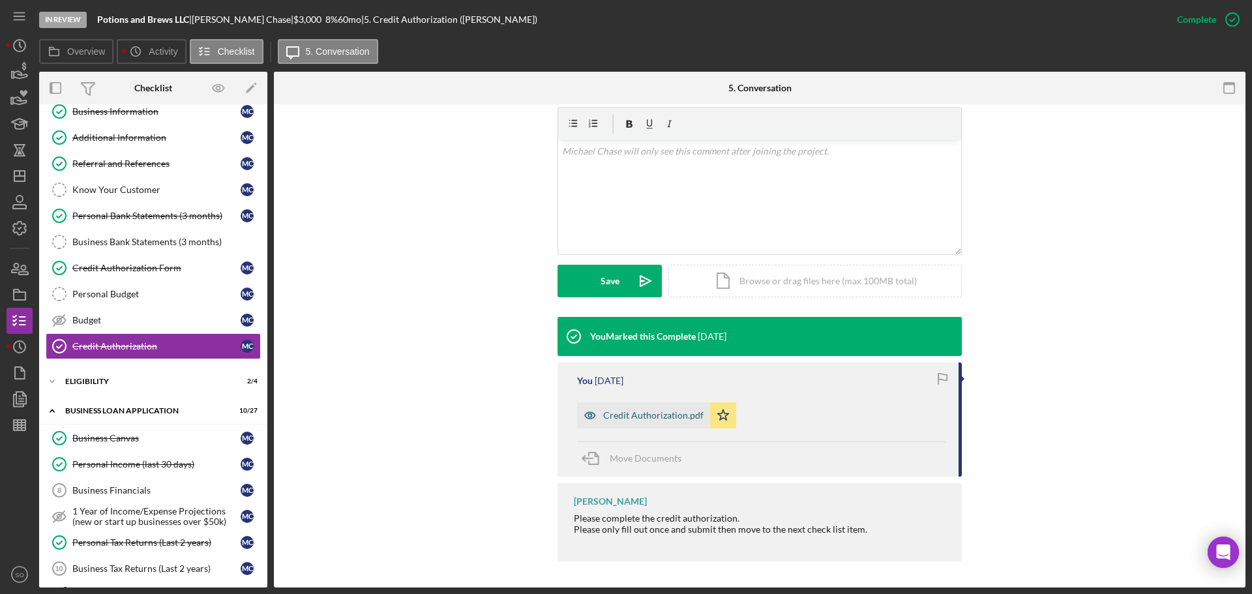
click at [661, 420] on div "Credit Authorization.pdf" at bounding box center [653, 415] width 100 height 10
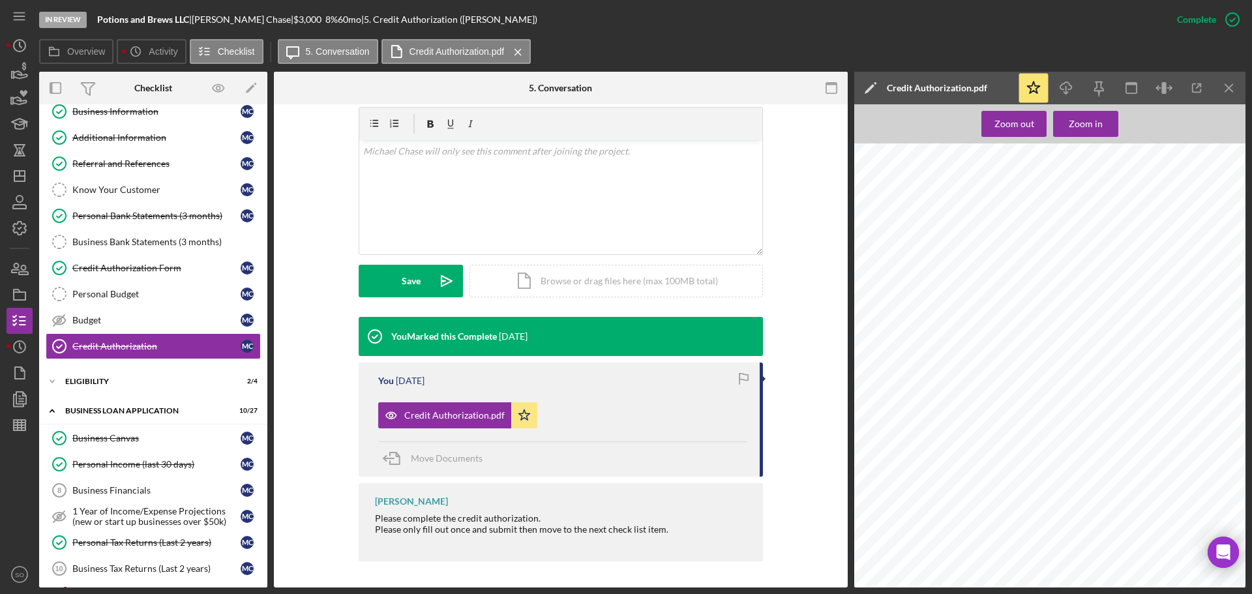
scroll to position [65, 0]
click at [972, 305] on span "Connect.potionsandbrews@gmail.com" at bounding box center [976, 304] width 99 height 6
copy span "Connect.potionsandbrews@gmail.com"
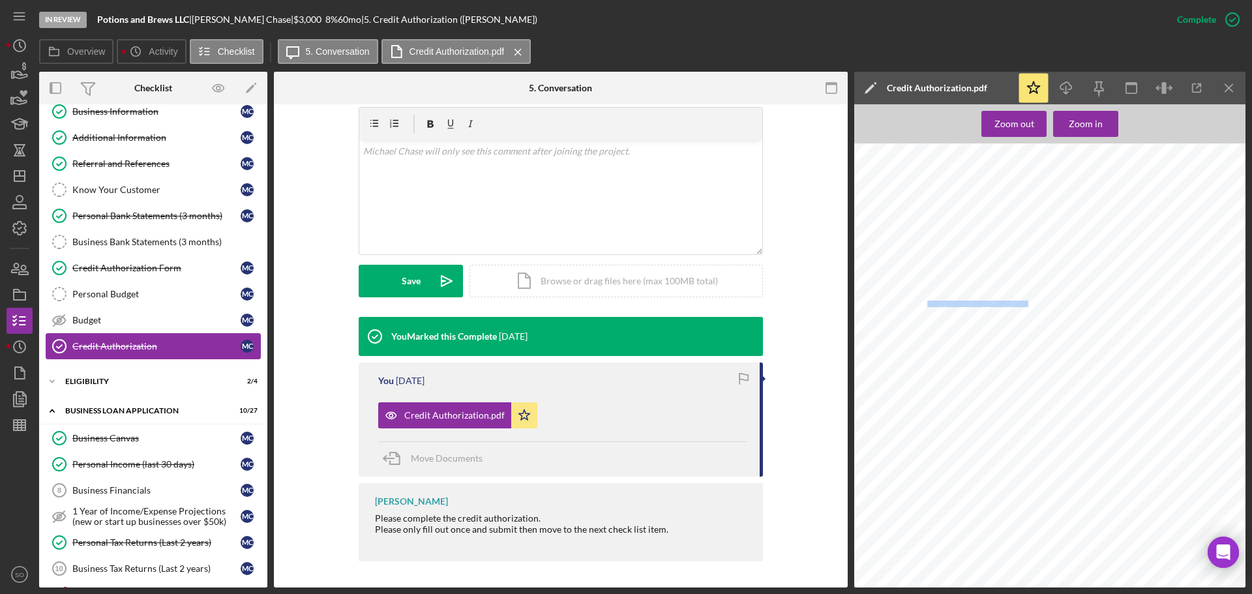
scroll to position [0, 0]
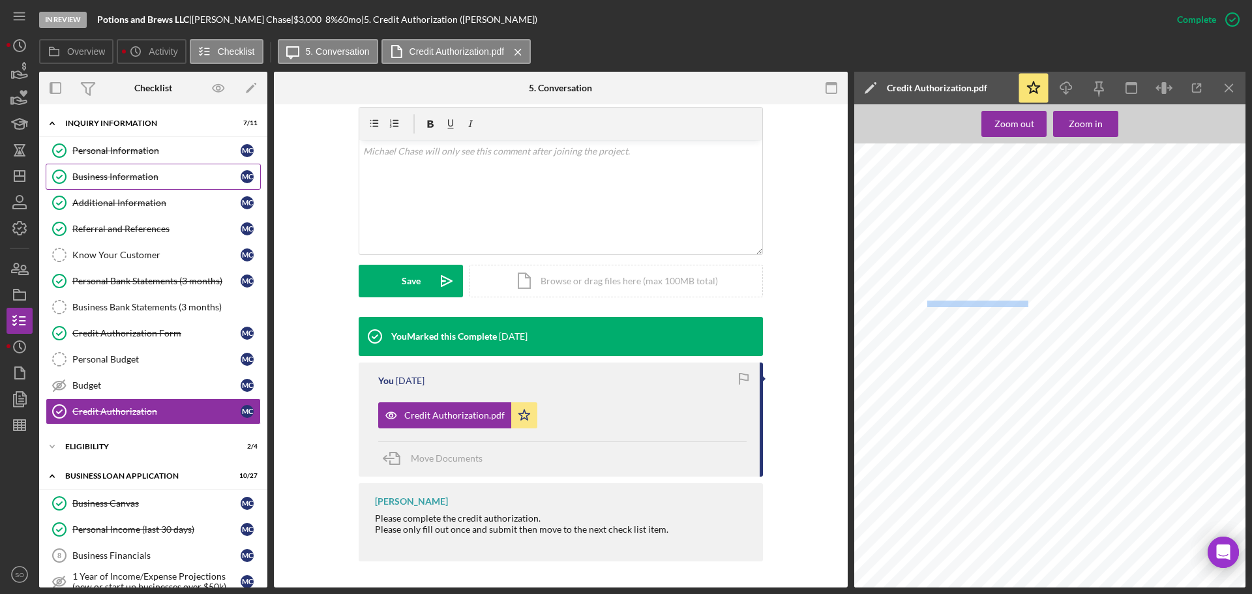
click at [83, 179] on div "Business Information" at bounding box center [156, 177] width 168 height 10
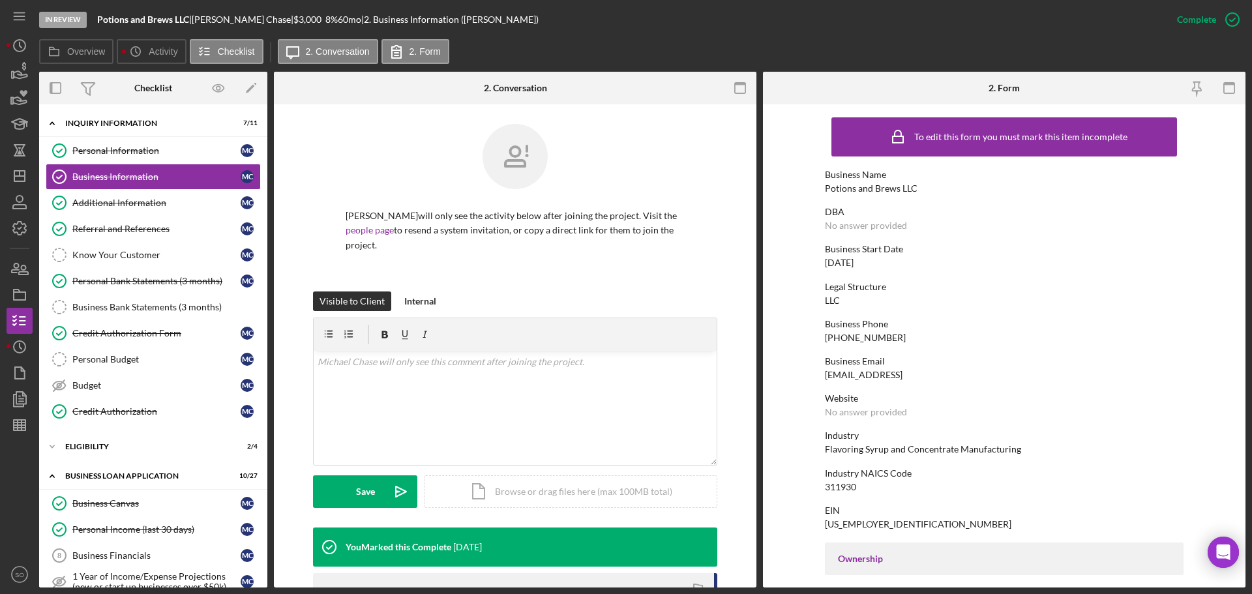
click at [875, 189] on div "Potions and Brews LLC" at bounding box center [871, 188] width 93 height 10
copy div "Potions and Brews LLC"
click at [852, 265] on div "06/23/2025" at bounding box center [839, 263] width 29 height 10
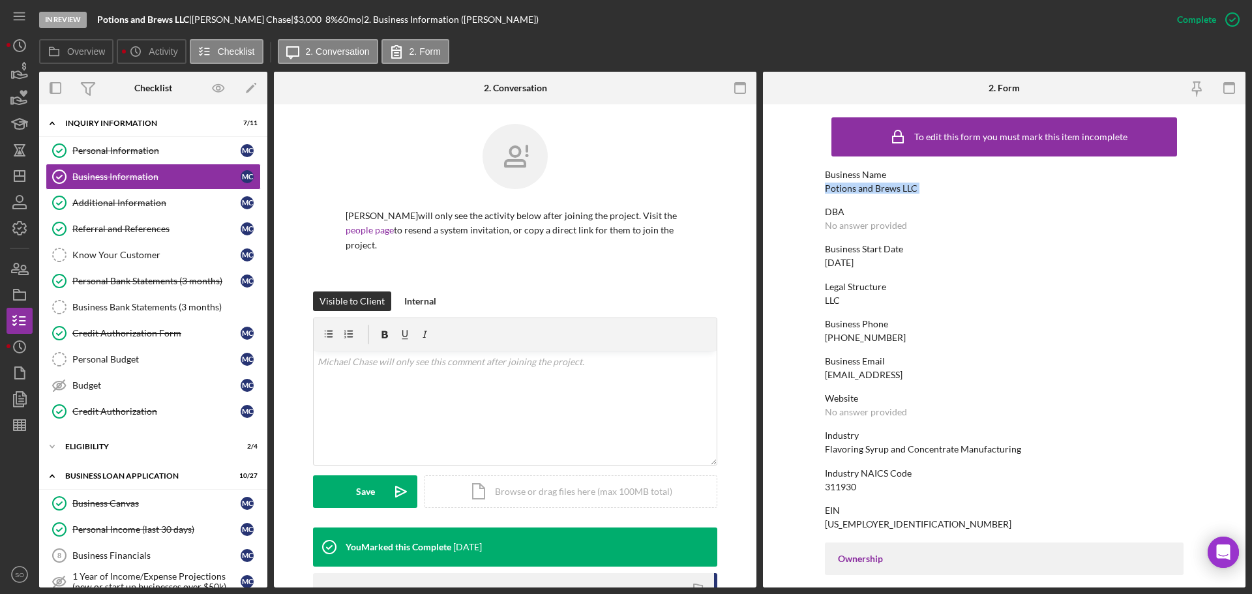
click at [852, 265] on div "06/23/2025" at bounding box center [839, 263] width 29 height 10
copy div "06/23/2025"
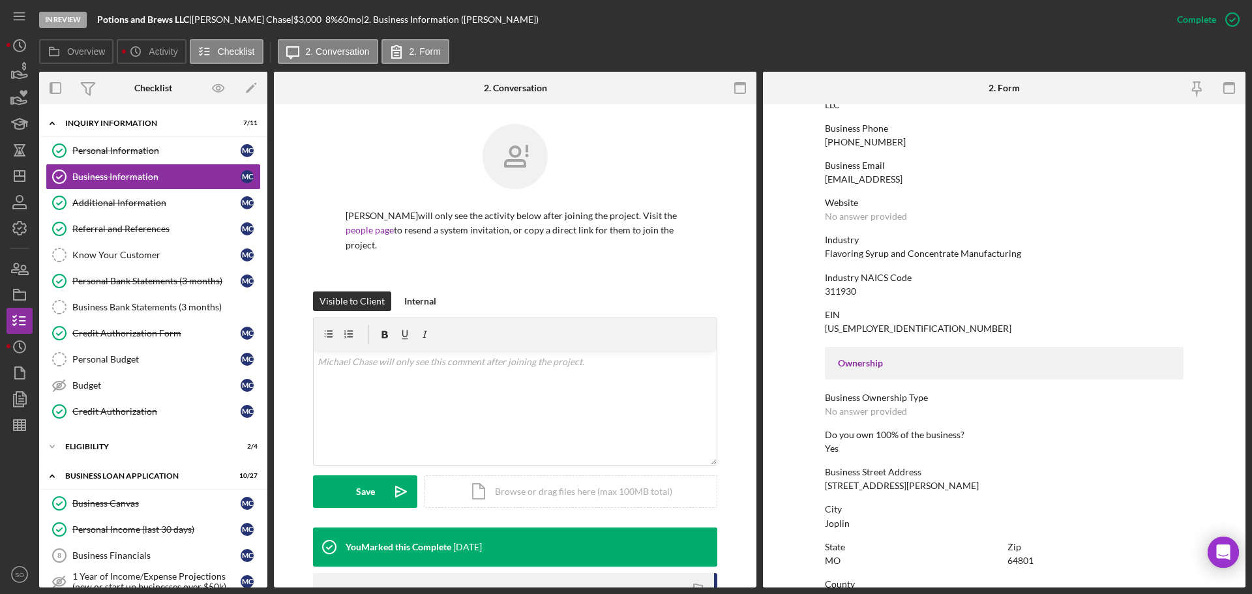
scroll to position [261, 0]
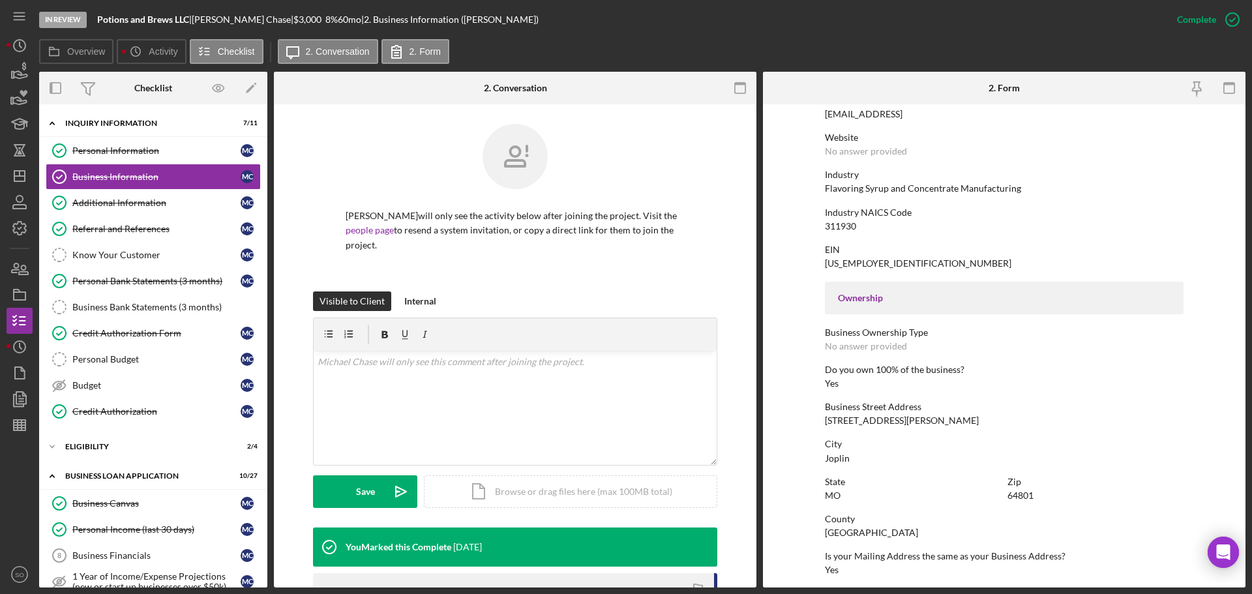
click at [873, 422] on div "1707 Rex Ave H 188" at bounding box center [902, 420] width 154 height 10
copy div "1707 Rex Ave H 188"
click at [864, 532] on div "Jasper County" at bounding box center [871, 533] width 93 height 10
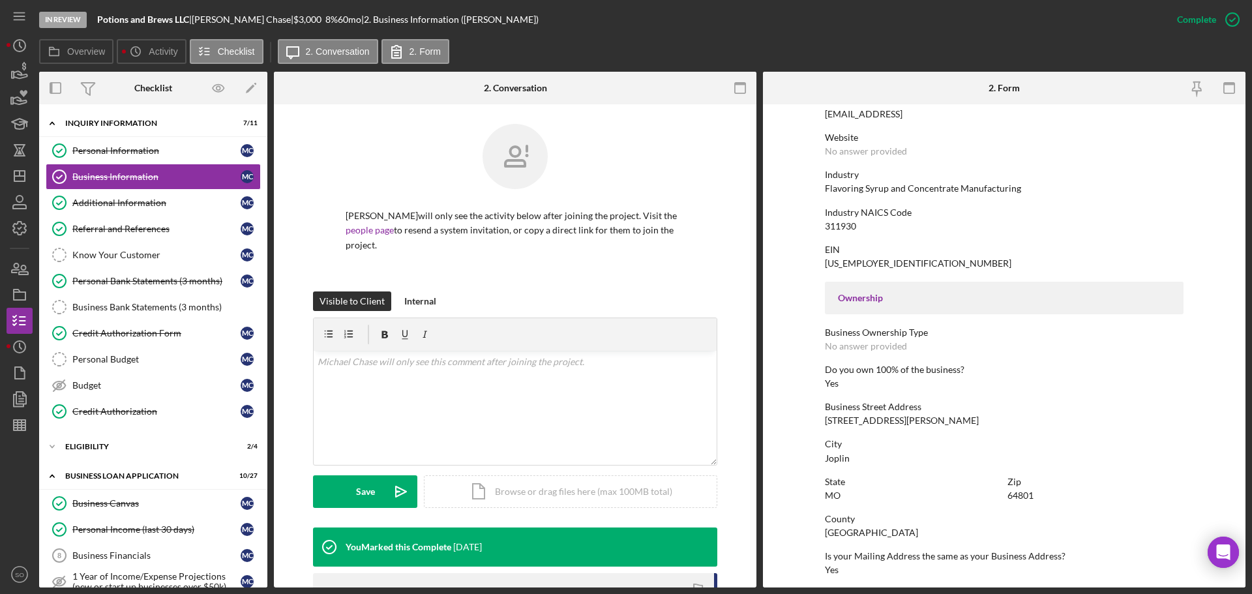
click at [864, 532] on div "Jasper County" at bounding box center [871, 533] width 93 height 10
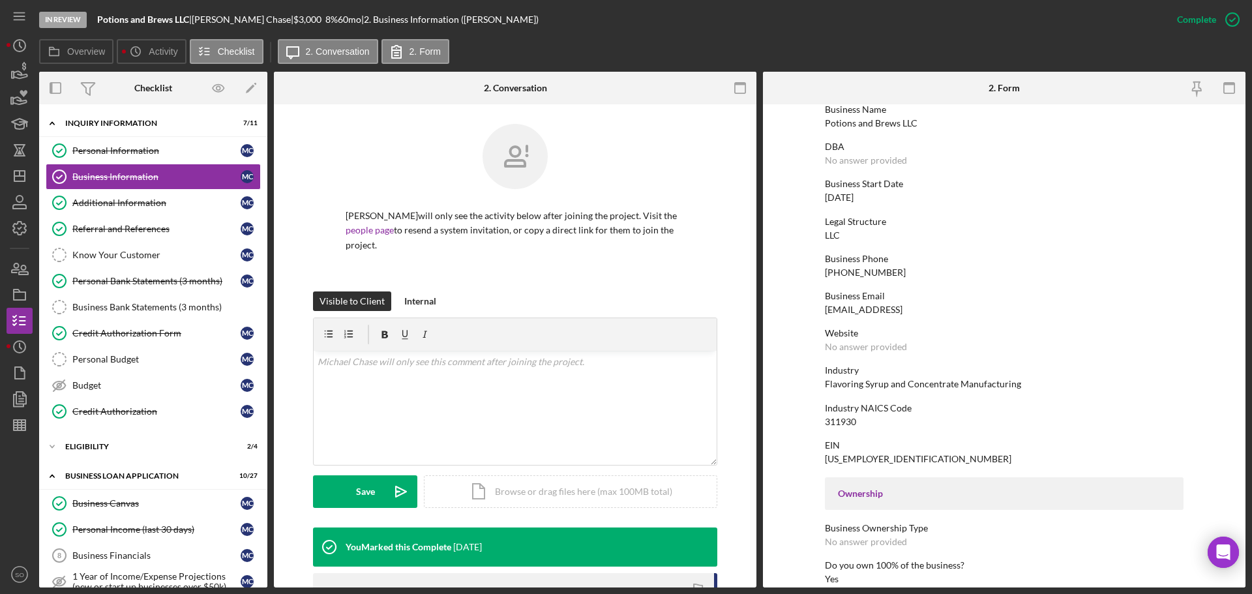
scroll to position [0, 0]
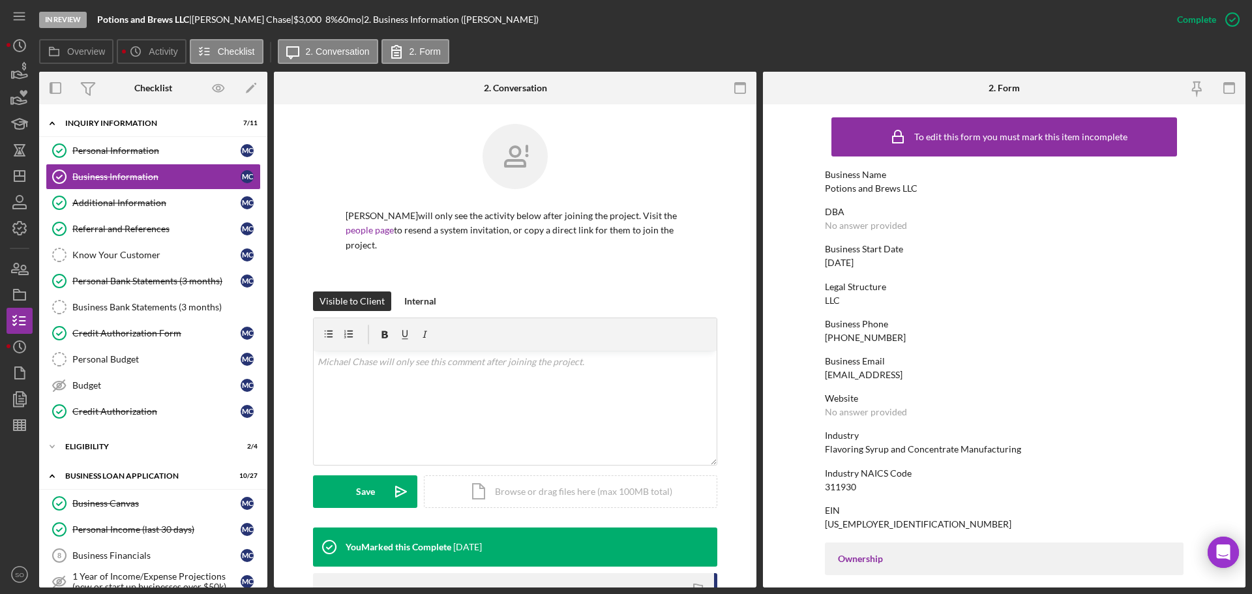
click at [881, 183] on div "Potions and Brews LLC" at bounding box center [871, 188] width 93 height 10
click at [845, 519] on div "39-2831797" at bounding box center [918, 524] width 187 height 10
click at [843, 519] on div "39-2831797" at bounding box center [918, 524] width 187 height 10
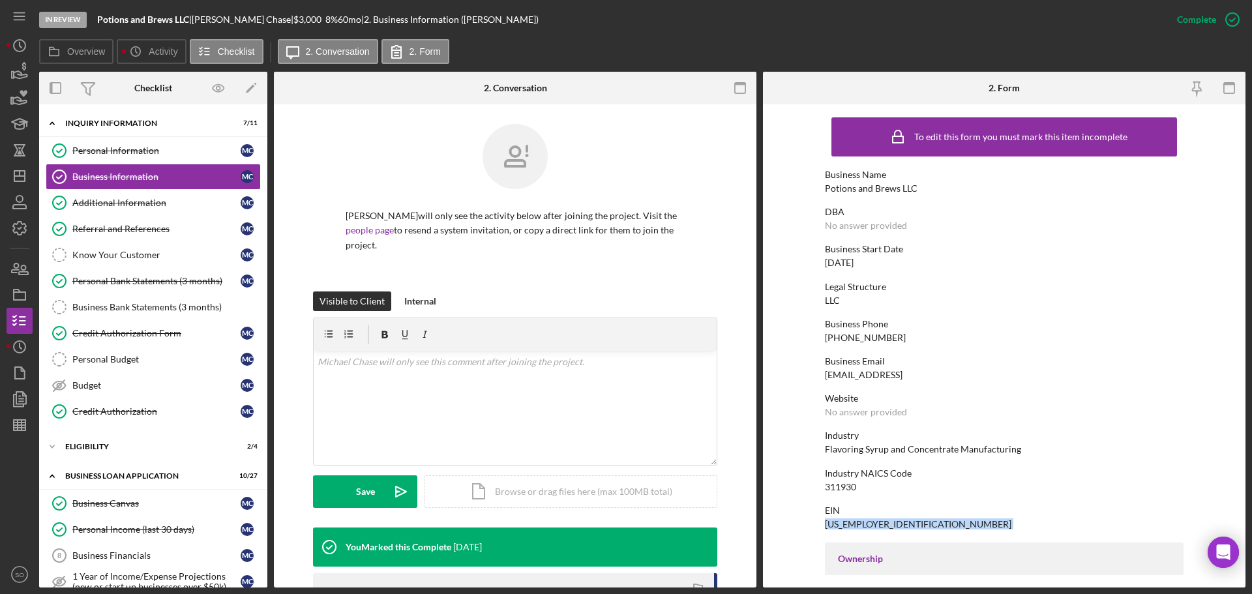
click at [843, 519] on div "39-2831797" at bounding box center [918, 524] width 187 height 10
click at [838, 487] on div "311930" at bounding box center [840, 487] width 31 height 10
click at [848, 264] on div "06/23/2025" at bounding box center [839, 263] width 29 height 10
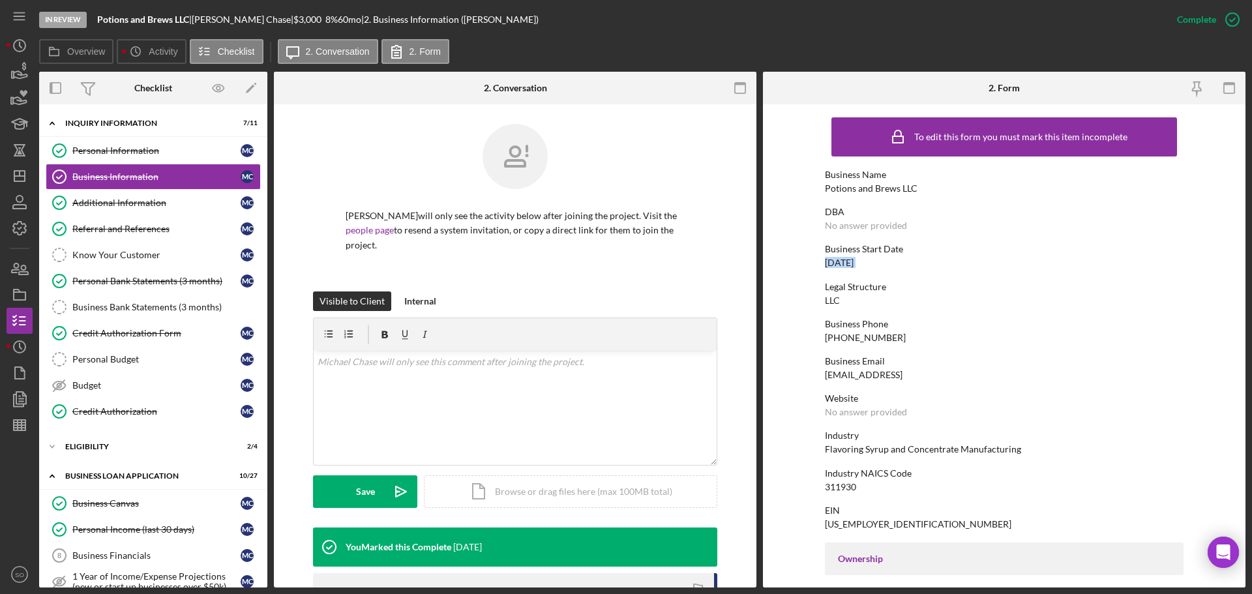
click at [848, 264] on div "06/23/2025" at bounding box center [839, 263] width 29 height 10
click at [147, 211] on link "Additional Information Additional Information M C" at bounding box center [153, 203] width 215 height 26
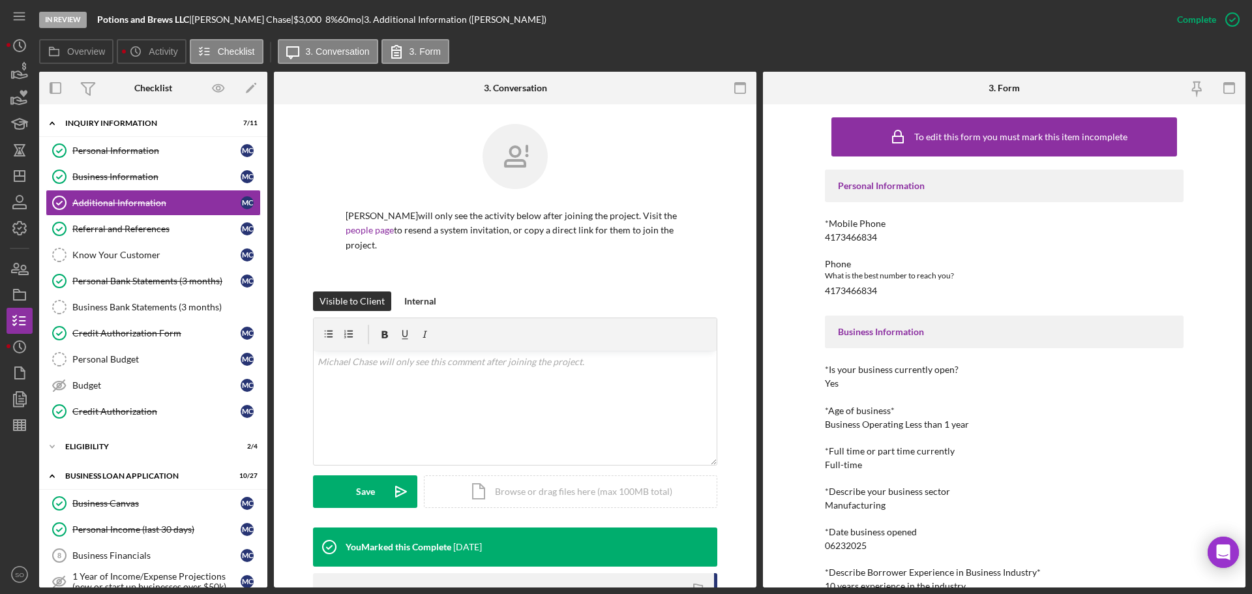
scroll to position [65, 0]
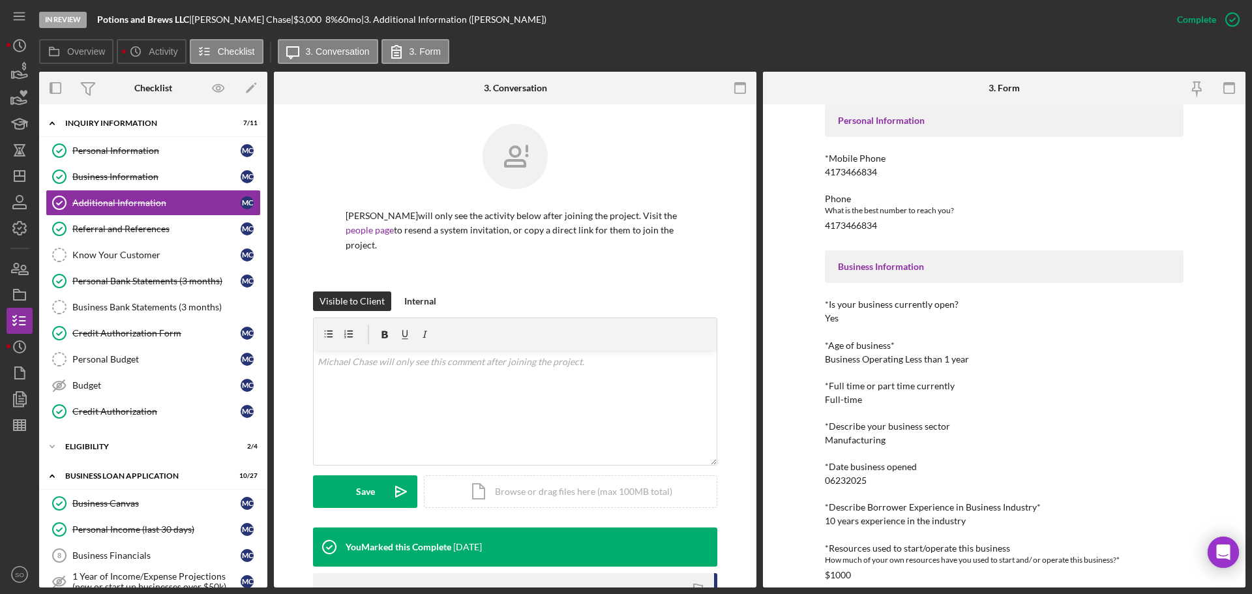
click at [933, 521] on div "10 years experience in the industry" at bounding box center [895, 521] width 141 height 10
drag, startPoint x: 124, startPoint y: 179, endPoint x: 134, endPoint y: 192, distance: 16.3
click at [124, 179] on div "Business Information" at bounding box center [156, 177] width 168 height 10
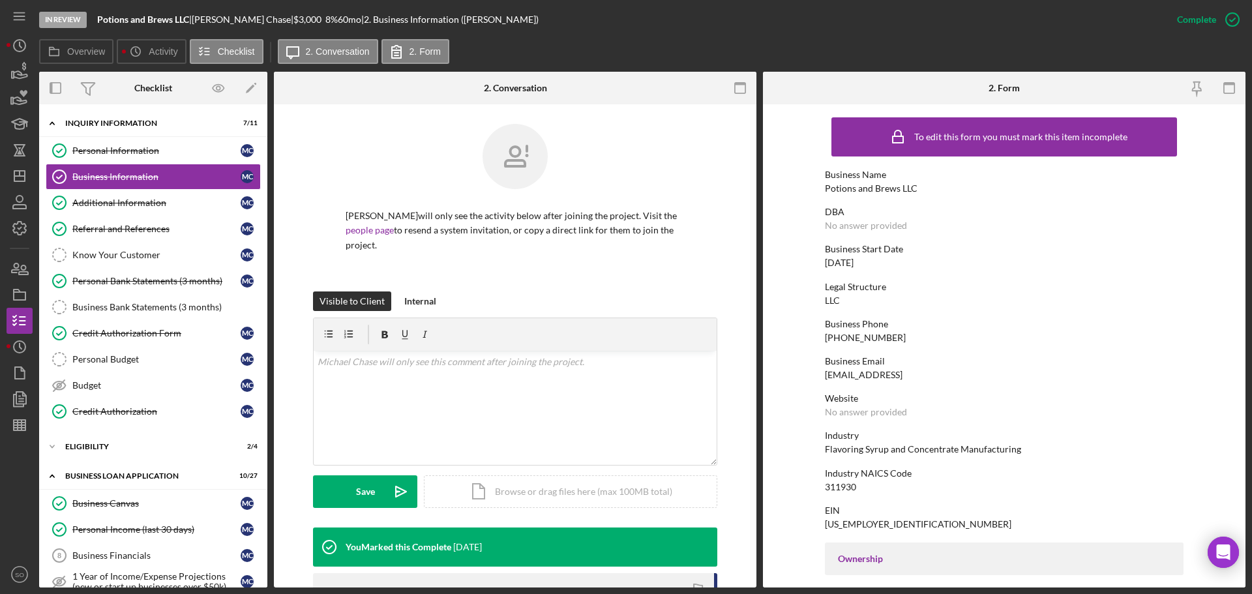
click at [869, 451] on div "Flavoring Syrup and Concentrate Manufacturing" at bounding box center [923, 449] width 196 height 10
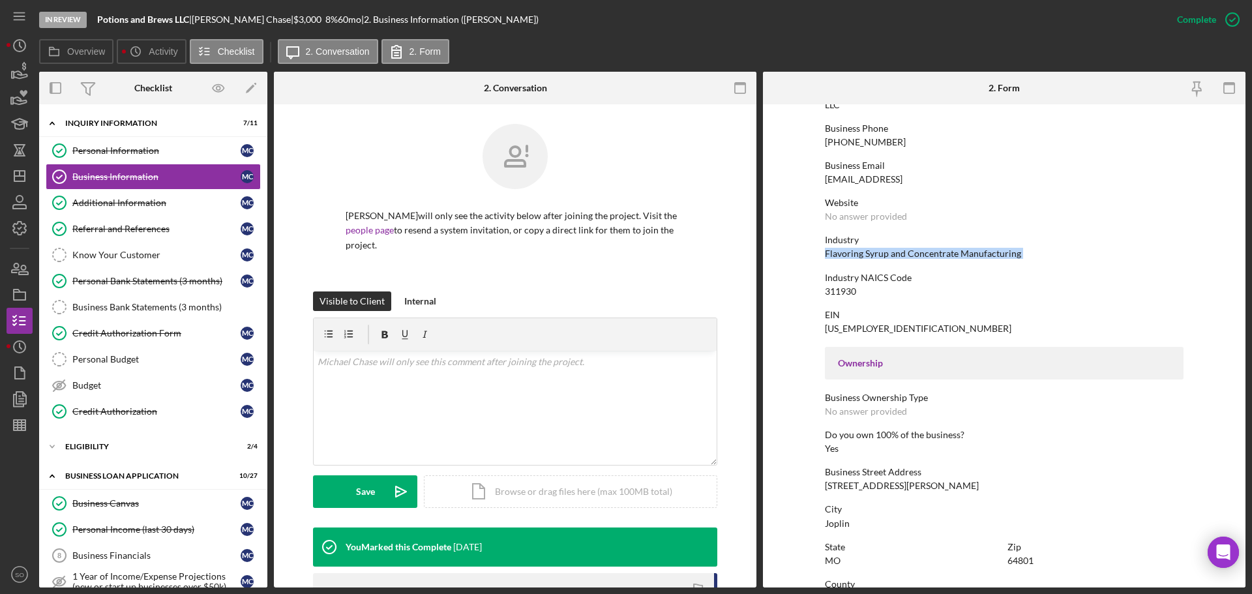
scroll to position [326, 0]
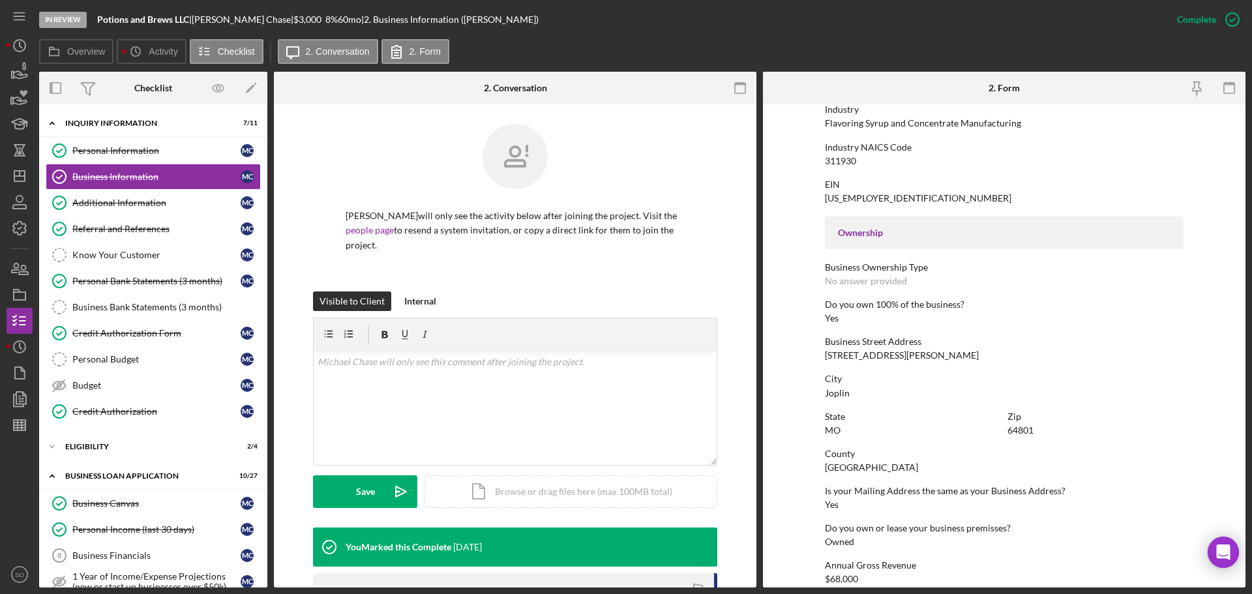
click at [860, 470] on div "Jasper County" at bounding box center [871, 467] width 93 height 10
click at [112, 447] on div "ELIGIBILITY" at bounding box center [158, 447] width 186 height 8
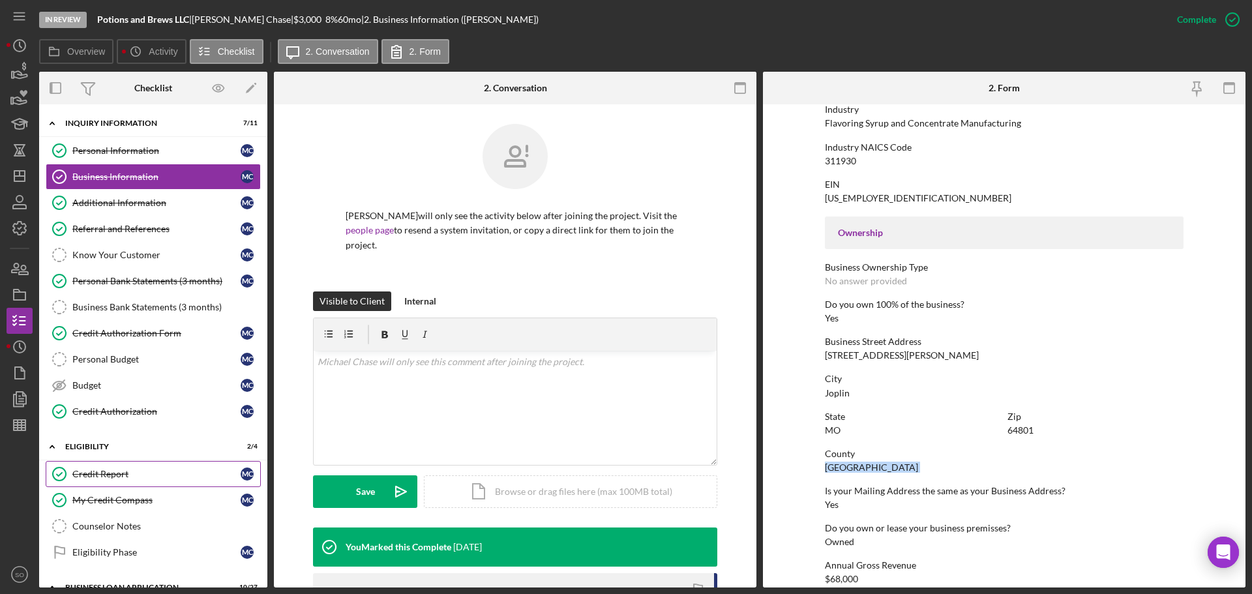
click at [107, 466] on link "Credit Report Credit Report M C" at bounding box center [153, 474] width 215 height 26
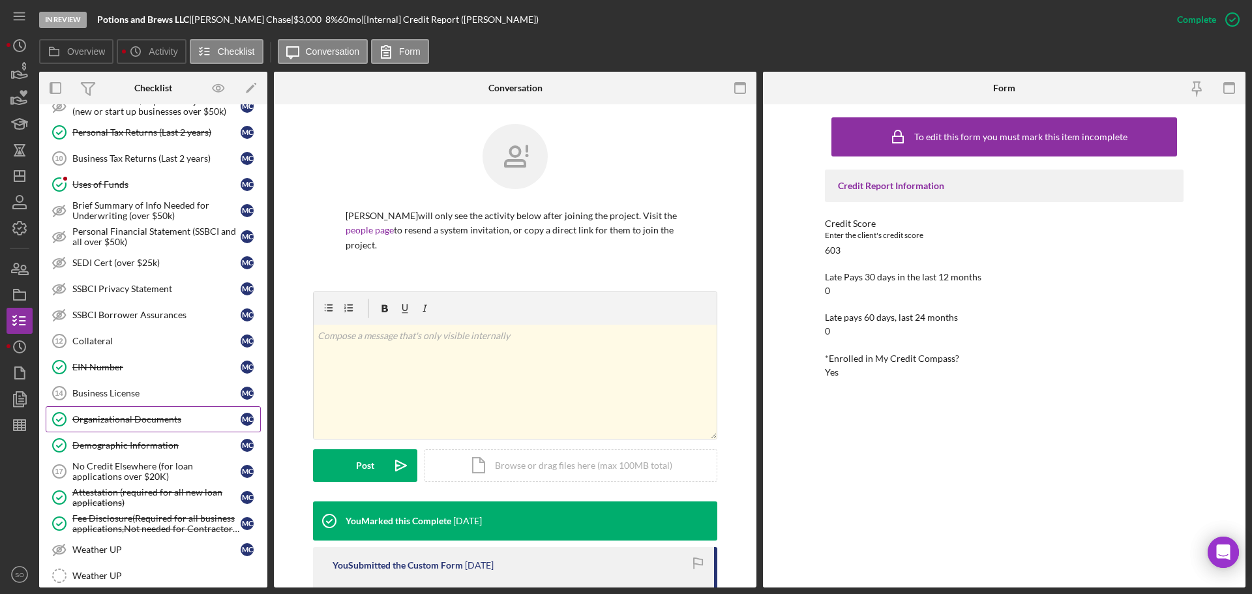
scroll to position [652, 0]
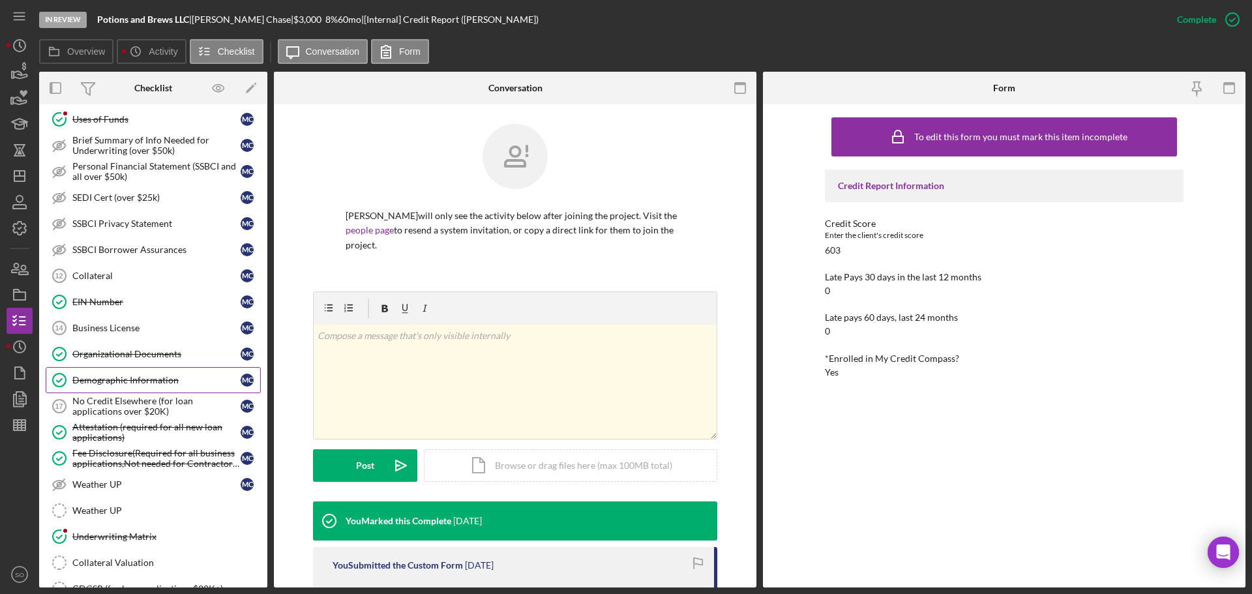
click at [134, 382] on div "Demographic Information" at bounding box center [156, 380] width 168 height 10
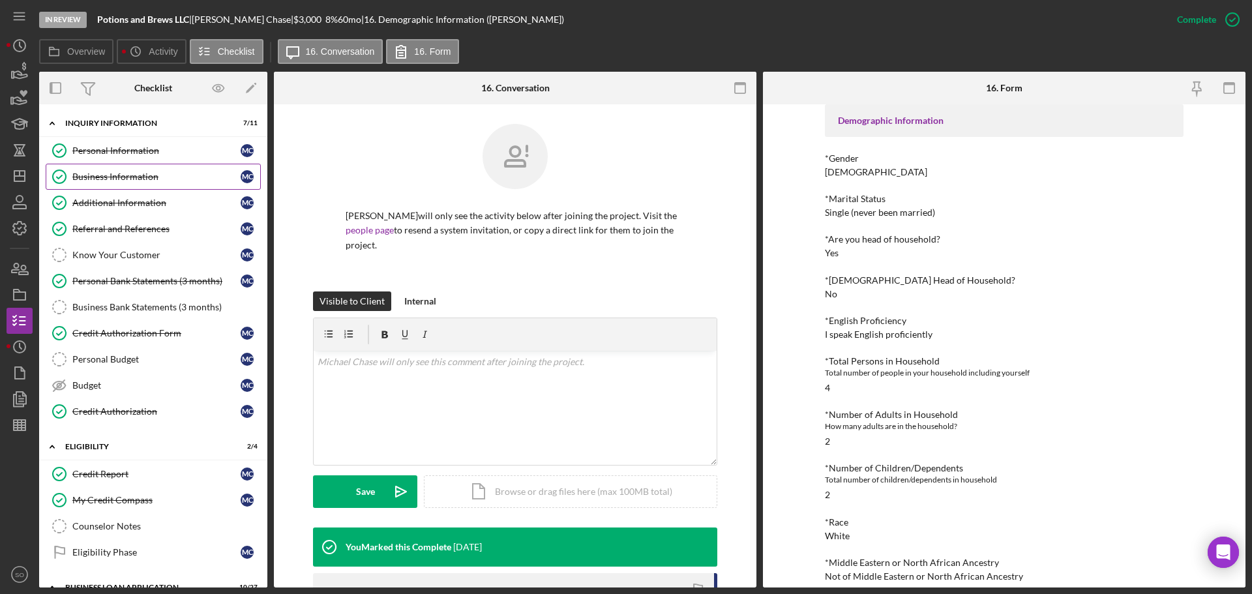
click at [90, 176] on div "Business Information" at bounding box center [156, 177] width 168 height 10
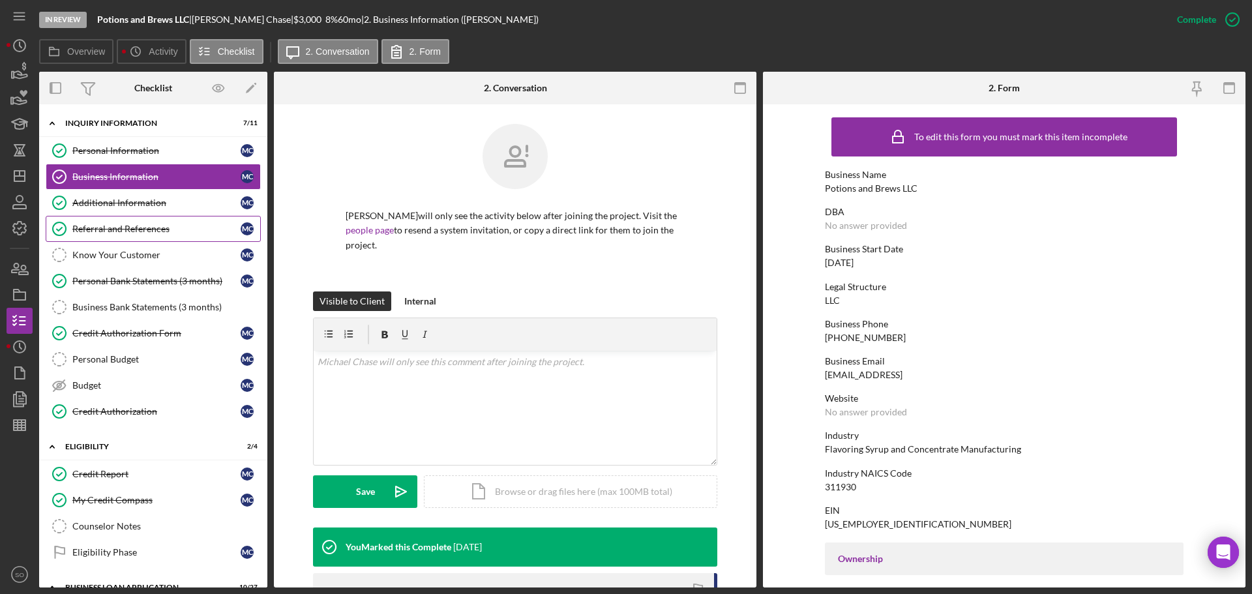
click at [140, 233] on div "Referral and References" at bounding box center [156, 229] width 168 height 10
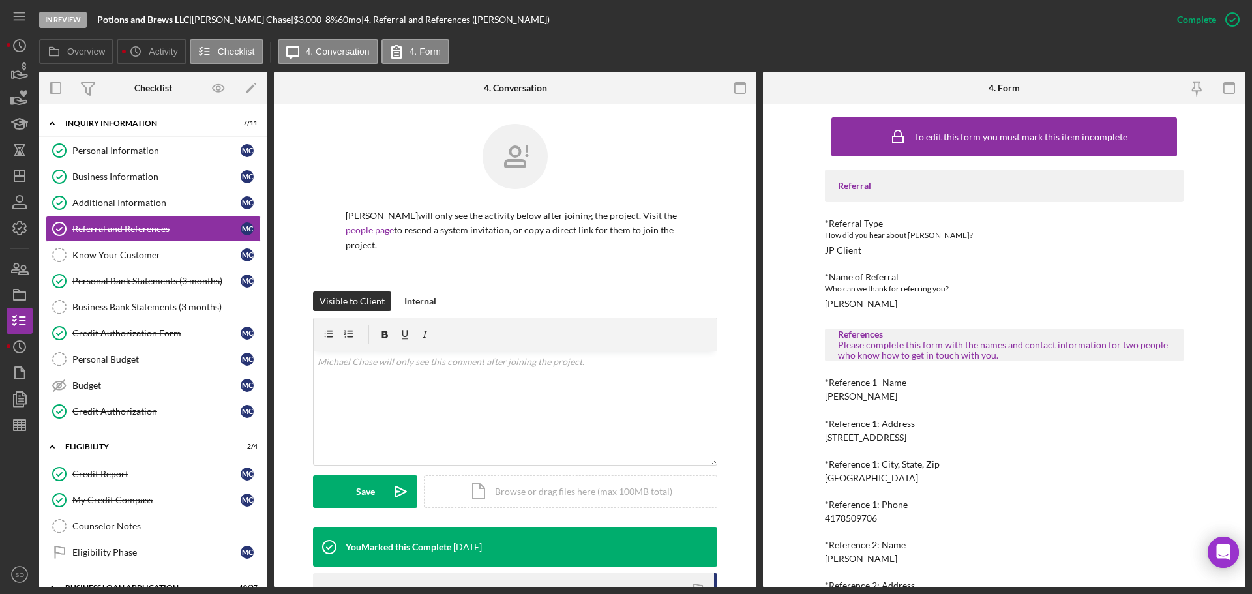
click at [857, 395] on div "Shelia Brashear" at bounding box center [861, 396] width 72 height 10
click at [867, 519] on div "4178509706" at bounding box center [851, 518] width 52 height 10
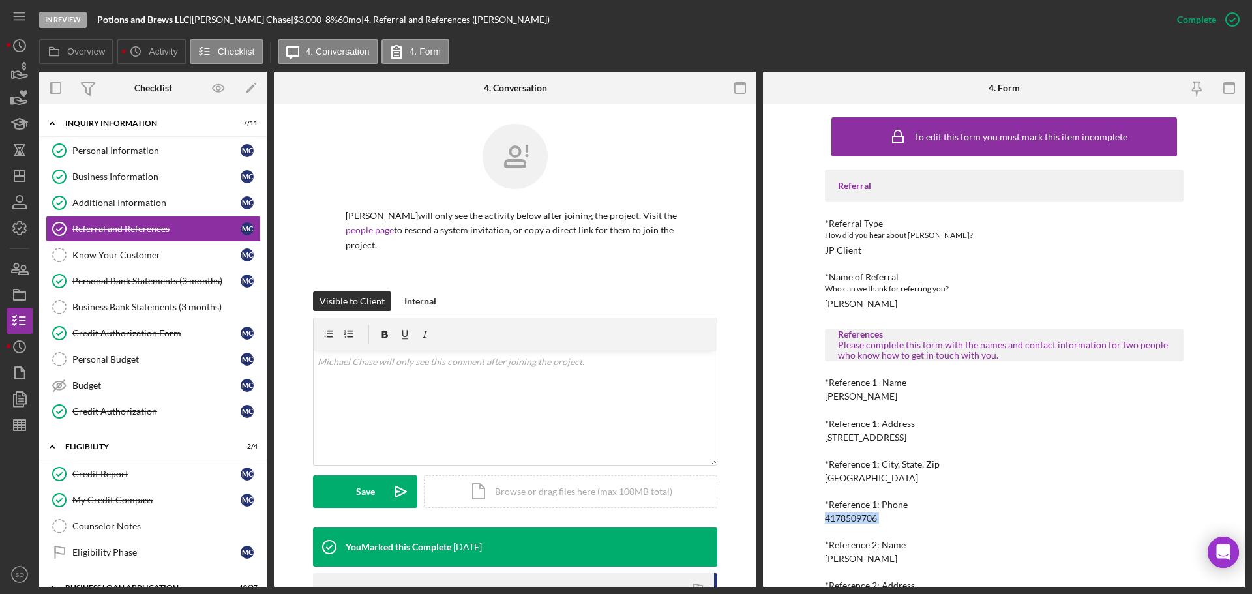
click at [867, 519] on div "4178509706" at bounding box center [851, 518] width 52 height 10
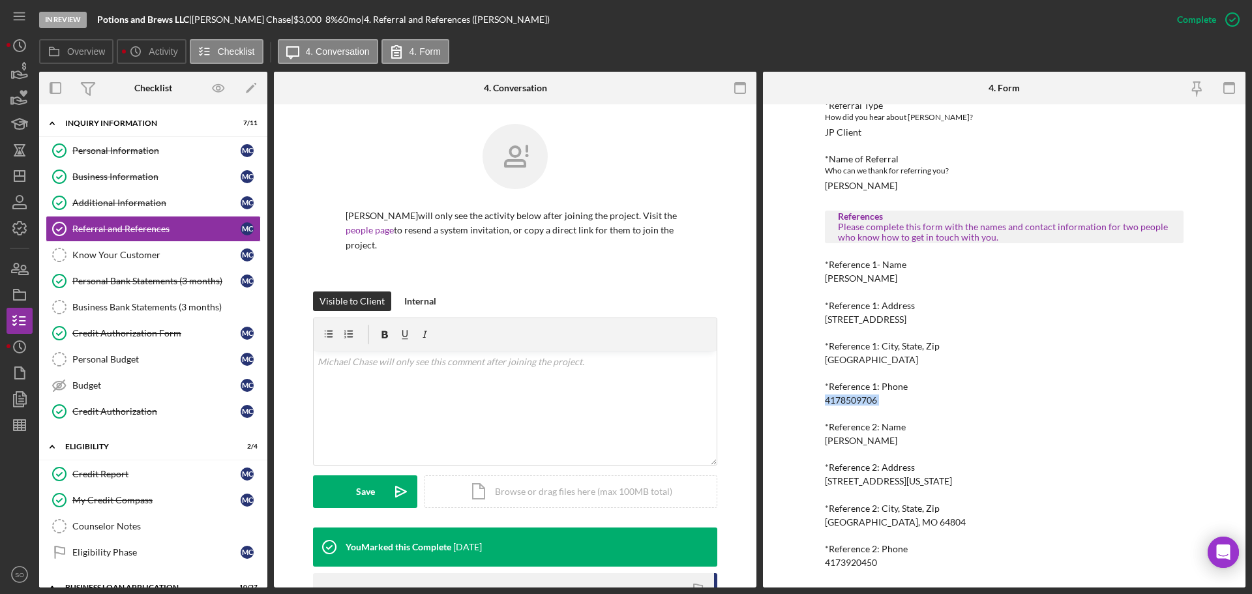
click at [850, 440] on div "Ted Brown" at bounding box center [861, 441] width 72 height 10
click at [848, 559] on div "4173920450" at bounding box center [851, 563] width 52 height 10
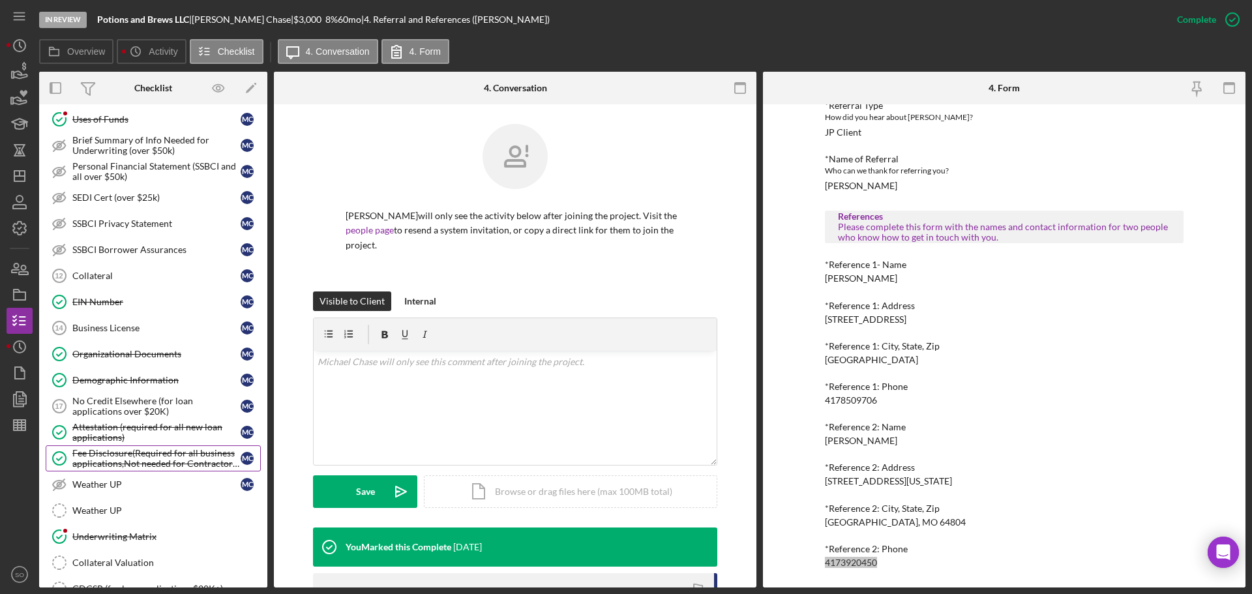
scroll to position [717, 0]
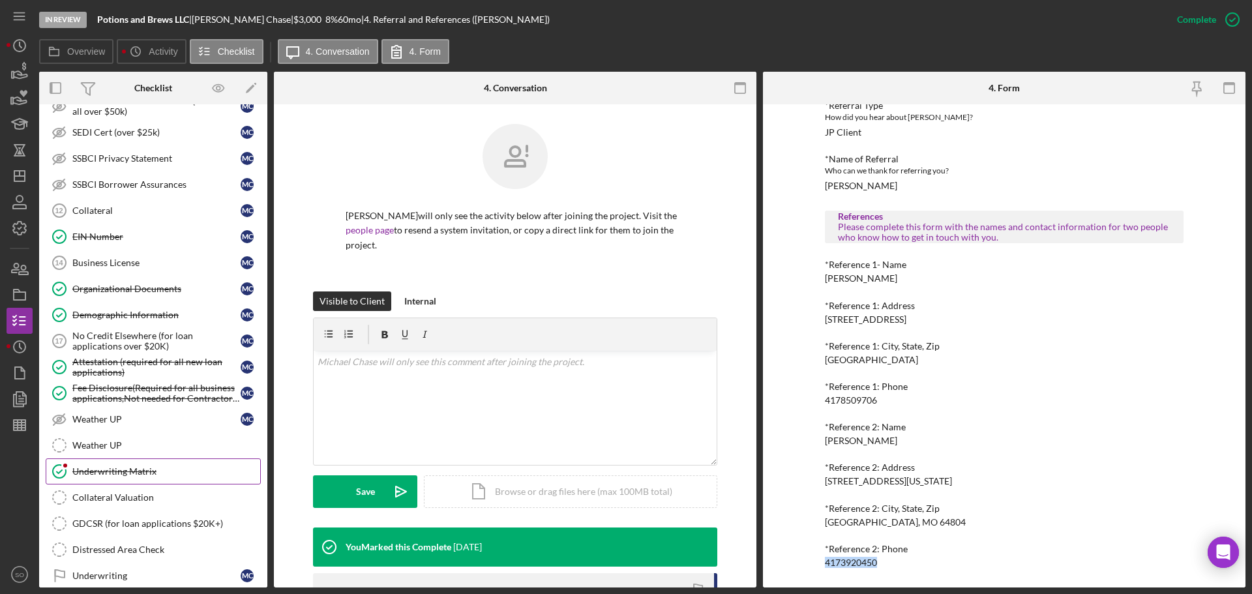
click at [117, 466] on div "Underwriting Matrix" at bounding box center [166, 471] width 188 height 10
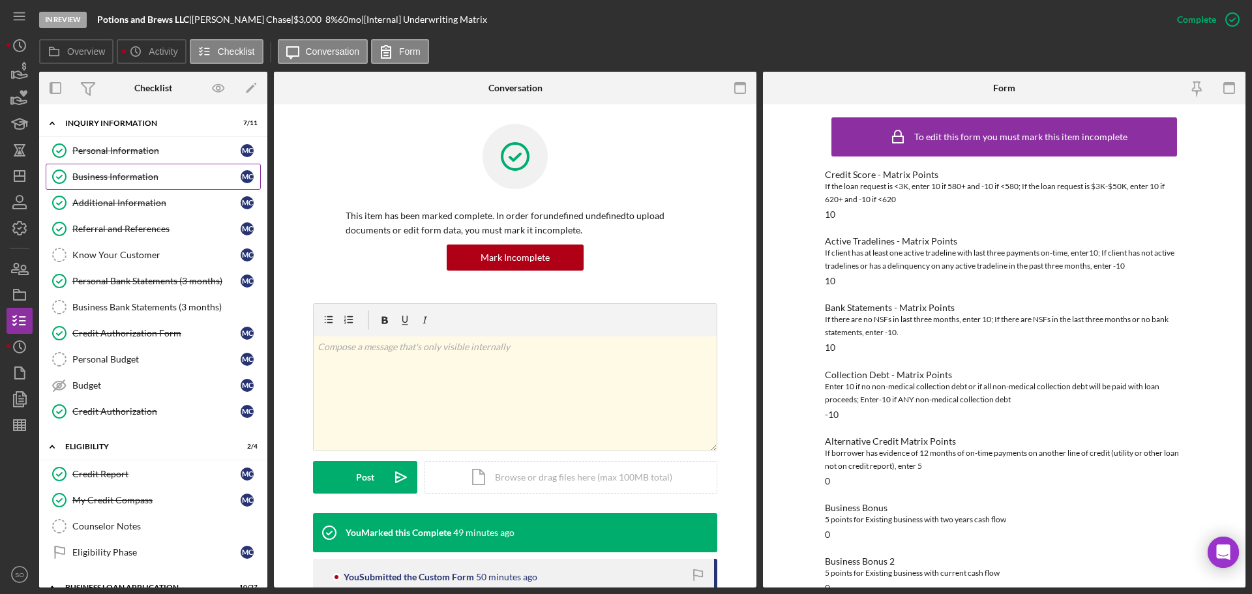
click at [128, 178] on div "Business Information" at bounding box center [156, 177] width 168 height 10
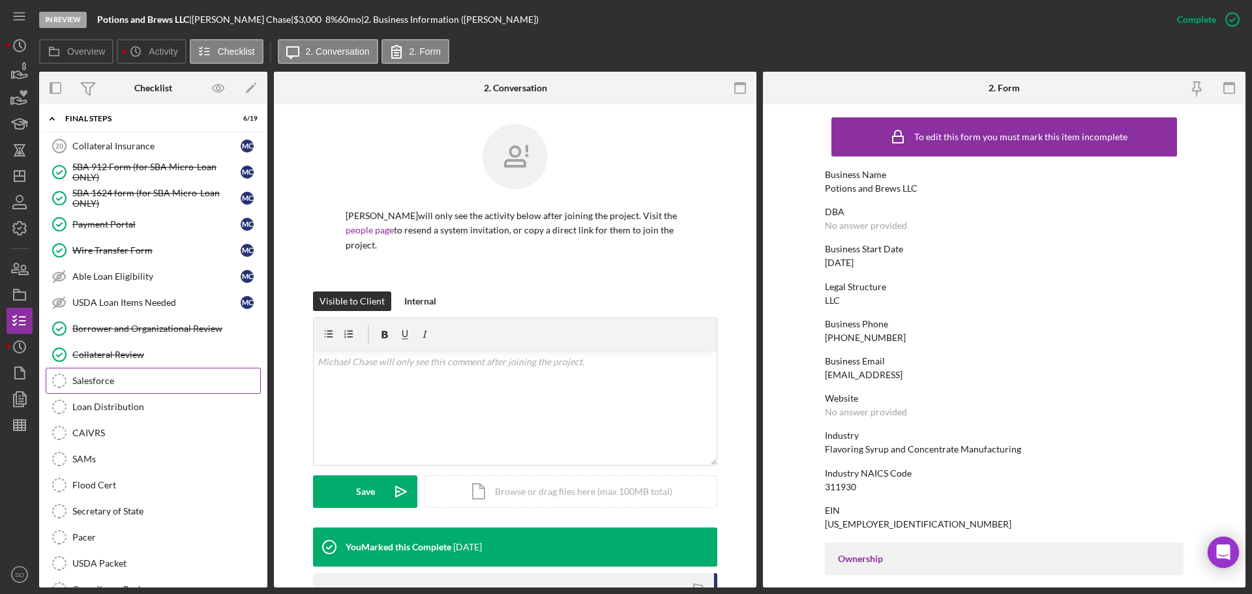
scroll to position [1323, 0]
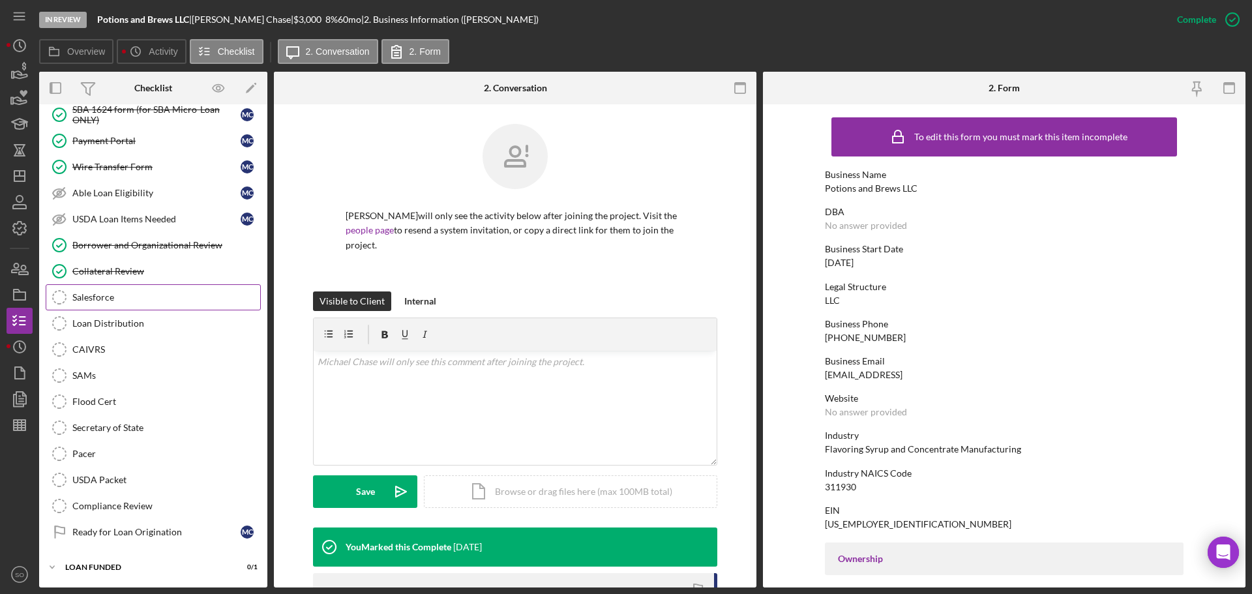
click at [100, 301] on div "Salesforce" at bounding box center [166, 297] width 188 height 10
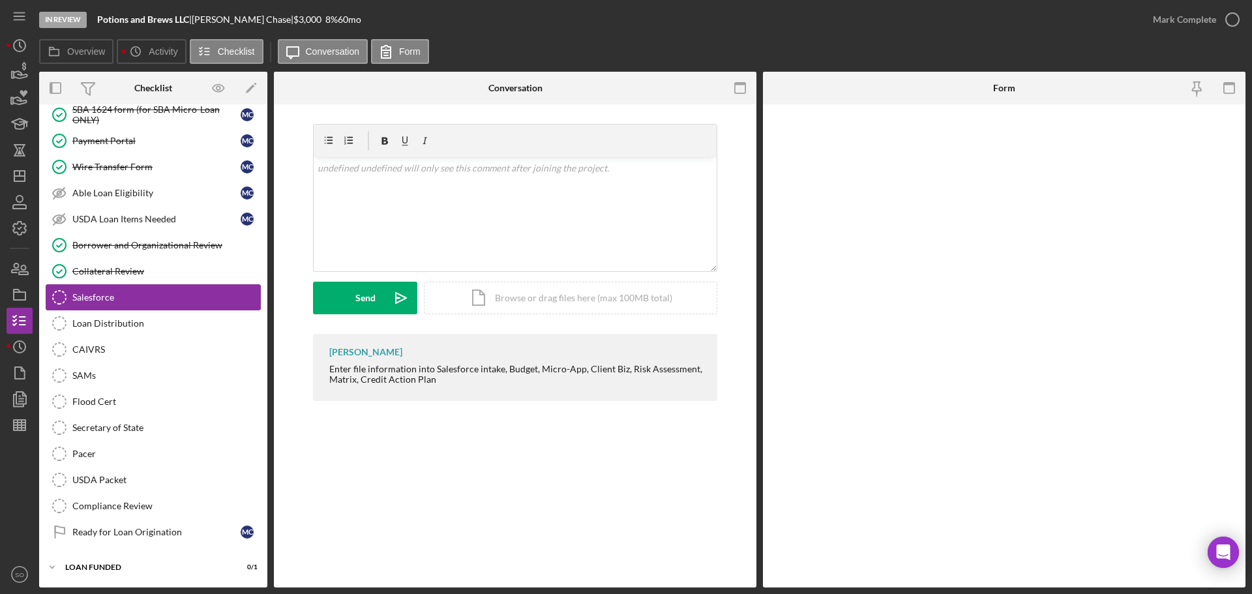
scroll to position [1323, 0]
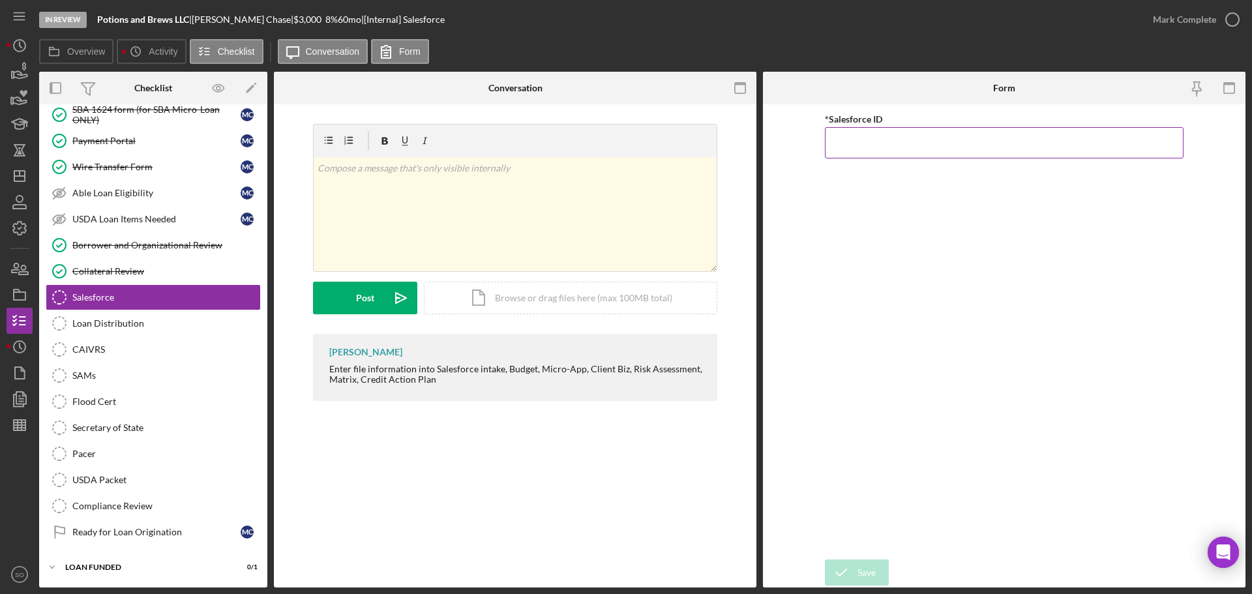
click at [866, 145] on input "*Salesforce ID" at bounding box center [1004, 142] width 359 height 31
paste input "a0wPC000002HkJpYAK"
type input "a0wPC000002HkJpYAK"
click at [852, 571] on icon "submit" at bounding box center [841, 572] width 33 height 33
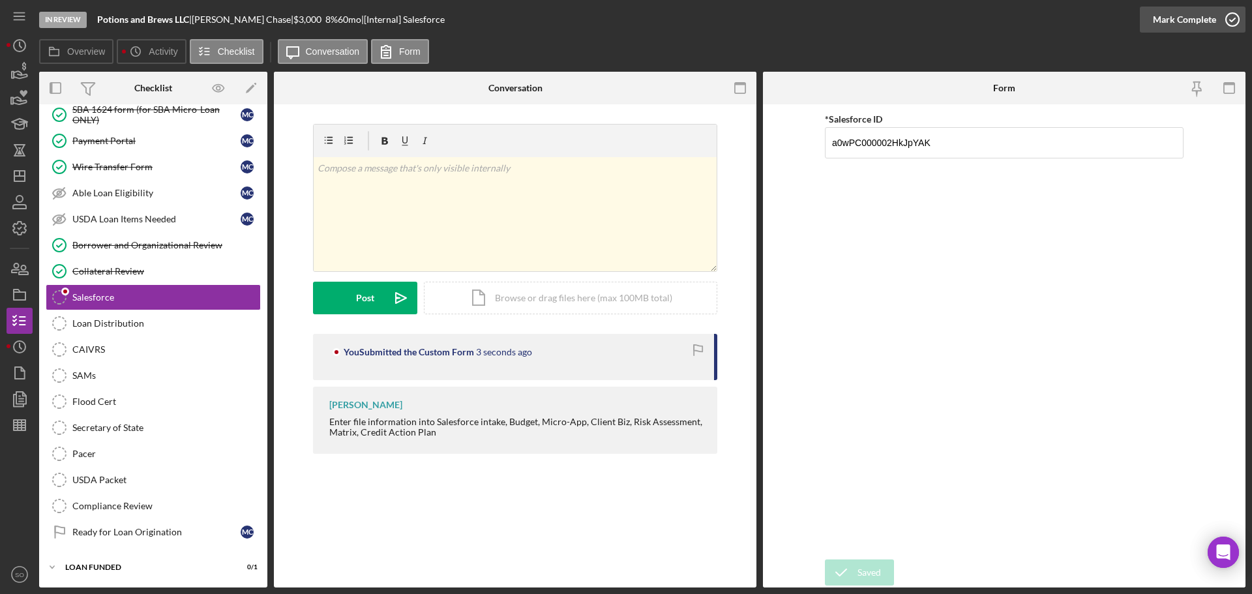
click at [1171, 20] on div "Mark Complete" at bounding box center [1184, 20] width 63 height 26
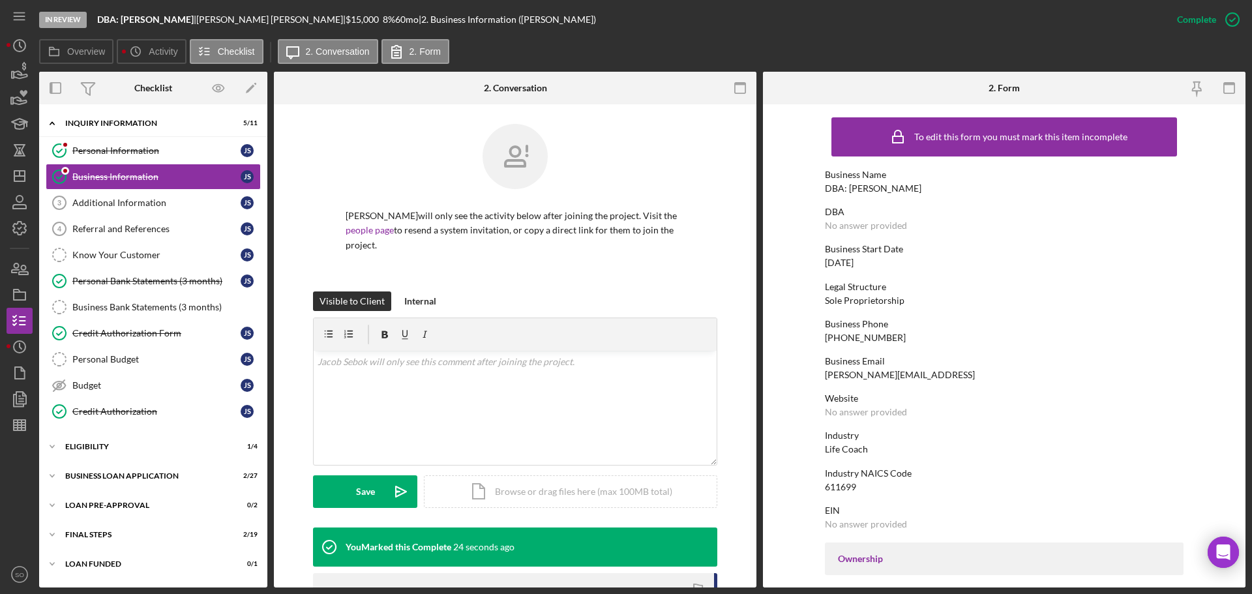
click at [843, 340] on div "[PHONE_NUMBER]" at bounding box center [865, 338] width 81 height 10
click at [834, 266] on div "[DATE]" at bounding box center [839, 263] width 29 height 10
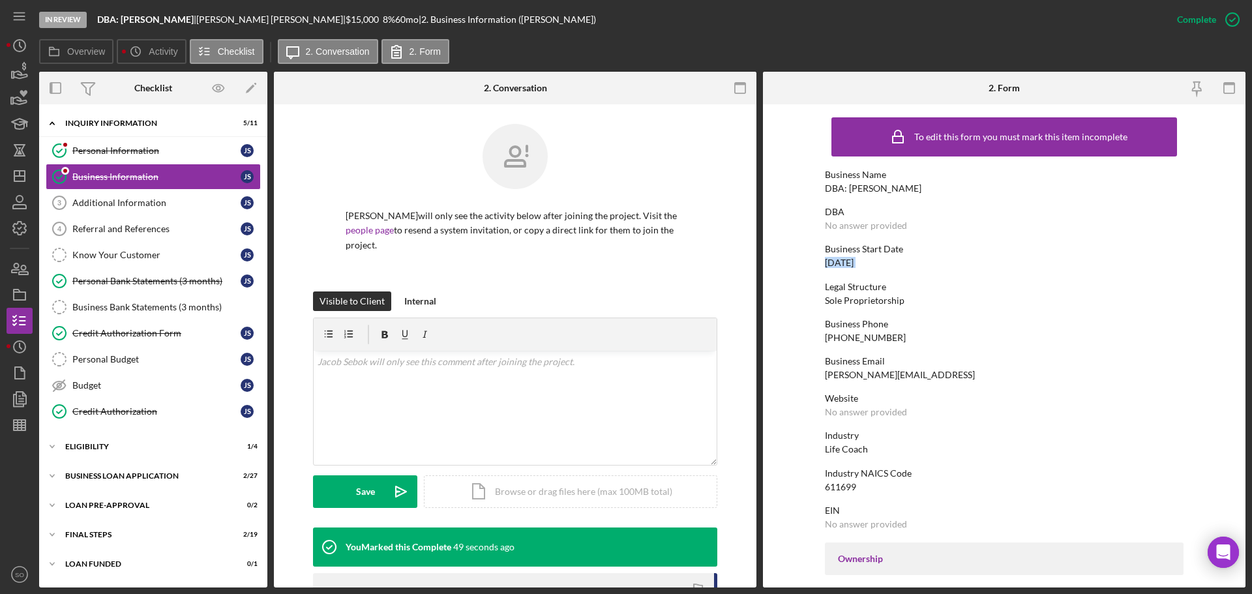
click at [834, 266] on div "[DATE]" at bounding box center [839, 263] width 29 height 10
copy div "[DATE]"
click at [845, 448] on div "Life Coach" at bounding box center [846, 449] width 43 height 10
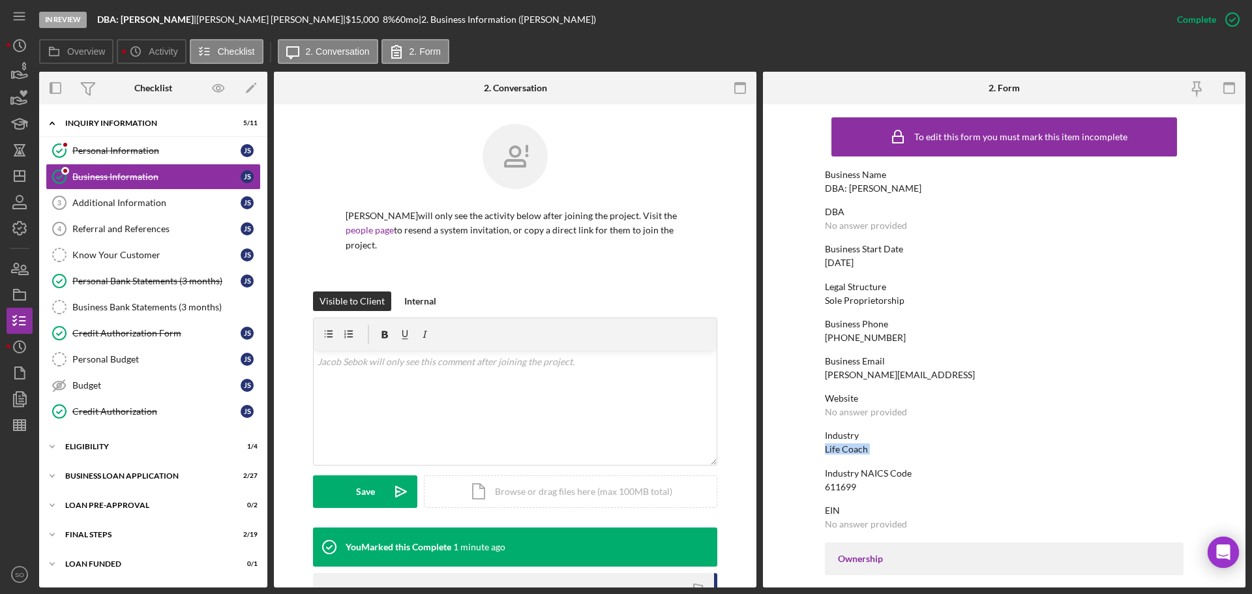
copy div "Life Coach"
click at [871, 190] on div "DBA: [PERSON_NAME]" at bounding box center [873, 188] width 97 height 10
copy div "DBA: [PERSON_NAME]"
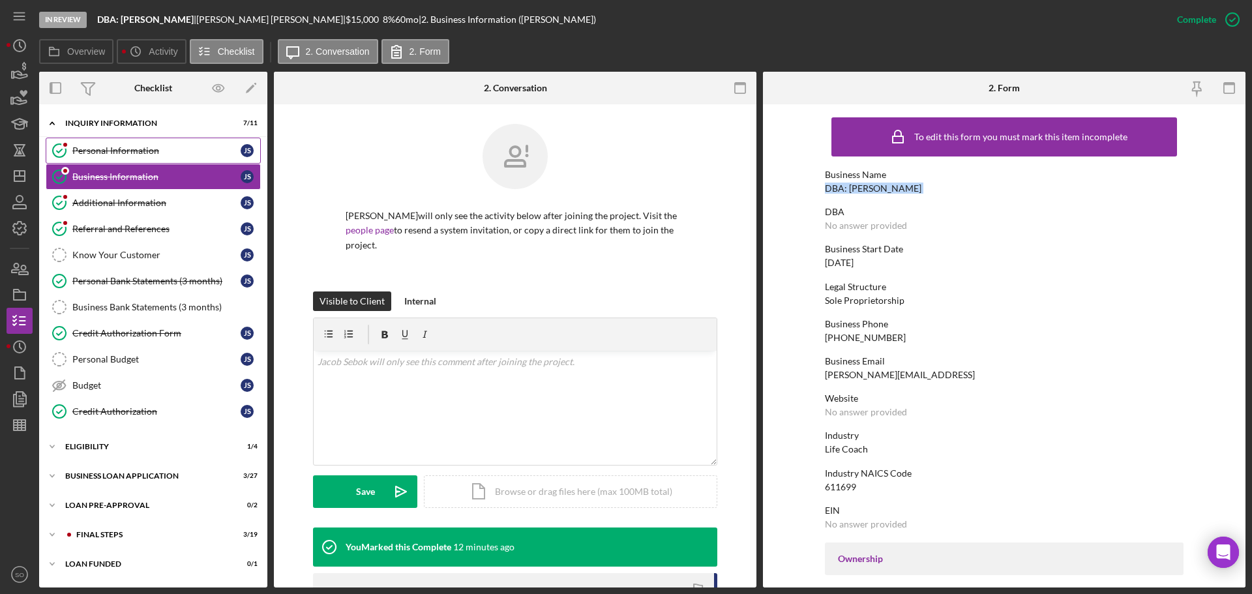
click at [172, 160] on link "Personal Information Personal Information J S" at bounding box center [153, 151] width 215 height 26
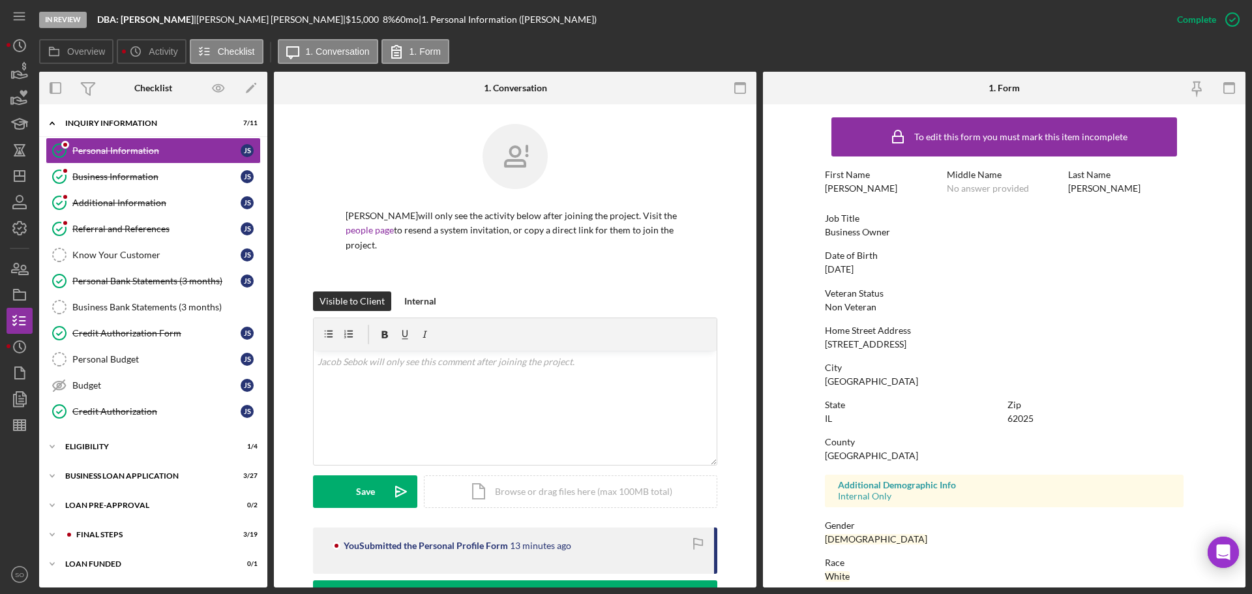
click at [856, 233] on div "Business Owner" at bounding box center [857, 232] width 65 height 10
copy div "Business Owner"
click at [122, 170] on link "Business Information Business Information J S" at bounding box center [153, 177] width 215 height 26
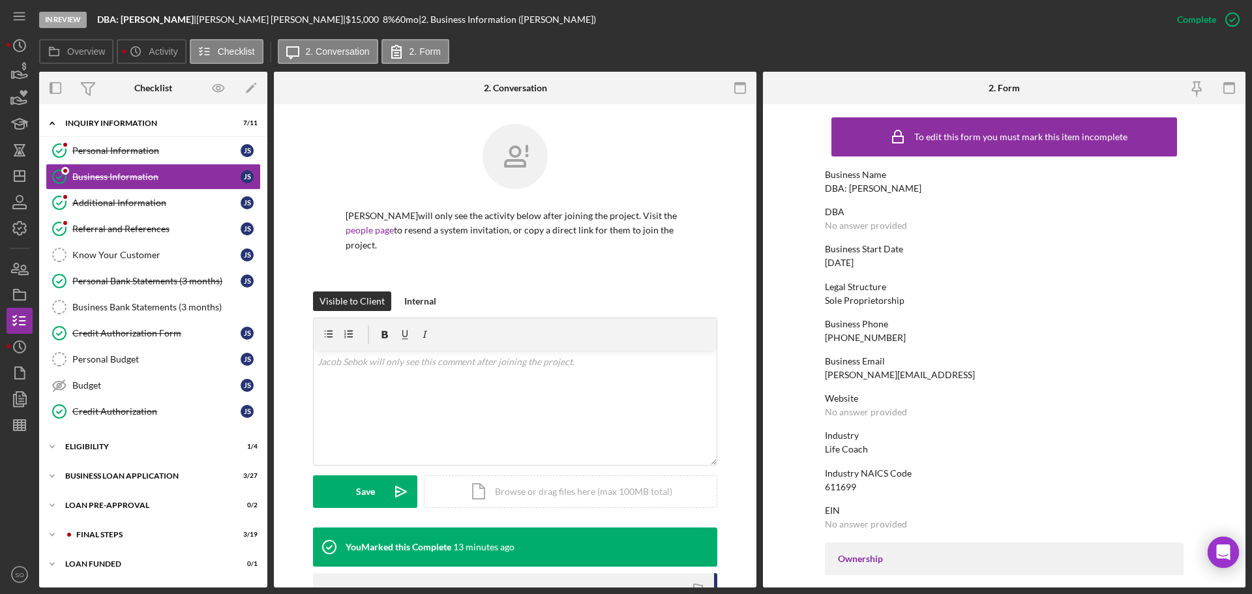
click at [854, 267] on div "08/01/2023" at bounding box center [839, 263] width 29 height 10
click at [854, 266] on div "08/01/2023" at bounding box center [839, 263] width 29 height 10
copy div "08/01/2023"
click at [856, 184] on div "DBA: Jacob Sebok" at bounding box center [873, 188] width 97 height 10
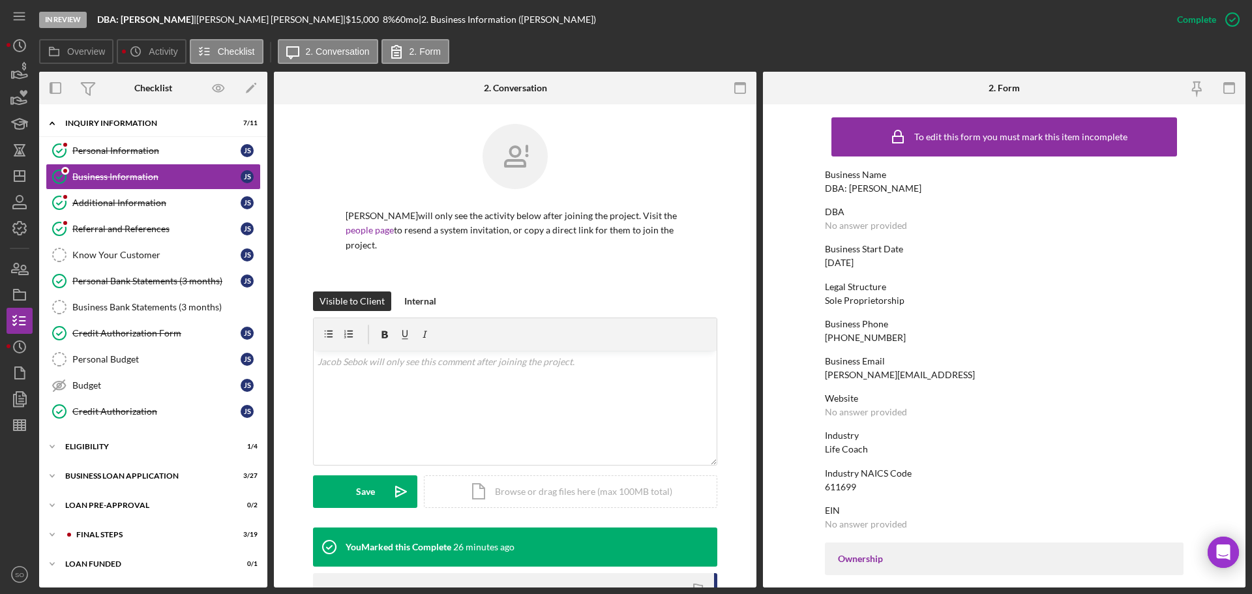
click at [856, 189] on div "DBA: Jacob Sebok" at bounding box center [873, 188] width 97 height 10
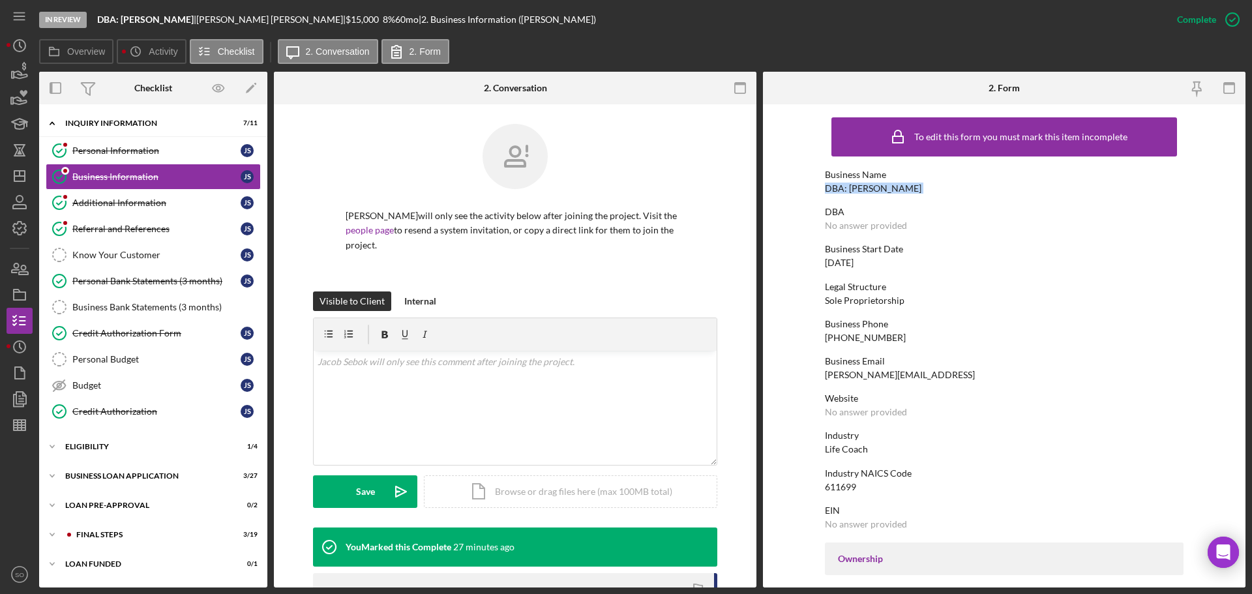
click at [858, 331] on div "Business Phone (217) 521-9778" at bounding box center [1004, 331] width 359 height 24
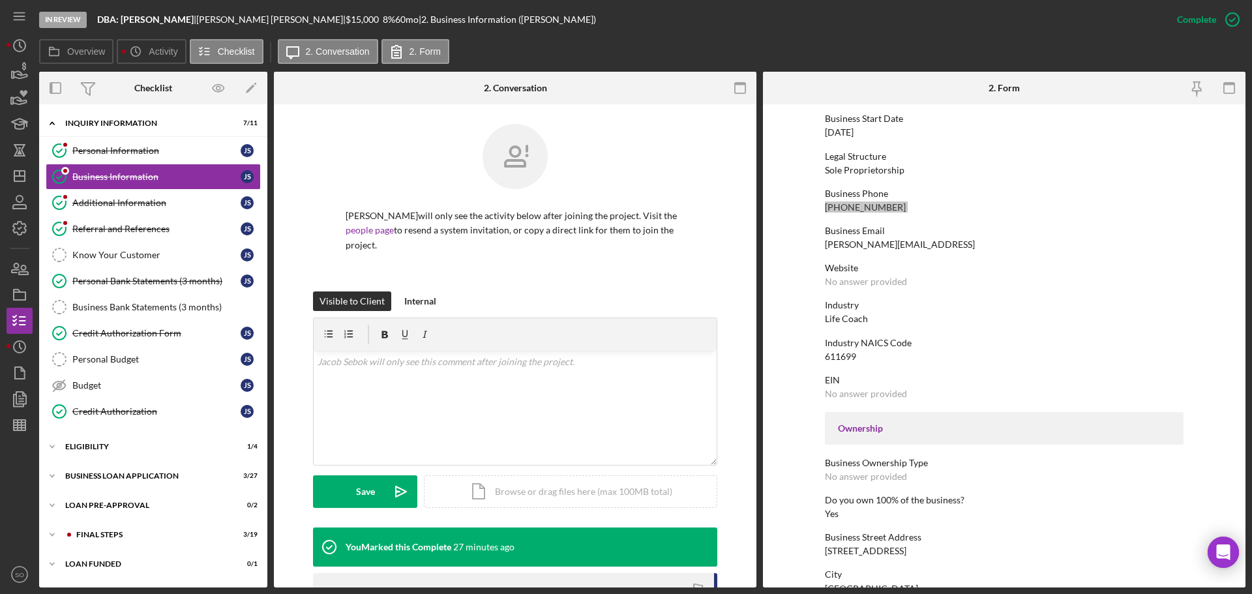
scroll to position [196, 0]
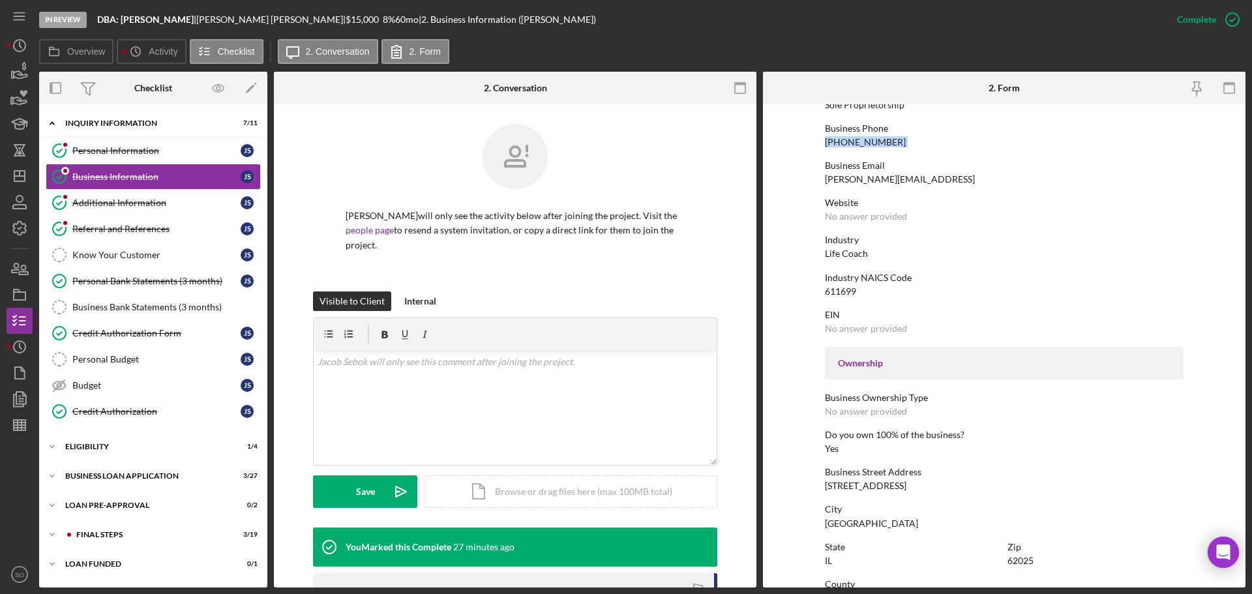
click at [872, 485] on div "678 E Vandalia St" at bounding box center [866, 486] width 82 height 10
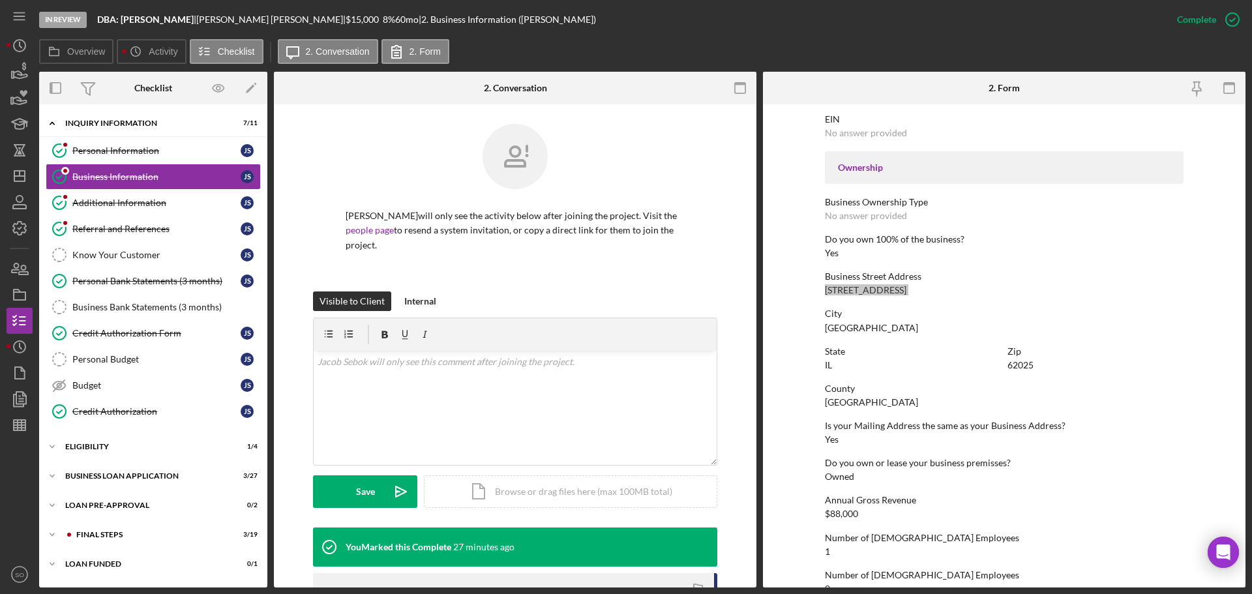
scroll to position [500, 0]
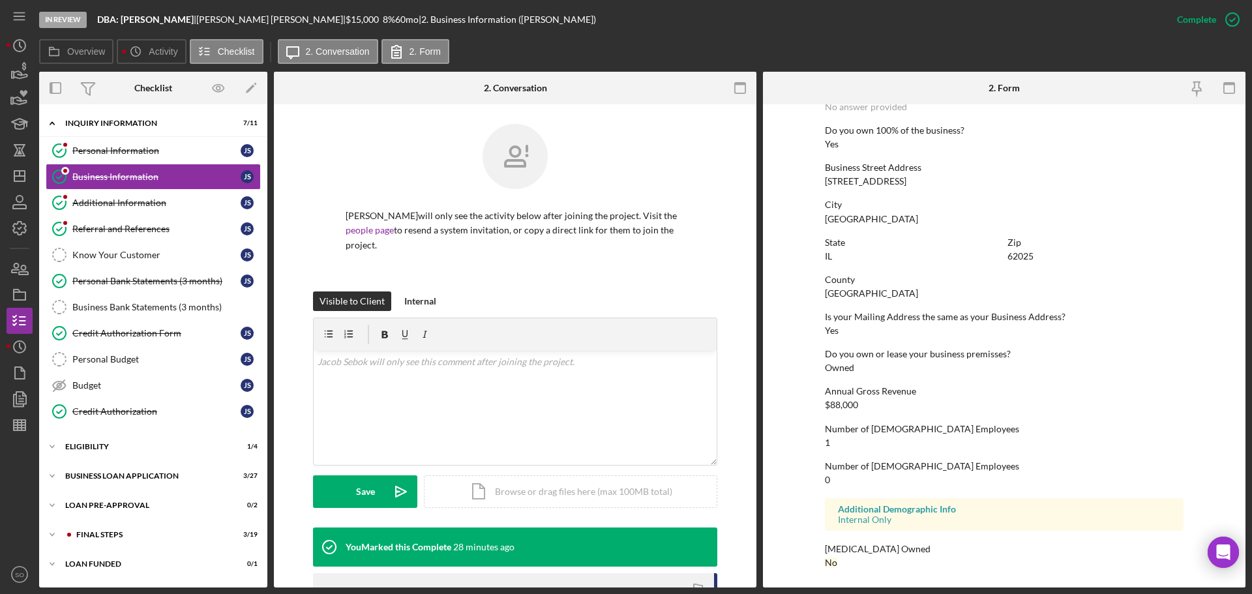
click at [838, 292] on div "Madison County" at bounding box center [871, 293] width 93 height 10
copy div "Madison County"
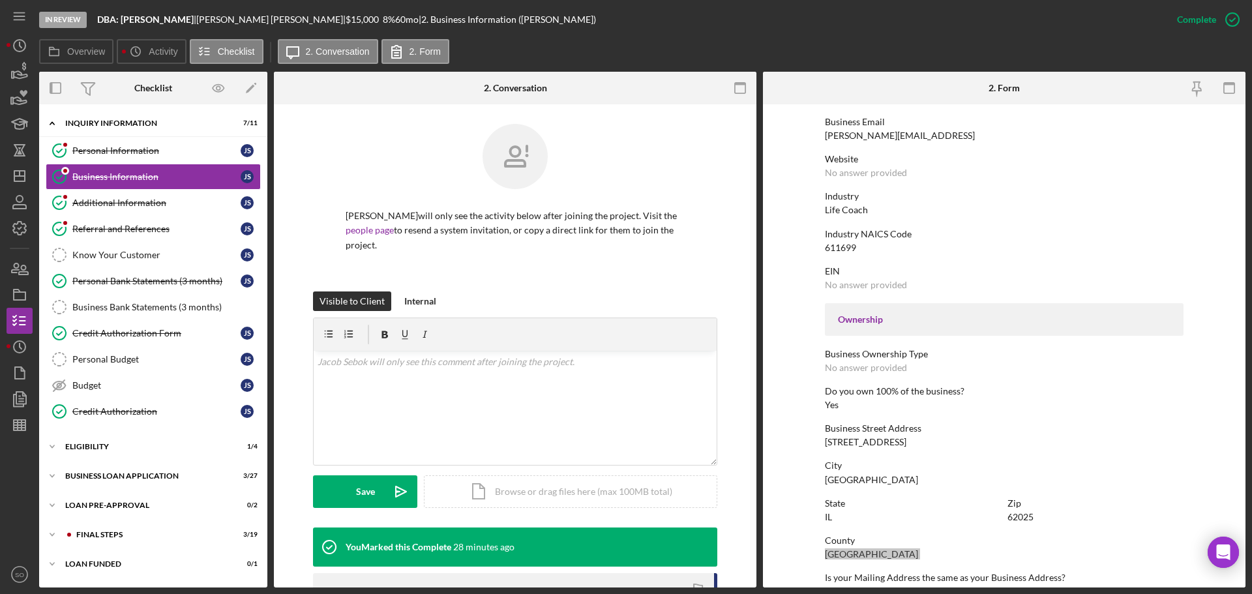
scroll to position [174, 0]
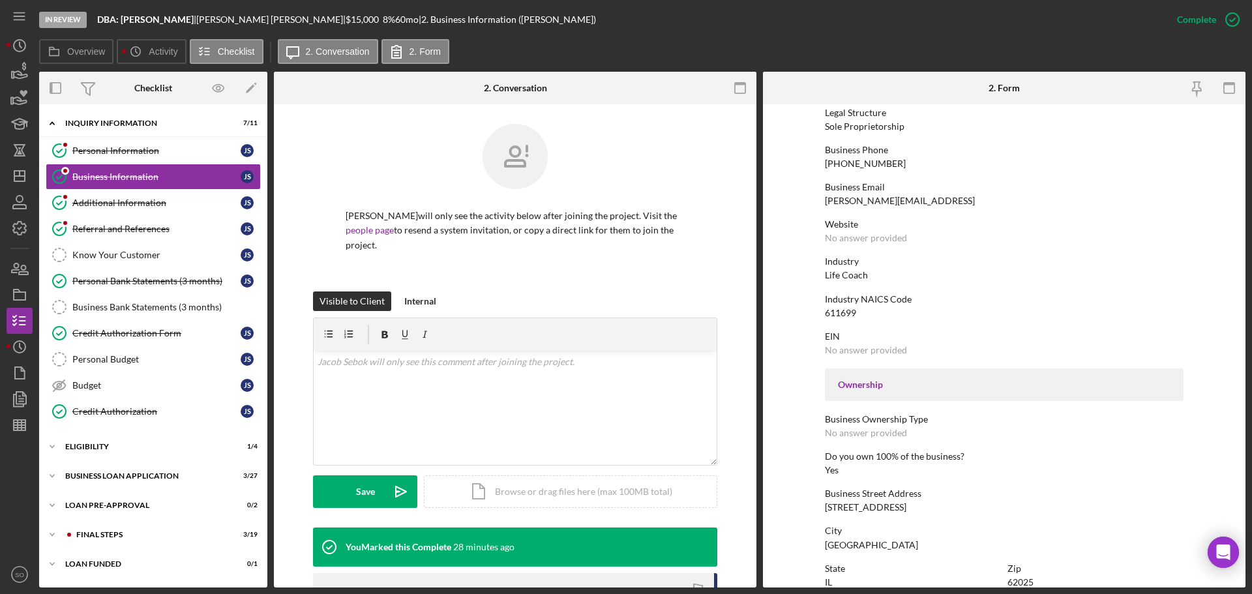
click at [840, 311] on div "611699" at bounding box center [840, 313] width 31 height 10
copy div "611699"
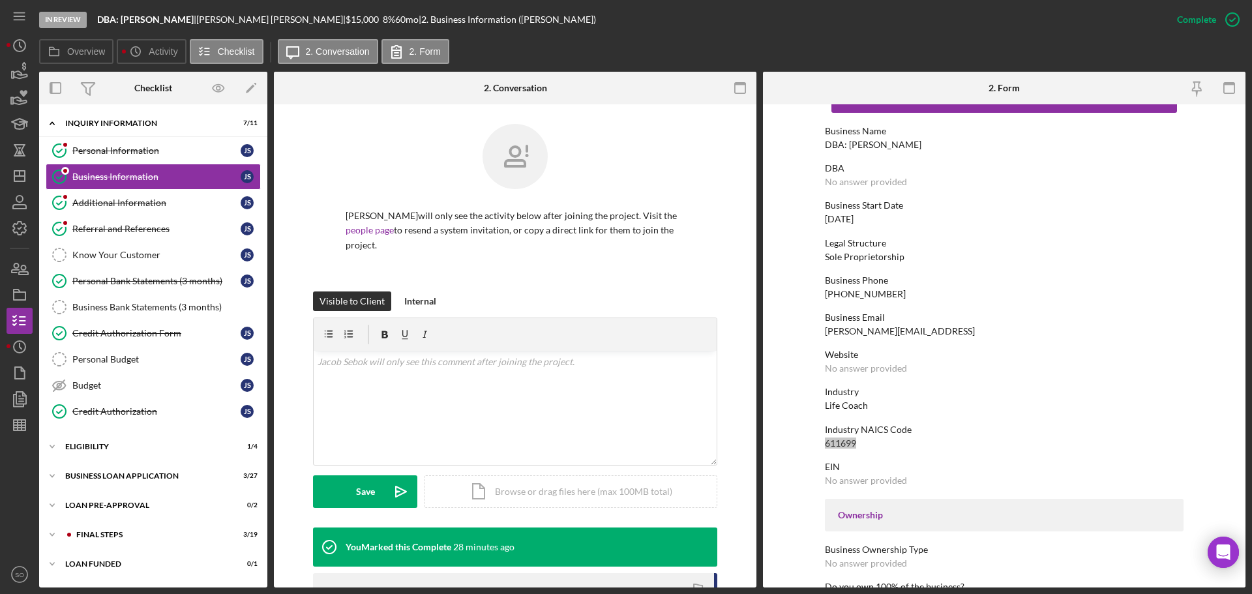
scroll to position [0, 0]
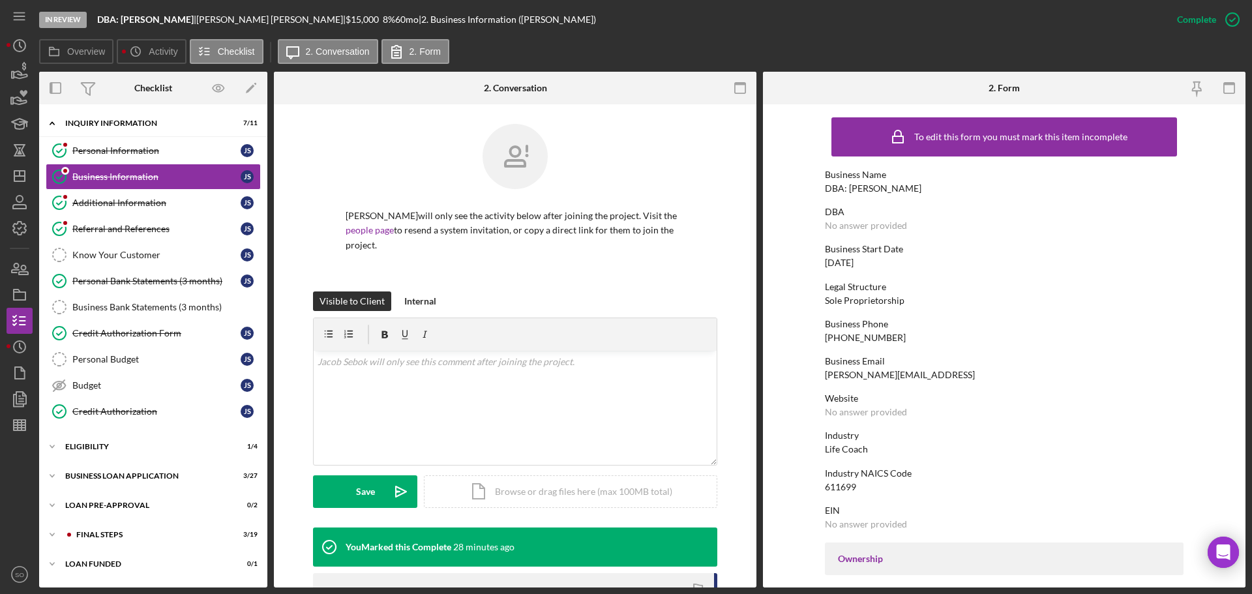
click at [852, 265] on div "08/01/2023" at bounding box center [839, 263] width 29 height 10
copy div "08/01/2023"
click at [179, 205] on div "Additional Information" at bounding box center [156, 203] width 168 height 10
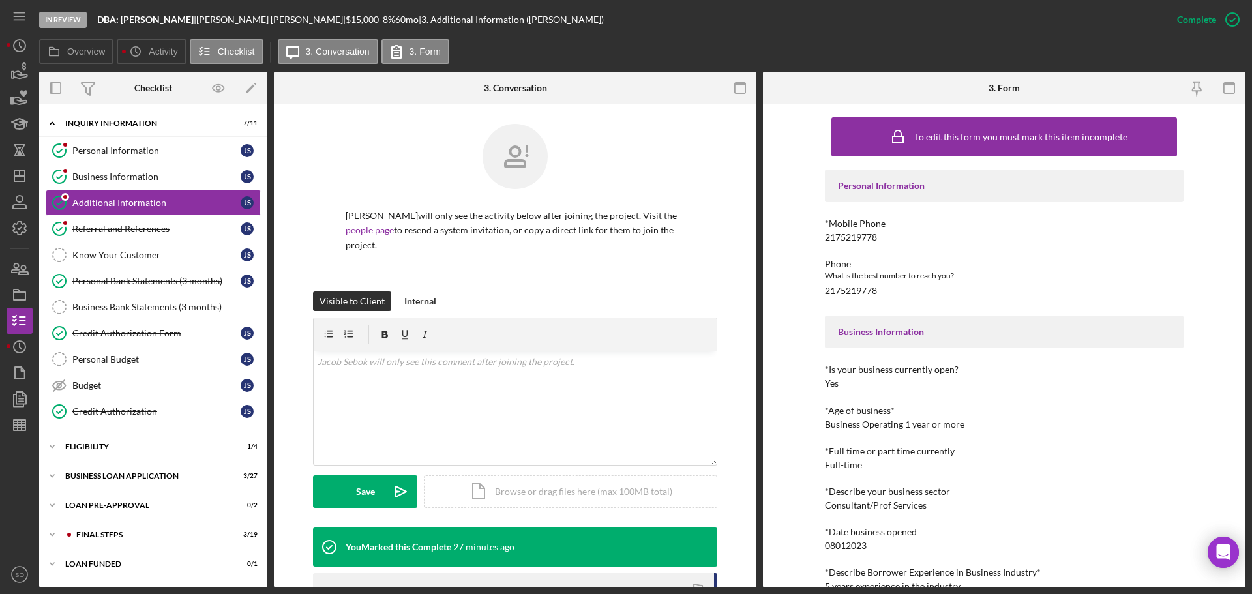
scroll to position [196, 0]
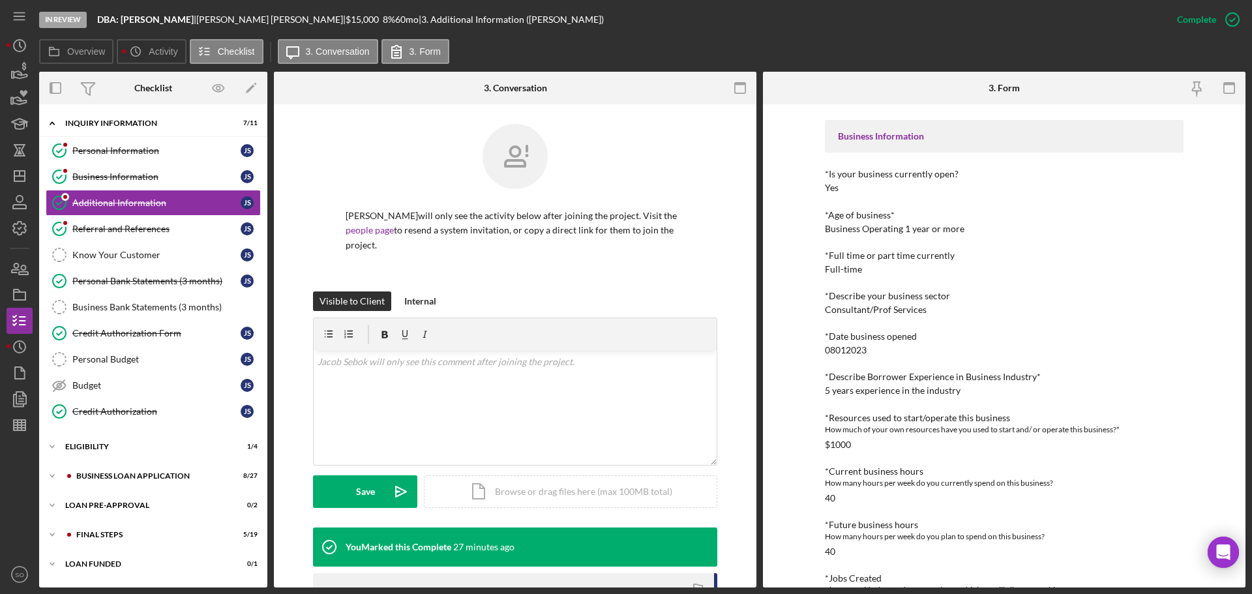
click at [920, 389] on div "5 years experience in the industry" at bounding box center [893, 390] width 136 height 10
copy div "5 years experience in the industry"
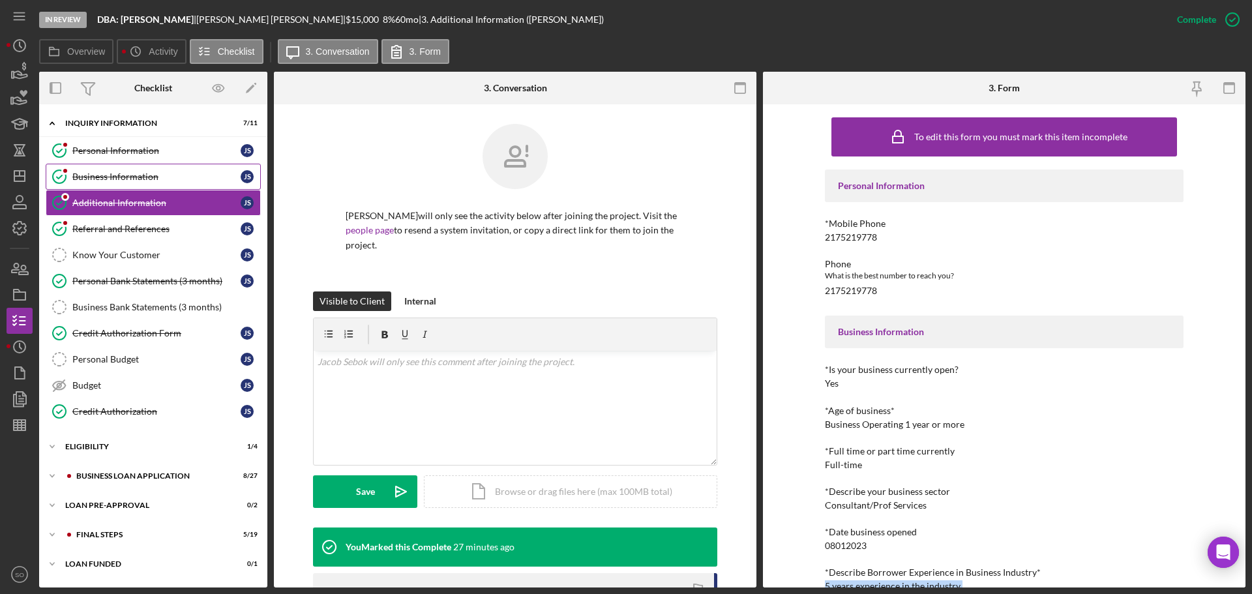
click at [153, 176] on div "Business Information" at bounding box center [156, 177] width 168 height 10
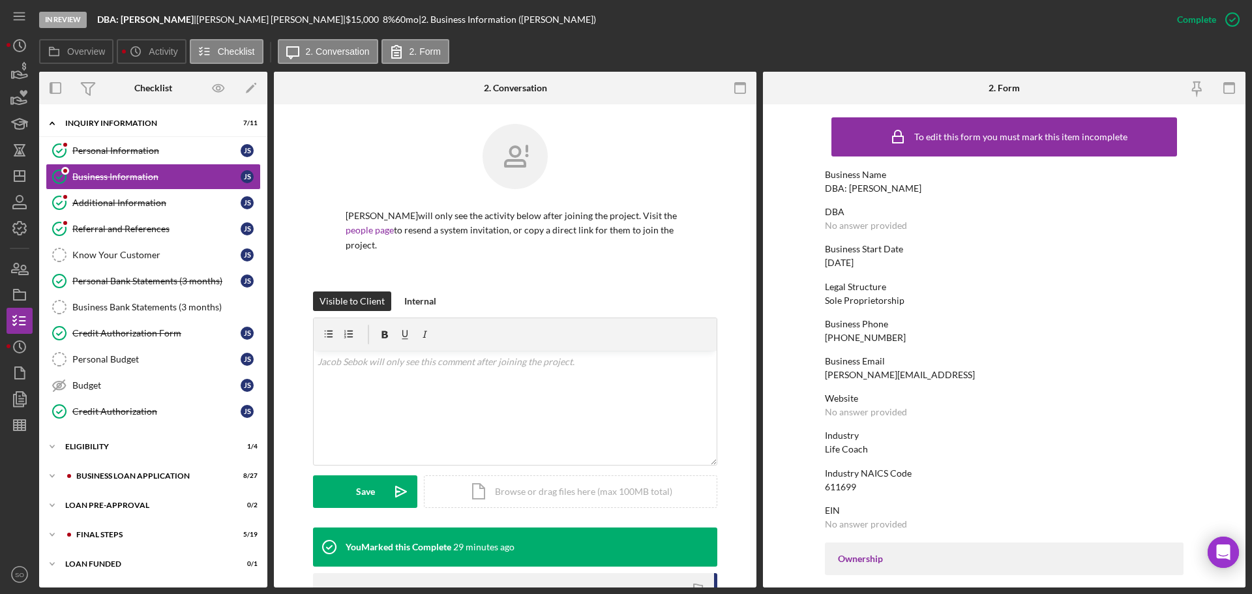
scroll to position [65, 0]
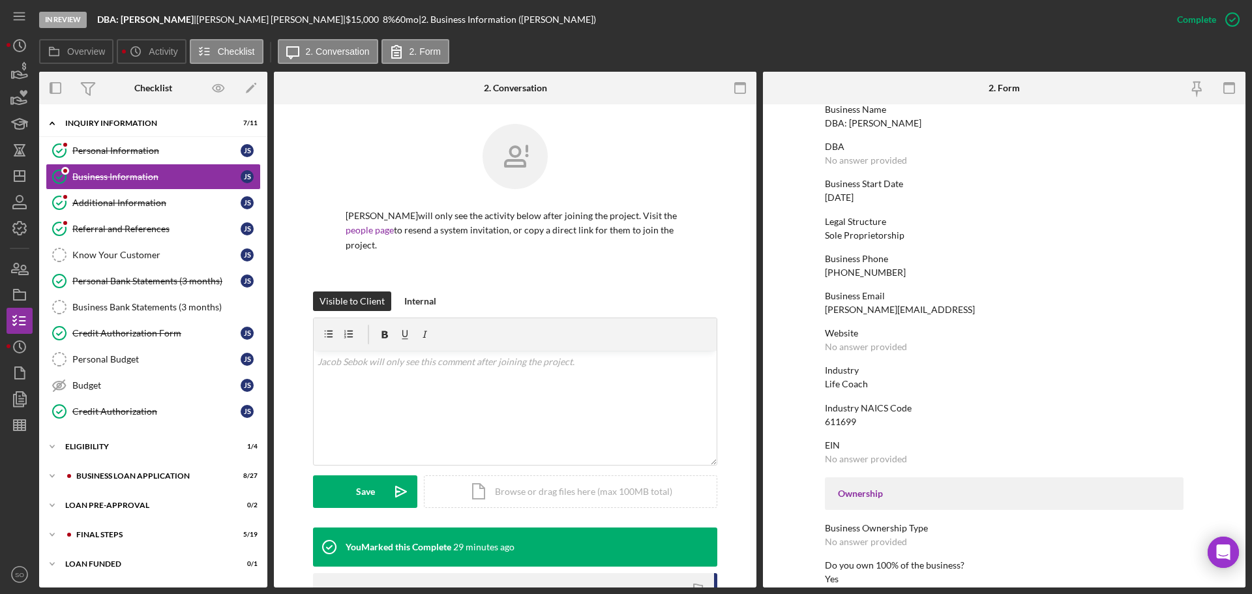
click at [843, 384] on div "Life Coach" at bounding box center [846, 384] width 43 height 10
copy div "Life Coach"
click at [189, 337] on div "Credit Authorization Form" at bounding box center [156, 333] width 168 height 10
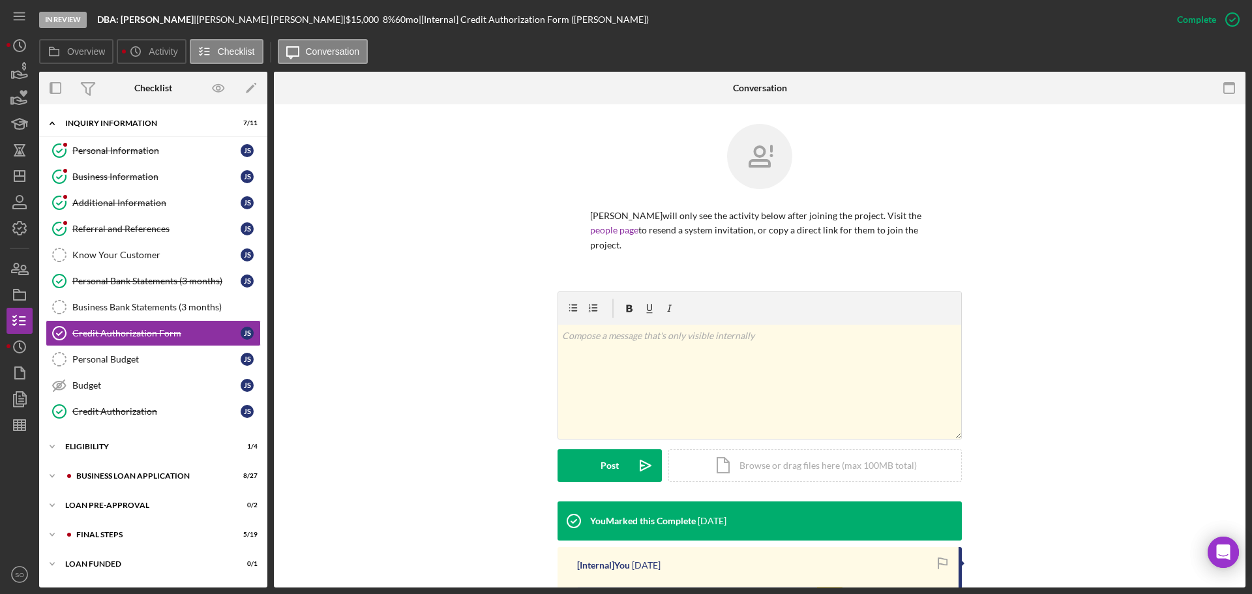
scroll to position [233, 0]
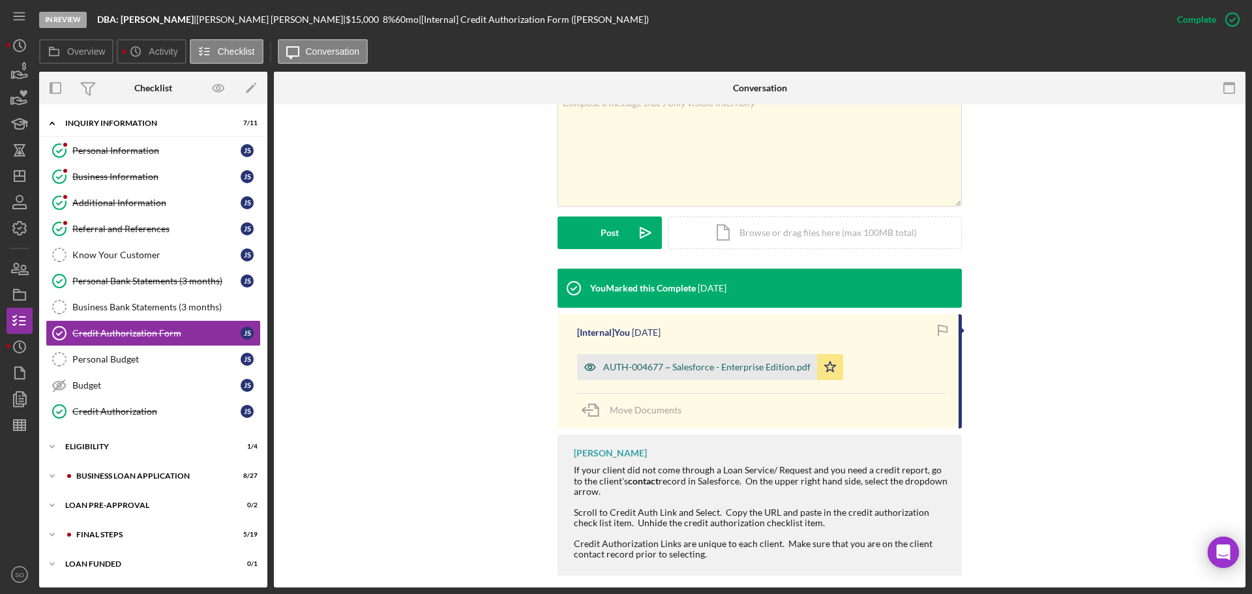
click at [697, 362] on div "AUTH-004677 ~ Salesforce - Enterprise Edition.pdf" at bounding box center [706, 367] width 207 height 10
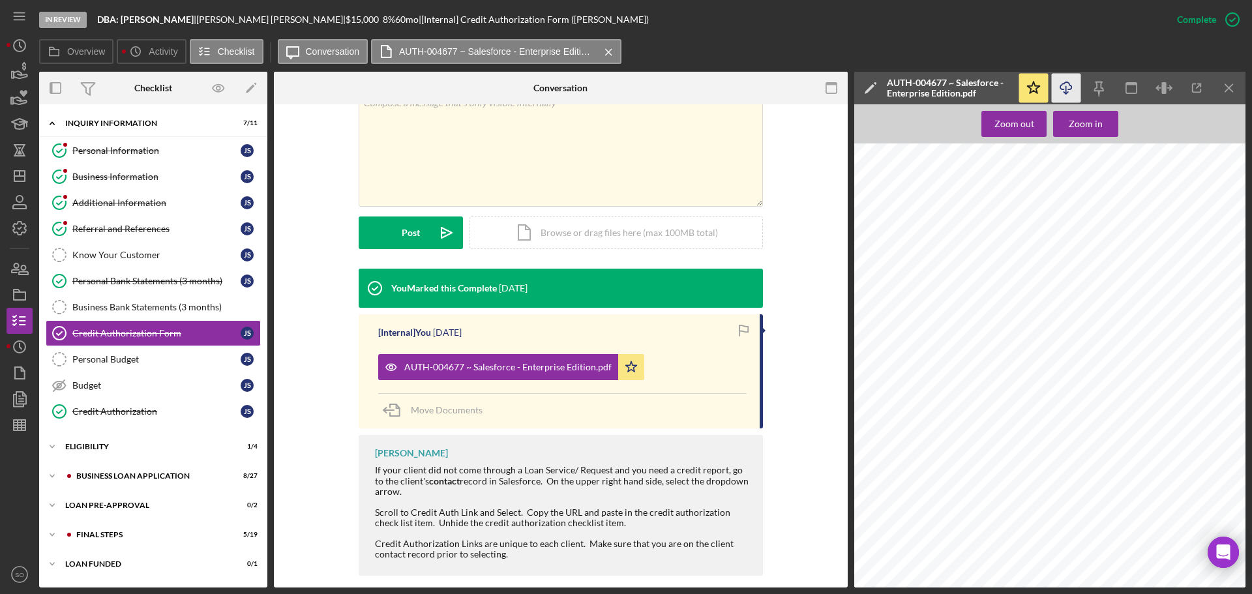
click at [1070, 93] on icon "Icon/Download" at bounding box center [1066, 88] width 29 height 29
click at [147, 219] on link "Referral and References Referral and References J S" at bounding box center [153, 229] width 215 height 26
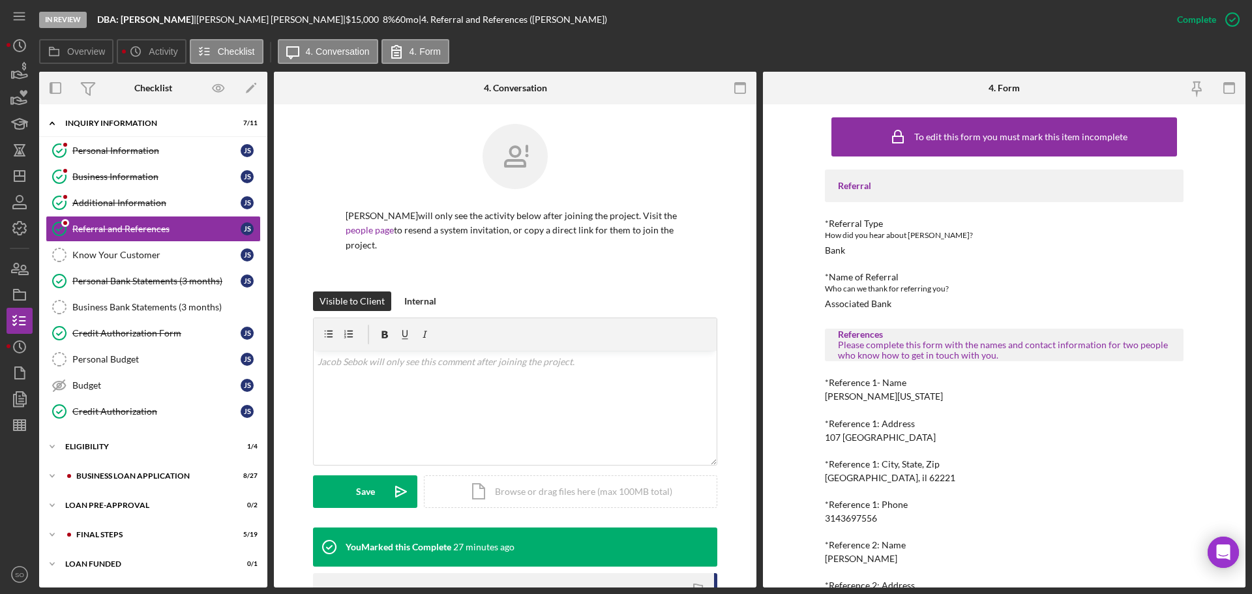
click at [860, 395] on div "Ashlei Washington" at bounding box center [884, 396] width 118 height 10
copy div "Ashlei Washington"
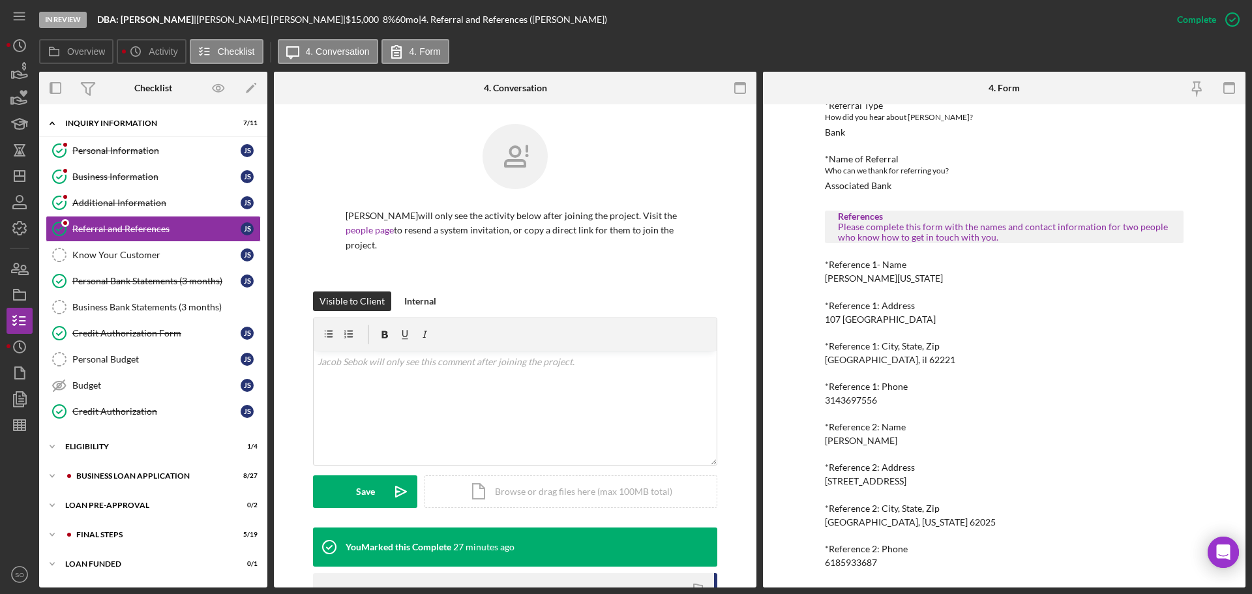
click at [851, 404] on div "3143697556" at bounding box center [851, 400] width 52 height 10
copy div "3143697556"
click at [860, 440] on div "Melanie Armstead" at bounding box center [861, 441] width 72 height 10
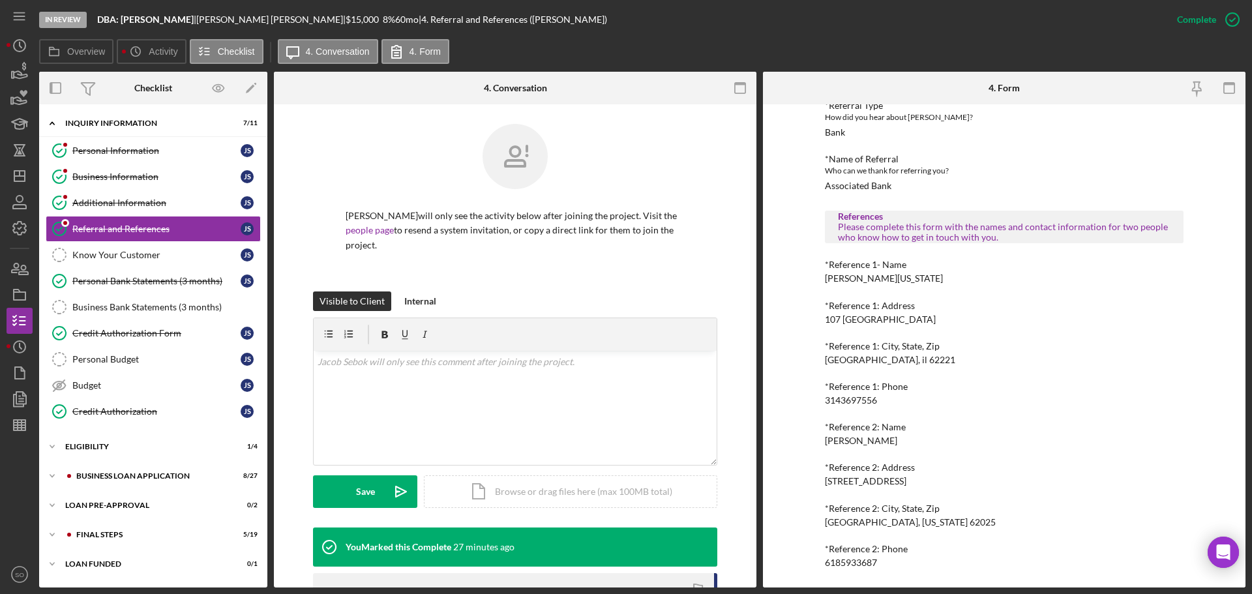
click at [860, 440] on div "Melanie Armstead" at bounding box center [861, 441] width 72 height 10
click at [881, 442] on div "Melanie Armstead" at bounding box center [861, 441] width 72 height 10
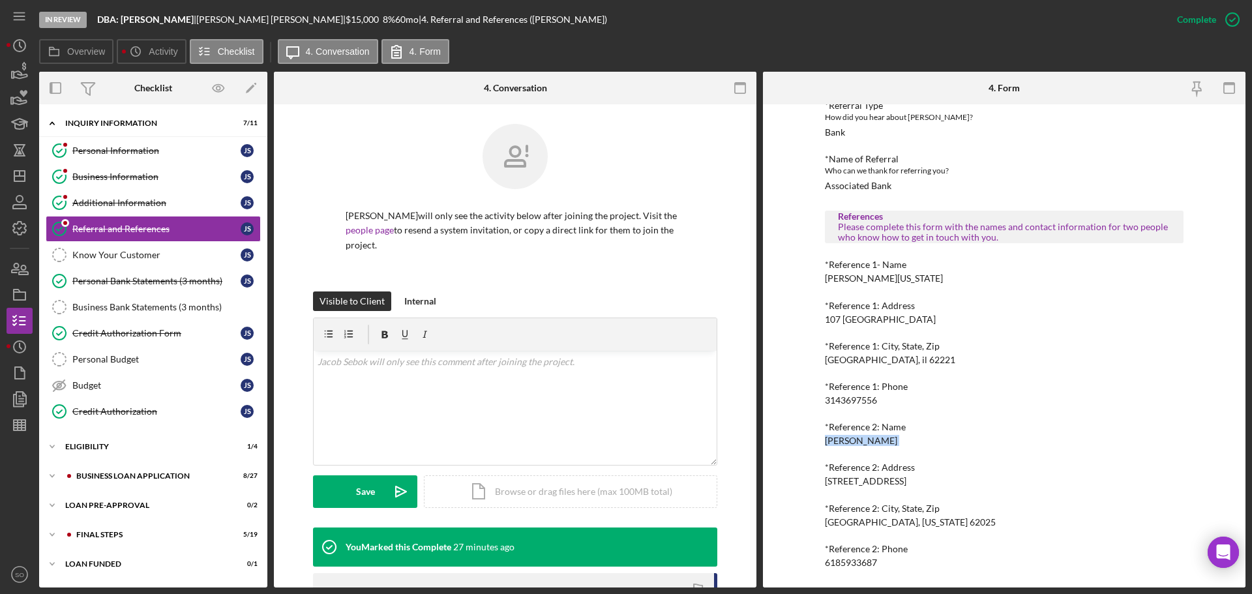
click at [881, 442] on div "Melanie Armstead" at bounding box center [861, 441] width 72 height 10
click at [847, 563] on div "6185933687" at bounding box center [851, 563] width 52 height 10
click at [846, 563] on div "6185933687" at bounding box center [851, 563] width 52 height 10
click at [130, 472] on div "BUSINESS LOAN APPLICATION" at bounding box center [163, 476] width 175 height 8
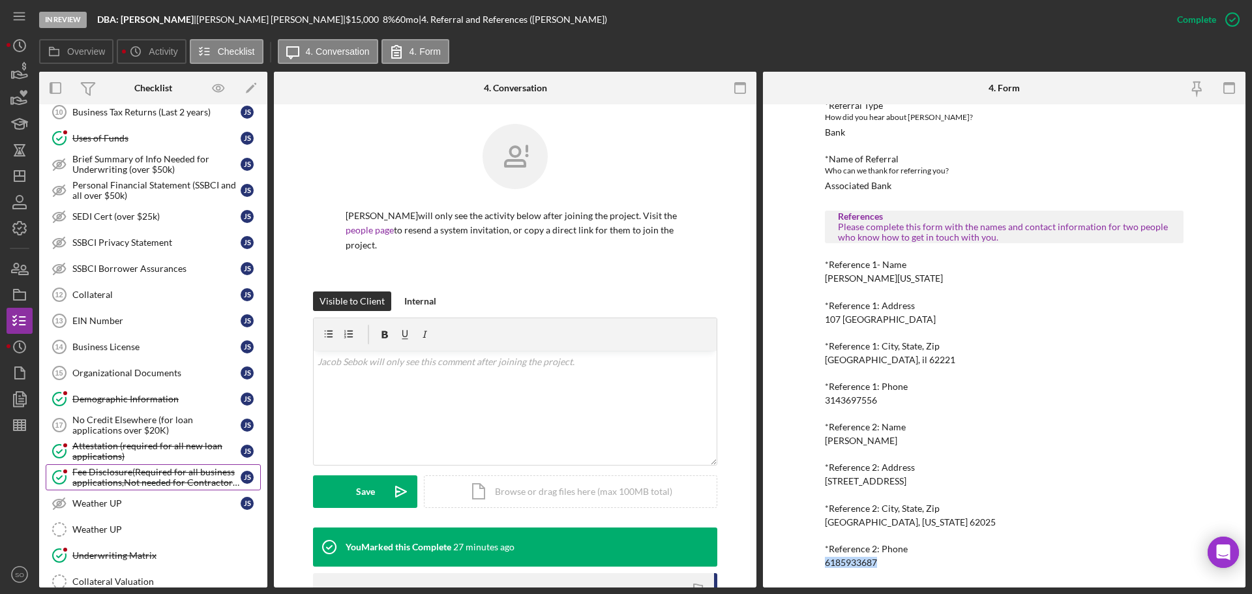
scroll to position [652, 0]
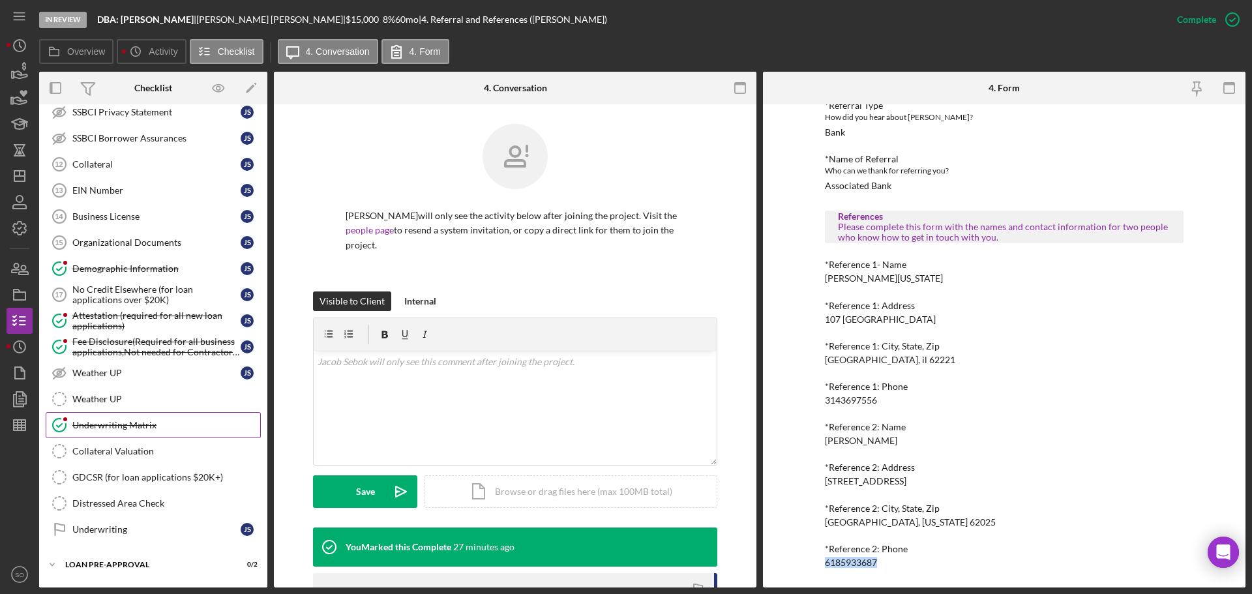
click at [128, 430] on link "Underwriting Matrix Underwriting Matrix" at bounding box center [153, 425] width 215 height 26
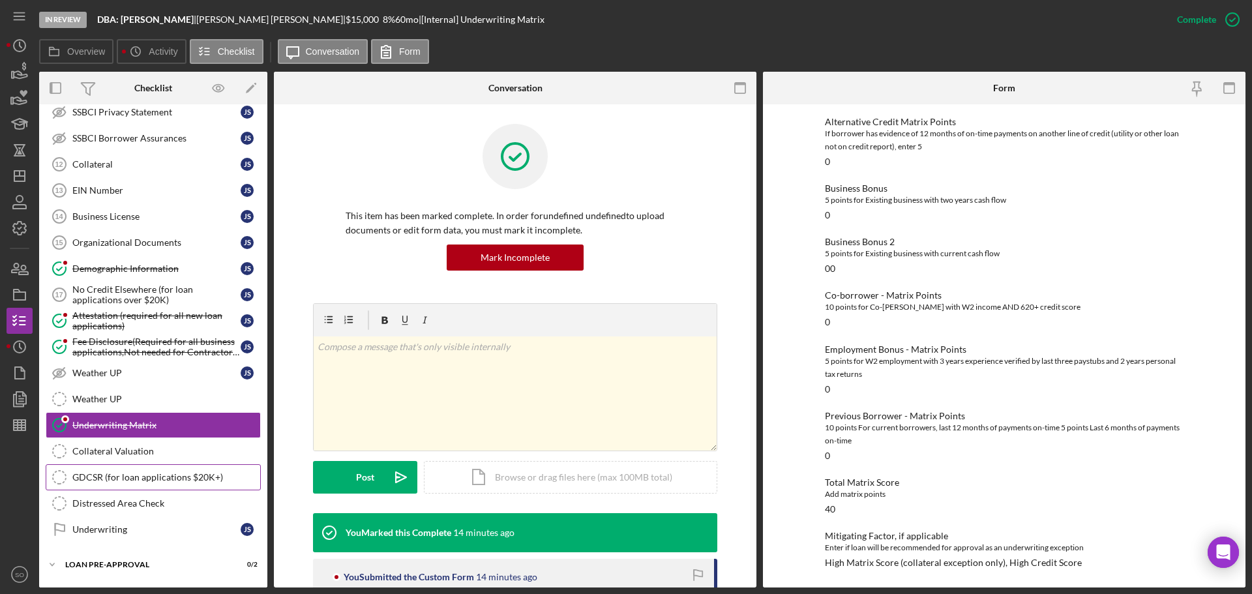
scroll to position [708, 0]
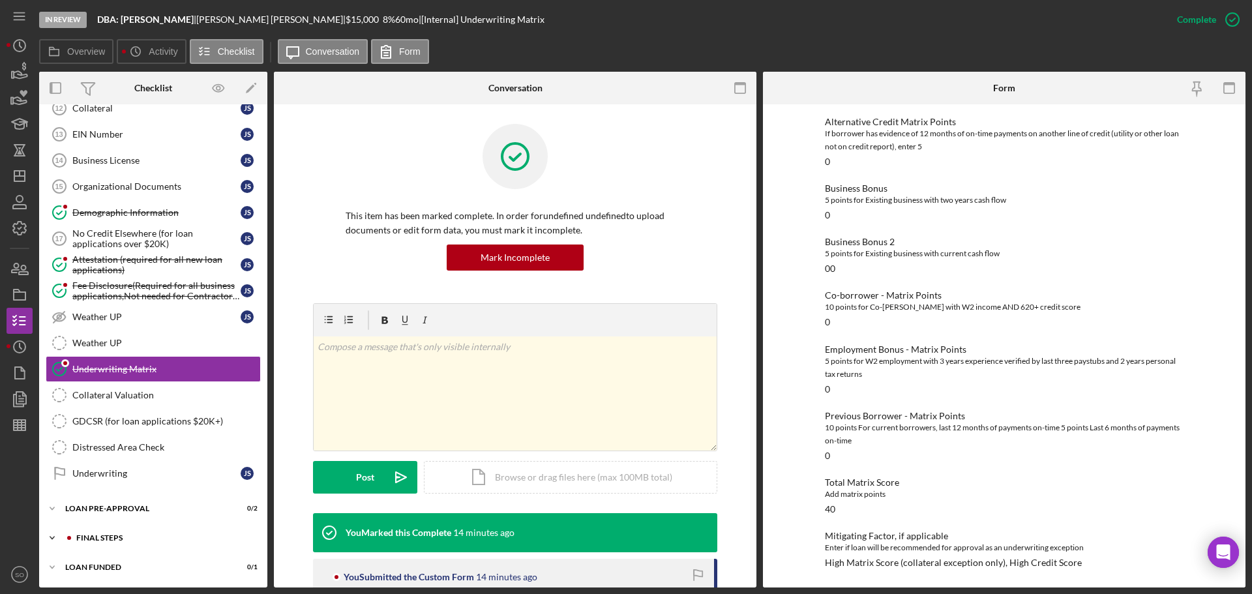
click at [125, 539] on div "FINAL STEPS" at bounding box center [163, 538] width 175 height 8
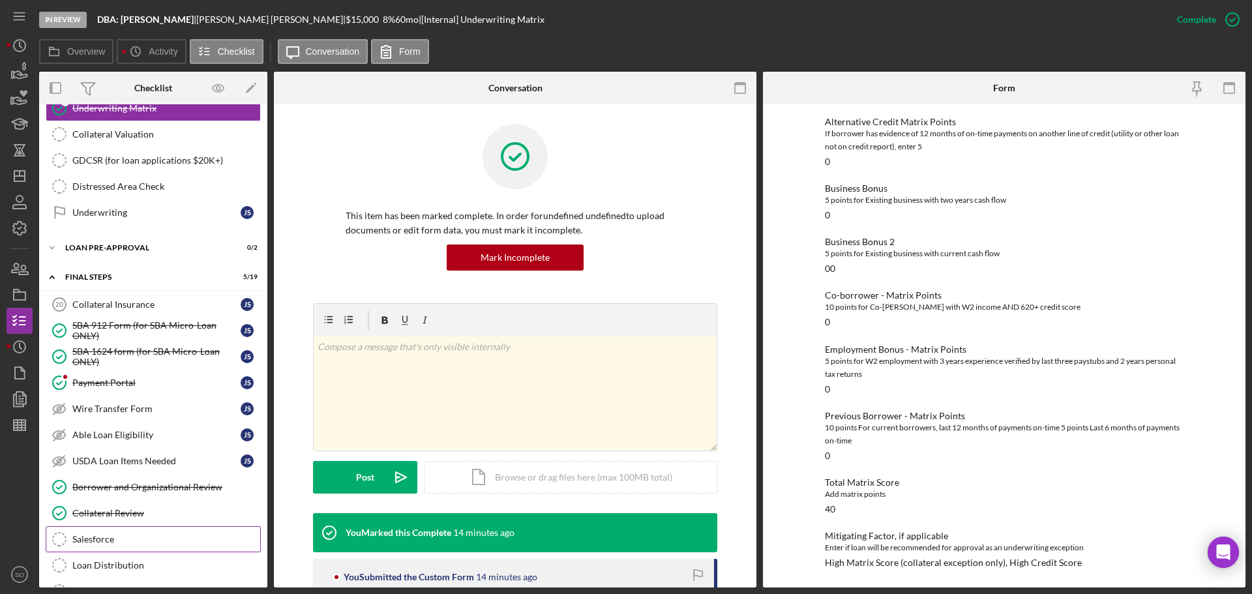
drag, startPoint x: 129, startPoint y: 535, endPoint x: 148, endPoint y: 539, distance: 19.3
click at [132, 535] on div "Salesforce" at bounding box center [166, 539] width 188 height 10
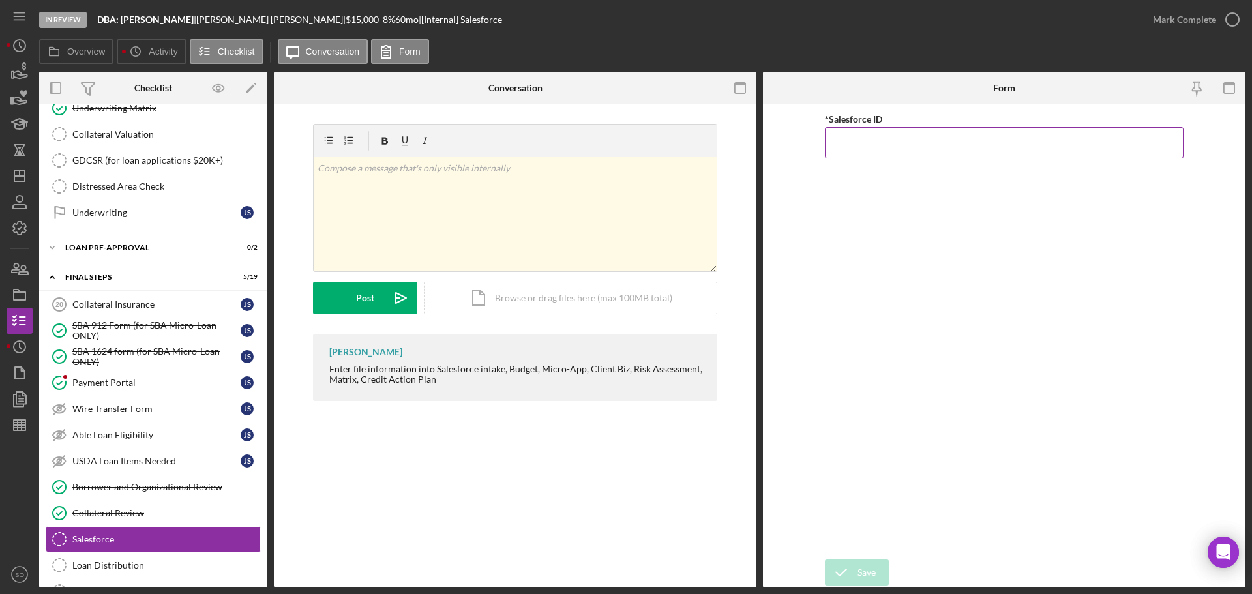
click at [836, 141] on input "*Salesforce ID" at bounding box center [1004, 142] width 359 height 31
paste input "a0wPC0000025vsXYAQ"
type input "a0wPC0000025vsXYAQ"
click at [867, 575] on div "Save" at bounding box center [867, 573] width 18 height 26
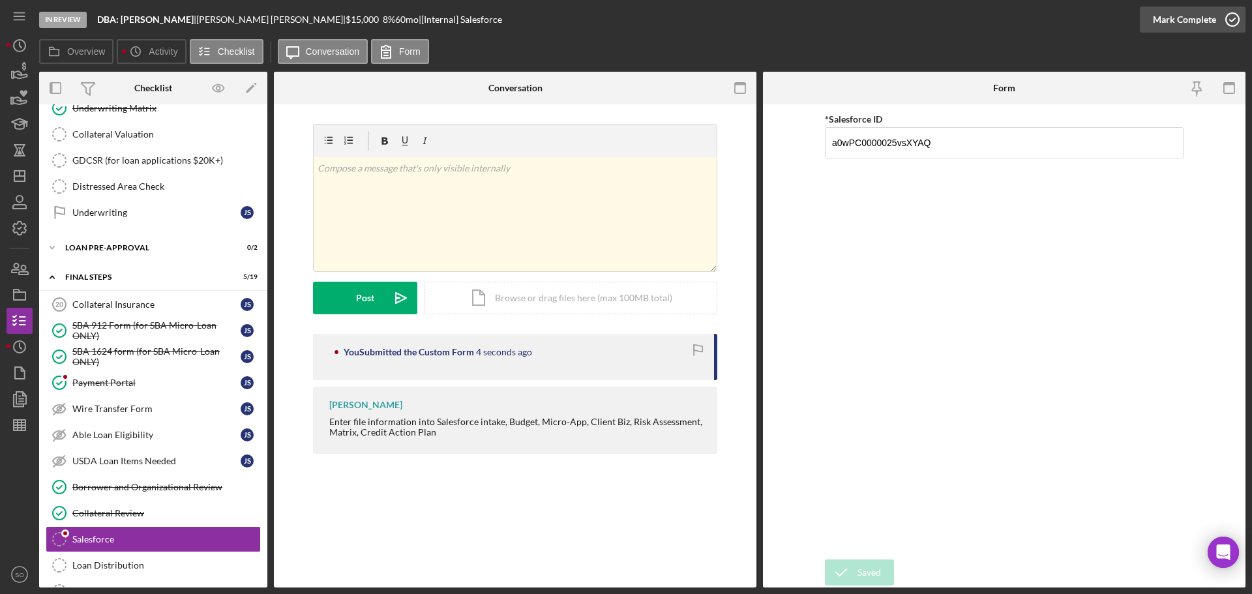
click at [1171, 22] on div "Mark Complete" at bounding box center [1184, 20] width 63 height 26
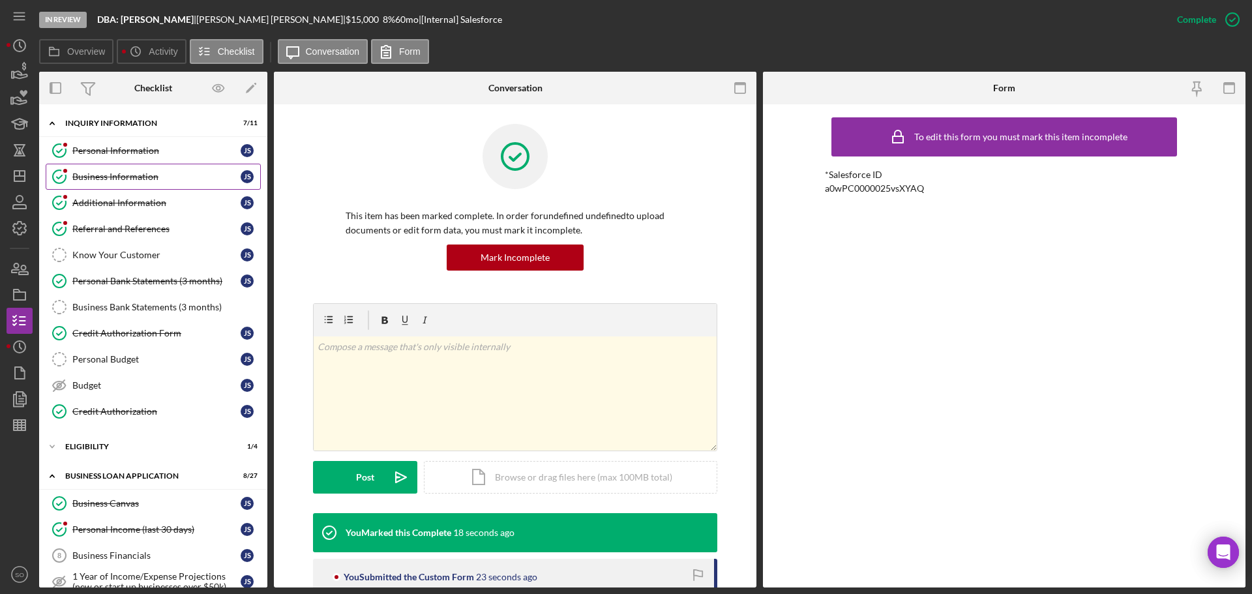
click at [114, 185] on link "Business Information Business Information J S" at bounding box center [153, 177] width 215 height 26
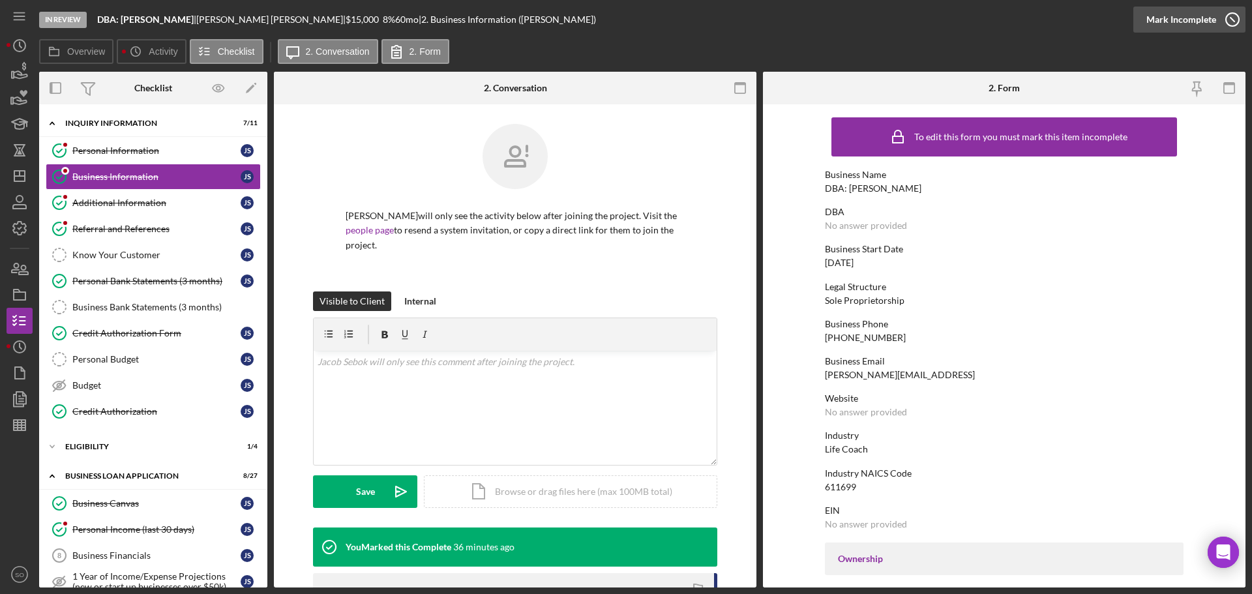
click at [1191, 20] on div "Mark Incomplete" at bounding box center [1182, 20] width 70 height 26
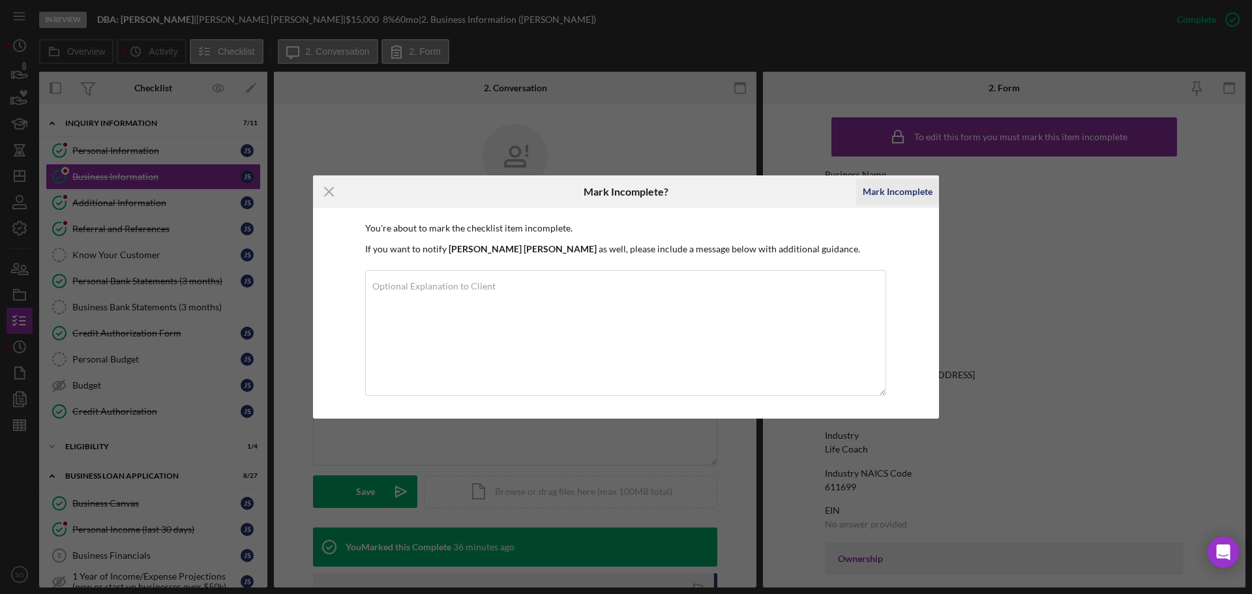
click at [893, 196] on div "Mark Incomplete" at bounding box center [898, 192] width 70 height 26
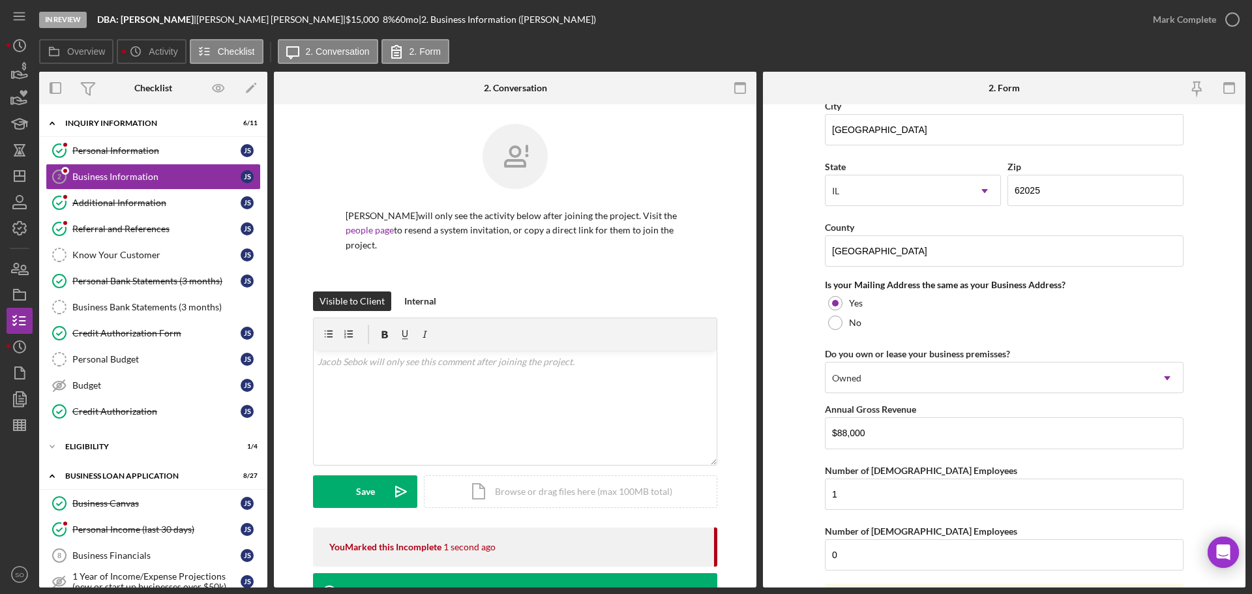
scroll to position [965, 0]
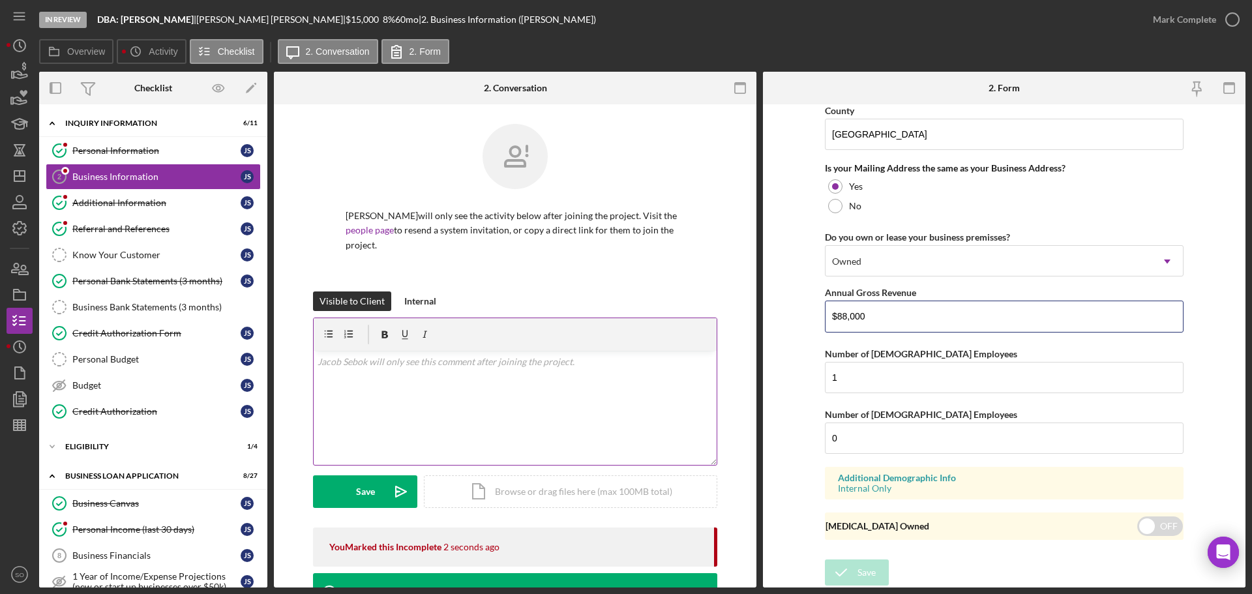
drag, startPoint x: 885, startPoint y: 319, endPoint x: 571, endPoint y: 305, distance: 314.7
click at [571, 305] on div "Overview Internal Workflow Stage In Review Icon/Dropdown Arrow Archive (can una…" at bounding box center [642, 330] width 1207 height 516
type input "$36,000"
click at [879, 577] on button "Save" at bounding box center [857, 573] width 64 height 26
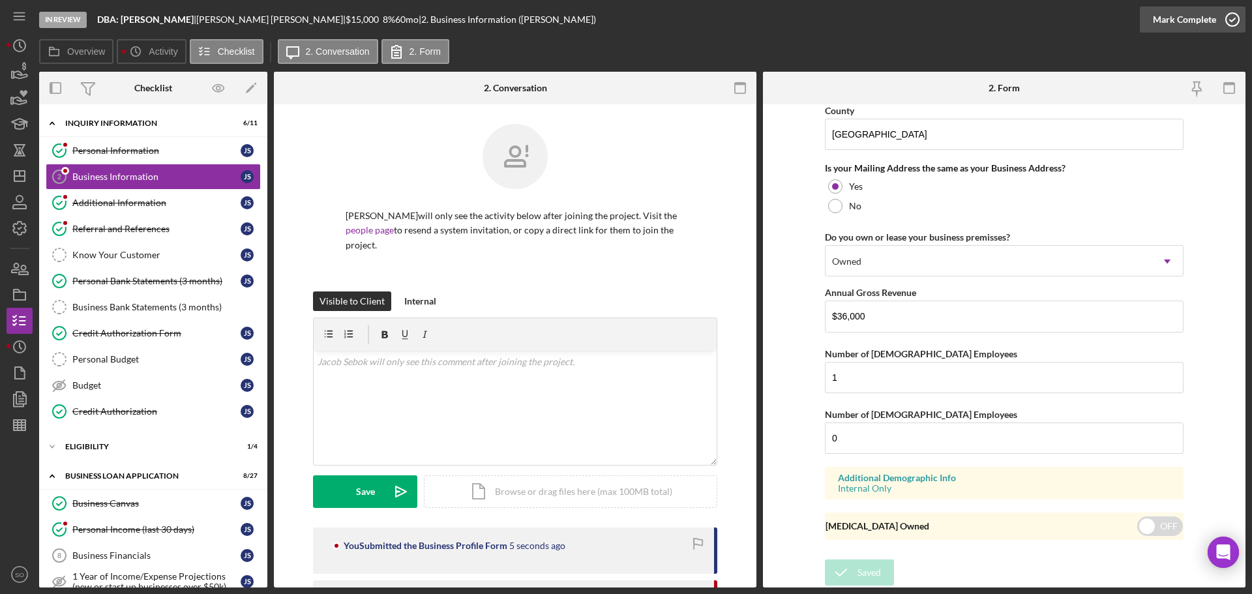
click at [1169, 23] on div "Mark Complete" at bounding box center [1184, 20] width 63 height 26
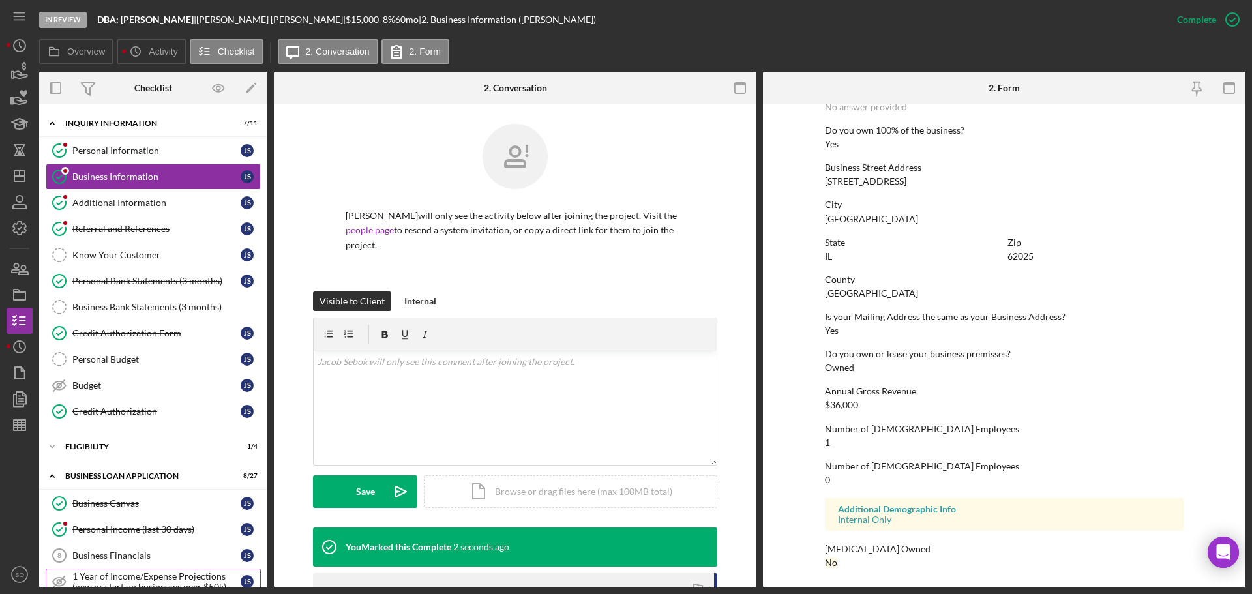
scroll to position [65, 0]
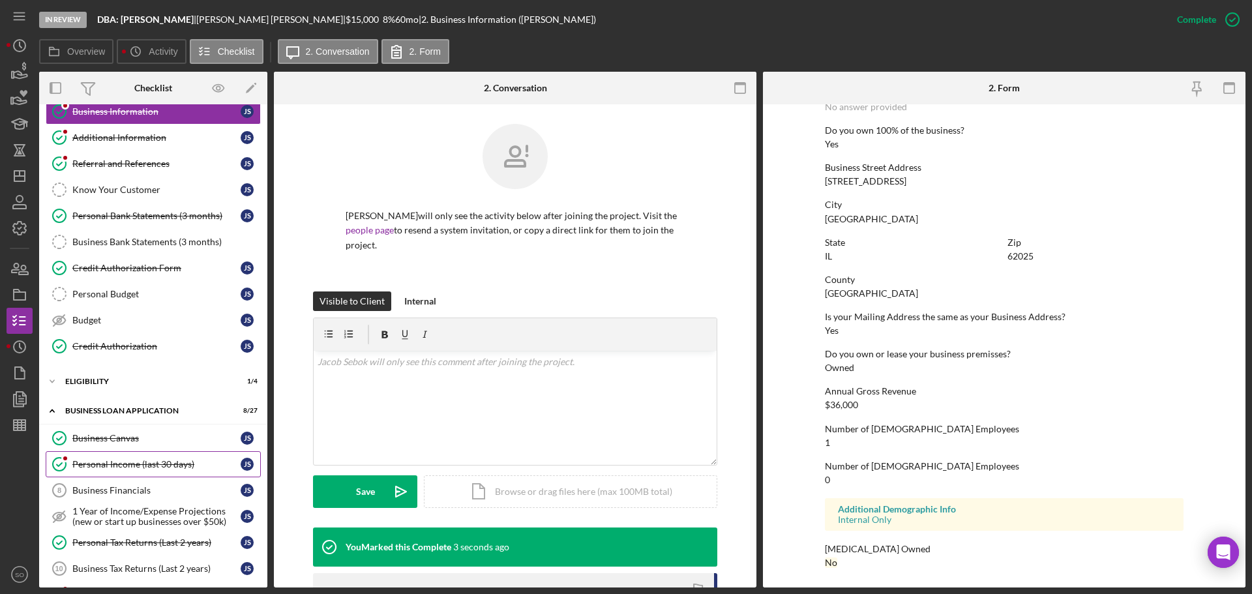
click at [164, 466] on div "Personal Income (last 30 days)" at bounding box center [156, 464] width 168 height 10
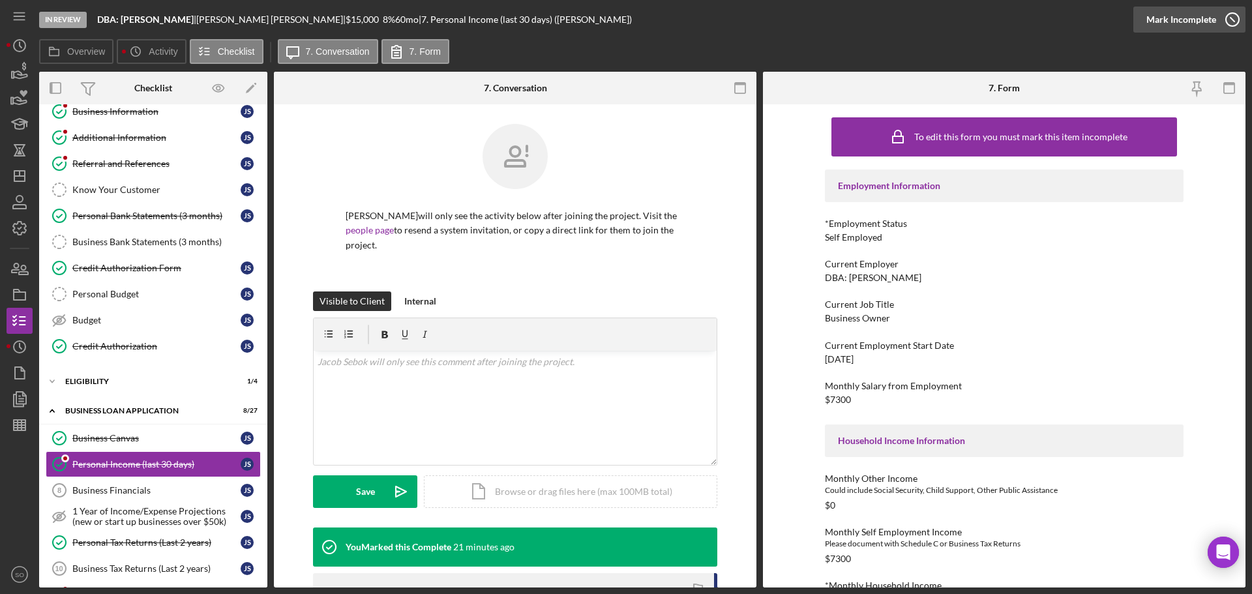
click at [1184, 20] on div "Mark Incomplete" at bounding box center [1182, 20] width 70 height 26
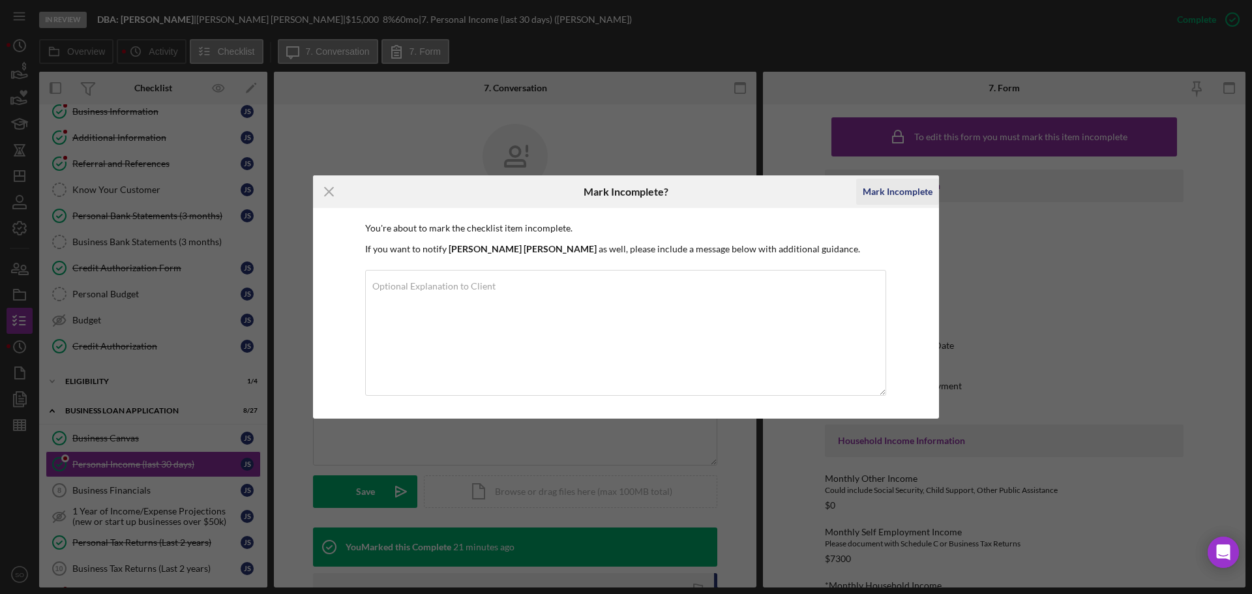
click at [907, 193] on div "Mark Incomplete" at bounding box center [898, 192] width 70 height 26
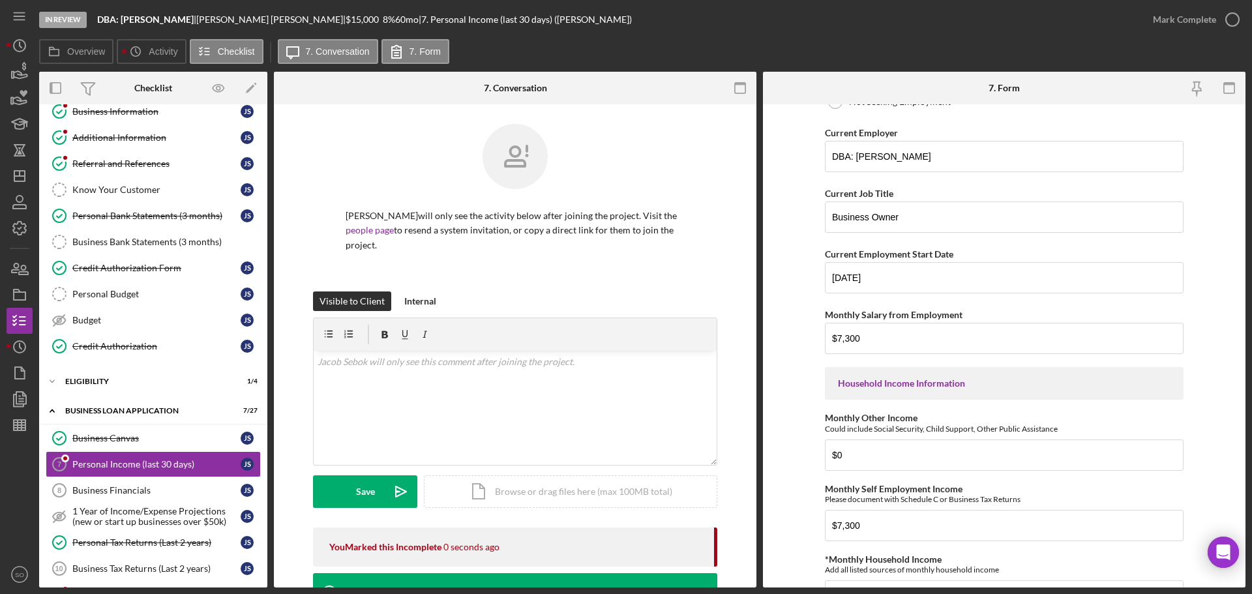
scroll to position [130, 0]
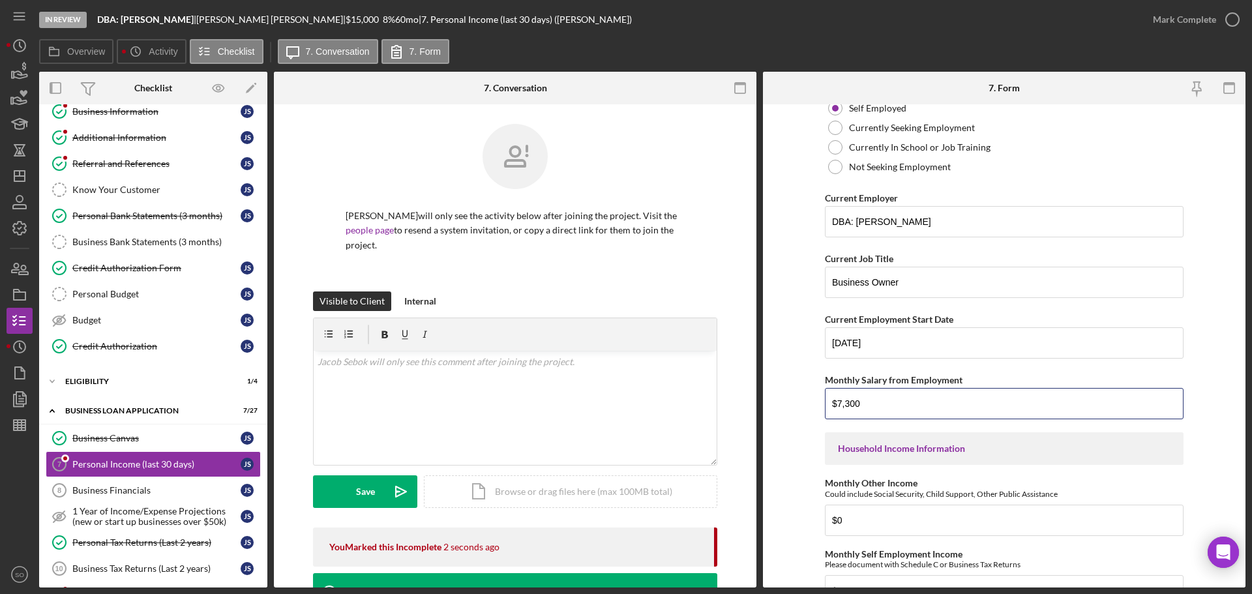
drag, startPoint x: 890, startPoint y: 407, endPoint x: 719, endPoint y: 406, distance: 170.9
click at [719, 406] on div "Overview Internal Workflow Stage In Review Icon/Dropdown Arrow Archive (can una…" at bounding box center [642, 330] width 1207 height 516
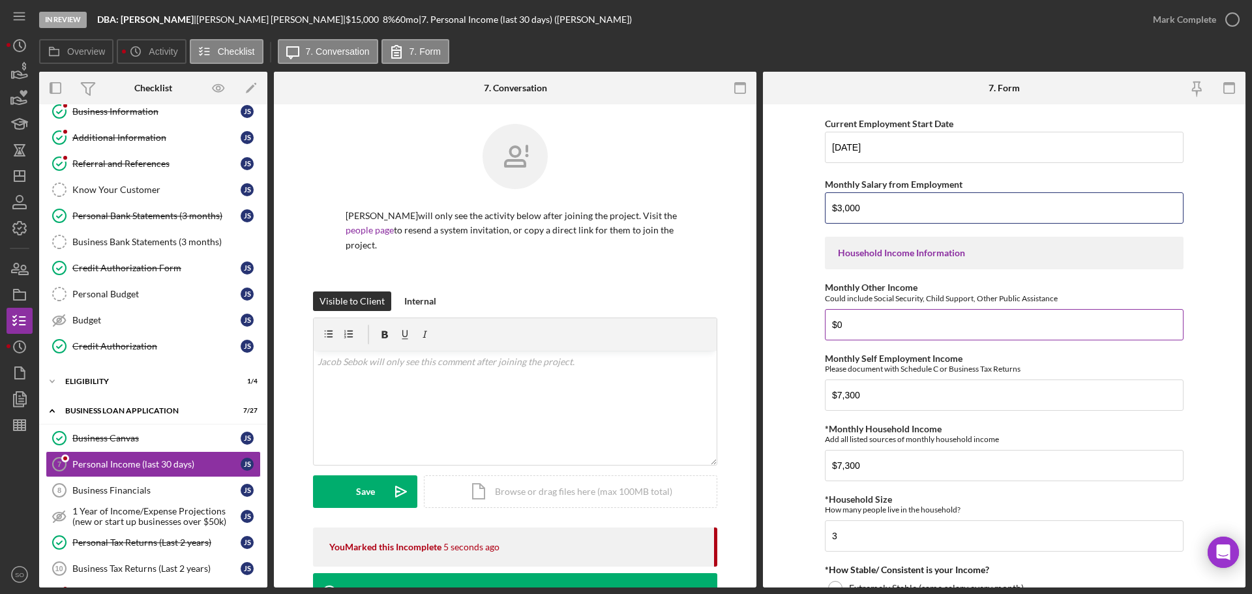
scroll to position [391, 0]
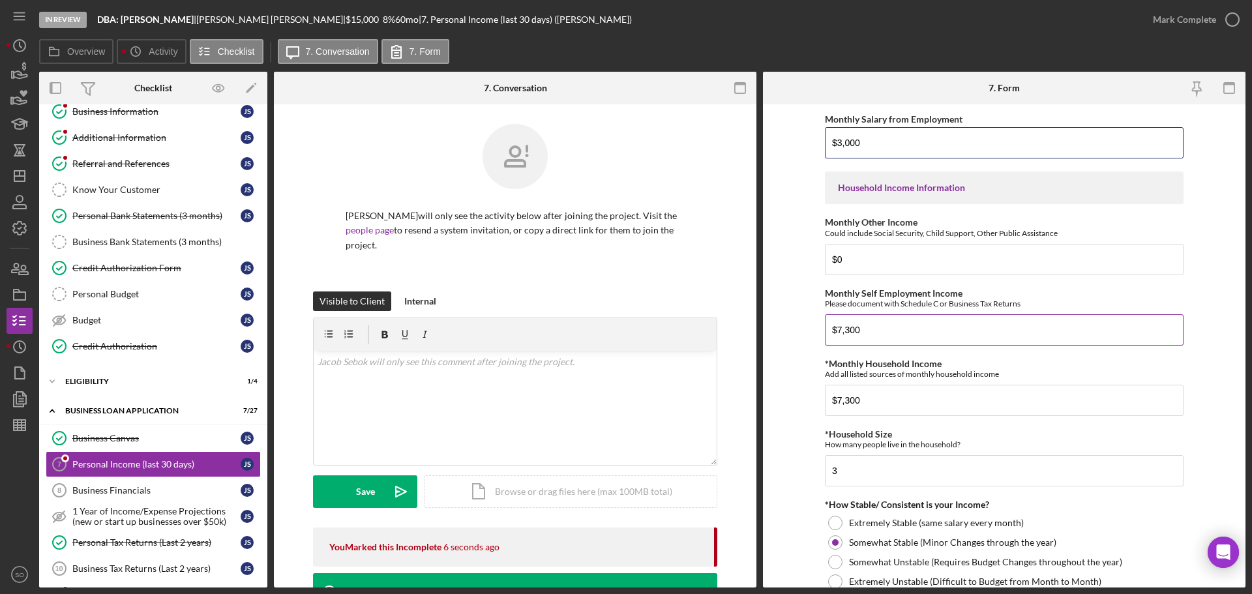
type input "$3,000"
drag, startPoint x: 881, startPoint y: 324, endPoint x: 643, endPoint y: 346, distance: 239.1
click at [651, 344] on div "Overview Internal Workflow Stage In Review Icon/Dropdown Arrow Archive (can una…" at bounding box center [642, 330] width 1207 height 516
type input "$3,000"
drag, startPoint x: 870, startPoint y: 404, endPoint x: 669, endPoint y: 411, distance: 201.7
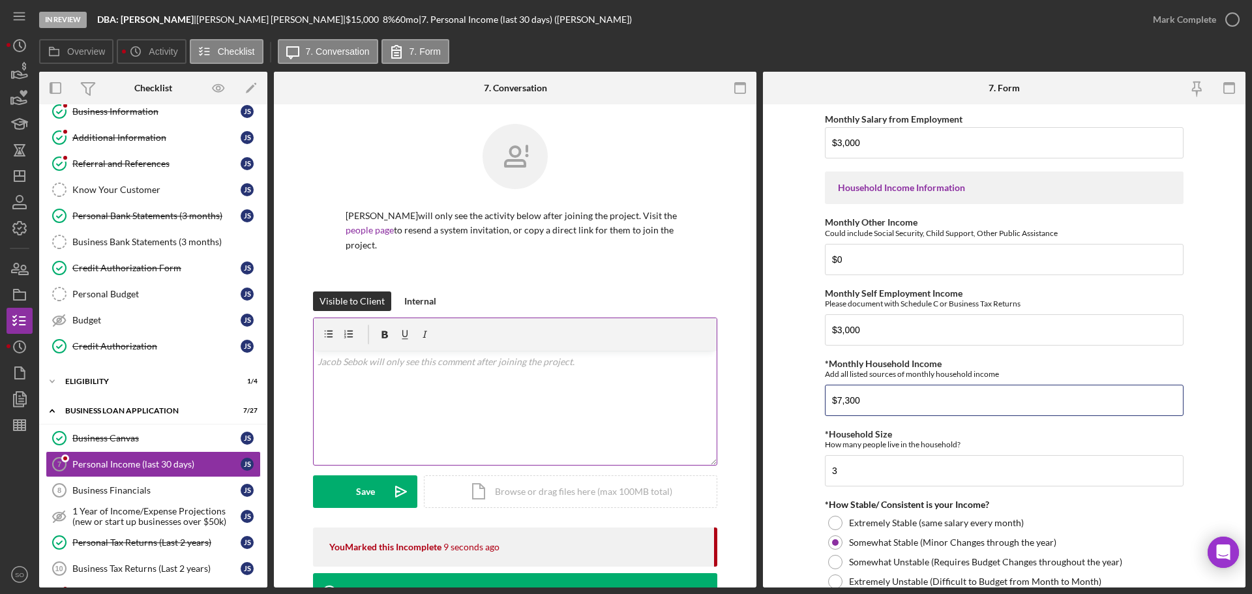
click at [669, 411] on div "Overview Internal Workflow Stage In Review Icon/Dropdown Arrow Archive (can una…" at bounding box center [642, 330] width 1207 height 516
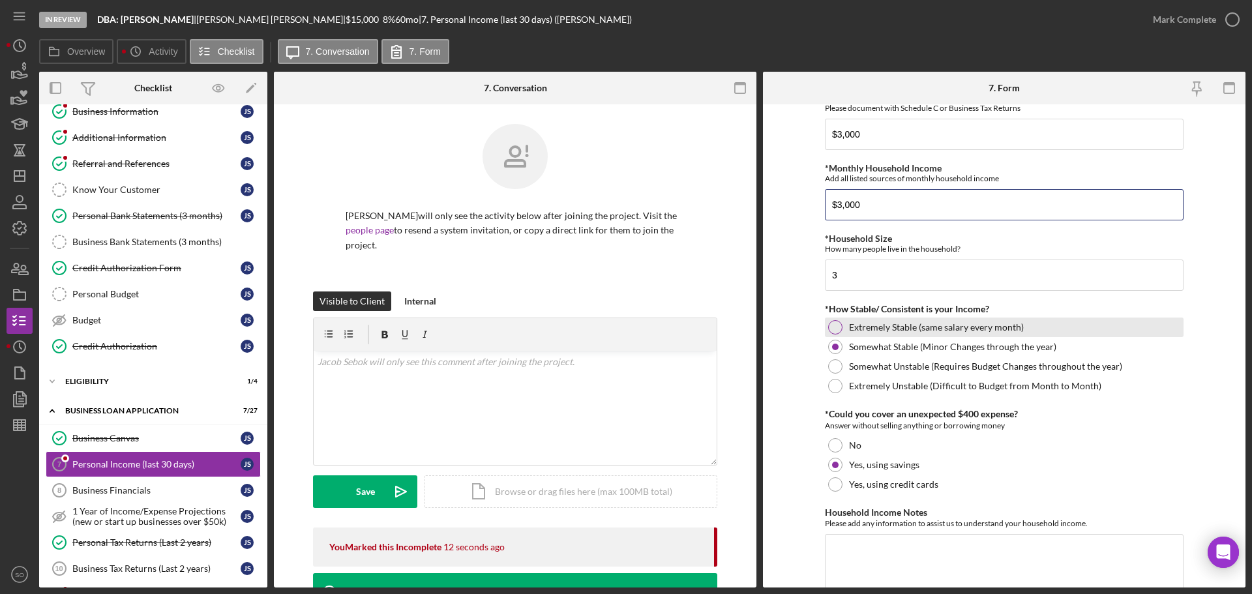
scroll to position [646, 0]
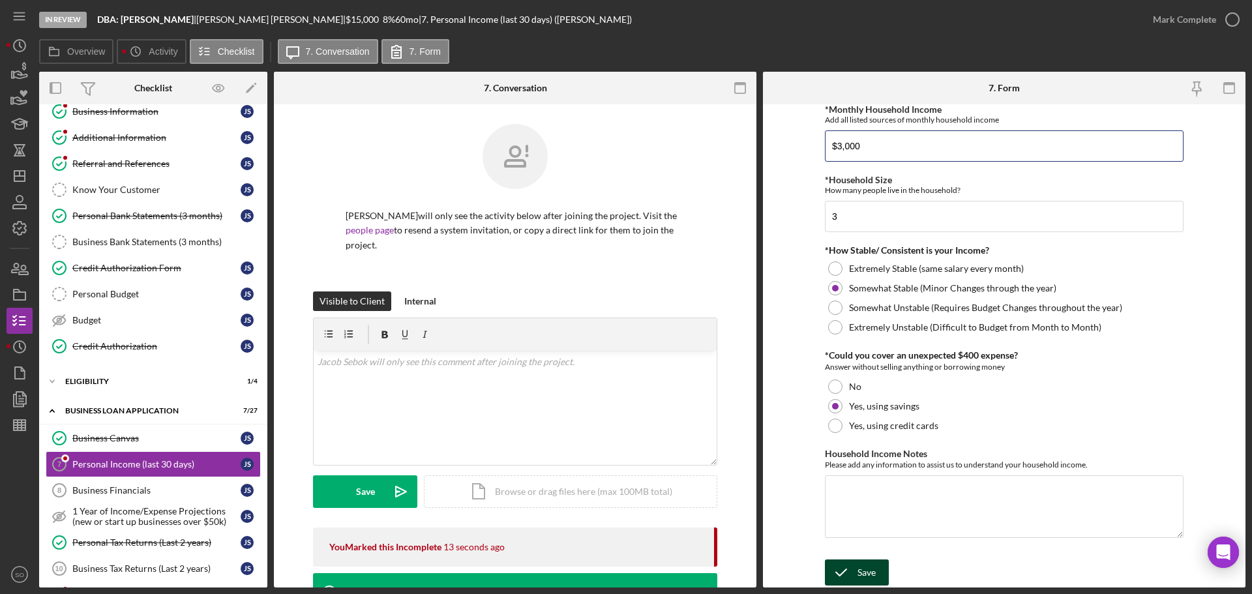
type input "$3,000"
click at [864, 571] on div "Save" at bounding box center [867, 573] width 18 height 26
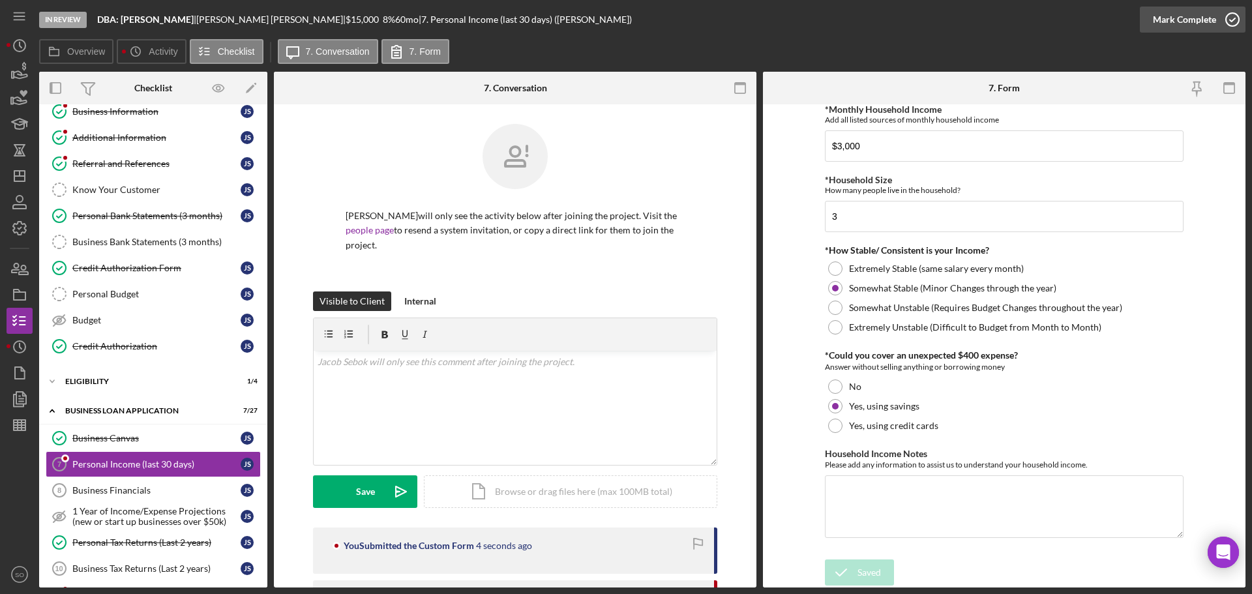
click at [1181, 26] on div "Mark Complete" at bounding box center [1184, 20] width 63 height 26
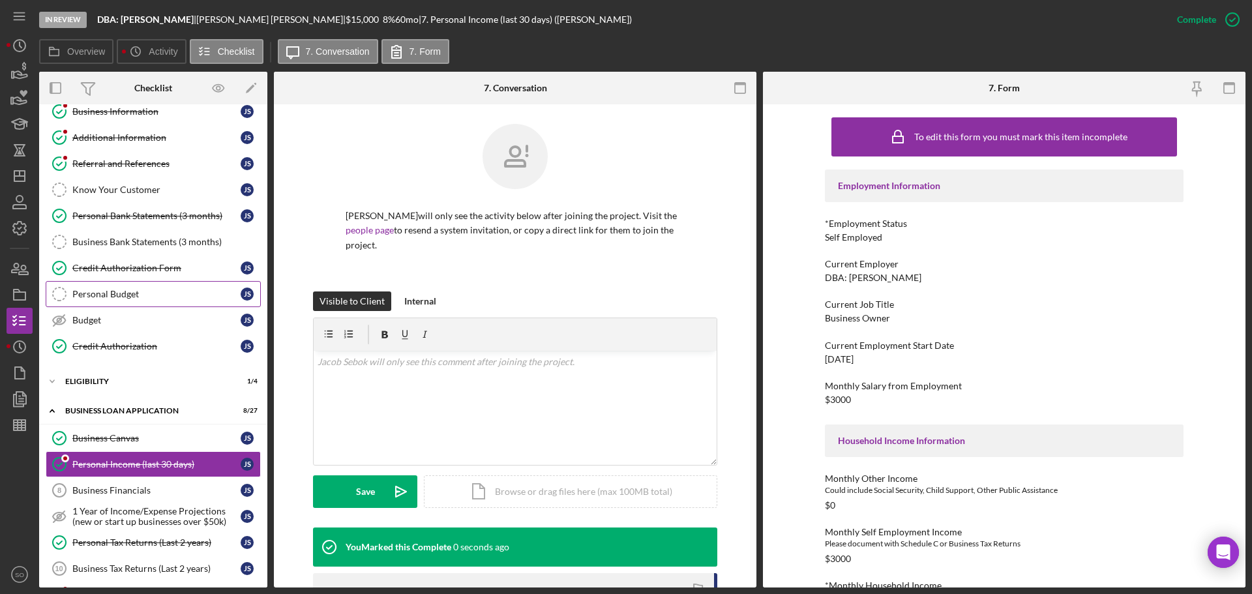
scroll to position [0, 0]
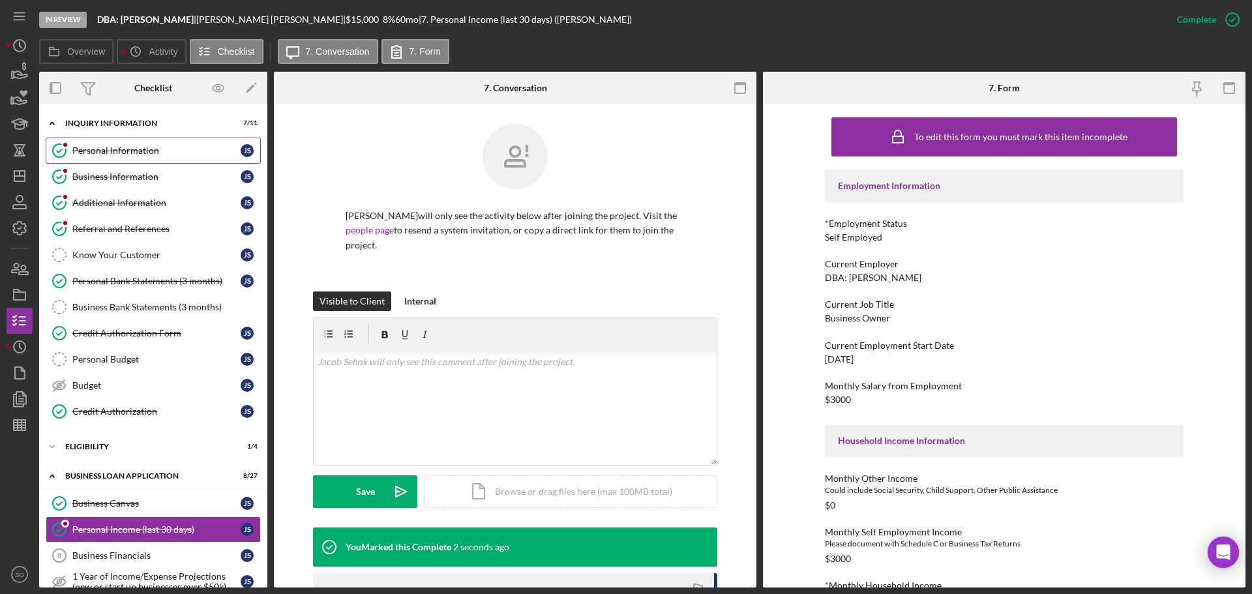
click at [126, 154] on div "Personal Information" at bounding box center [156, 150] width 168 height 10
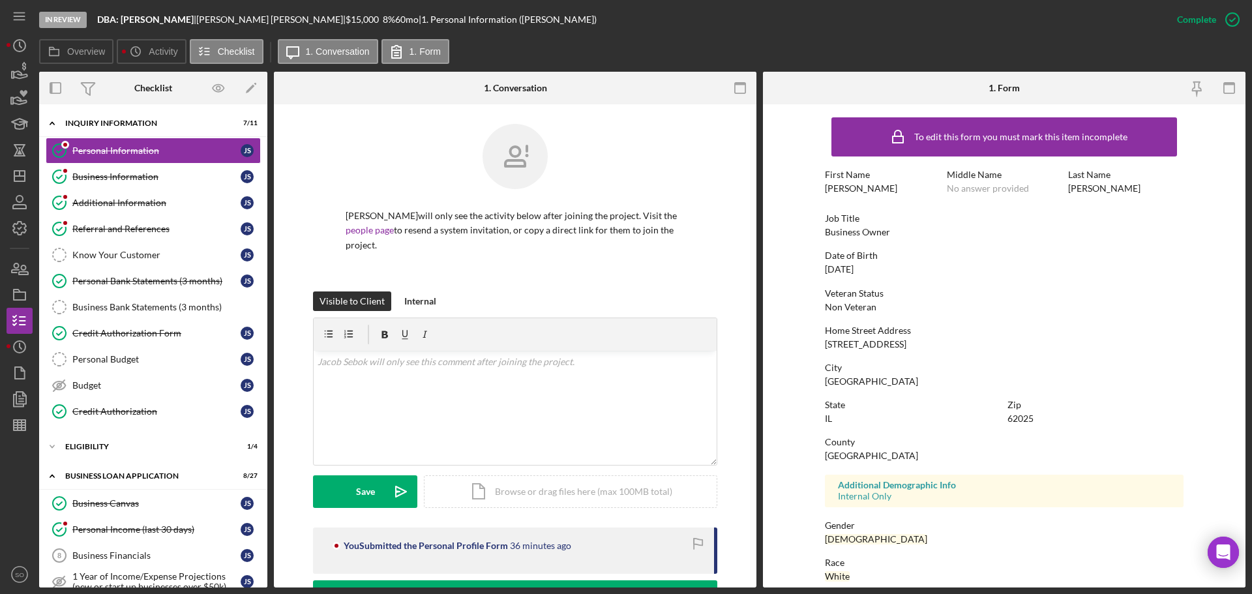
scroll to position [125, 0]
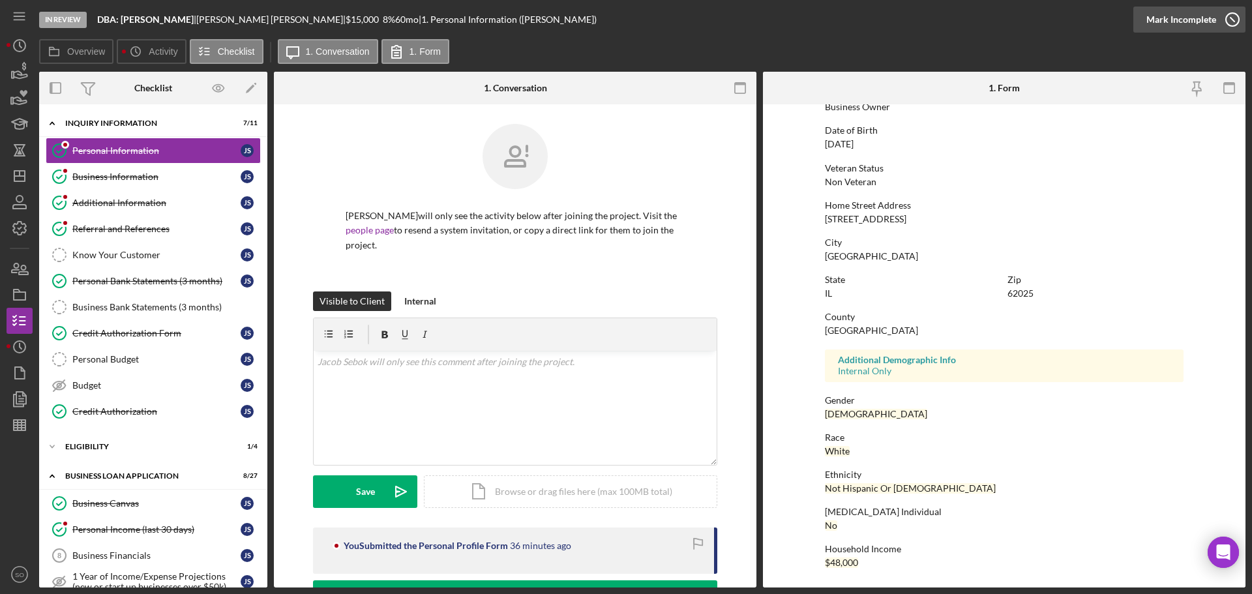
click at [1185, 25] on div "Mark Incomplete" at bounding box center [1182, 20] width 70 height 26
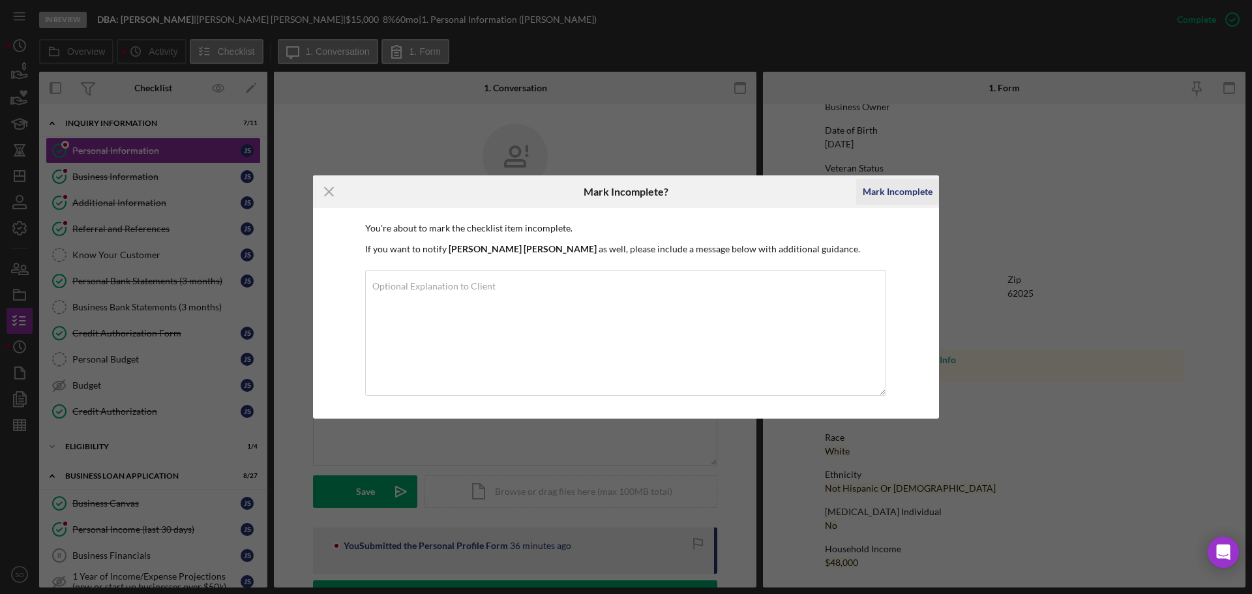
click at [905, 195] on div "Mark Incomplete" at bounding box center [898, 192] width 70 height 26
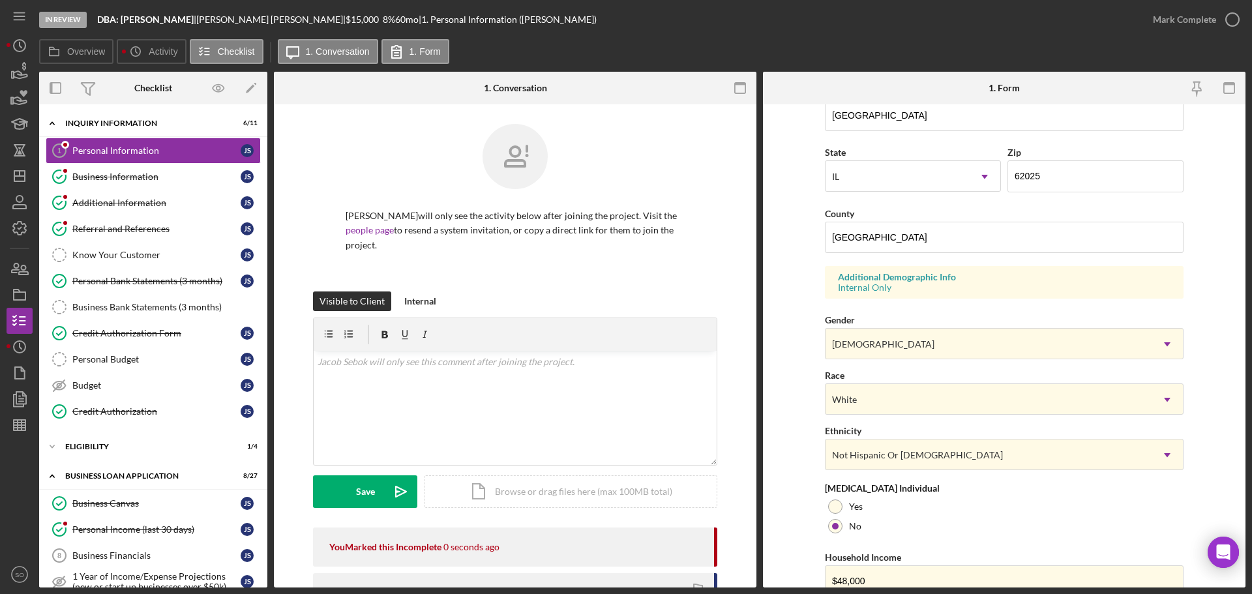
scroll to position [387, 0]
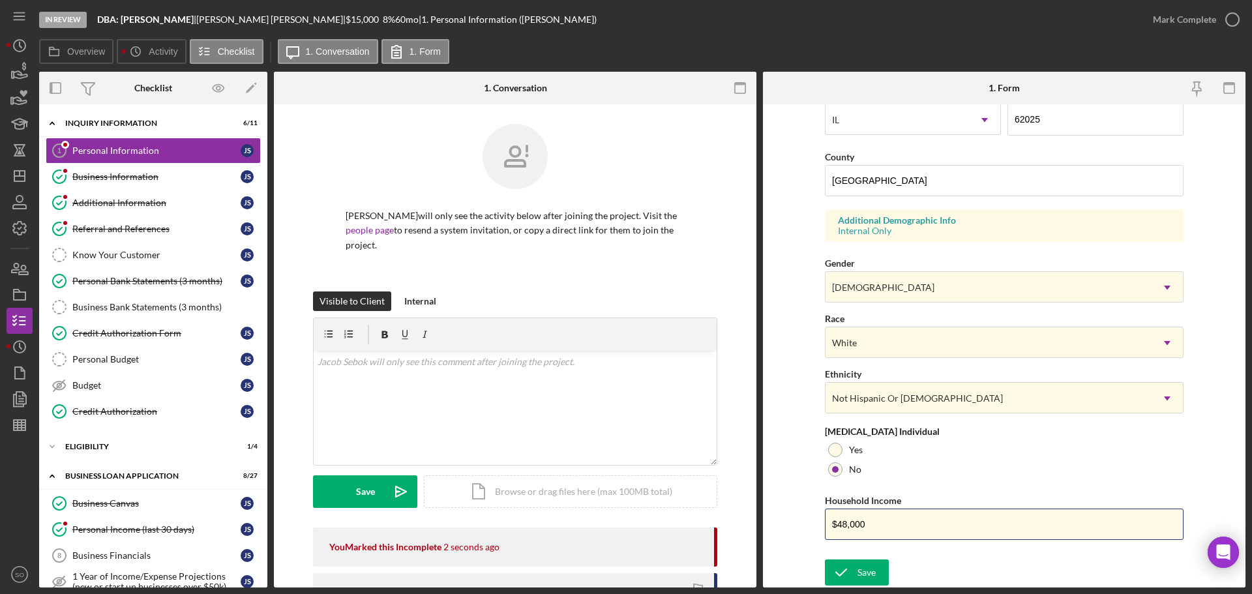
drag, startPoint x: 864, startPoint y: 524, endPoint x: 639, endPoint y: 523, distance: 225.7
click at [657, 524] on div "Overview Internal Workflow Stage In Review Icon/Dropdown Arrow Archive (can una…" at bounding box center [642, 330] width 1207 height 516
type input "$36,000"
click at [831, 573] on icon "submit" at bounding box center [841, 572] width 33 height 33
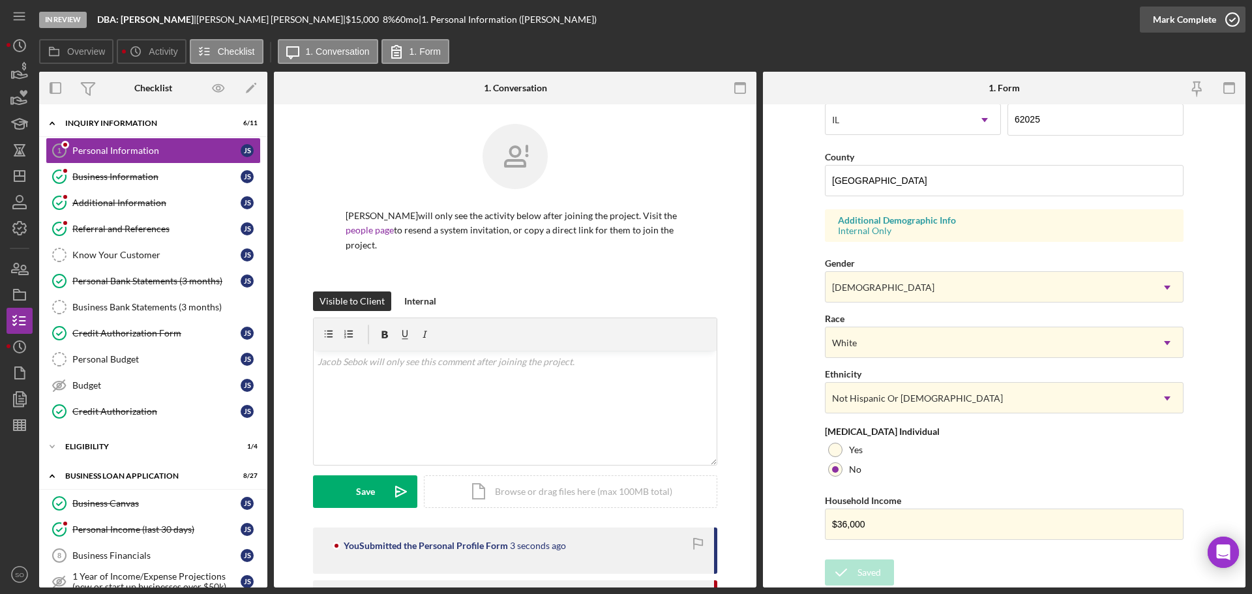
click at [1169, 24] on div "Mark Complete" at bounding box center [1184, 20] width 63 height 26
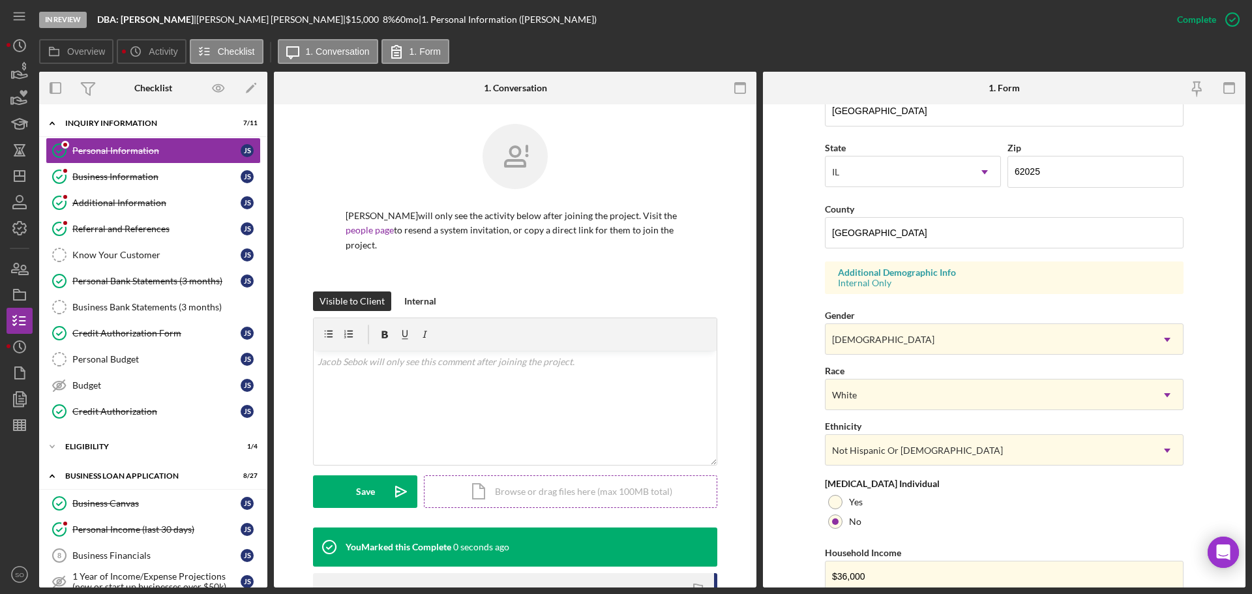
scroll to position [125, 0]
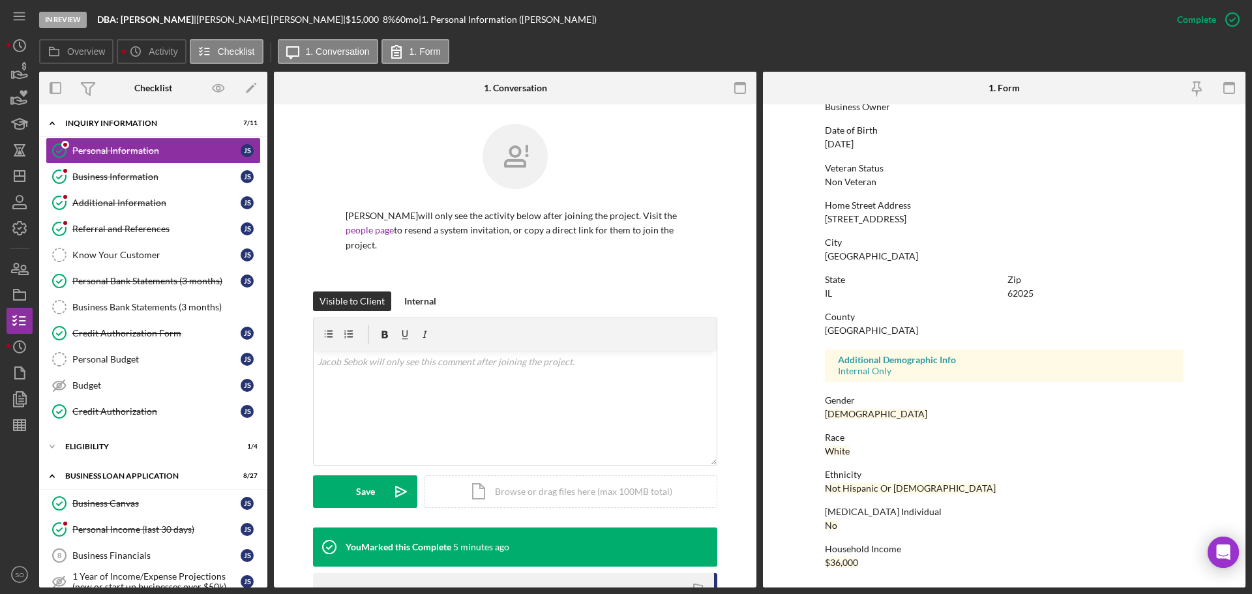
click at [849, 325] on div "Madison County" at bounding box center [871, 330] width 93 height 10
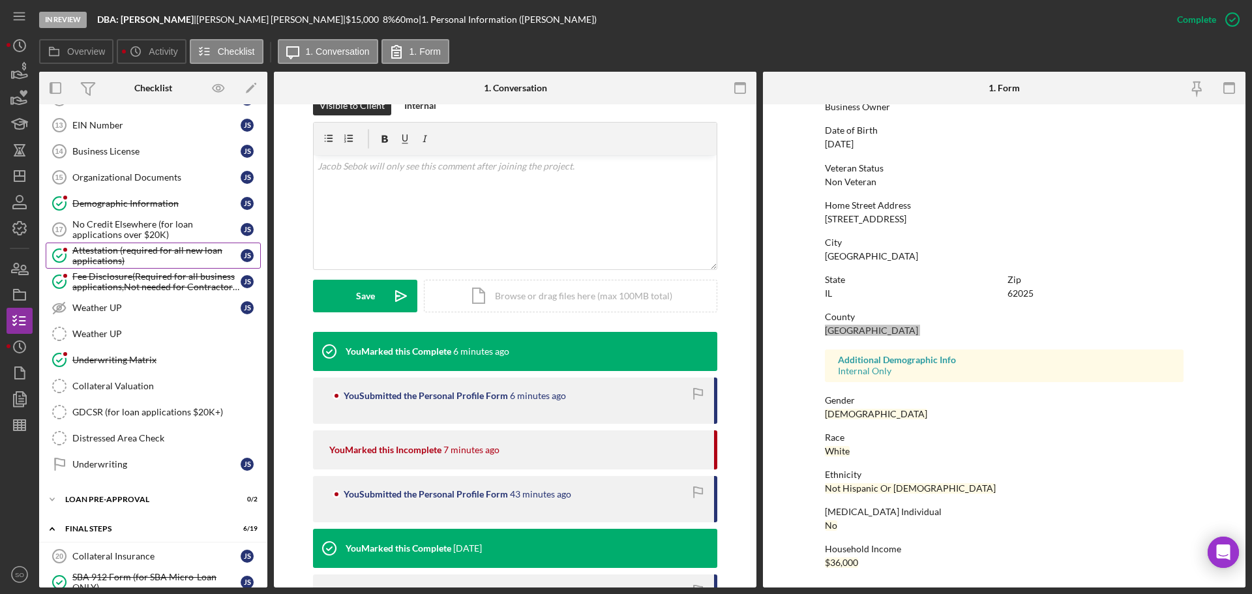
scroll to position [913, 0]
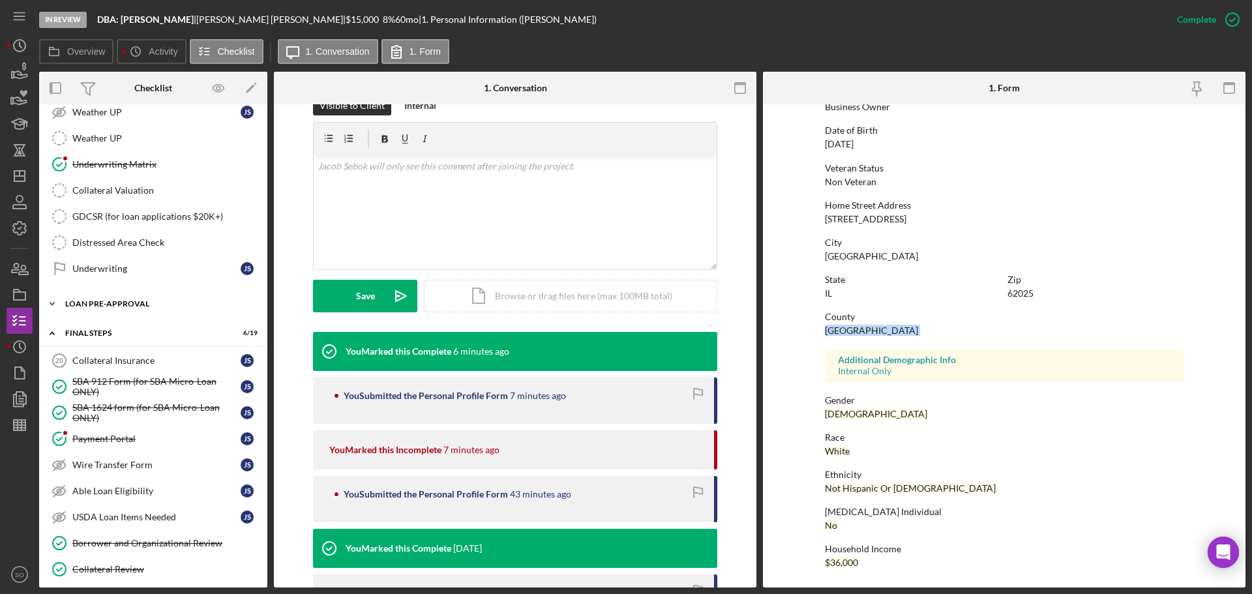
click at [113, 313] on div "Icon/Expander LOAN PRE-APPROVAL 0 / 2" at bounding box center [153, 304] width 228 height 26
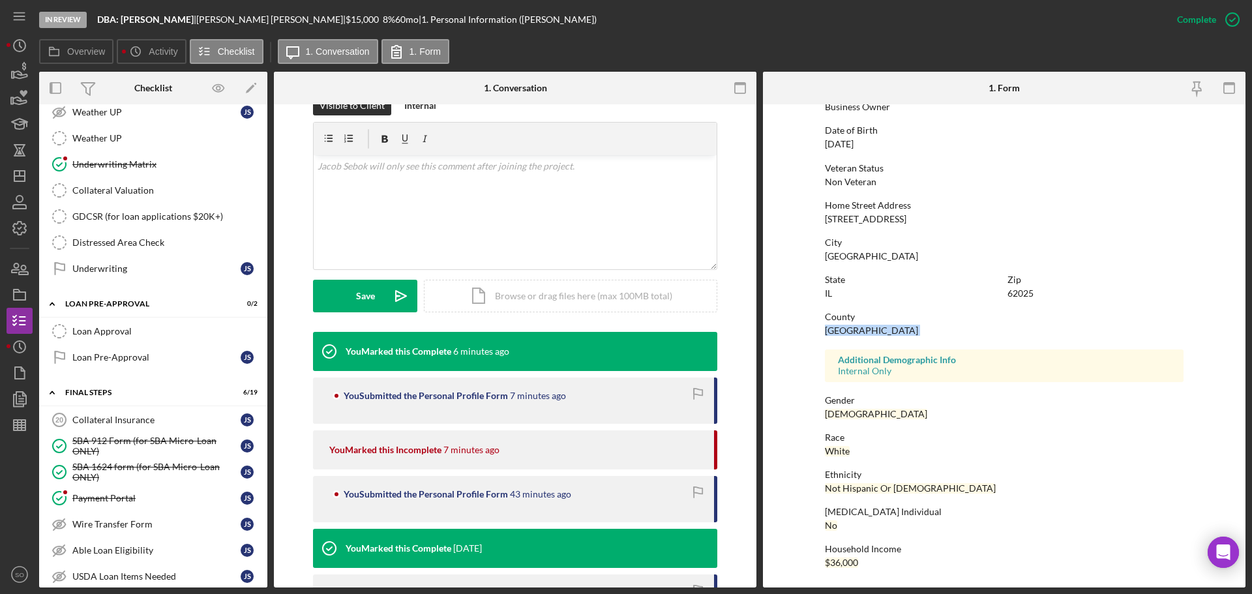
scroll to position [1174, 0]
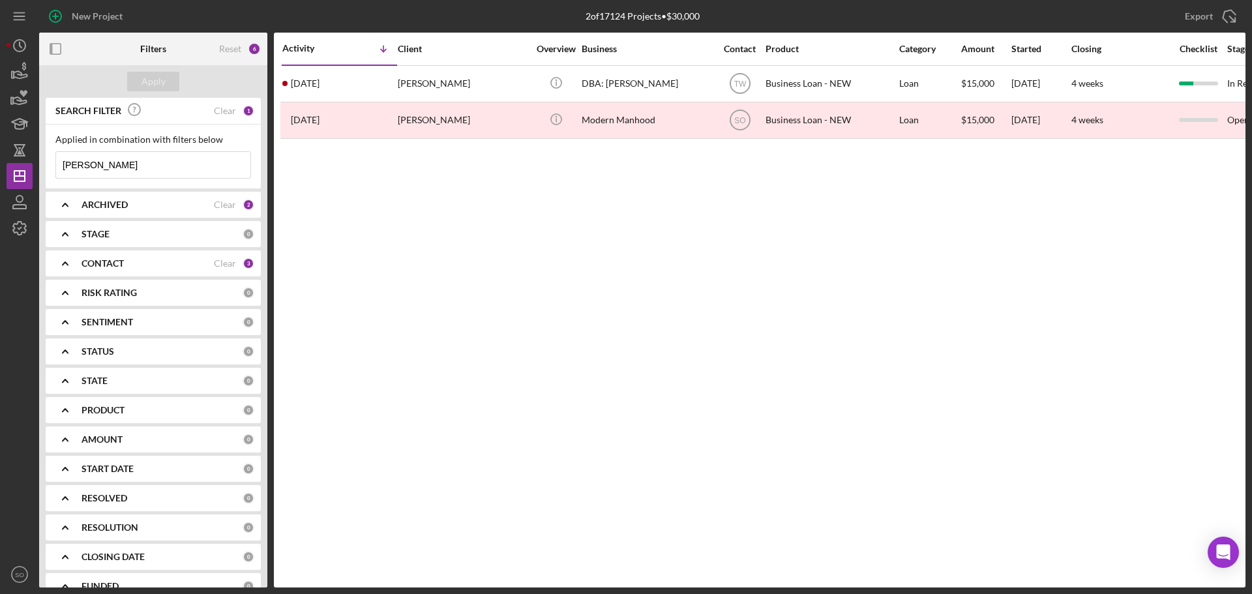
drag, startPoint x: 127, startPoint y: 165, endPoint x: -153, endPoint y: 165, distance: 280.5
click at [0, 165] on html "New Project 2 of 17124 Projects • $30,000 [PERSON_NAME] Export Icon/Export Filt…" at bounding box center [626, 297] width 1252 height 594
type input "[PERSON_NAME]"
click at [153, 69] on div "Apply" at bounding box center [153, 81] width 228 height 33
click at [153, 75] on div "Apply" at bounding box center [154, 82] width 24 height 20
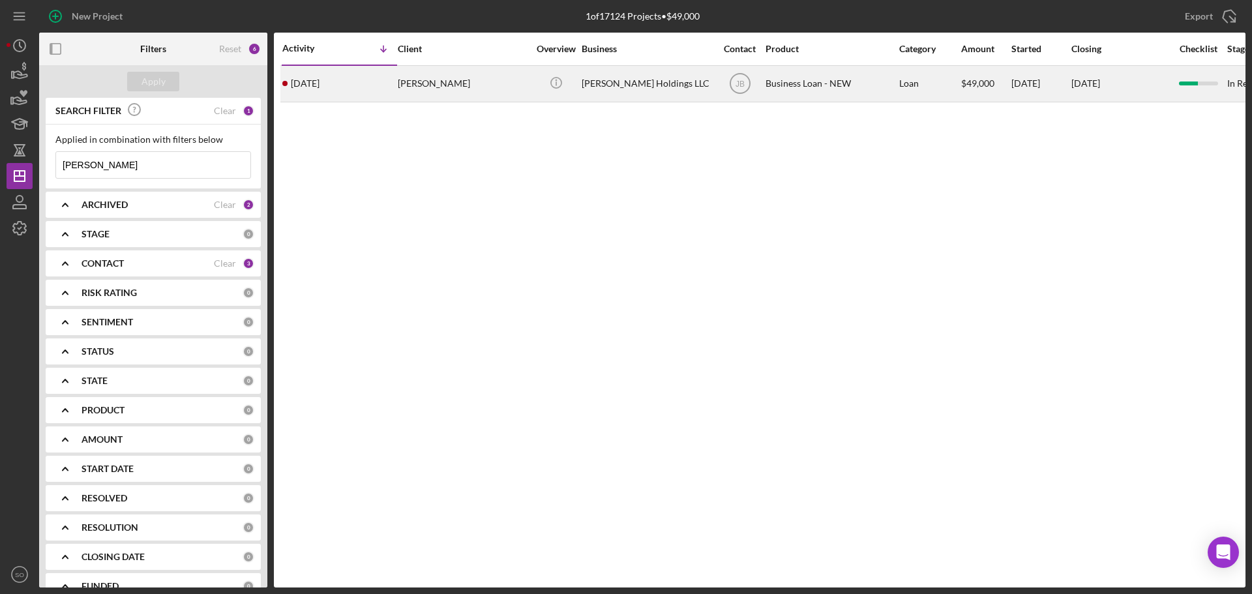
click at [304, 95] on div "[DATE] [PERSON_NAME]" at bounding box center [339, 84] width 114 height 35
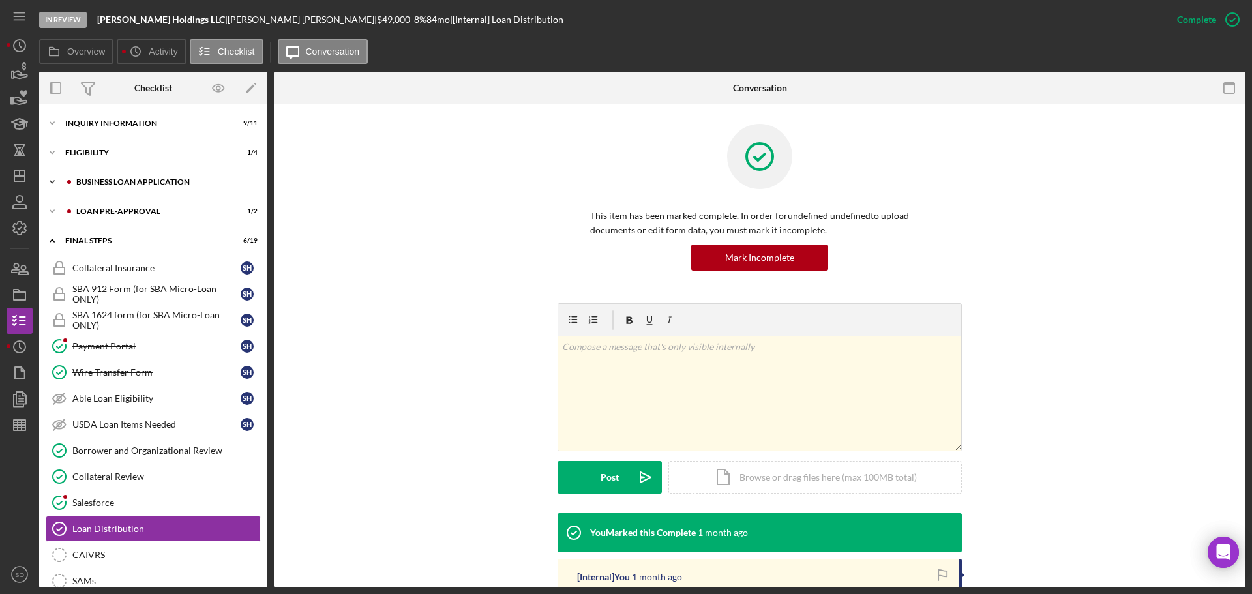
click at [136, 185] on div "Icon/Expander BUSINESS LOAN APPLICATION 14 / 27" at bounding box center [153, 182] width 228 height 26
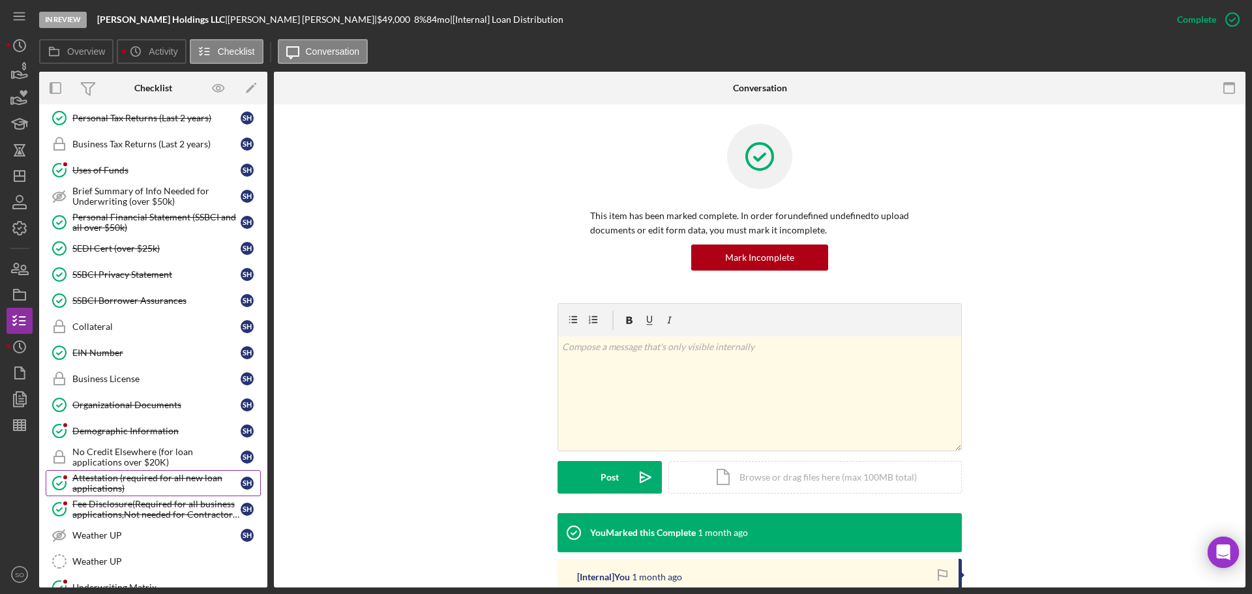
scroll to position [261, 0]
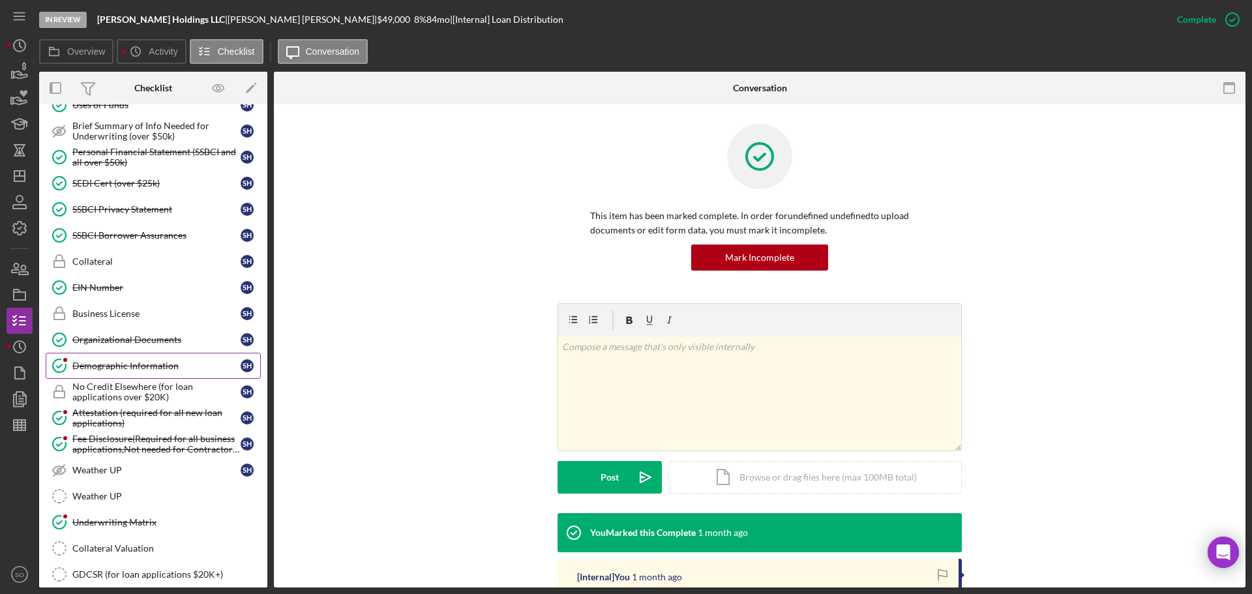
click at [153, 361] on div "Demographic Information" at bounding box center [156, 366] width 168 height 10
